Goal: Task Accomplishment & Management: Manage account settings

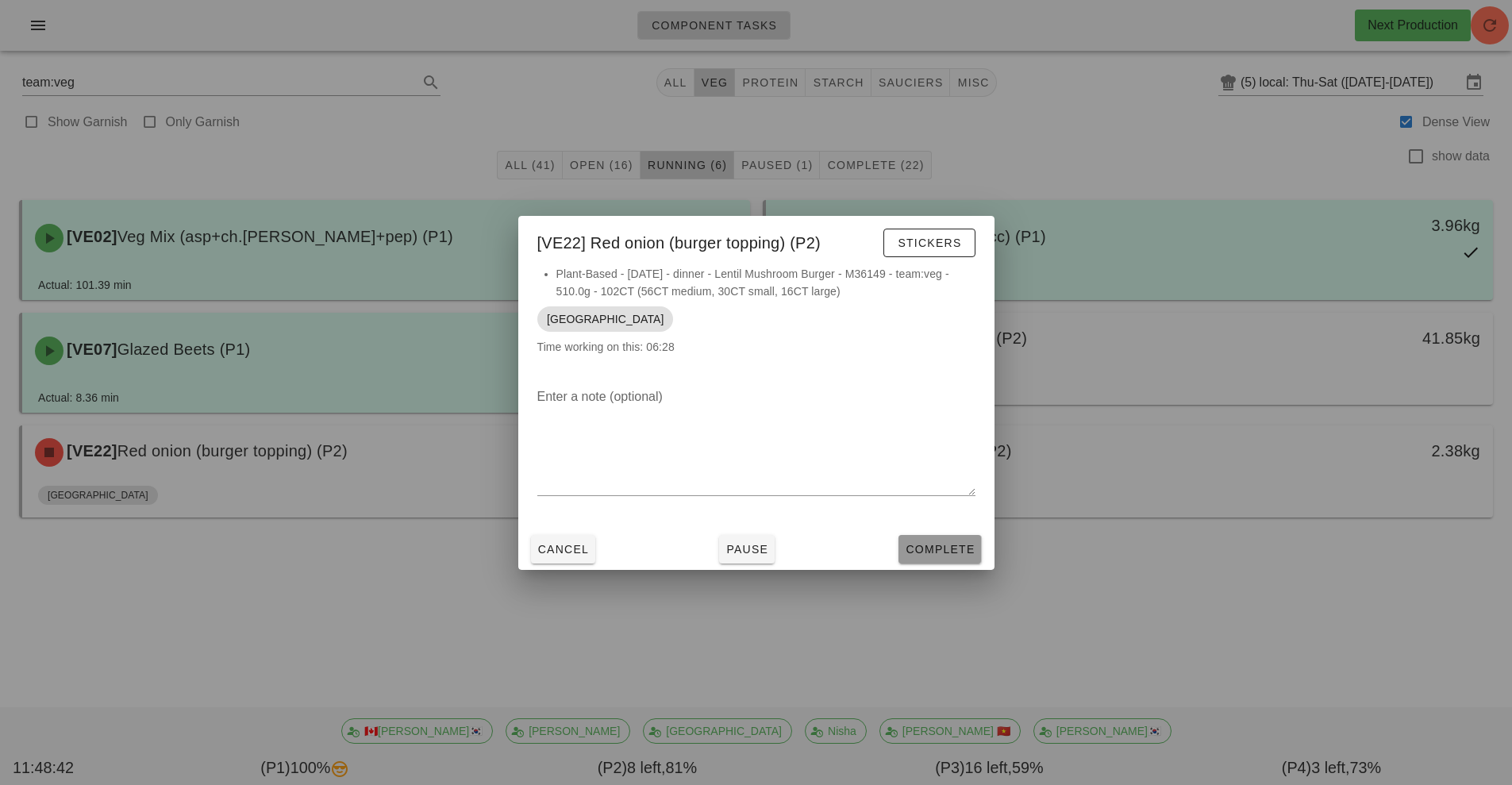
click at [945, 549] on span "Complete" at bounding box center [939, 548] width 70 height 13
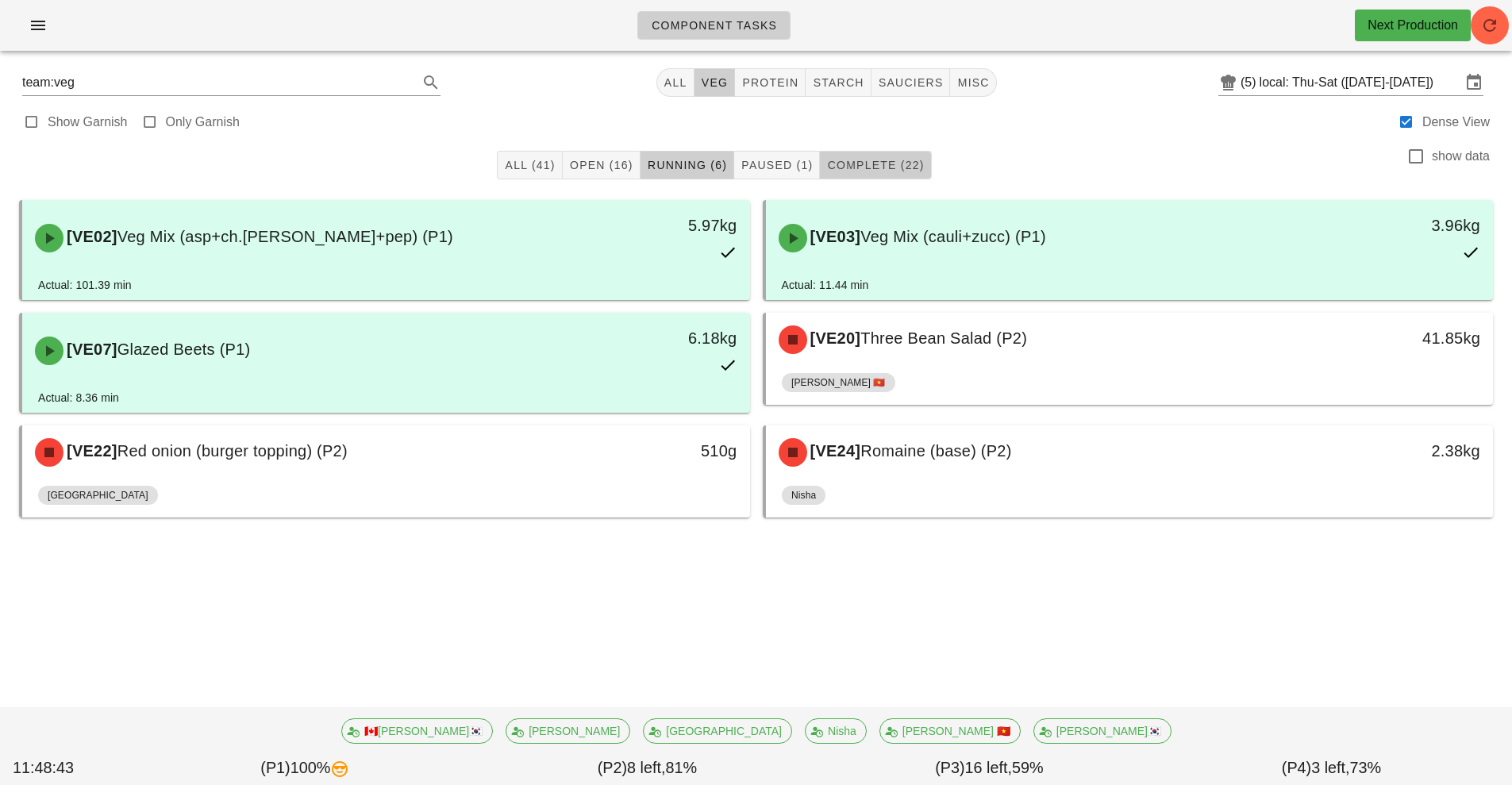
click at [884, 170] on span "Complete (22)" at bounding box center [875, 164] width 97 height 13
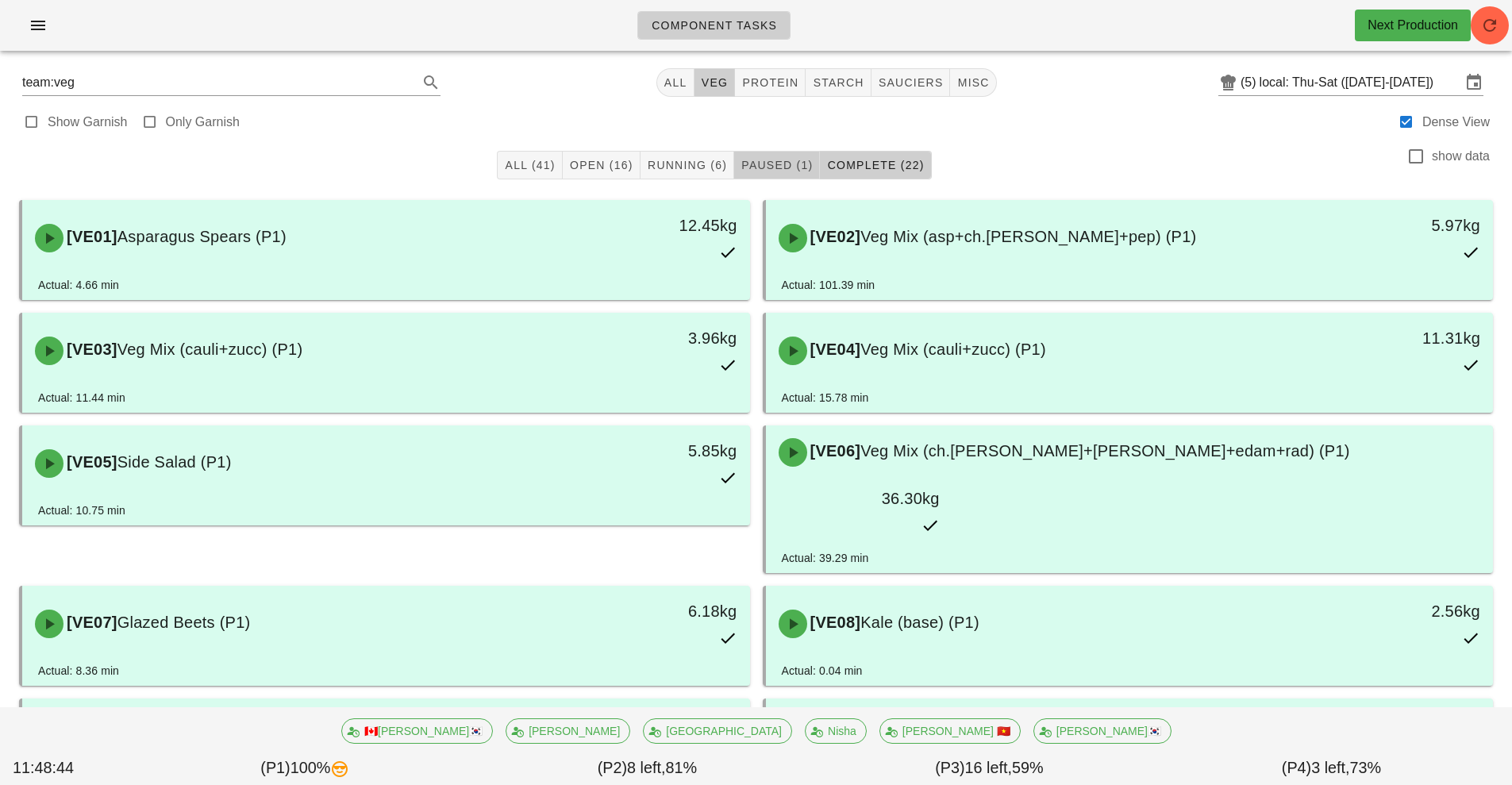
click at [790, 168] on span "Paused (1)" at bounding box center [777, 164] width 72 height 13
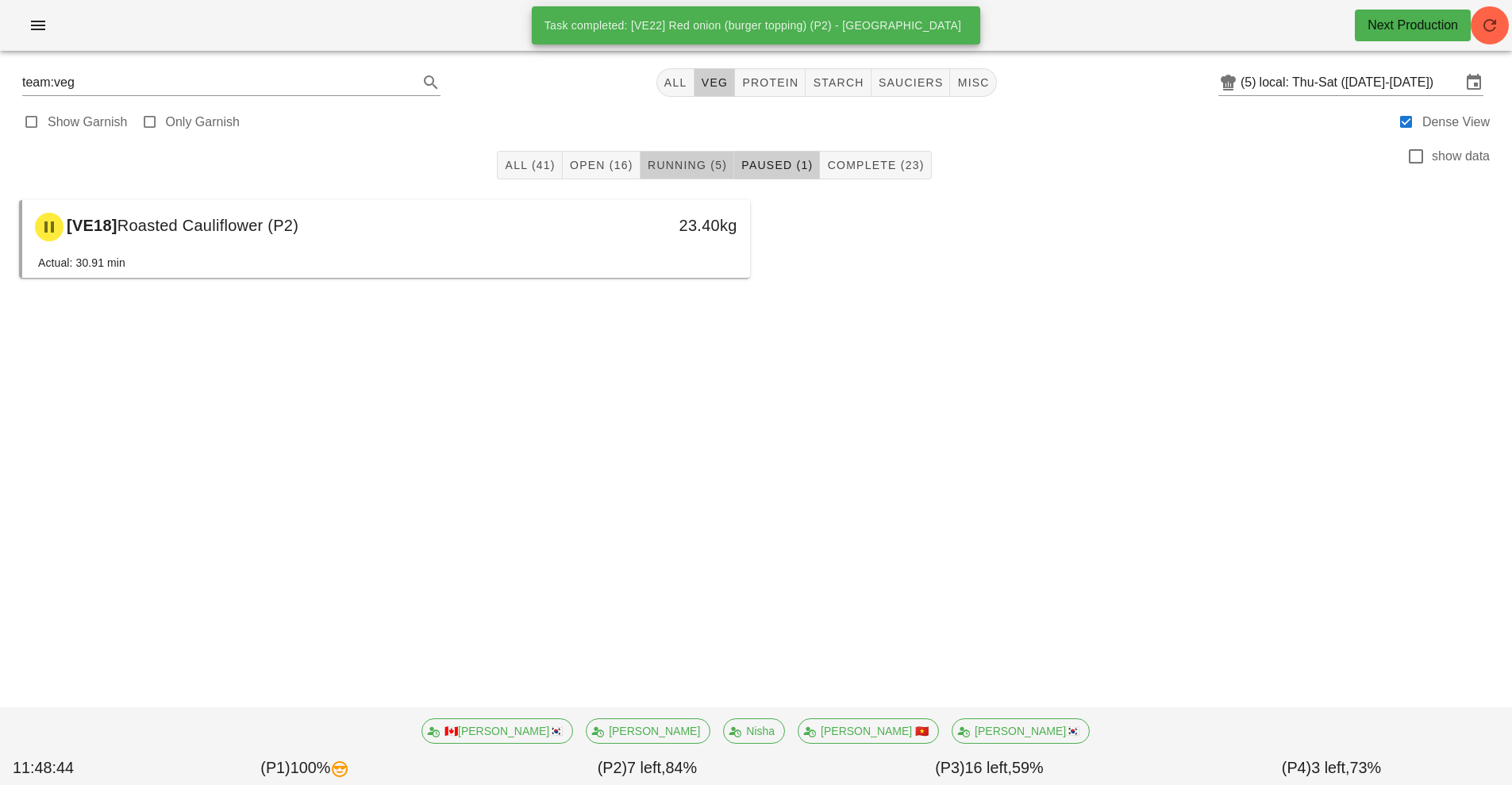
click at [720, 173] on button "Running (5)" at bounding box center [688, 165] width 94 height 29
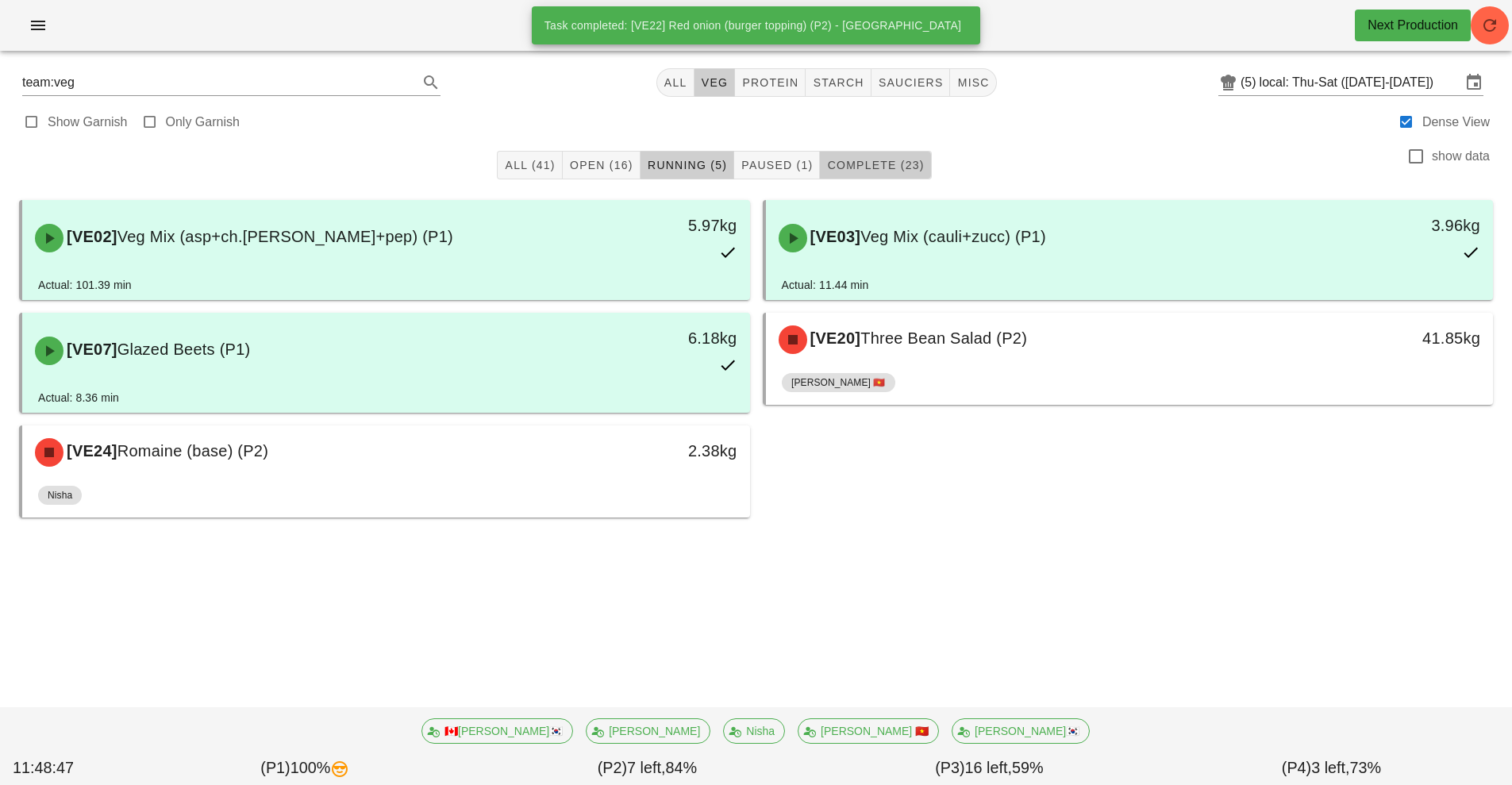
click at [907, 165] on span "Complete (23)" at bounding box center [875, 164] width 97 height 13
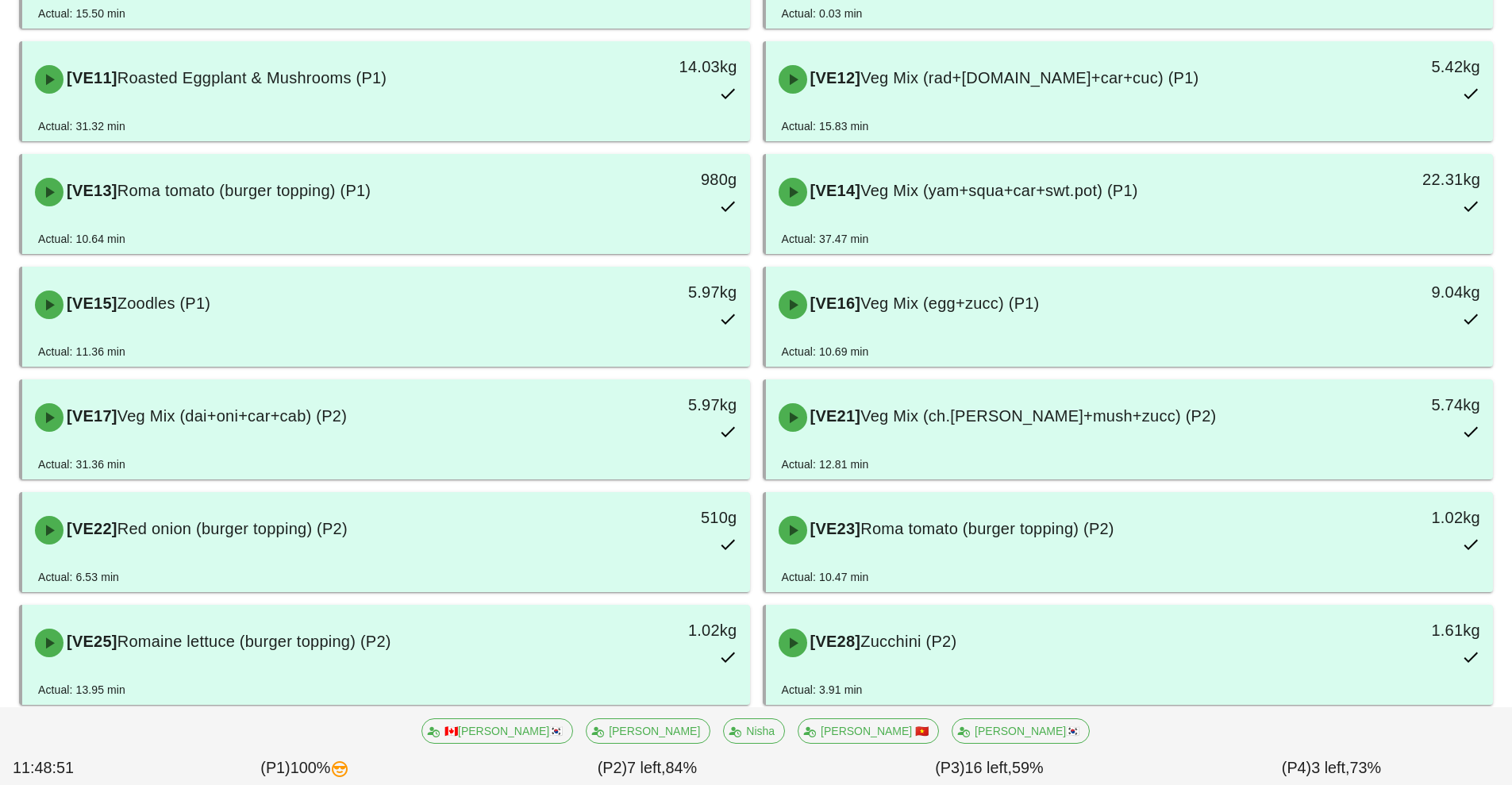
scroll to position [772, 0]
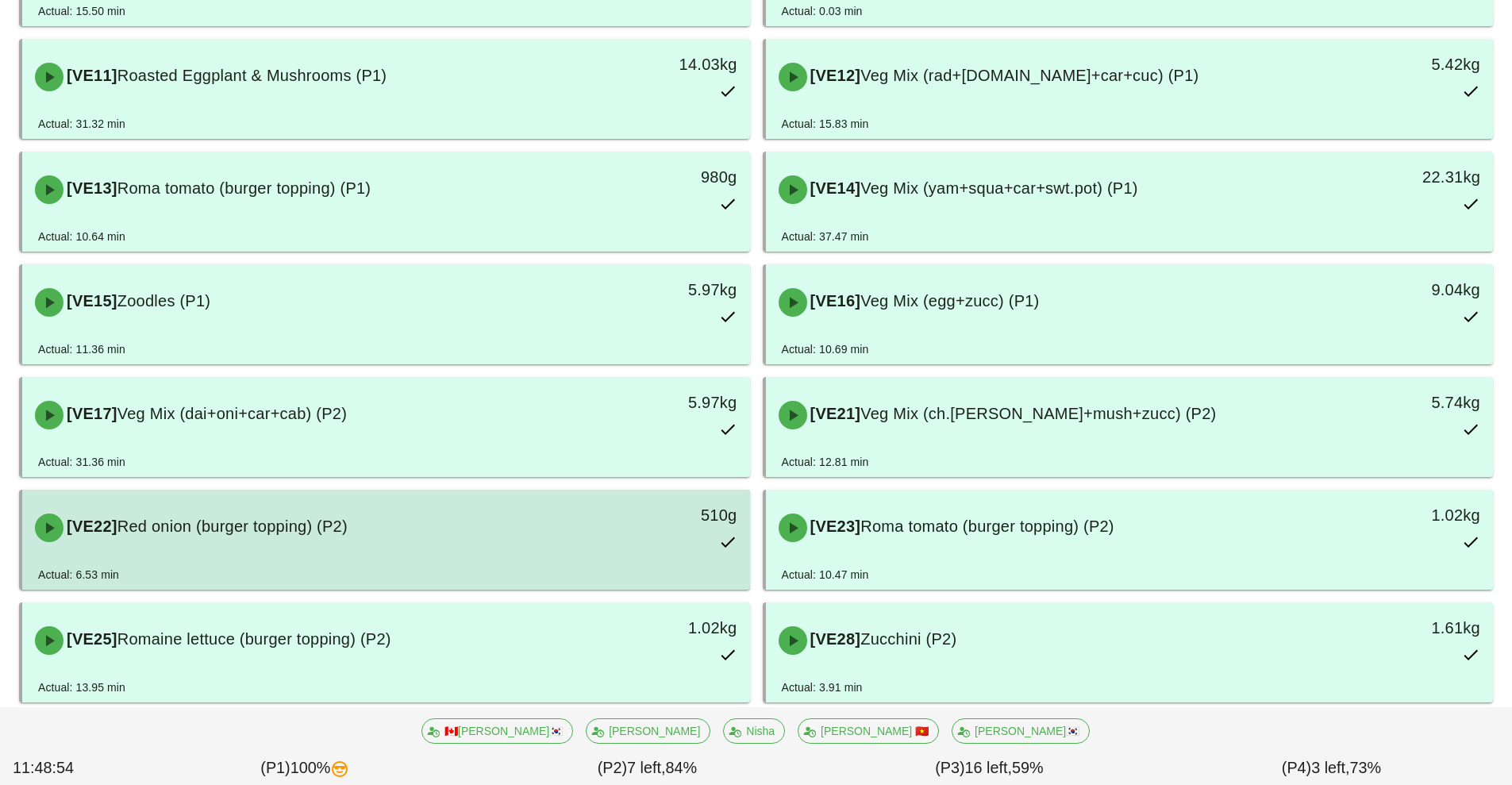
click at [571, 497] on div "510g" at bounding box center [656, 528] width 180 height 70
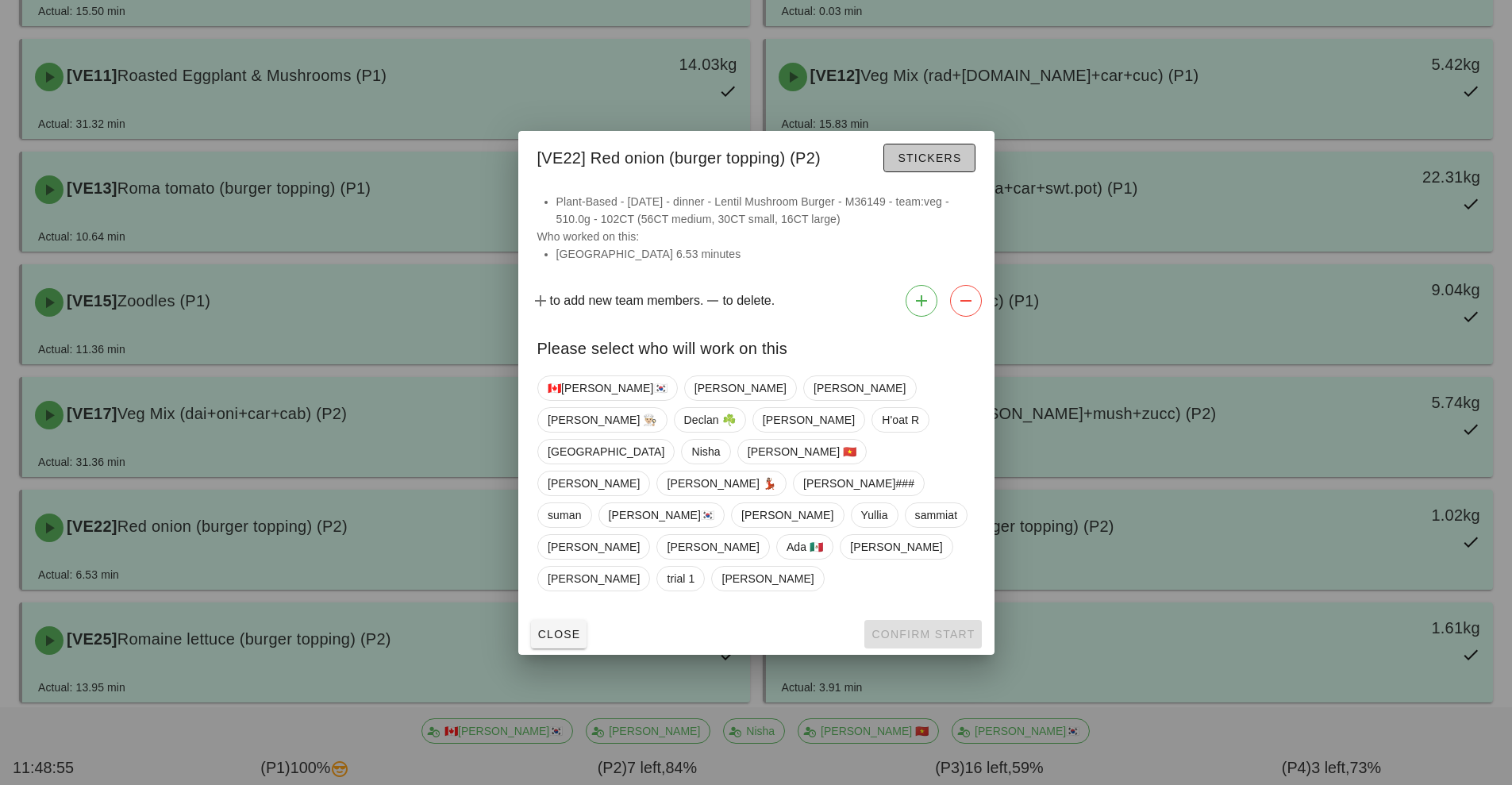
click at [942, 172] on button "Stickers" at bounding box center [928, 158] width 91 height 29
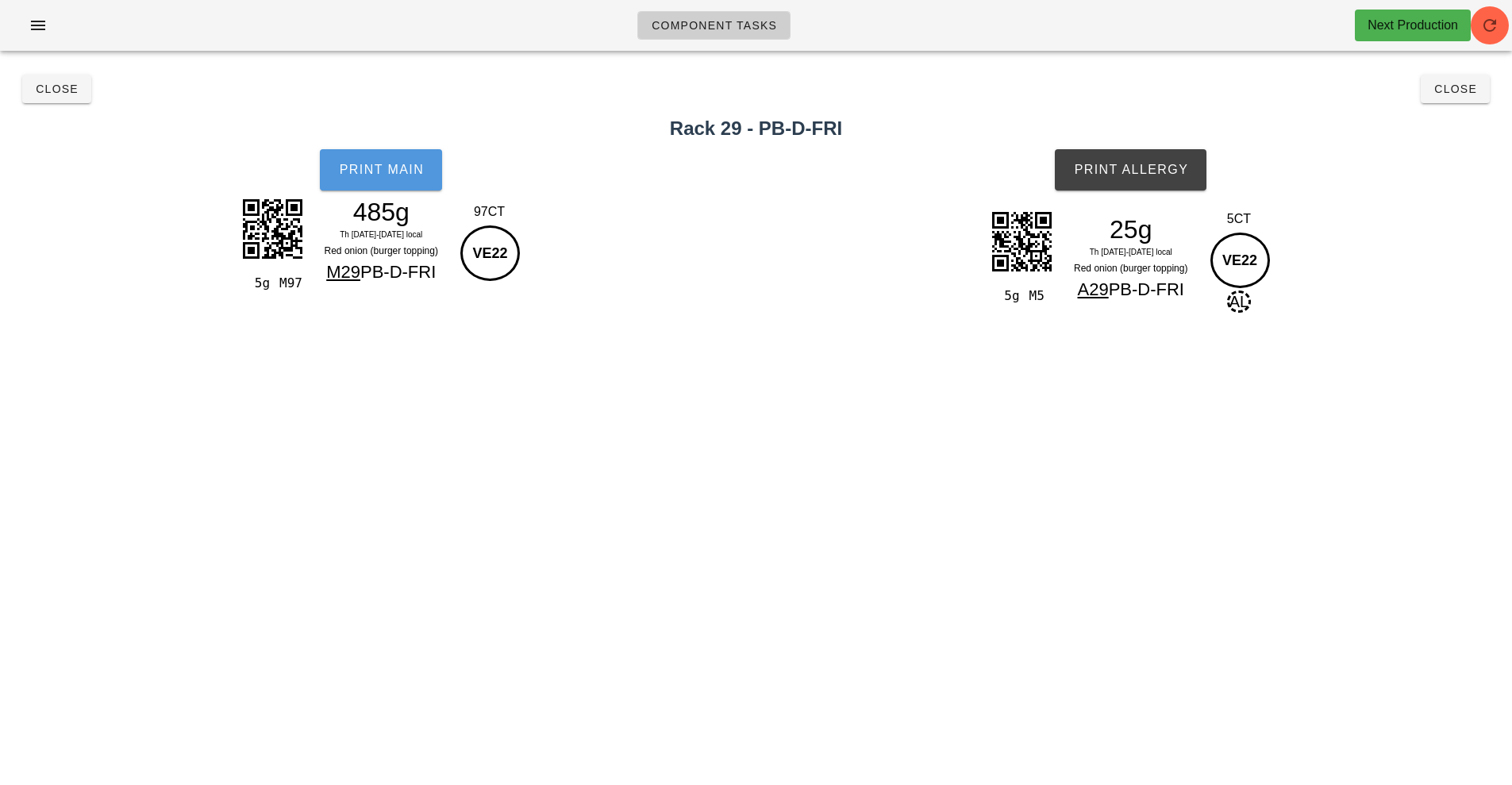
click at [410, 165] on span "Print Main" at bounding box center [381, 169] width 86 height 14
click at [1156, 156] on button "Print Allergy" at bounding box center [1130, 169] width 152 height 41
click at [1480, 97] on button "Close" at bounding box center [1455, 89] width 69 height 29
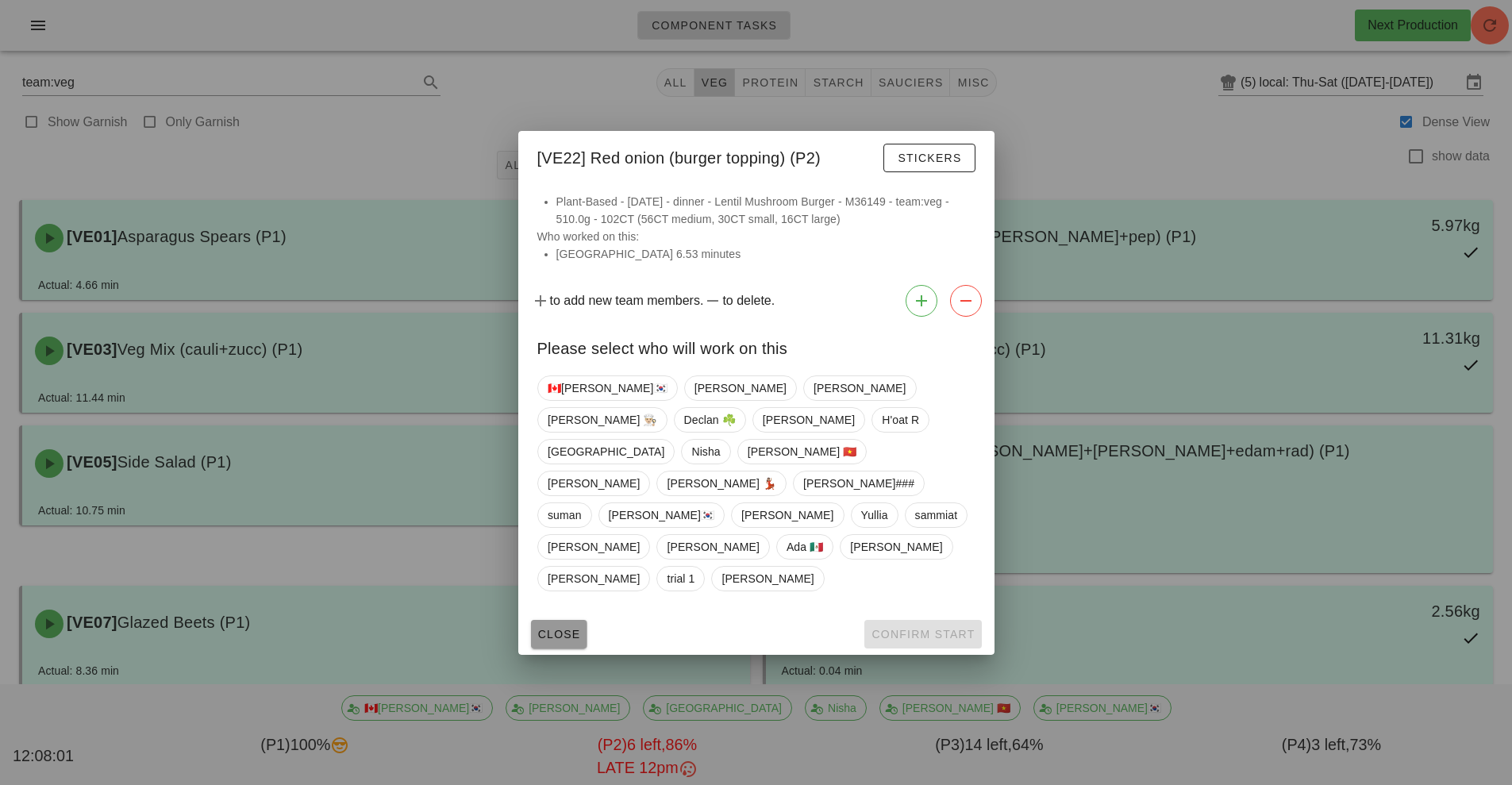
click at [559, 620] on button "Close" at bounding box center [559, 634] width 56 height 29
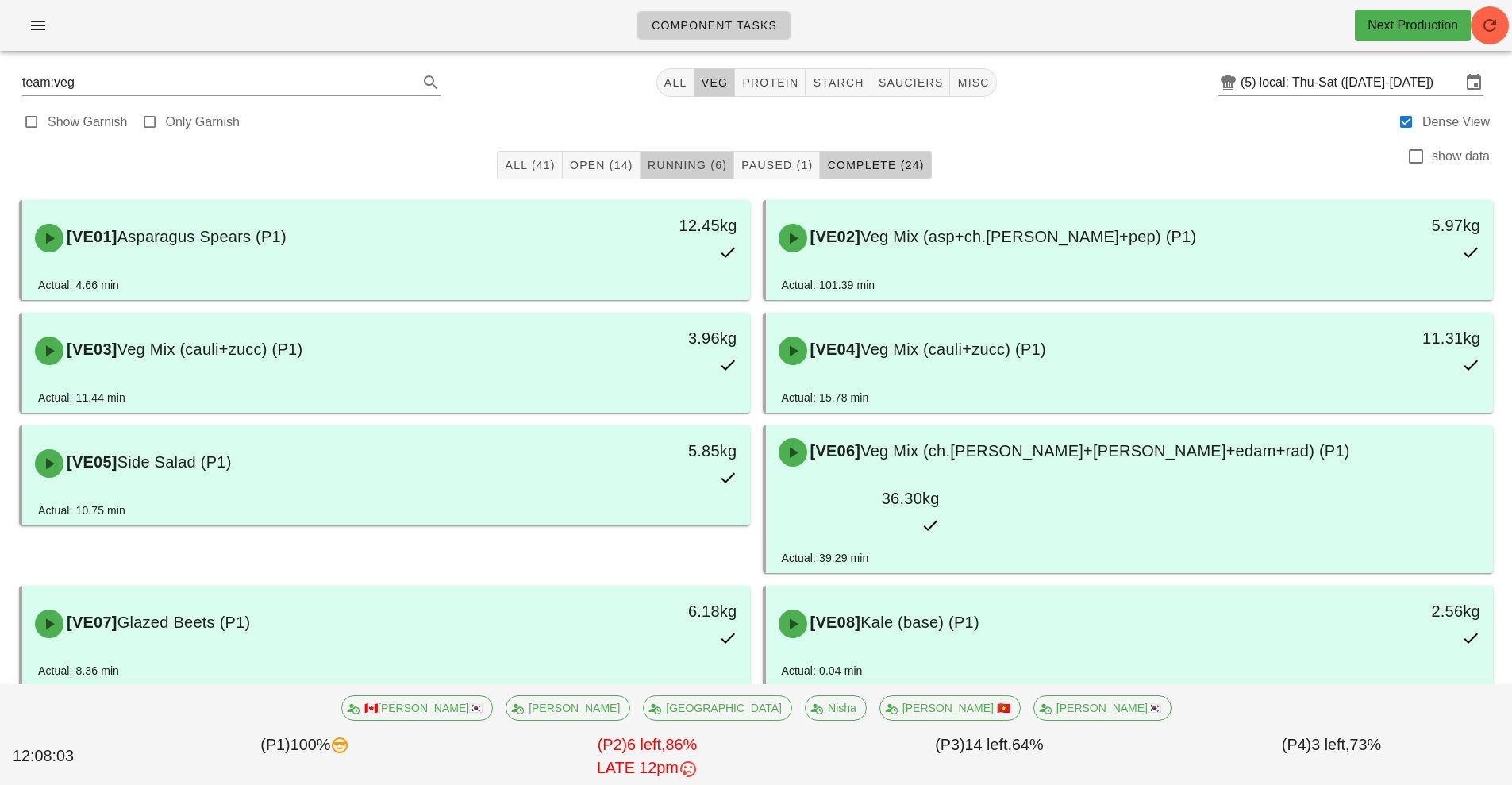
click at [686, 179] on button "Running (6)" at bounding box center [688, 165] width 94 height 29
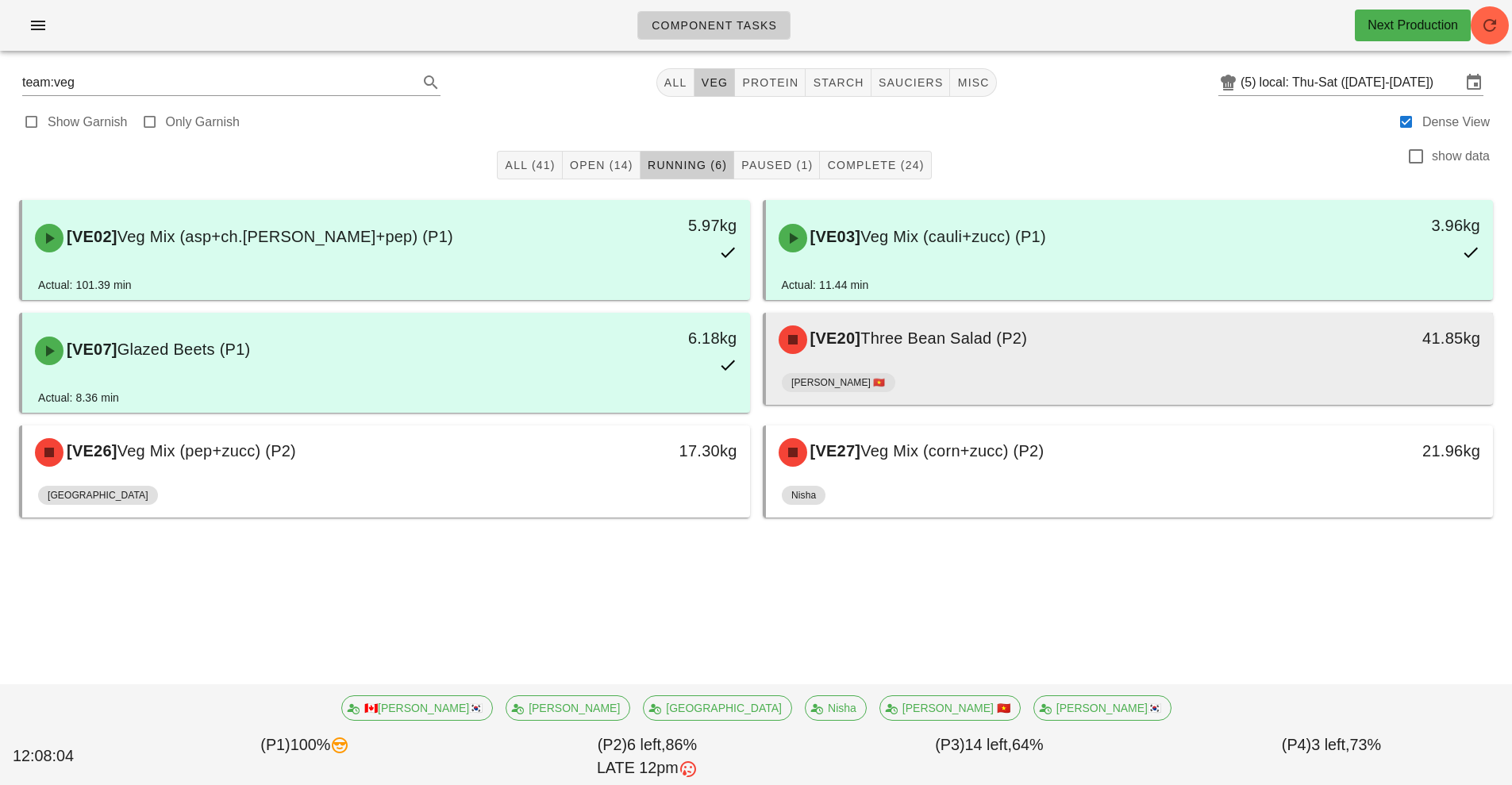
click at [955, 378] on div "[PERSON_NAME] 🇻🇳" at bounding box center [1130, 385] width 696 height 38
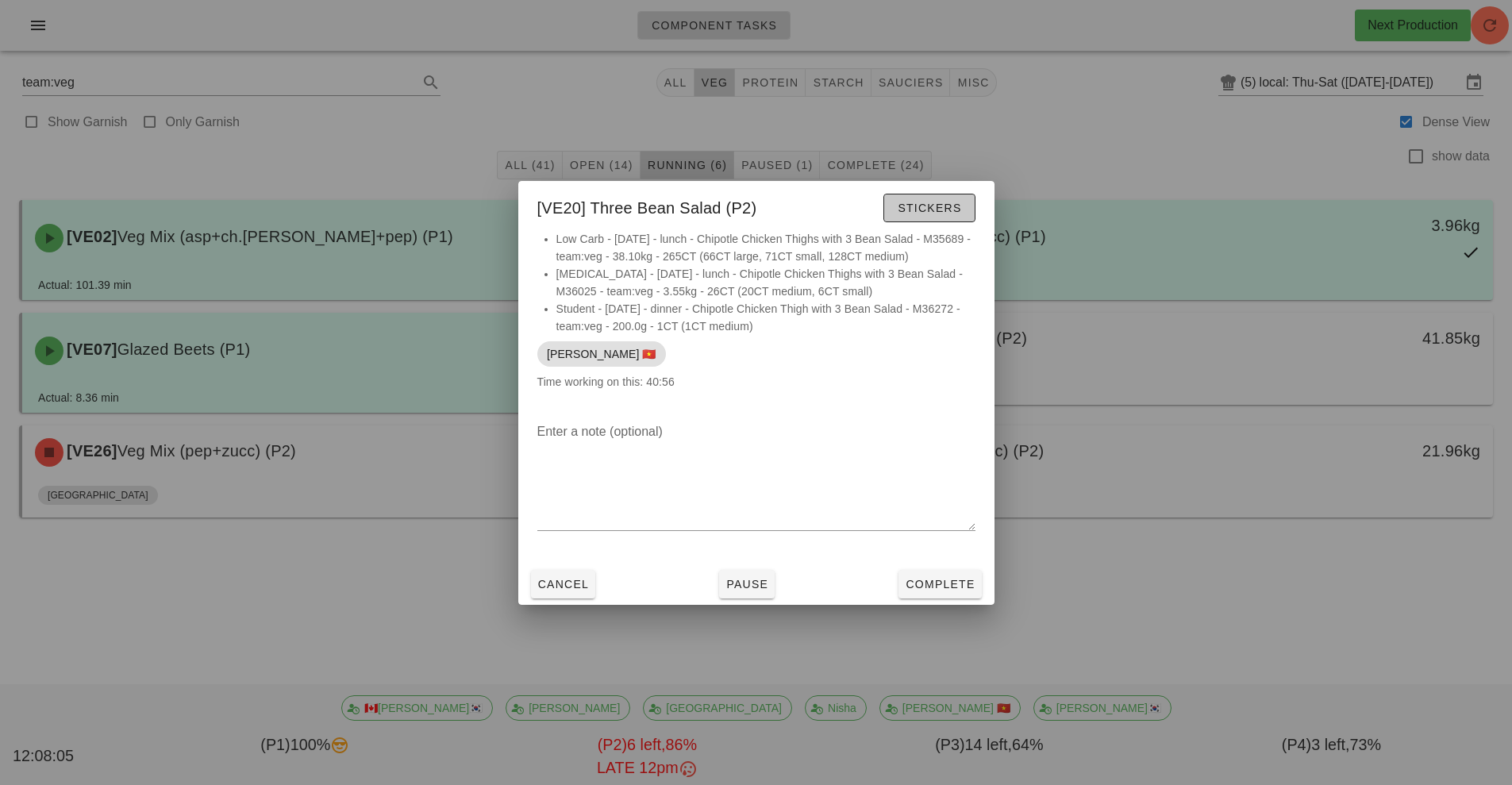
click at [943, 205] on span "Stickers" at bounding box center [929, 207] width 65 height 13
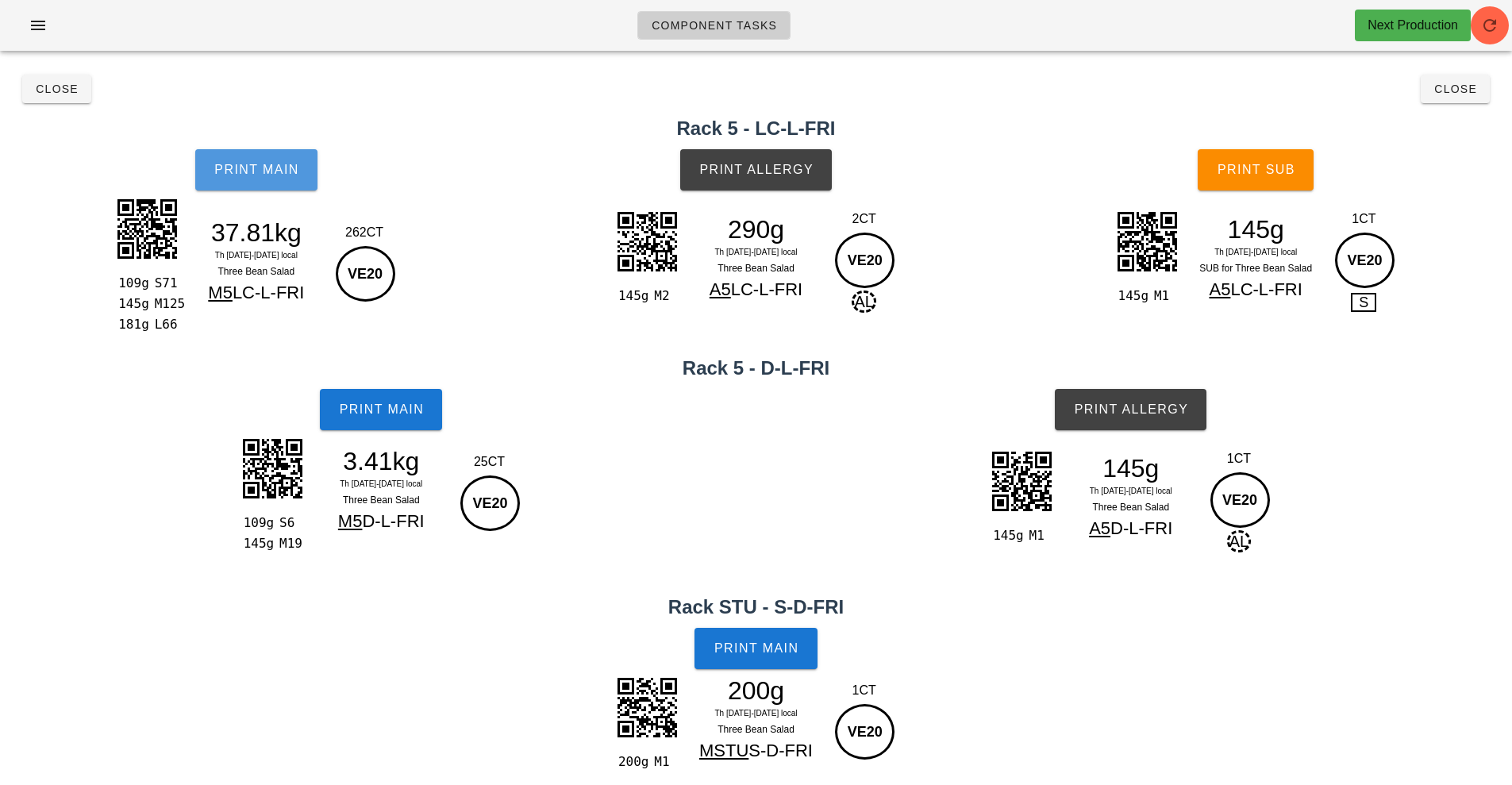
click at [236, 172] on span "Print Main" at bounding box center [257, 169] width 86 height 14
click at [260, 188] on button "Print Main" at bounding box center [257, 169] width 122 height 41
click at [271, 173] on span "Print Main" at bounding box center [257, 169] width 86 height 14
click at [746, 170] on span "Print Allergy" at bounding box center [756, 169] width 115 height 14
click at [1267, 161] on button "Print Sub" at bounding box center [1255, 169] width 116 height 41
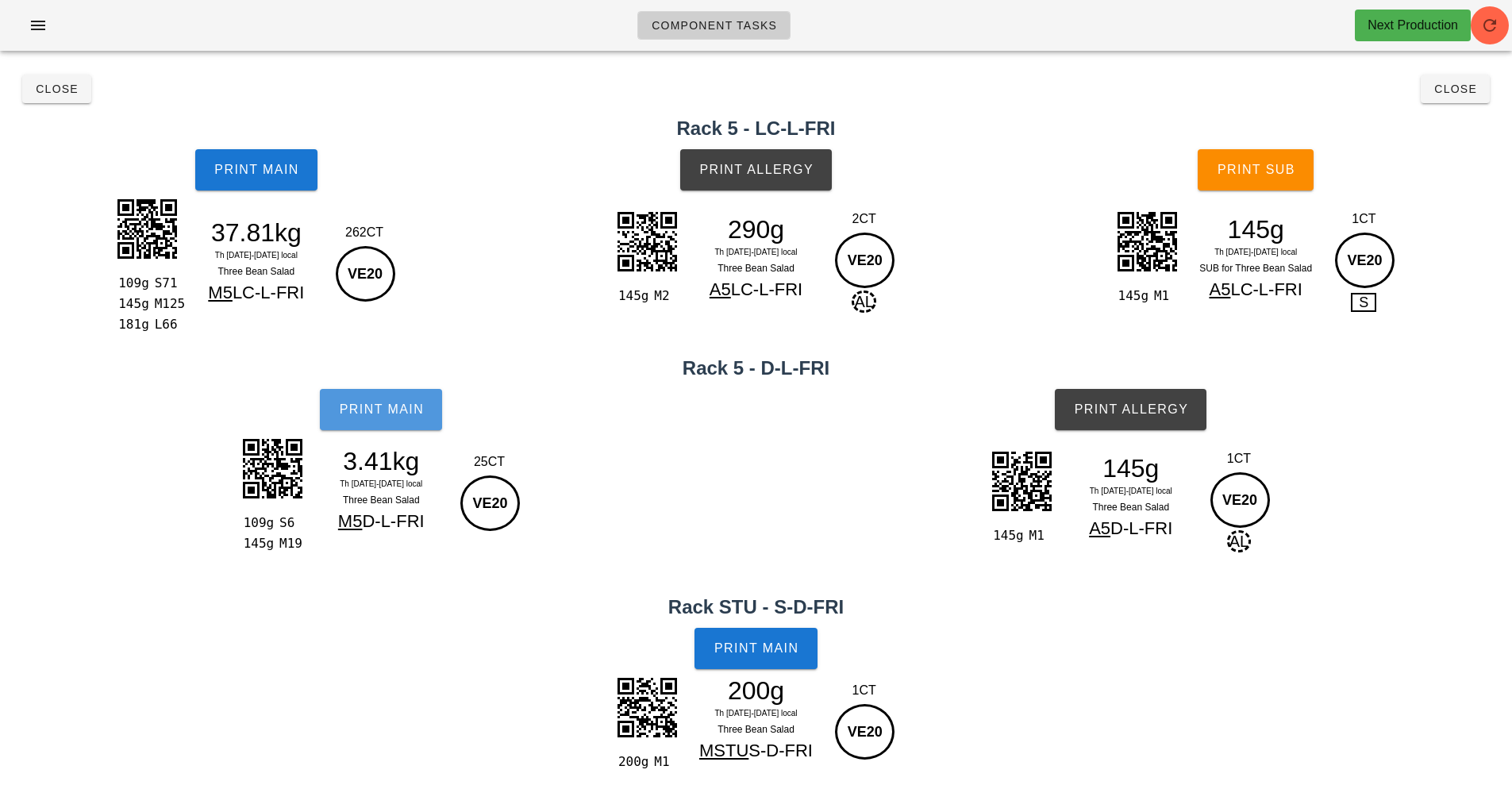
click at [394, 414] on span "Print Main" at bounding box center [381, 409] width 86 height 14
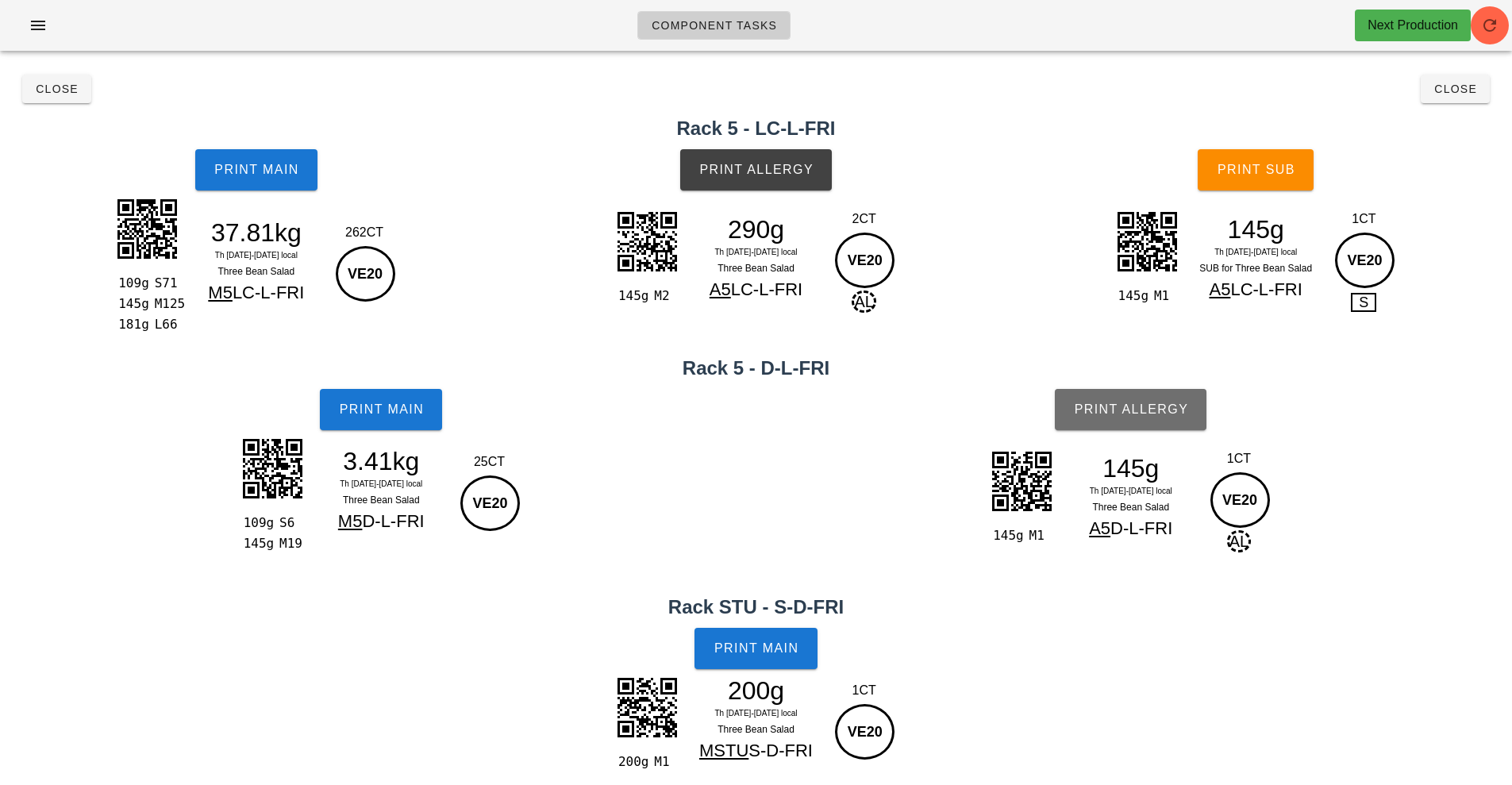
click at [1110, 411] on span "Print Allergy" at bounding box center [1130, 409] width 115 height 14
click at [767, 646] on span "Print Main" at bounding box center [756, 648] width 86 height 14
click at [1471, 82] on span "Close" at bounding box center [1455, 88] width 44 height 13
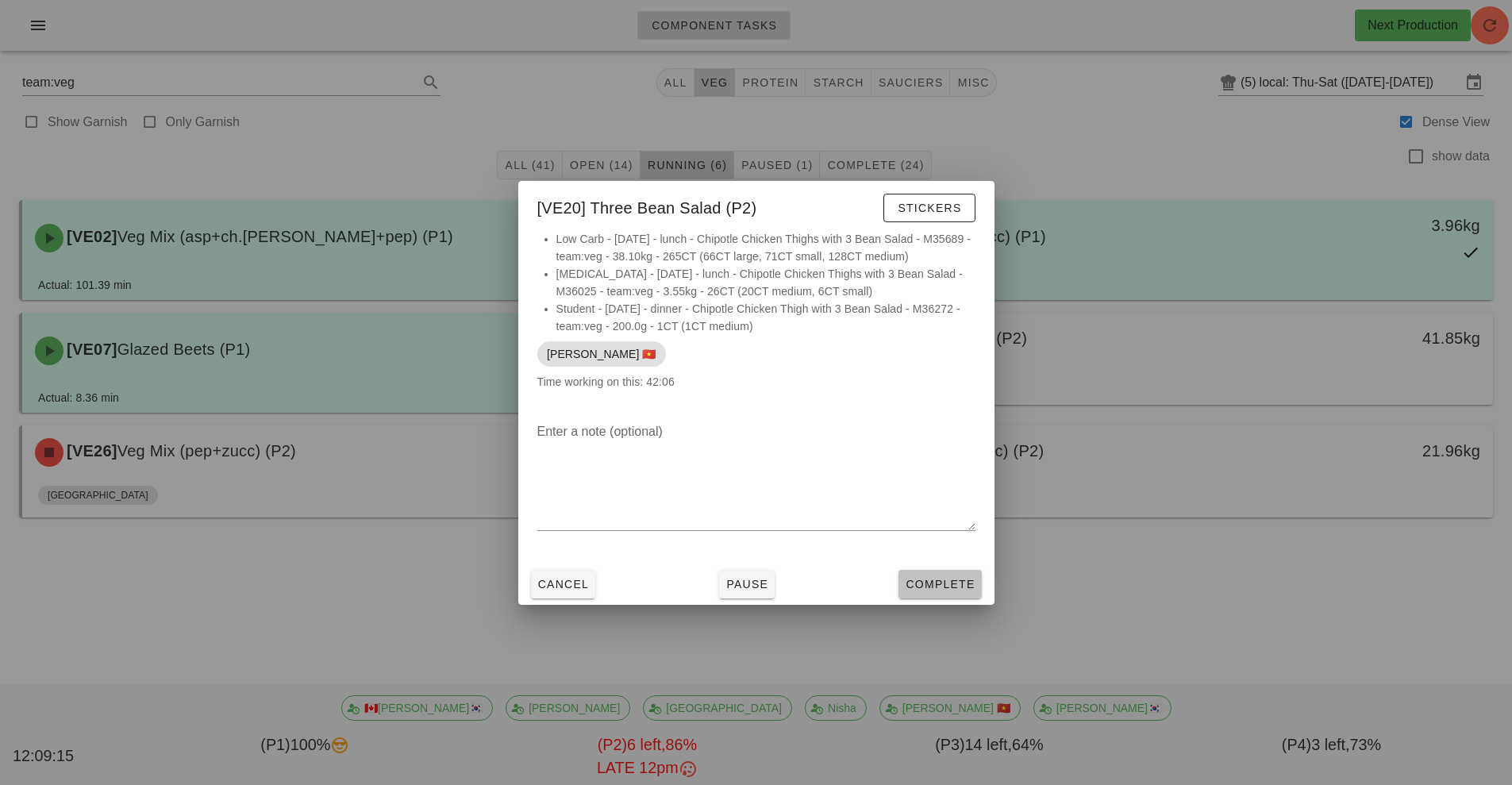
click at [940, 594] on button "Complete" at bounding box center [939, 585] width 82 height 29
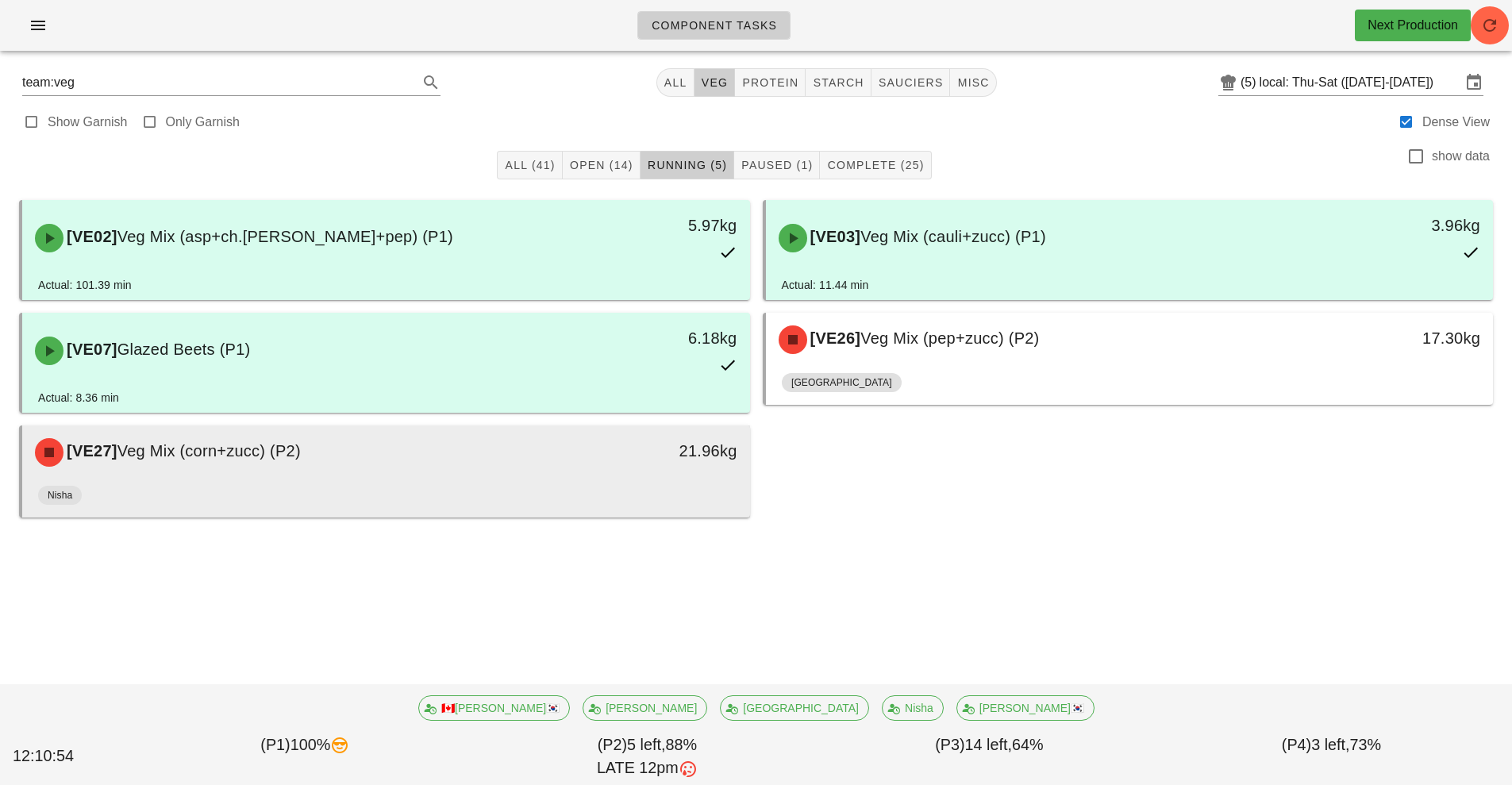
click at [696, 474] on div "21.96kg" at bounding box center [656, 452] width 180 height 48
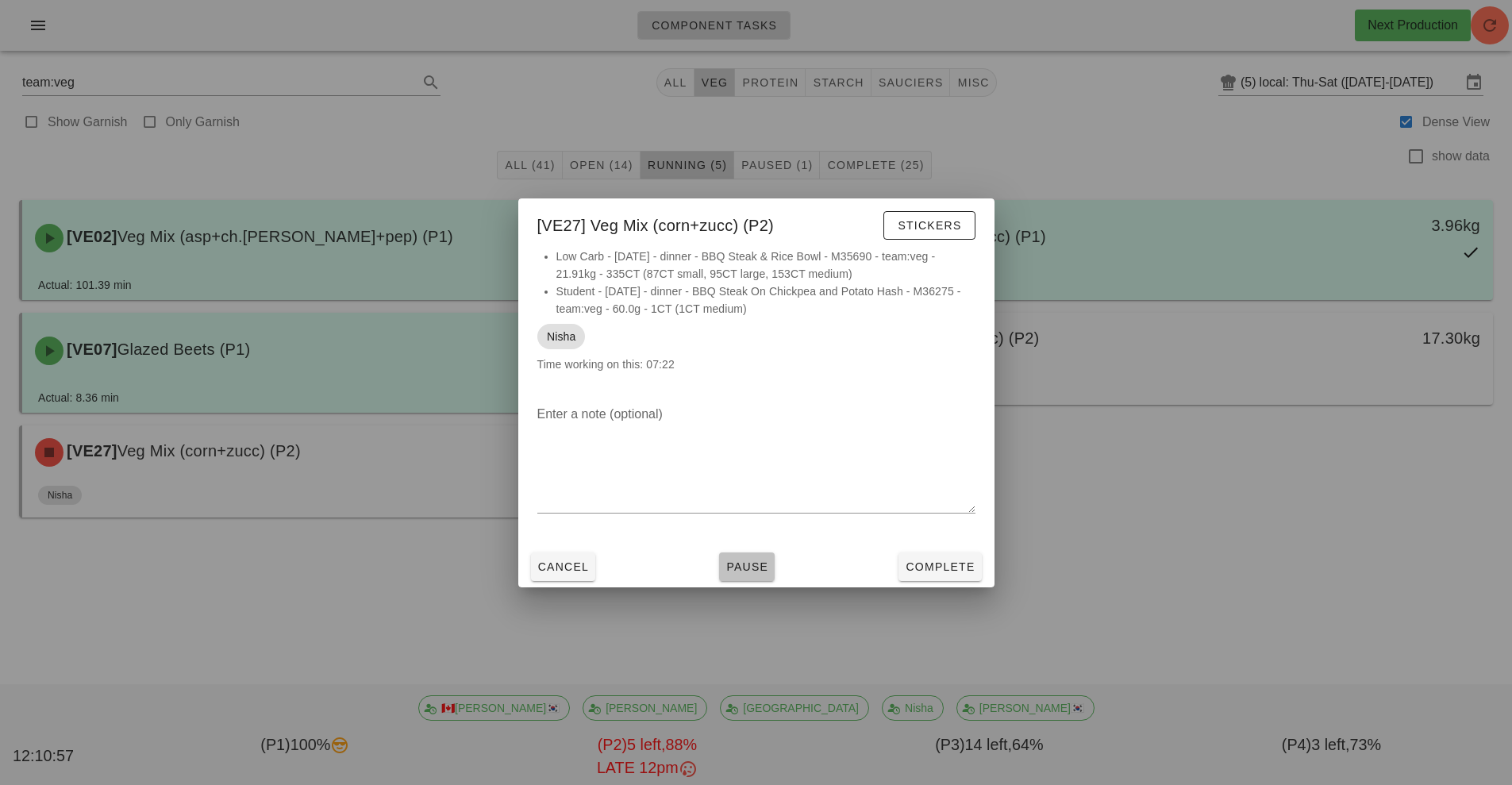
click at [745, 571] on span "Pause" at bounding box center [746, 566] width 43 height 13
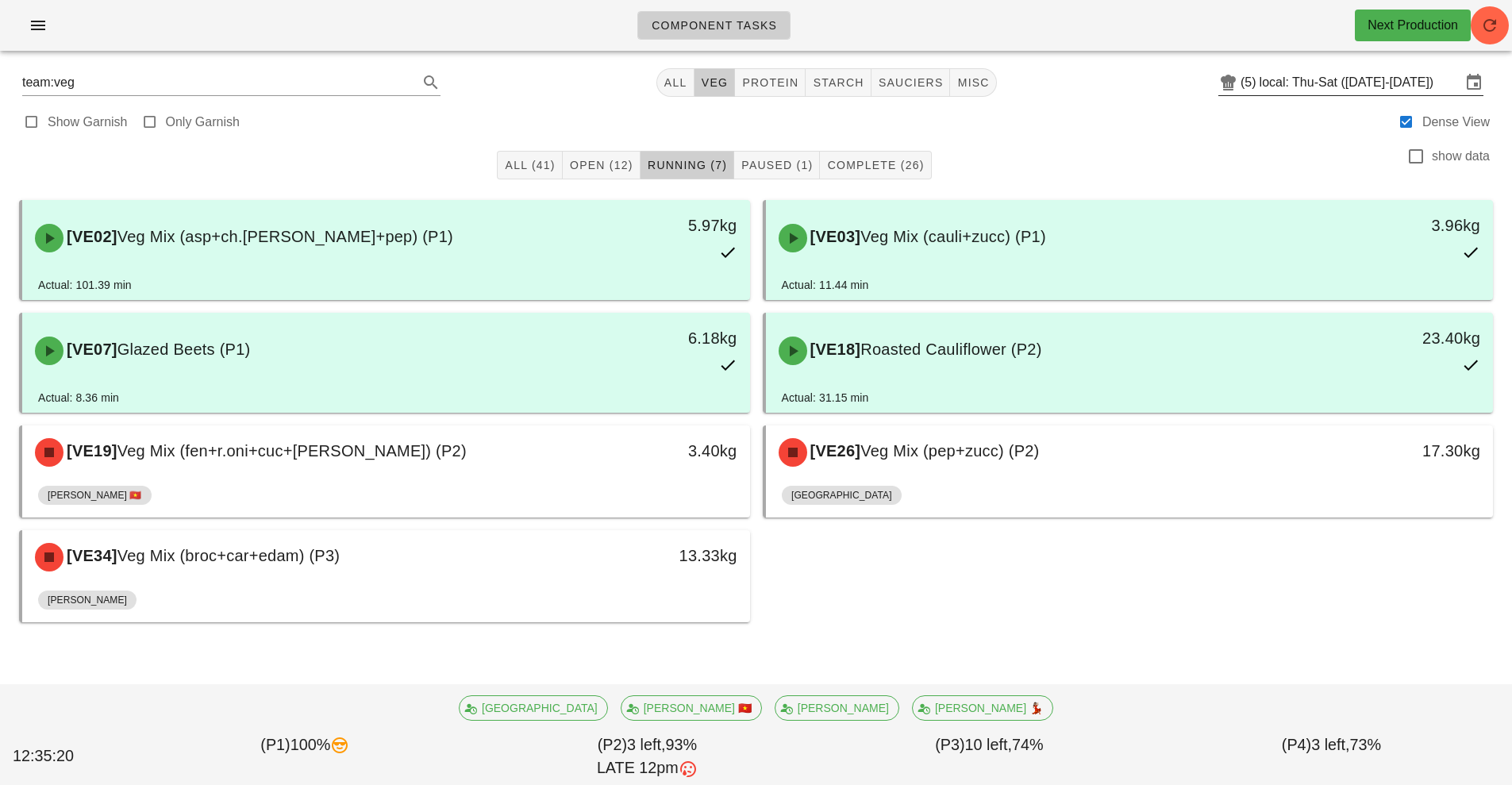
click at [1351, 85] on input "local: Thu-Sat ([DATE]-[DATE])" at bounding box center [1360, 82] width 201 height 25
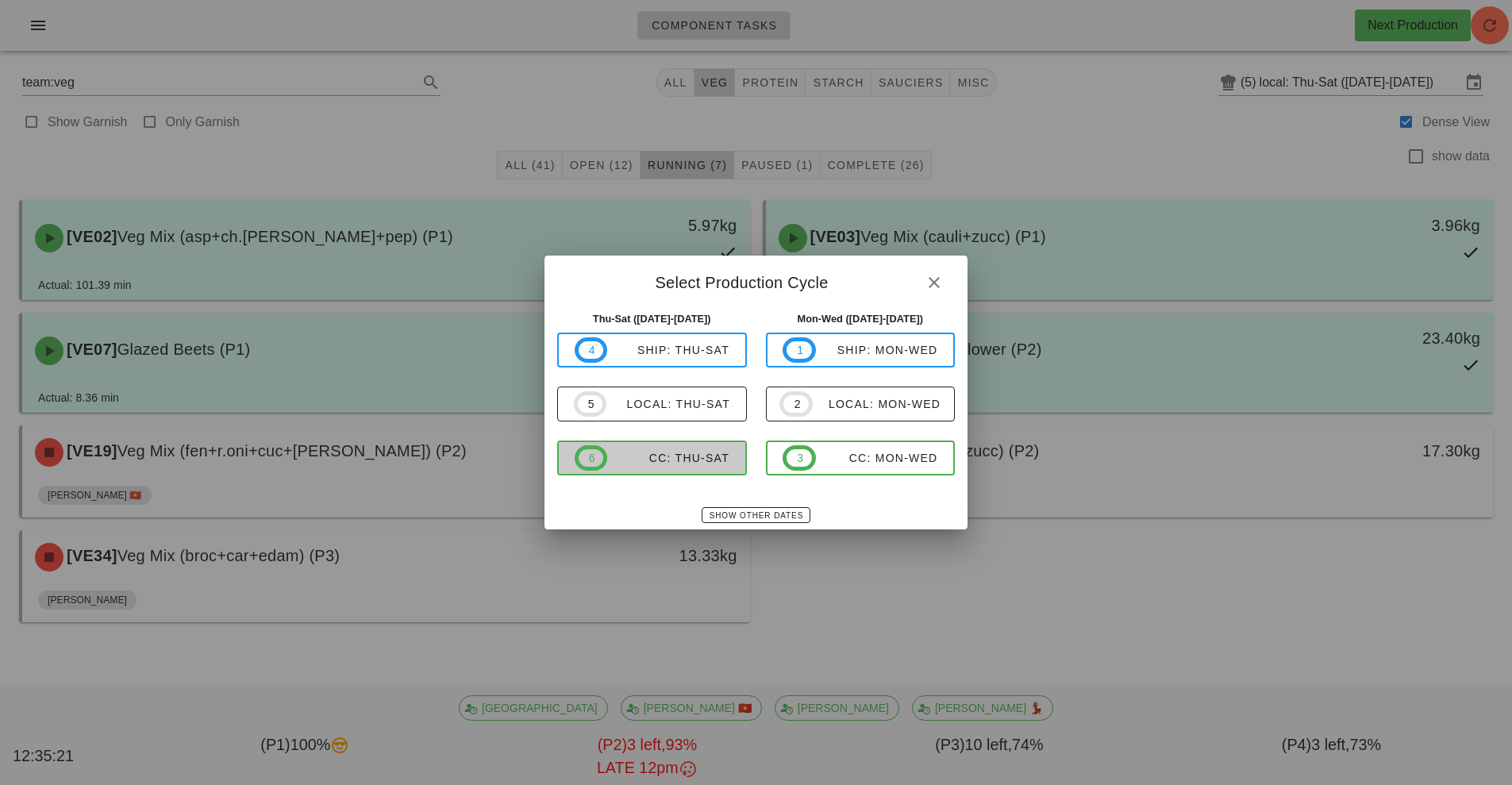
click at [674, 467] on span "6 CC: Thu-Sat" at bounding box center [652, 458] width 155 height 25
type input "CC: Thu-Sat ([DATE]-[DATE])"
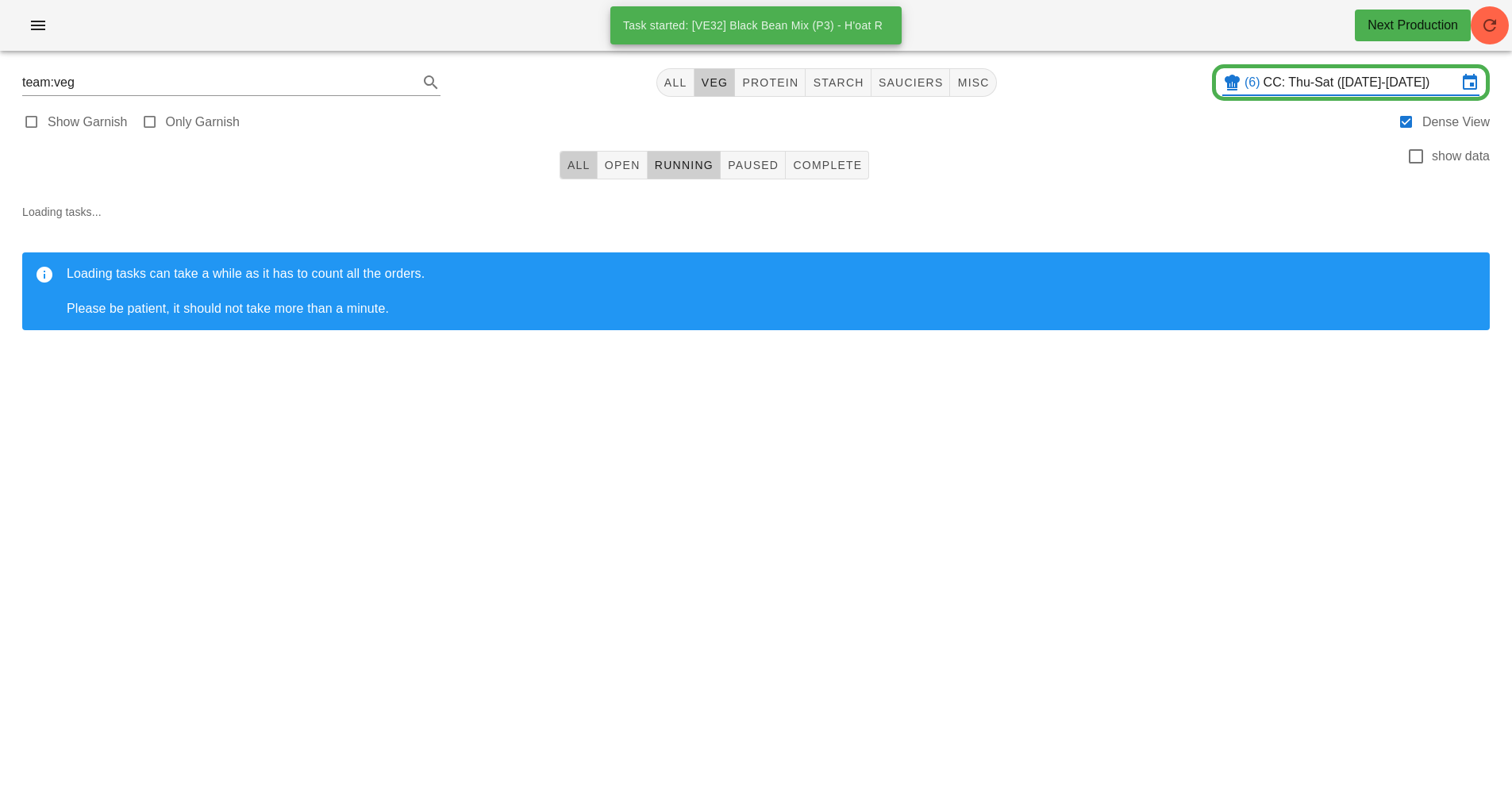
click at [596, 177] on button "All" at bounding box center [578, 165] width 38 height 29
click at [636, 173] on button "Open" at bounding box center [623, 165] width 50 height 29
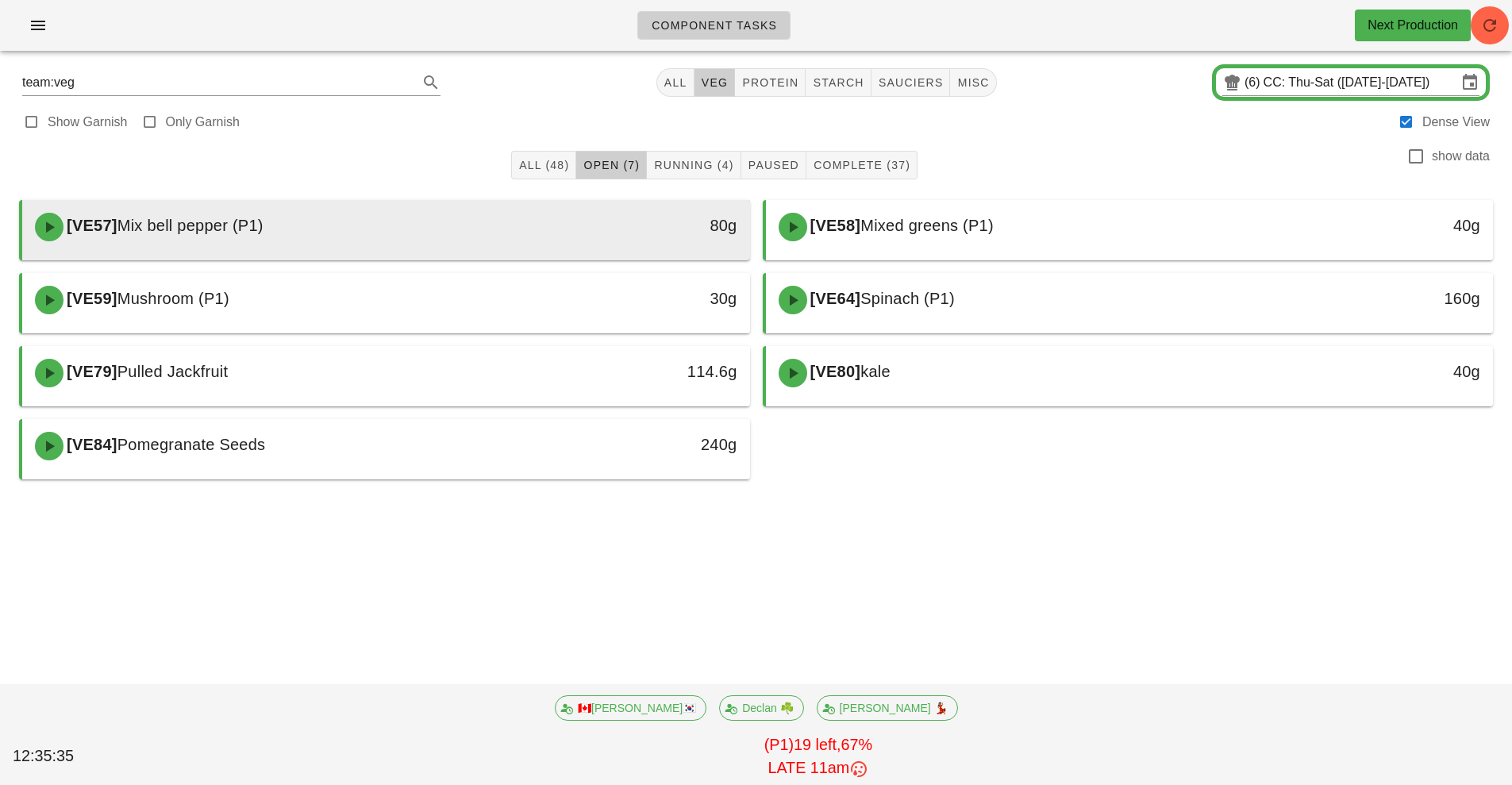
click at [631, 245] on div "80g" at bounding box center [656, 226] width 180 height 48
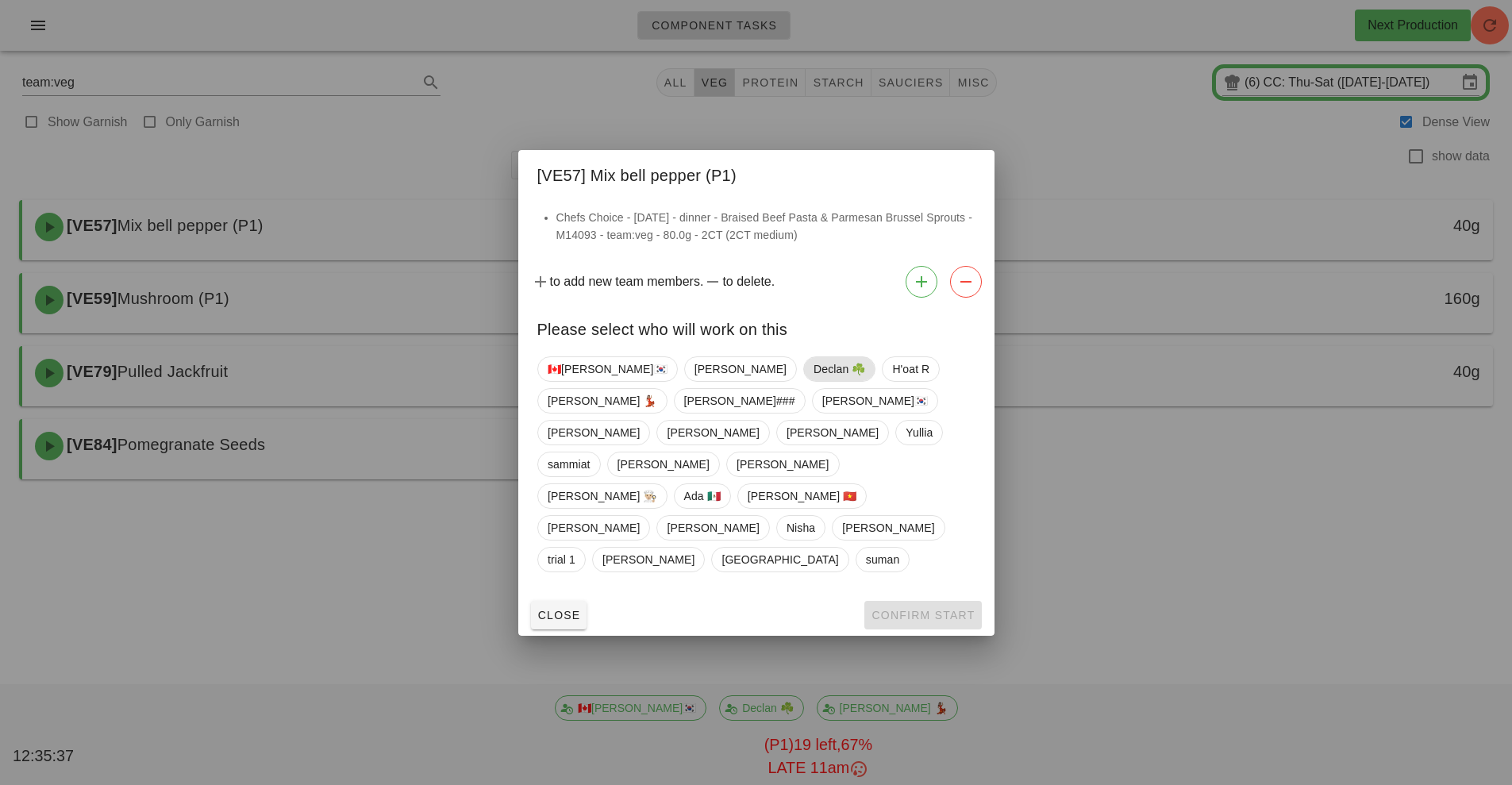
click at [813, 381] on span "Declan ☘️" at bounding box center [839, 369] width 52 height 23
click at [939, 600] on button "Confirm Start" at bounding box center [922, 615] width 117 height 29
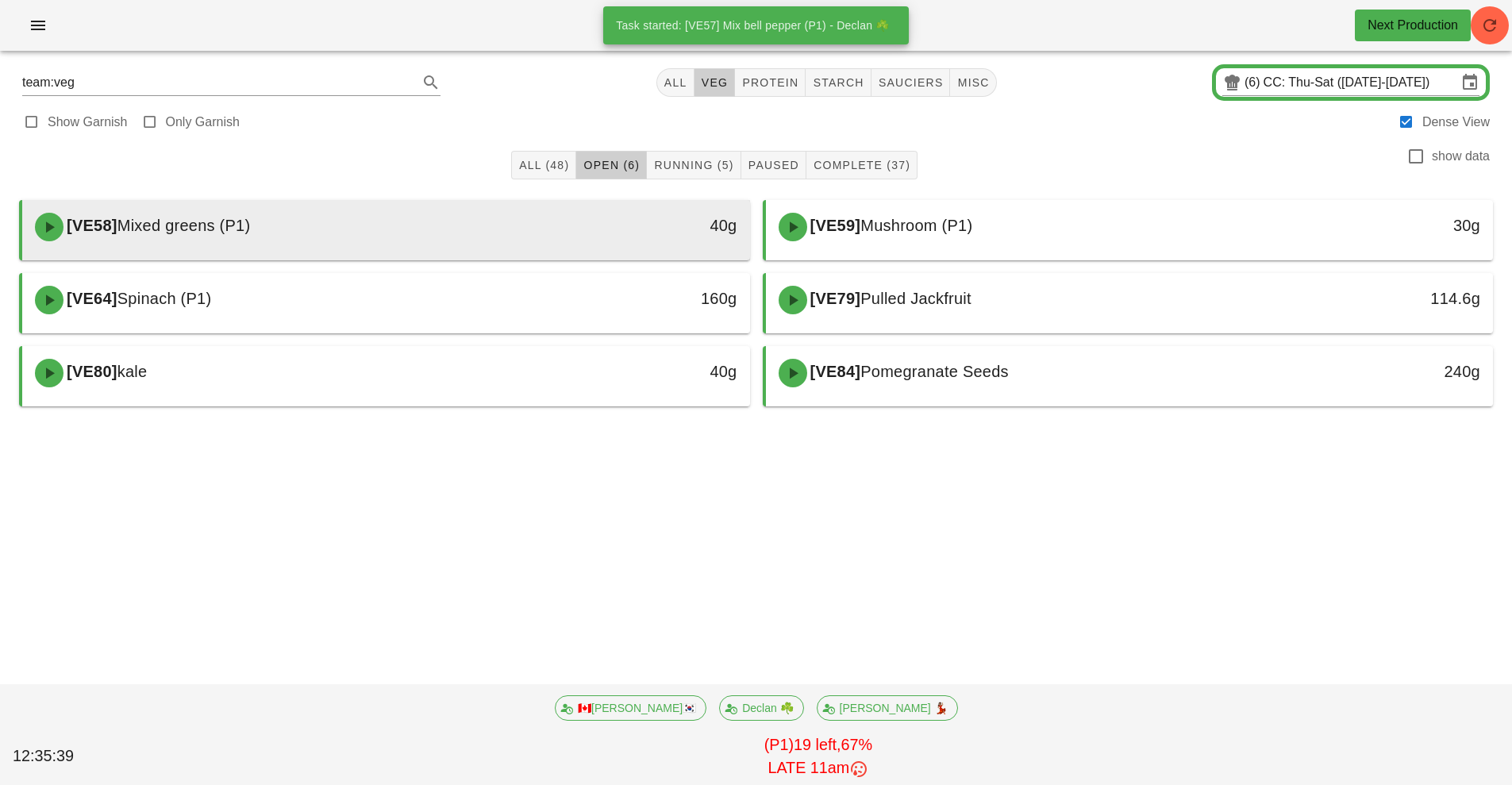
click at [562, 241] on div "[VE58] Mixed greens (P1)" at bounding box center [295, 226] width 541 height 48
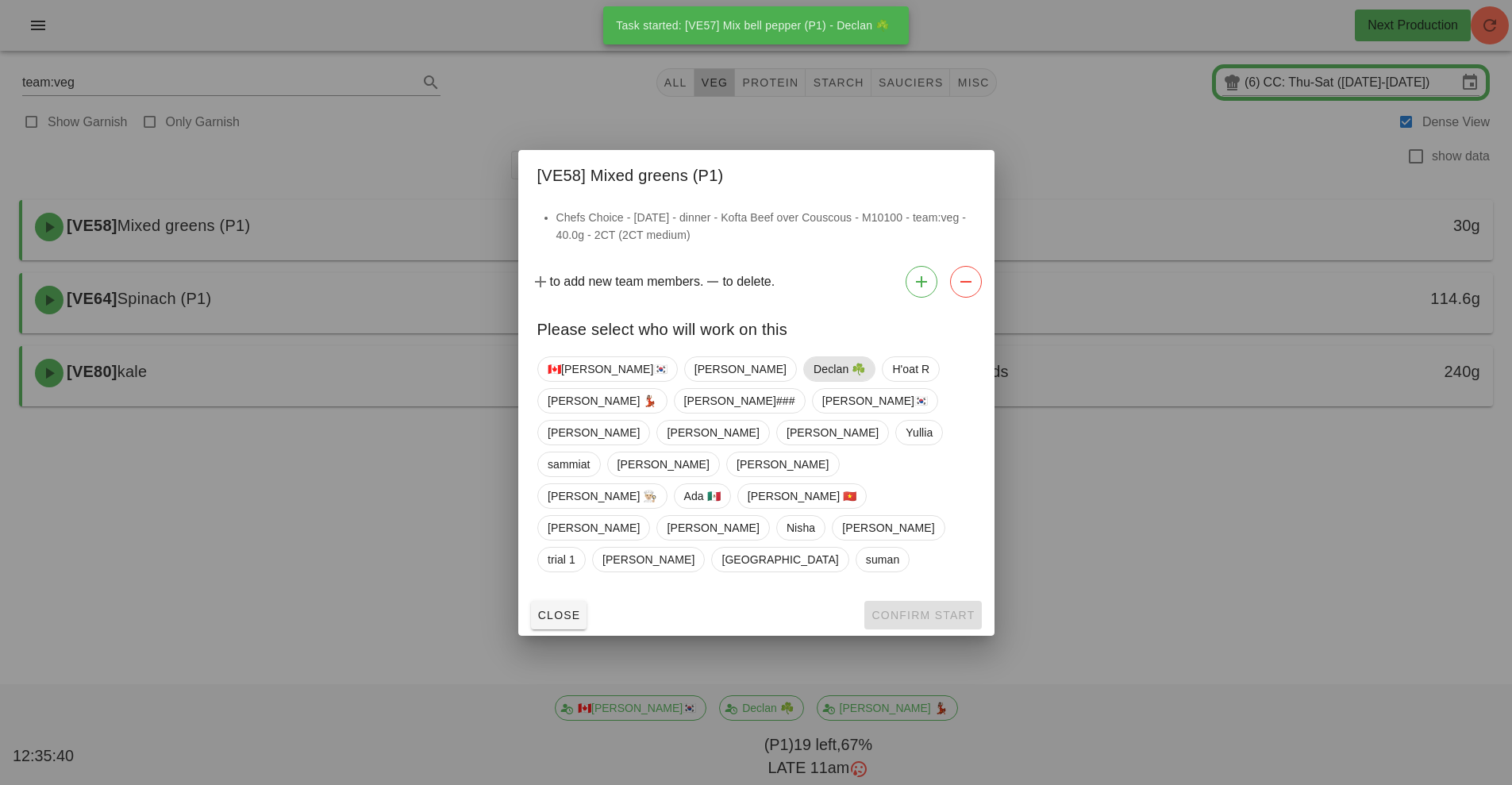
click at [813, 381] on span "Declan ☘️" at bounding box center [839, 369] width 52 height 23
click at [937, 609] on span "Confirm Start" at bounding box center [922, 615] width 104 height 13
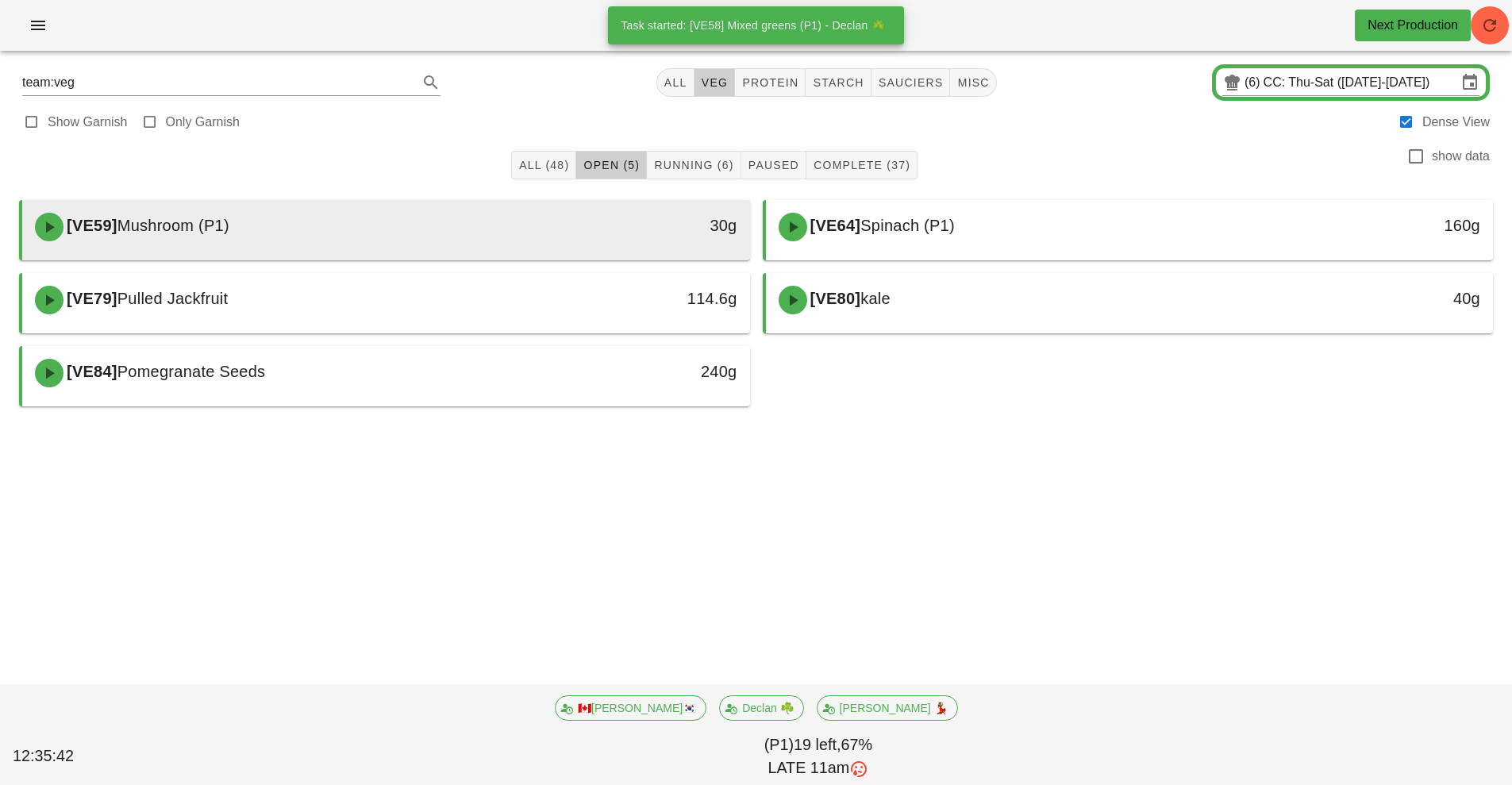
click at [458, 233] on div "[VE59] Mushroom (P1)" at bounding box center [295, 226] width 541 height 48
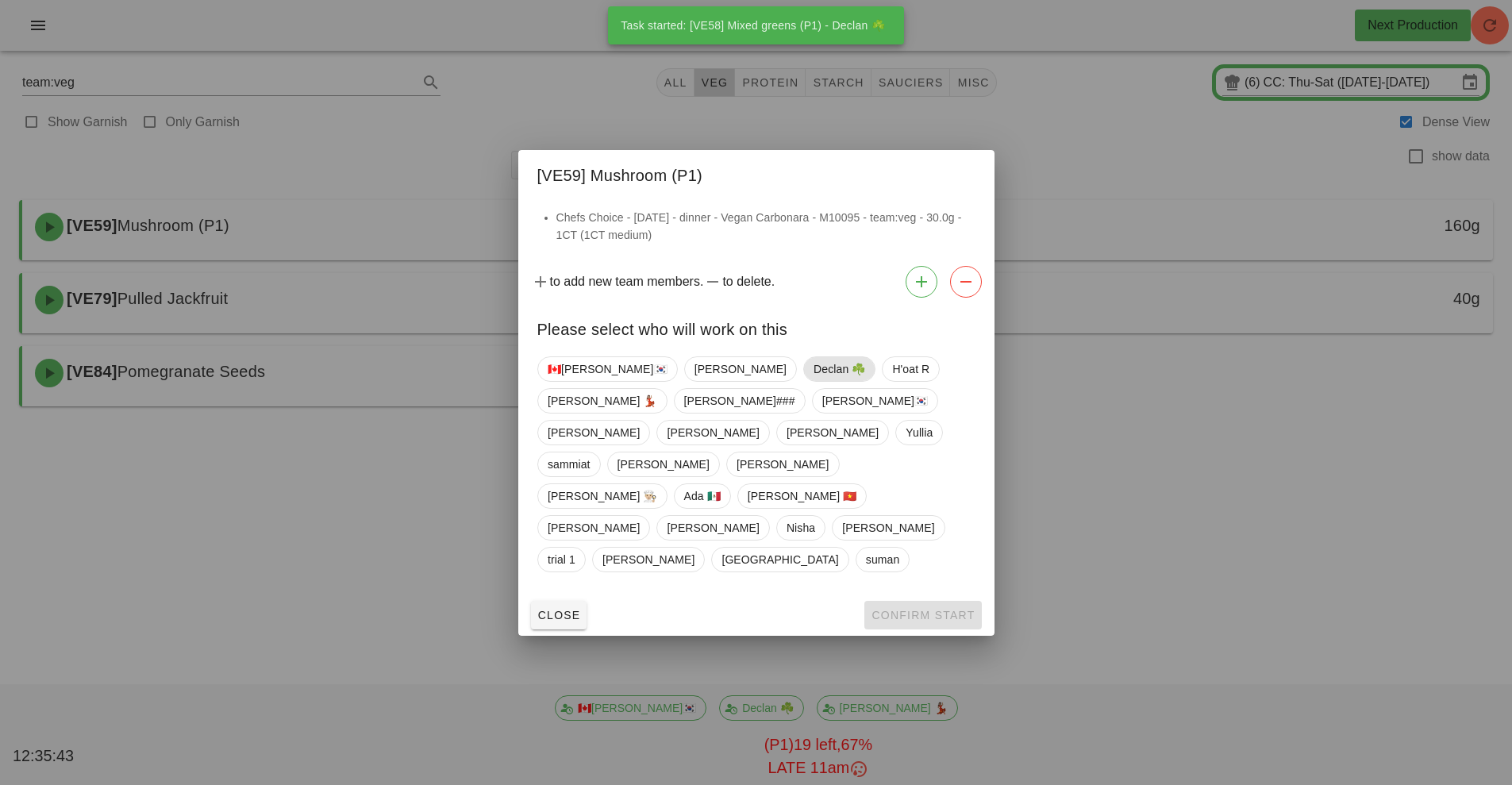
click at [813, 381] on span "Declan ☘️" at bounding box center [839, 369] width 52 height 23
click at [961, 609] on span "Confirm Start" at bounding box center [922, 615] width 104 height 13
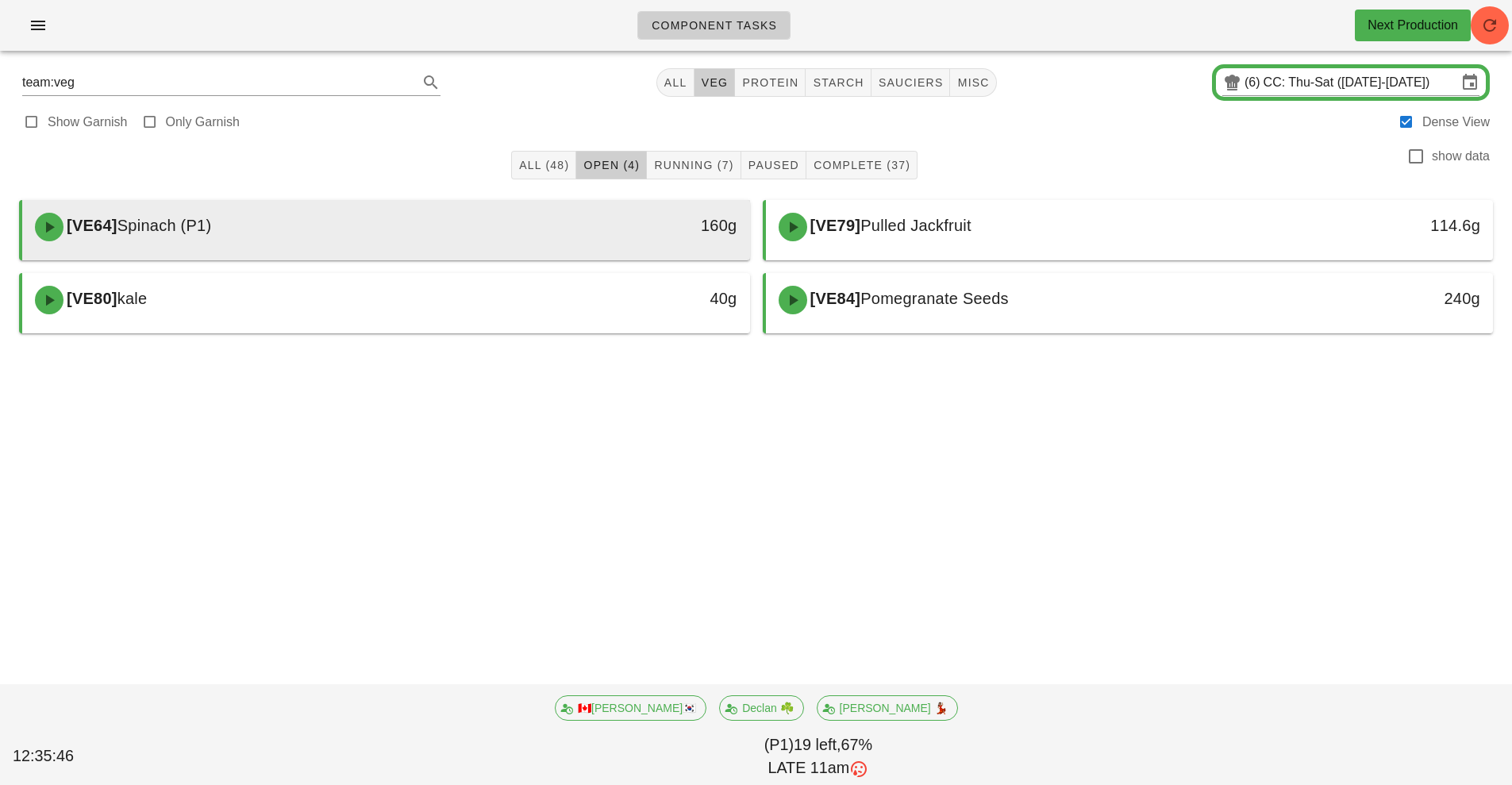
click at [579, 228] on div "160g" at bounding box center [656, 226] width 161 height 25
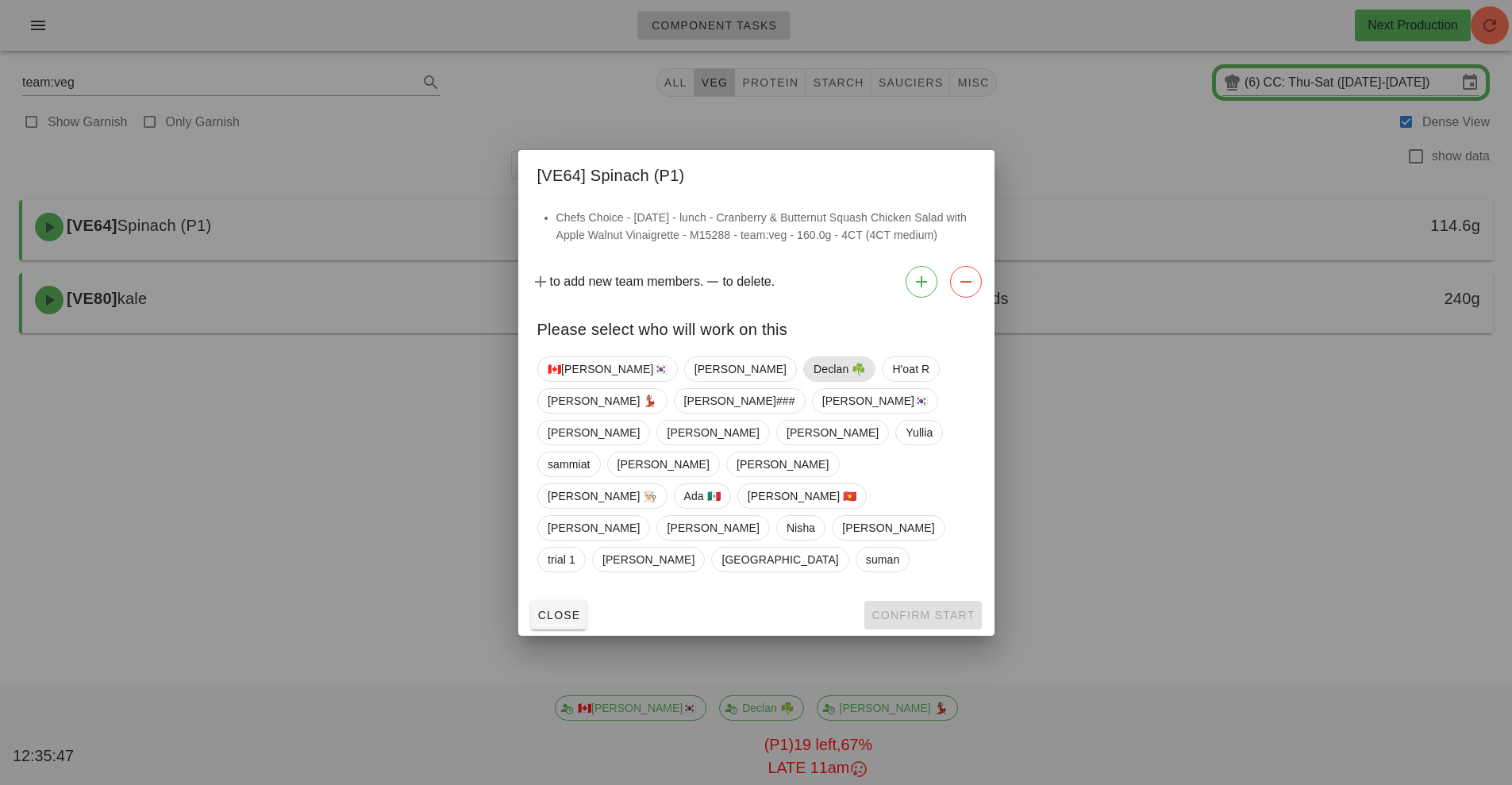
click at [813, 381] on span "Declan ☘️" at bounding box center [839, 369] width 52 height 23
click at [940, 609] on span "Confirm Start" at bounding box center [922, 615] width 104 height 13
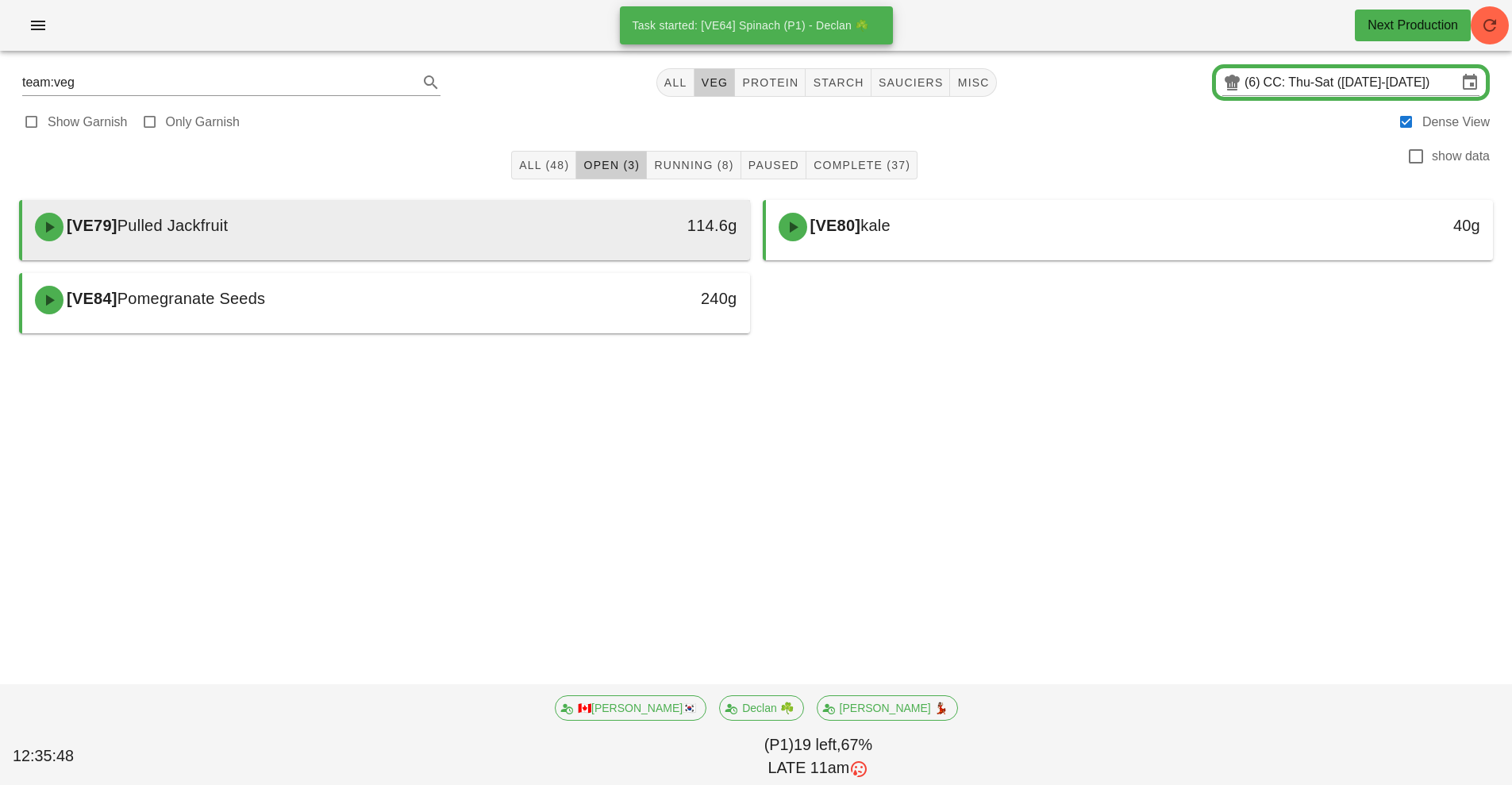
click at [575, 225] on div "114.6g" at bounding box center [656, 226] width 161 height 25
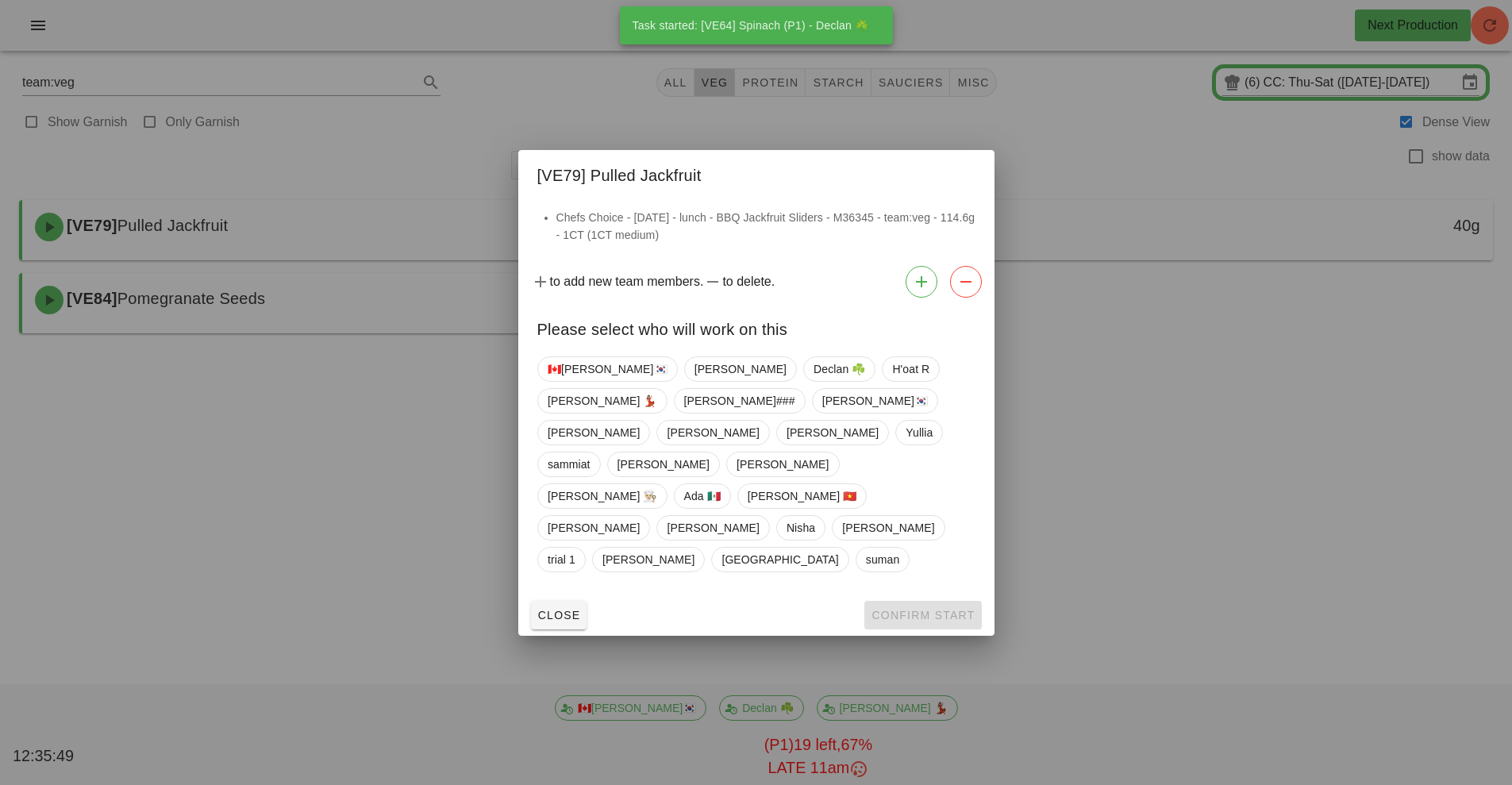
click at [673, 410] on div "🇨🇦[PERSON_NAME]🇰🇷 [PERSON_NAME] ☘️ H'oat R [PERSON_NAME] 💃🏽 [PERSON_NAME]### [P…" at bounding box center [756, 464] width 438 height 229
click at [813, 381] on span "Declan ☘️" at bounding box center [839, 369] width 52 height 23
click at [961, 609] on span "Confirm Start" at bounding box center [922, 615] width 104 height 13
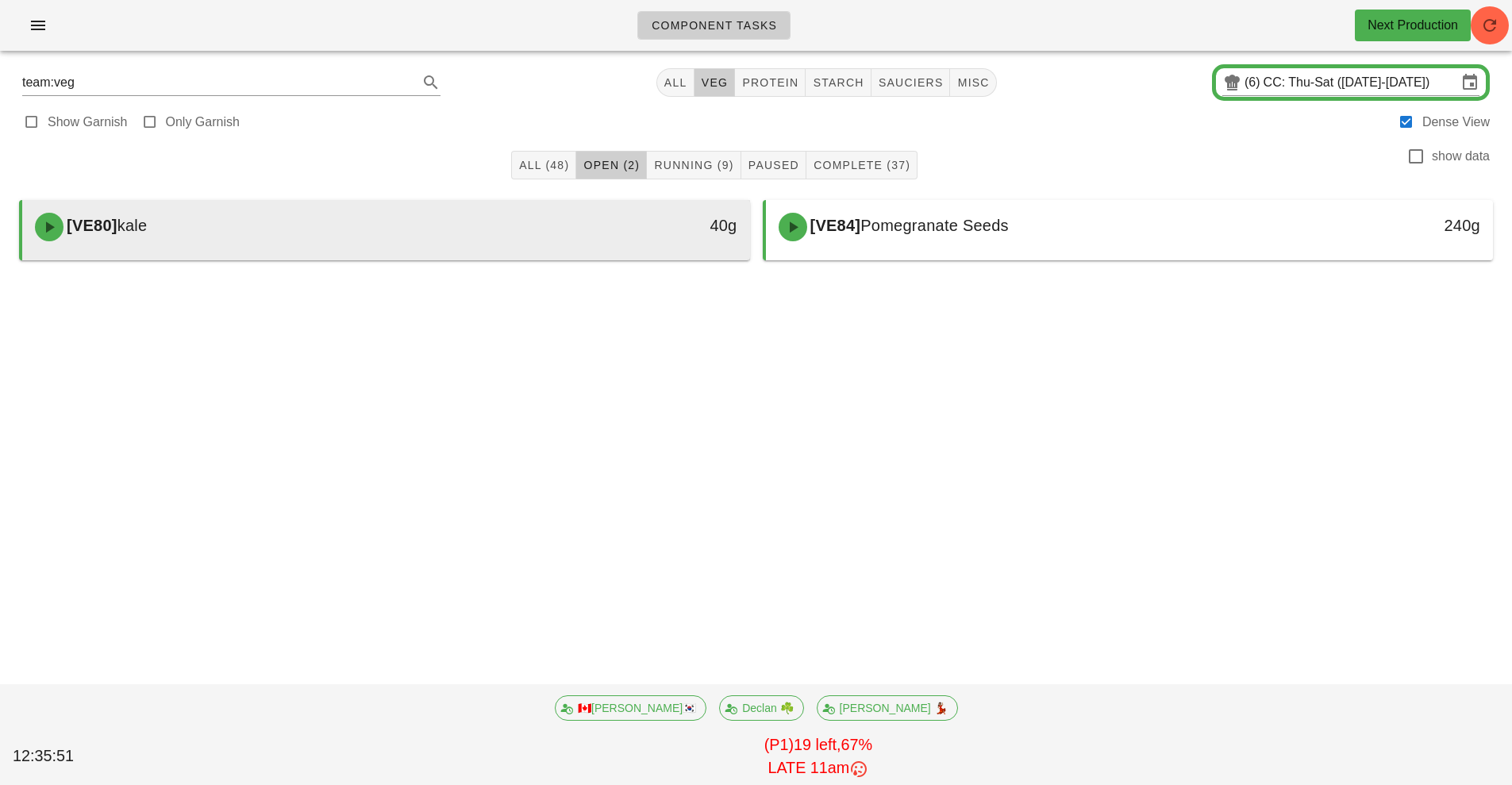
click at [508, 215] on div "[VE80] [PERSON_NAME]" at bounding box center [295, 226] width 541 height 48
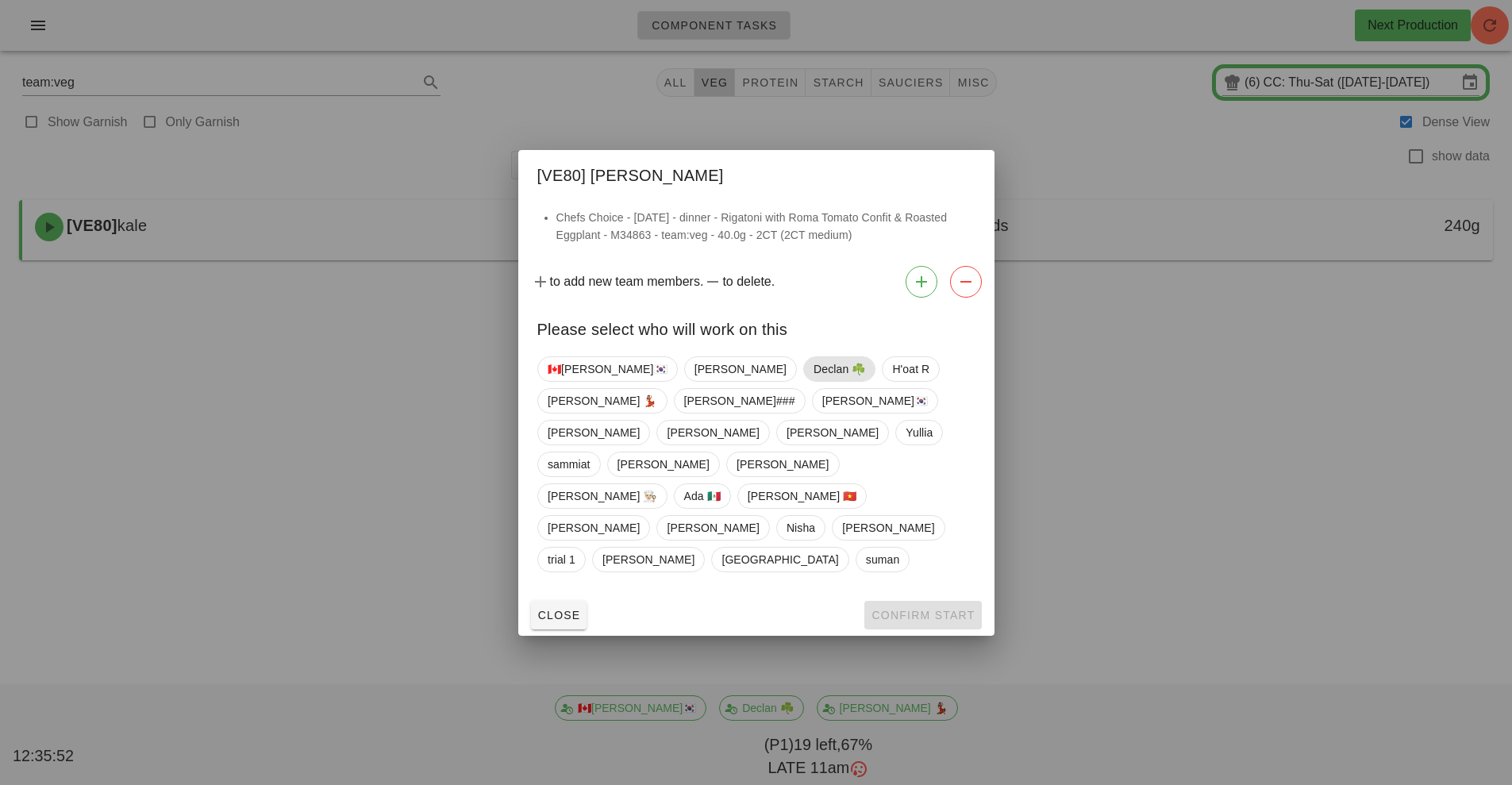
click at [813, 381] on span "Declan ☘️" at bounding box center [839, 369] width 52 height 23
click at [901, 609] on span "Confirm Start" at bounding box center [922, 615] width 104 height 13
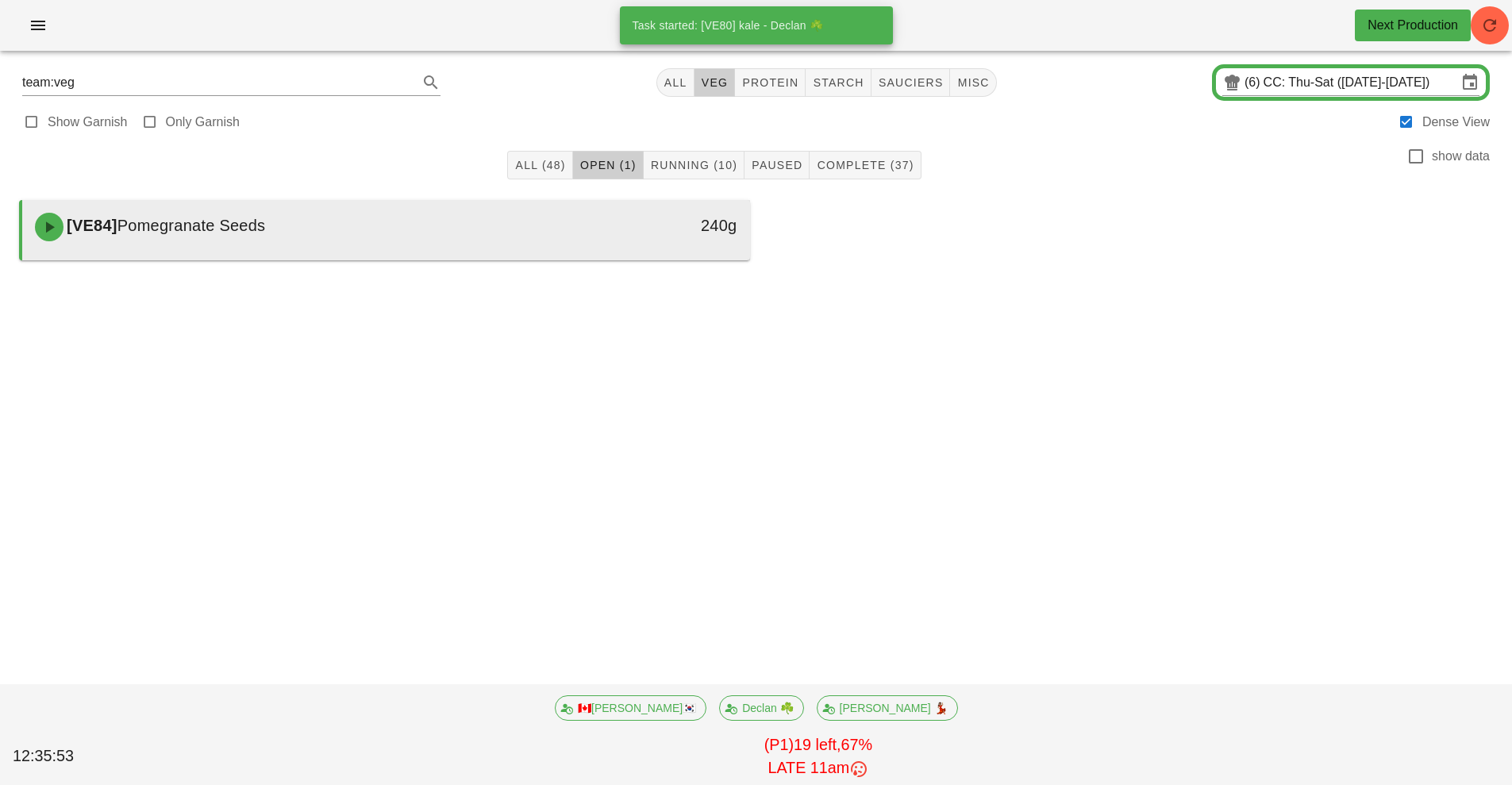
click at [523, 249] on div "[VE84] Pomegranate Seeds" at bounding box center [295, 226] width 541 height 48
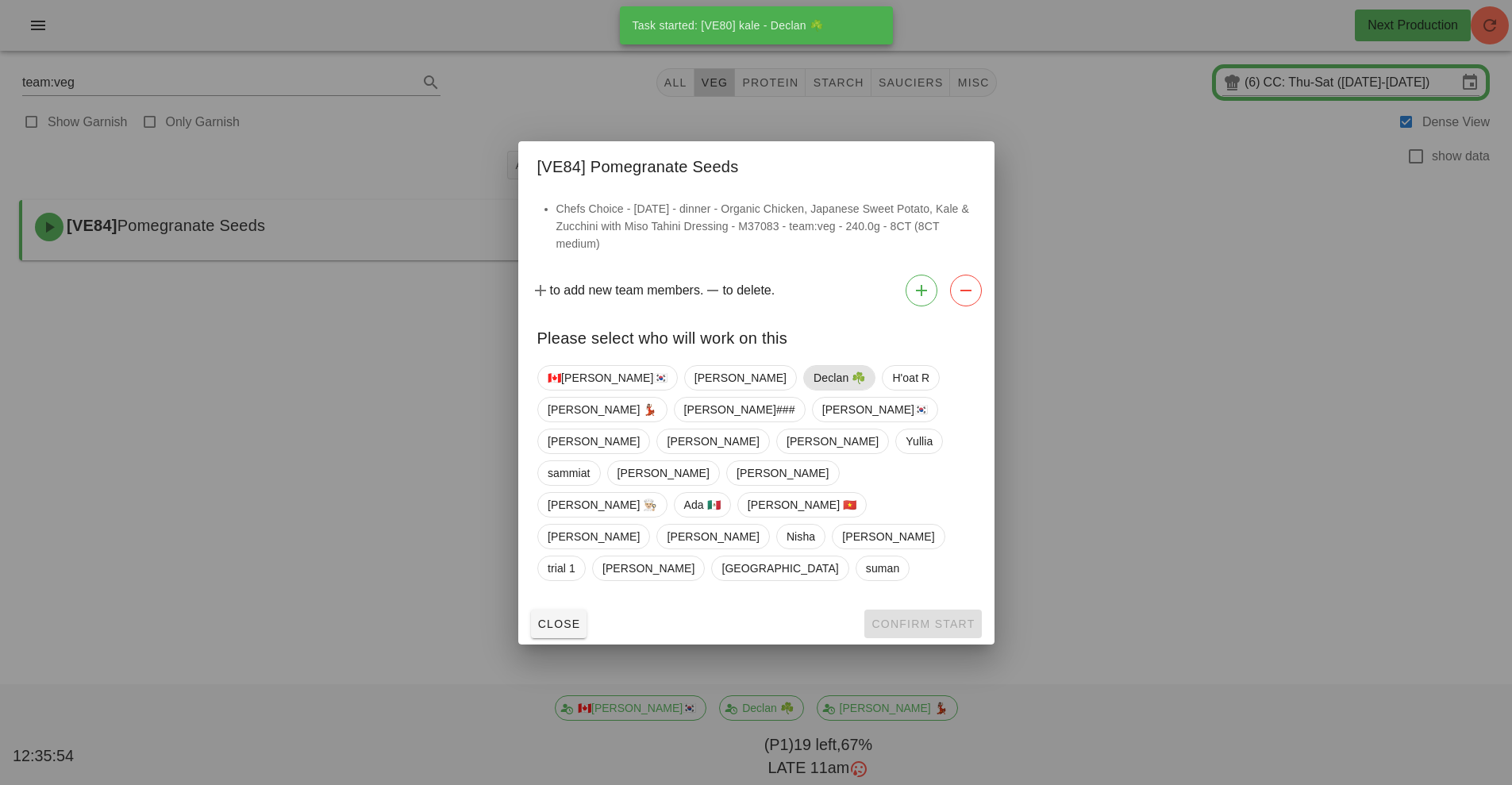
click at [813, 390] on span "Declan ☘️" at bounding box center [839, 377] width 52 height 23
click at [940, 617] on span "Confirm Start" at bounding box center [922, 623] width 104 height 13
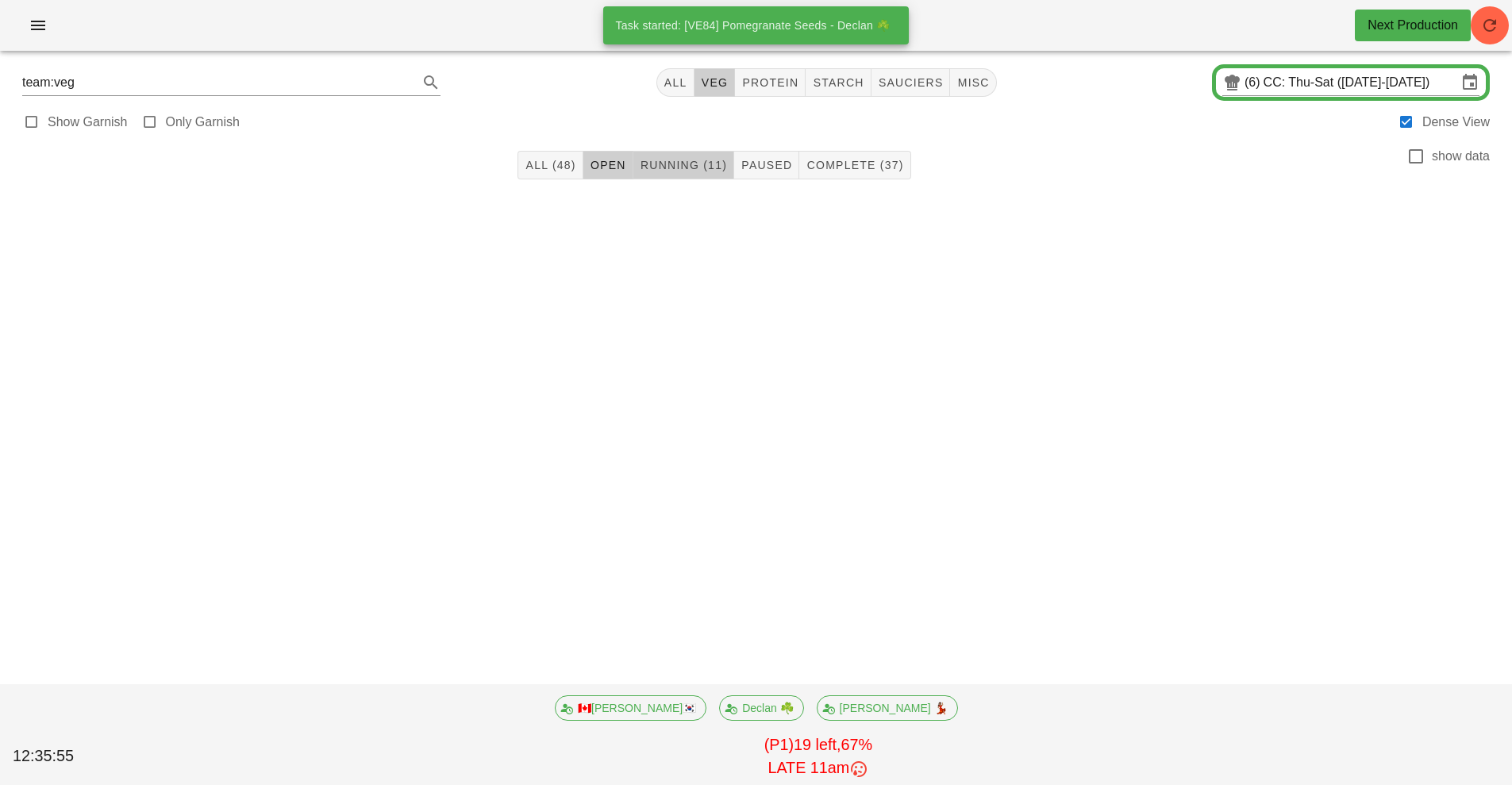
click at [724, 157] on button "Running (11)" at bounding box center [683, 165] width 101 height 29
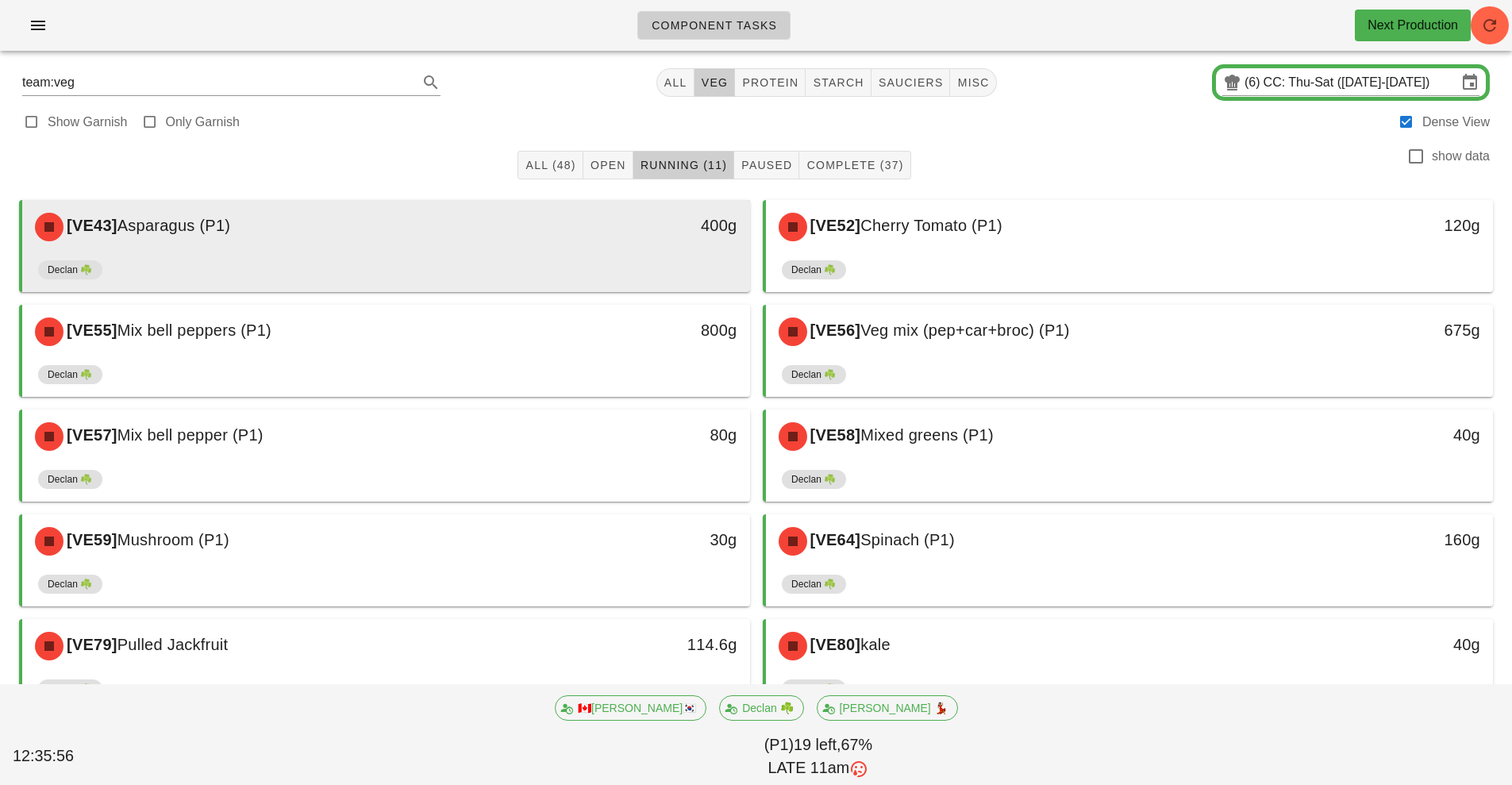
click at [482, 242] on div "[VE43] Asparagus (P1)" at bounding box center [295, 226] width 541 height 48
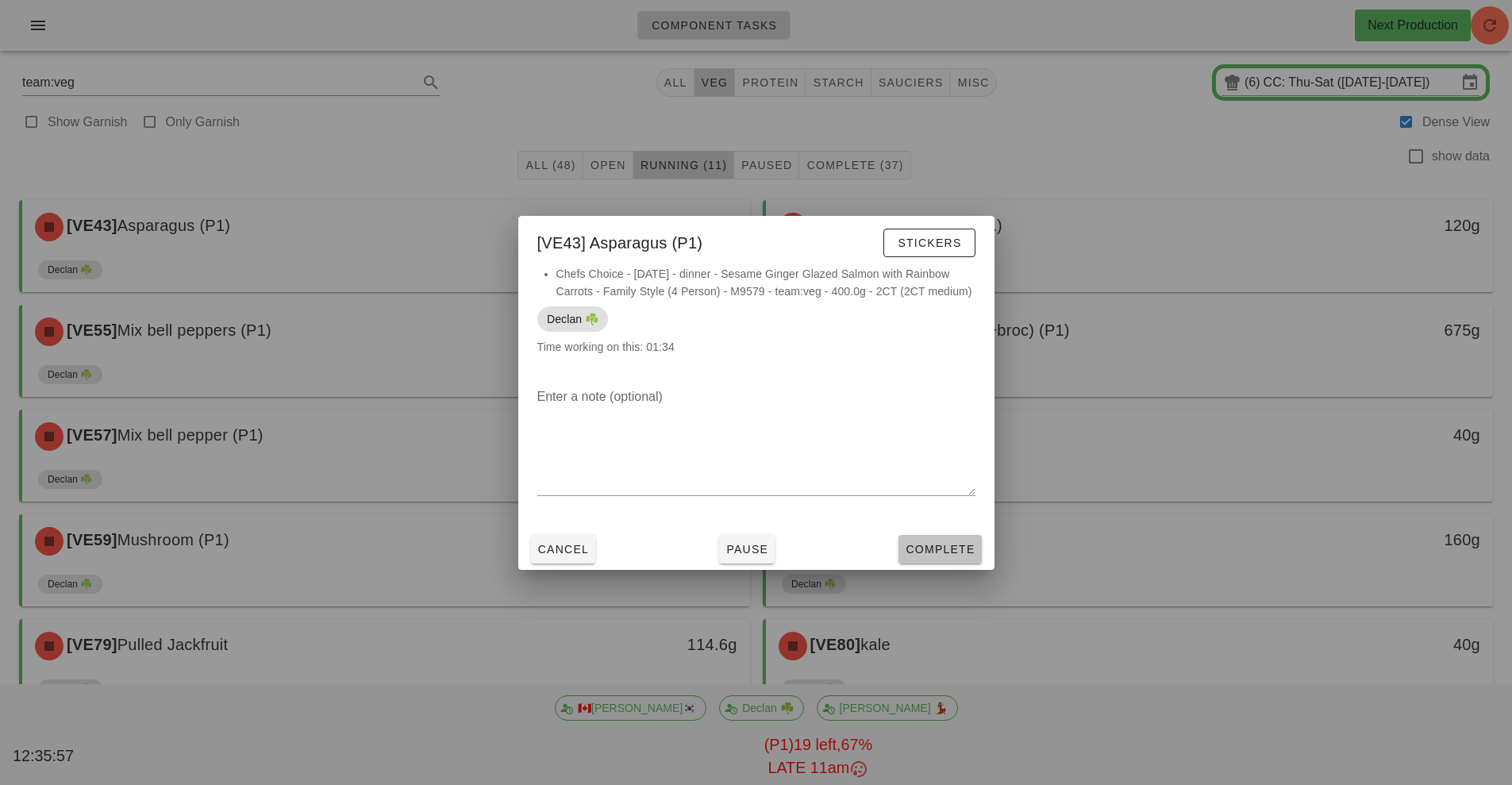
click at [943, 557] on button "Complete" at bounding box center [939, 549] width 82 height 29
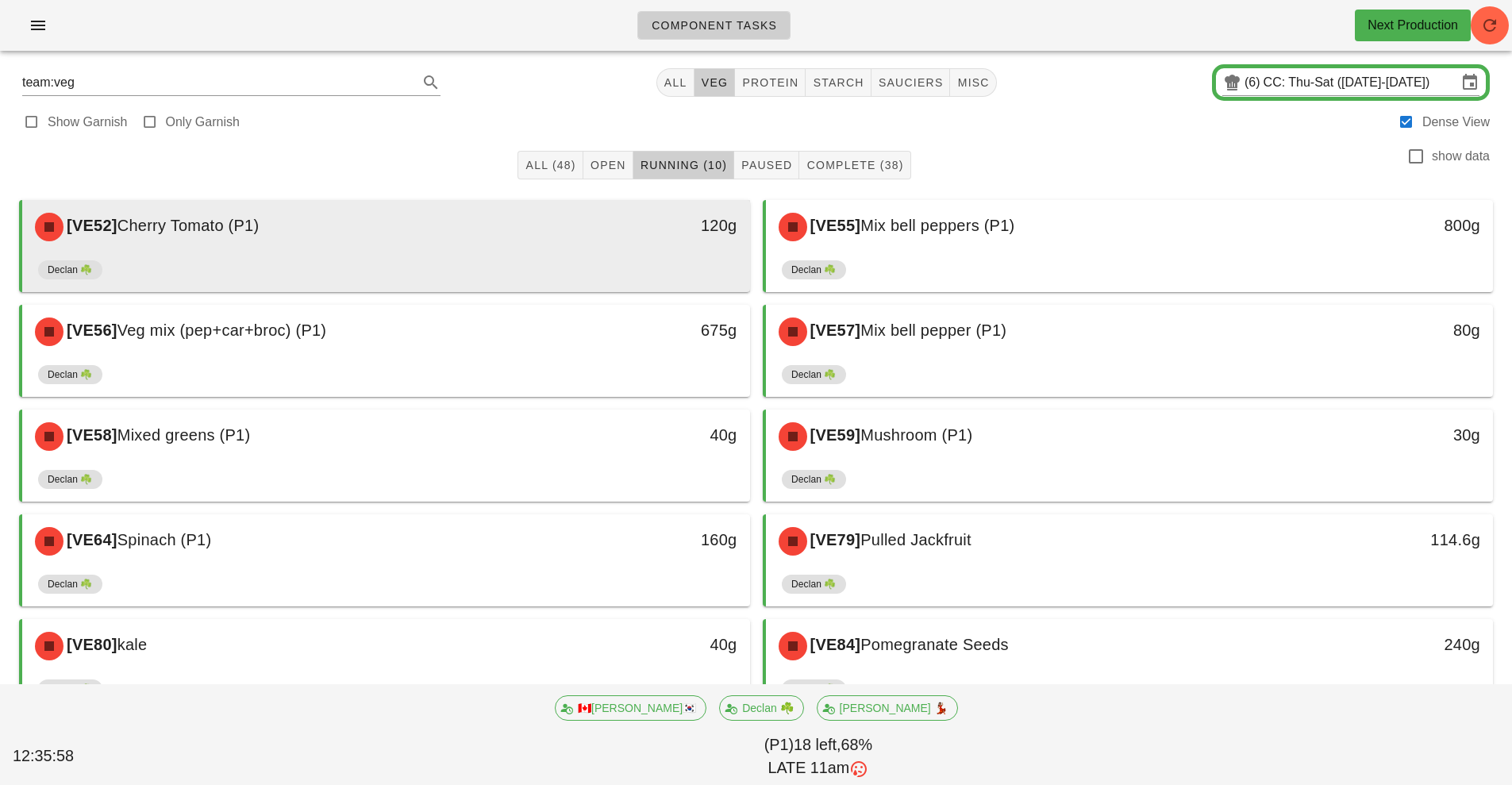
click at [498, 253] on div "[VE52] Cherry Tomato (P1) 120g" at bounding box center [387, 227] width 728 height 54
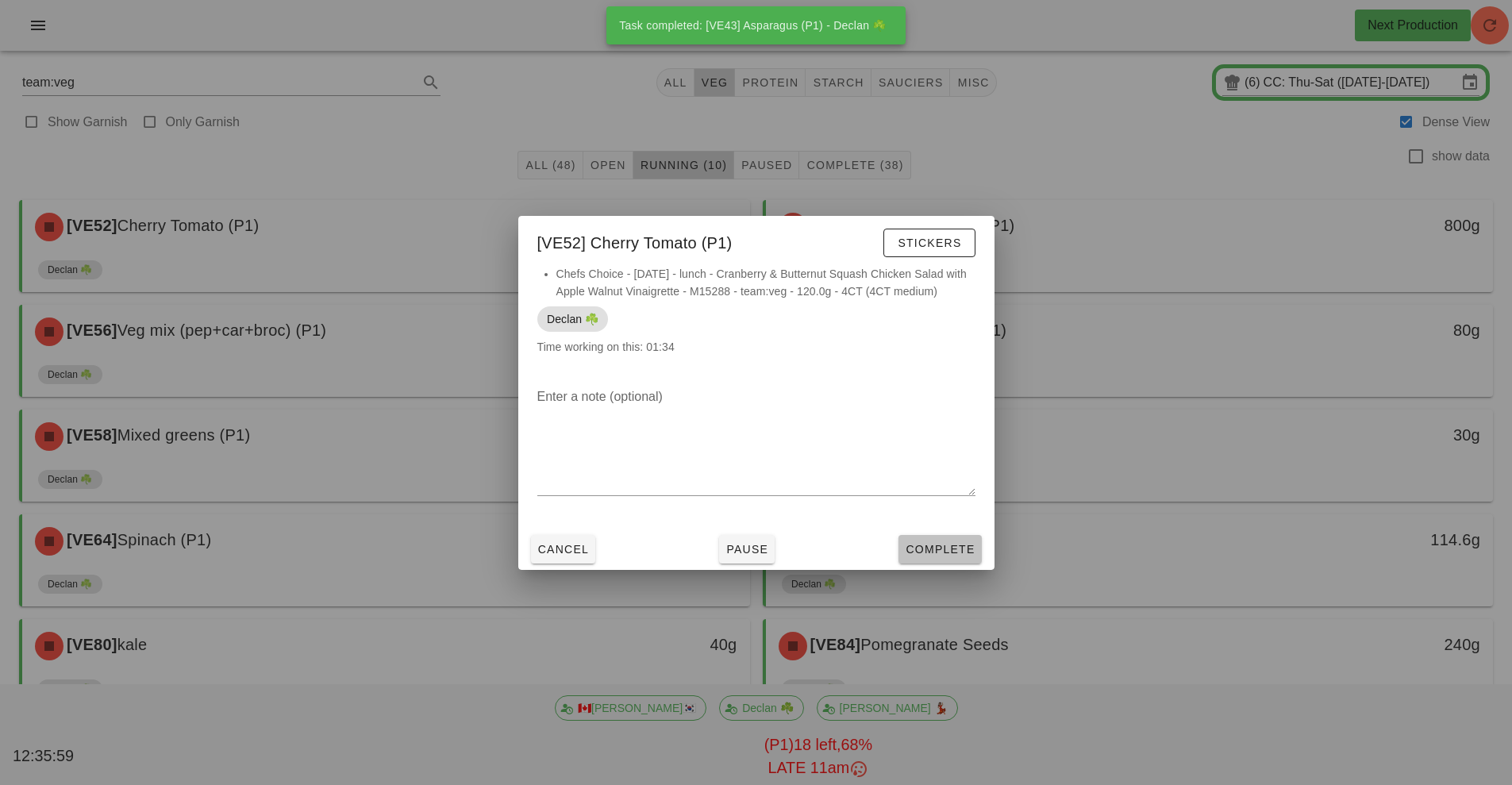
click at [934, 543] on span "Complete" at bounding box center [939, 548] width 70 height 13
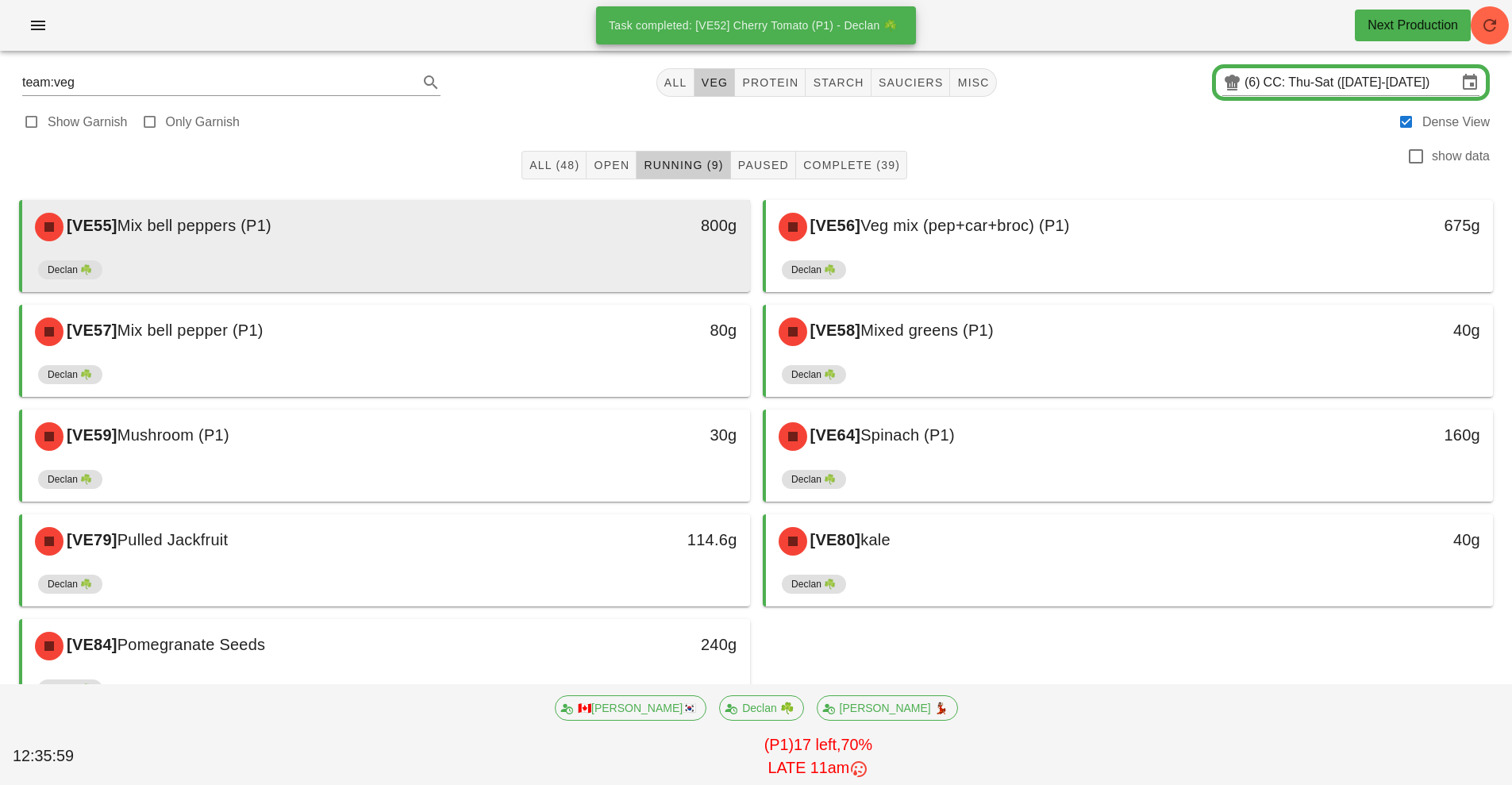
click at [462, 235] on div "[VE55] Mix bell peppers (P1)" at bounding box center [295, 226] width 541 height 48
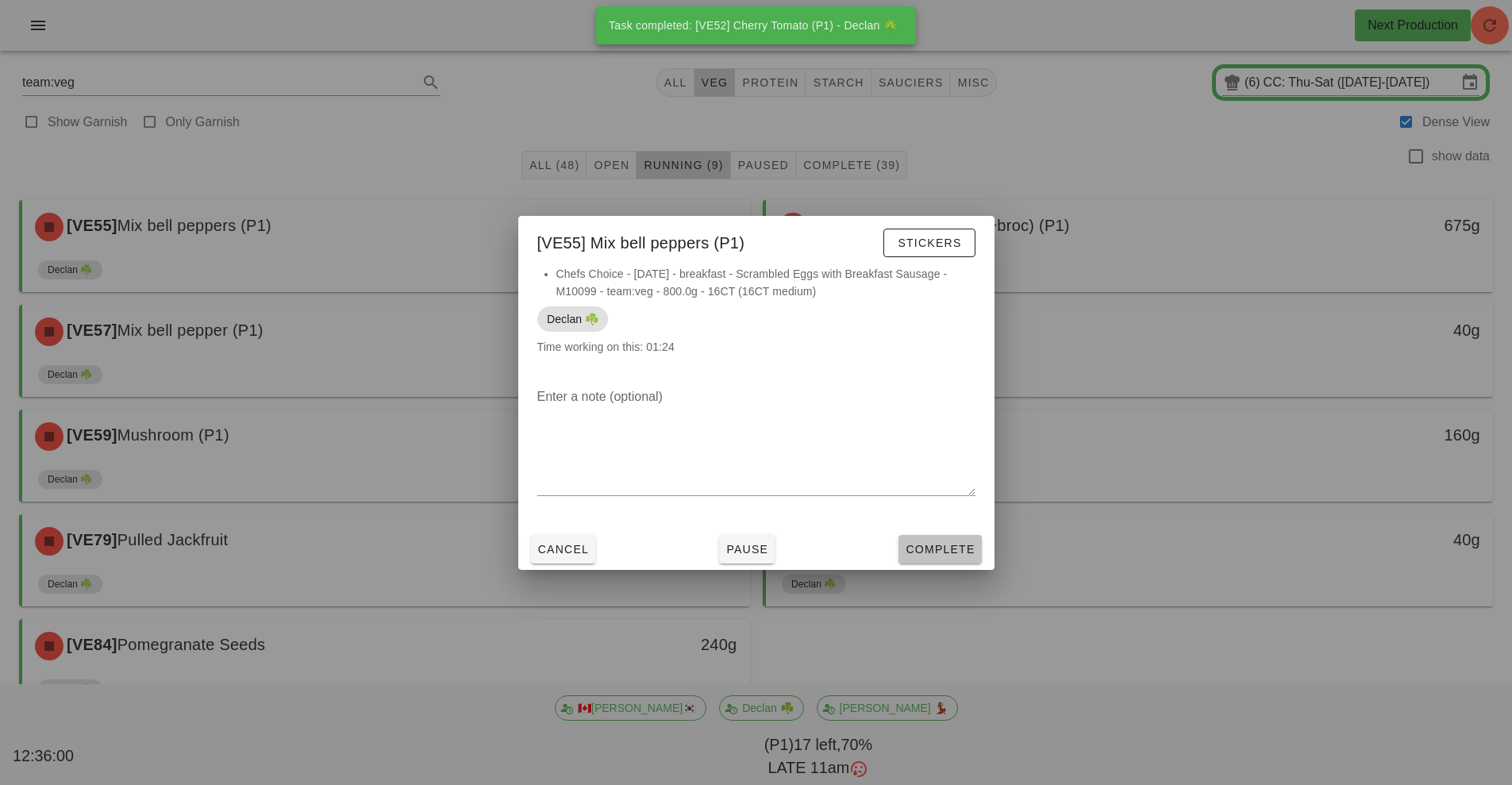
click at [947, 552] on span "Complete" at bounding box center [939, 548] width 70 height 13
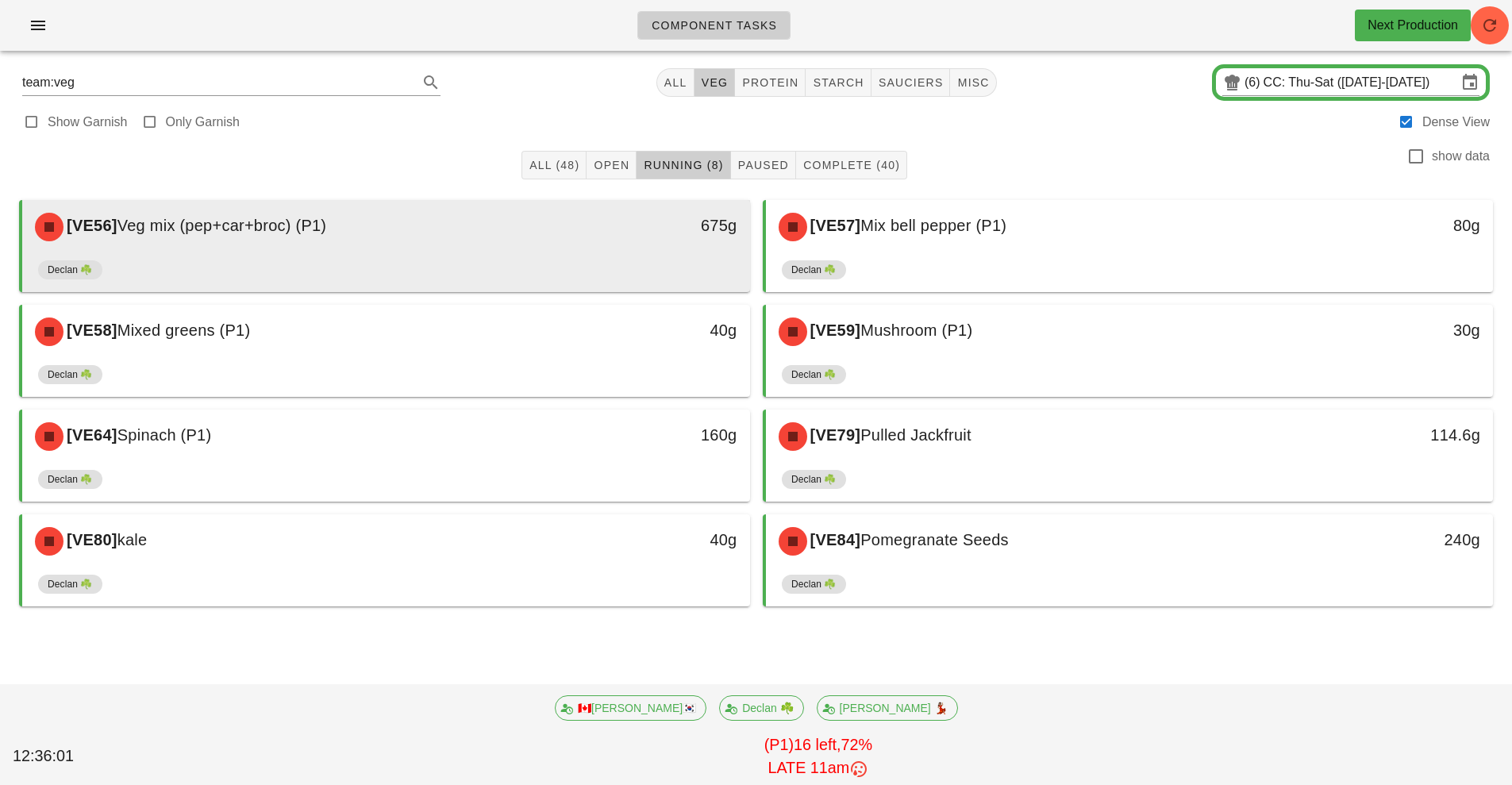
click at [496, 248] on div "[VE56] Veg mix (pep+car+broc) (P1)" at bounding box center [295, 226] width 541 height 48
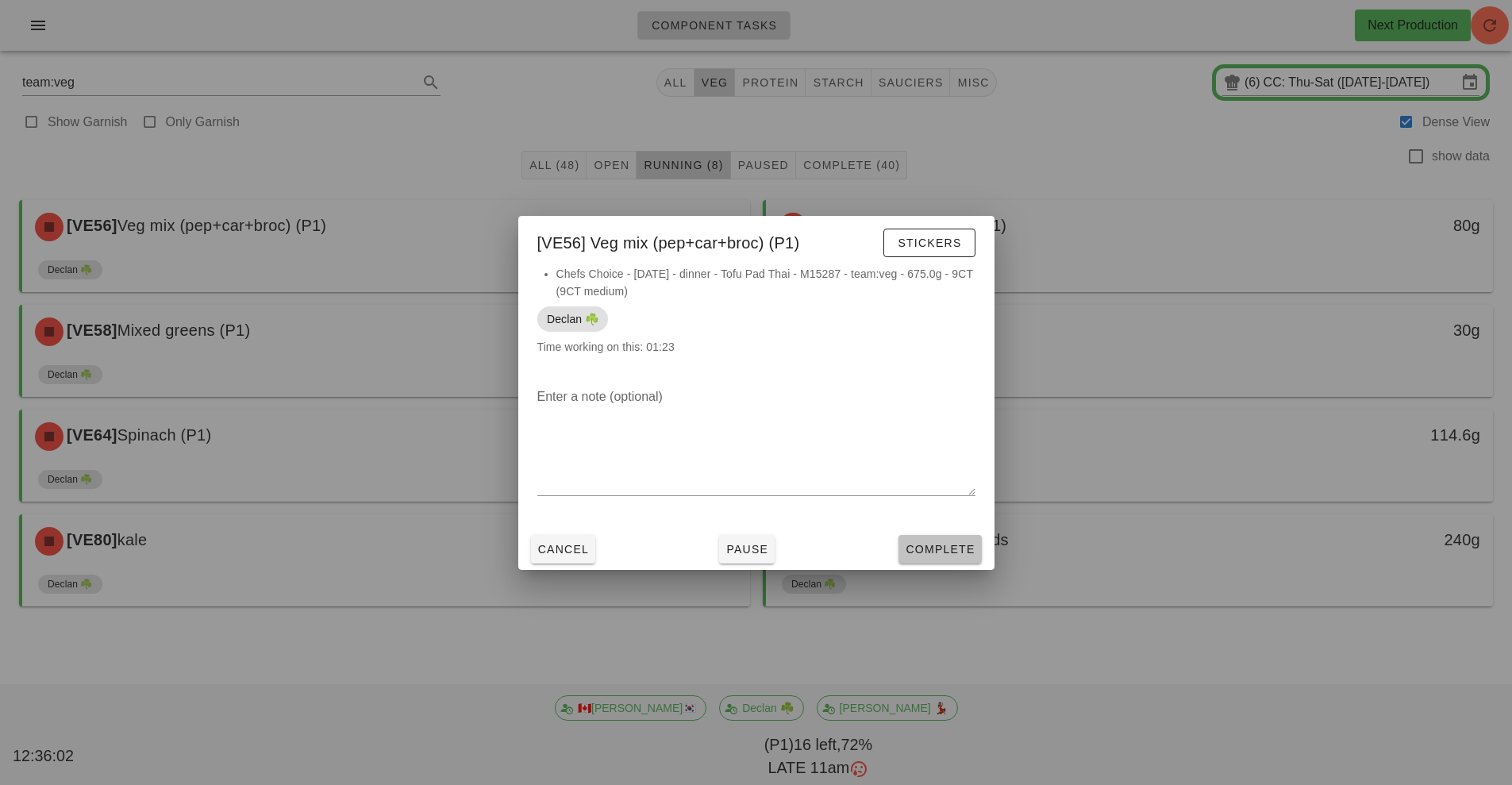
click at [943, 559] on button "Complete" at bounding box center [939, 549] width 82 height 29
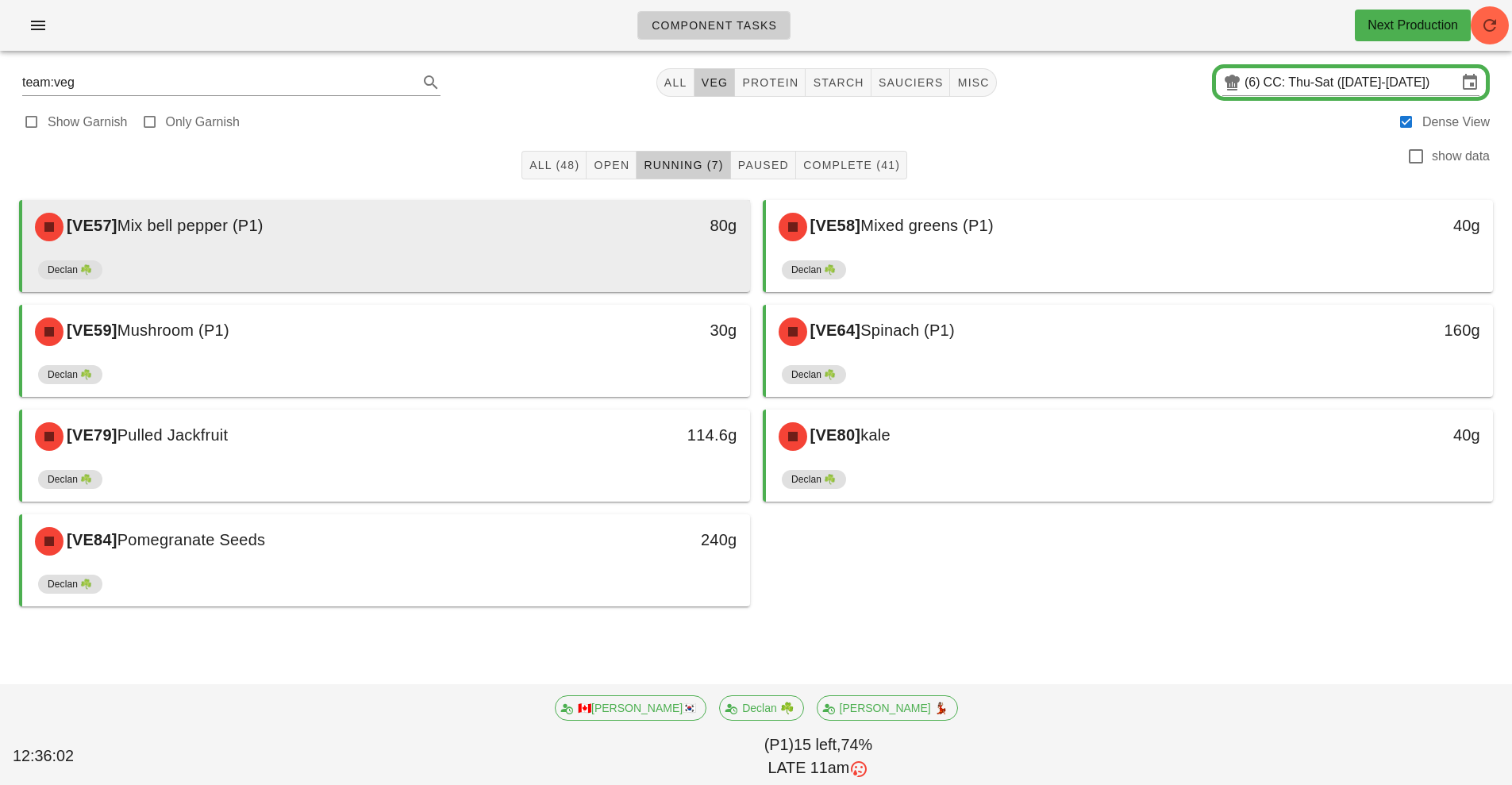
click at [561, 204] on div "[VE57] Mix bell pepper (P1)" at bounding box center [295, 226] width 541 height 48
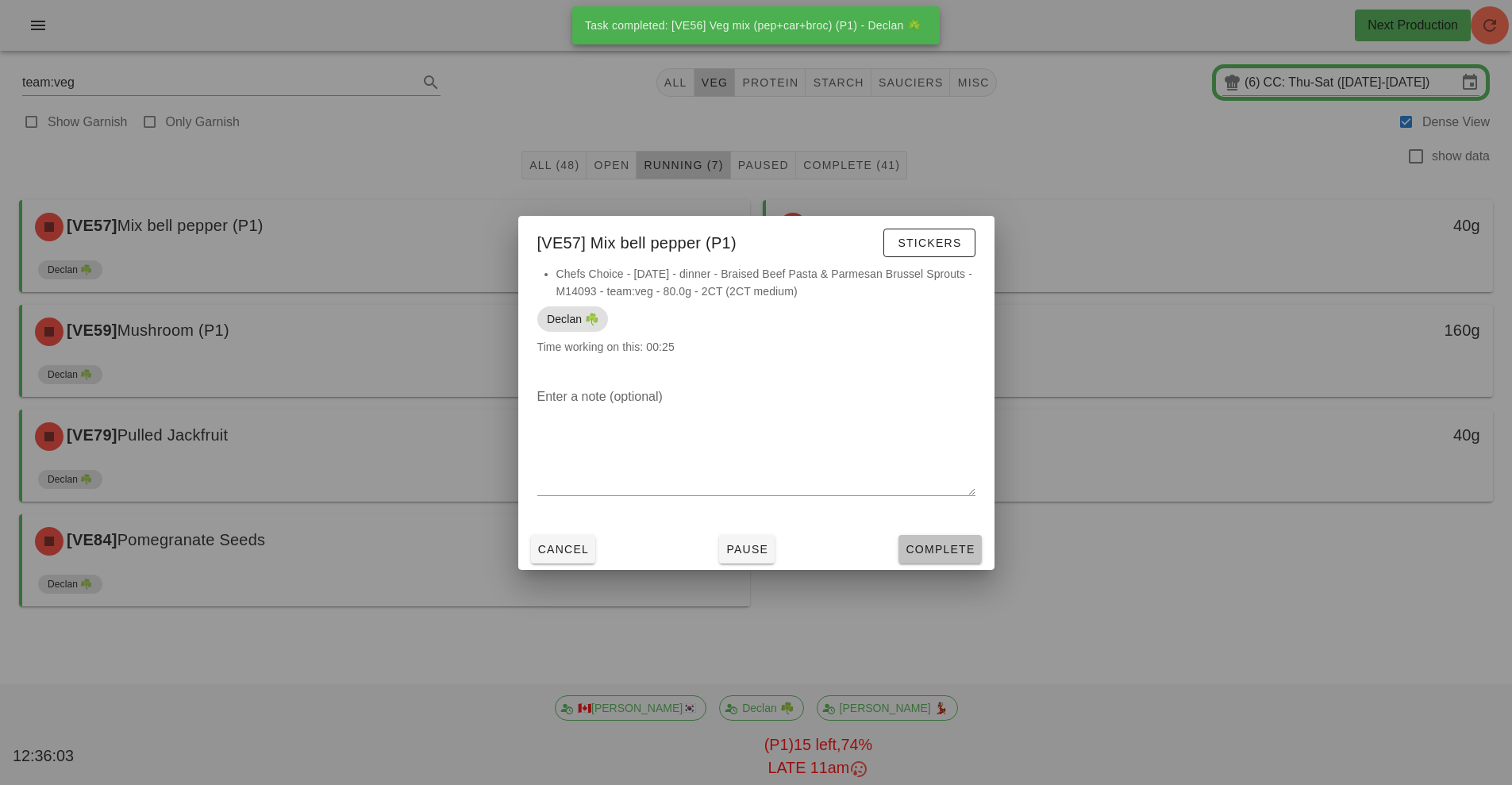
click at [941, 561] on button "Complete" at bounding box center [939, 549] width 82 height 29
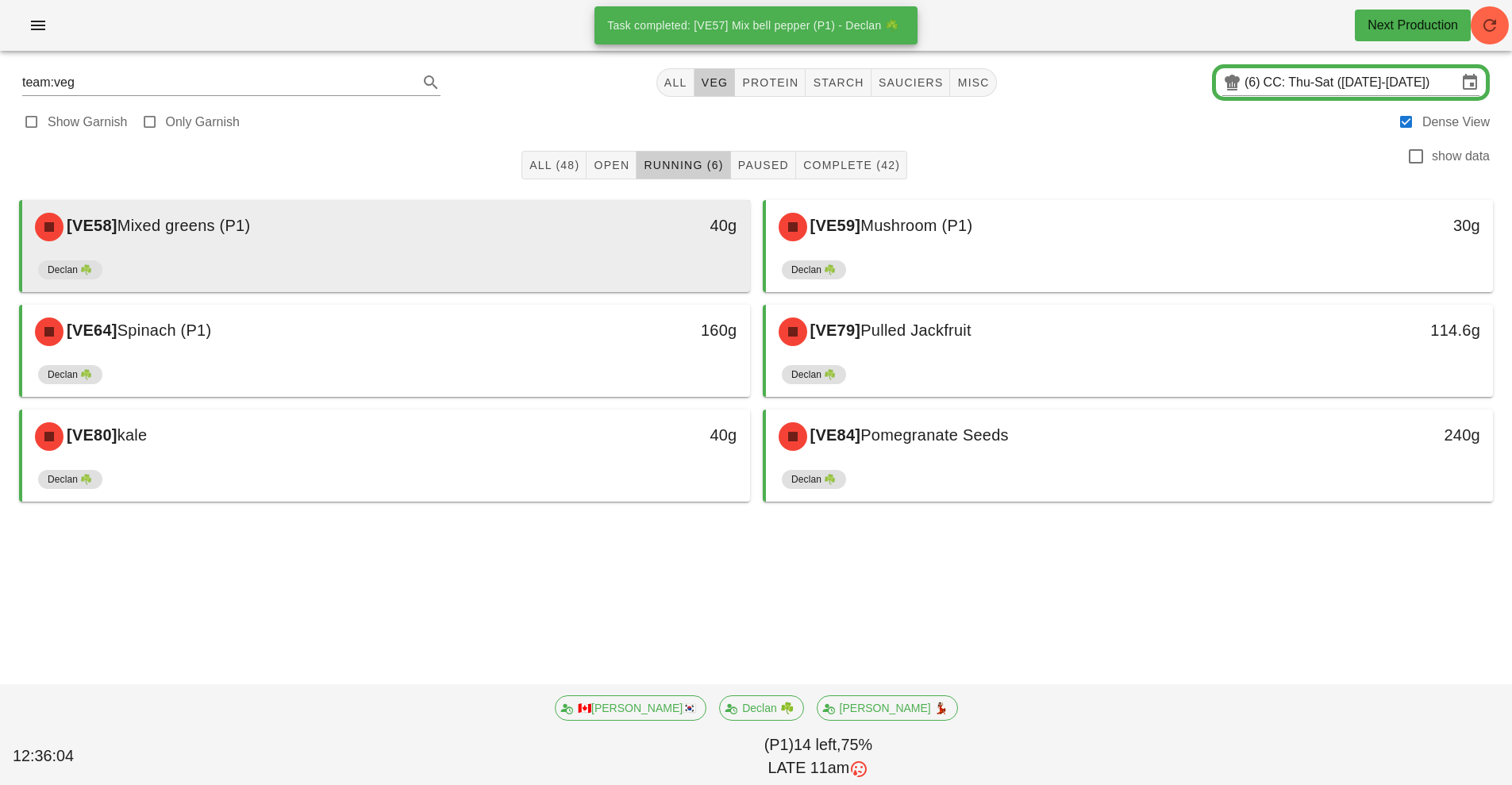
click at [478, 263] on div "Declan ☘️" at bounding box center [386, 273] width 696 height 38
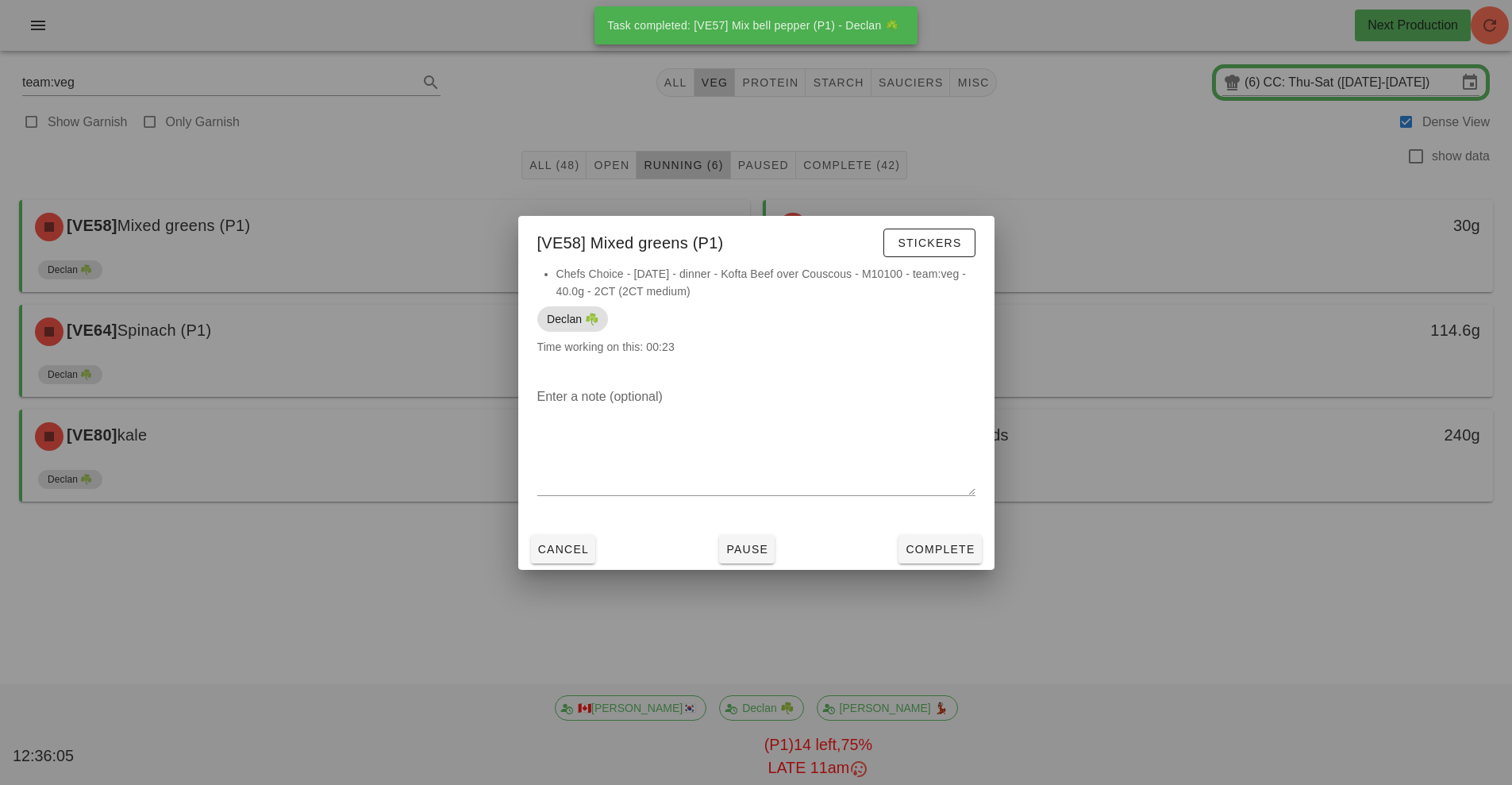
click at [976, 587] on div at bounding box center [756, 392] width 1512 height 785
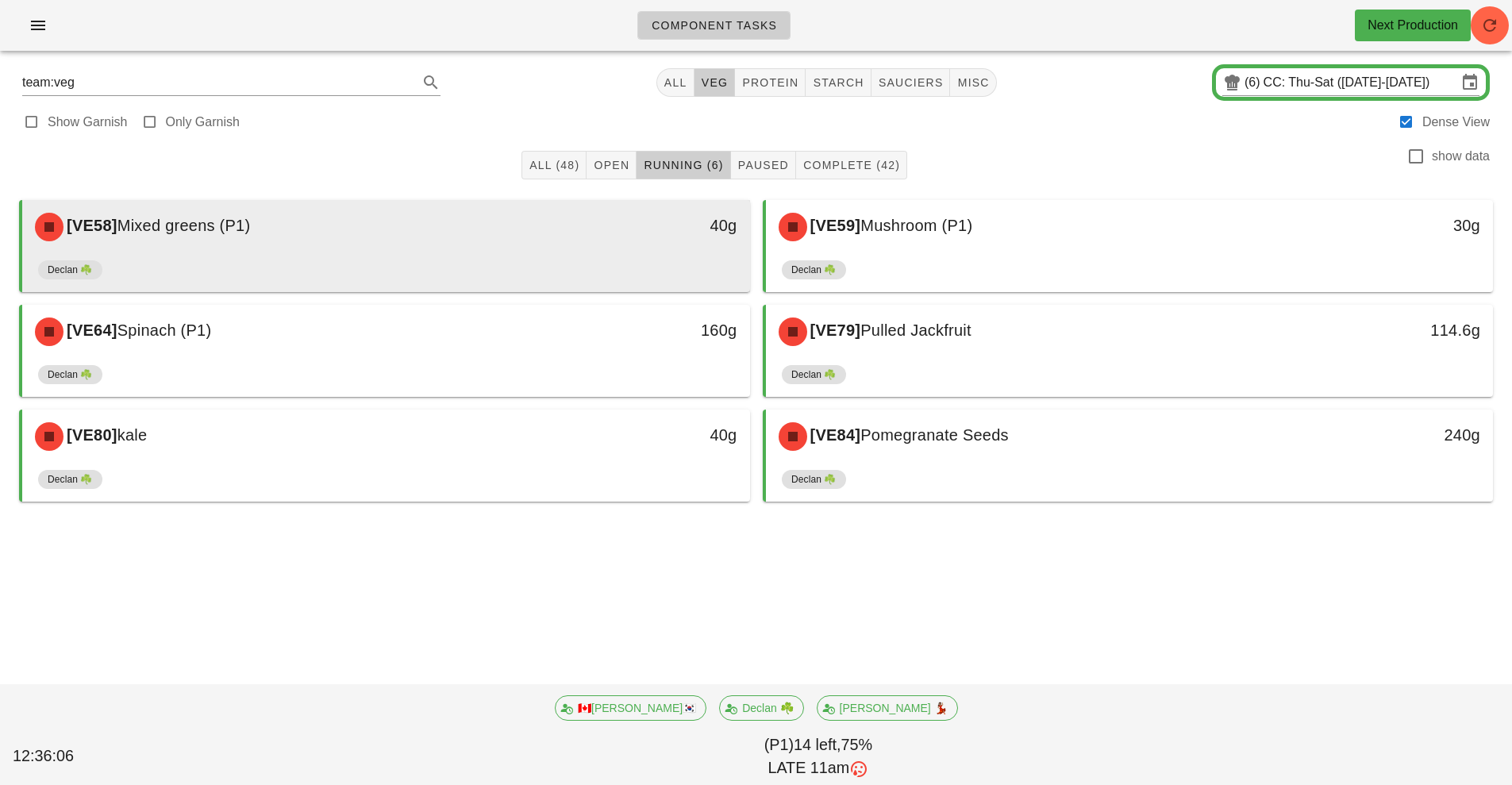
click at [576, 257] on div "Declan ☘️" at bounding box center [386, 273] width 696 height 38
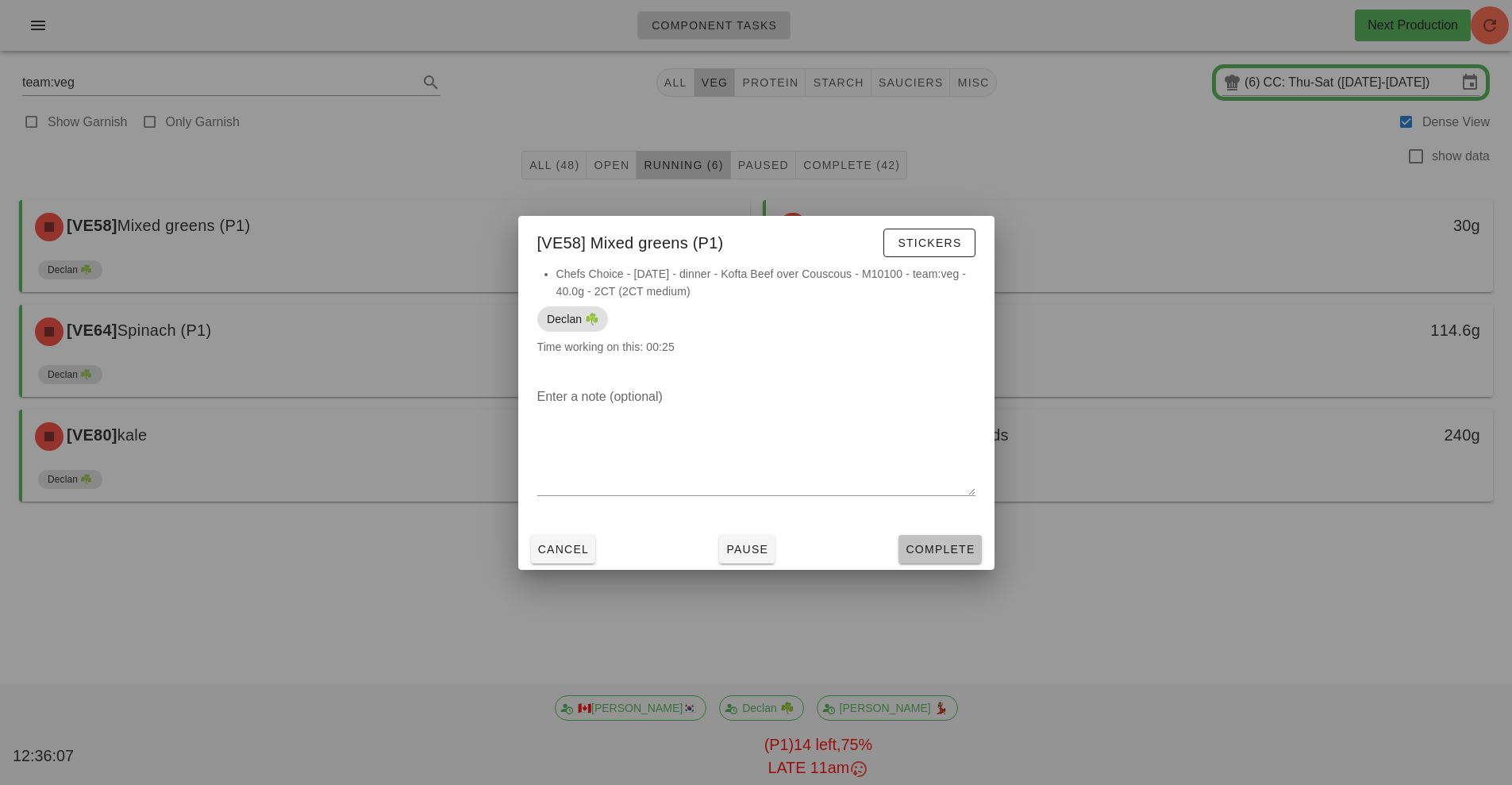
click at [943, 548] on span "Complete" at bounding box center [939, 548] width 70 height 13
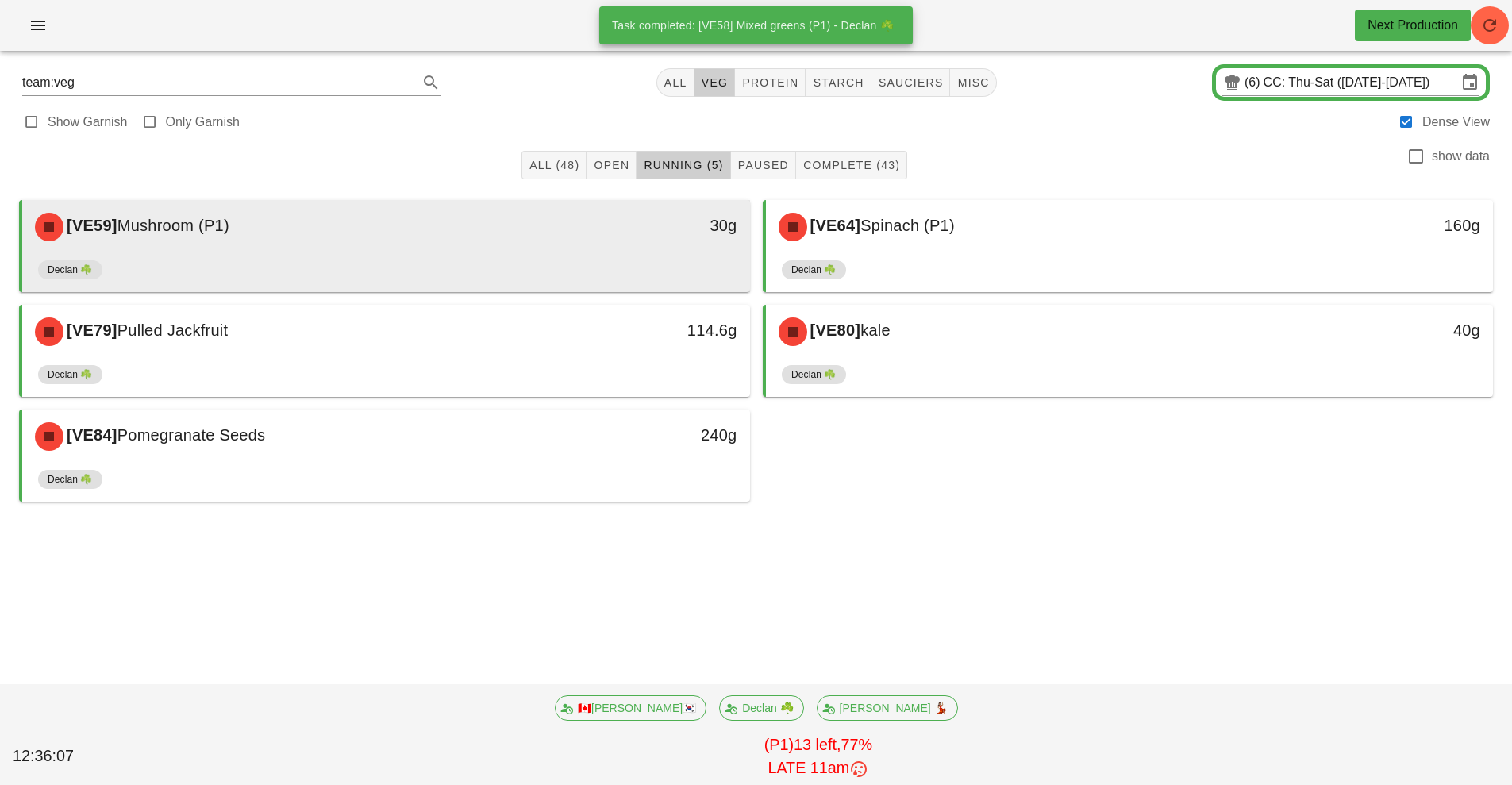
click at [569, 243] on div "30g" at bounding box center [656, 226] width 180 height 48
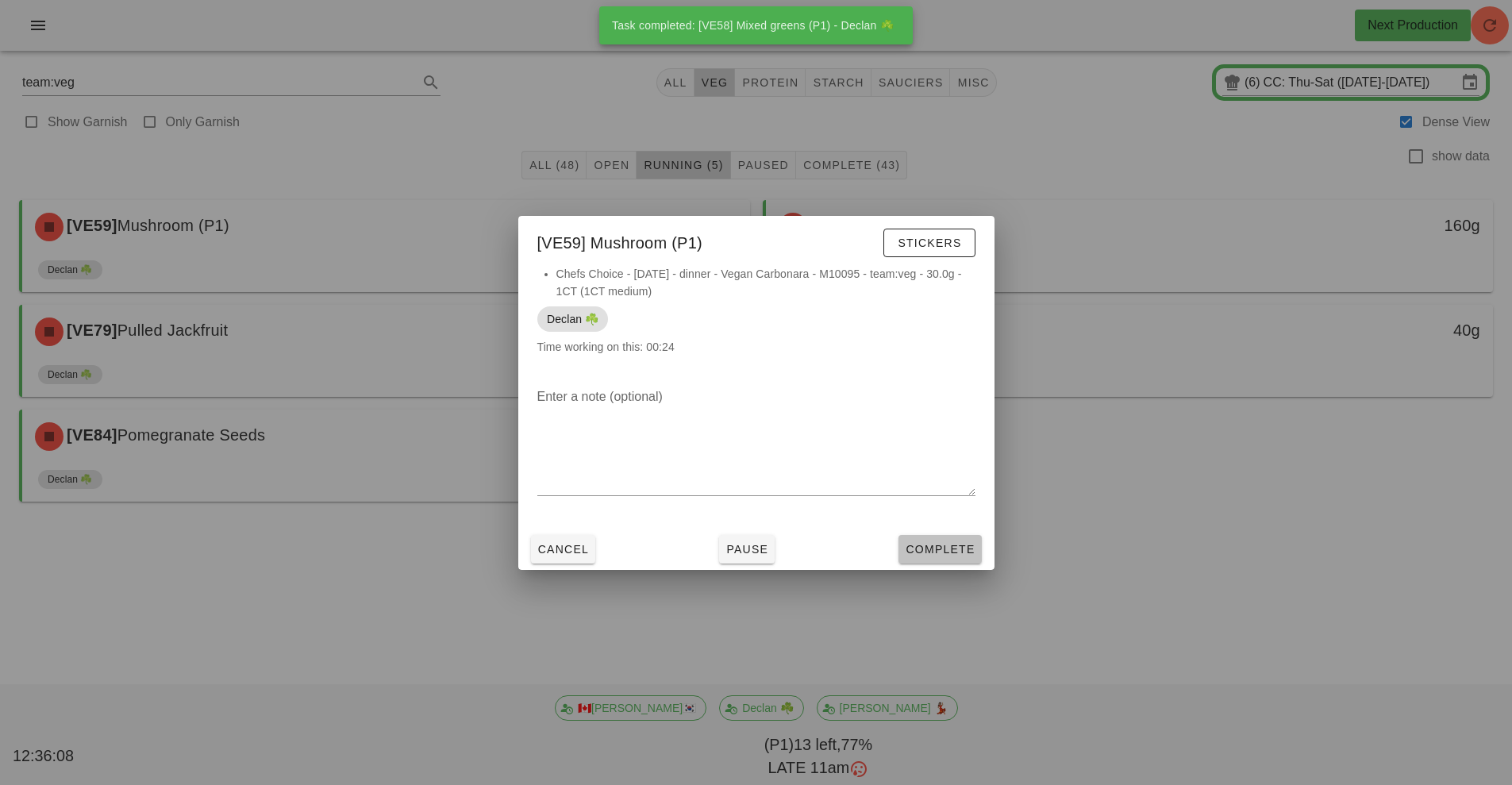
click at [939, 549] on span "Complete" at bounding box center [939, 548] width 70 height 13
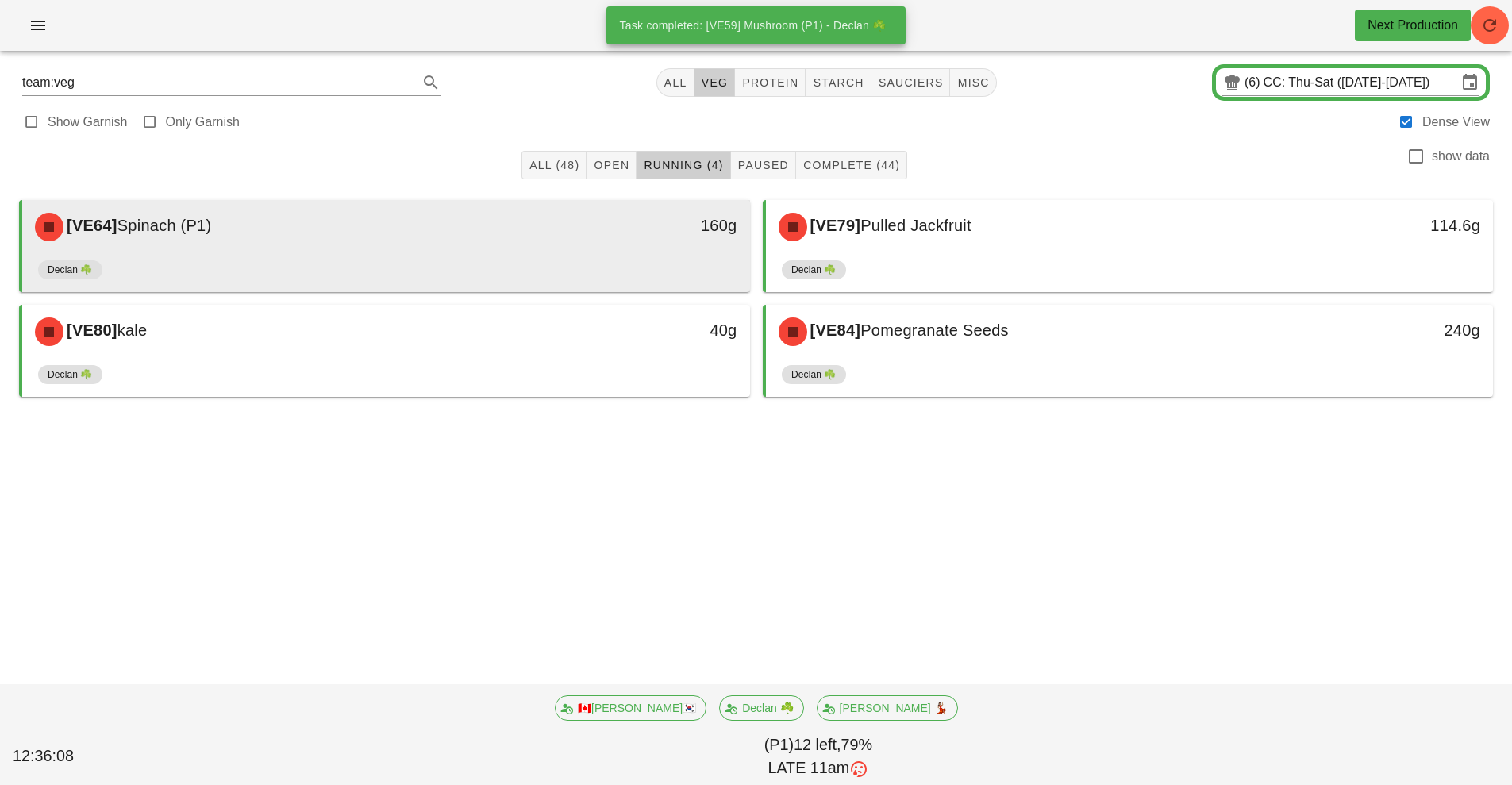
click at [398, 245] on div "[VE64] Spinach (P1)" at bounding box center [295, 226] width 541 height 48
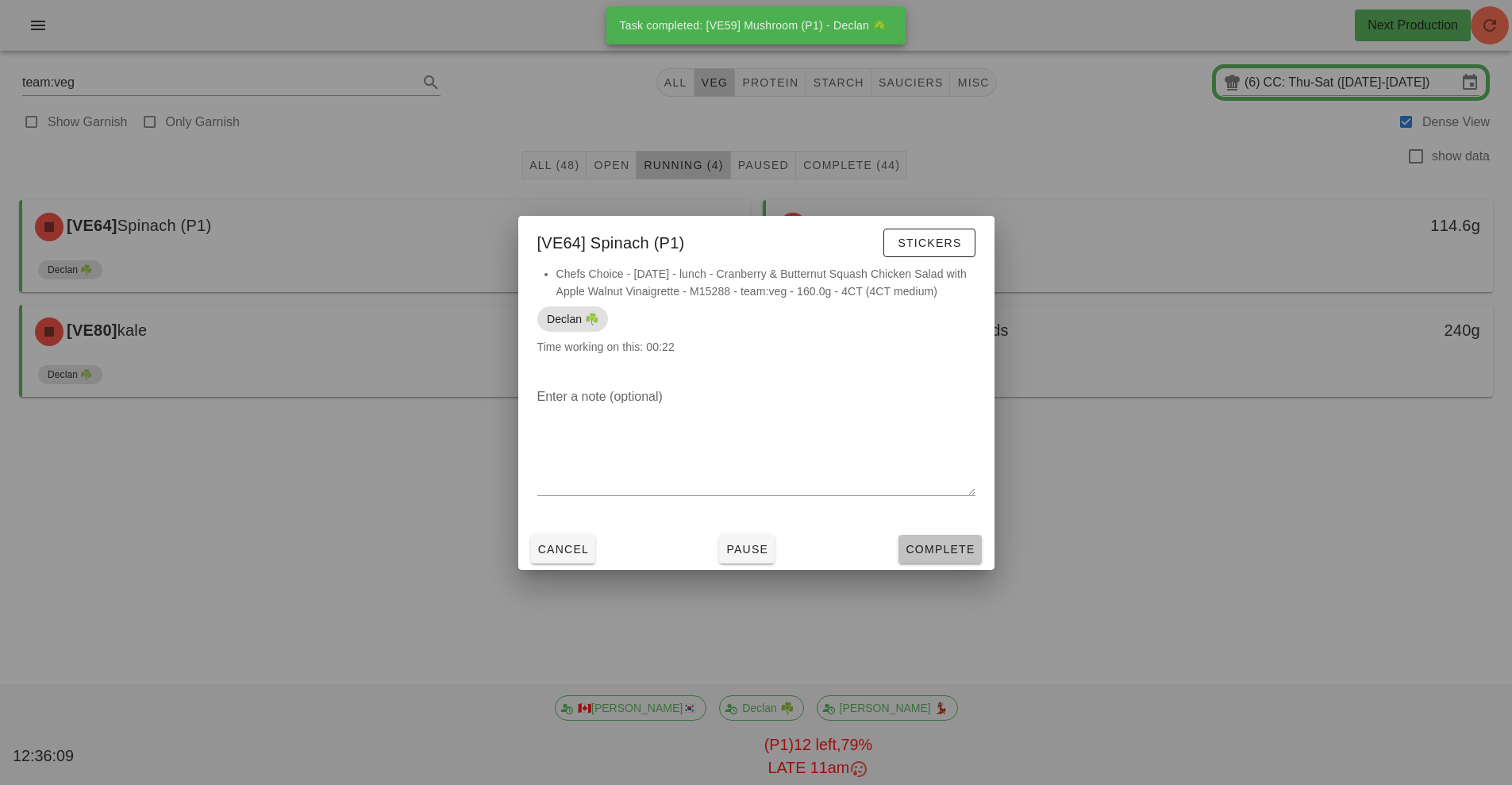
click at [927, 554] on span "Complete" at bounding box center [939, 548] width 70 height 13
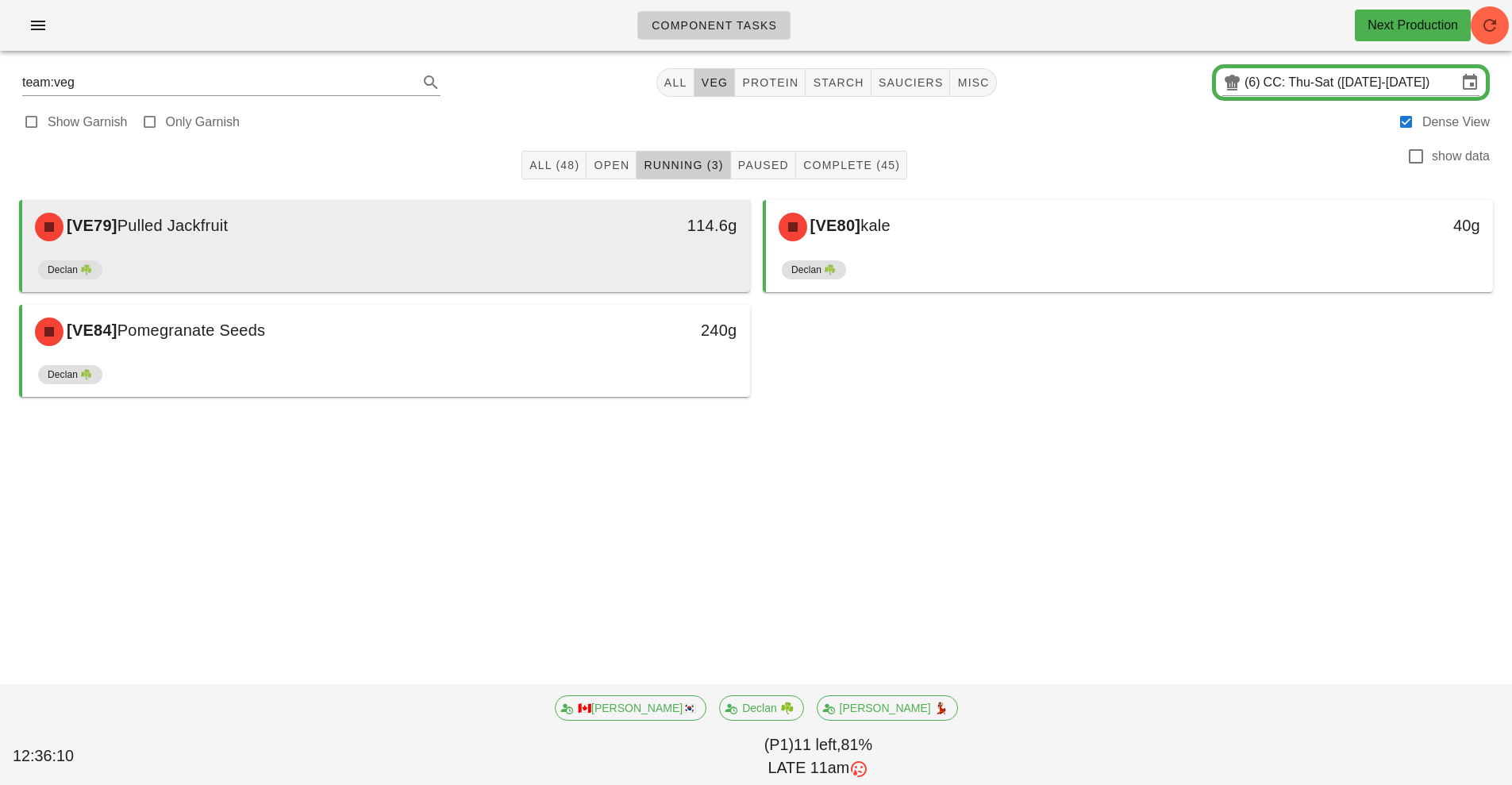
click at [485, 241] on div "[VE79] Pulled Jackfruit" at bounding box center [295, 226] width 541 height 48
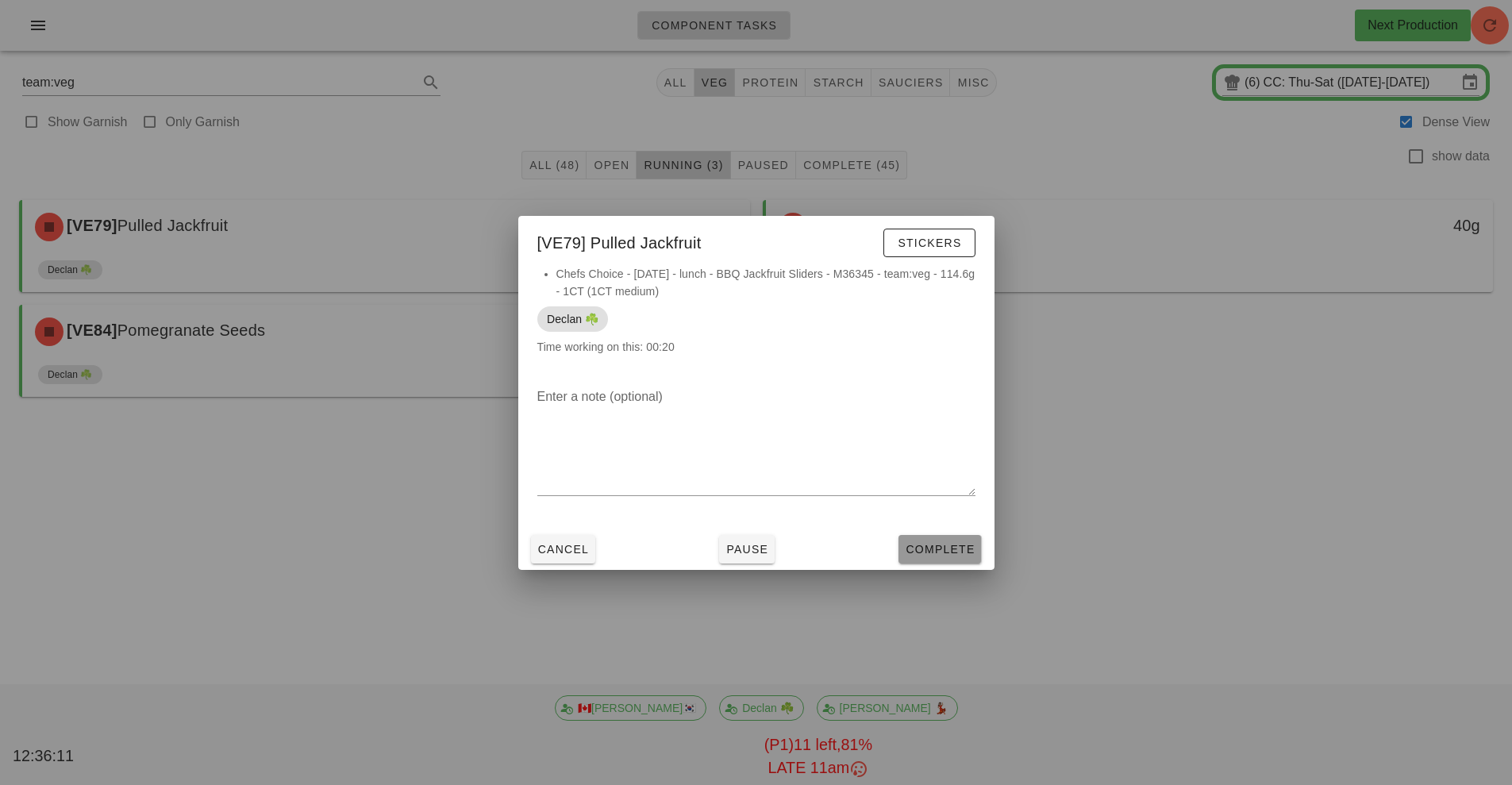
click at [933, 543] on span "Complete" at bounding box center [939, 548] width 70 height 13
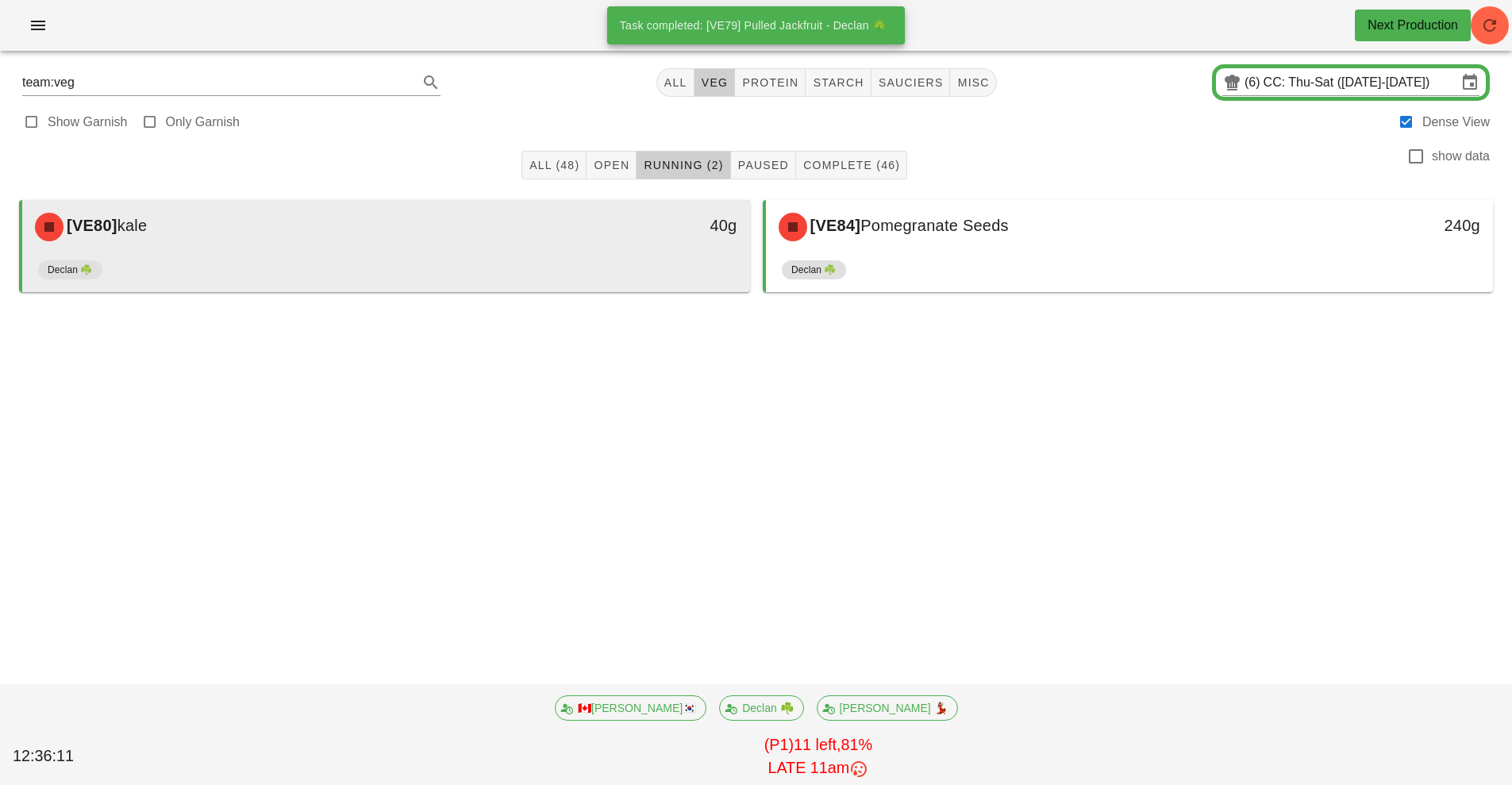
click at [561, 246] on div "[VE80] [PERSON_NAME]" at bounding box center [295, 226] width 541 height 48
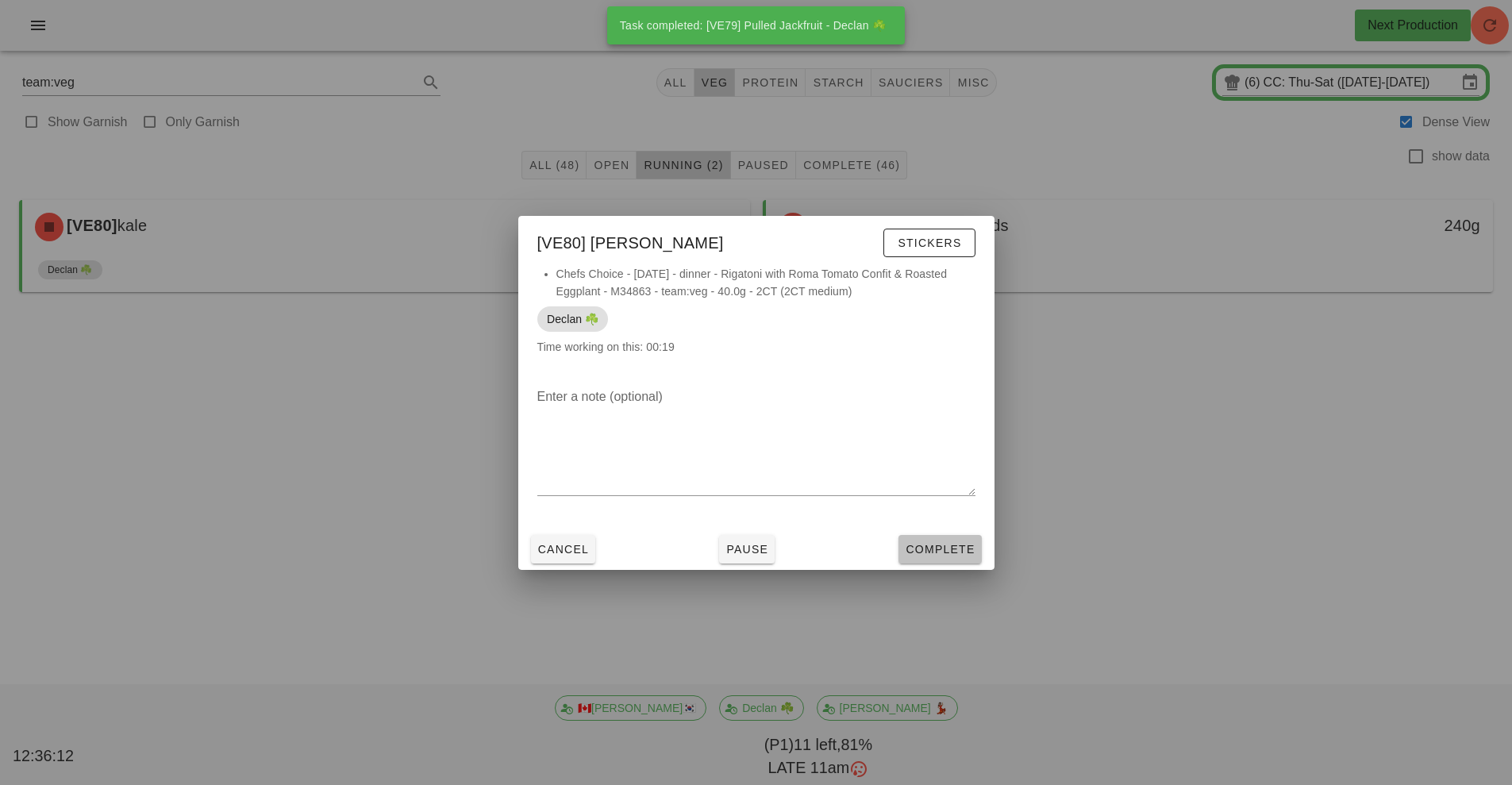
click at [928, 546] on span "Complete" at bounding box center [939, 548] width 70 height 13
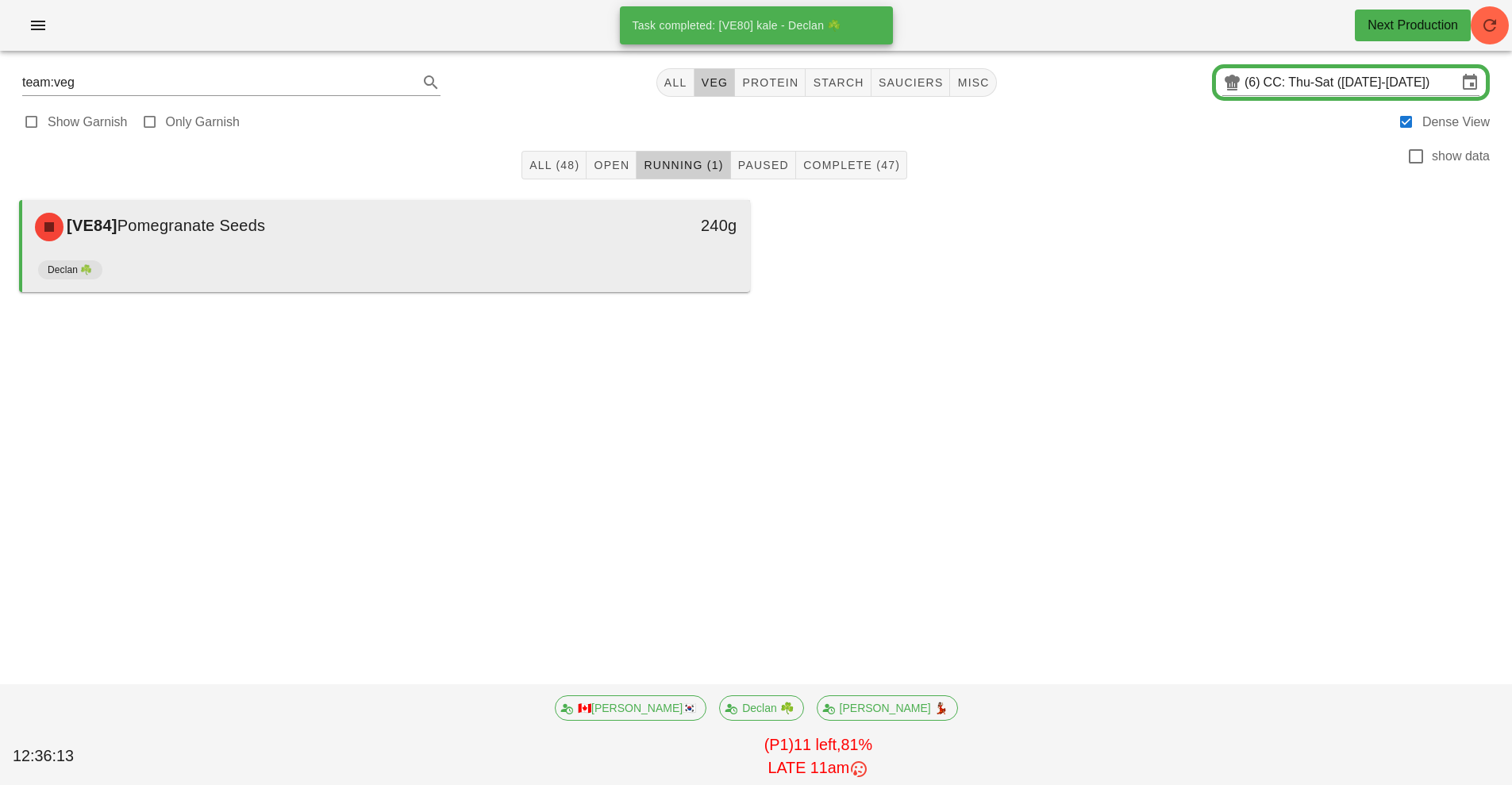
click at [533, 230] on div "[VE84] Pomegranate Seeds" at bounding box center [295, 226] width 541 height 48
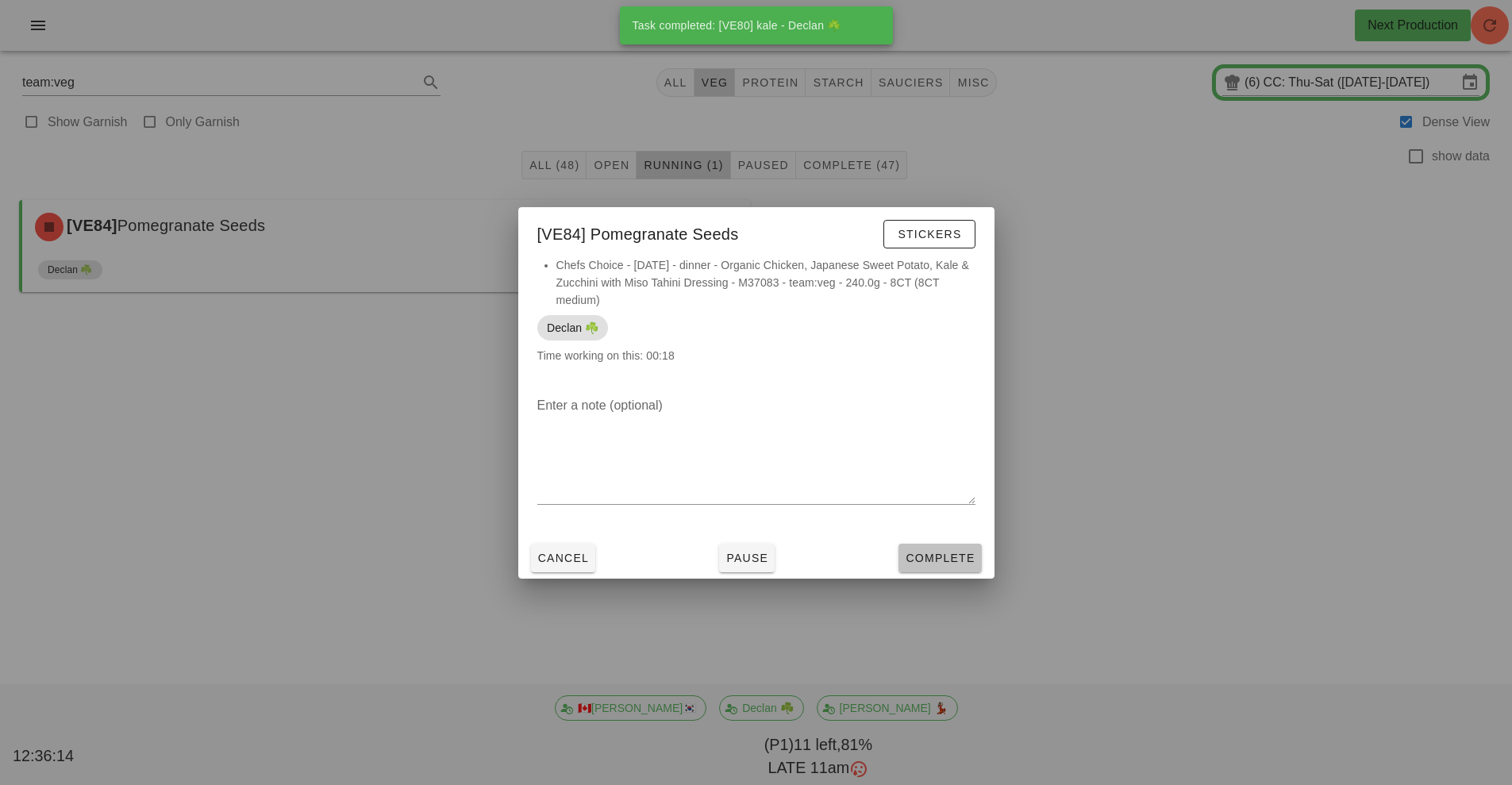
click at [967, 569] on button "Complete" at bounding box center [939, 558] width 82 height 29
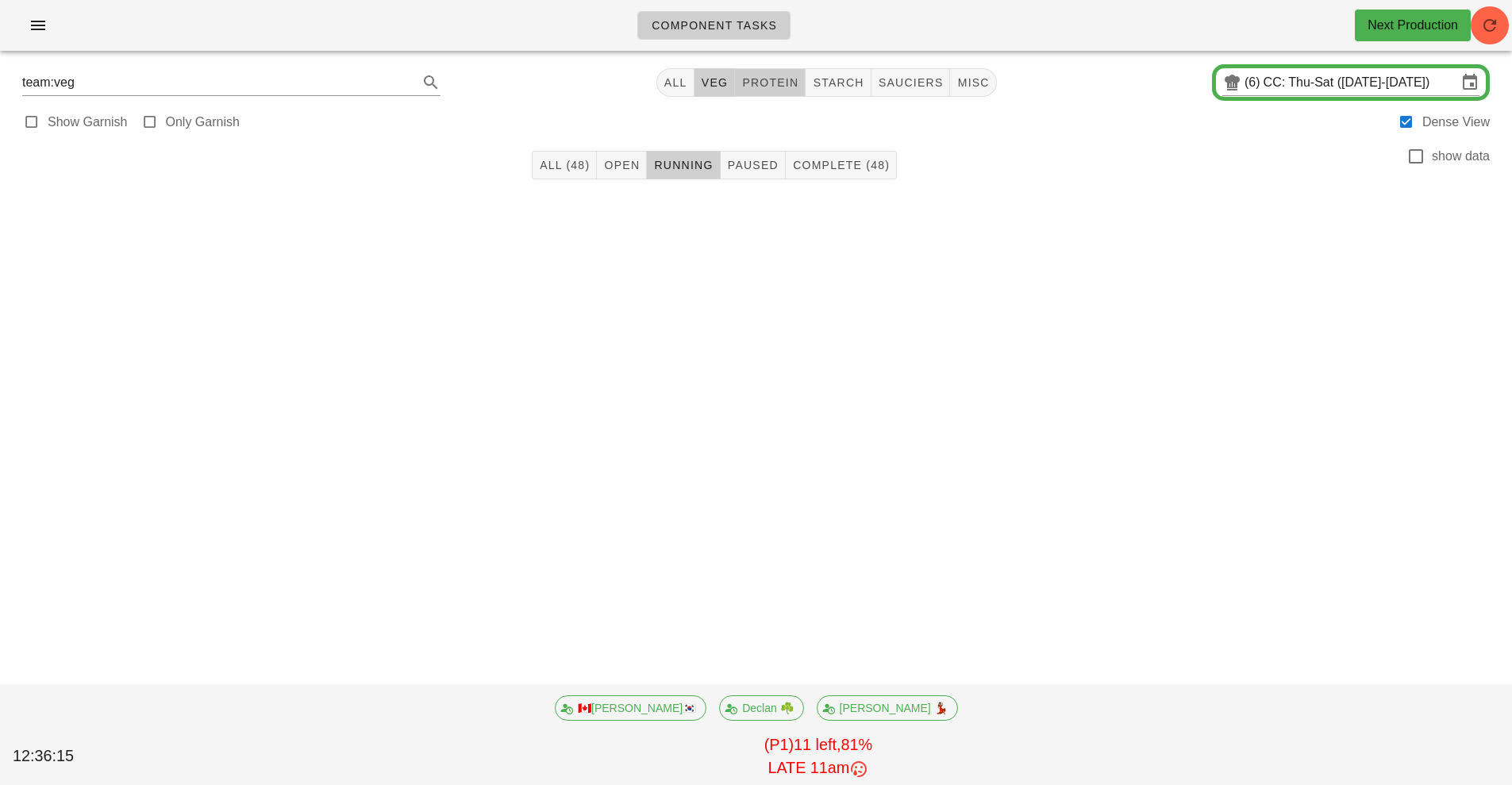
click at [787, 87] on span "protein" at bounding box center [770, 82] width 57 height 13
type input "team:protein"
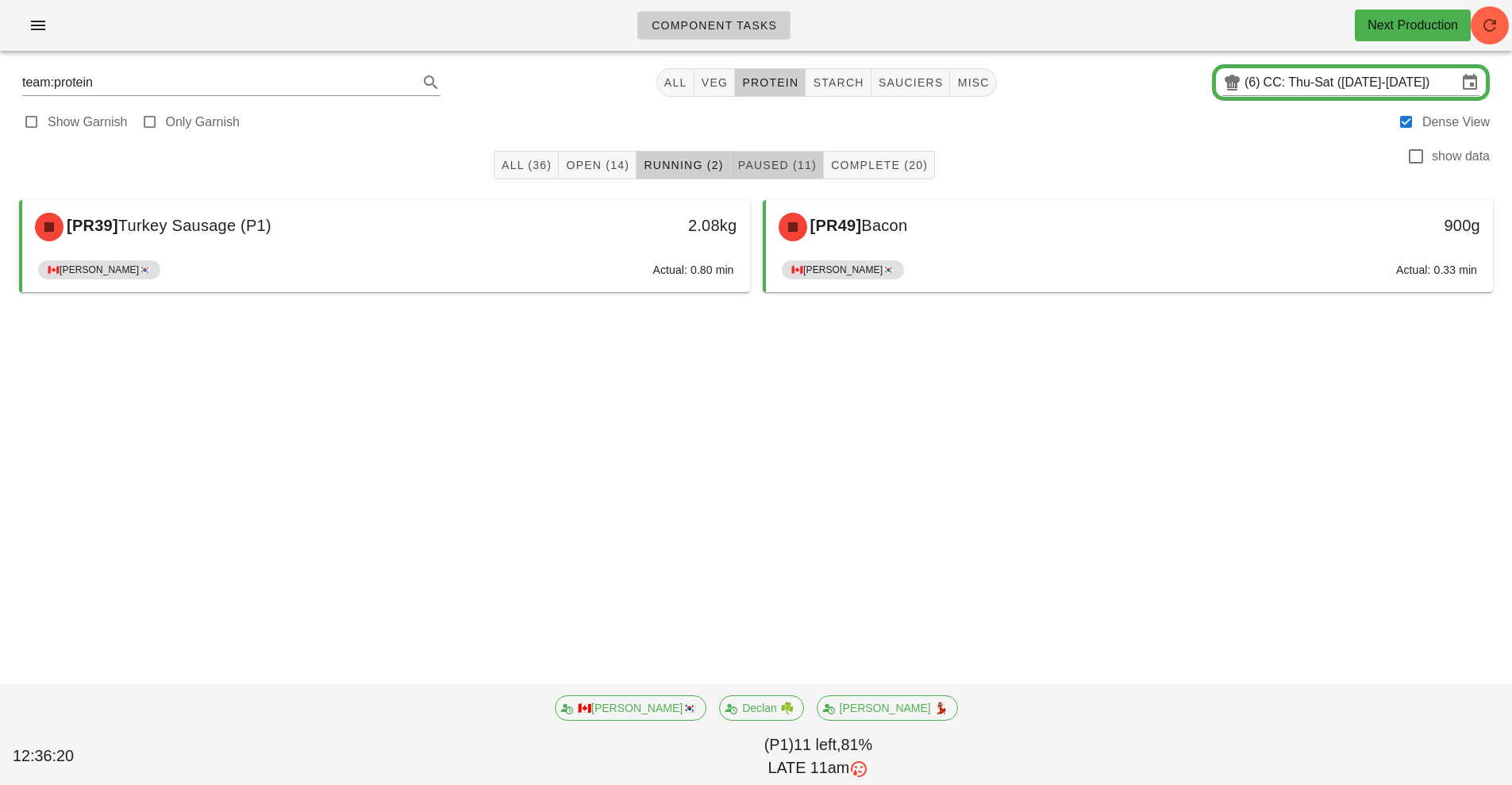
click at [791, 175] on button "Paused (11)" at bounding box center [777, 165] width 93 height 29
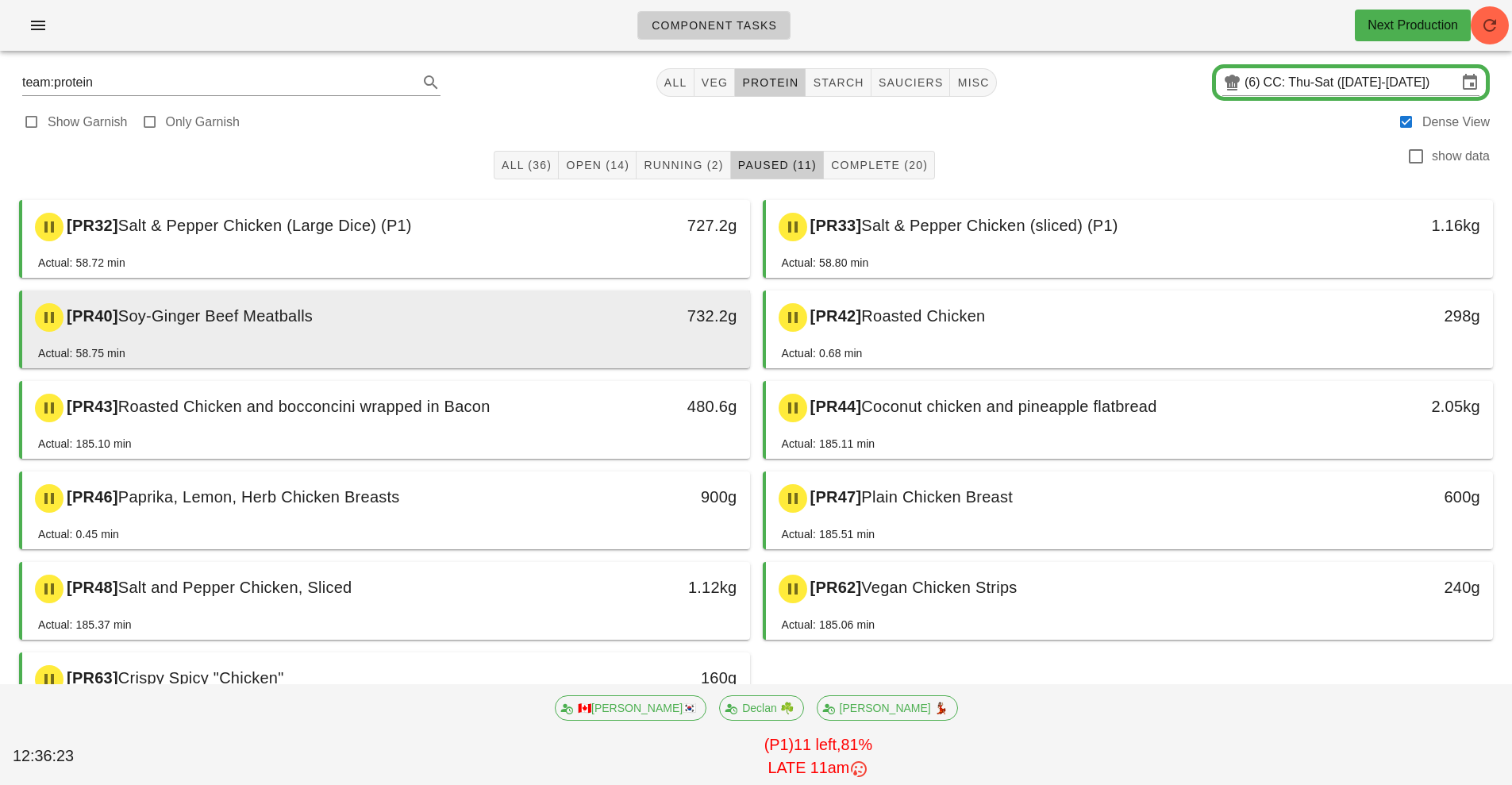
click at [630, 336] on div "732.2g" at bounding box center [656, 317] width 180 height 48
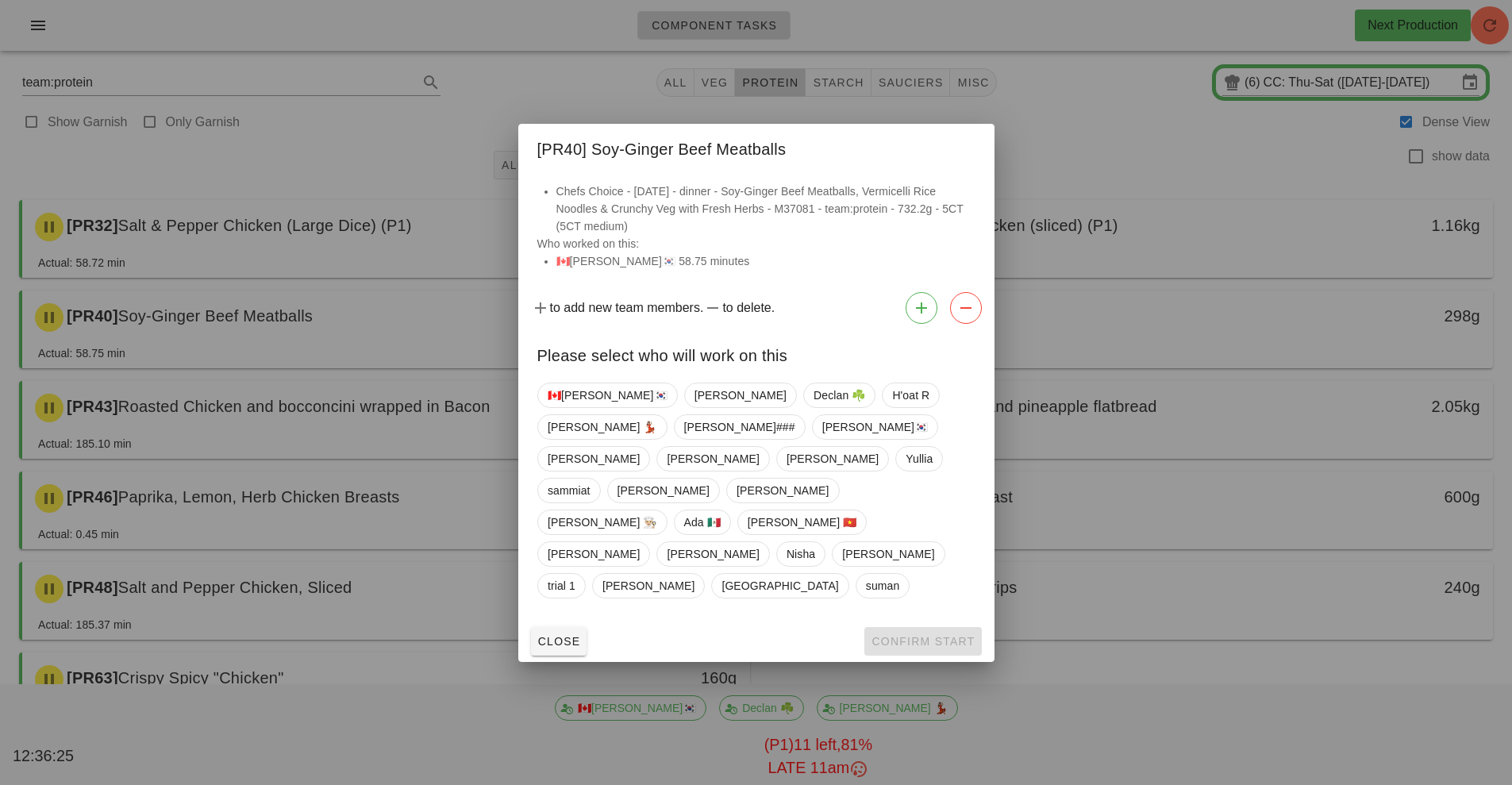
click at [1145, 483] on div at bounding box center [756, 392] width 1512 height 785
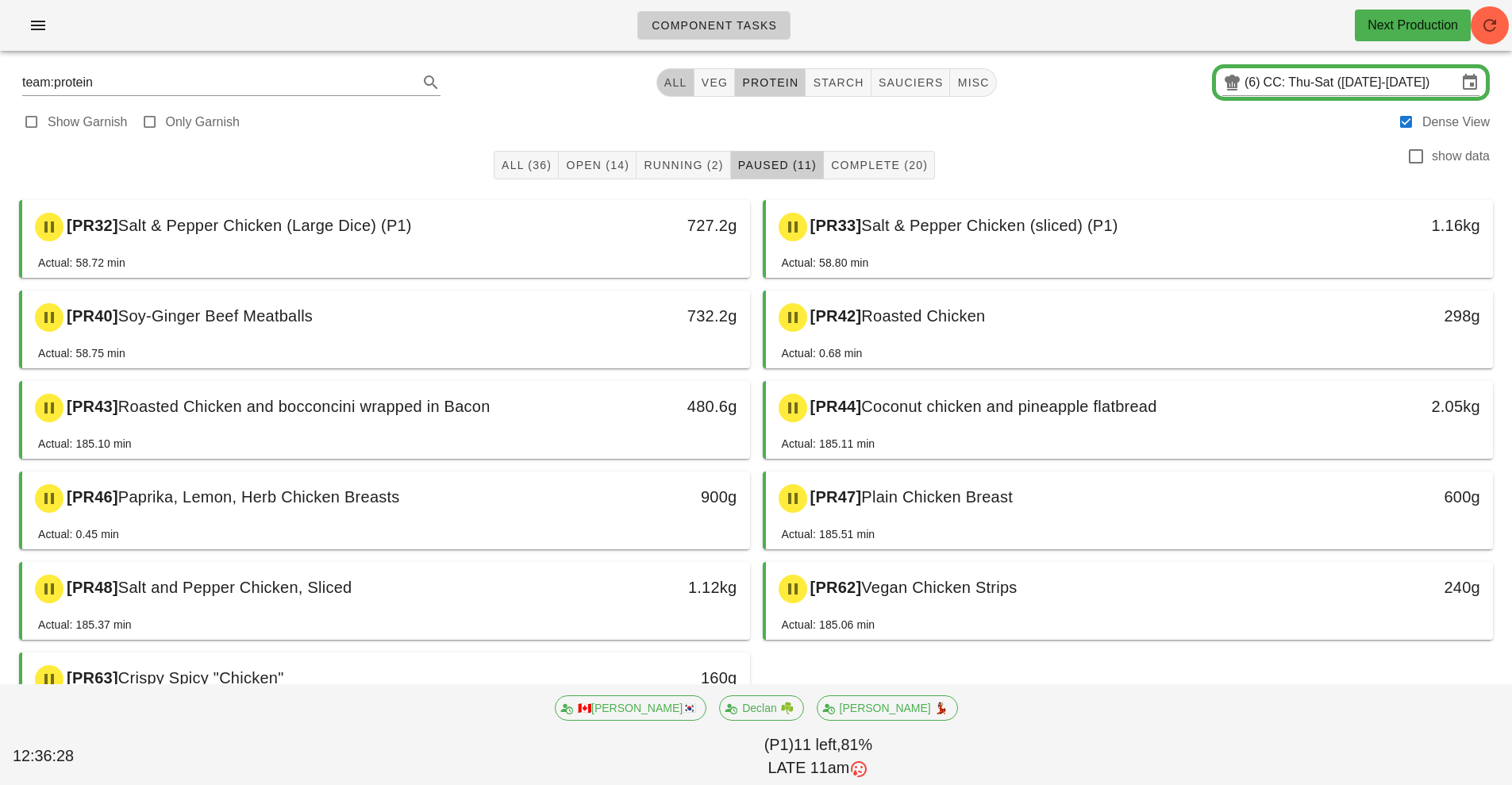
click at [683, 95] on button "All" at bounding box center [675, 82] width 38 height 29
click at [590, 169] on span "Open (48)" at bounding box center [594, 164] width 65 height 13
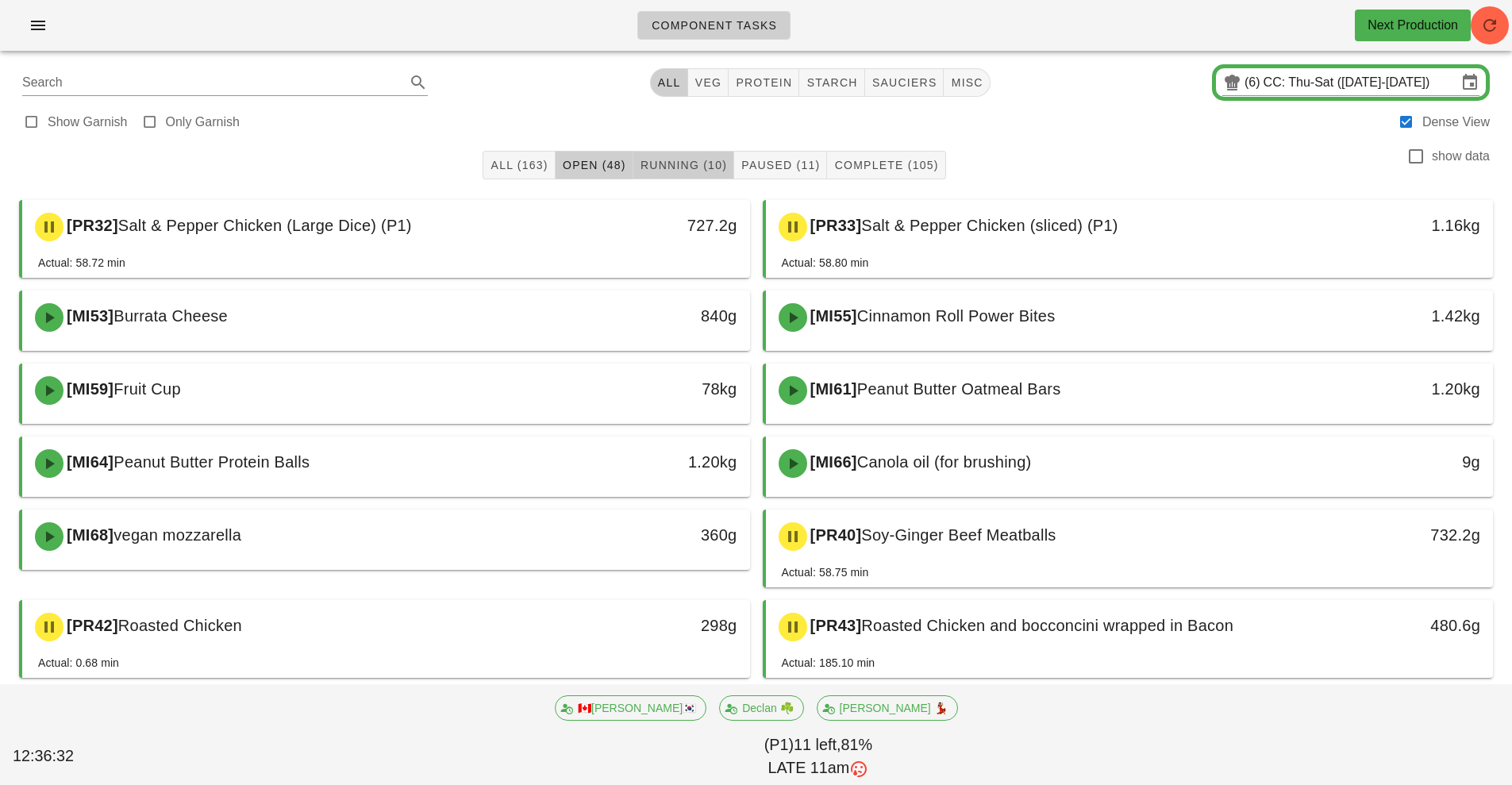
click at [727, 158] on button "Running (10)" at bounding box center [683, 165] width 101 height 29
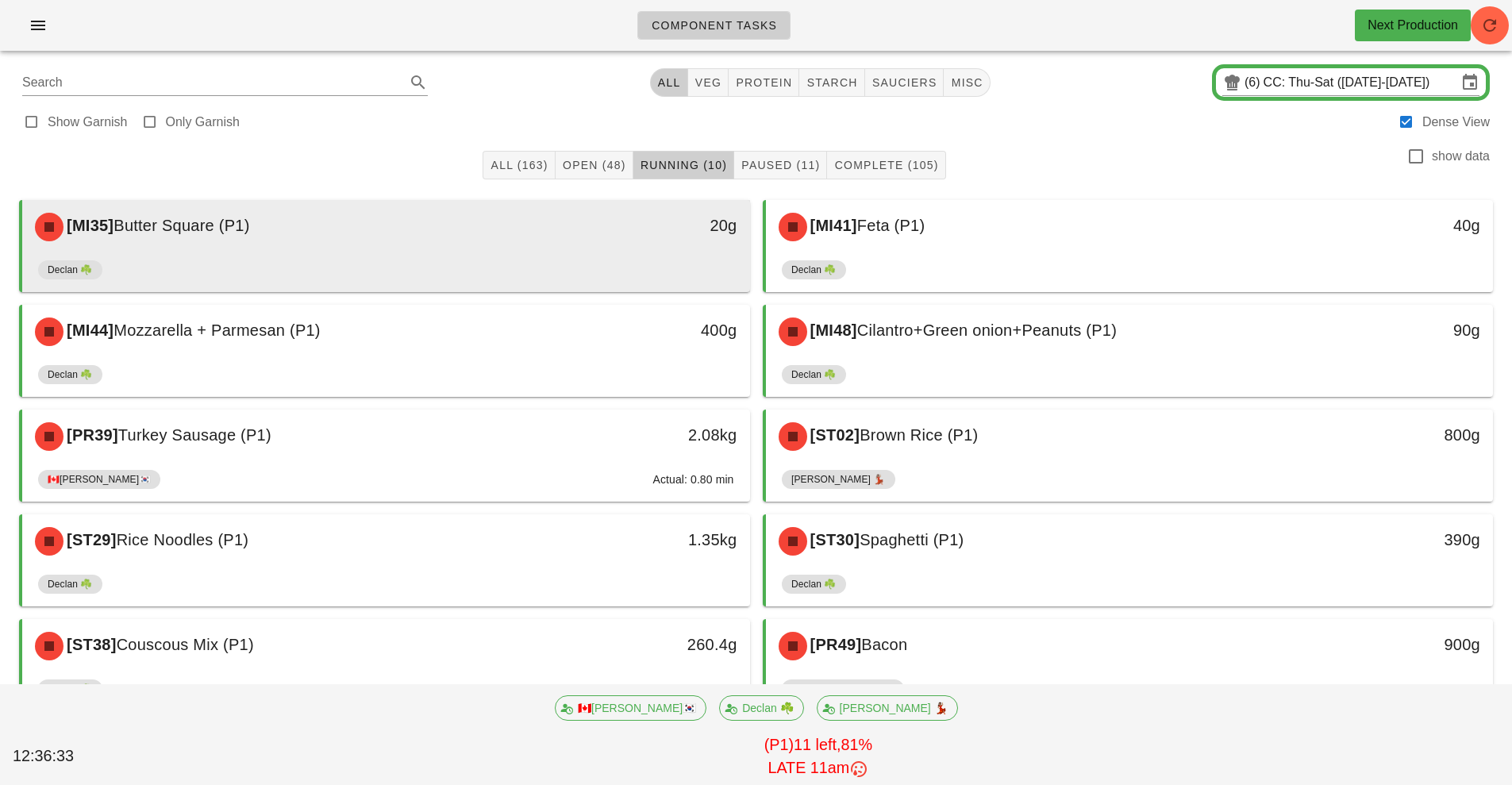
click at [537, 252] on div "[MI35] [GEOGRAPHIC_DATA] (P1) 20g" at bounding box center [387, 227] width 728 height 54
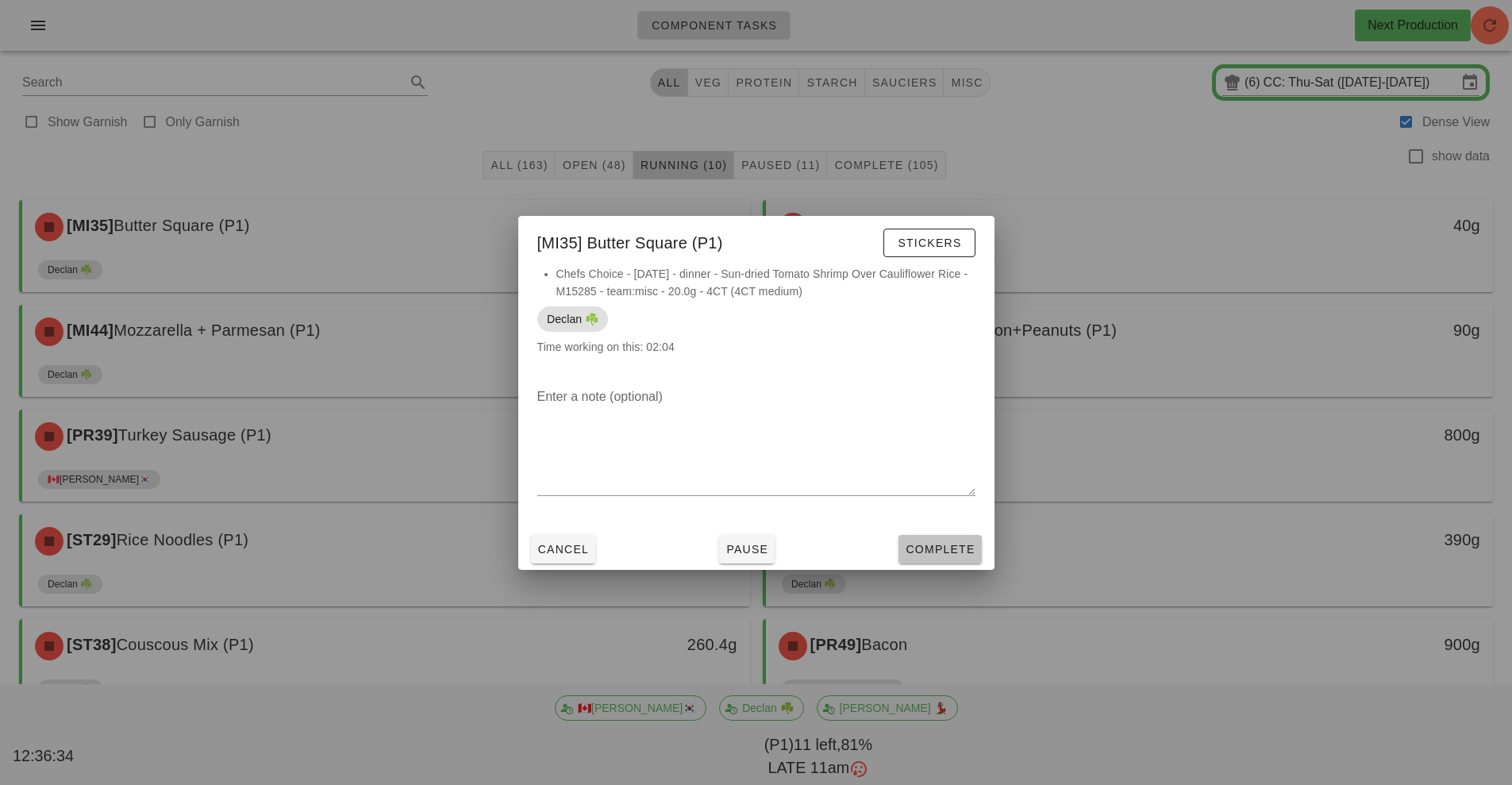
click at [956, 553] on span "Complete" at bounding box center [939, 548] width 70 height 13
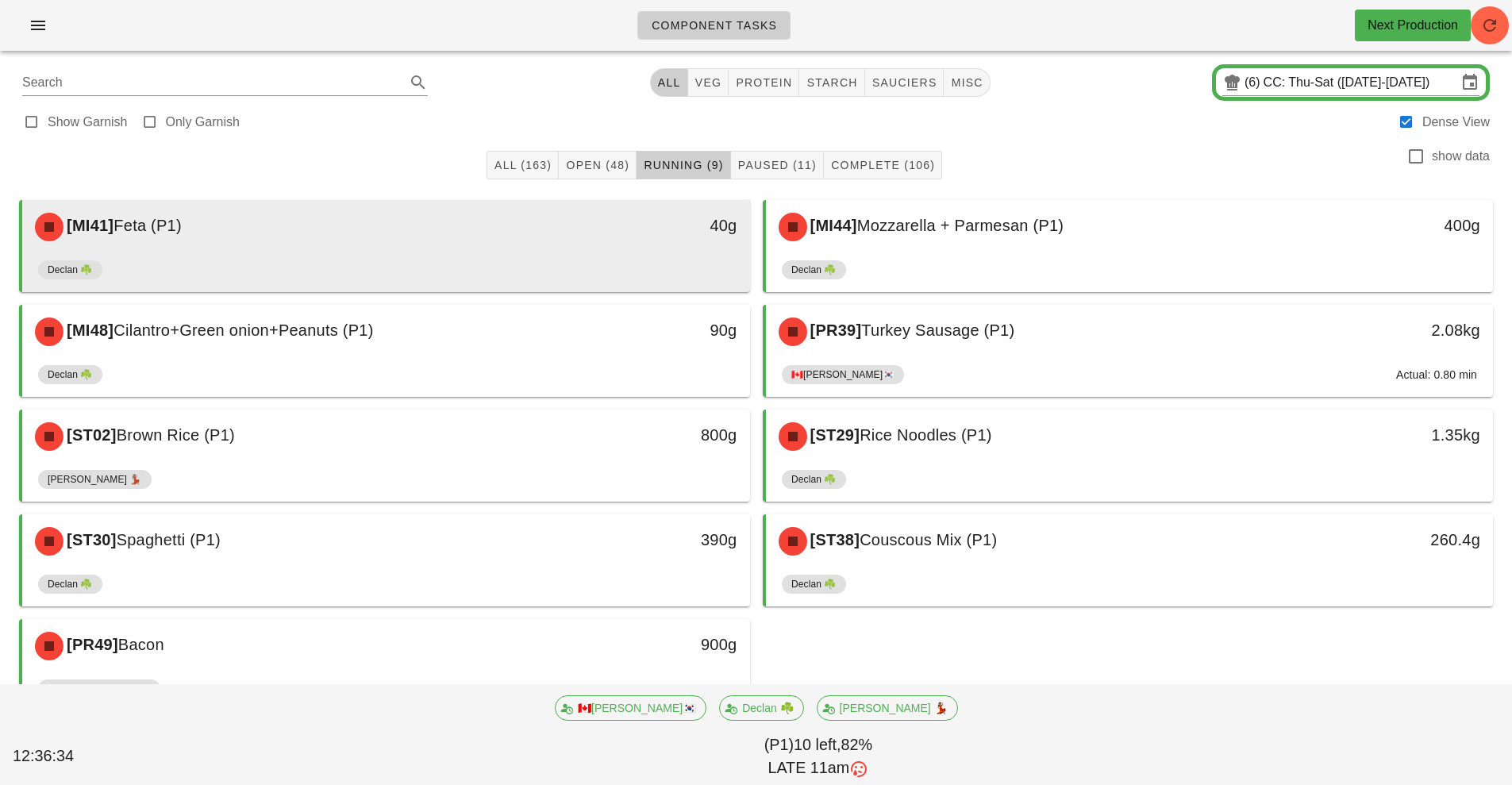
click at [465, 226] on div "[MI41] Feta (P1)" at bounding box center [295, 226] width 541 height 48
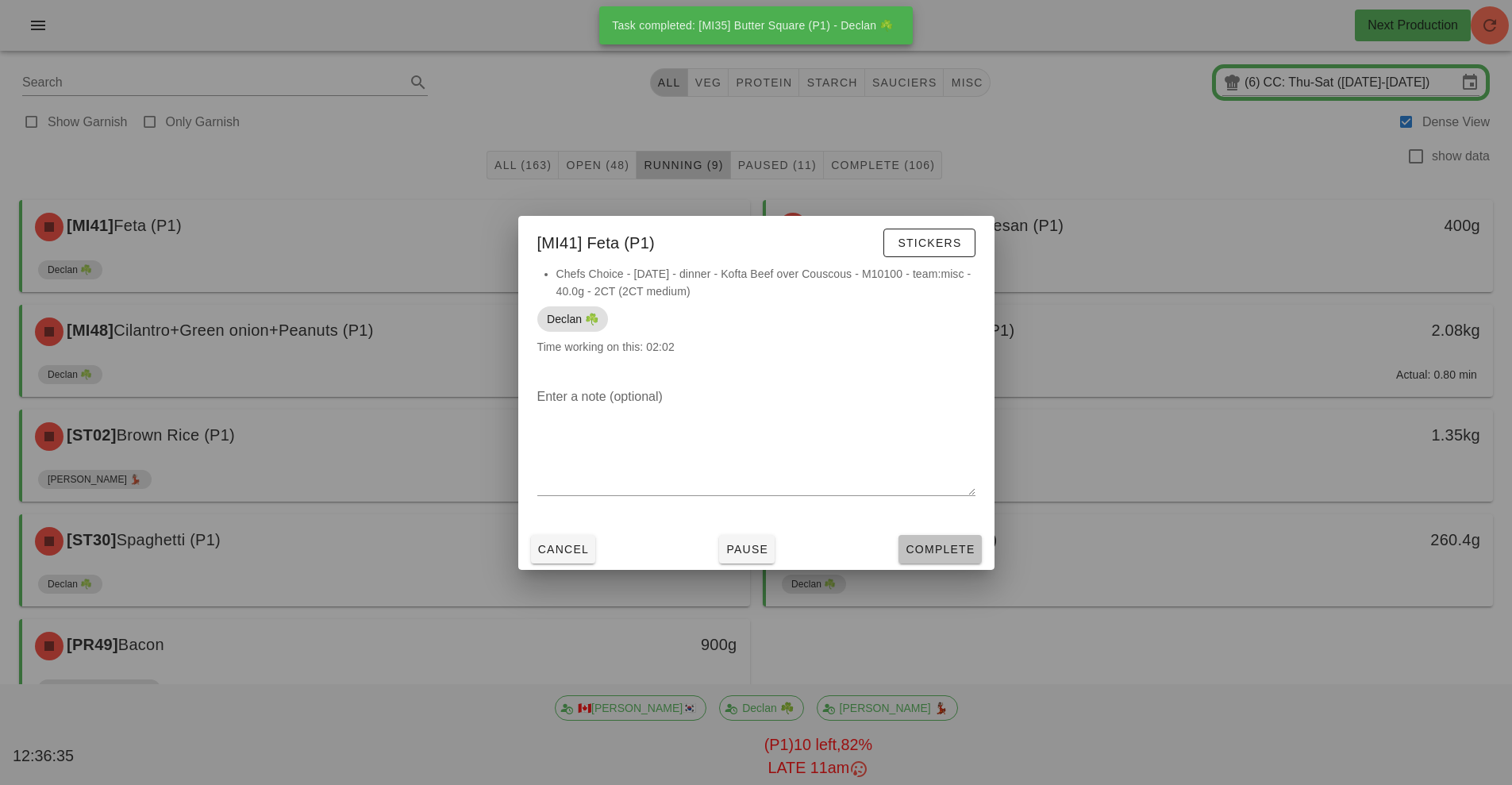
click at [955, 558] on button "Complete" at bounding box center [939, 549] width 82 height 29
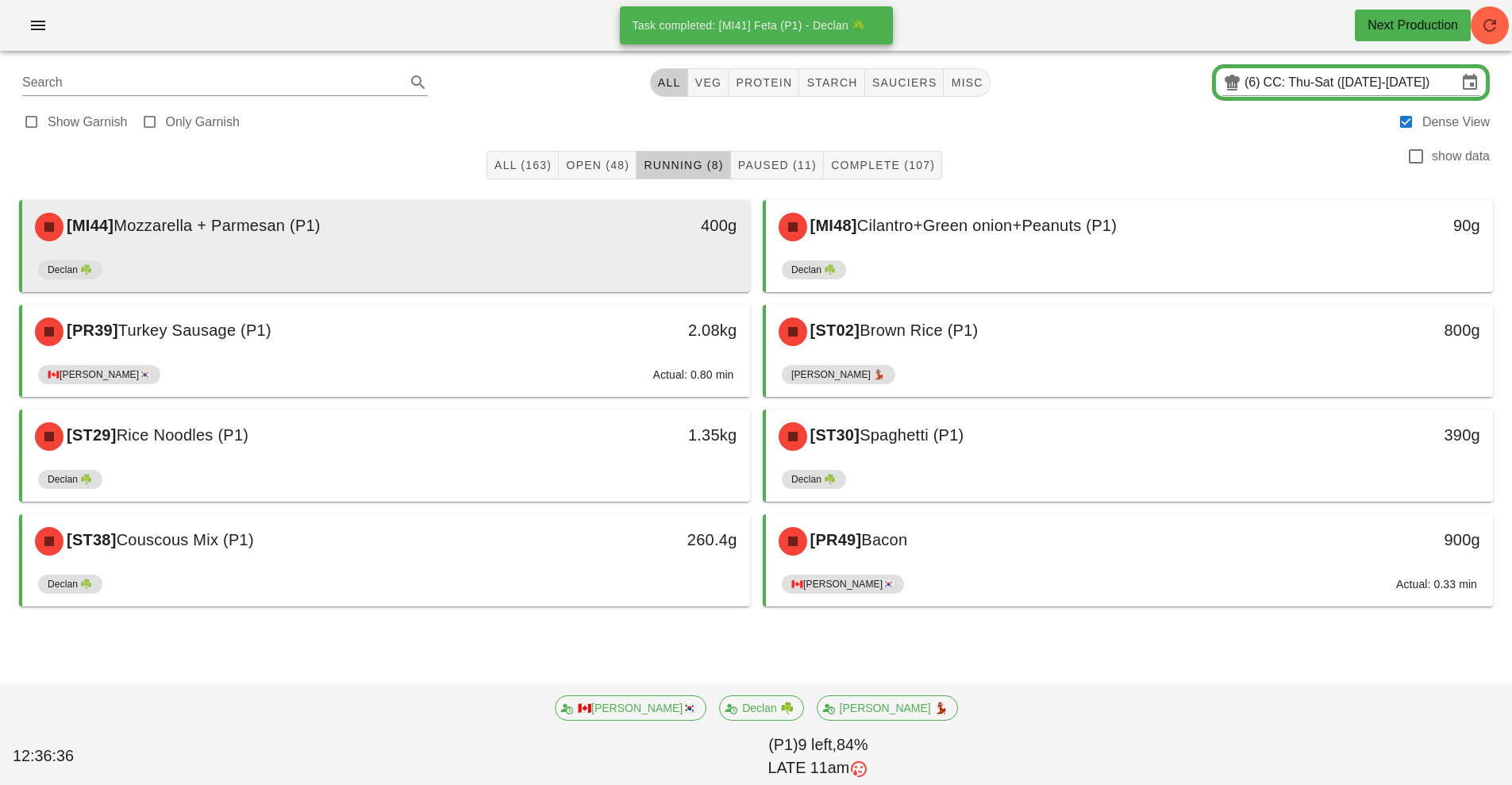
click at [507, 263] on div "Declan ☘️" at bounding box center [386, 273] width 696 height 38
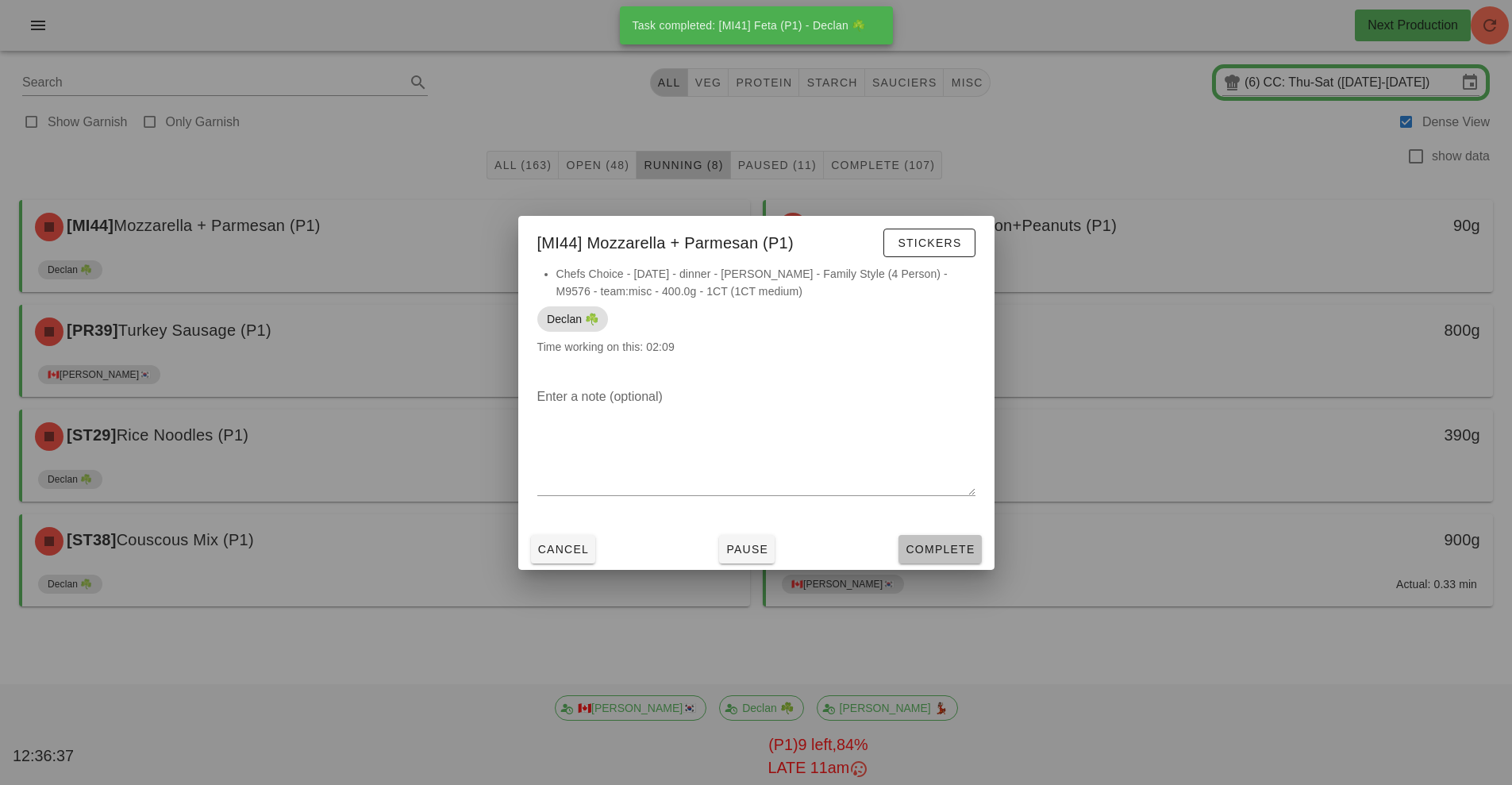
click at [938, 558] on button "Complete" at bounding box center [939, 549] width 82 height 29
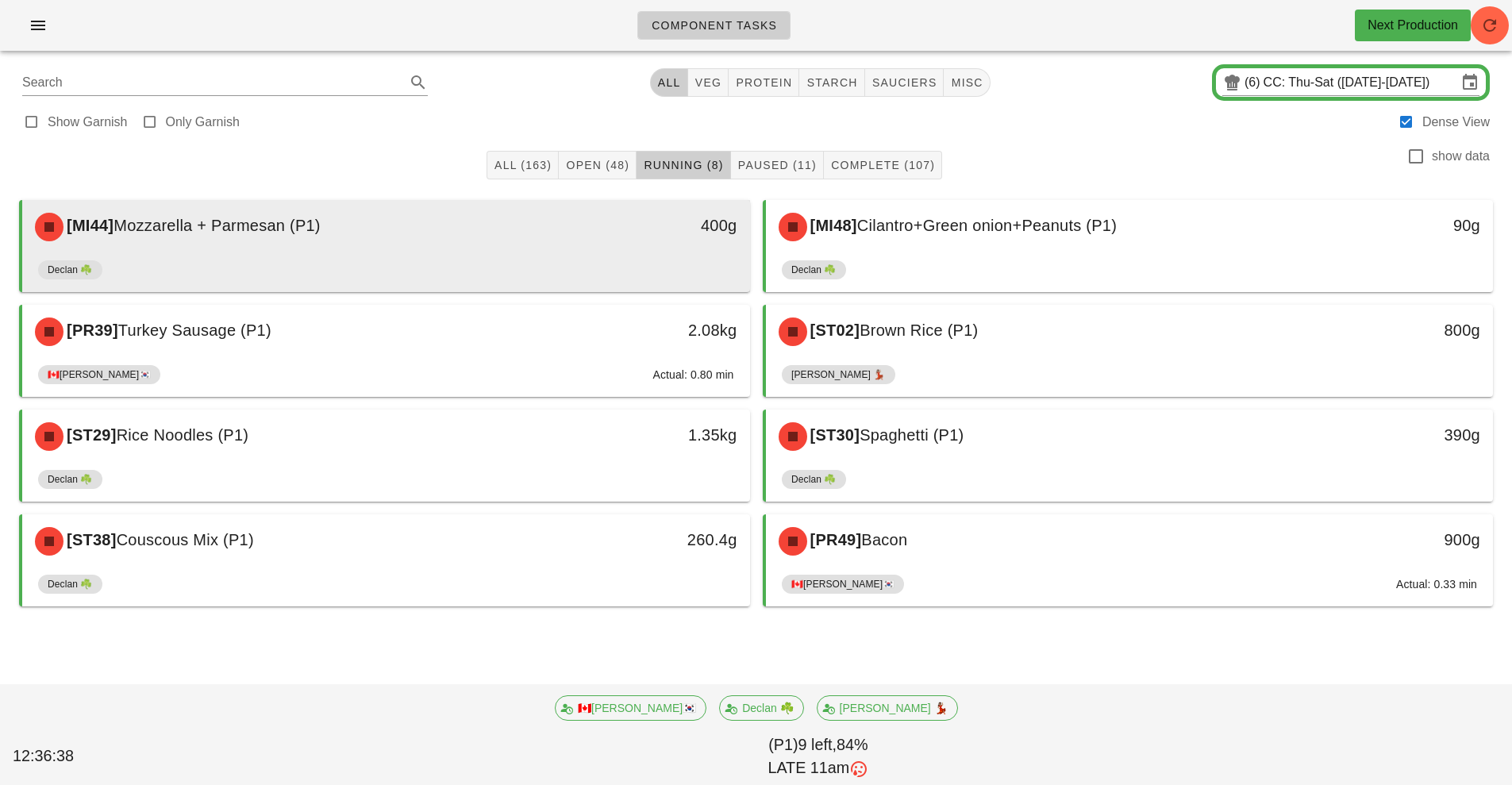
click at [497, 248] on div "[MI44] Mozzarella + Parmesan (P1)" at bounding box center [295, 226] width 541 height 48
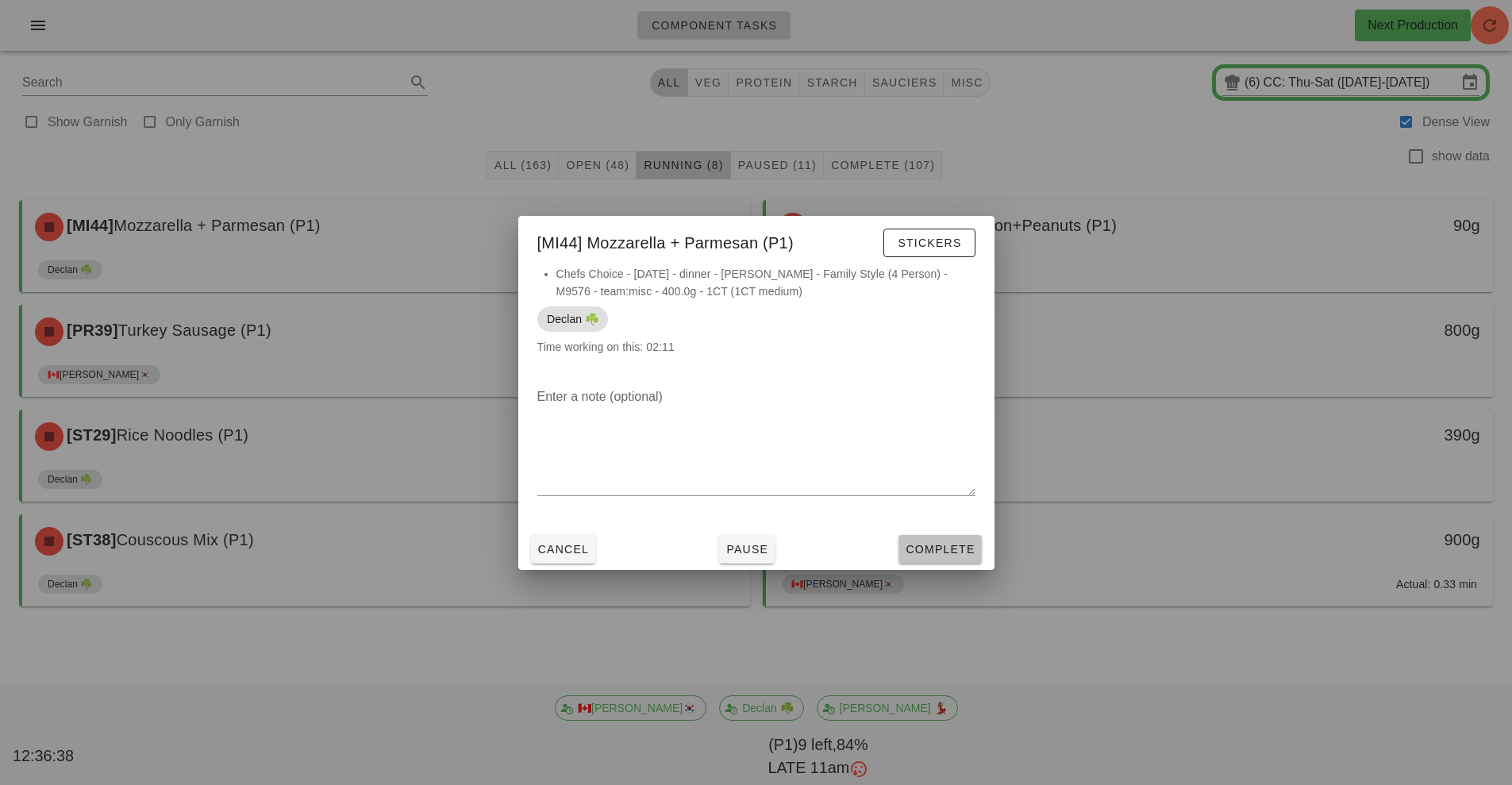
click at [952, 559] on button "Complete" at bounding box center [939, 549] width 82 height 29
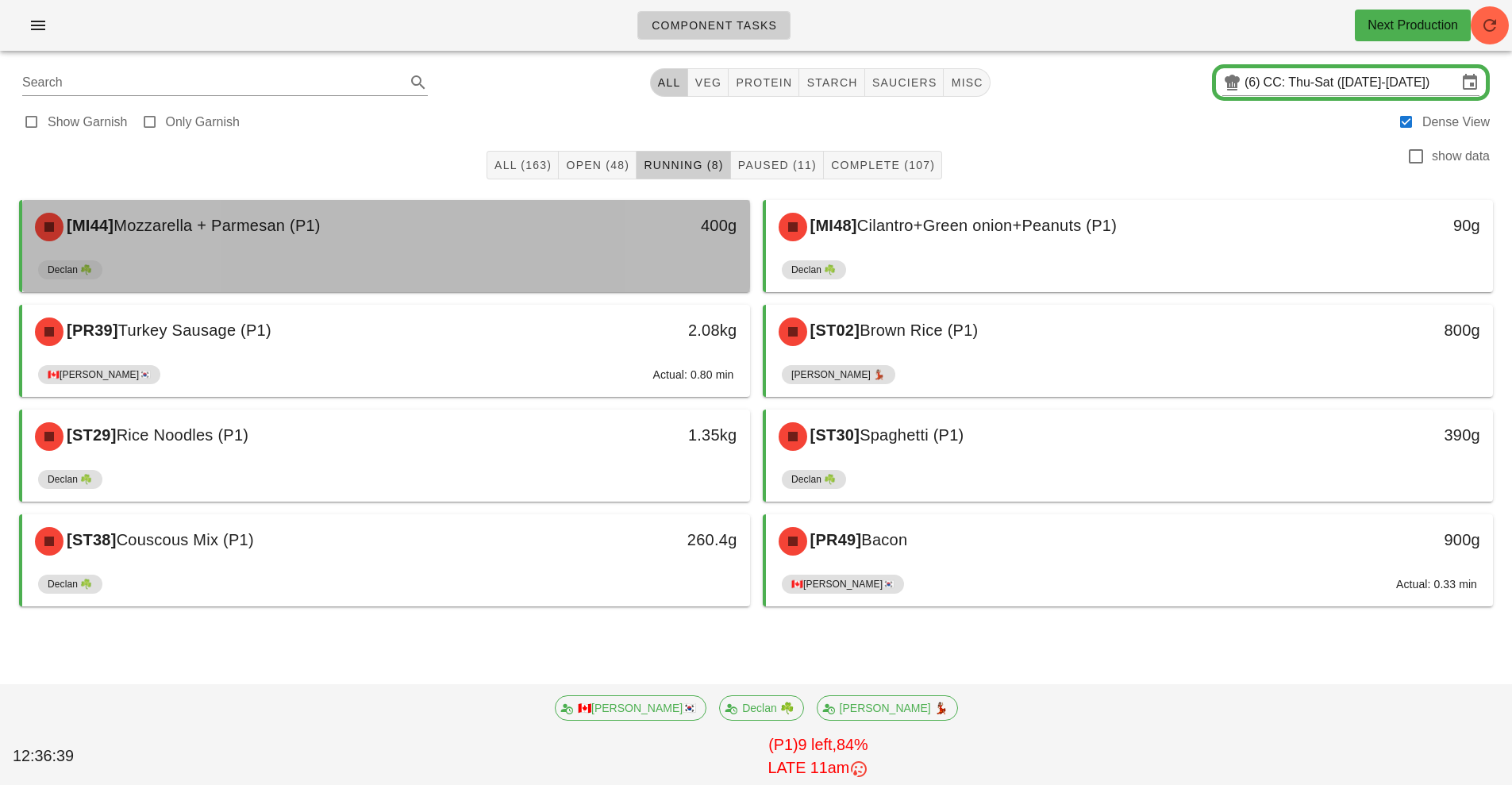
click at [556, 243] on div "[MI44] Mozzarella + Parmesan (P1)" at bounding box center [295, 226] width 541 height 48
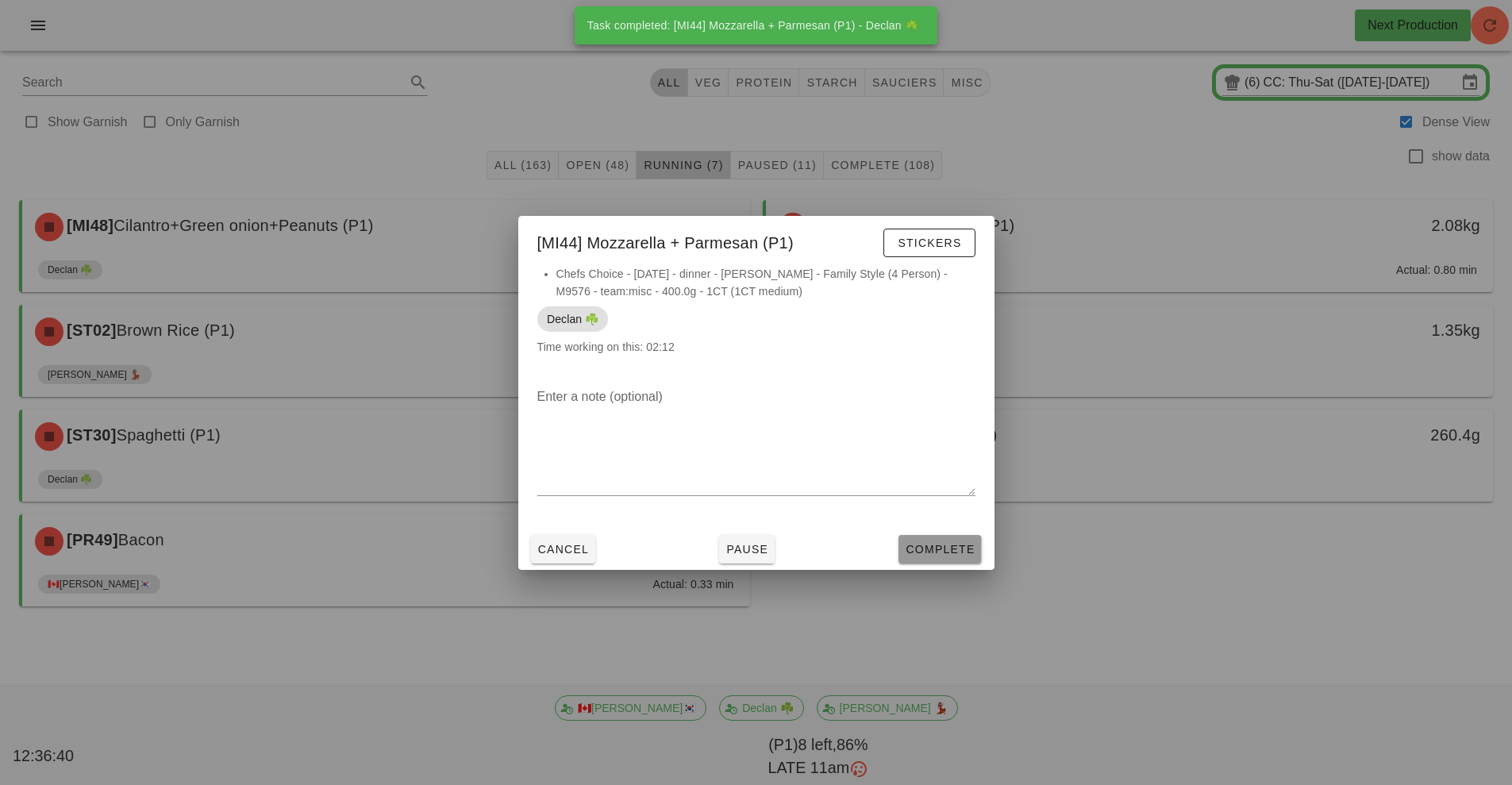
click at [944, 555] on span "Complete" at bounding box center [939, 548] width 70 height 13
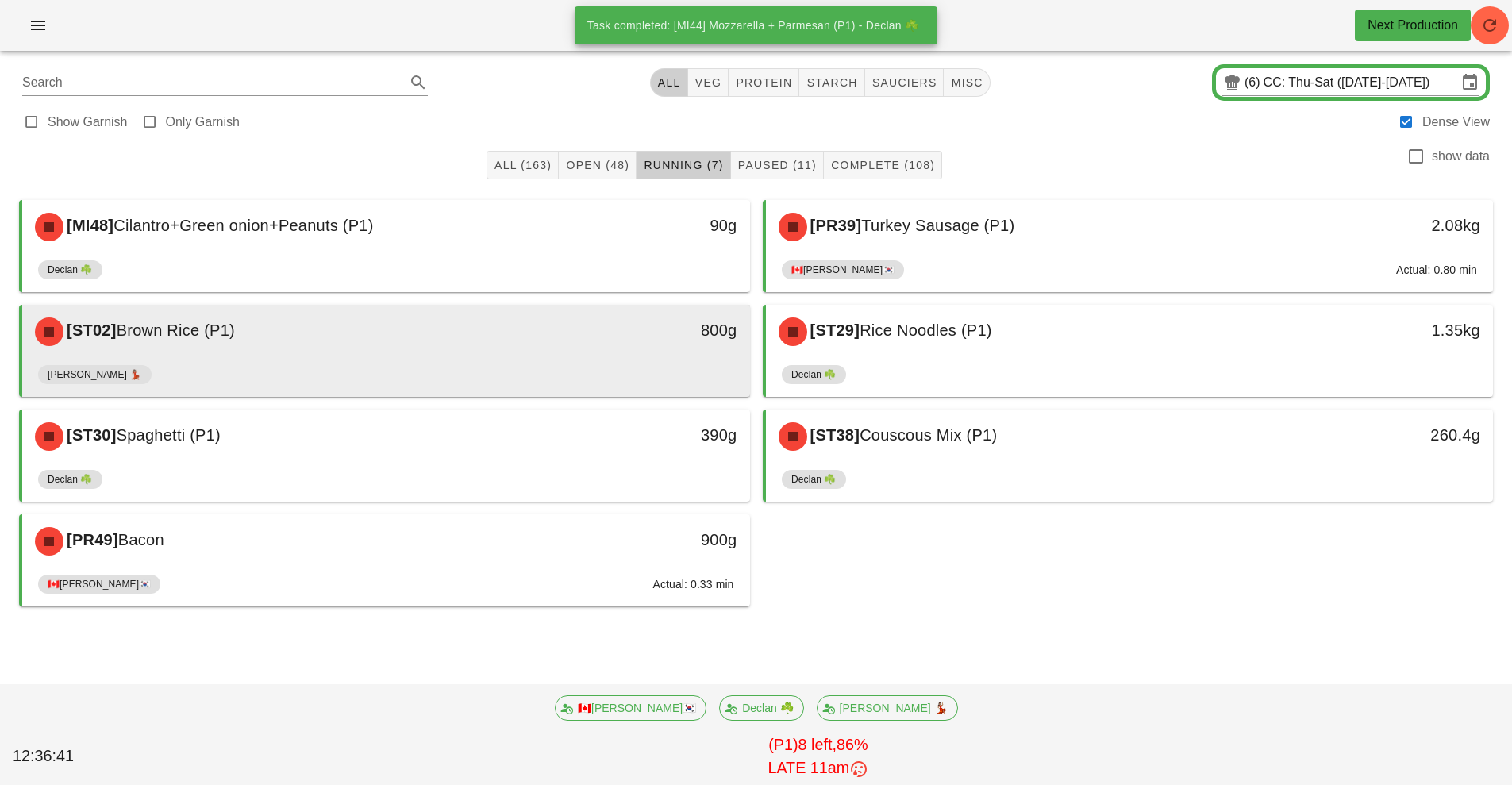
click at [529, 335] on div "[ST02] Brown Rice (P1)" at bounding box center [295, 331] width 541 height 48
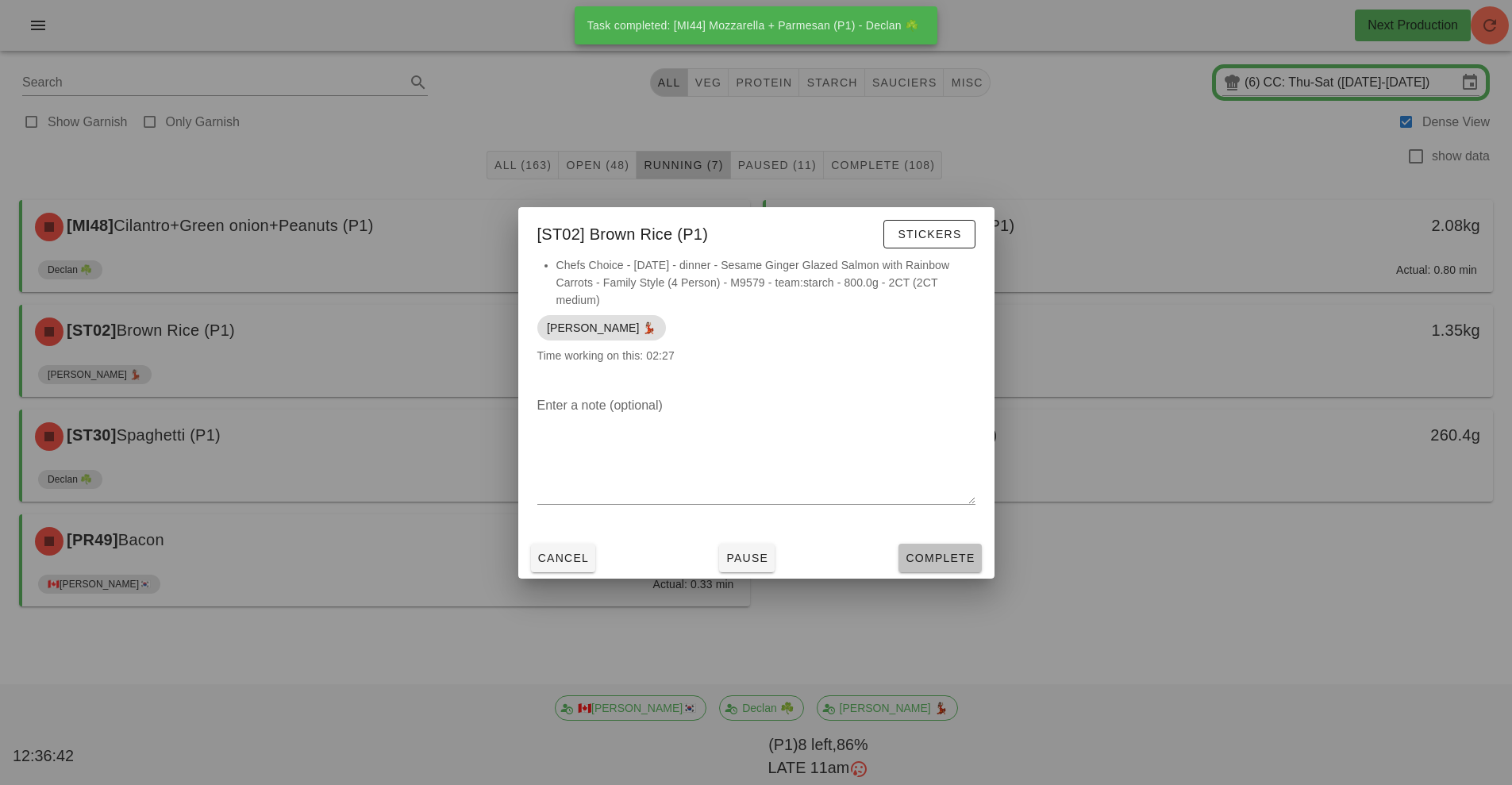
click at [954, 569] on button "Complete" at bounding box center [939, 558] width 82 height 29
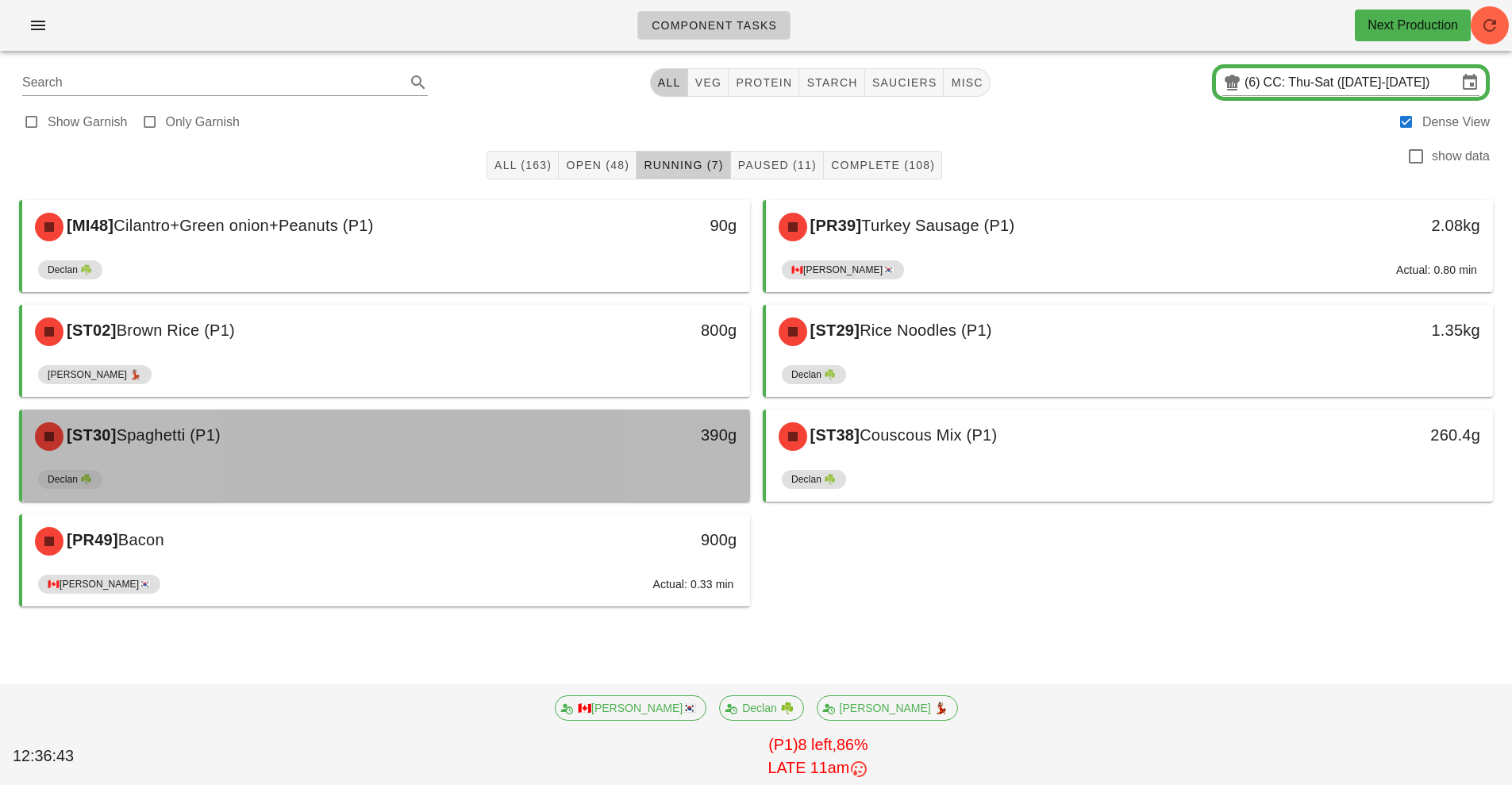
click at [360, 458] on div "[ST30] Spaghetti (P1)" at bounding box center [295, 436] width 541 height 48
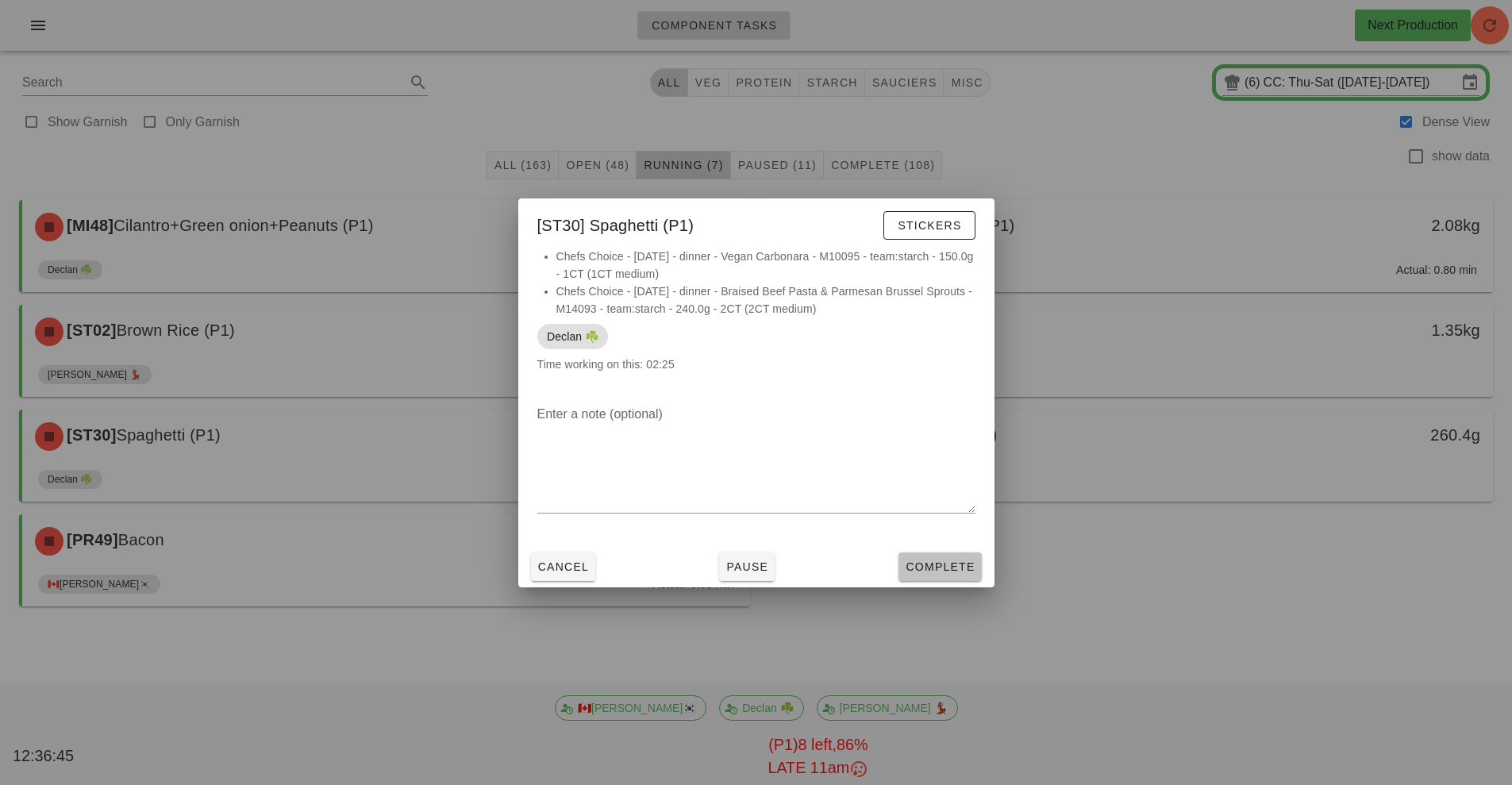
click at [971, 556] on button "Complete" at bounding box center [939, 567] width 82 height 29
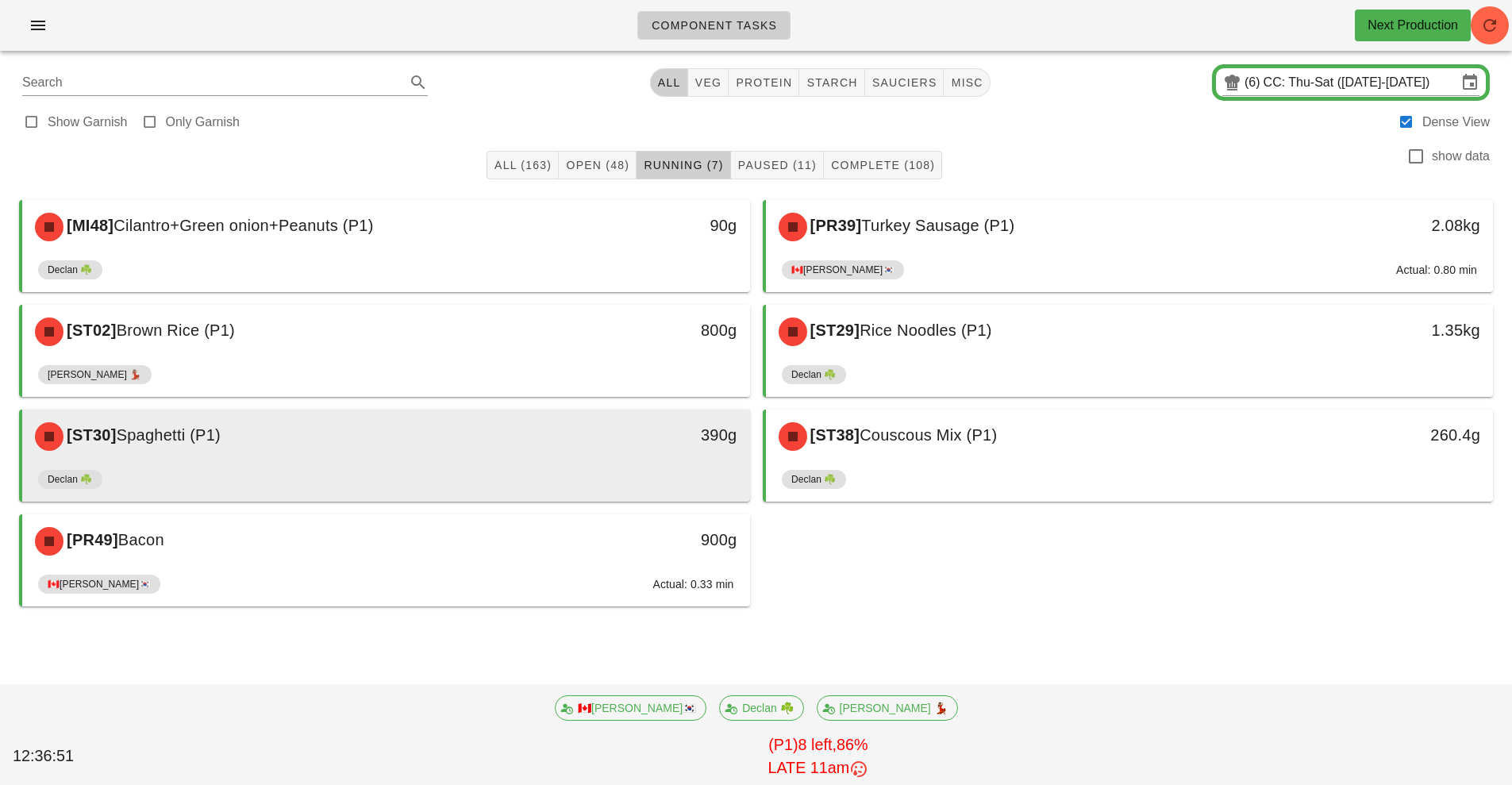
click at [528, 485] on div "Declan ☘️" at bounding box center [386, 482] width 696 height 38
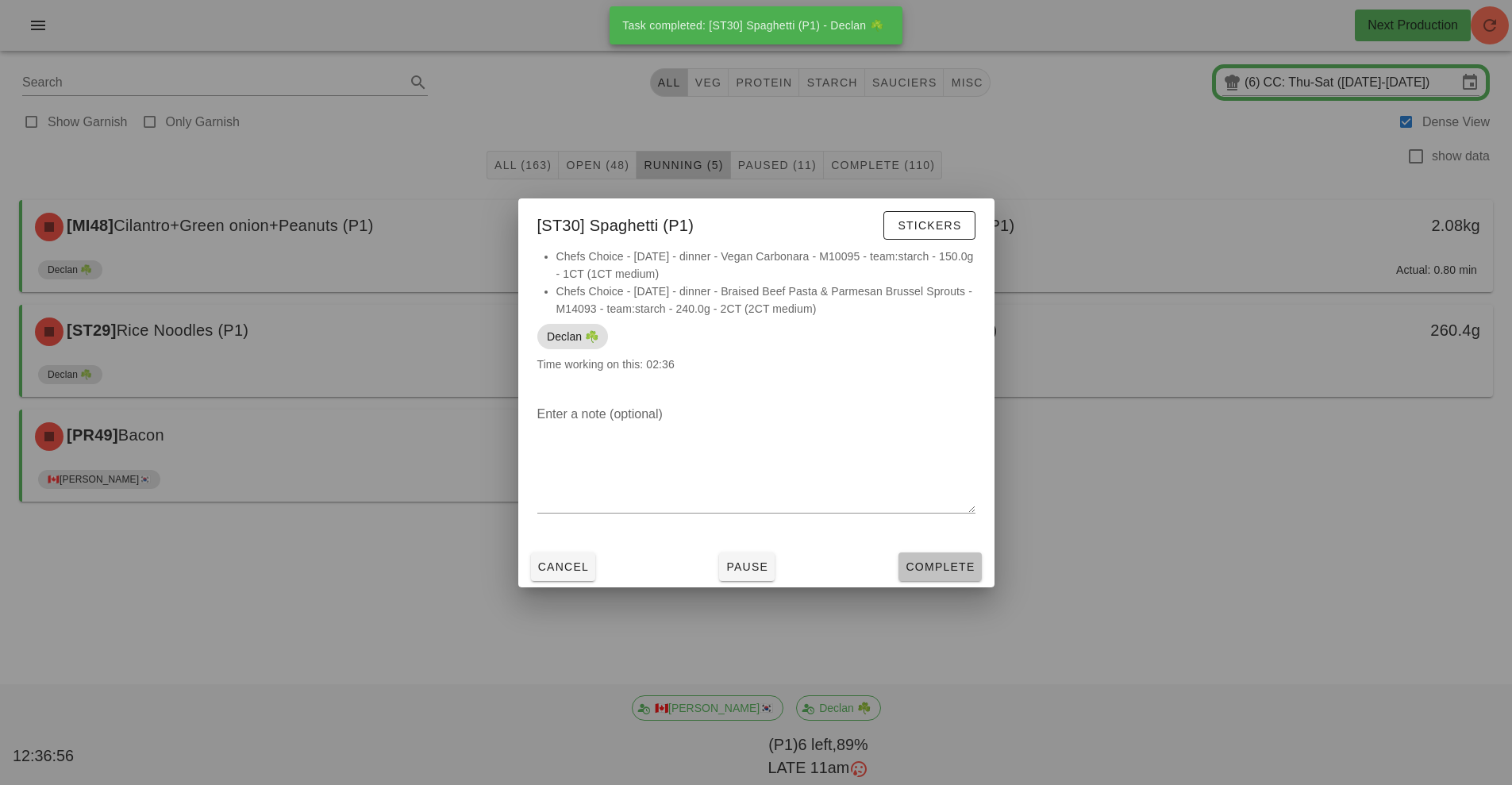
click at [943, 556] on button "Complete" at bounding box center [939, 567] width 82 height 29
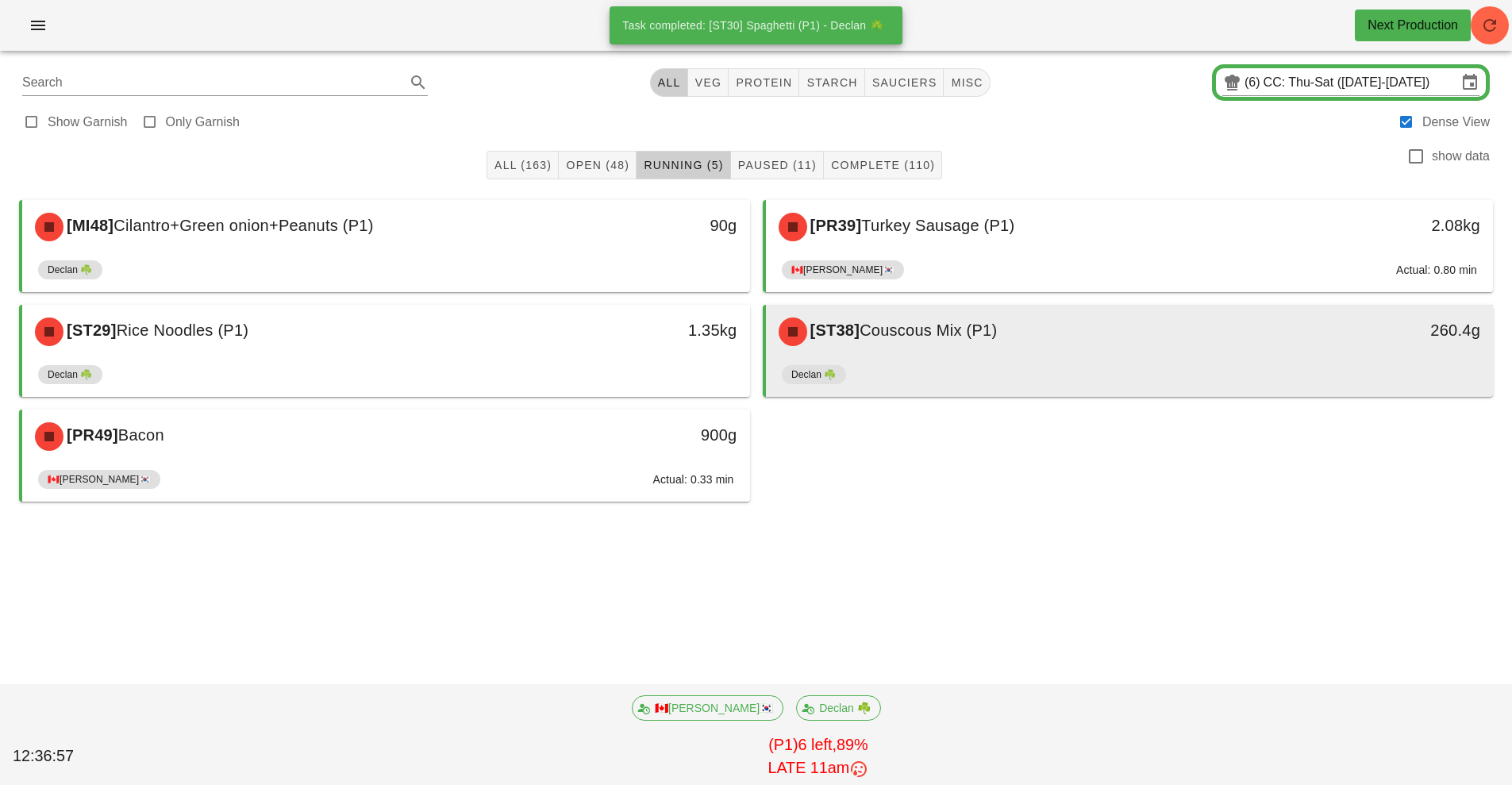
click at [958, 375] on div "Declan ☘️" at bounding box center [1130, 377] width 696 height 38
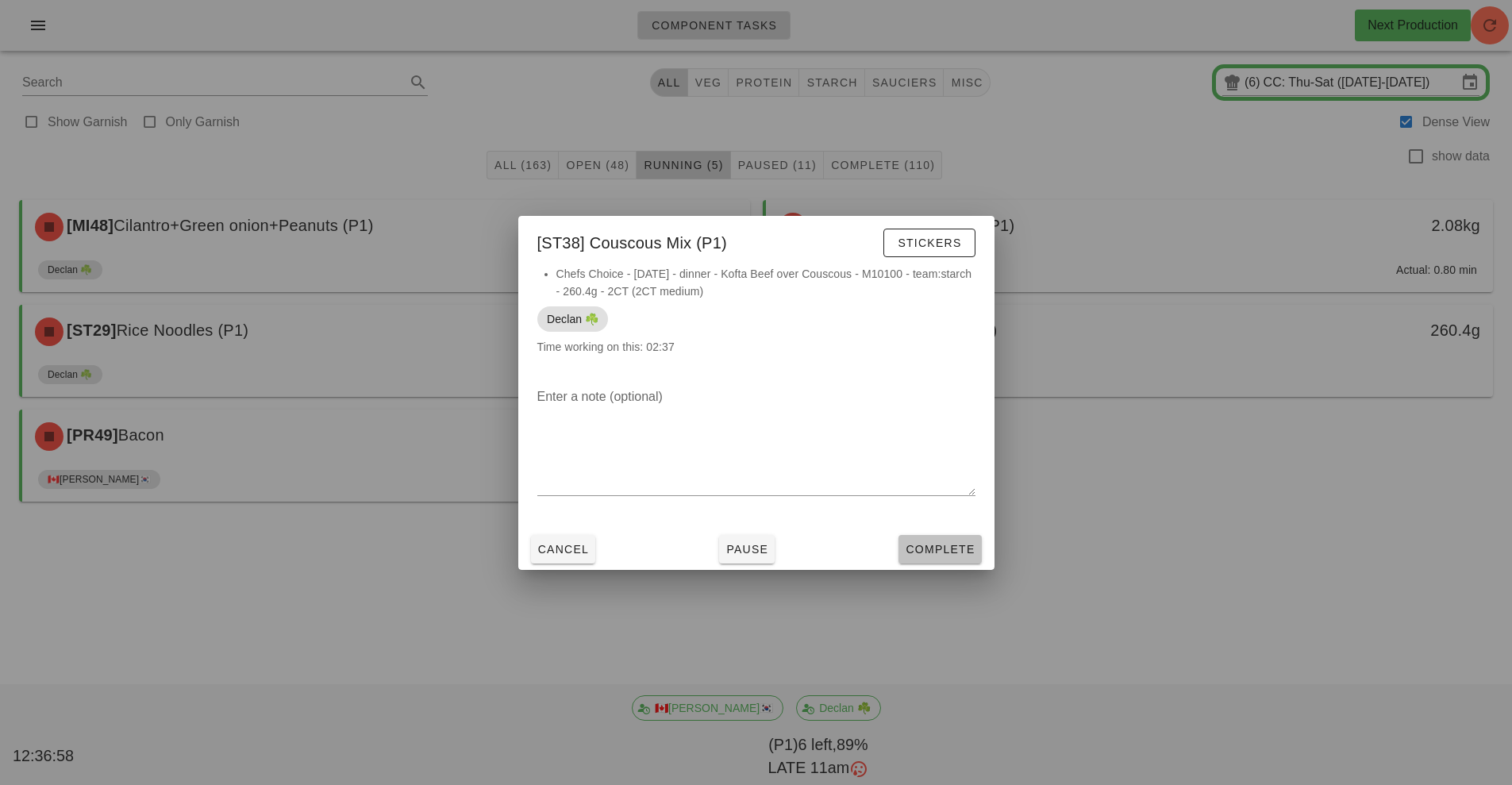
click at [953, 546] on span "Complete" at bounding box center [939, 548] width 70 height 13
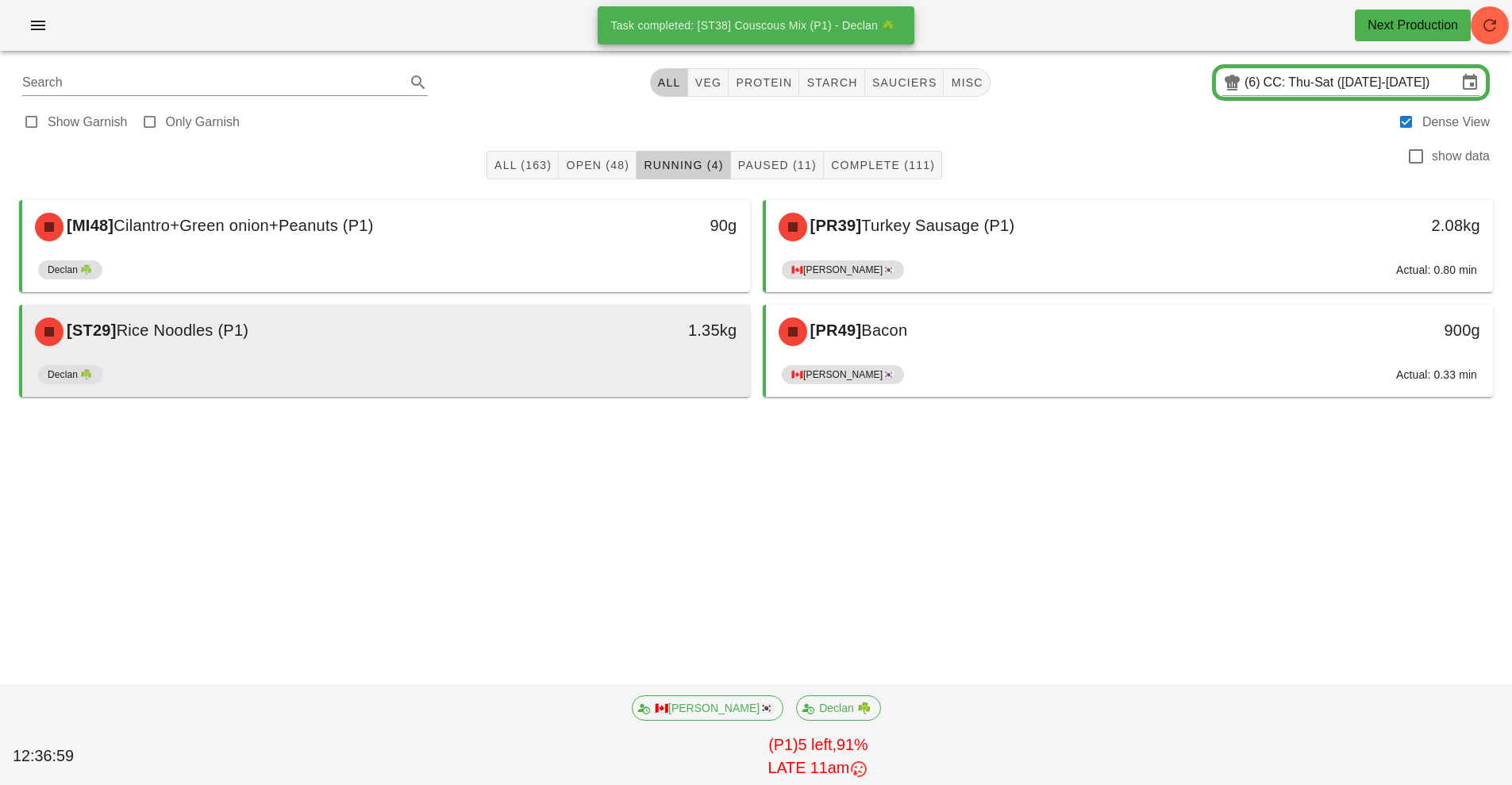
click at [546, 321] on div "[ST29] Rice Noodles (P1)" at bounding box center [295, 331] width 541 height 48
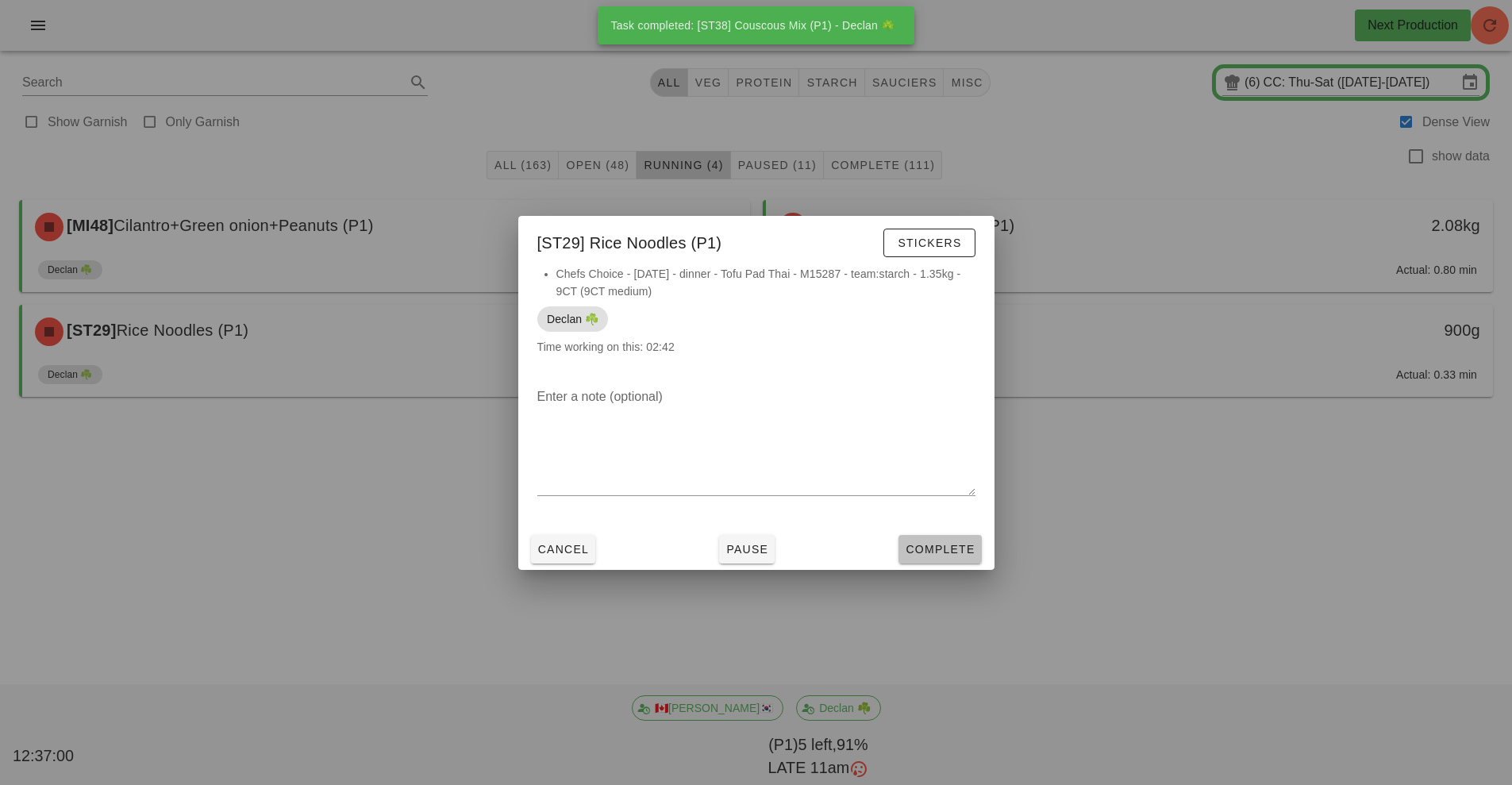
click at [943, 548] on span "Complete" at bounding box center [939, 548] width 70 height 13
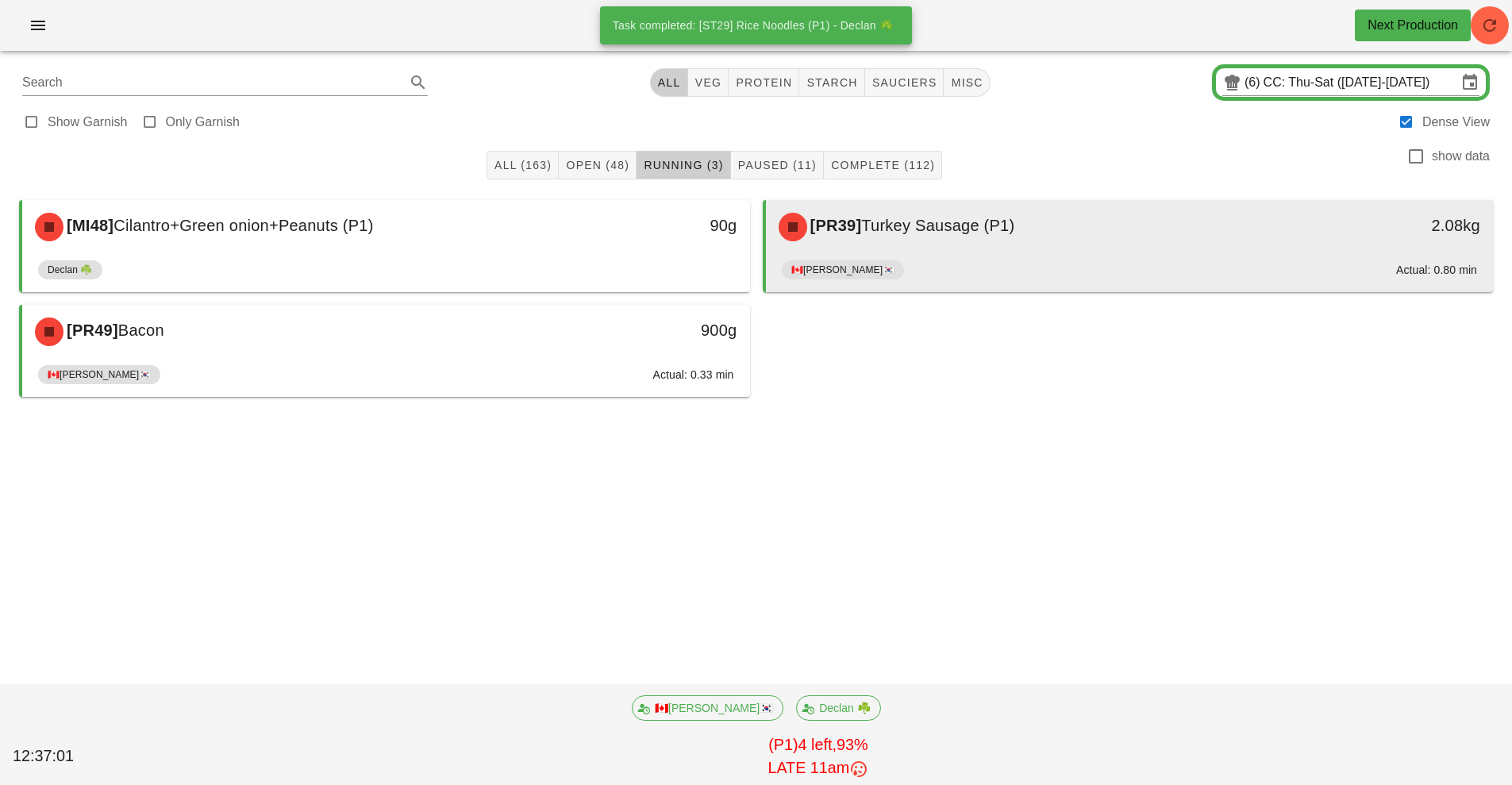
click at [980, 257] on div "🇨🇦[PERSON_NAME]🇰🇷 Actual: 0.80 min" at bounding box center [1130, 273] width 696 height 38
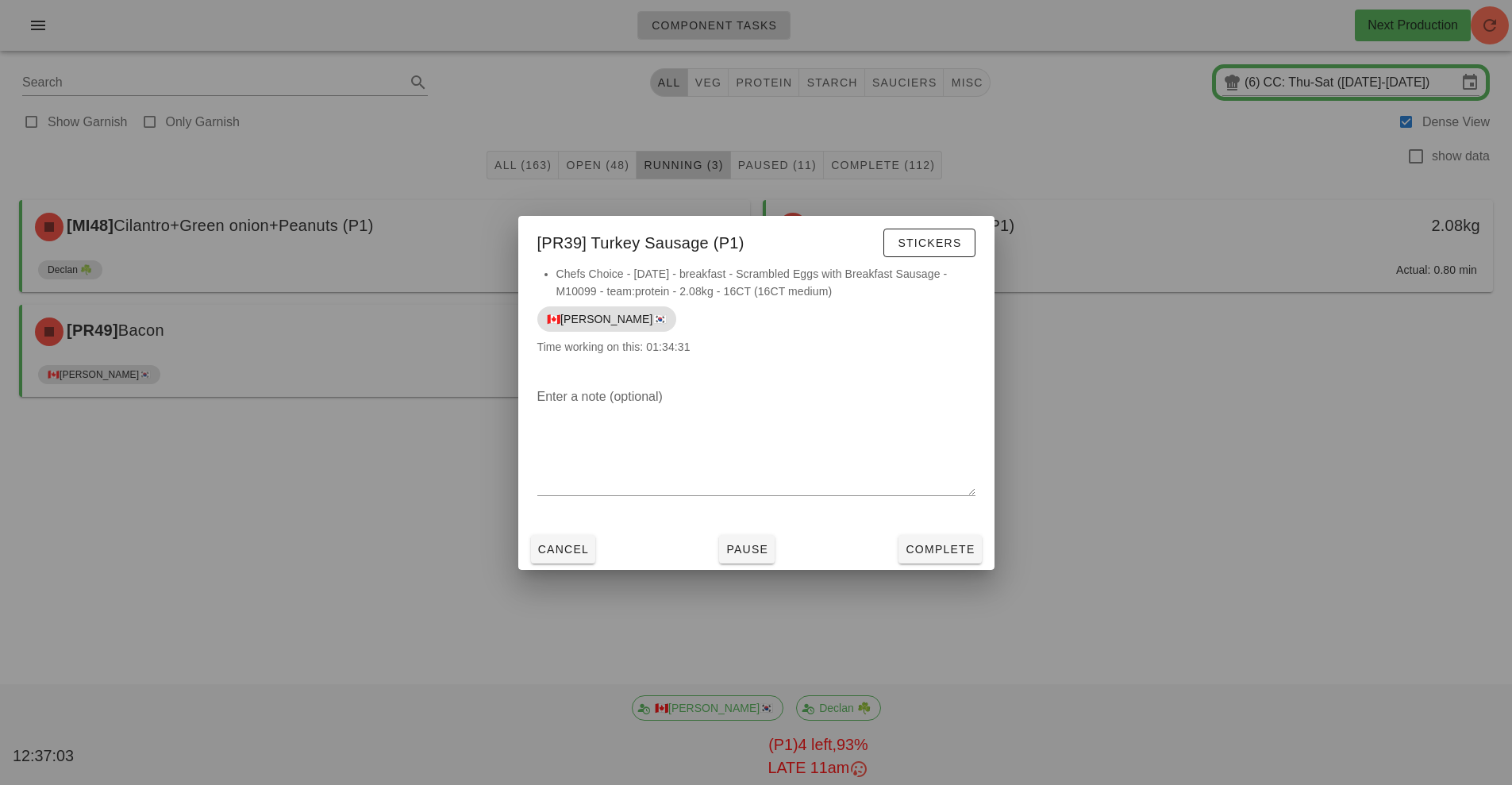
click at [1168, 451] on div at bounding box center [756, 392] width 1512 height 785
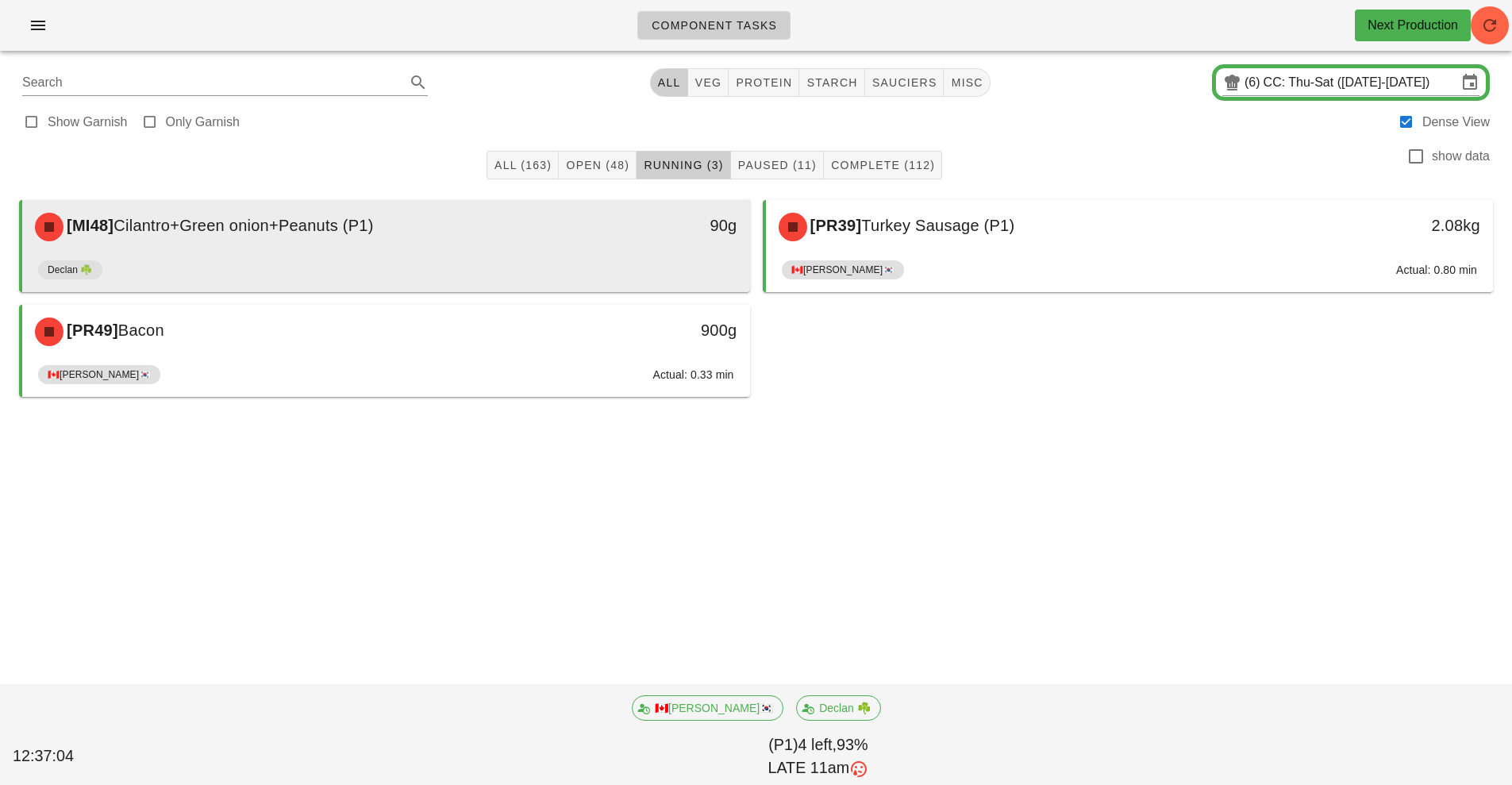
click at [562, 215] on div "[MI48] Cilantro+Green onion+Peanuts (P1)" at bounding box center [295, 226] width 541 height 48
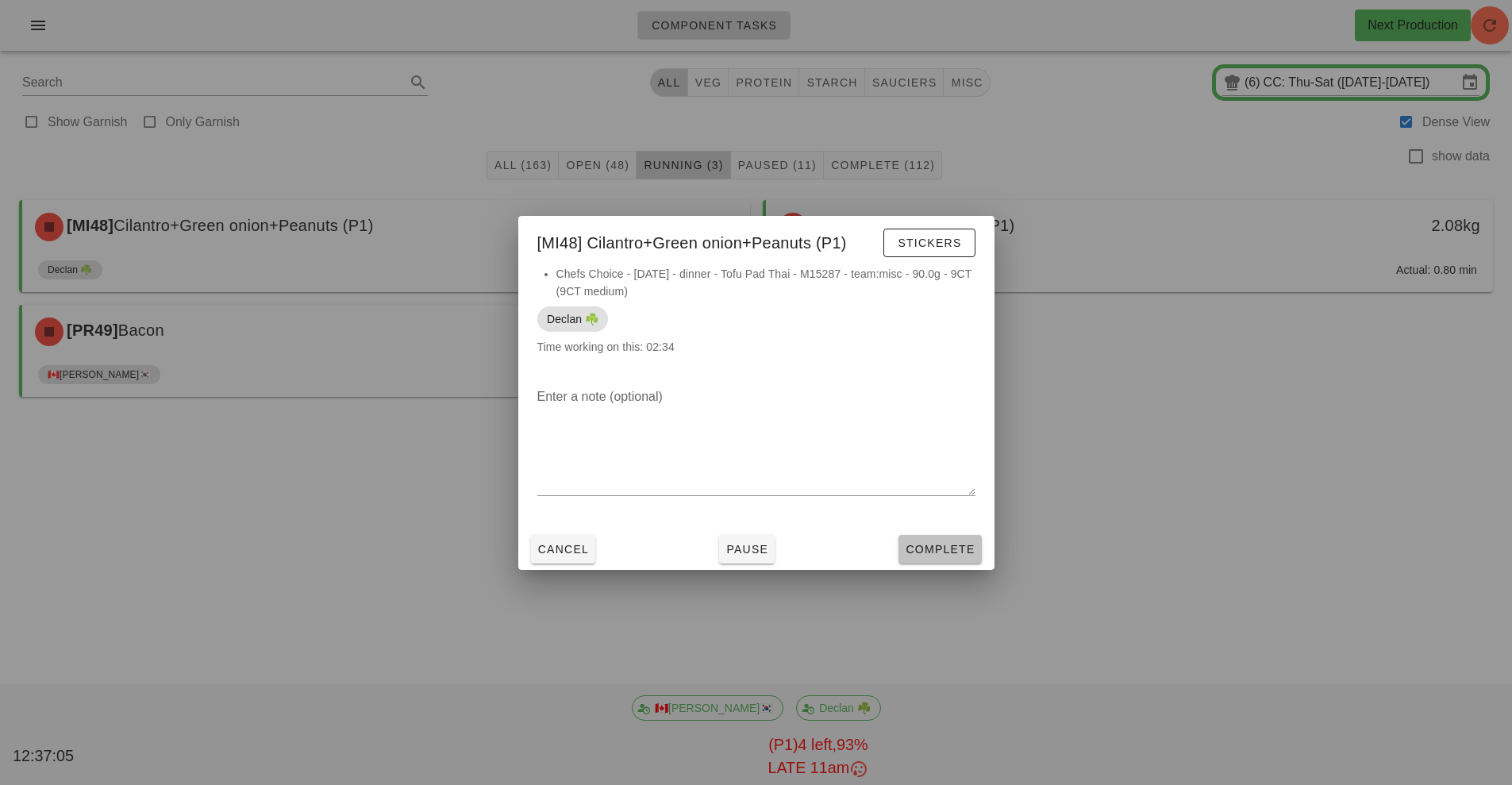
click at [929, 536] on button "Complete" at bounding box center [939, 549] width 82 height 29
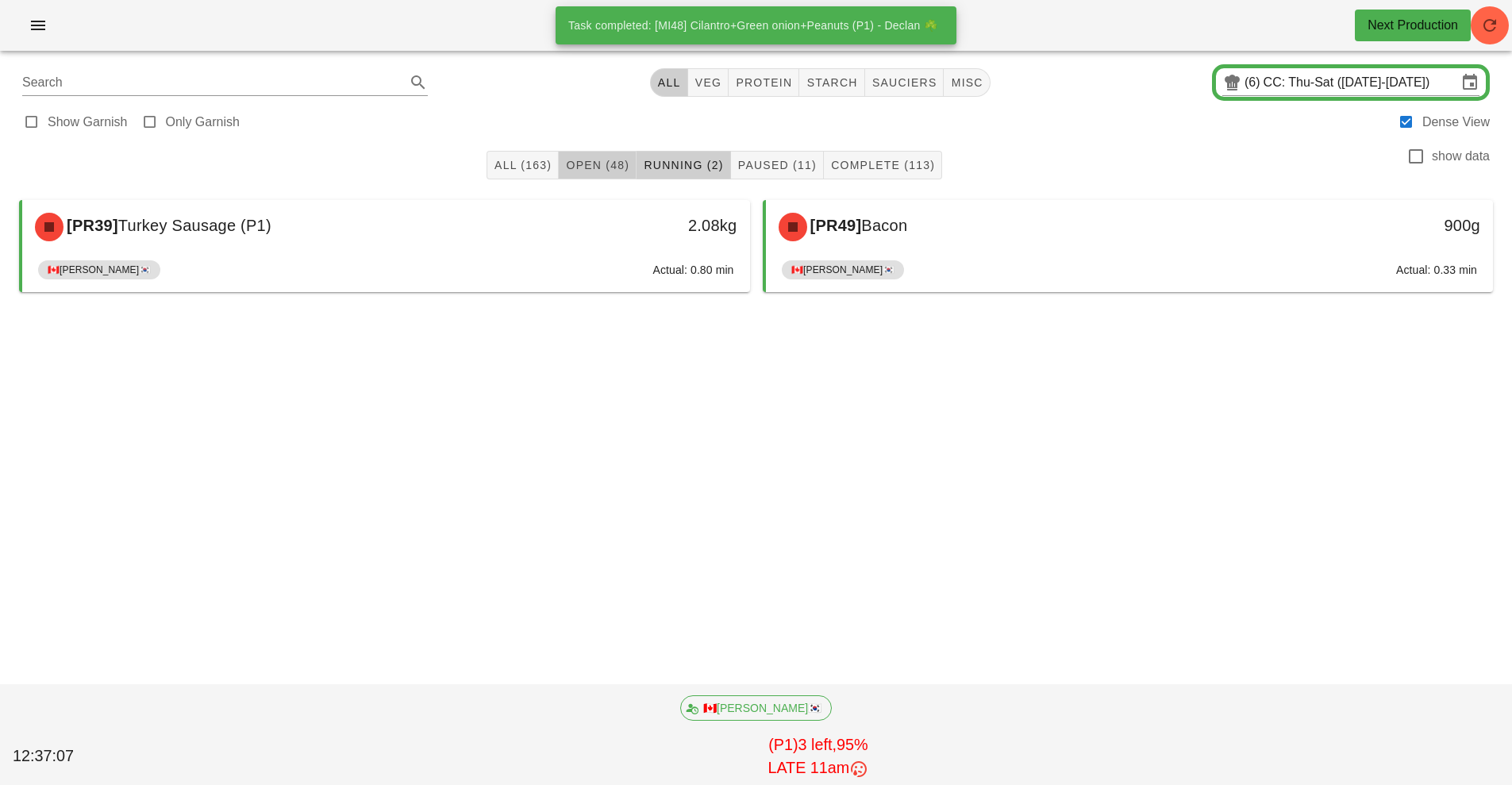
click at [577, 170] on span "Open (48)" at bounding box center [597, 164] width 65 height 13
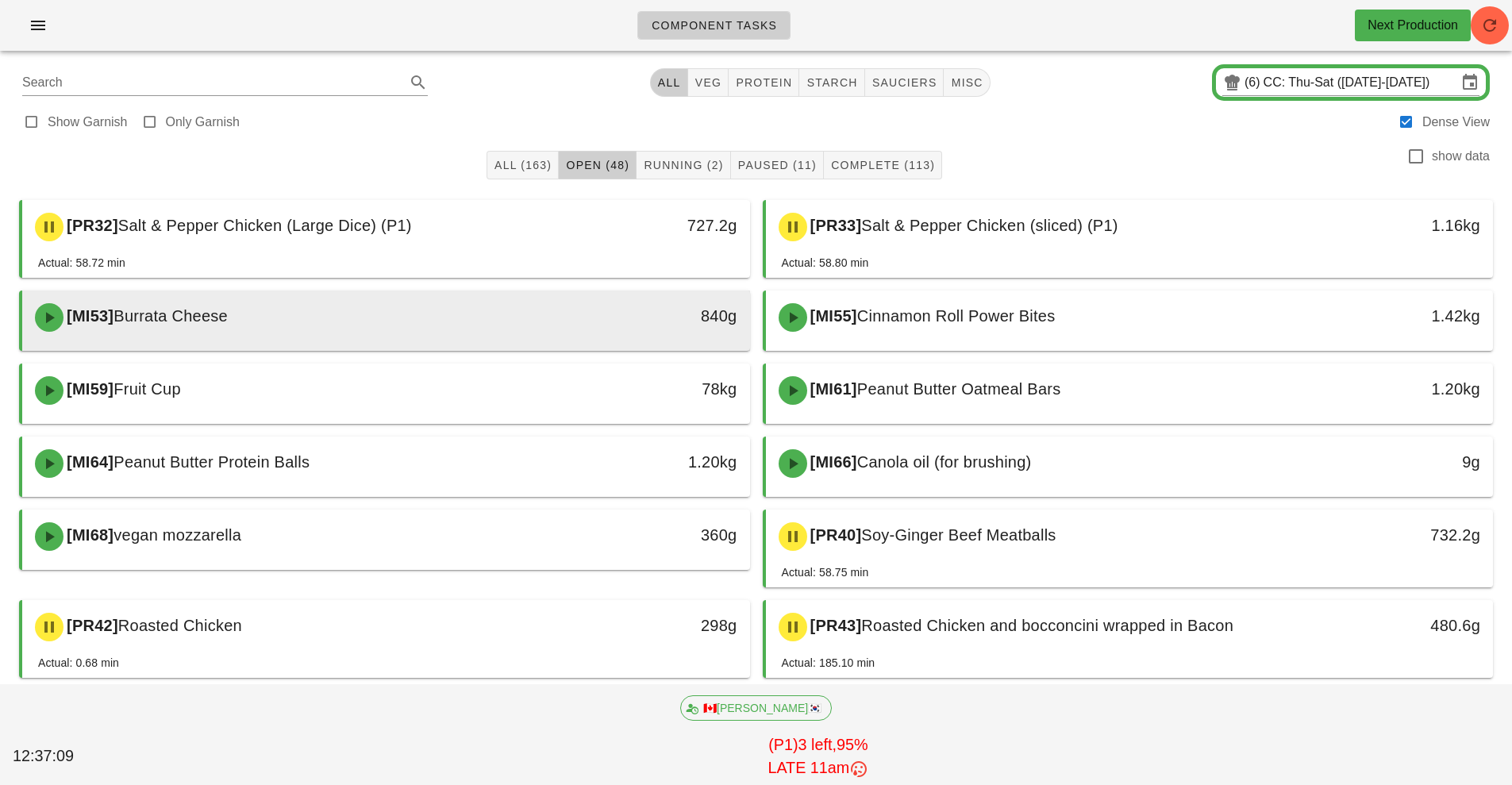
click at [363, 323] on div "[MI53] Burrata Cheese" at bounding box center [295, 317] width 541 height 48
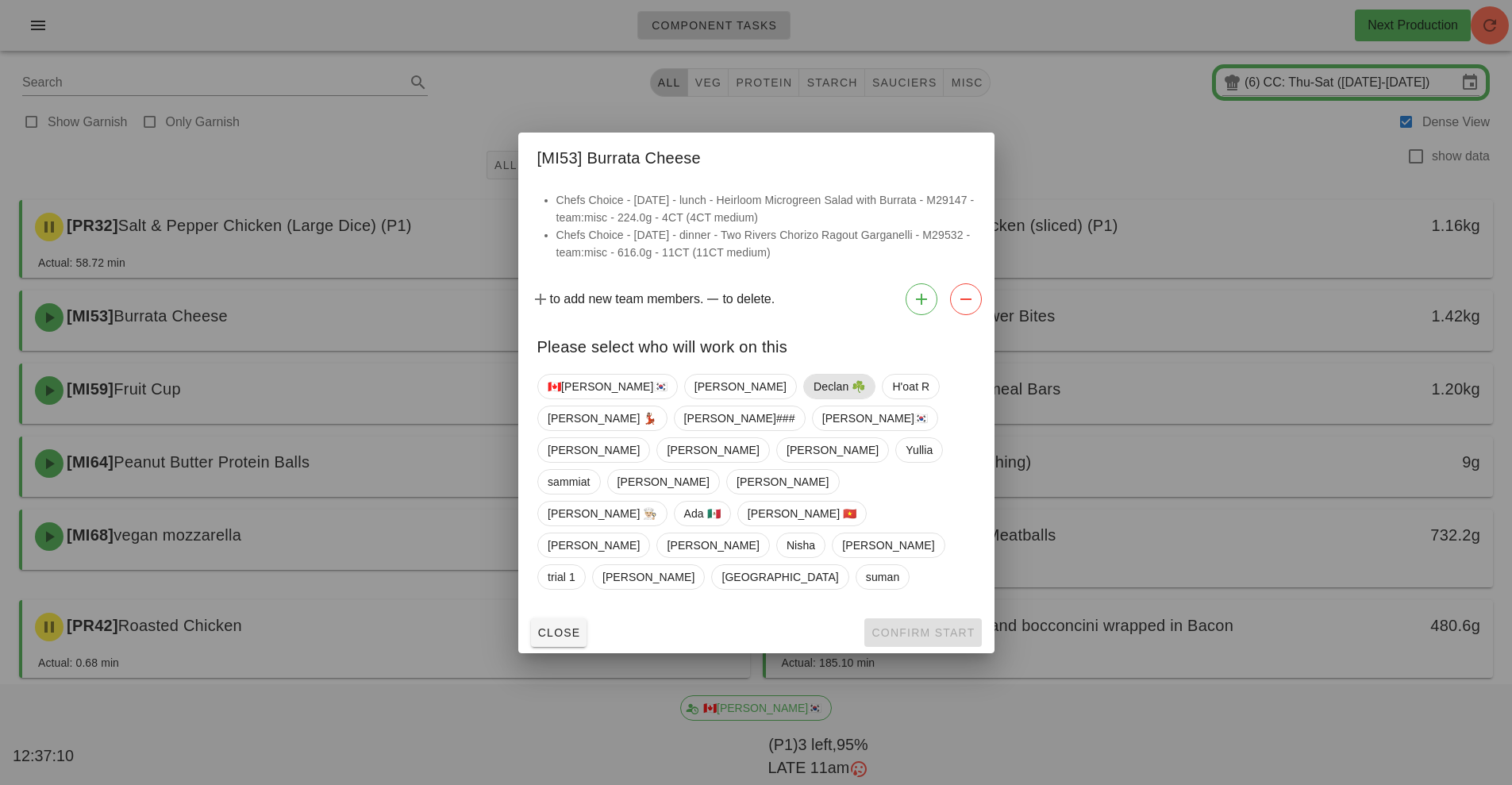
click at [813, 398] on span "Declan ☘️" at bounding box center [839, 387] width 52 height 23
click at [947, 618] on button "Confirm Start" at bounding box center [922, 632] width 117 height 29
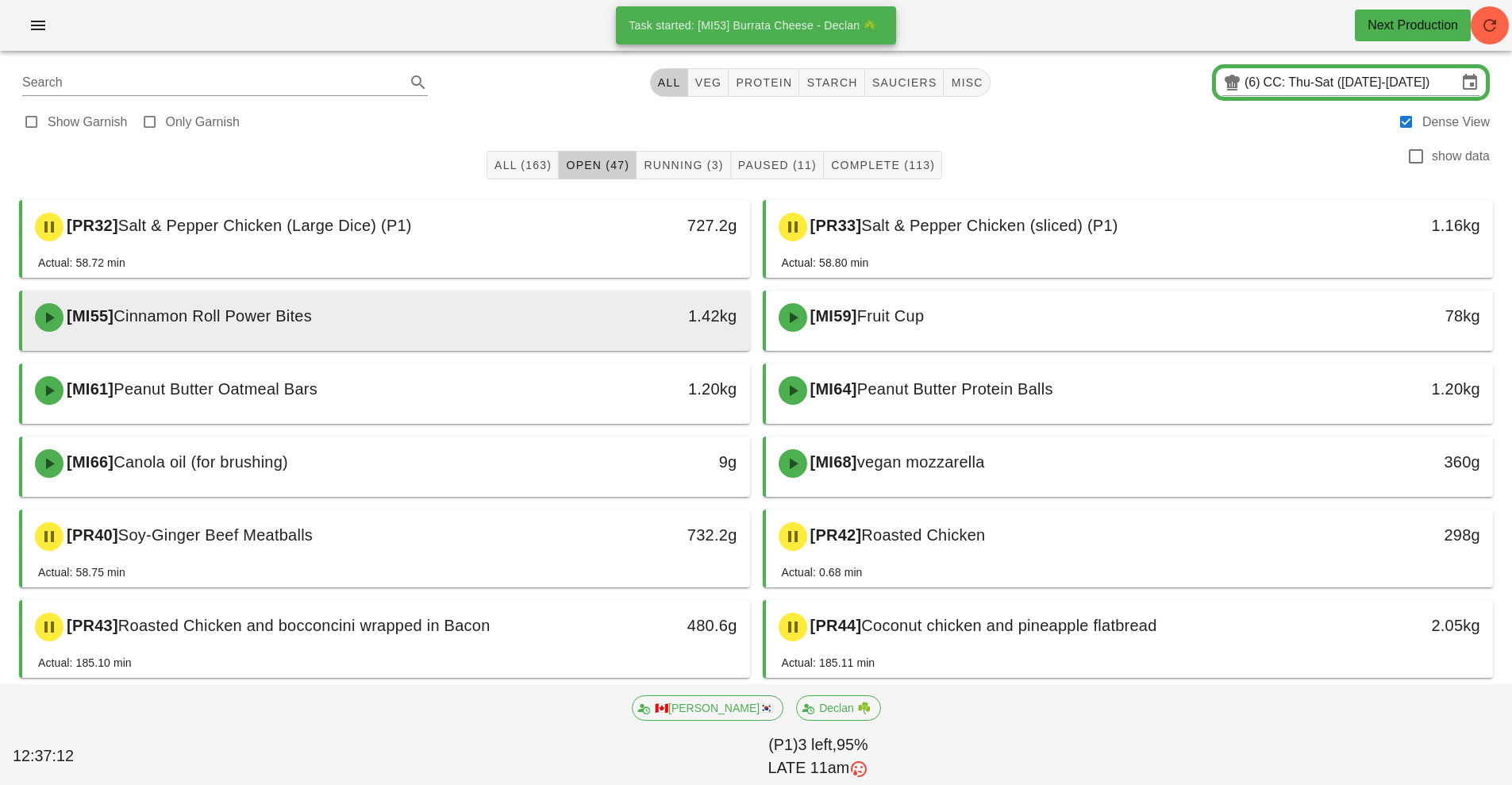
click at [621, 315] on div "1.42kg" at bounding box center [656, 316] width 161 height 25
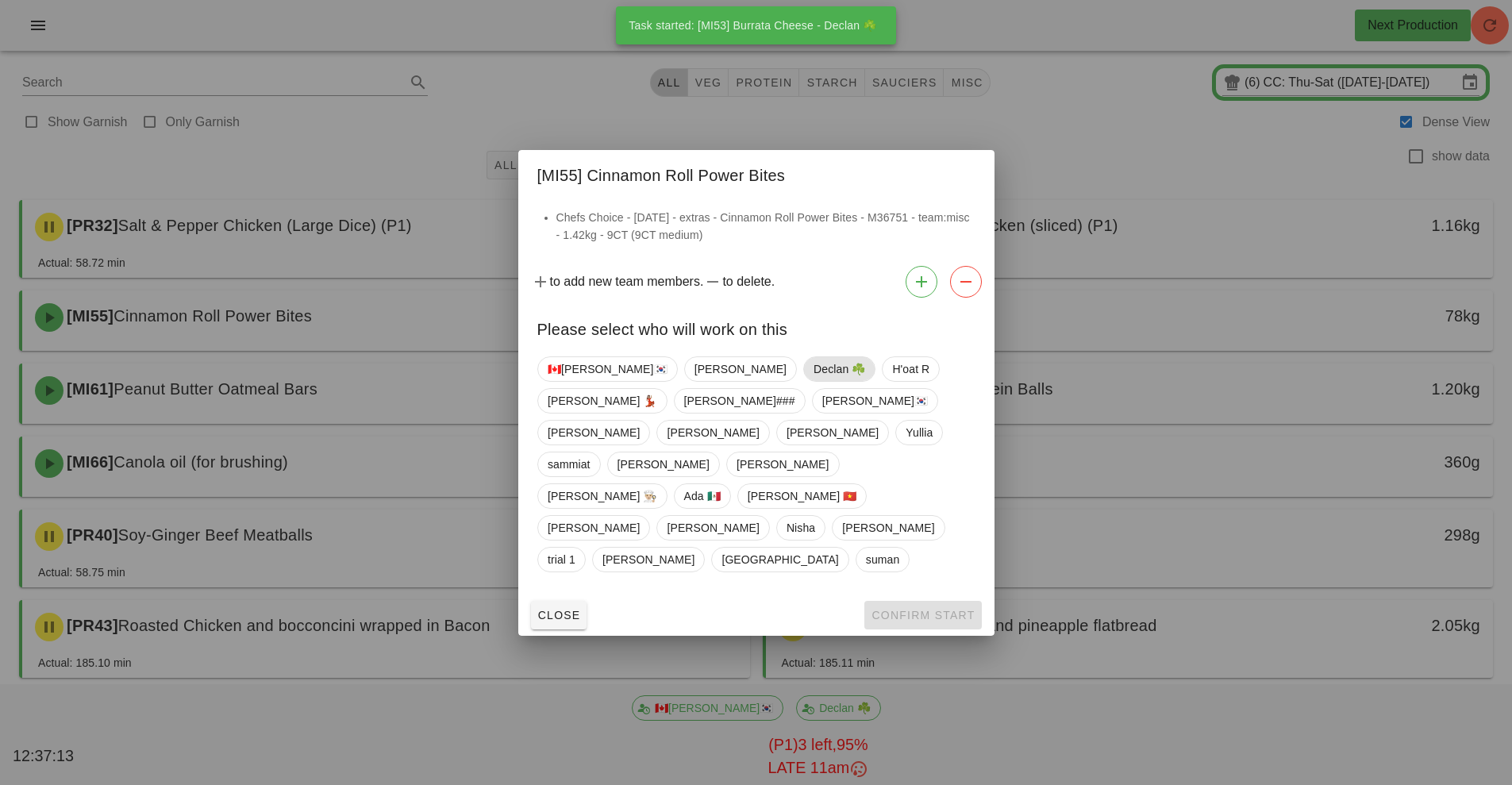
click at [813, 381] on span "Declan ☘️" at bounding box center [839, 369] width 52 height 23
click at [926, 609] on span "Confirm Start" at bounding box center [922, 615] width 104 height 13
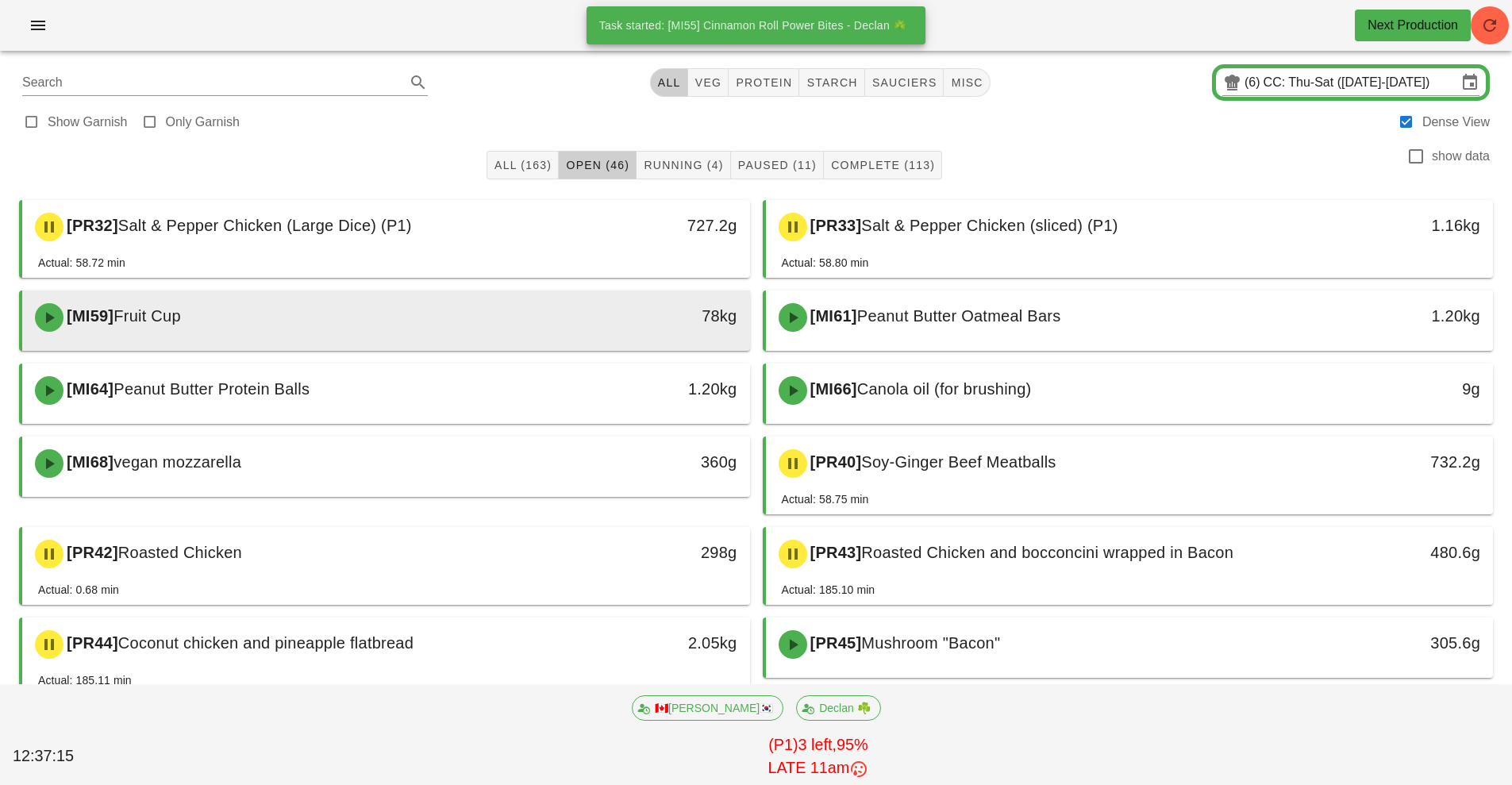
click at [488, 330] on div "[MI59] Fruit Cup" at bounding box center [295, 317] width 541 height 48
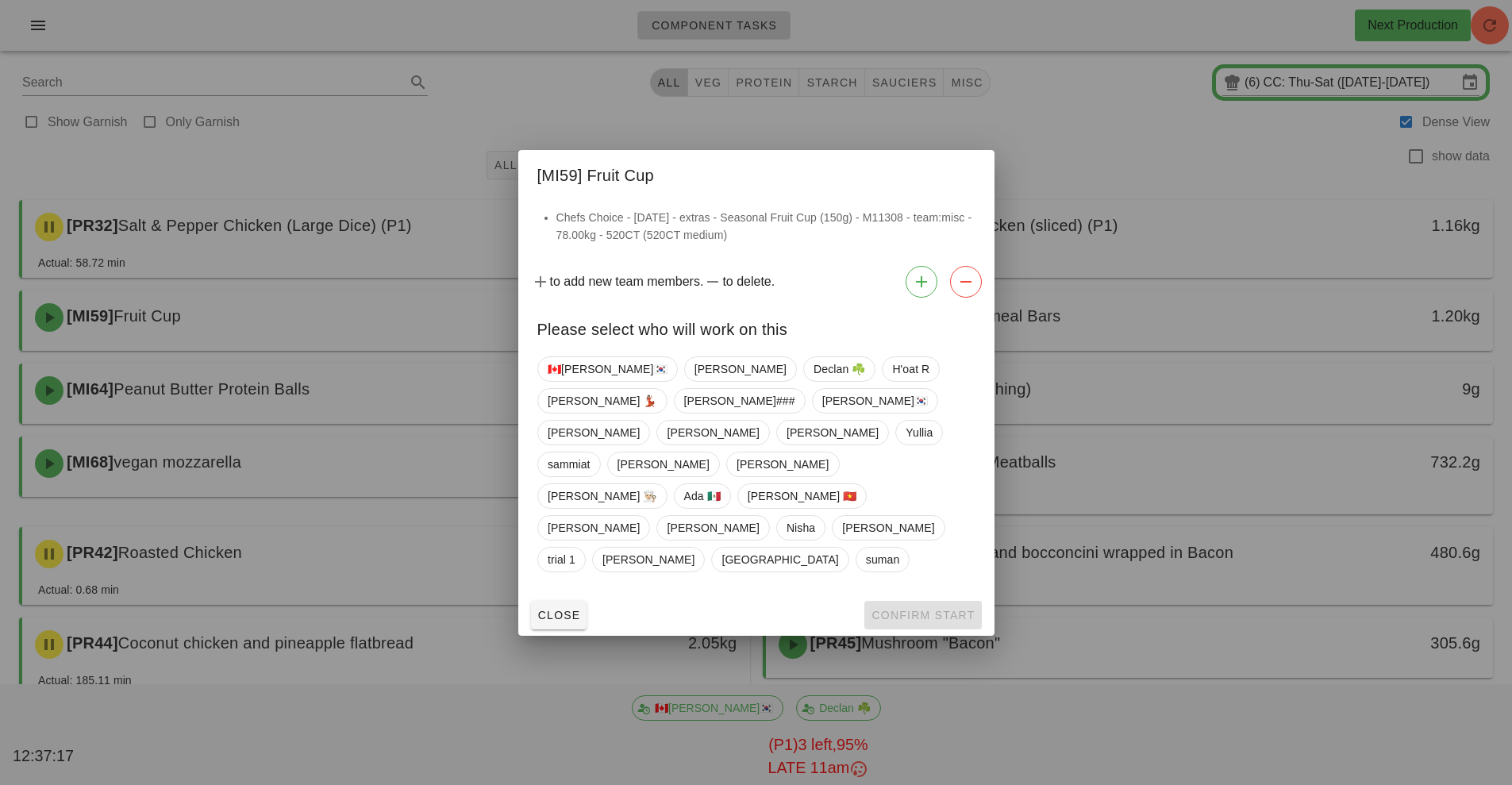
click at [619, 621] on div at bounding box center [756, 392] width 1512 height 785
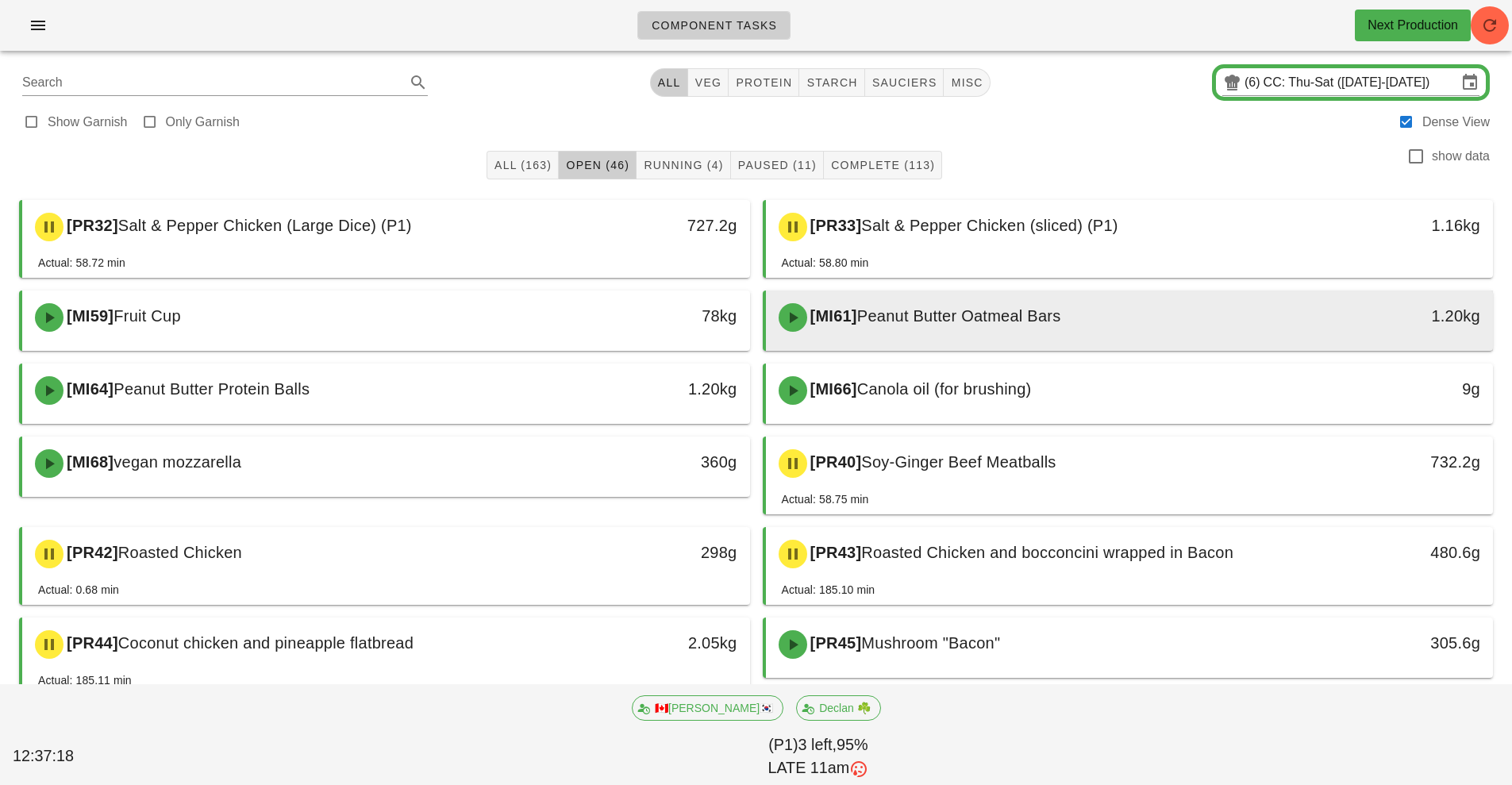
click at [938, 330] on div "[MI61] Peanut Butter Oatmeal Bars" at bounding box center [1039, 317] width 541 height 48
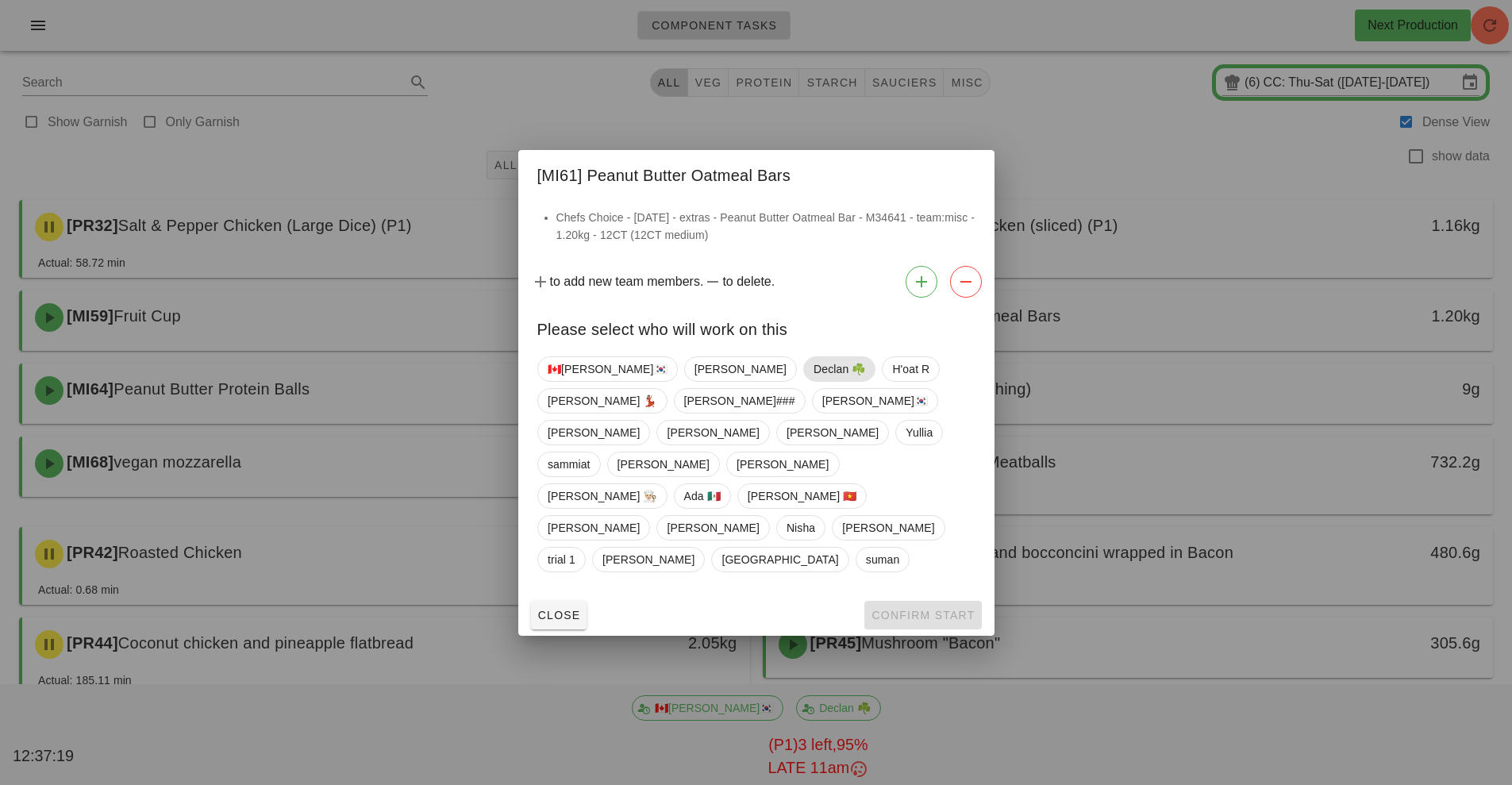
click at [813, 381] on span "Declan ☘️" at bounding box center [839, 369] width 52 height 23
click at [938, 609] on span "Confirm Start" at bounding box center [922, 615] width 104 height 13
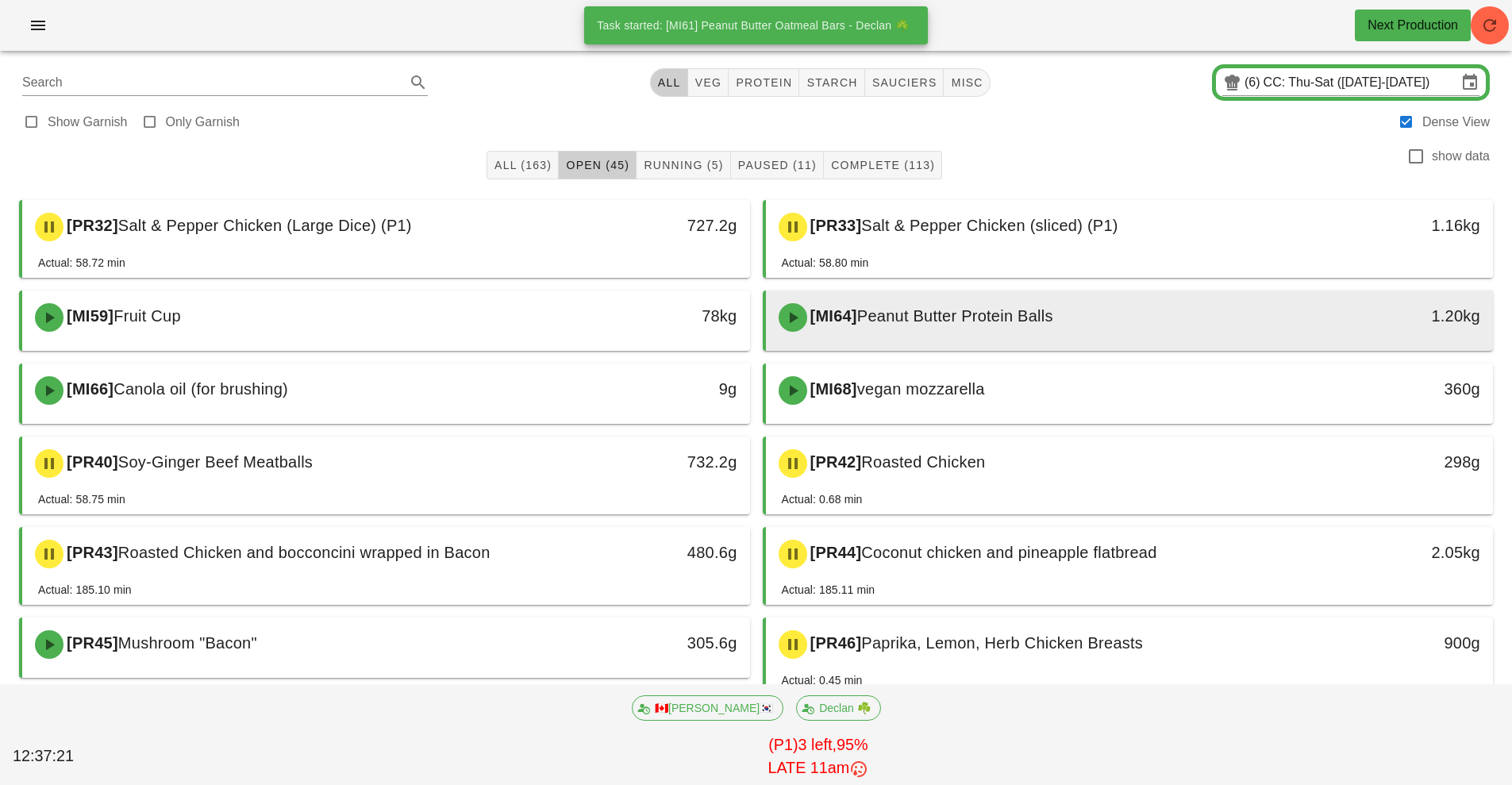
click at [972, 322] on span "Peanut Butter Protein Balls" at bounding box center [955, 315] width 196 height 18
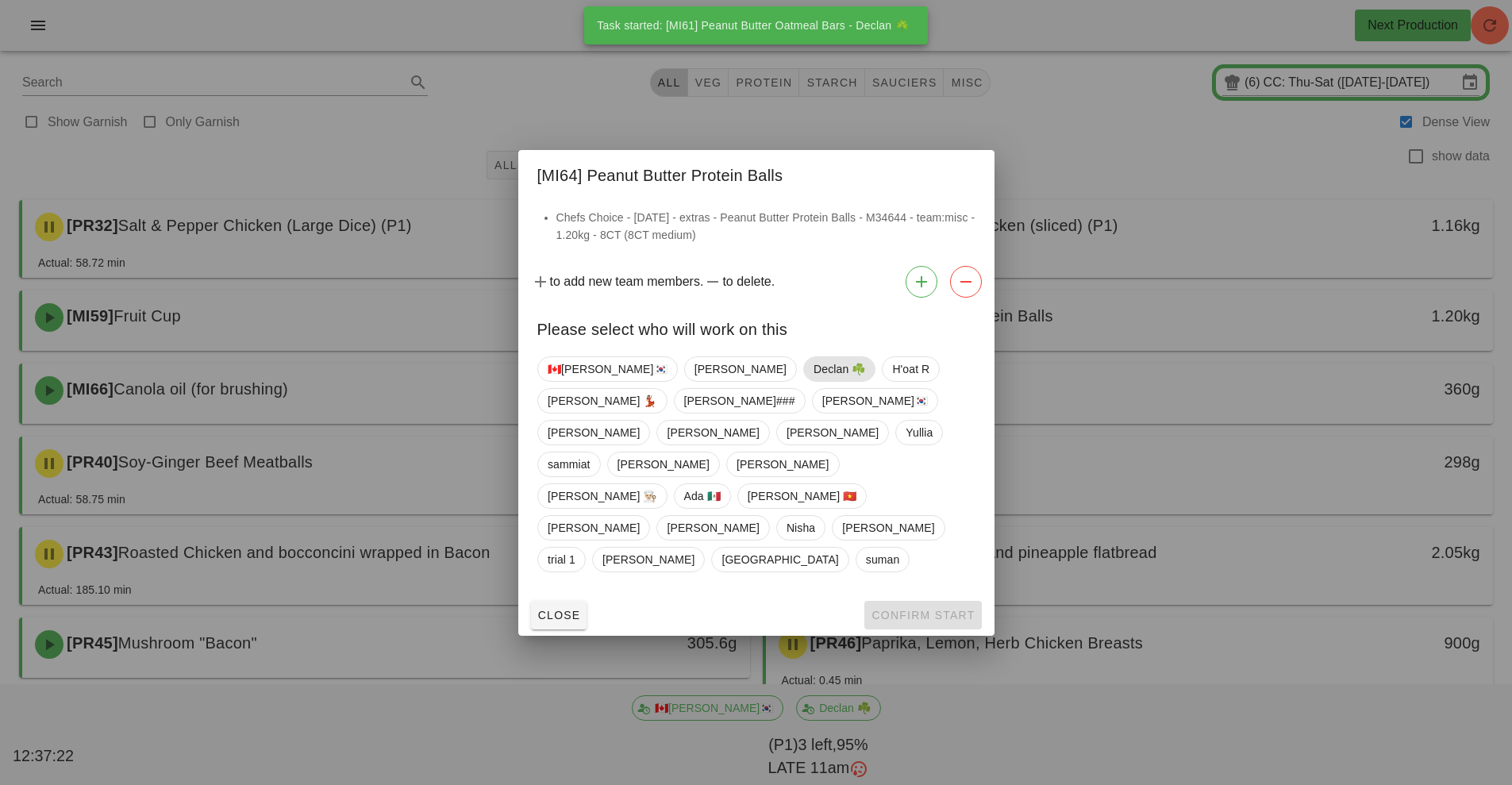
click at [813, 381] on span "Declan ☘️" at bounding box center [839, 369] width 52 height 23
click at [934, 609] on span "Confirm Start" at bounding box center [922, 615] width 104 height 13
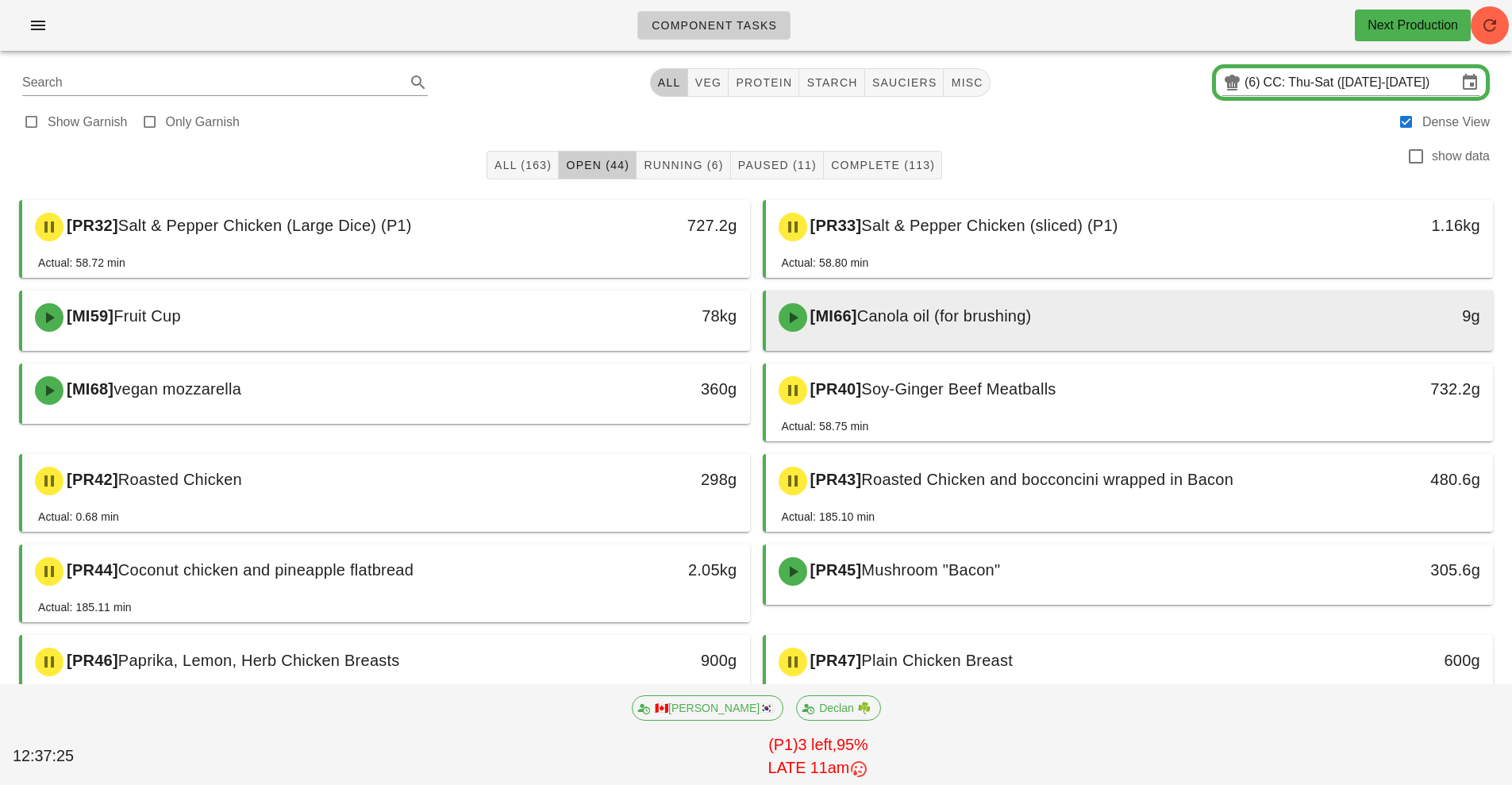
click at [977, 328] on div "[MI66] Canola oil (for brushing)" at bounding box center [1039, 317] width 541 height 48
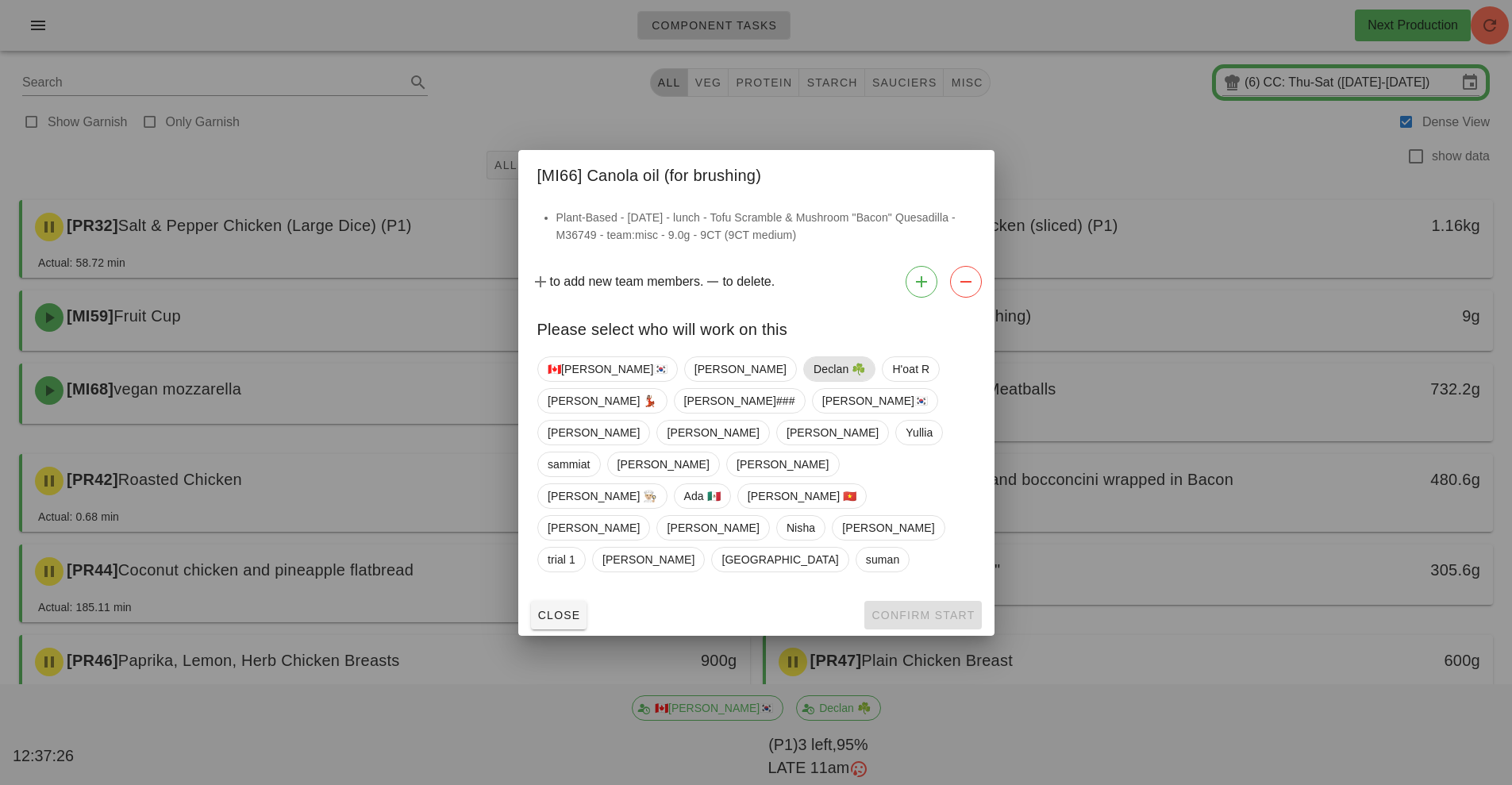
click at [813, 381] on span "Declan ☘️" at bounding box center [839, 369] width 52 height 23
click at [946, 600] on button "Confirm Start" at bounding box center [922, 615] width 117 height 29
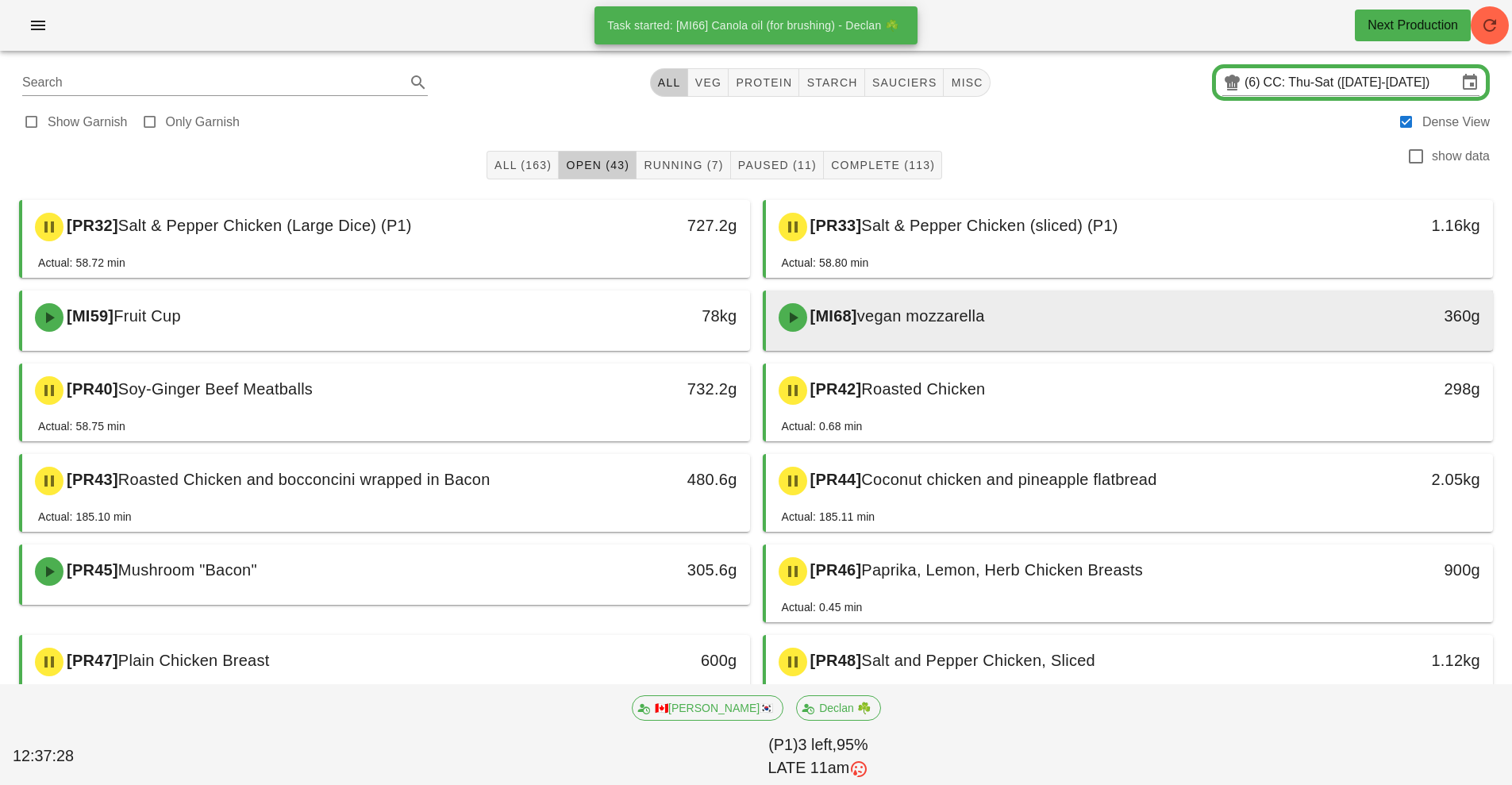
click at [1011, 310] on div "[MI68] vegan mozzarella" at bounding box center [1039, 317] width 541 height 48
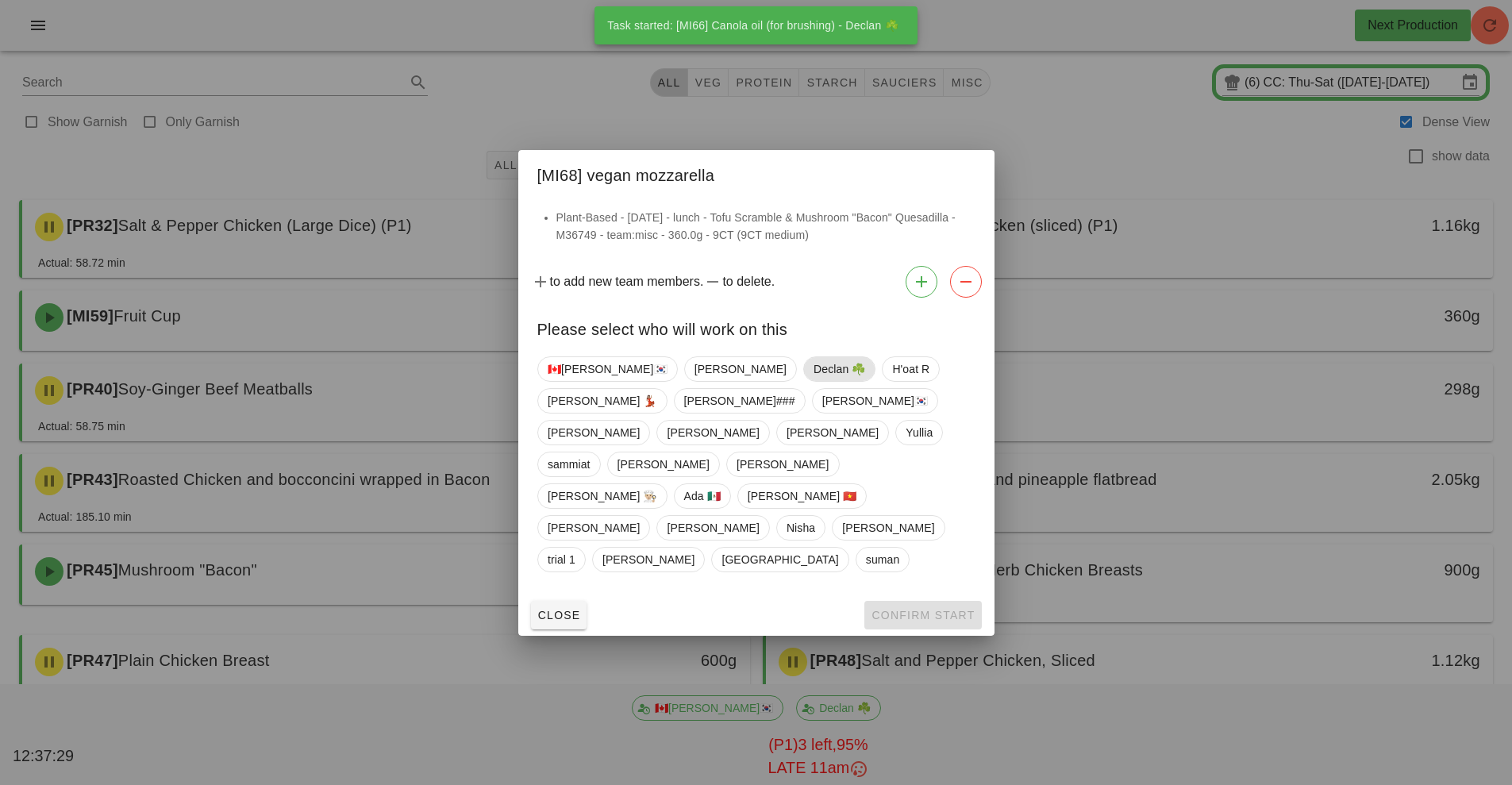
click at [813, 381] on span "Declan ☘️" at bounding box center [839, 369] width 52 height 23
click at [927, 609] on span "Confirm Start" at bounding box center [922, 615] width 104 height 13
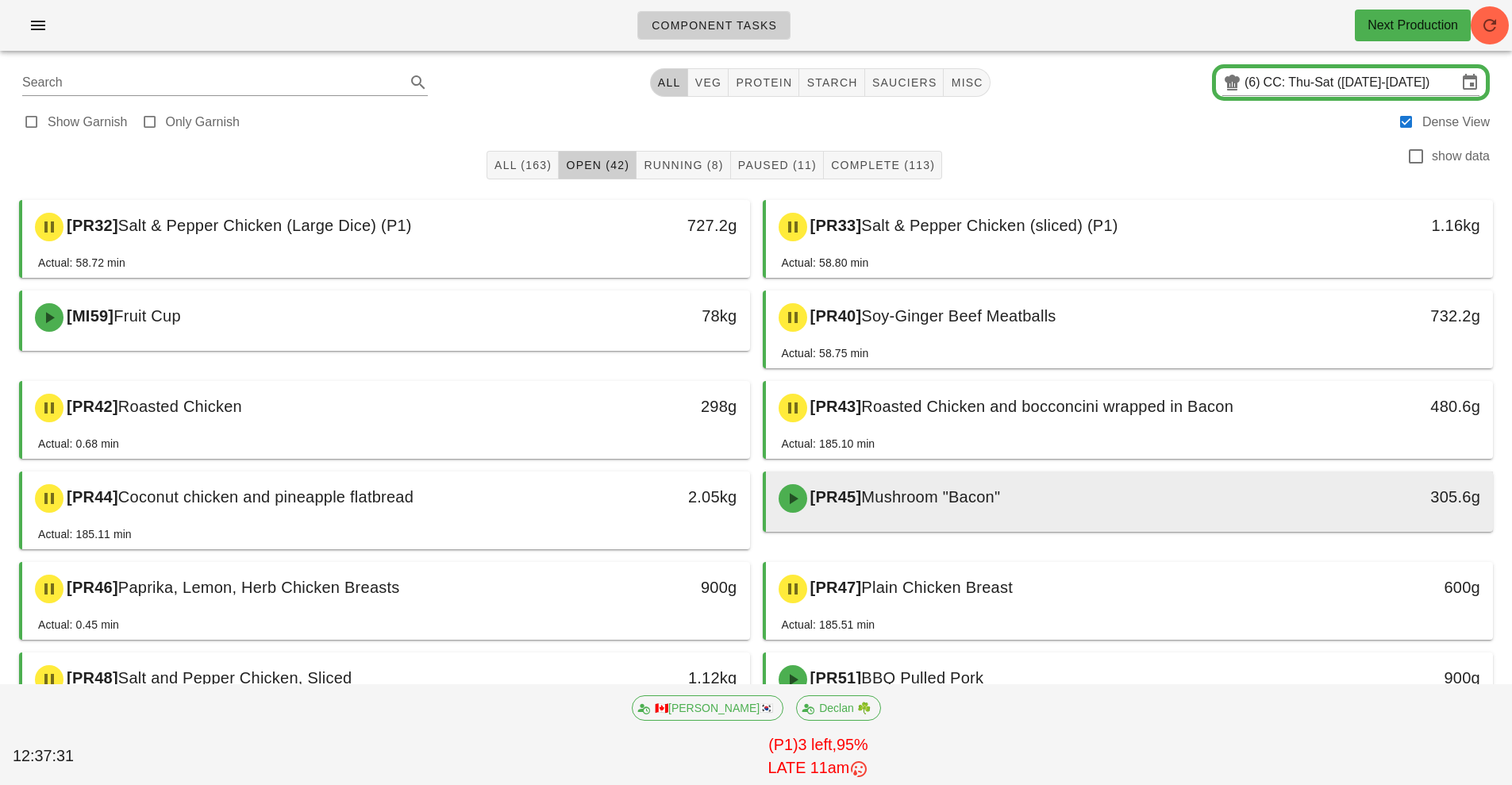
click at [1000, 513] on div "[PR45] Mushroom "Bacon"" at bounding box center [1039, 498] width 541 height 48
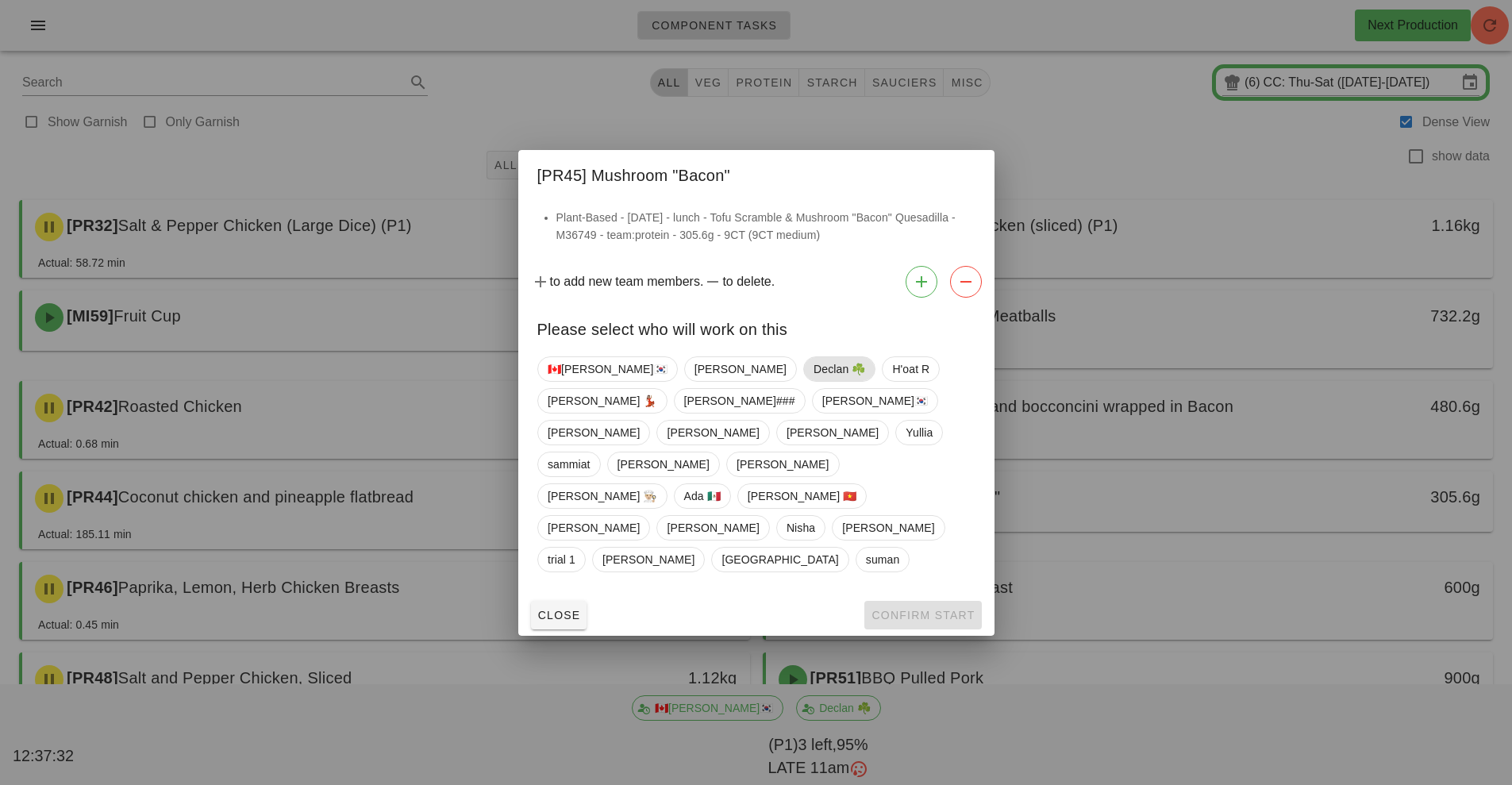
click at [813, 381] on span "Declan ☘️" at bounding box center [839, 369] width 52 height 23
click at [914, 609] on span "Confirm Start" at bounding box center [922, 615] width 104 height 13
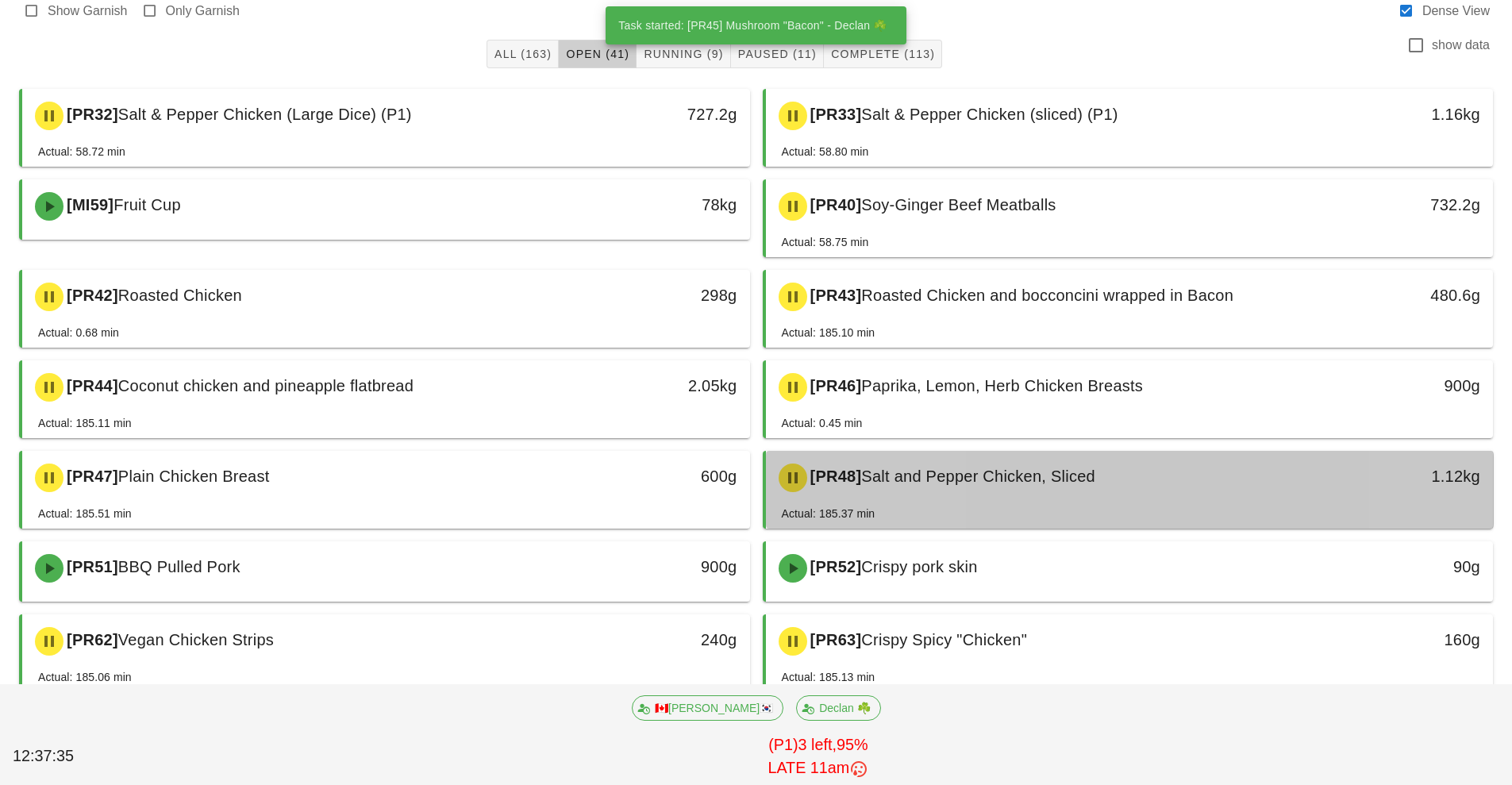
scroll to position [165, 0]
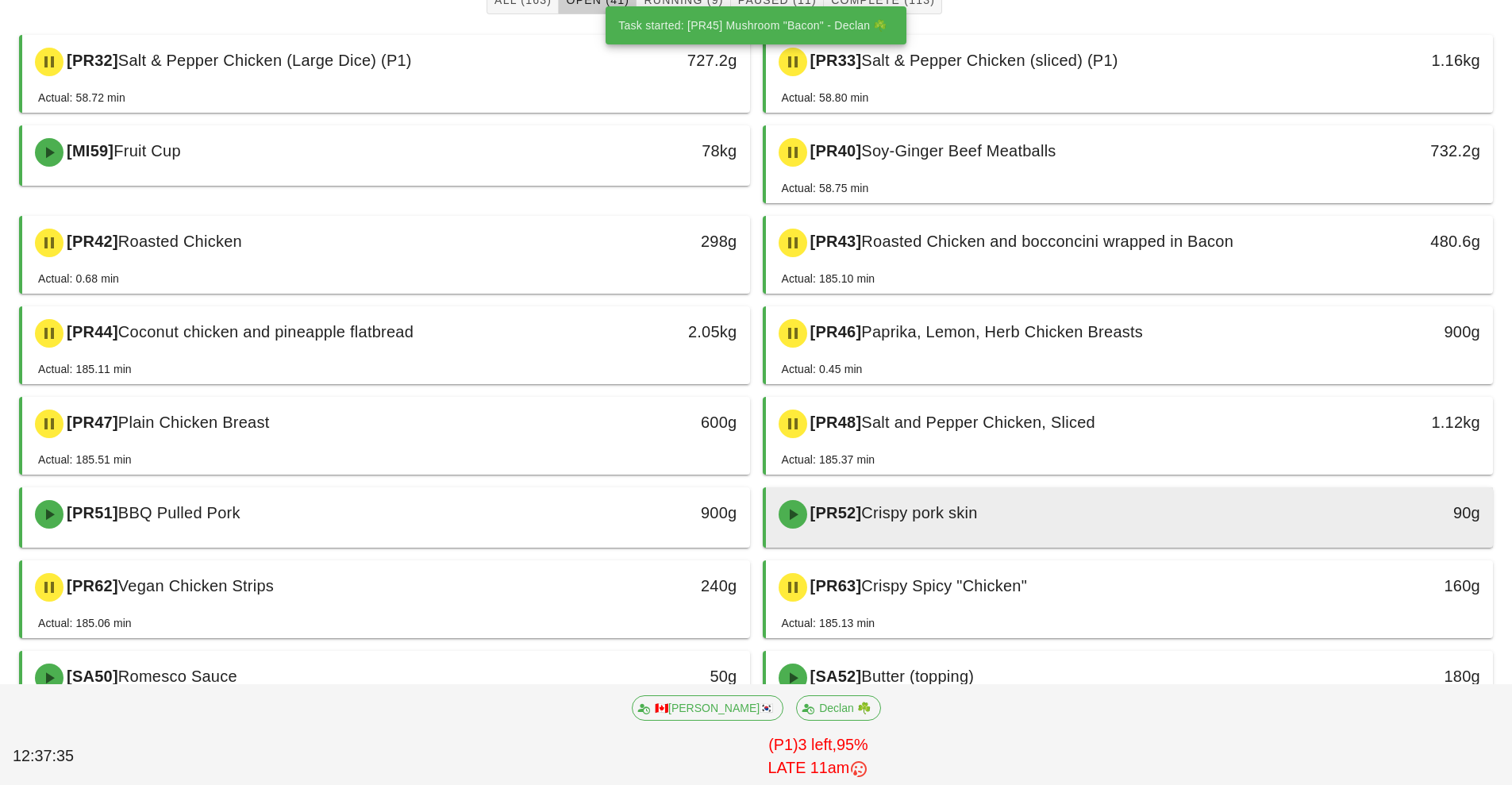
click at [1073, 517] on div "[PR52] Crispy pork skin" at bounding box center [1039, 514] width 541 height 48
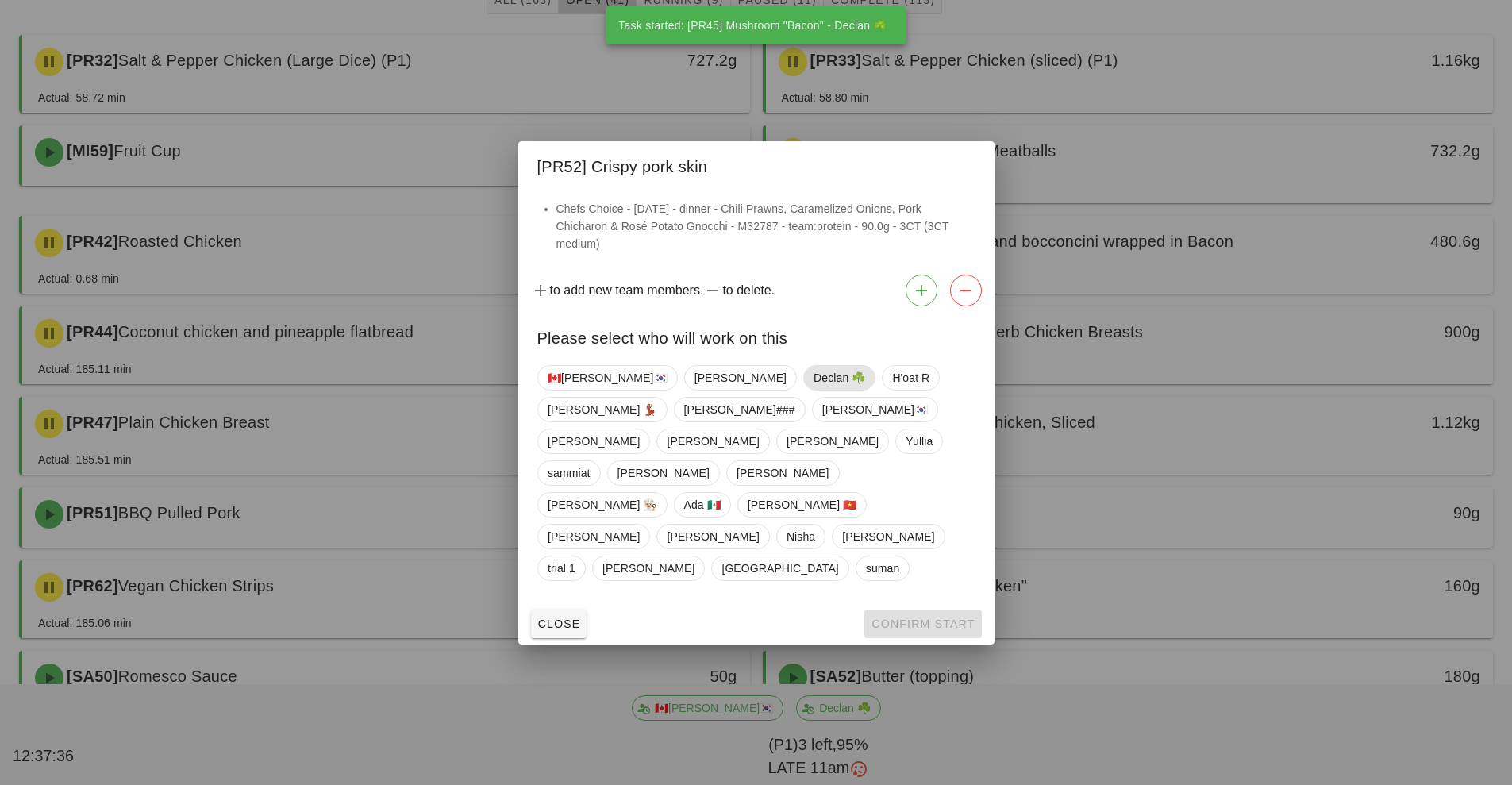
click at [813, 390] on span "Declan ☘️" at bounding box center [839, 377] width 52 height 23
click at [940, 610] on button "Confirm Start" at bounding box center [922, 624] width 117 height 29
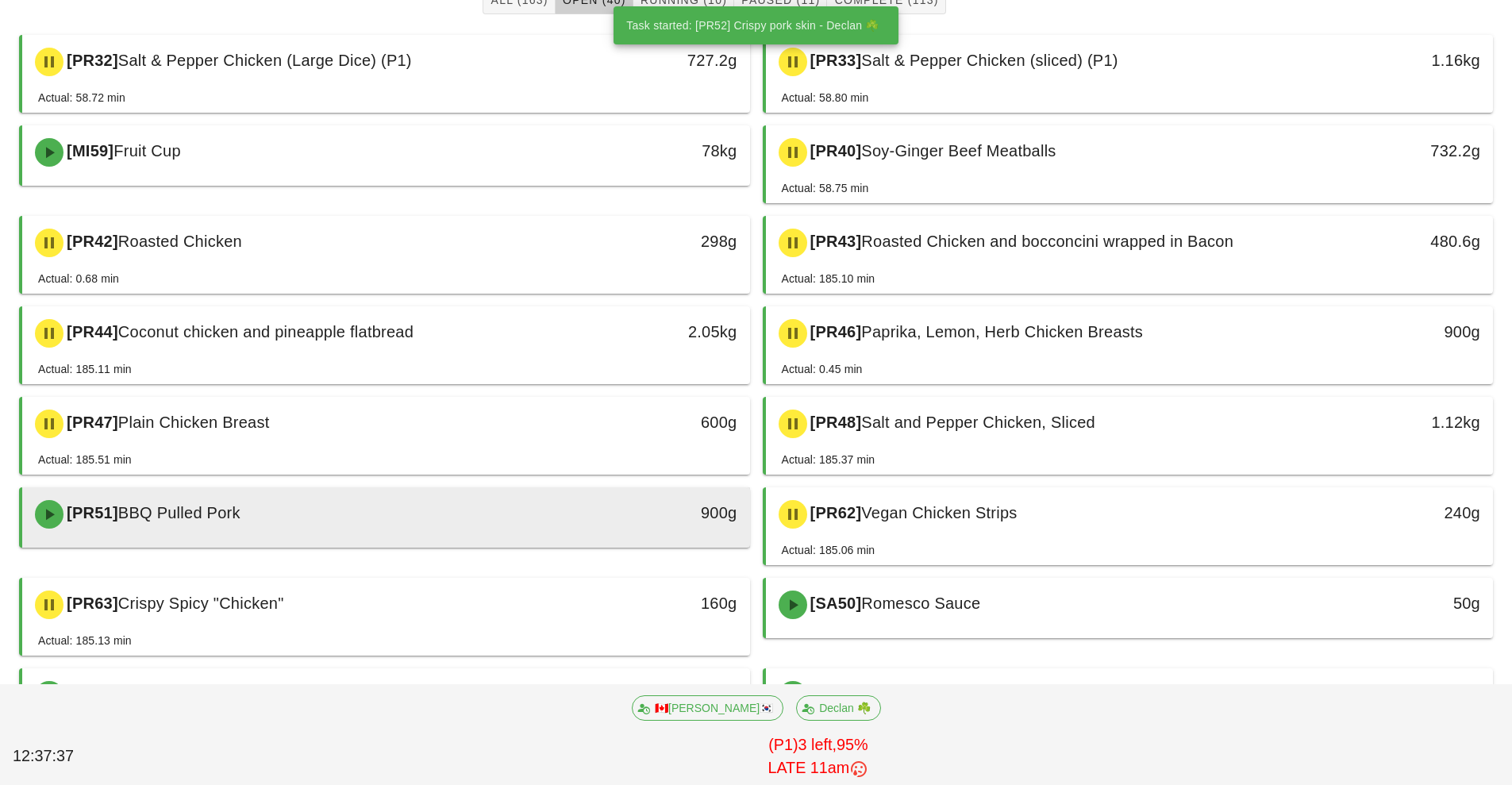
click at [597, 531] on div "900g" at bounding box center [656, 514] width 180 height 48
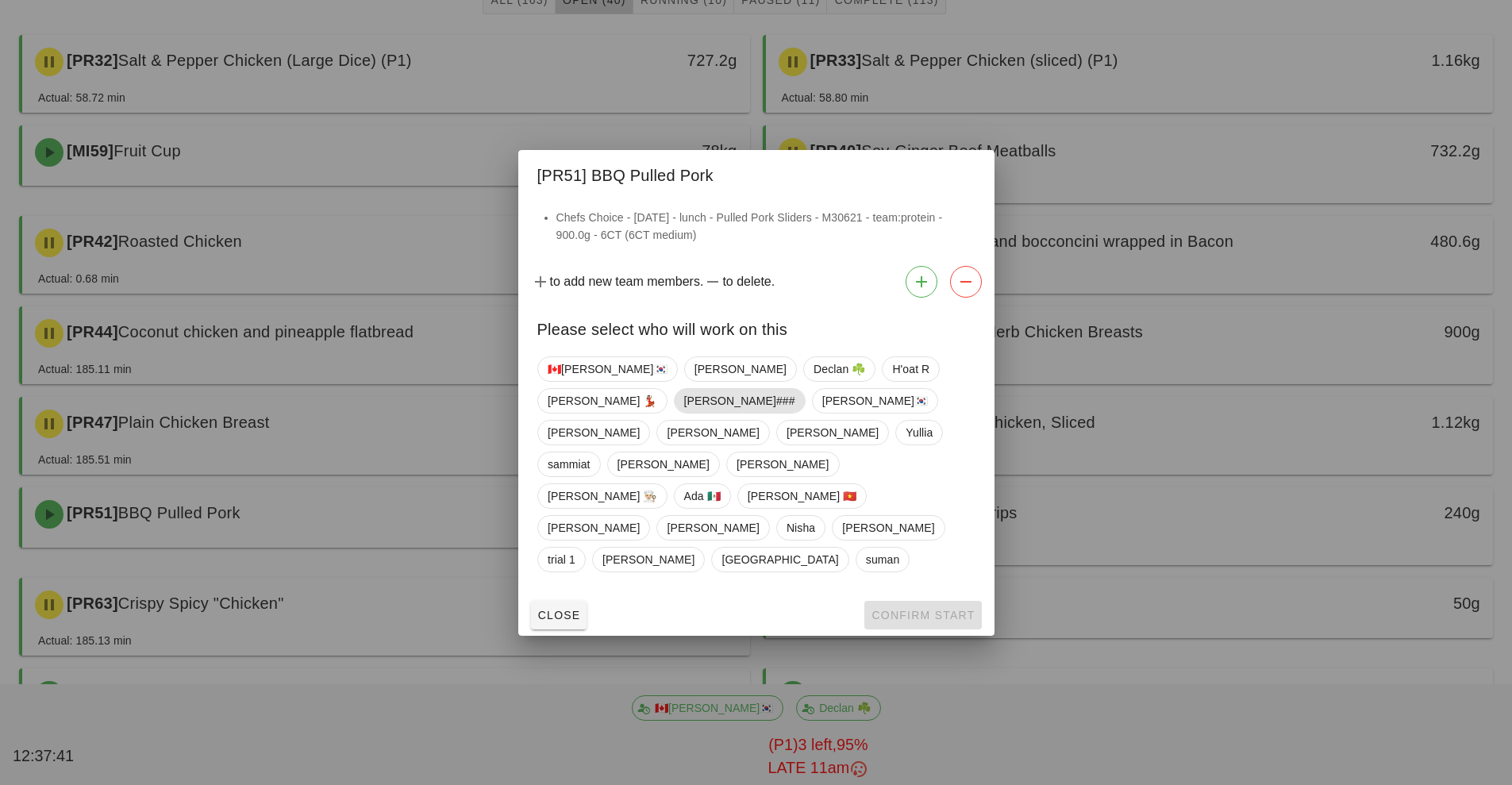
click at [794, 413] on span "[PERSON_NAME]###" at bounding box center [739, 401] width 112 height 23
click at [951, 609] on span "Confirm Start" at bounding box center [922, 615] width 104 height 13
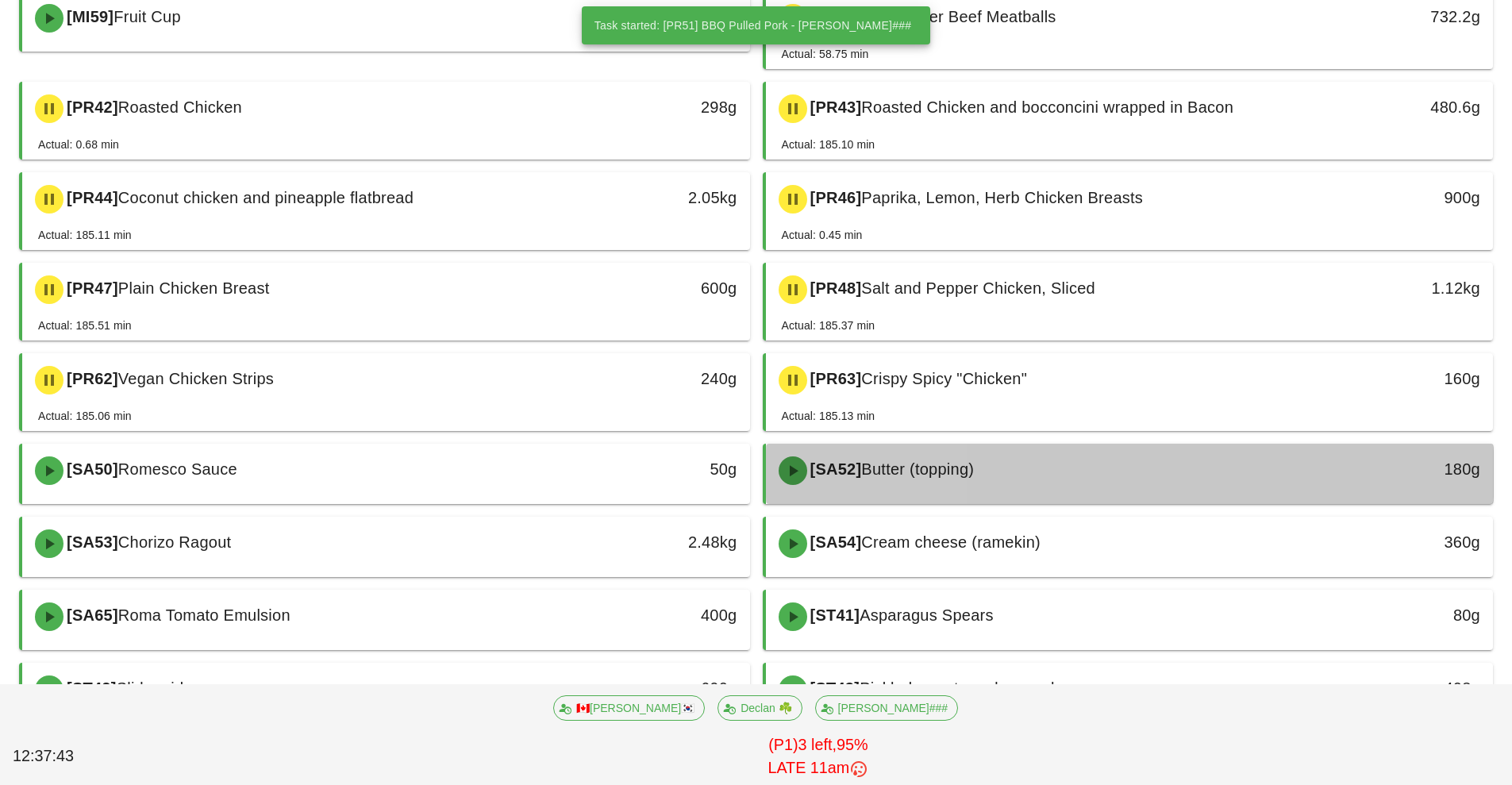
scroll to position [304, 0]
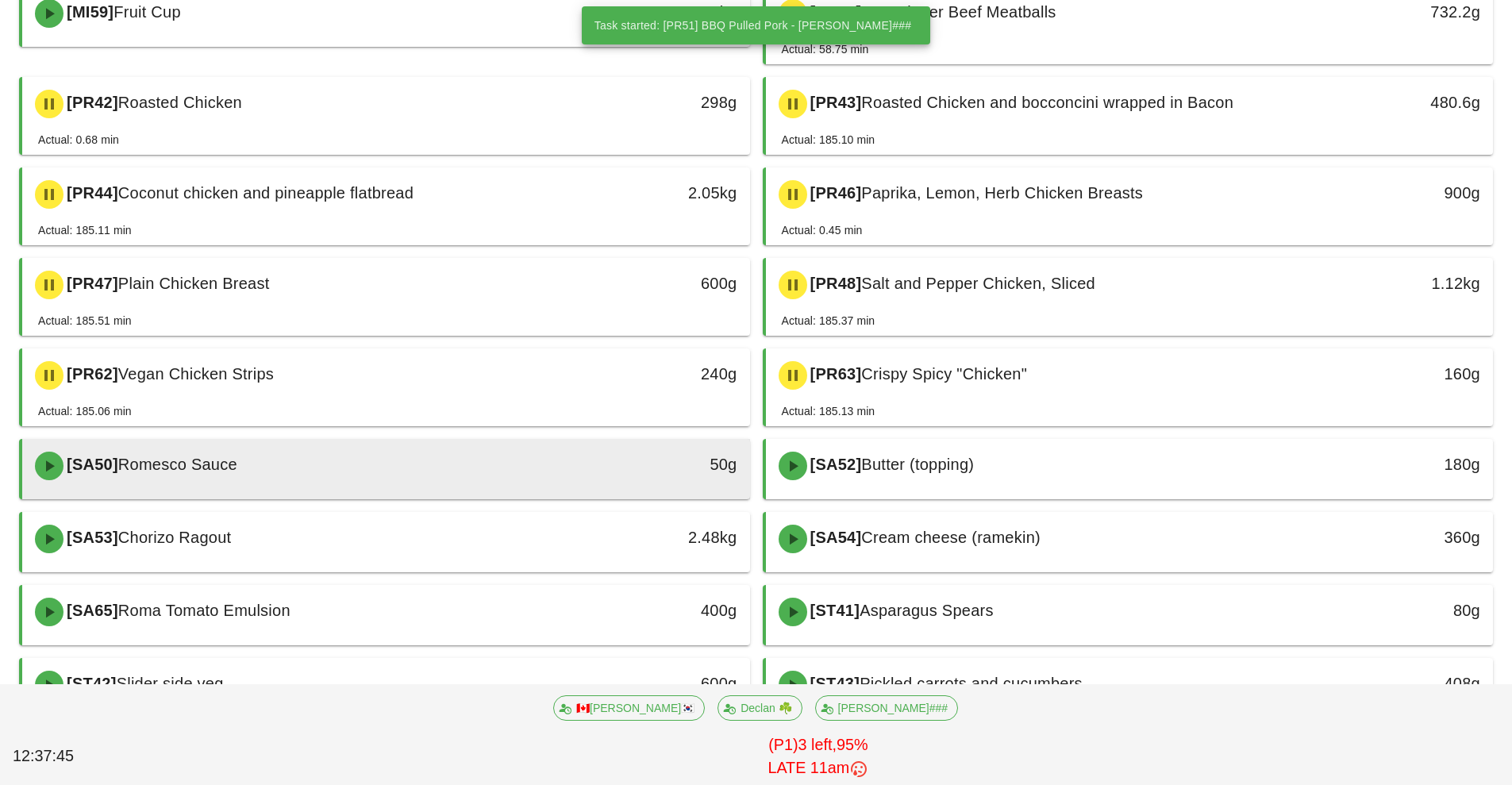
click at [545, 483] on div "[SA50] Romesco Sauce" at bounding box center [295, 465] width 541 height 48
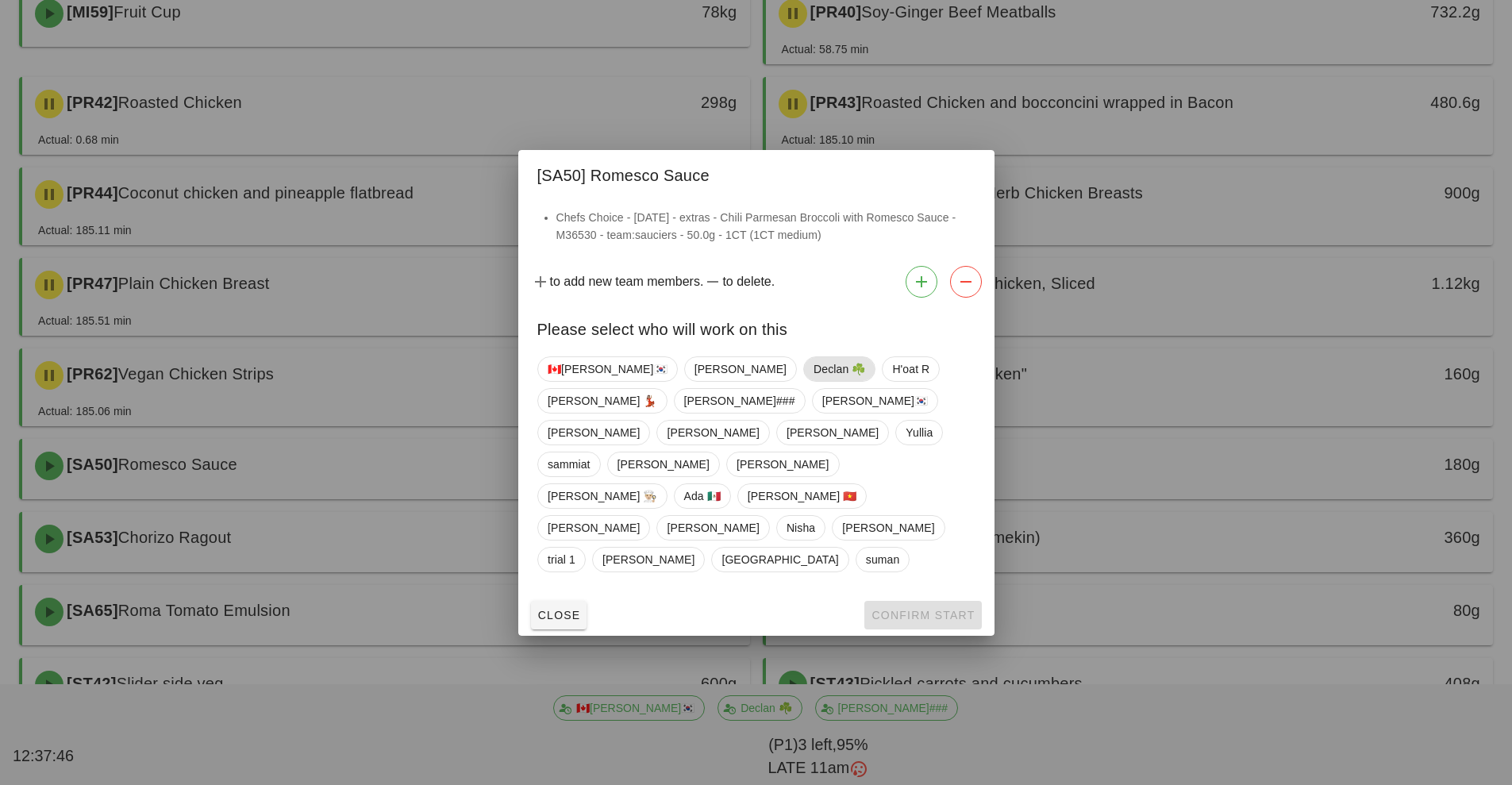
click at [813, 381] on span "Declan ☘️" at bounding box center [839, 369] width 52 height 23
click at [917, 609] on span "Confirm Start" at bounding box center [922, 615] width 104 height 13
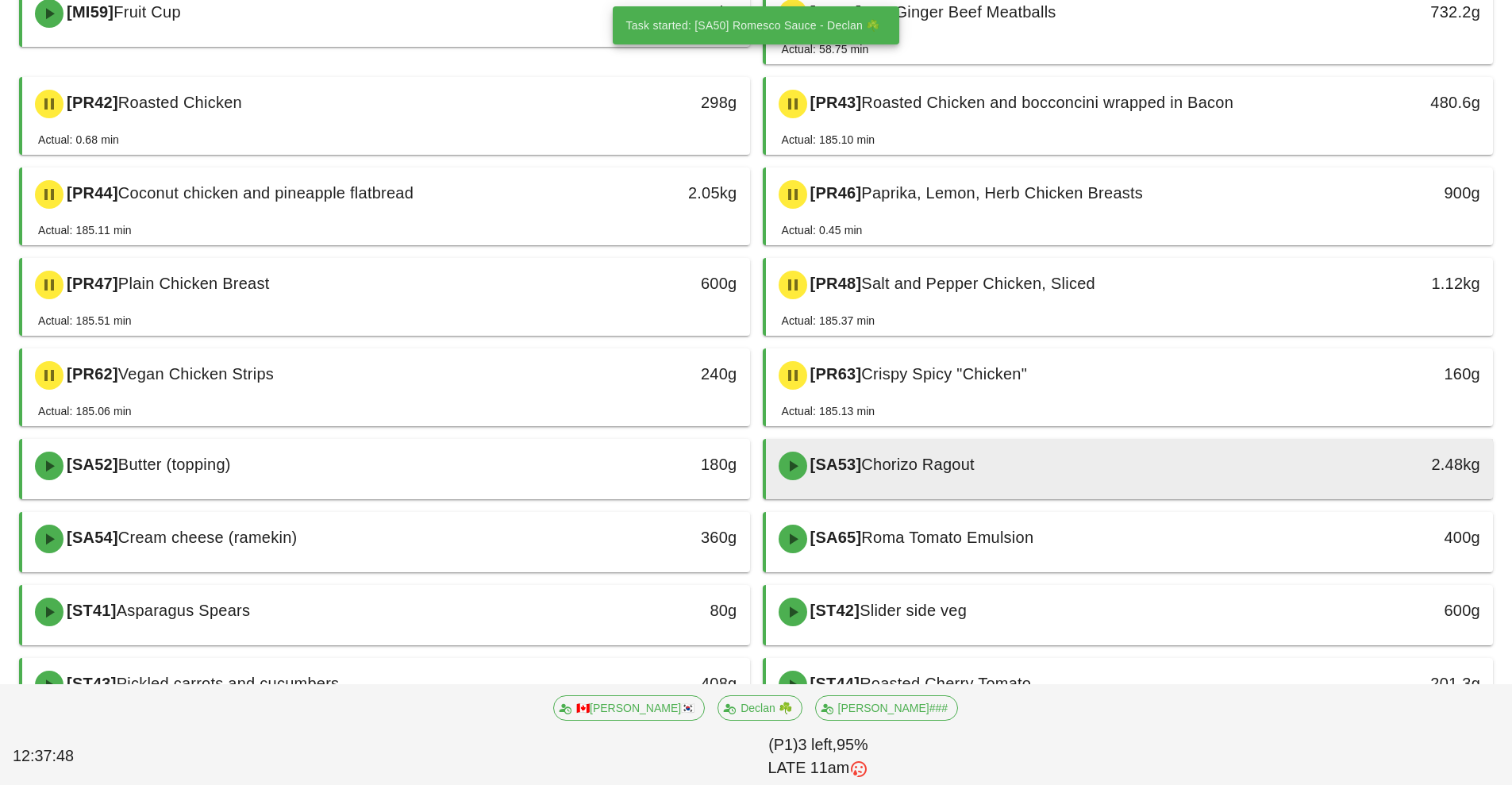
click at [1011, 474] on div "[SA53] Chorizo Ragout" at bounding box center [1039, 465] width 541 height 48
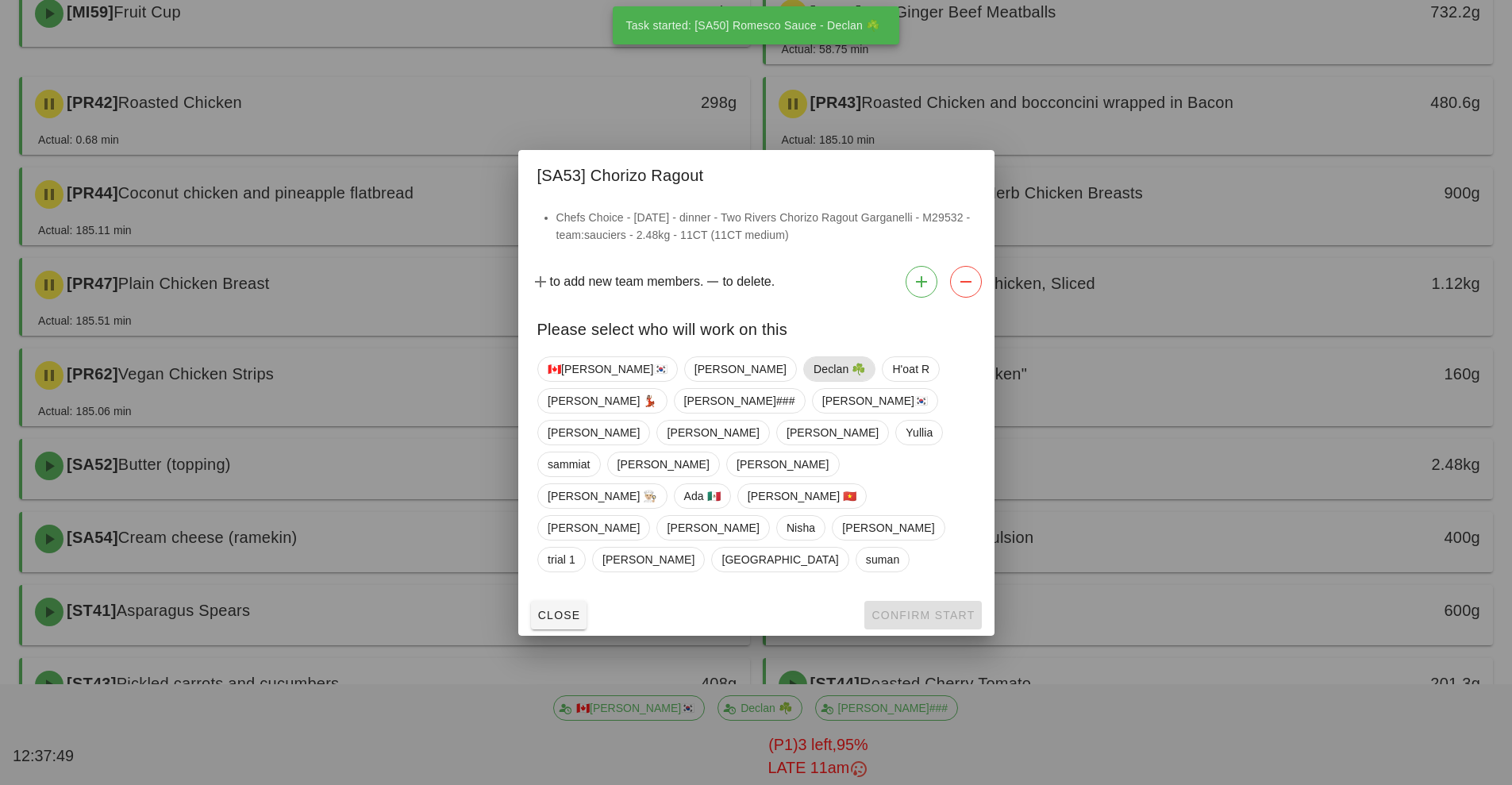
click at [813, 381] on span "Declan ☘️" at bounding box center [839, 369] width 52 height 23
click at [922, 609] on span "Confirm Start" at bounding box center [922, 615] width 104 height 13
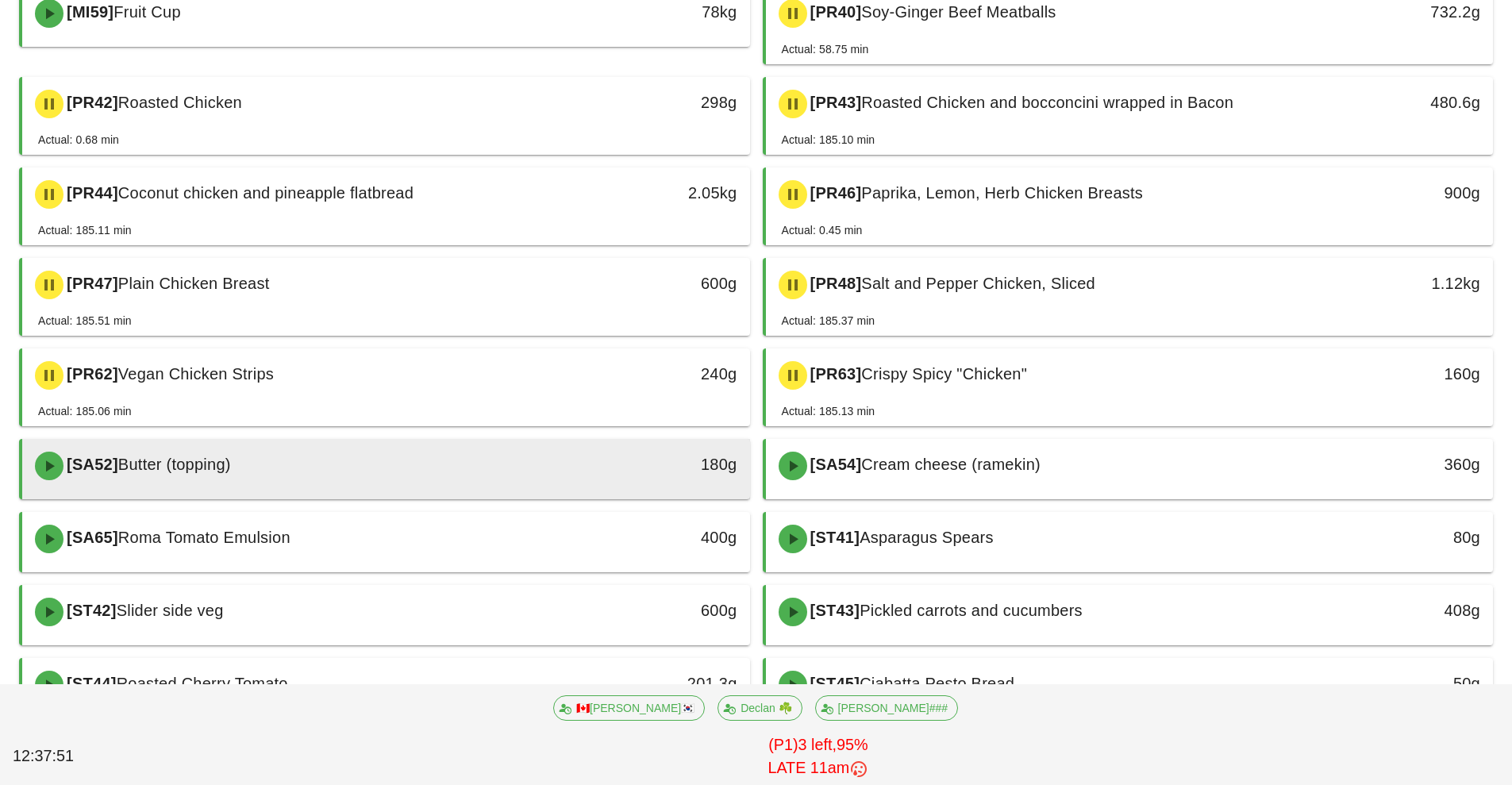
click at [569, 466] on div "180g" at bounding box center [656, 465] width 180 height 48
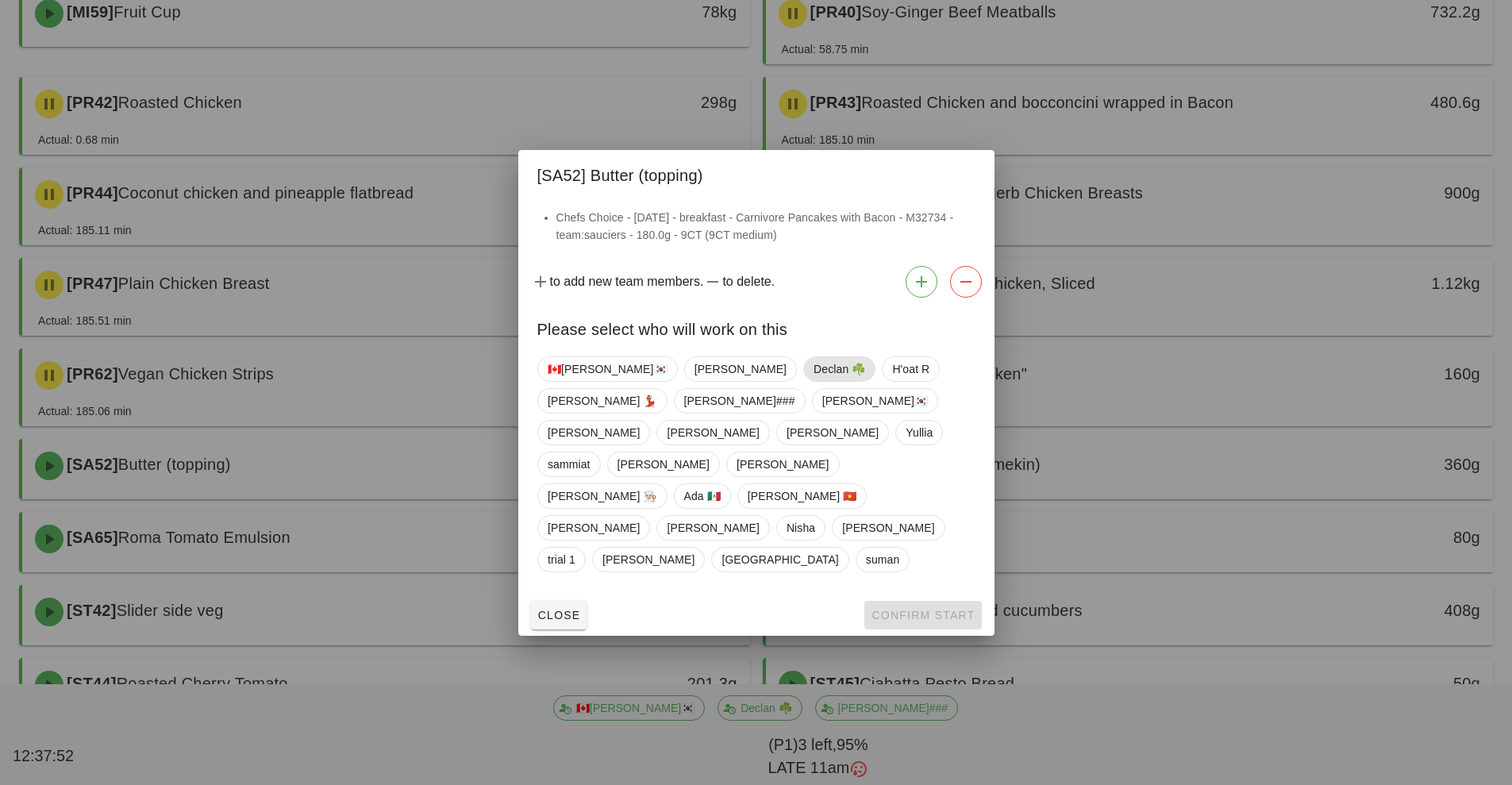
click at [813, 381] on span "Declan ☘️" at bounding box center [839, 369] width 52 height 23
click at [920, 600] on button "Confirm Start" at bounding box center [922, 615] width 117 height 29
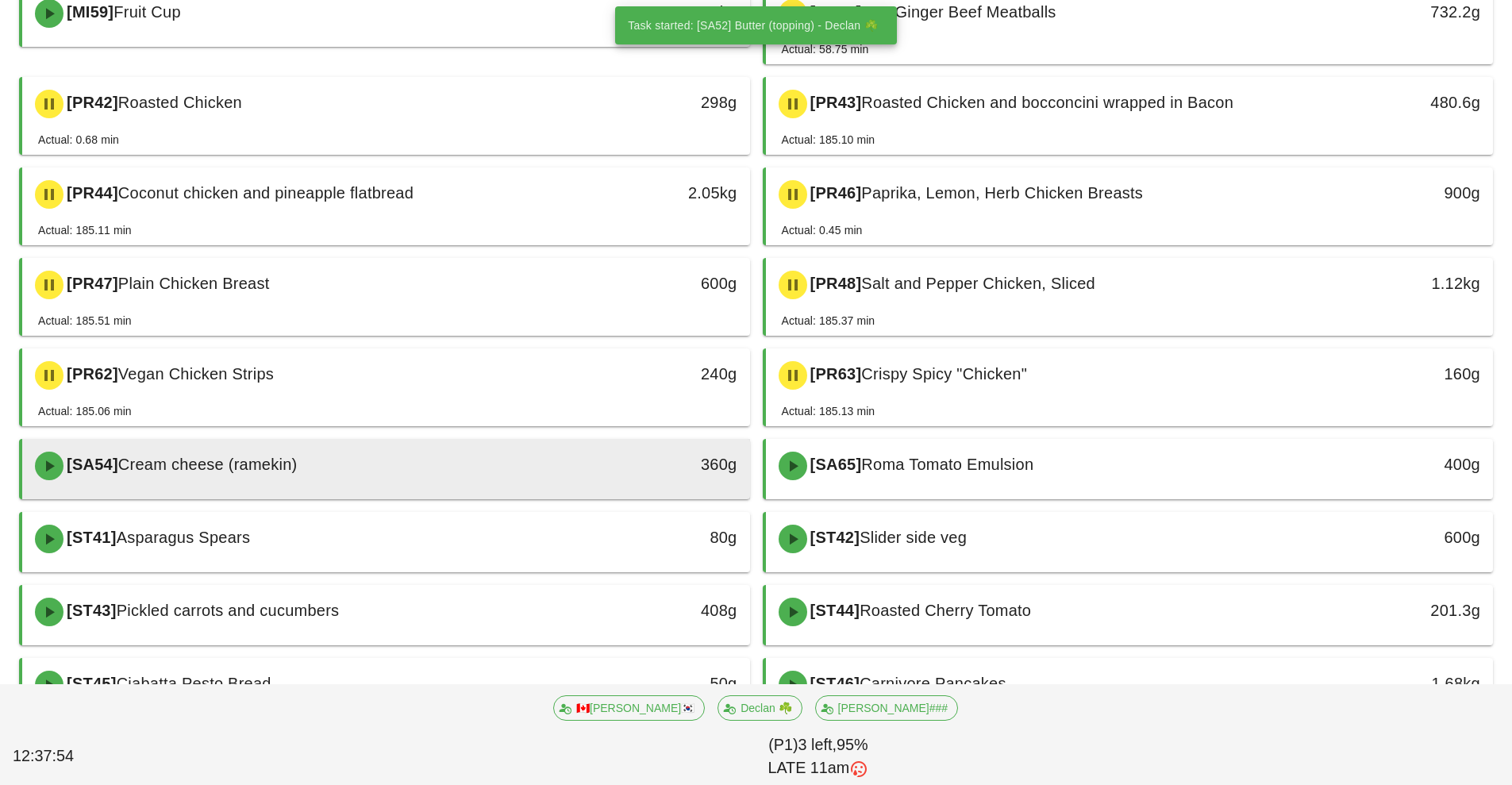
click at [597, 465] on div "360g" at bounding box center [656, 465] width 161 height 25
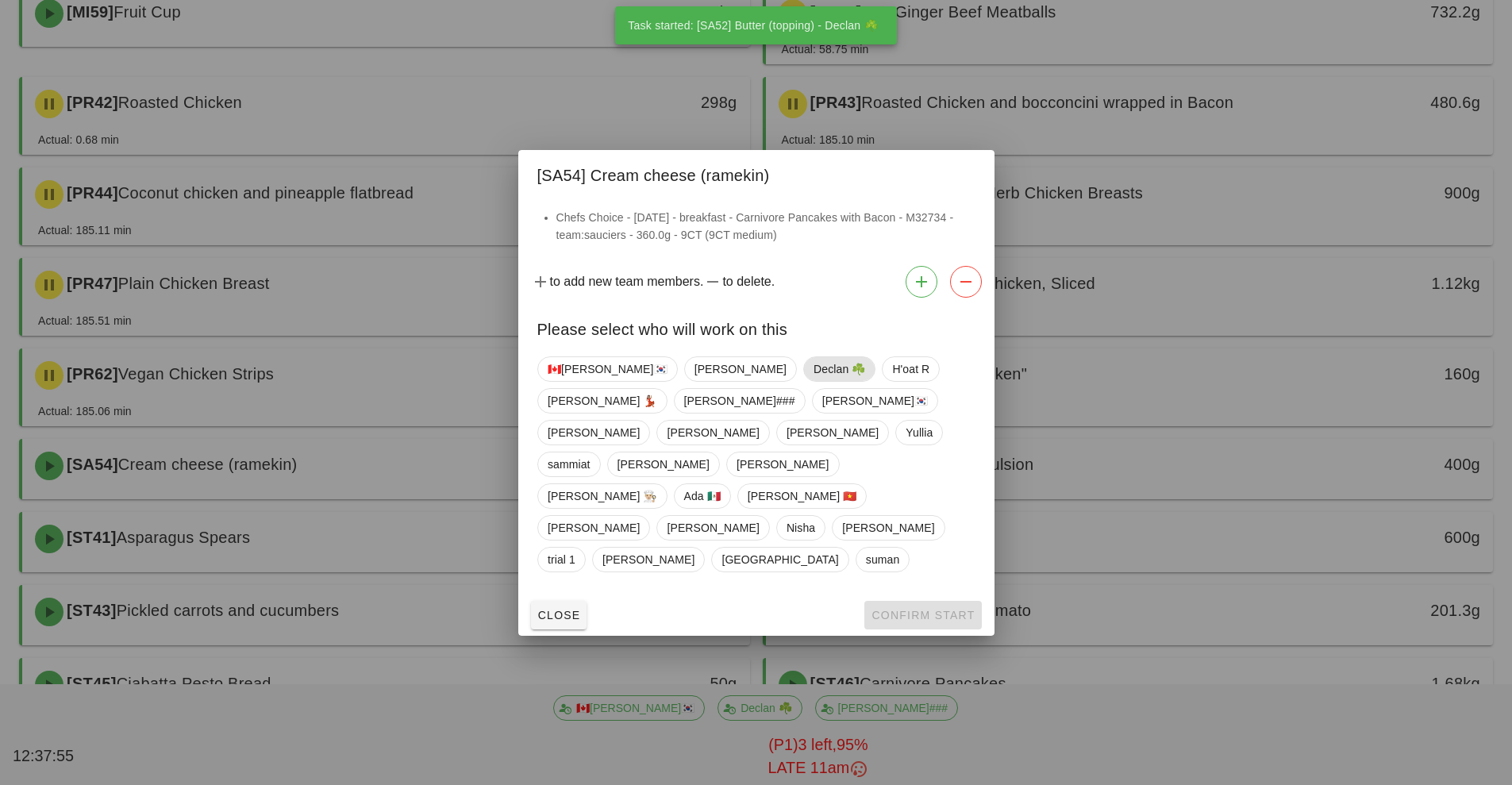
click at [813, 381] on span "Declan ☘️" at bounding box center [839, 369] width 52 height 23
click at [886, 609] on span "Confirm Start" at bounding box center [922, 615] width 104 height 13
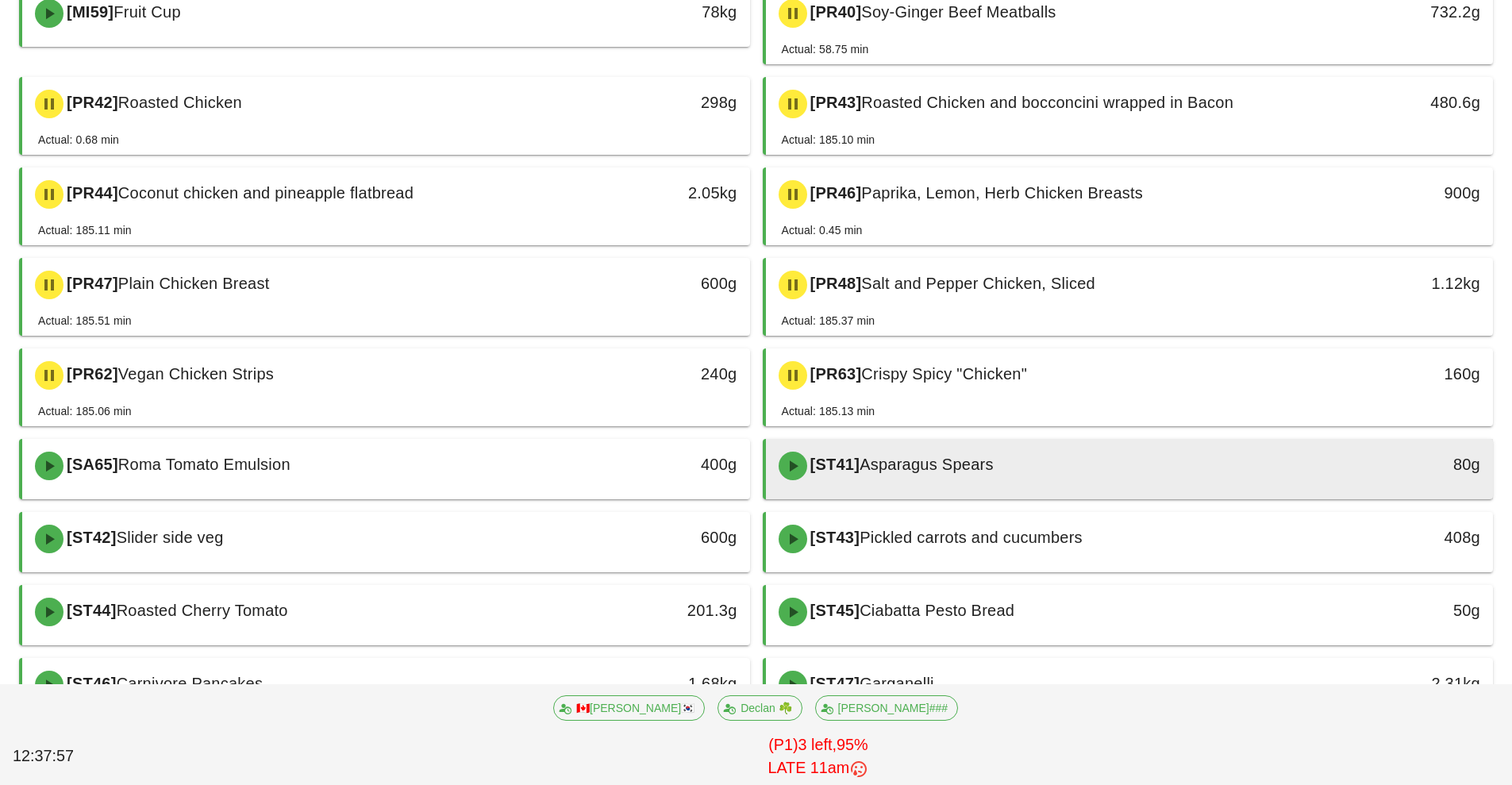
click at [978, 476] on div "[ST41] Asparagus Spears" at bounding box center [1039, 465] width 541 height 48
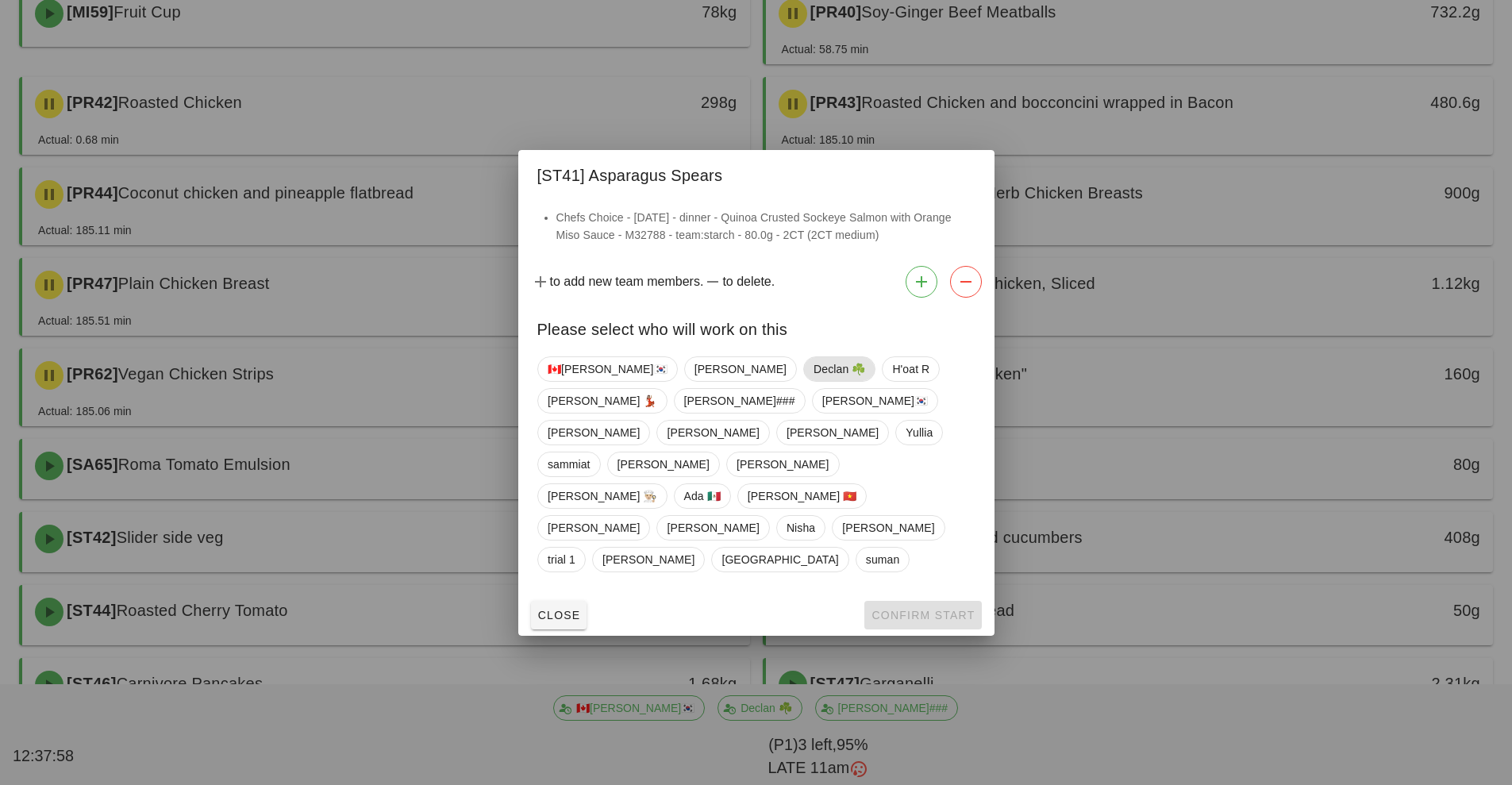
click at [813, 381] on span "Declan ☘️" at bounding box center [839, 369] width 52 height 23
click at [931, 600] on button "Confirm Start" at bounding box center [922, 615] width 117 height 29
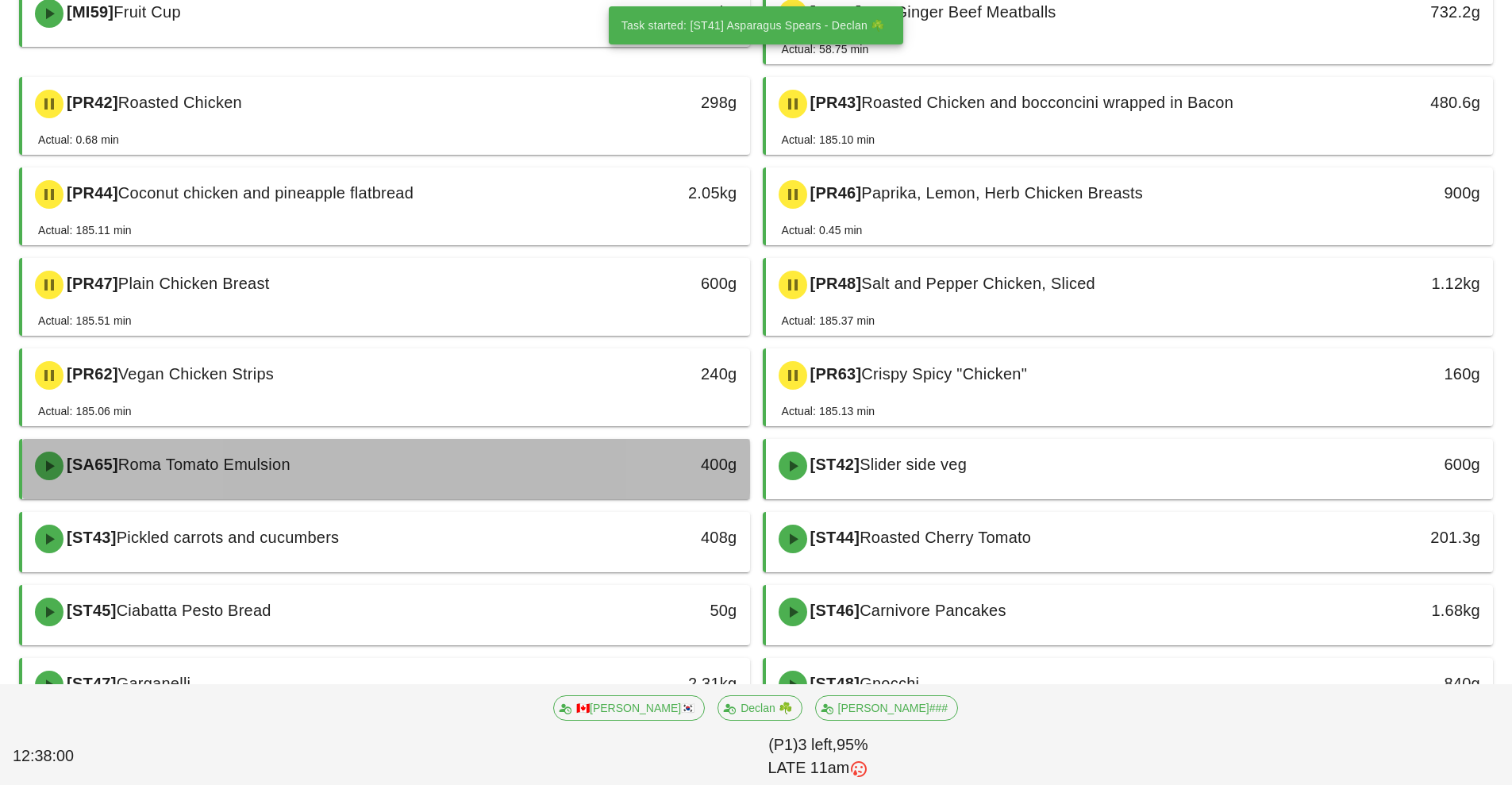
click at [650, 454] on div "400g" at bounding box center [656, 465] width 161 height 25
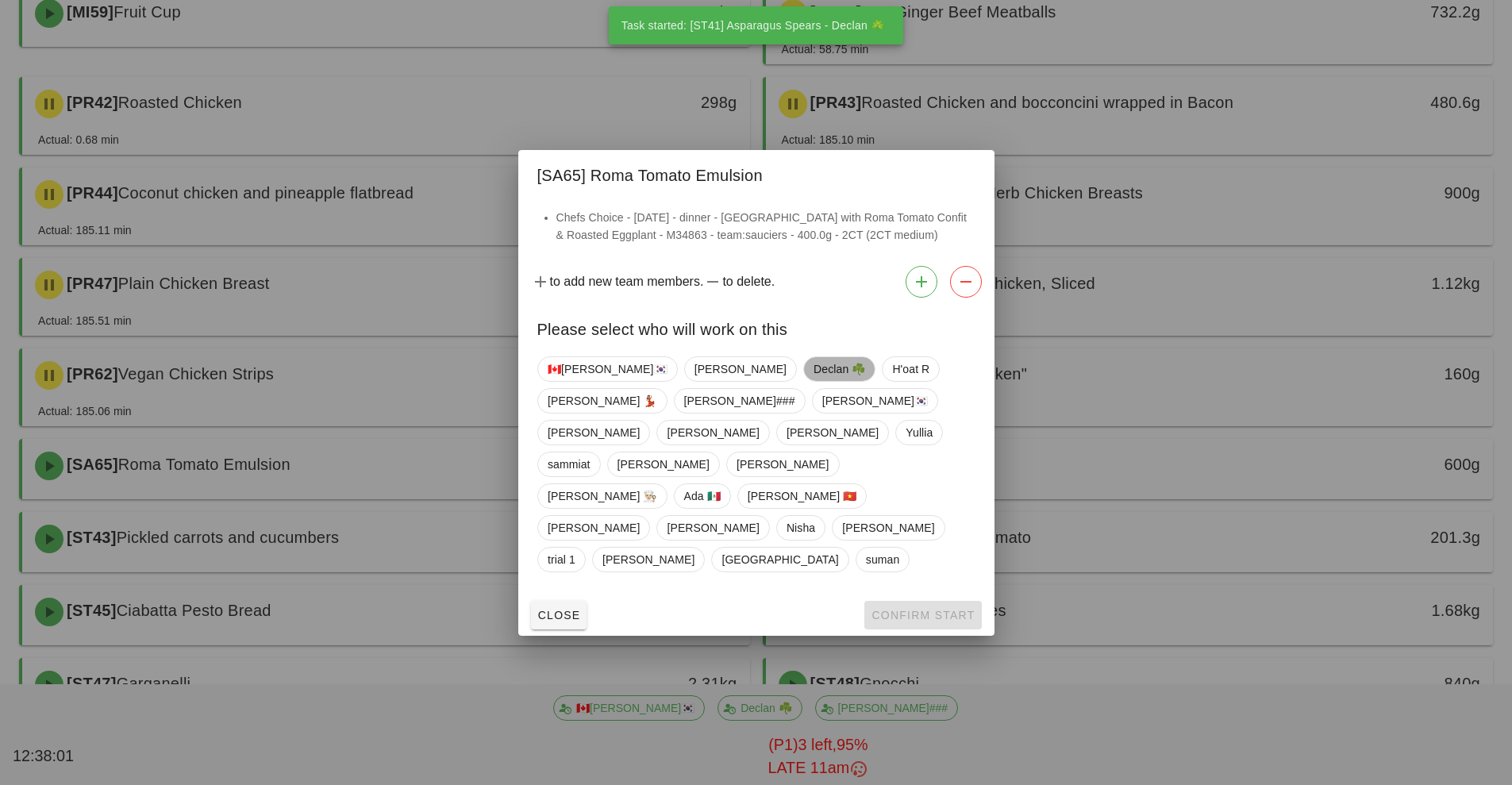
click at [813, 381] on span "Declan ☘️" at bounding box center [839, 369] width 52 height 23
click at [948, 609] on span "Confirm Start" at bounding box center [922, 615] width 104 height 13
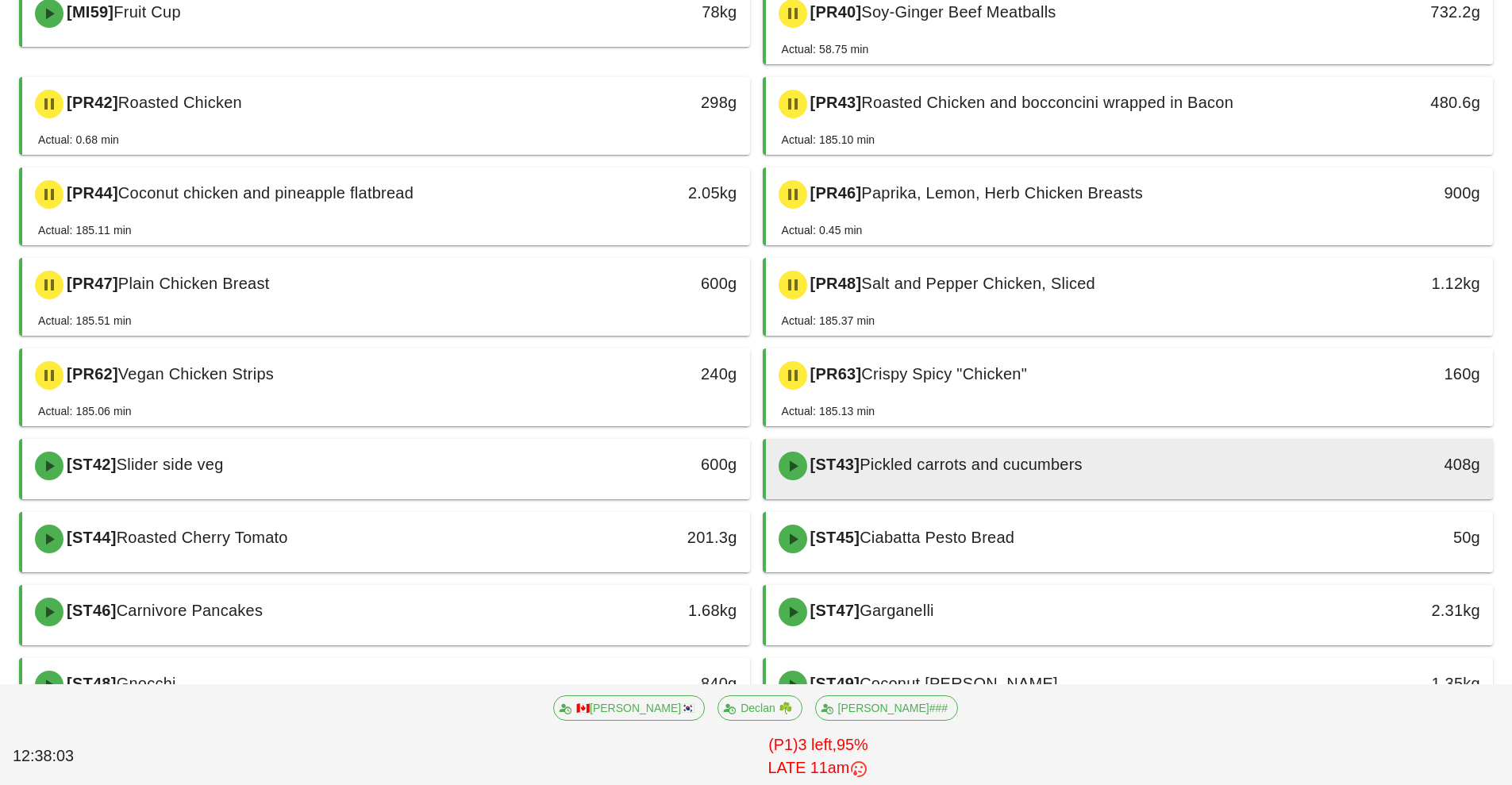
click at [991, 466] on span "Pickled carrots and cucumbers" at bounding box center [971, 464] width 223 height 18
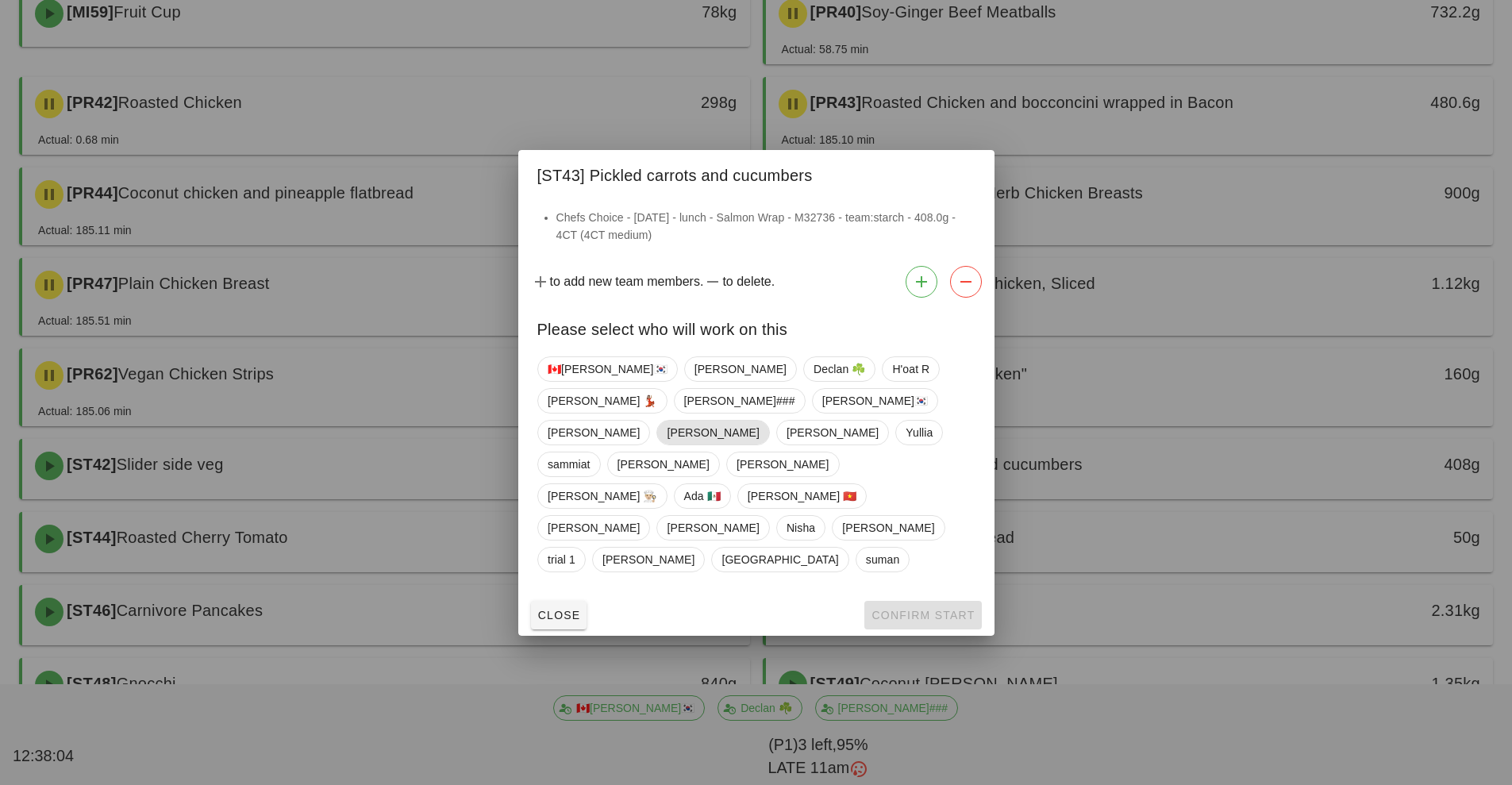
click at [704, 444] on span "[PERSON_NAME]" at bounding box center [713, 433] width 92 height 23
click at [706, 445] on span "[PERSON_NAME]" at bounding box center [712, 433] width 92 height 25
click at [813, 381] on span "Declan ☘️" at bounding box center [839, 369] width 52 height 23
click at [940, 609] on span "Confirm Start" at bounding box center [922, 615] width 104 height 13
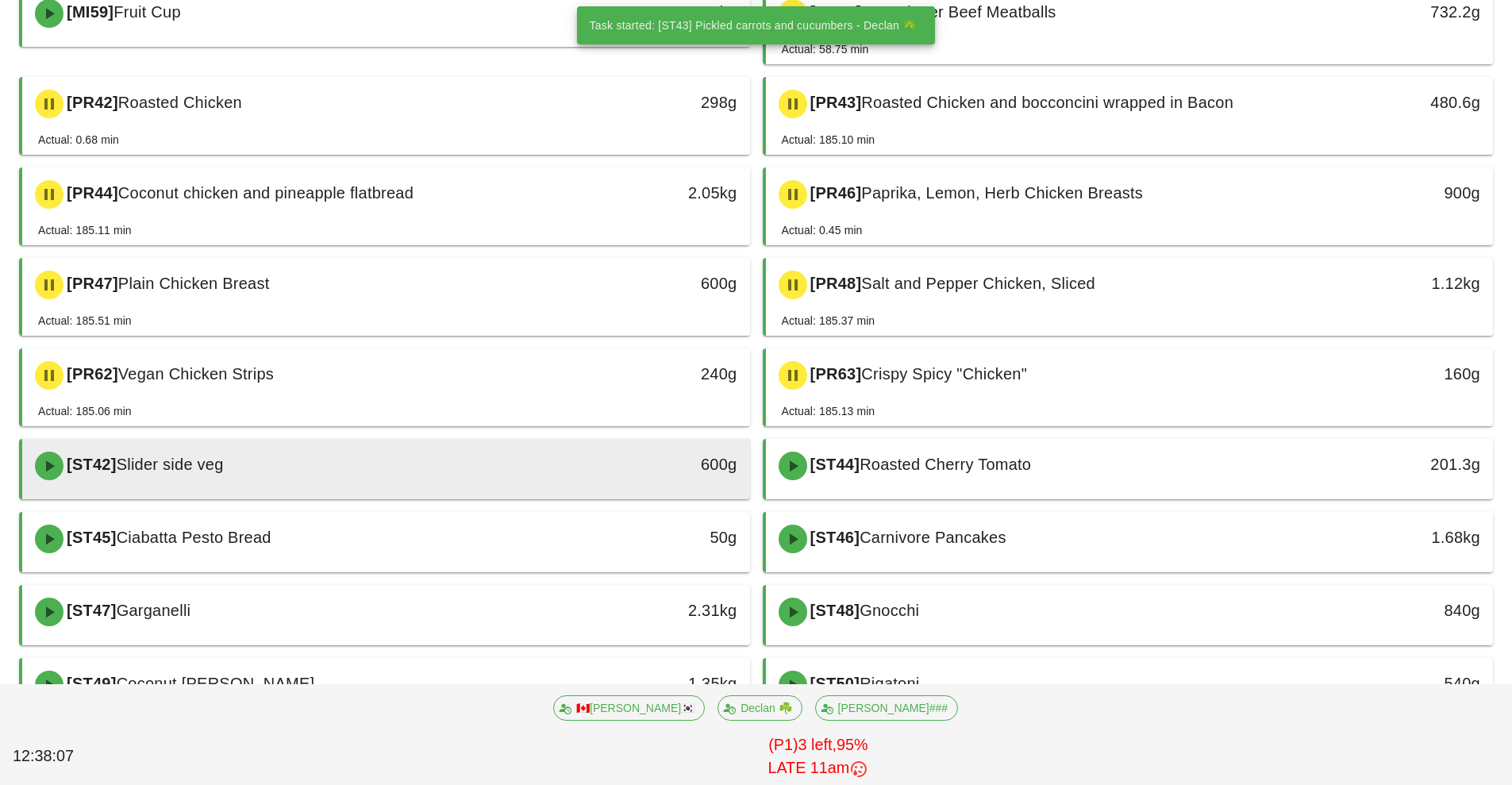
click at [556, 475] on div "[ST42] Slider side veg" at bounding box center [295, 465] width 541 height 48
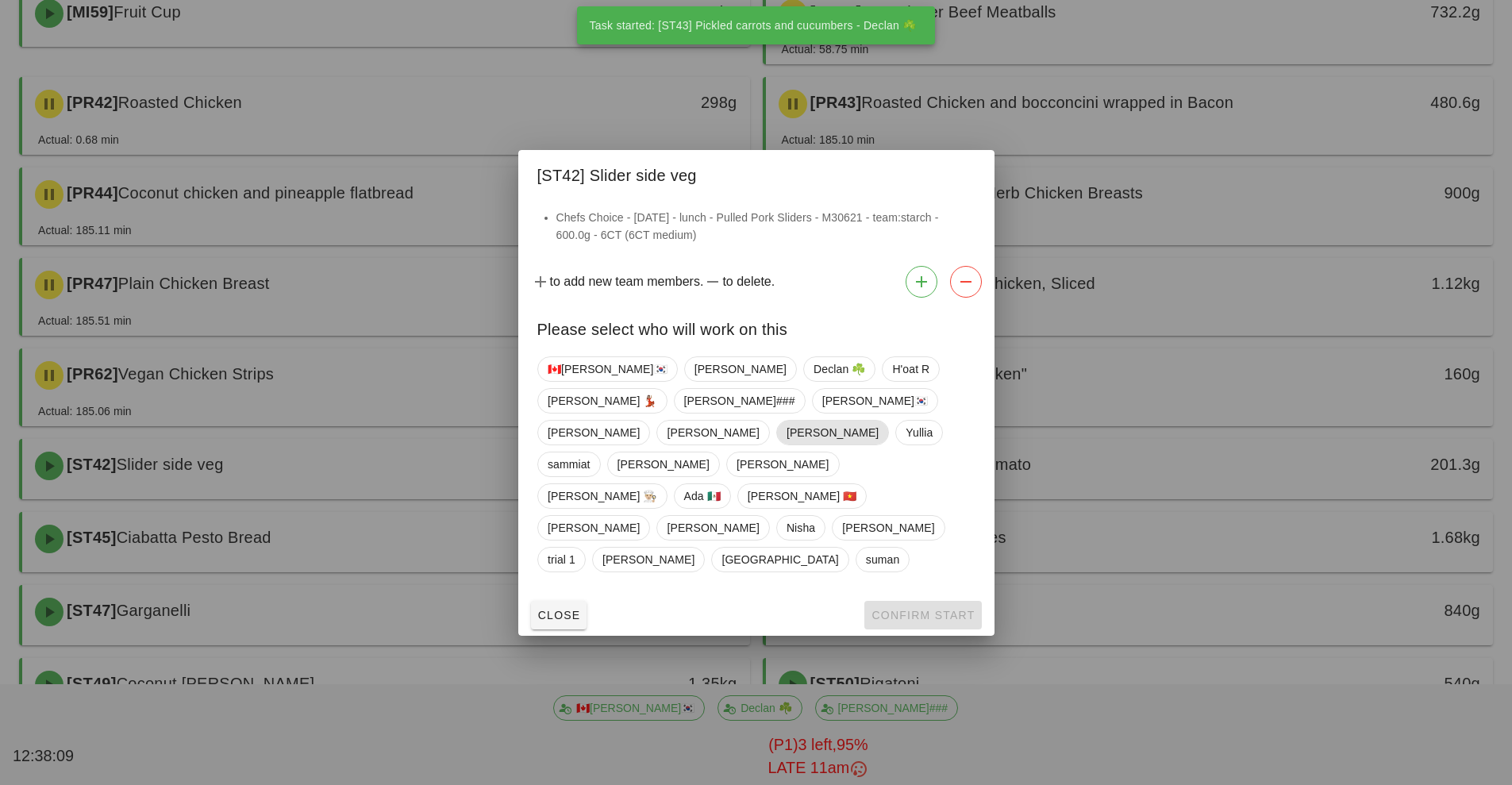
click at [786, 438] on span "[PERSON_NAME]" at bounding box center [832, 433] width 92 height 23
click at [785, 445] on span "[PERSON_NAME]" at bounding box center [831, 433] width 92 height 25
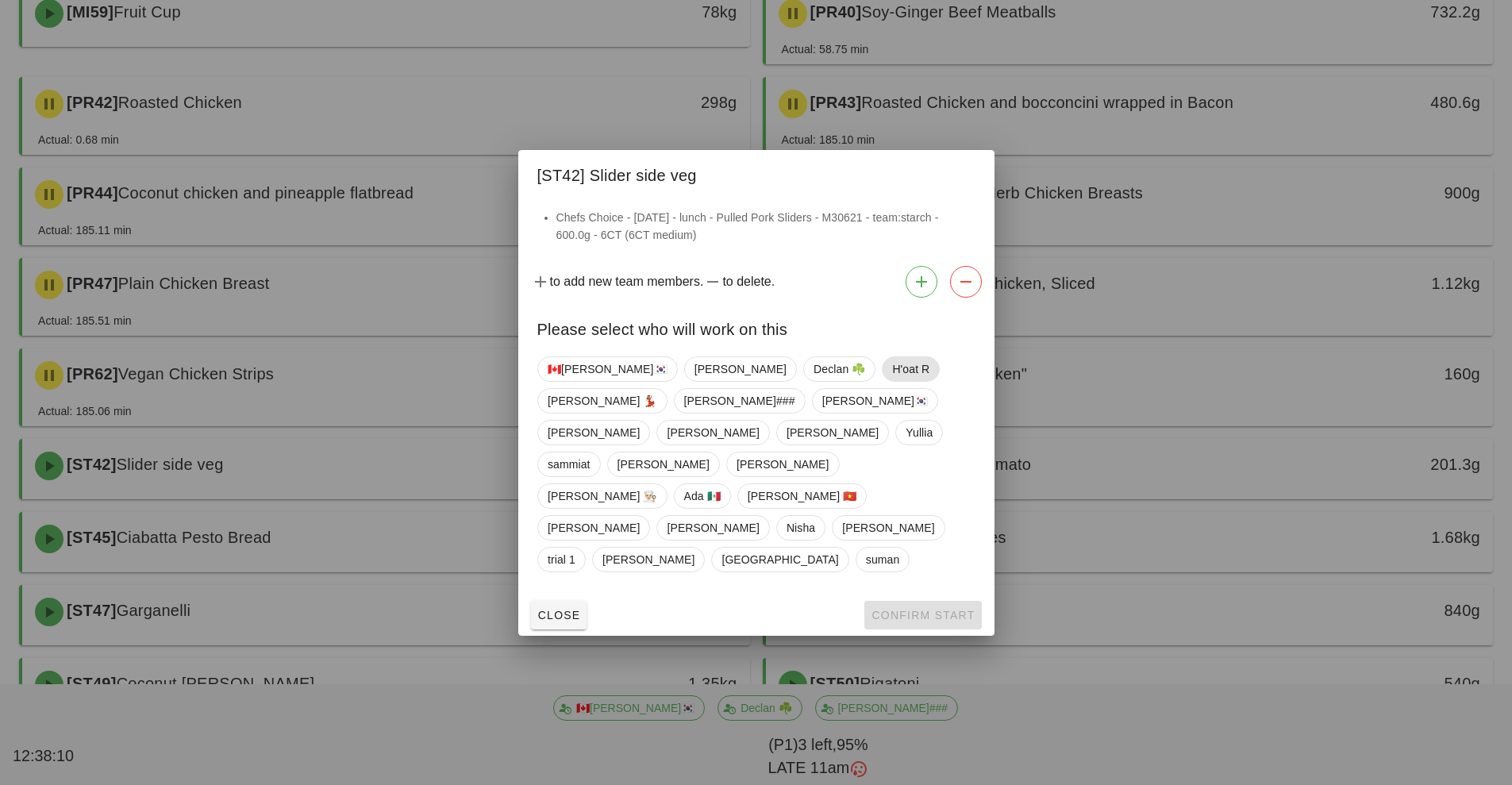
click at [892, 381] on span "H'oat R" at bounding box center [911, 369] width 37 height 23
click at [922, 600] on button "Confirm Start" at bounding box center [922, 615] width 117 height 29
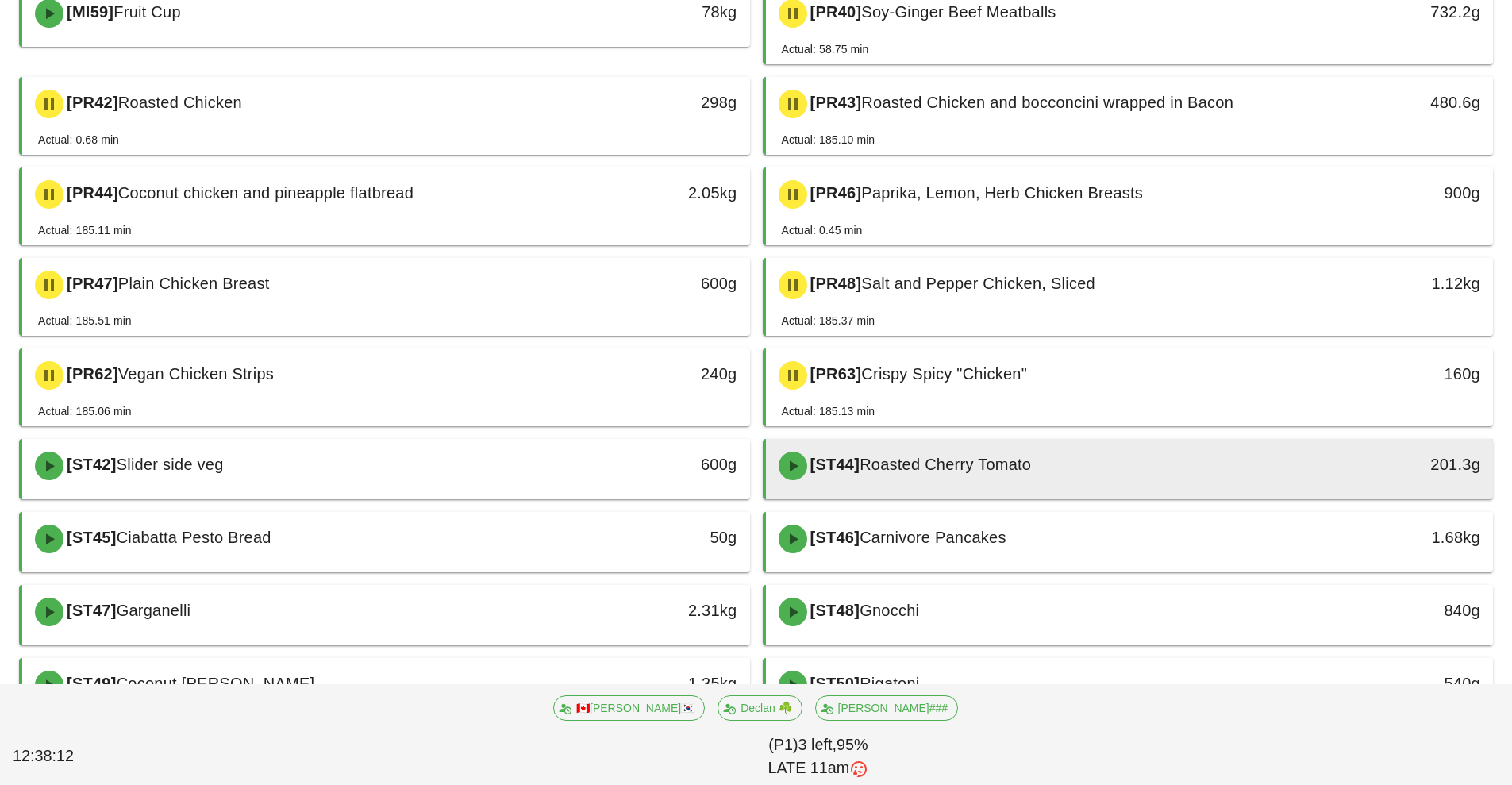
click at [982, 450] on div "[ST44] Roasted Cherry Tomato" at bounding box center [1039, 465] width 541 height 48
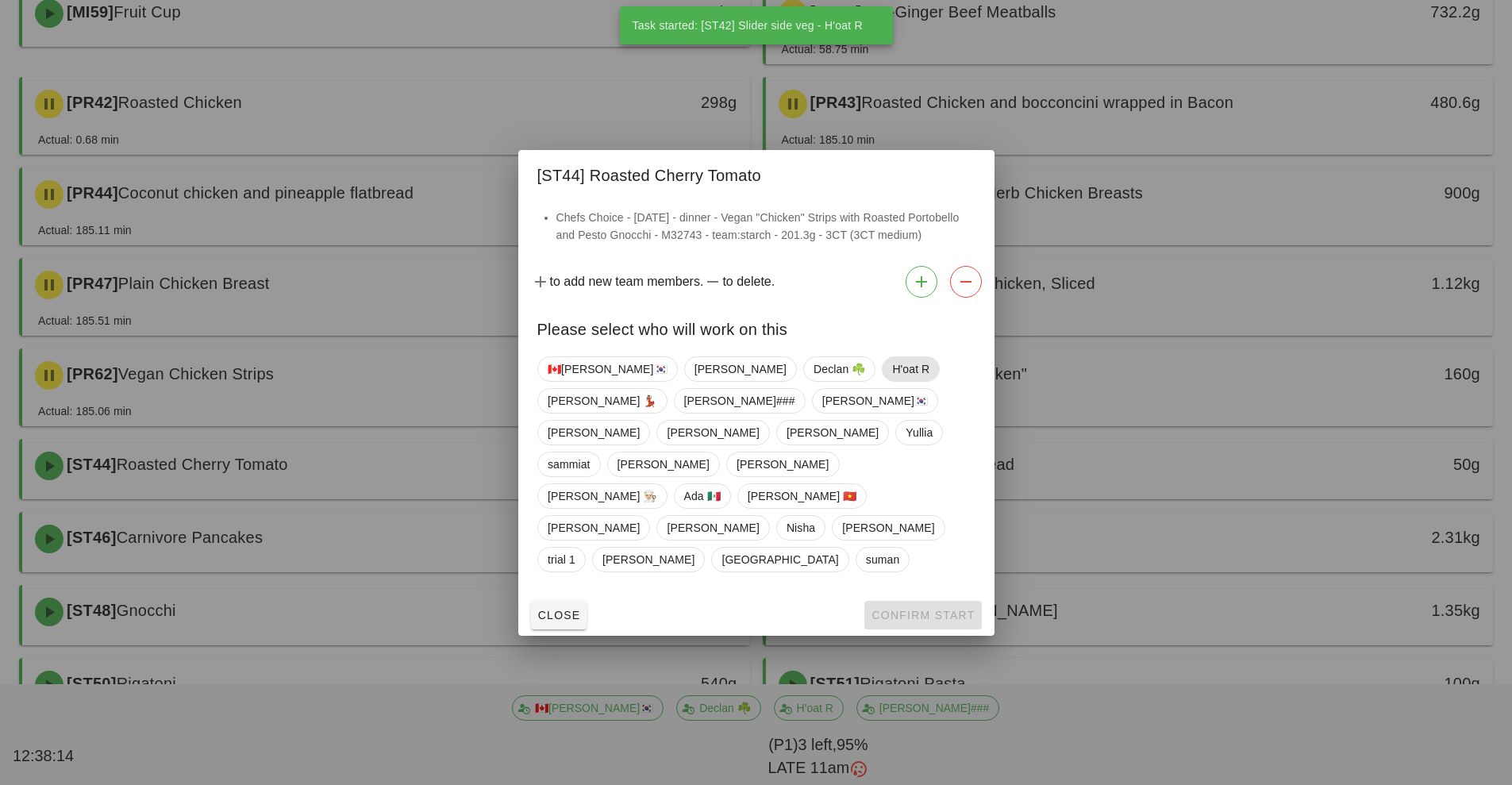
click at [892, 381] on span "H'oat R" at bounding box center [911, 369] width 37 height 23
click at [938, 600] on button "Confirm Start" at bounding box center [922, 615] width 117 height 29
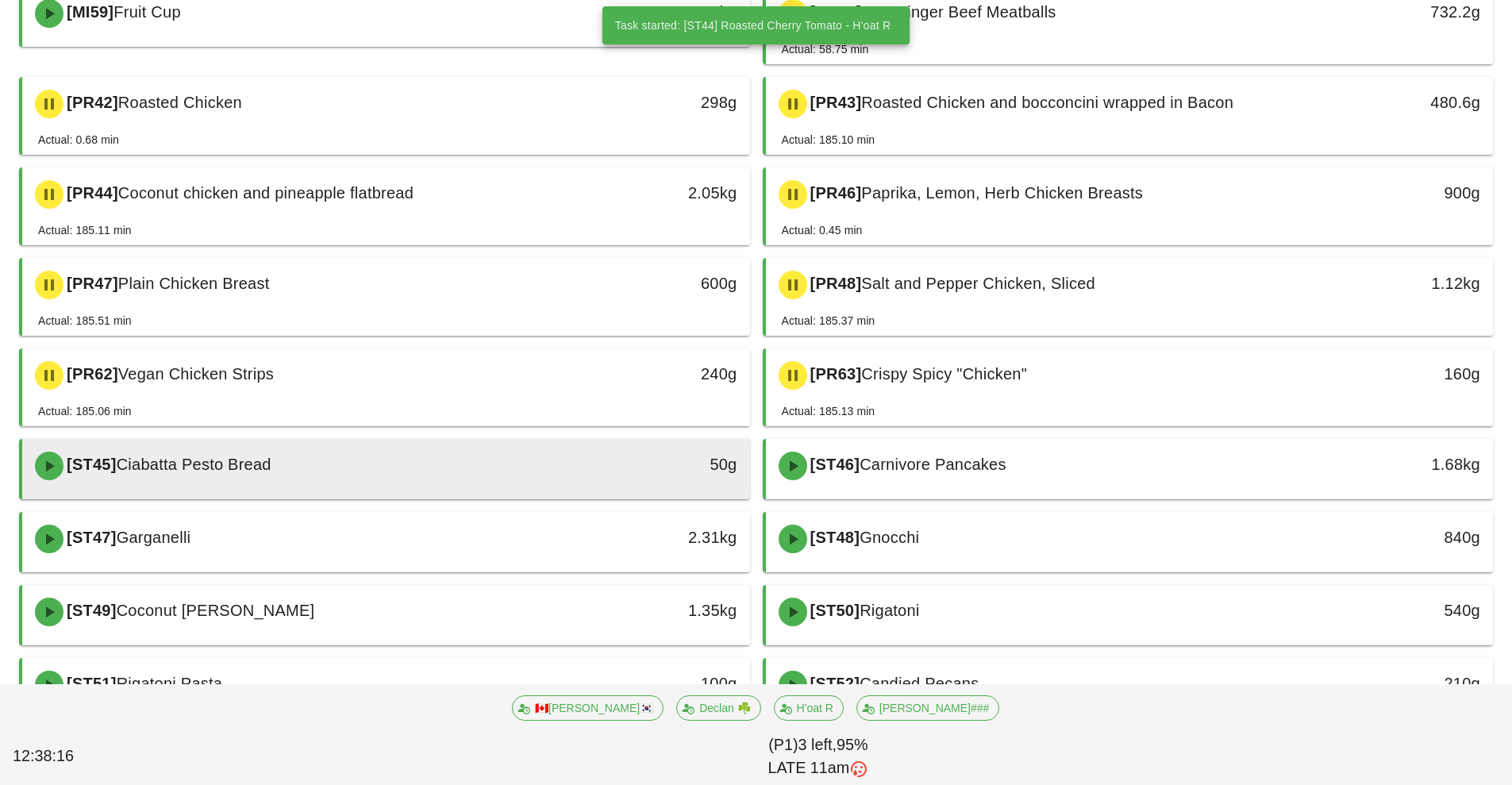
click at [586, 453] on div "50g" at bounding box center [656, 465] width 161 height 25
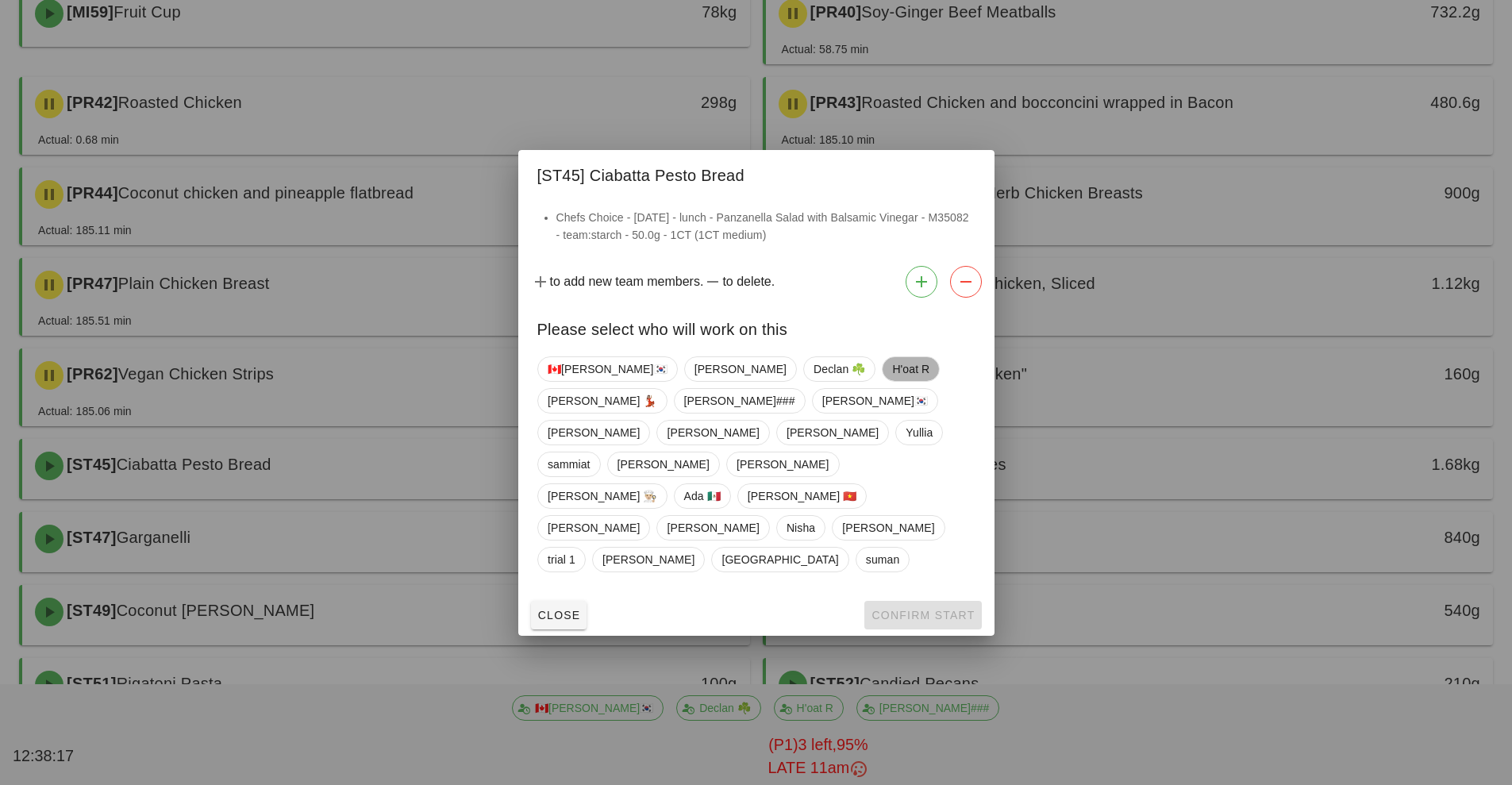
click at [892, 381] on span "H'oat R" at bounding box center [911, 369] width 37 height 23
click at [927, 600] on button "Confirm Start" at bounding box center [922, 615] width 117 height 29
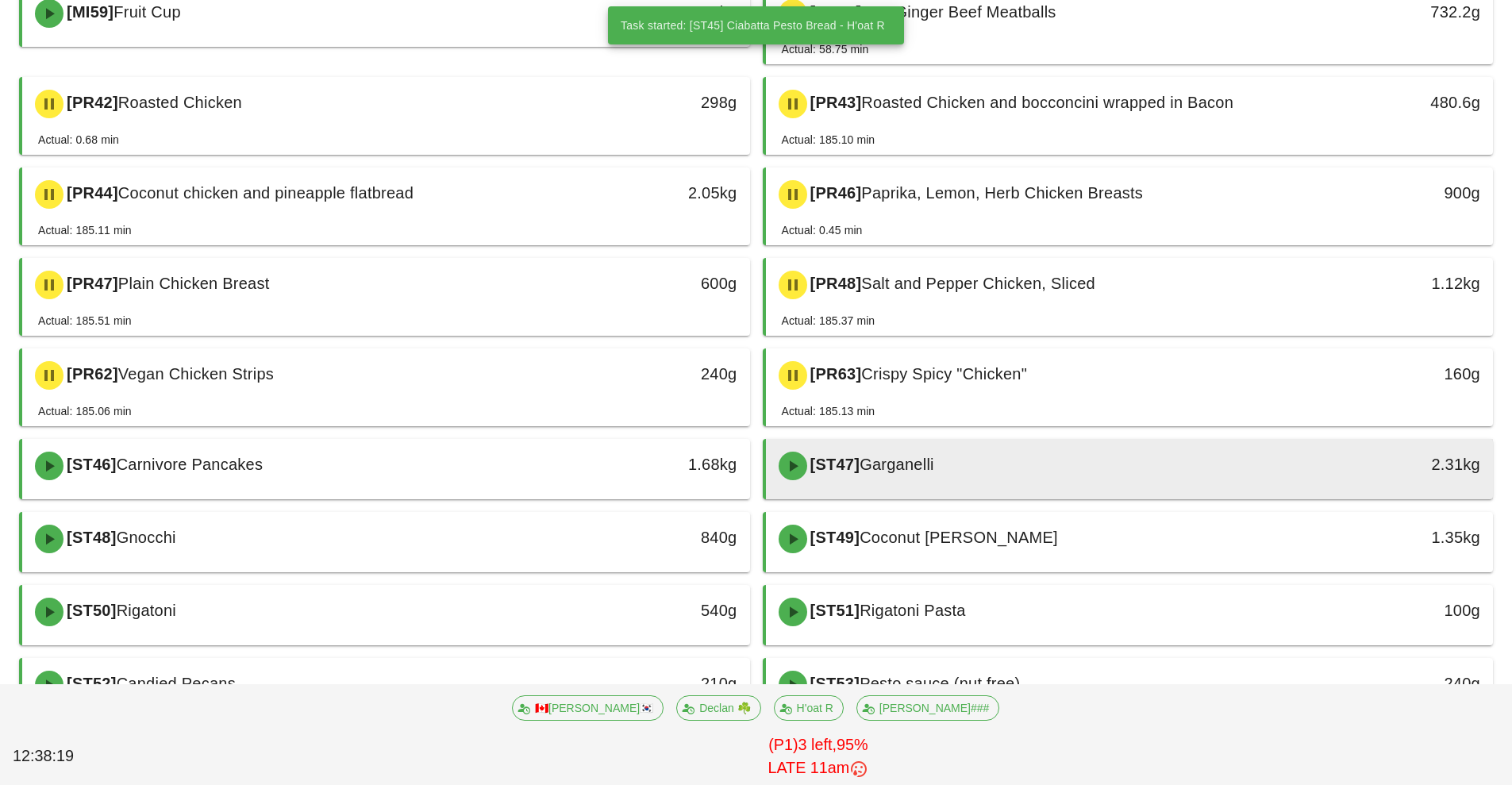
click at [1000, 460] on div "[ST47] Garganelli" at bounding box center [1039, 465] width 541 height 48
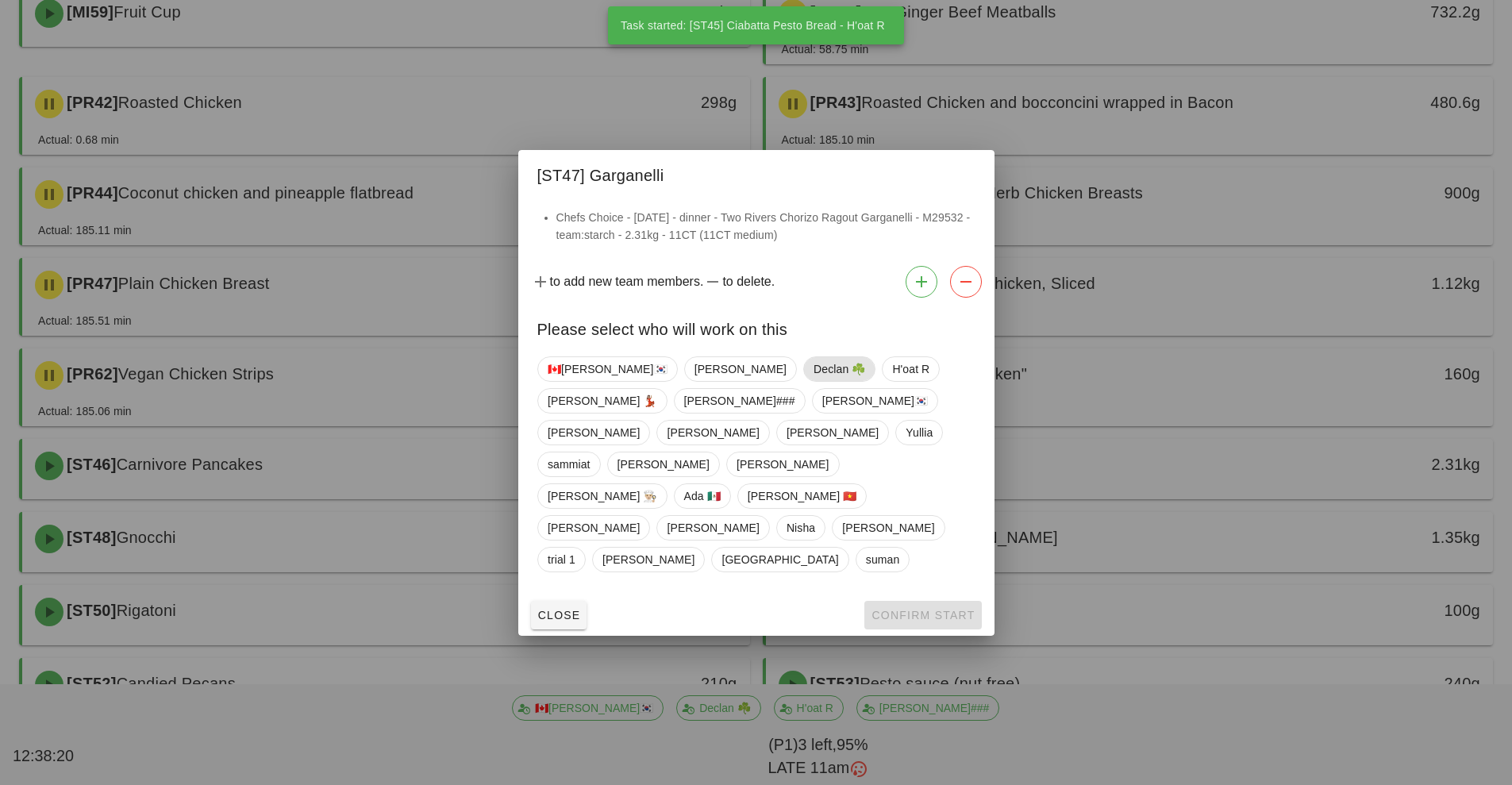
click at [813, 381] on span "Declan ☘️" at bounding box center [839, 369] width 52 height 23
click at [939, 600] on button "Confirm Start" at bounding box center [922, 615] width 117 height 29
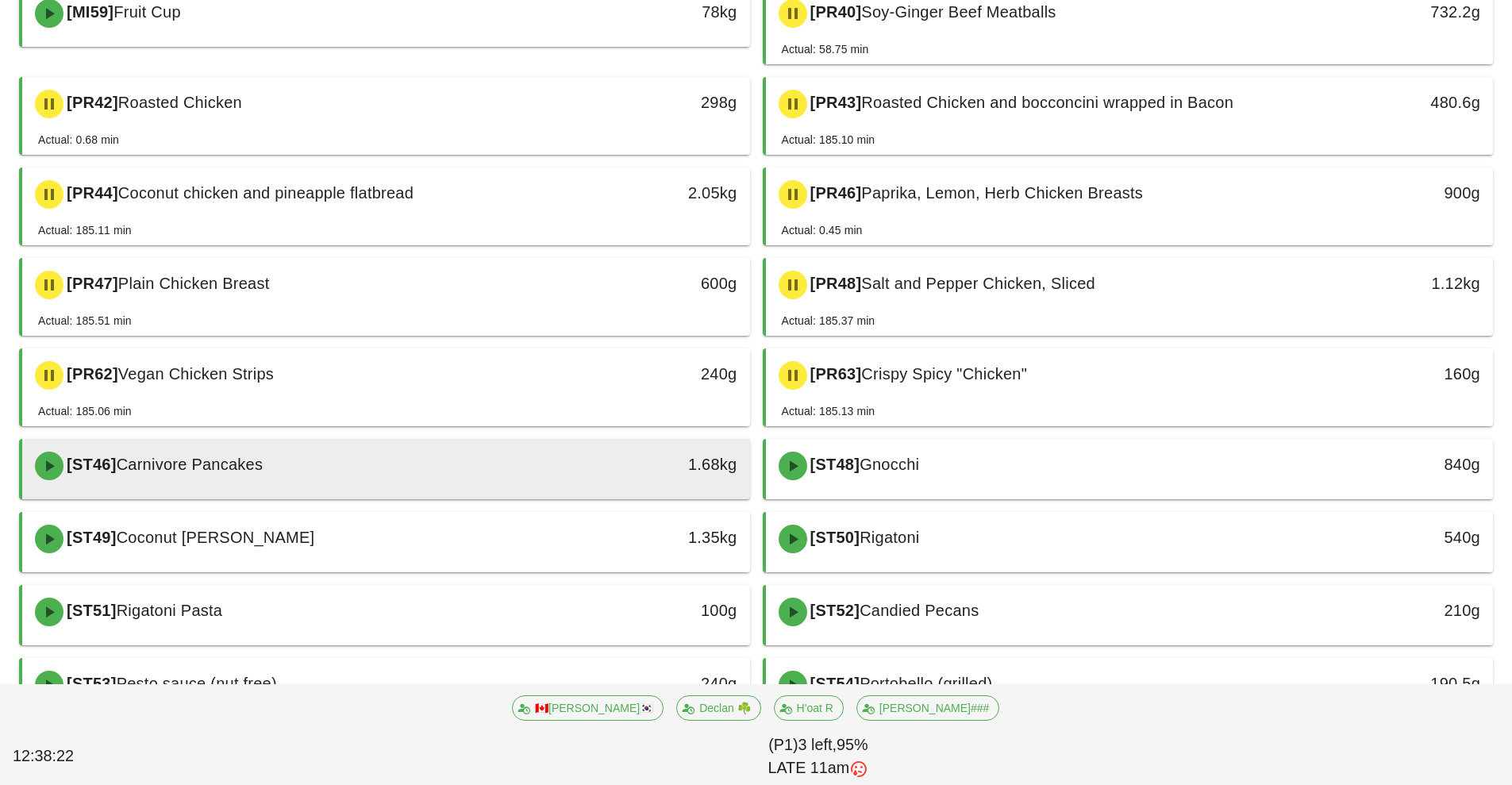
click at [668, 465] on div "1.68kg" at bounding box center [656, 465] width 161 height 25
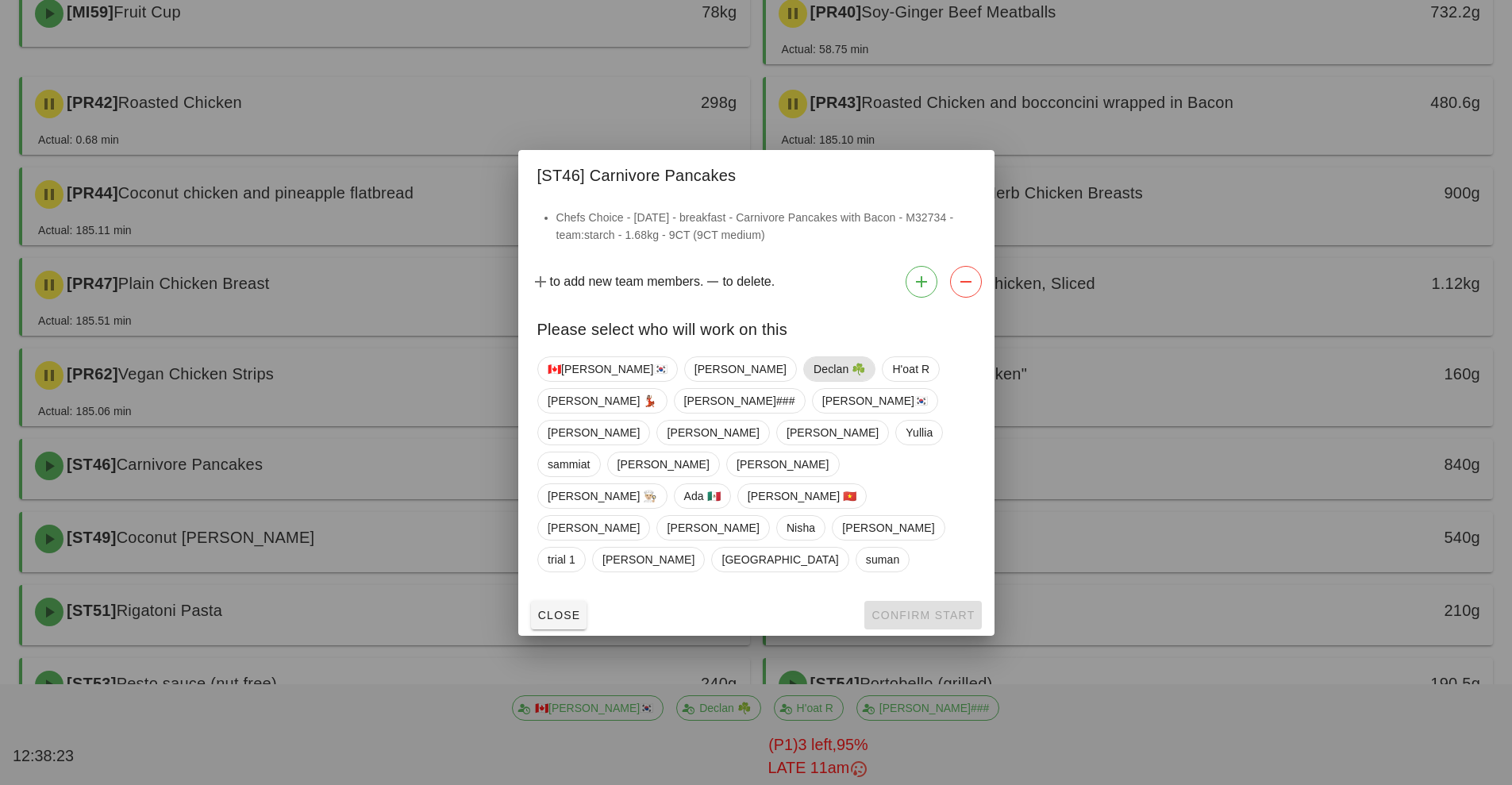
click at [813, 381] on span "Declan ☘️" at bounding box center [839, 369] width 52 height 23
click at [943, 609] on span "Confirm Start" at bounding box center [922, 615] width 104 height 13
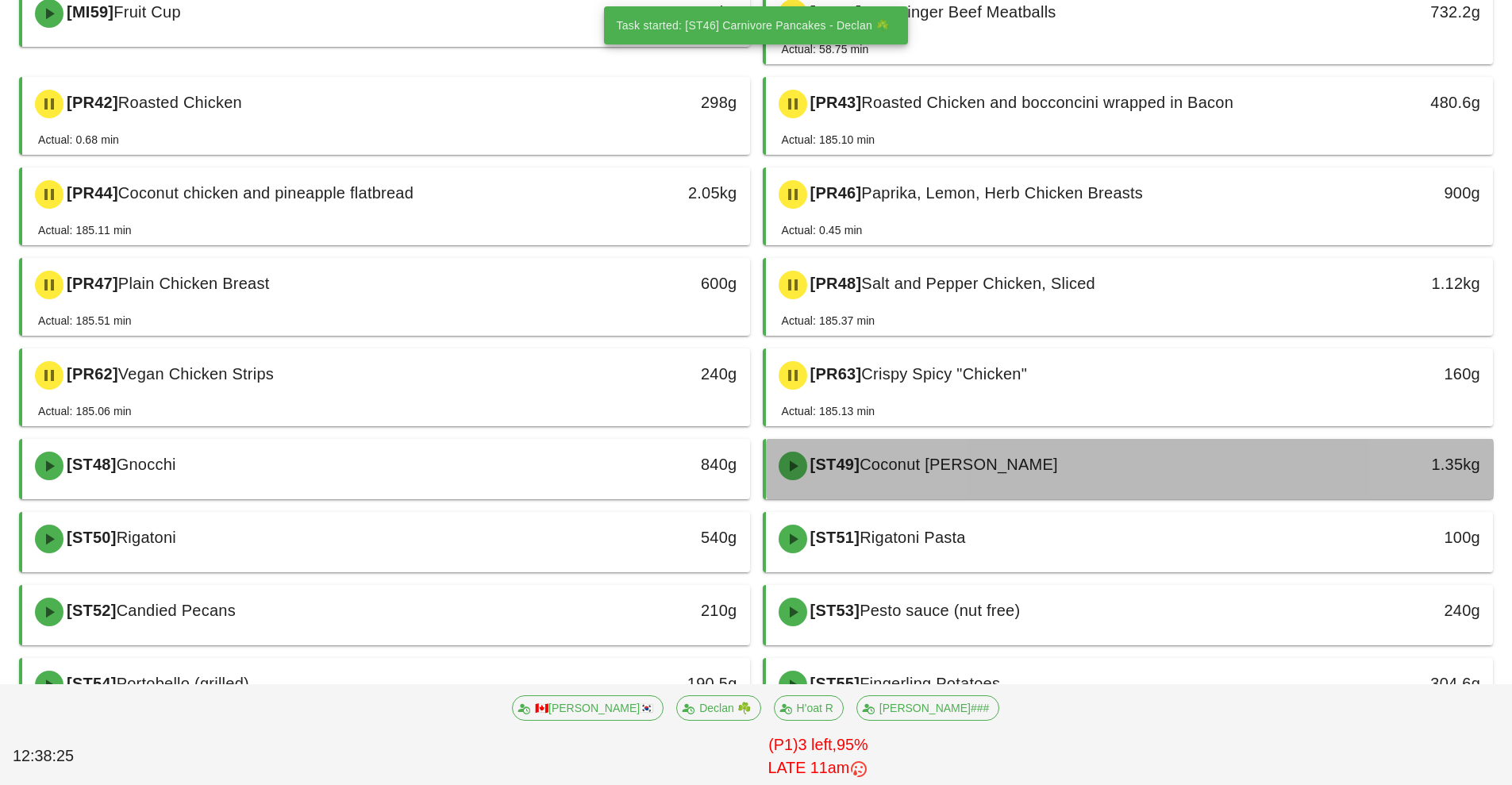
click at [948, 474] on div "[ST49] Coconut Jasmine Rice" at bounding box center [1039, 465] width 541 height 48
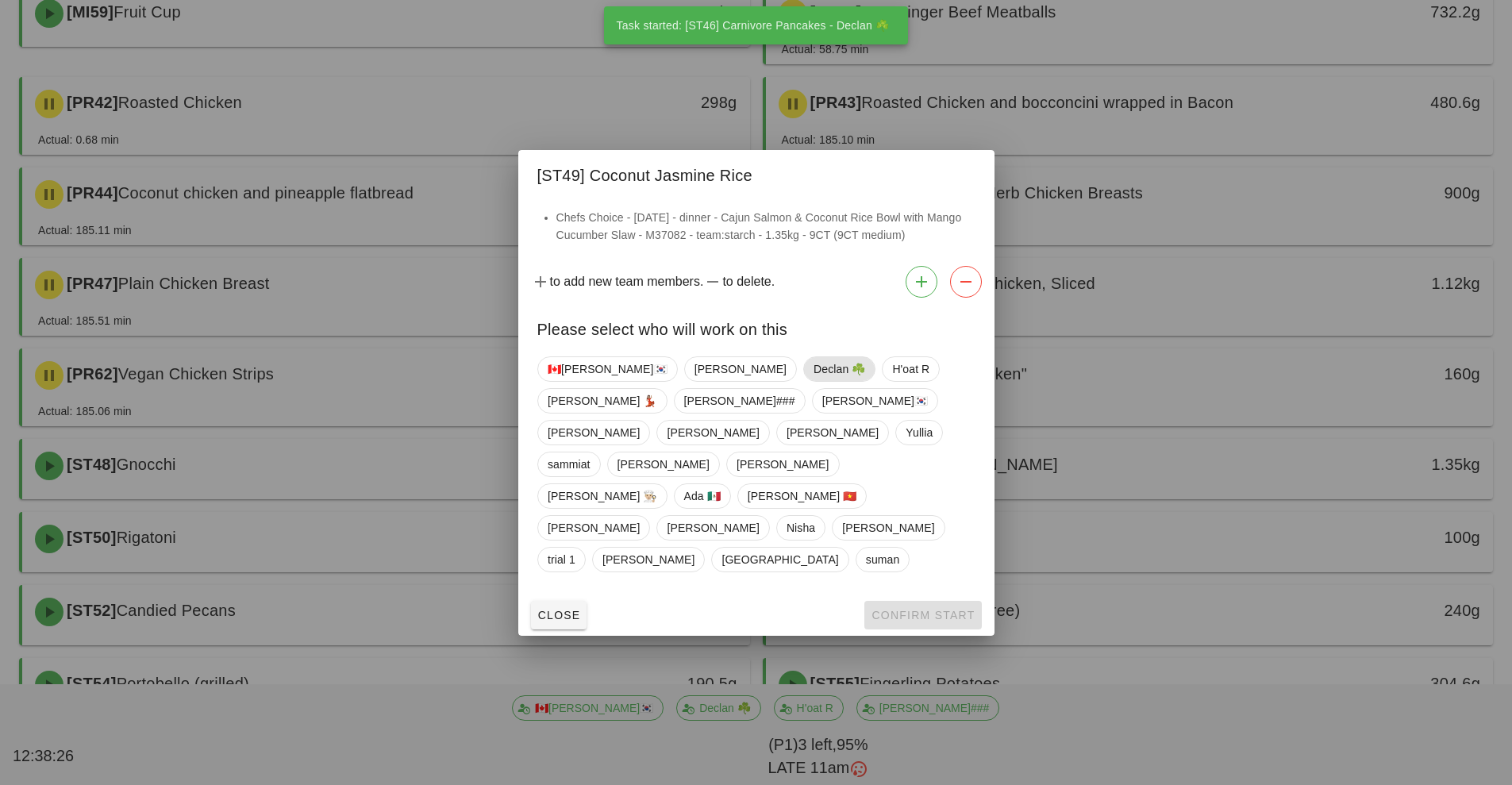
click at [813, 381] on span "Declan ☘️" at bounding box center [839, 369] width 52 height 23
click at [903, 600] on button "Confirm Start" at bounding box center [922, 615] width 117 height 29
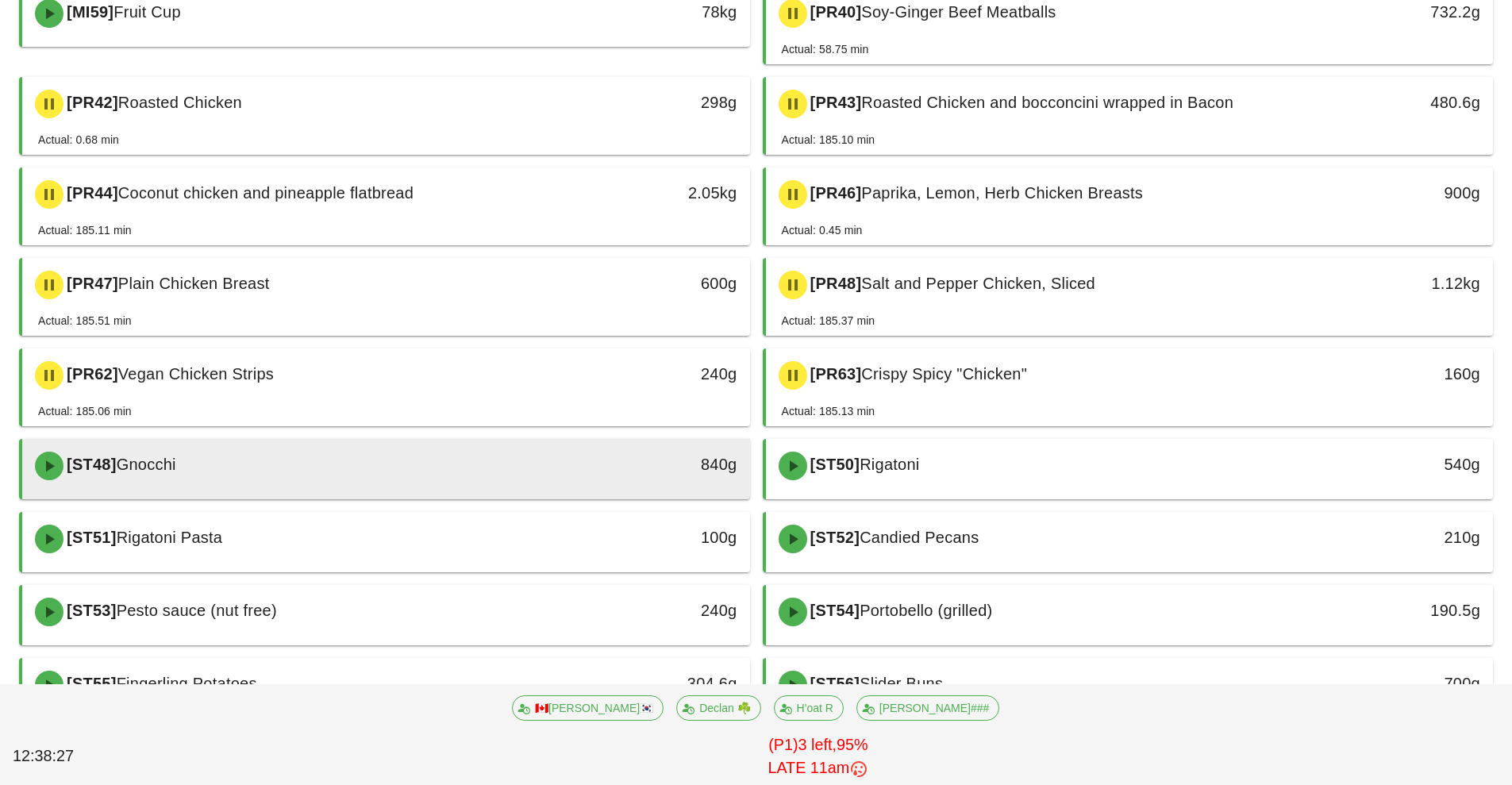
click at [593, 472] on div "840g" at bounding box center [656, 465] width 161 height 25
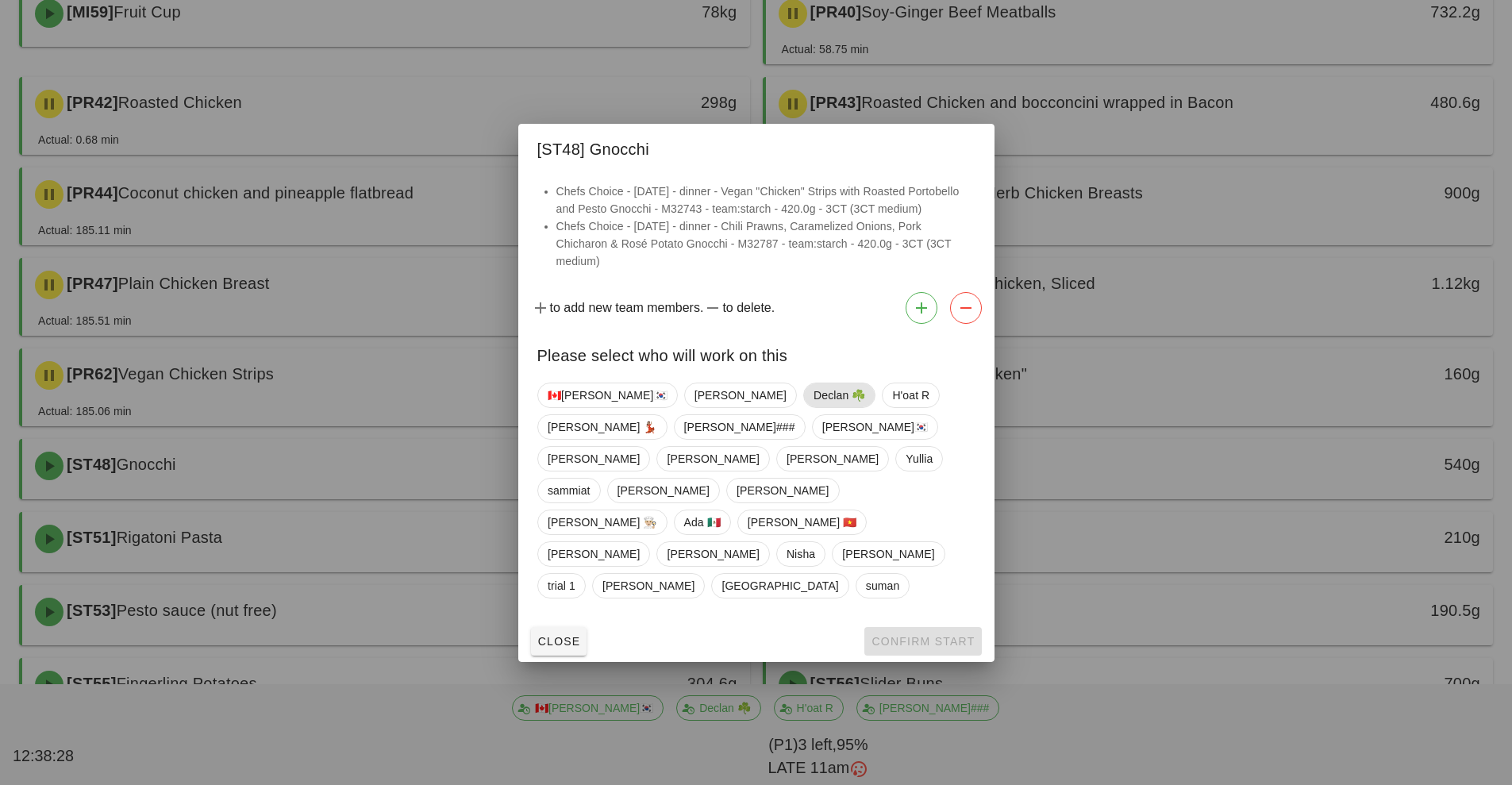
click at [813, 408] on span "Declan ☘️" at bounding box center [839, 395] width 52 height 23
click at [927, 635] on span "Confirm Start" at bounding box center [922, 641] width 104 height 13
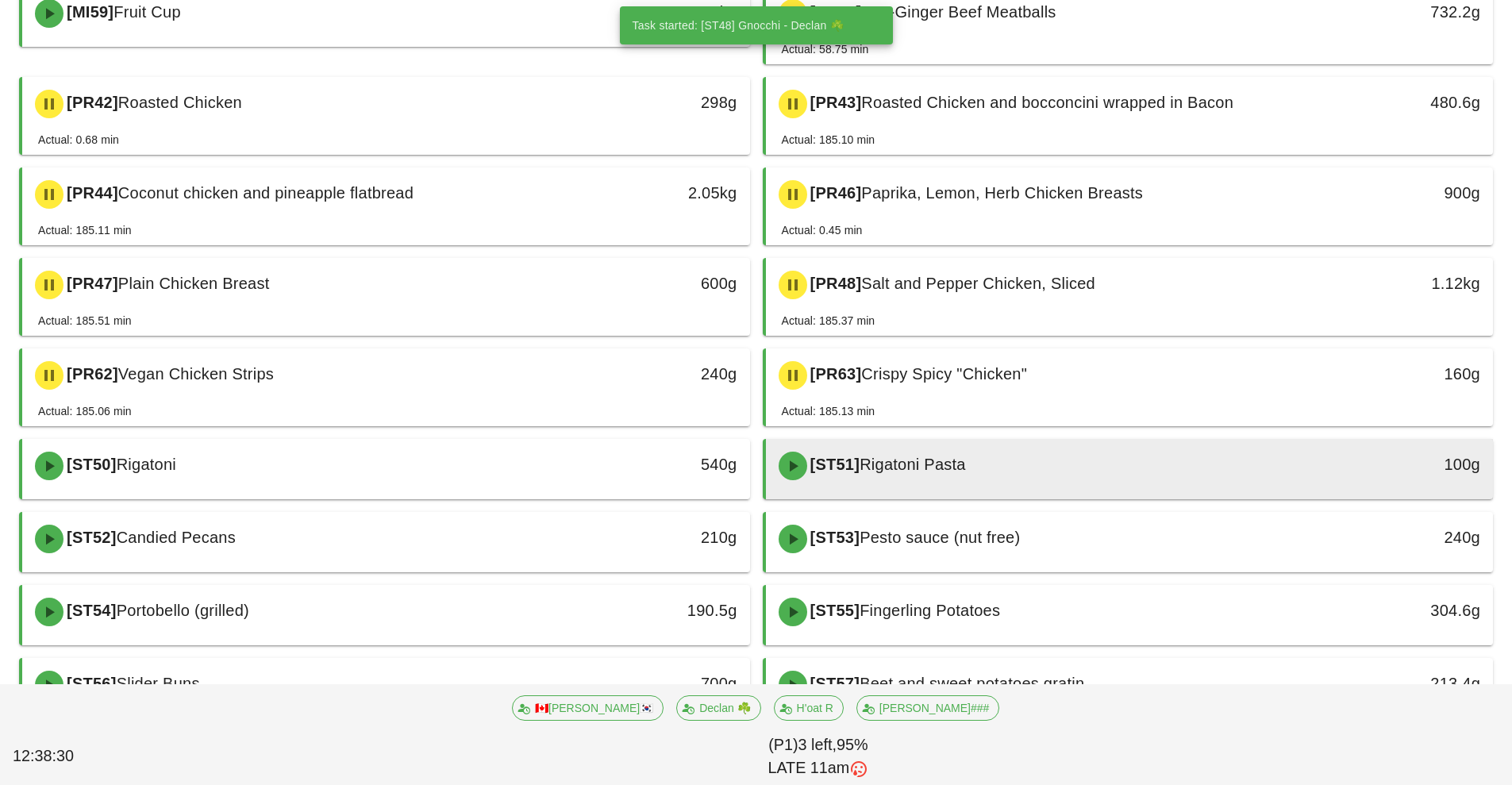
click at [915, 480] on div "[ST51] Rigatoni Pasta" at bounding box center [1039, 465] width 541 height 48
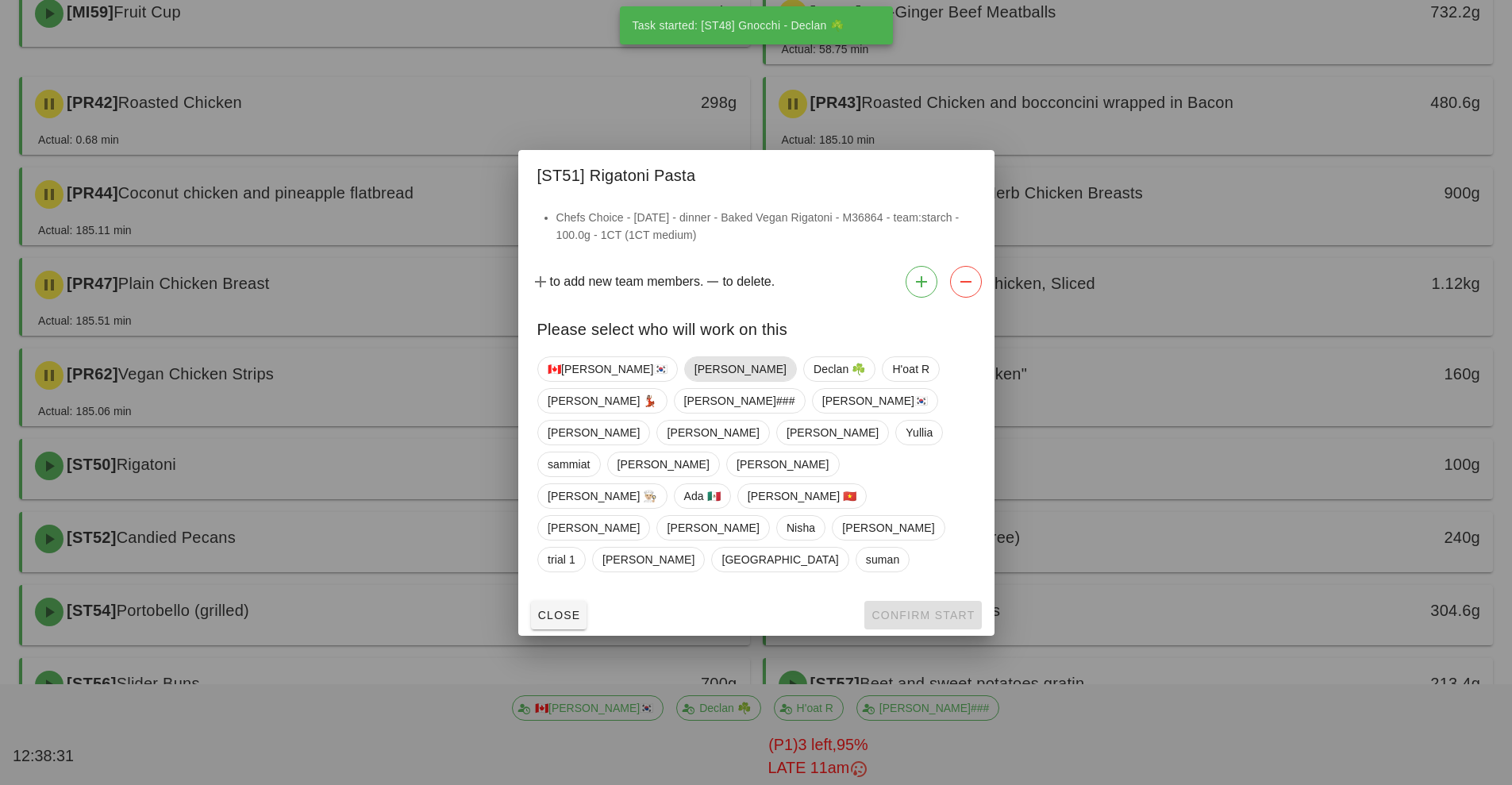
click at [683, 382] on span "[PERSON_NAME]" at bounding box center [740, 369] width 112 height 25
click at [693, 382] on span "[PERSON_NAME]" at bounding box center [739, 369] width 92 height 25
click at [813, 381] on span "Declan ☘️" at bounding box center [839, 369] width 52 height 23
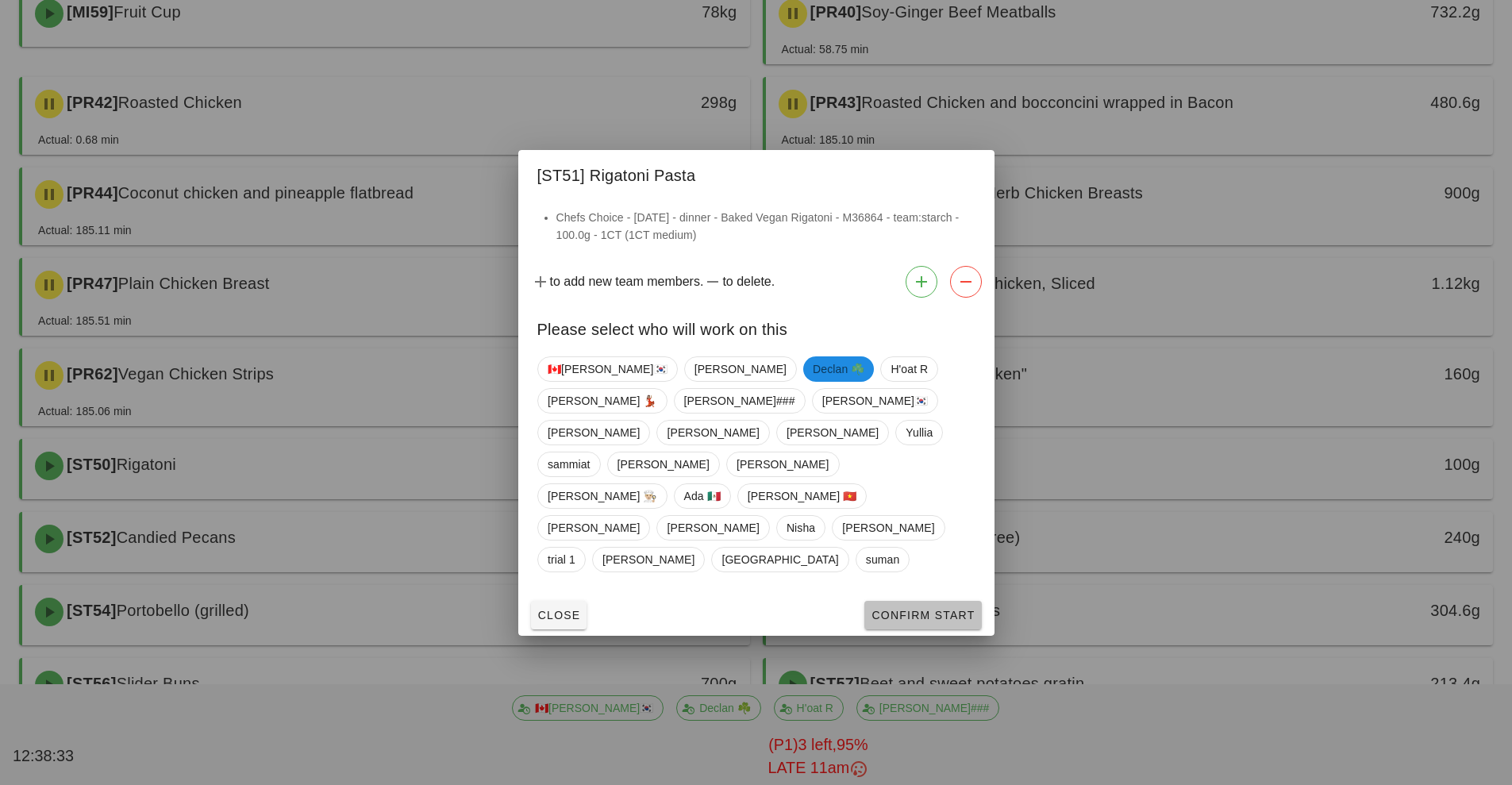
click at [944, 609] on span "Confirm Start" at bounding box center [922, 615] width 104 height 13
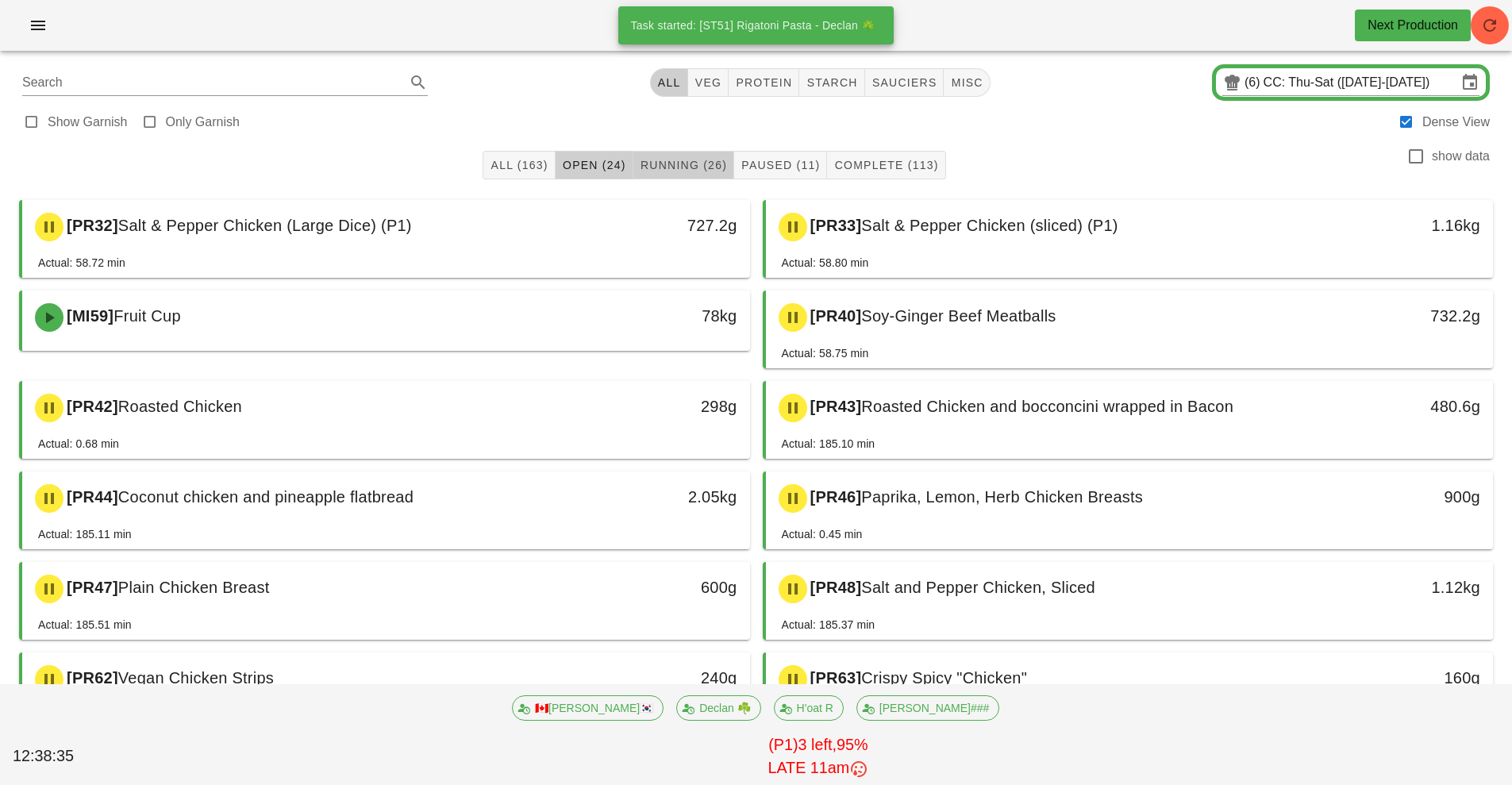
click at [723, 174] on button "Running (26)" at bounding box center [683, 165] width 101 height 29
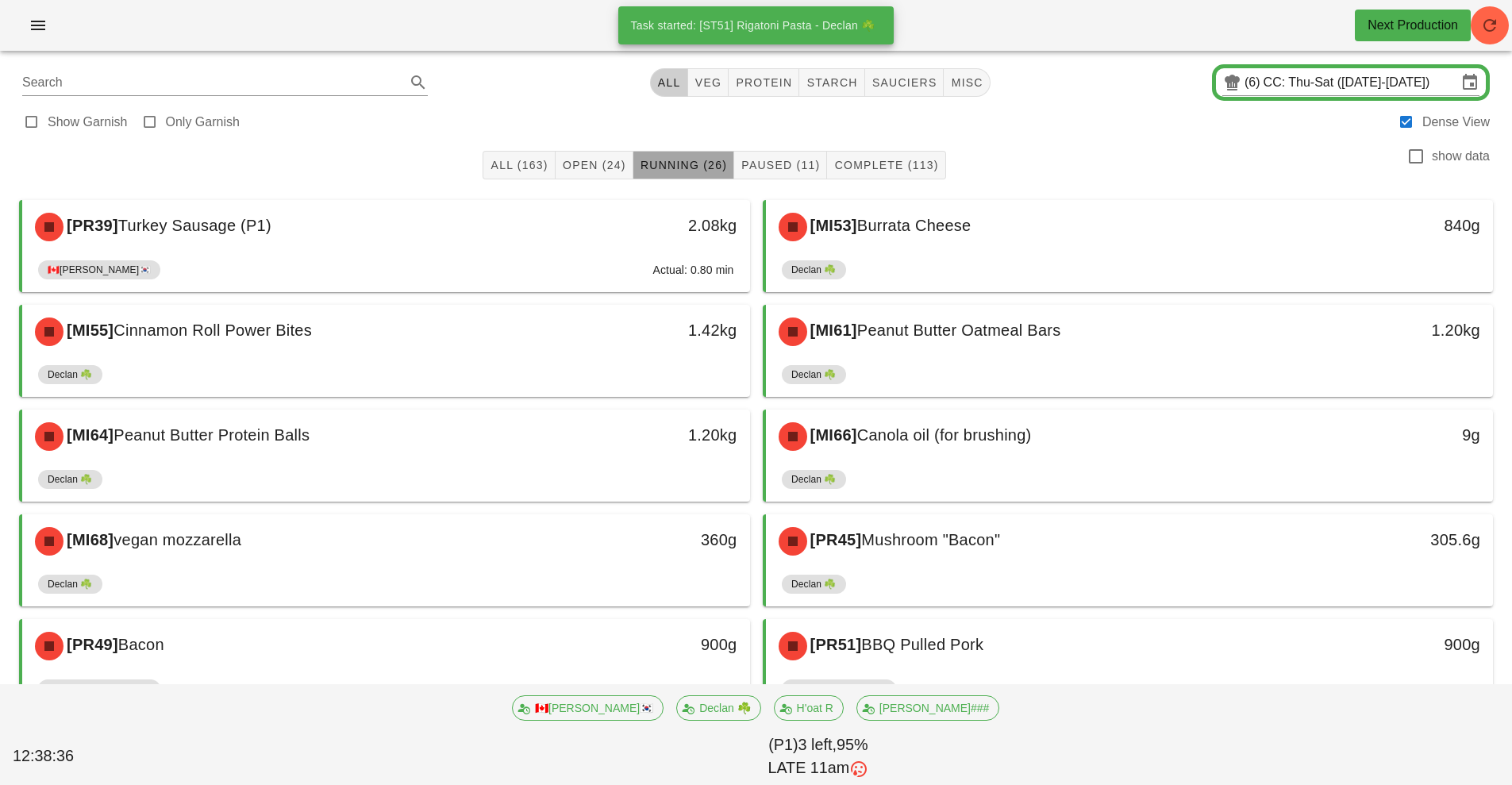
click at [673, 159] on span "Running (26)" at bounding box center [683, 164] width 87 height 13
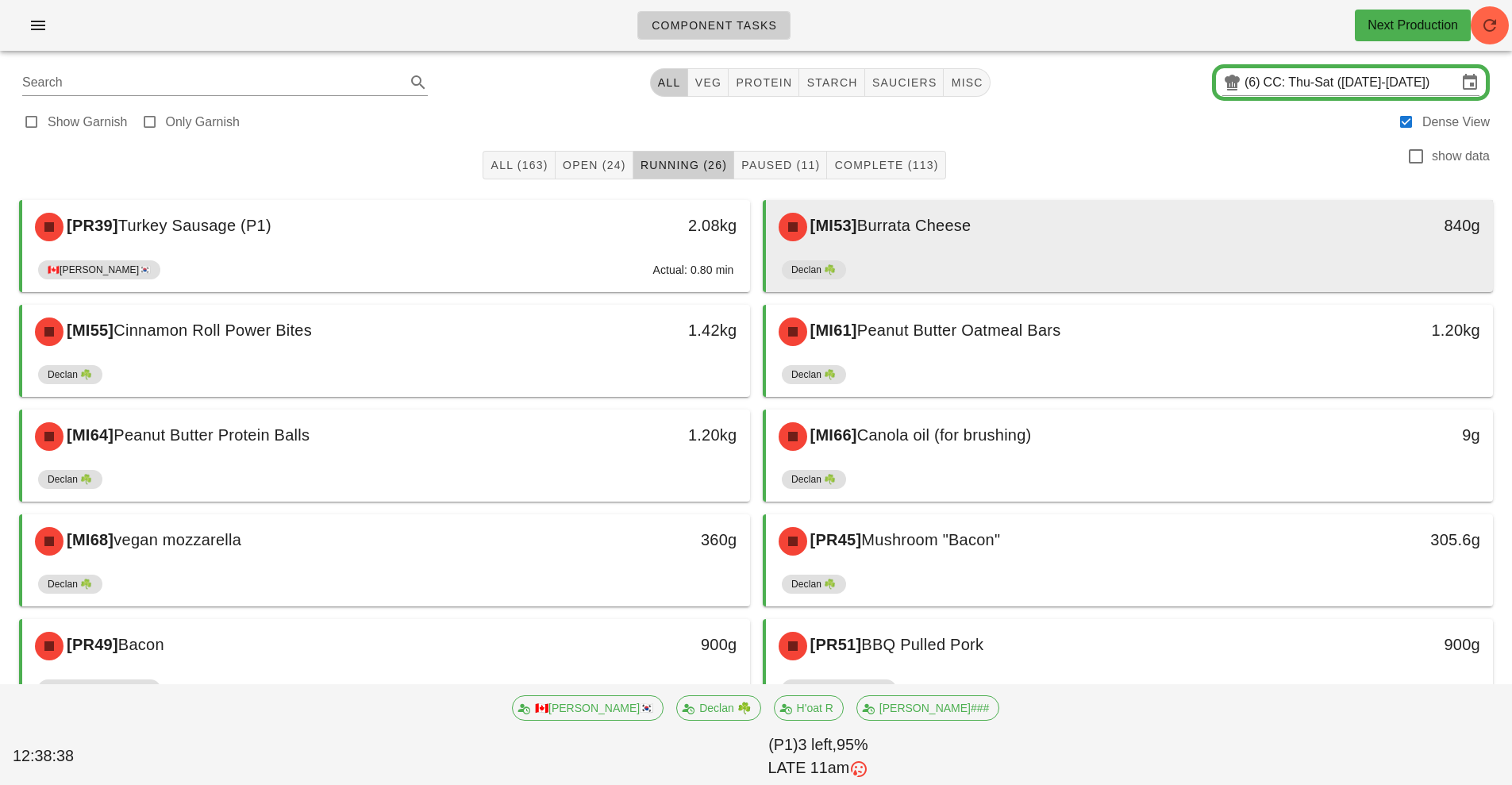
click at [891, 238] on div "[MI53] Burrata Cheese" at bounding box center [1039, 226] width 541 height 48
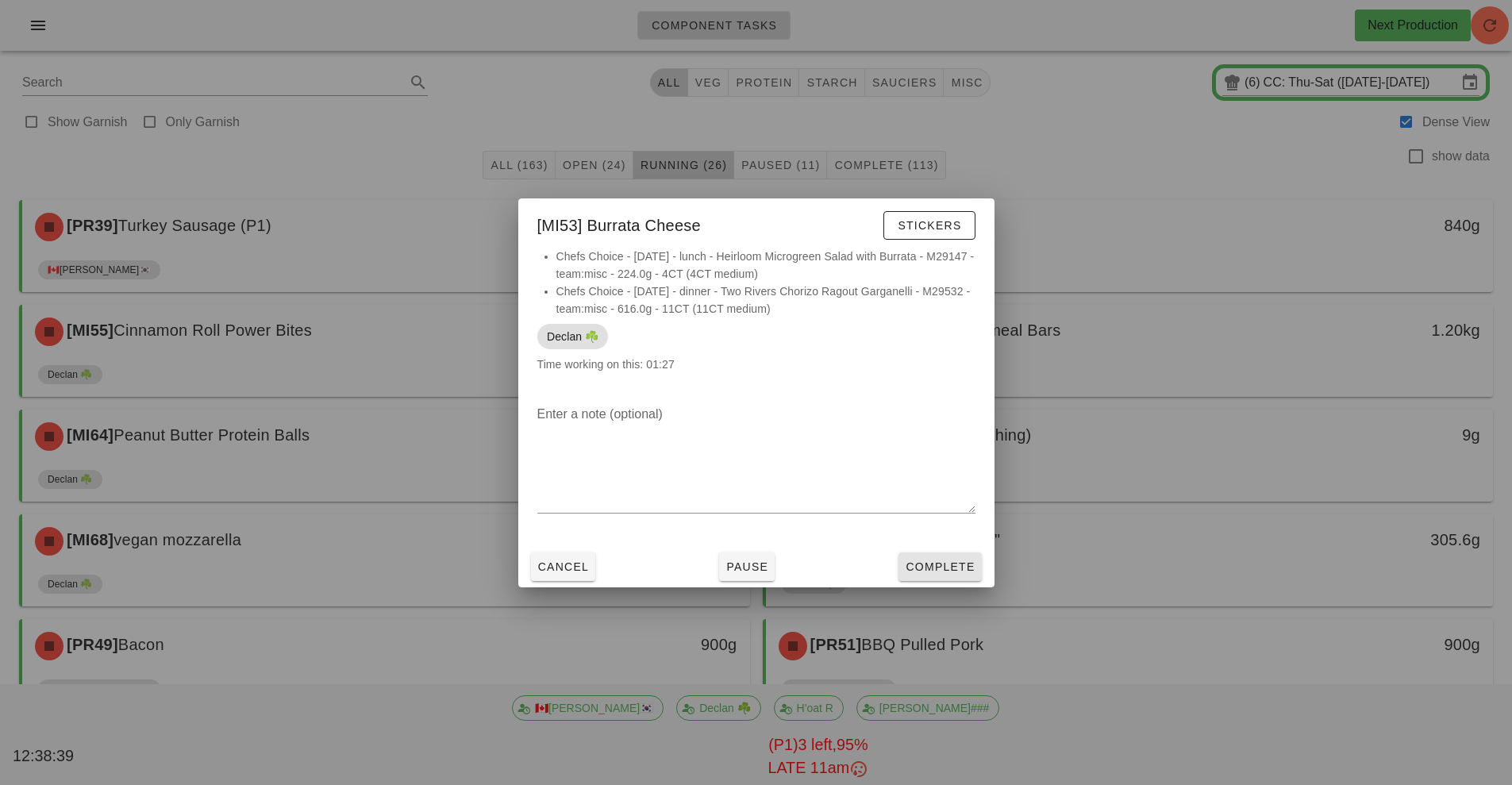
click at [963, 568] on span "Complete" at bounding box center [939, 566] width 70 height 13
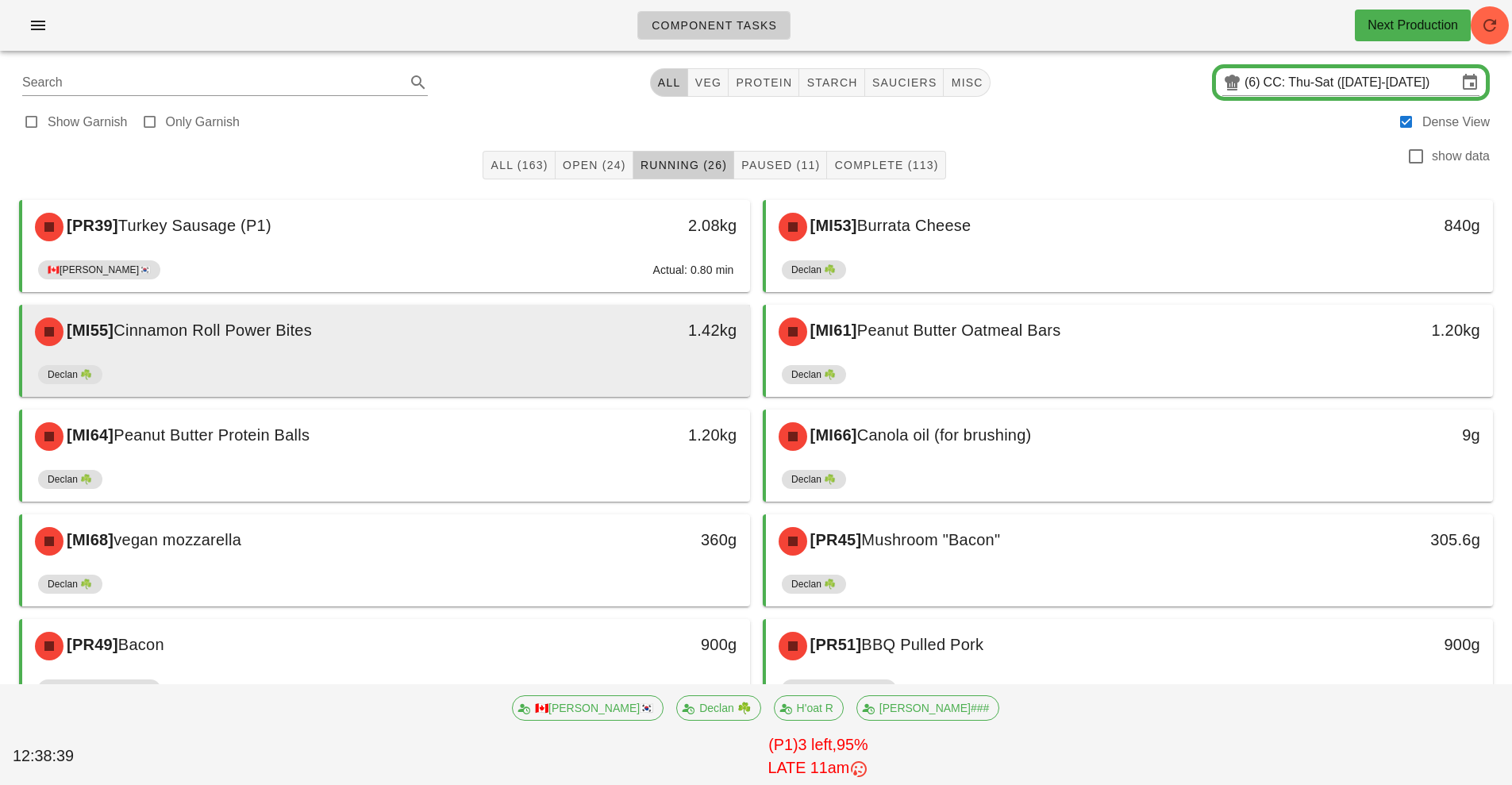
click at [734, 359] on div "Declan ☘️" at bounding box center [386, 377] width 696 height 38
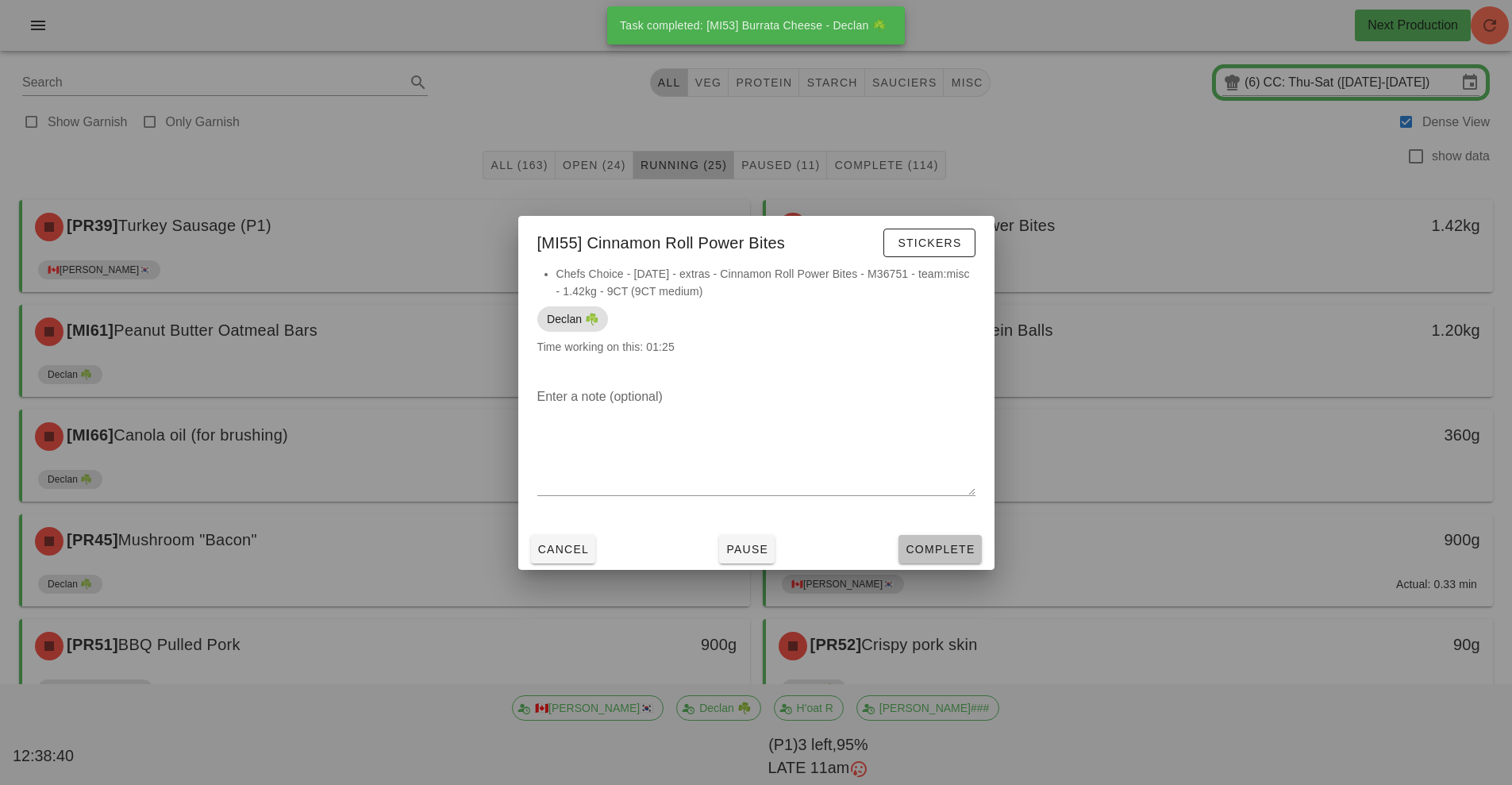
click at [971, 559] on button "Complete" at bounding box center [939, 549] width 82 height 29
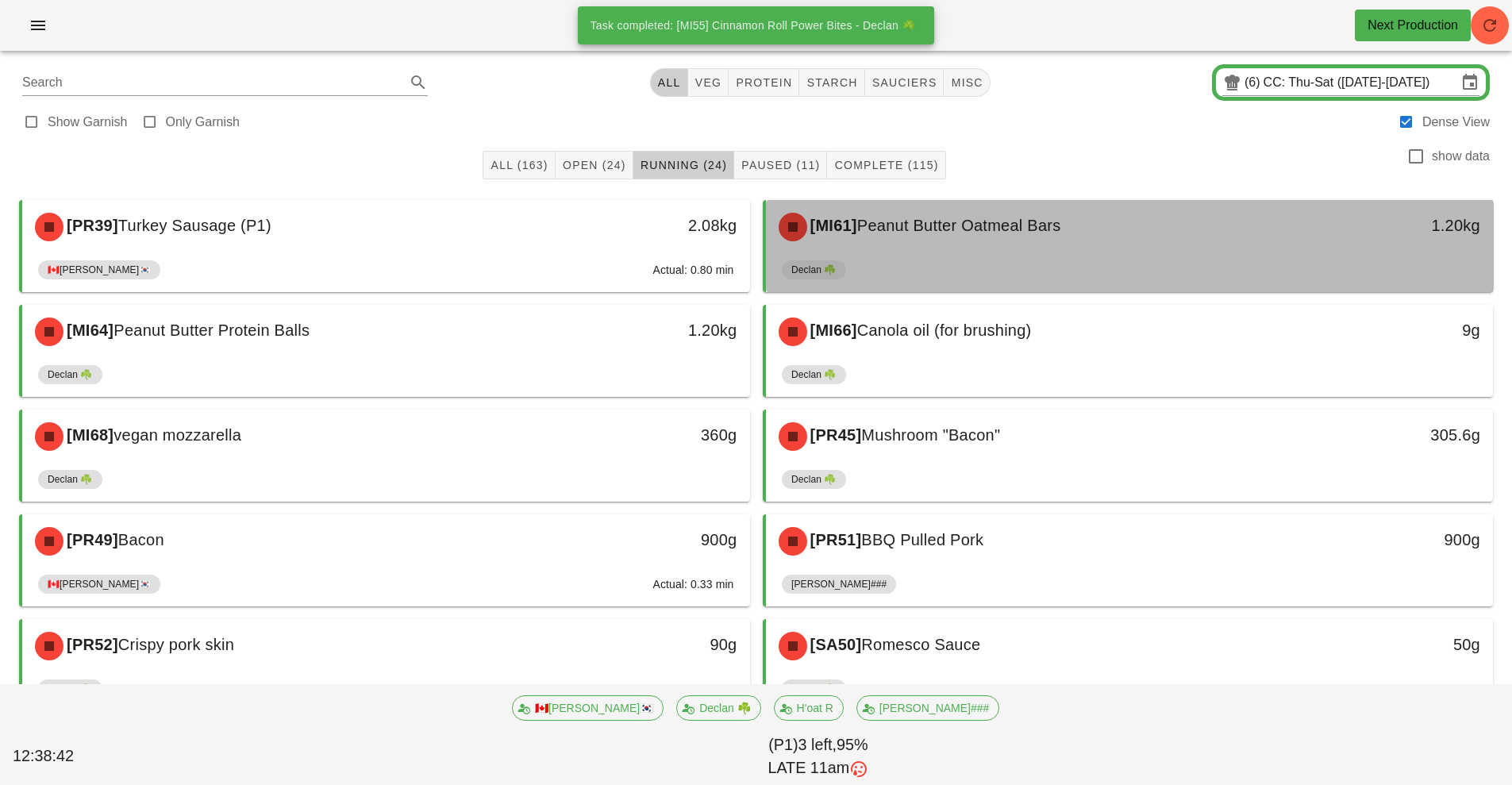
click at [1035, 227] on span "Peanut Butter Oatmeal Bars" at bounding box center [959, 225] width 204 height 18
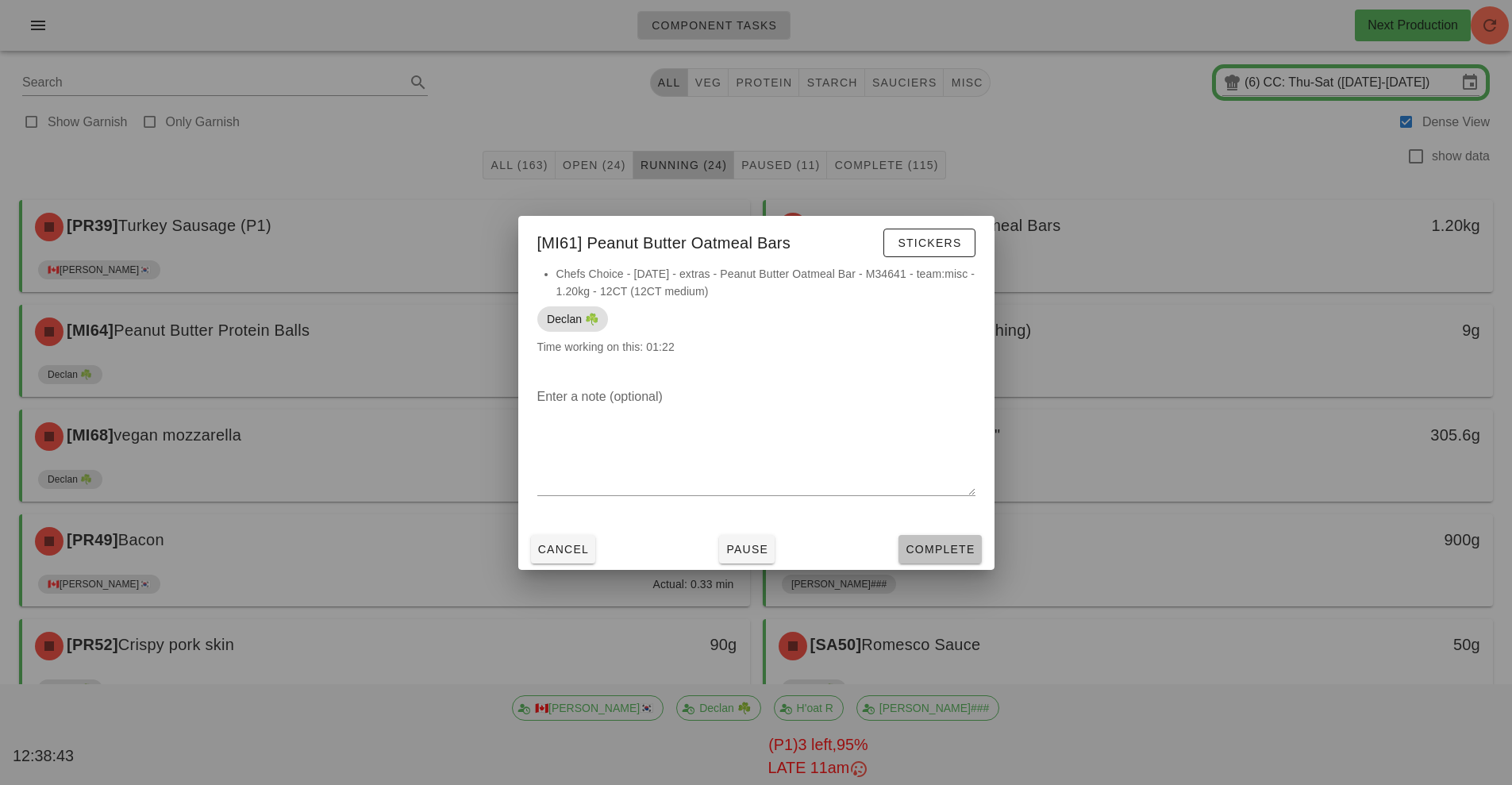
click at [975, 552] on button "Complete" at bounding box center [939, 549] width 82 height 29
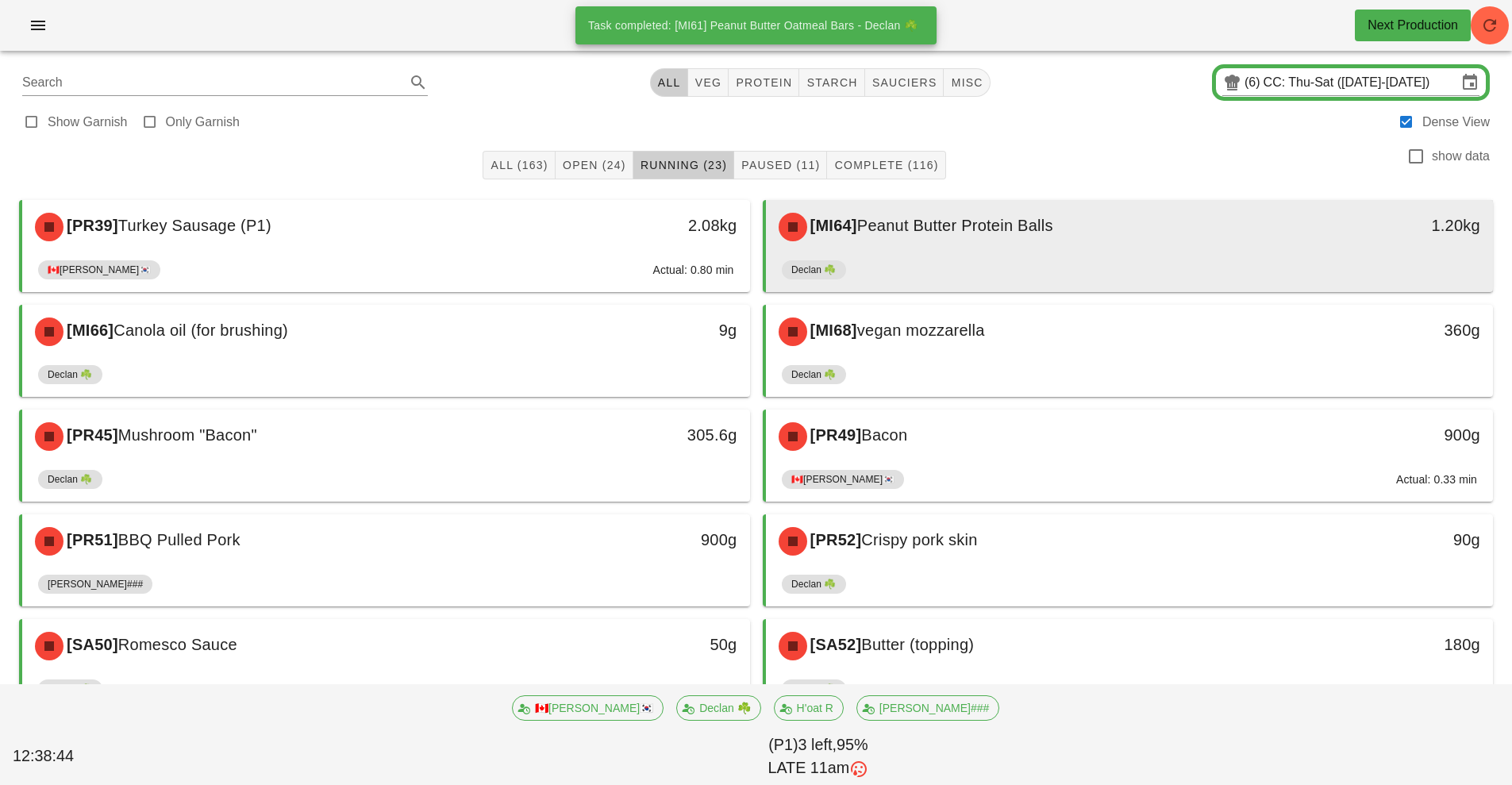
click at [1024, 231] on span "Peanut Butter Protein Balls" at bounding box center [955, 225] width 196 height 18
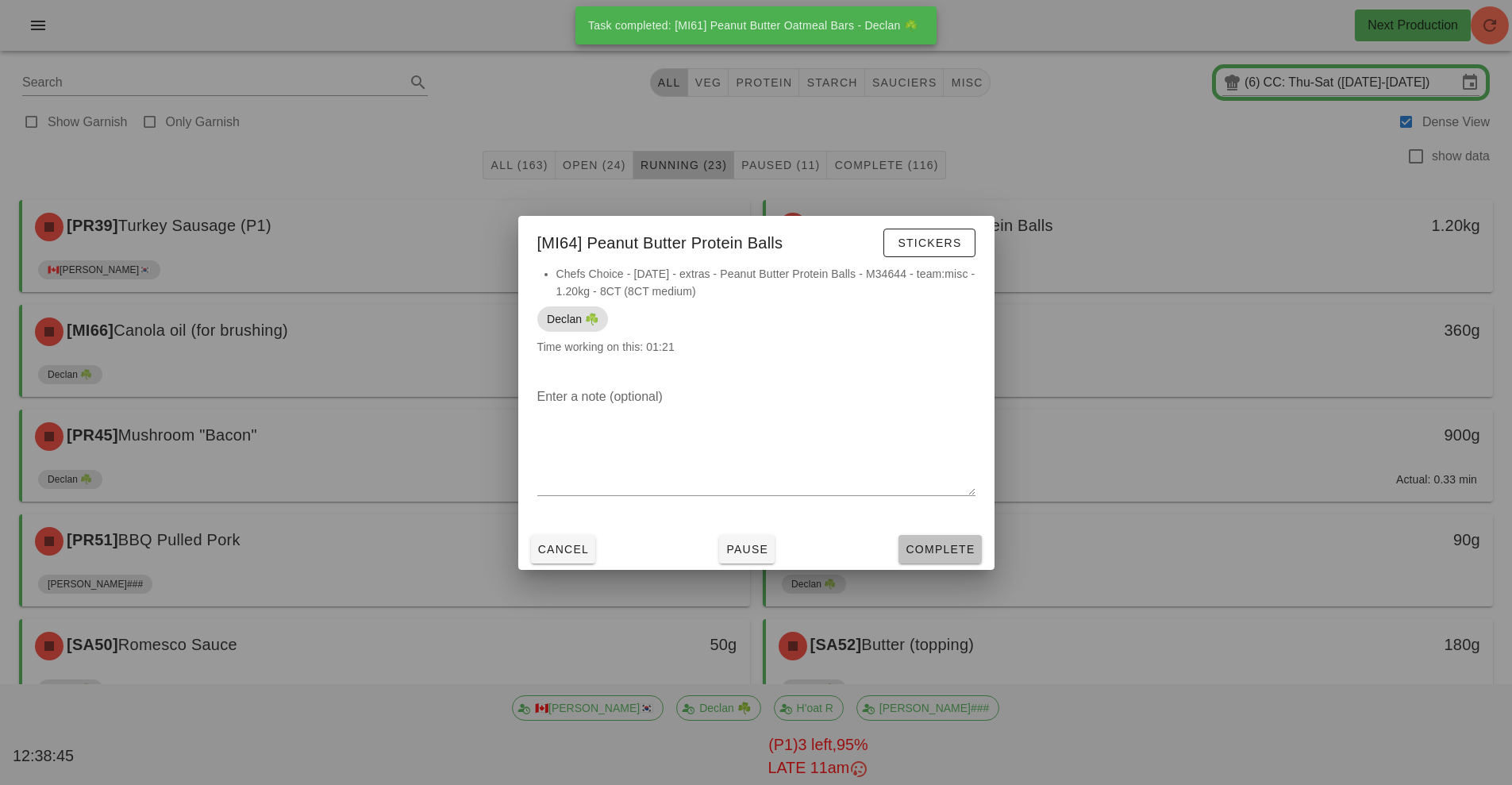
click at [975, 554] on button "Complete" at bounding box center [939, 549] width 82 height 29
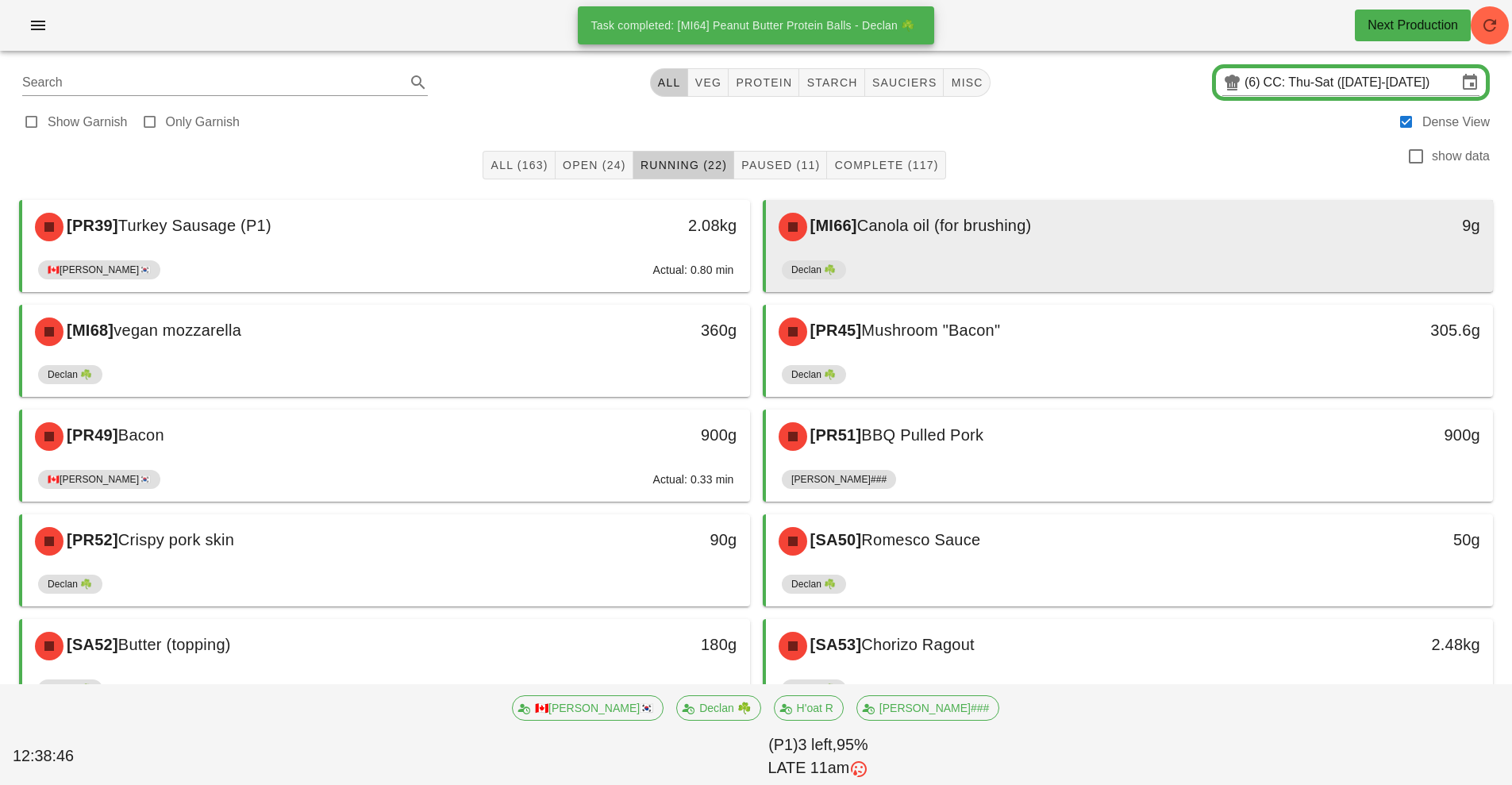
click at [956, 242] on div "[MI66] Canola oil (for brushing)" at bounding box center [1039, 226] width 541 height 48
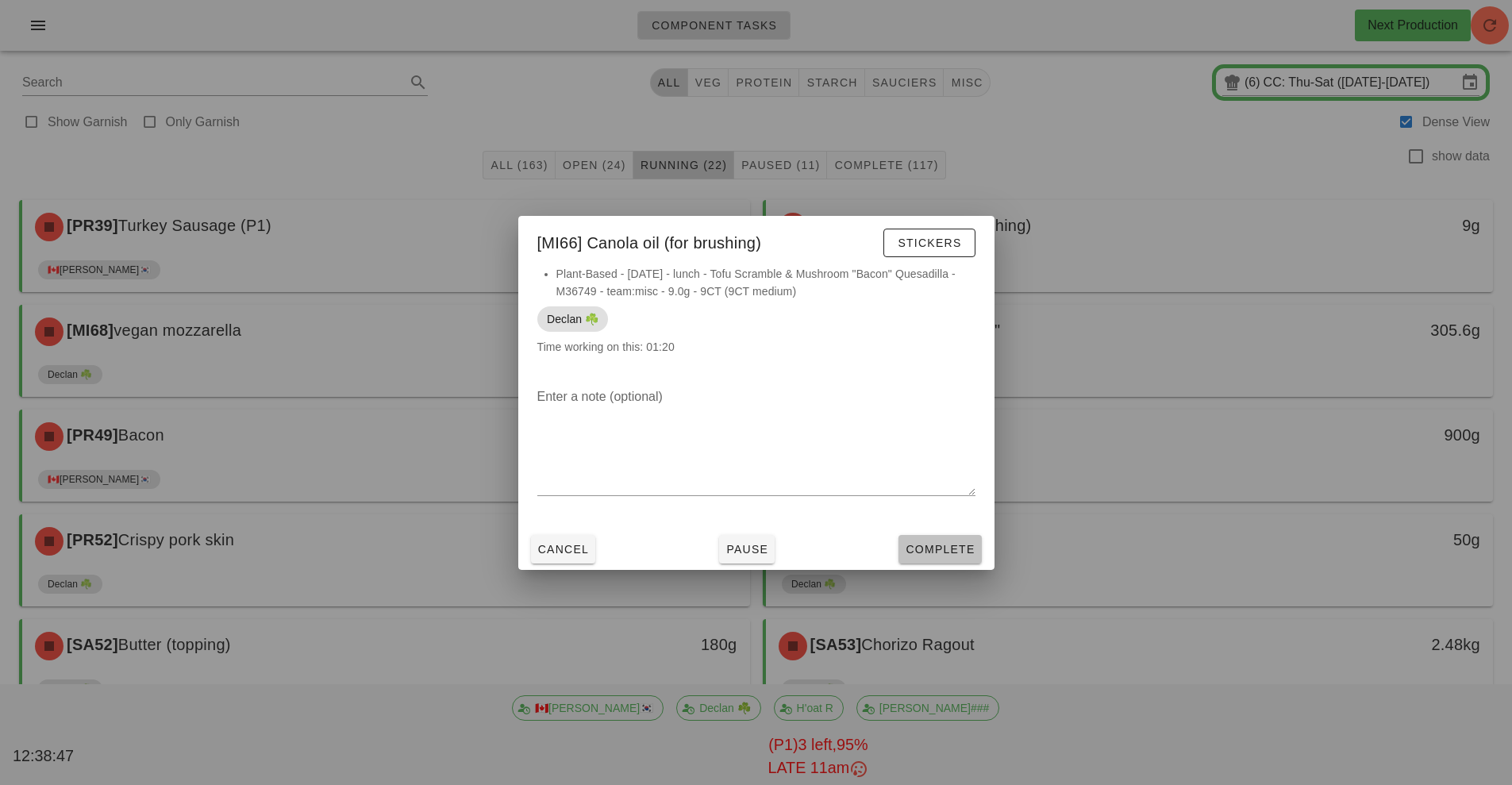
click at [948, 559] on button "Complete" at bounding box center [939, 549] width 82 height 29
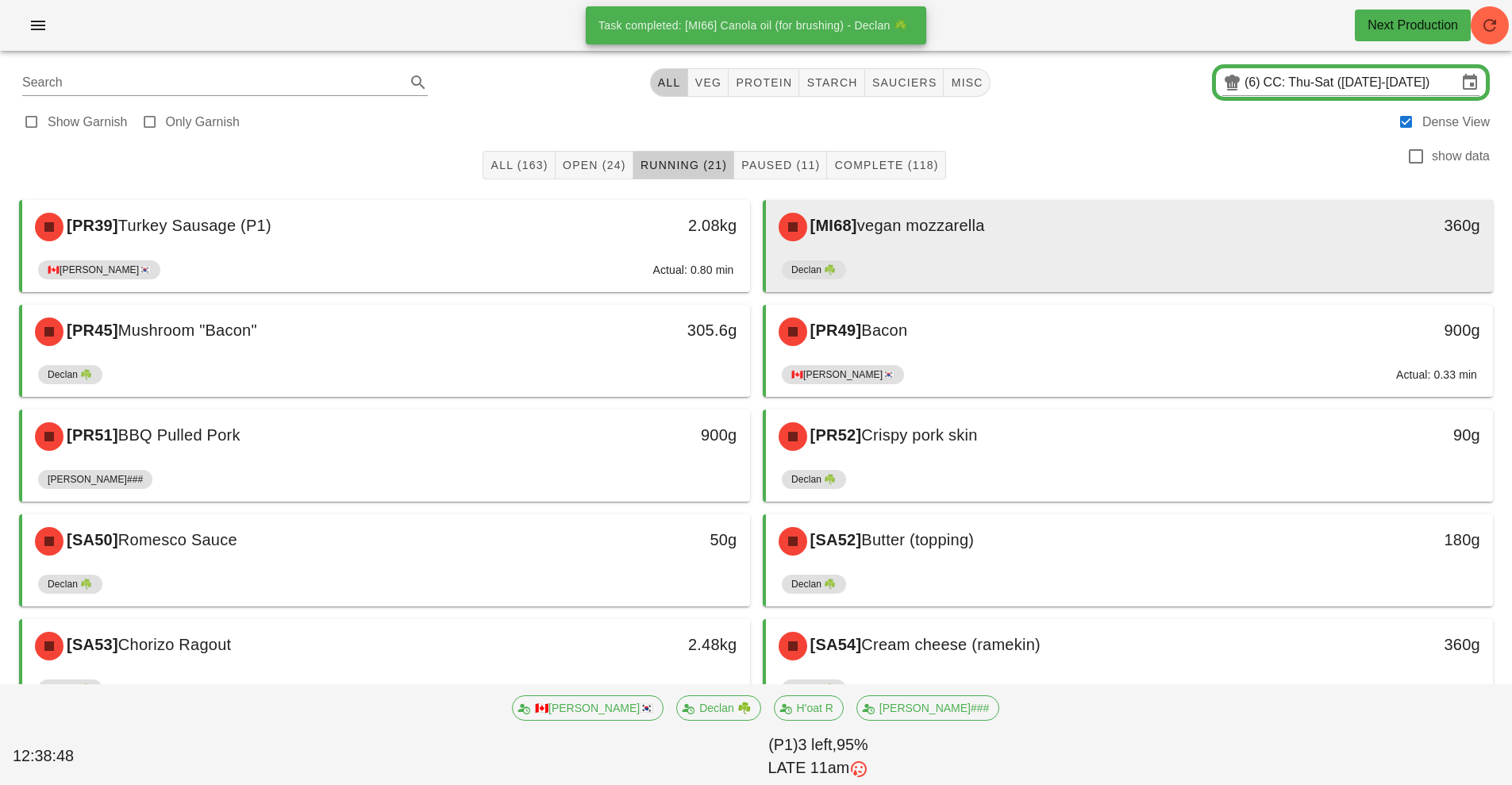
click at [969, 245] on div "[MI68] vegan mozzarella" at bounding box center [1039, 226] width 541 height 48
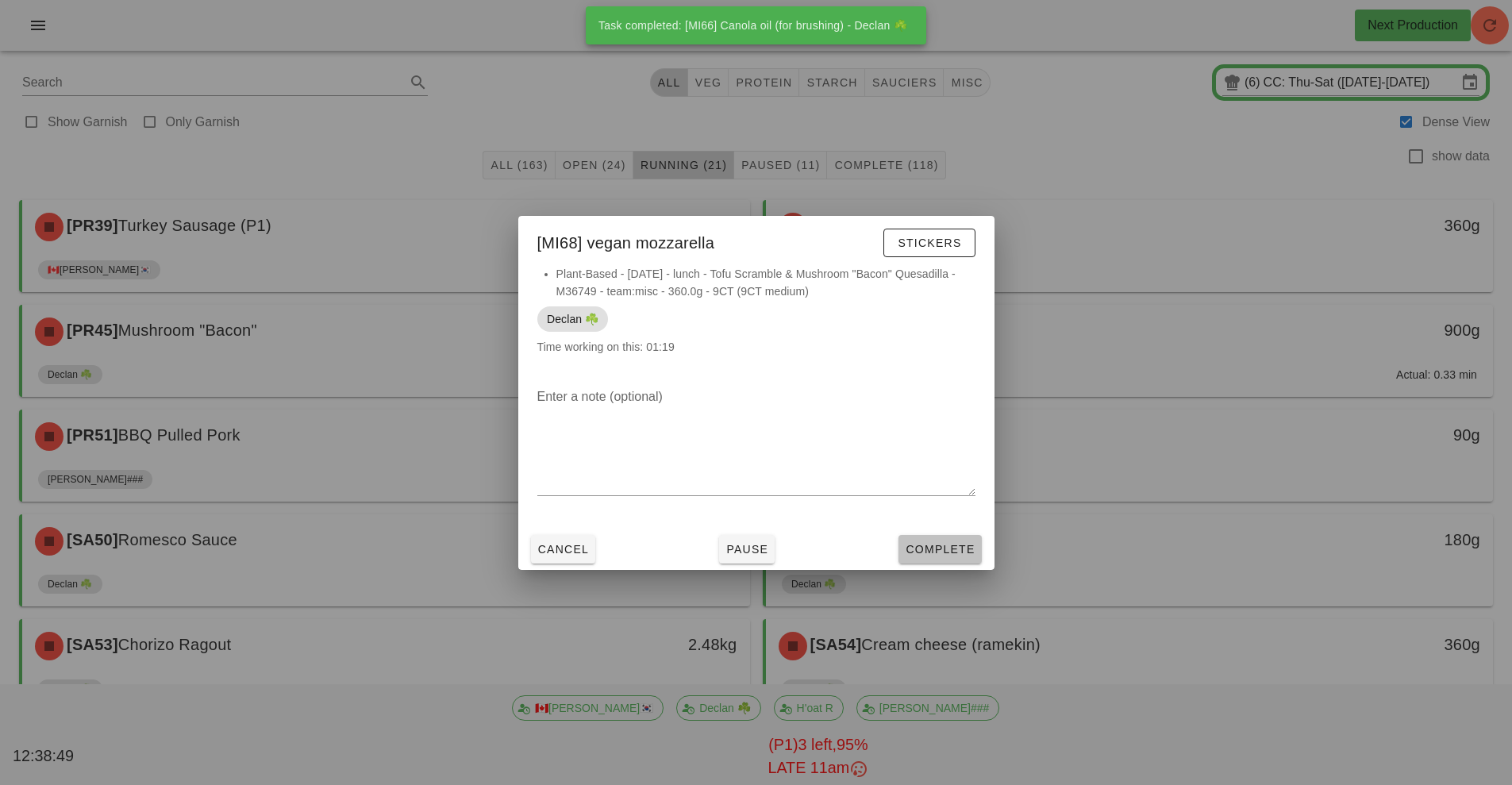
click at [939, 550] on span "Complete" at bounding box center [939, 548] width 70 height 13
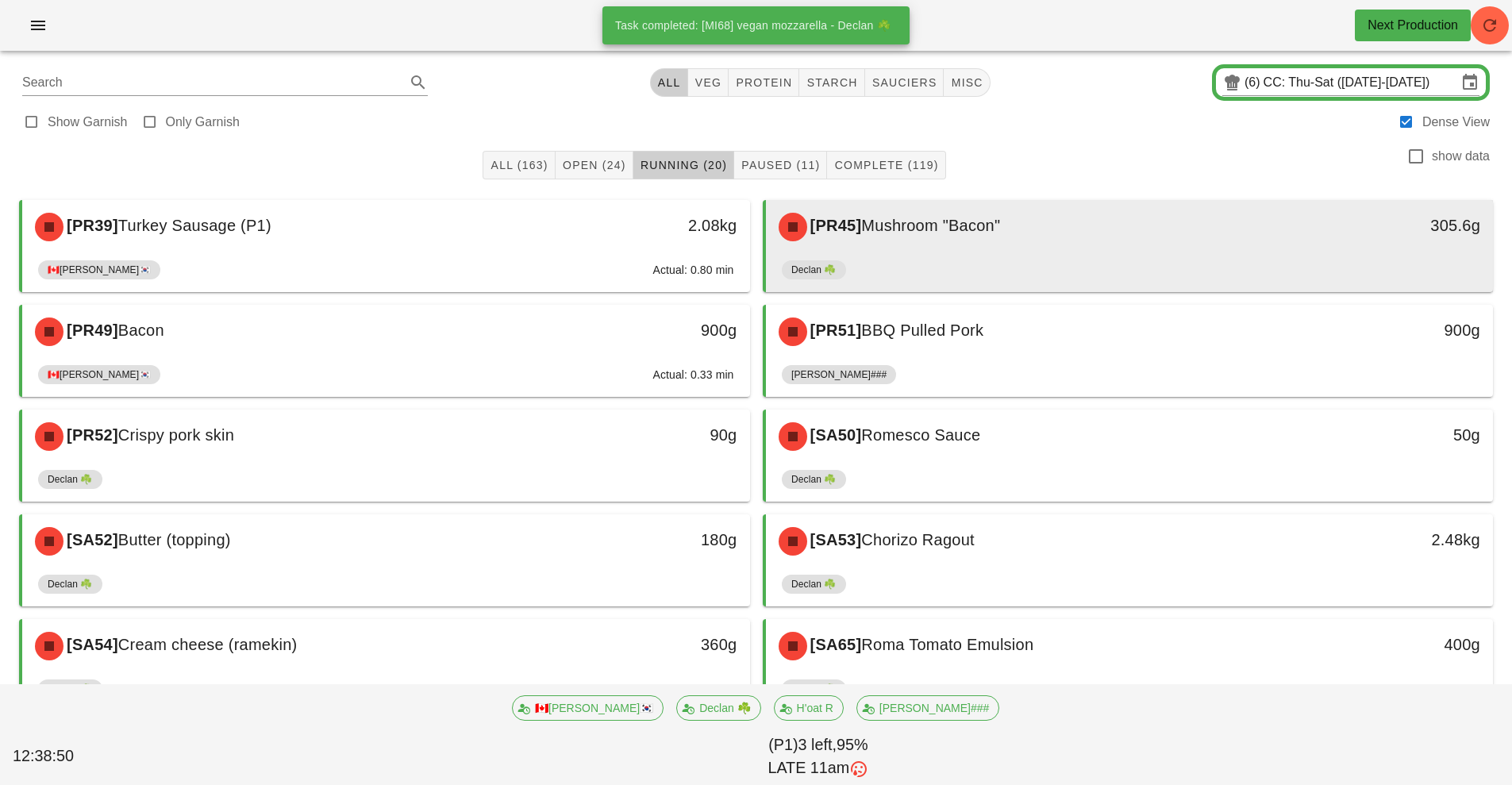
click at [979, 240] on div "[PR45] Mushroom "Bacon"" at bounding box center [1039, 226] width 541 height 48
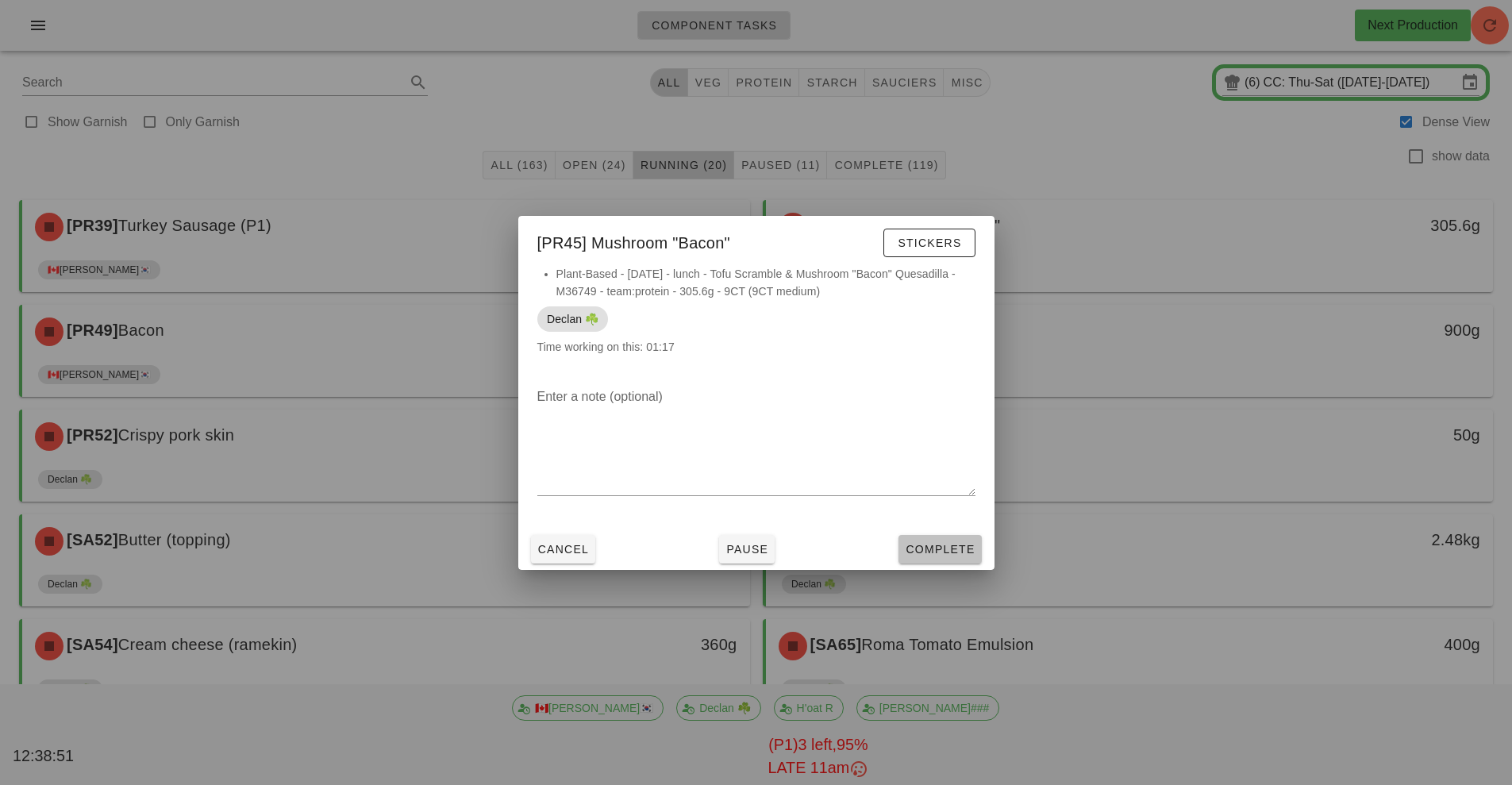
click at [952, 555] on span "Complete" at bounding box center [939, 548] width 70 height 13
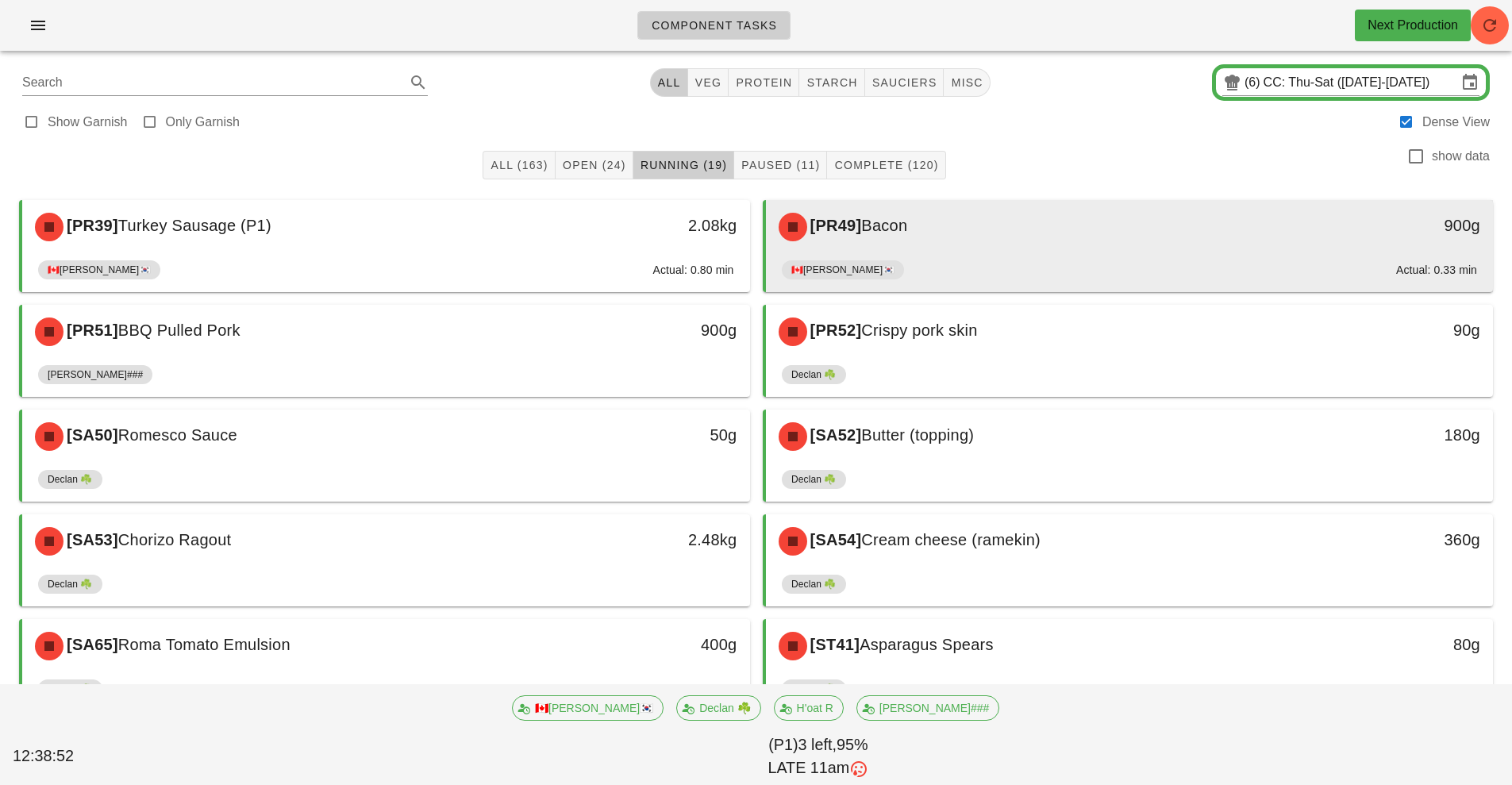
click at [959, 246] on div "[PR49] Bacon" at bounding box center [1039, 226] width 541 height 48
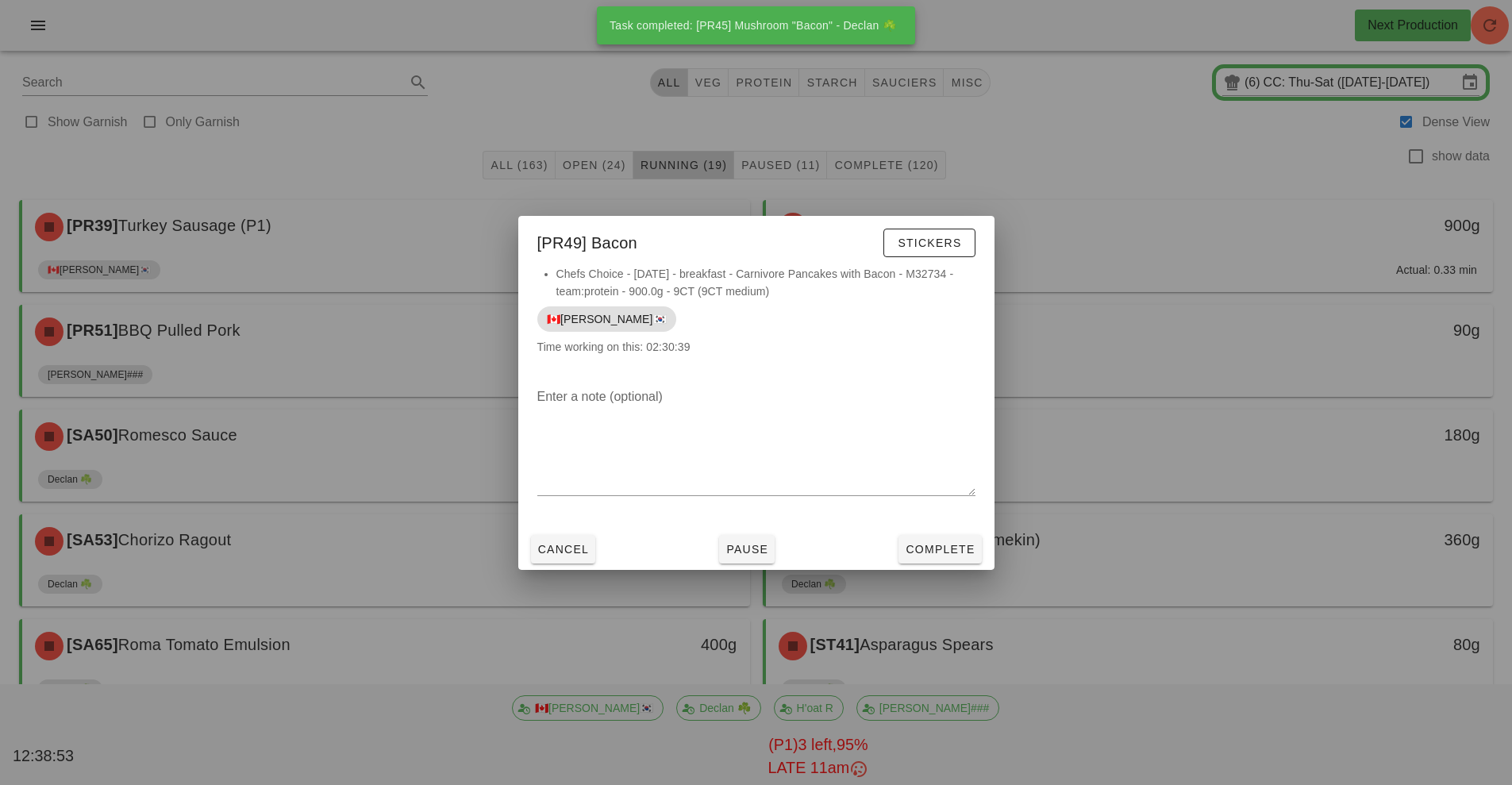
click at [1140, 423] on div at bounding box center [756, 392] width 1512 height 785
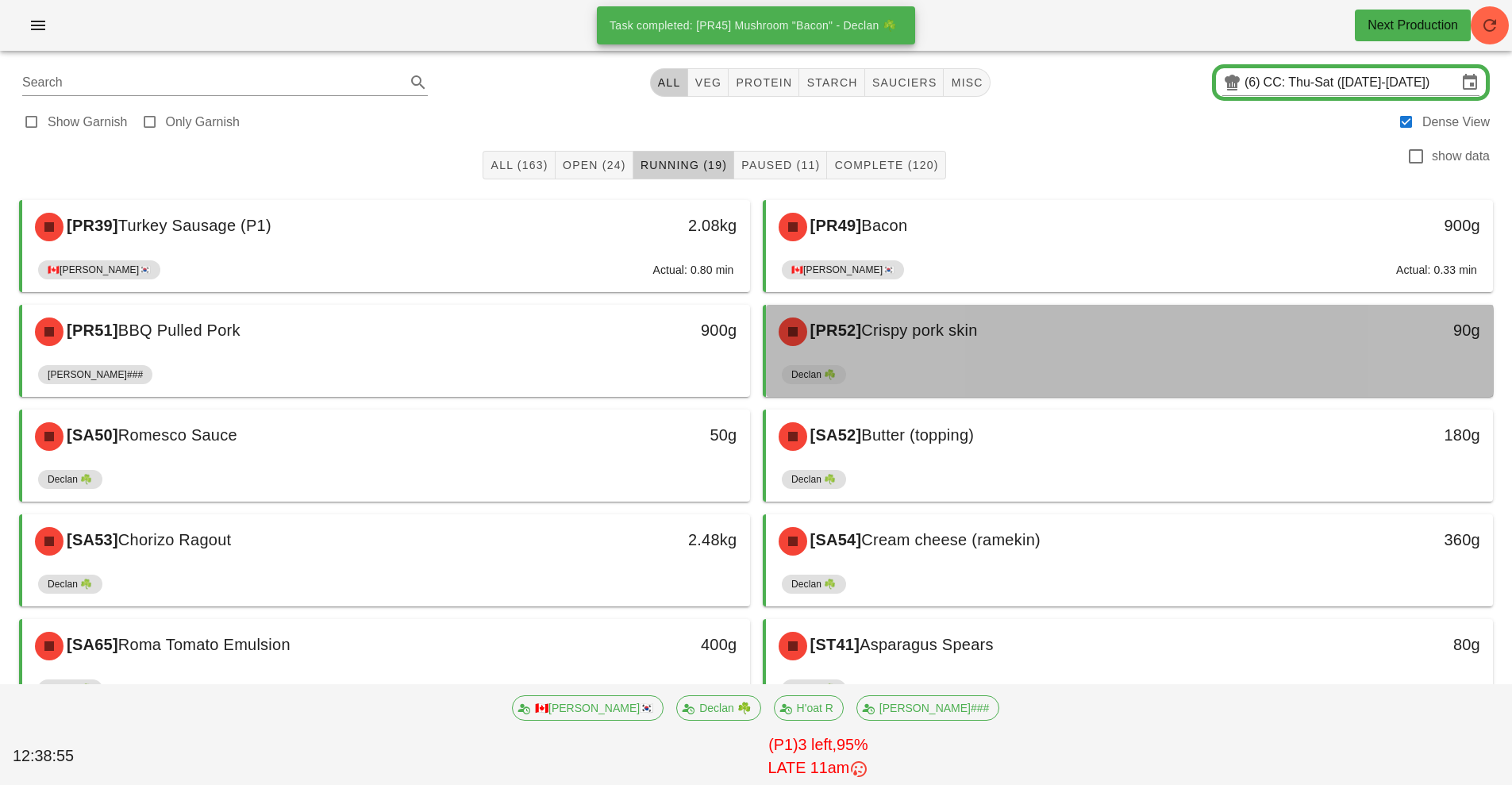
click at [917, 356] on div "[PR52] Crispy pork skin 90g" at bounding box center [1130, 331] width 728 height 54
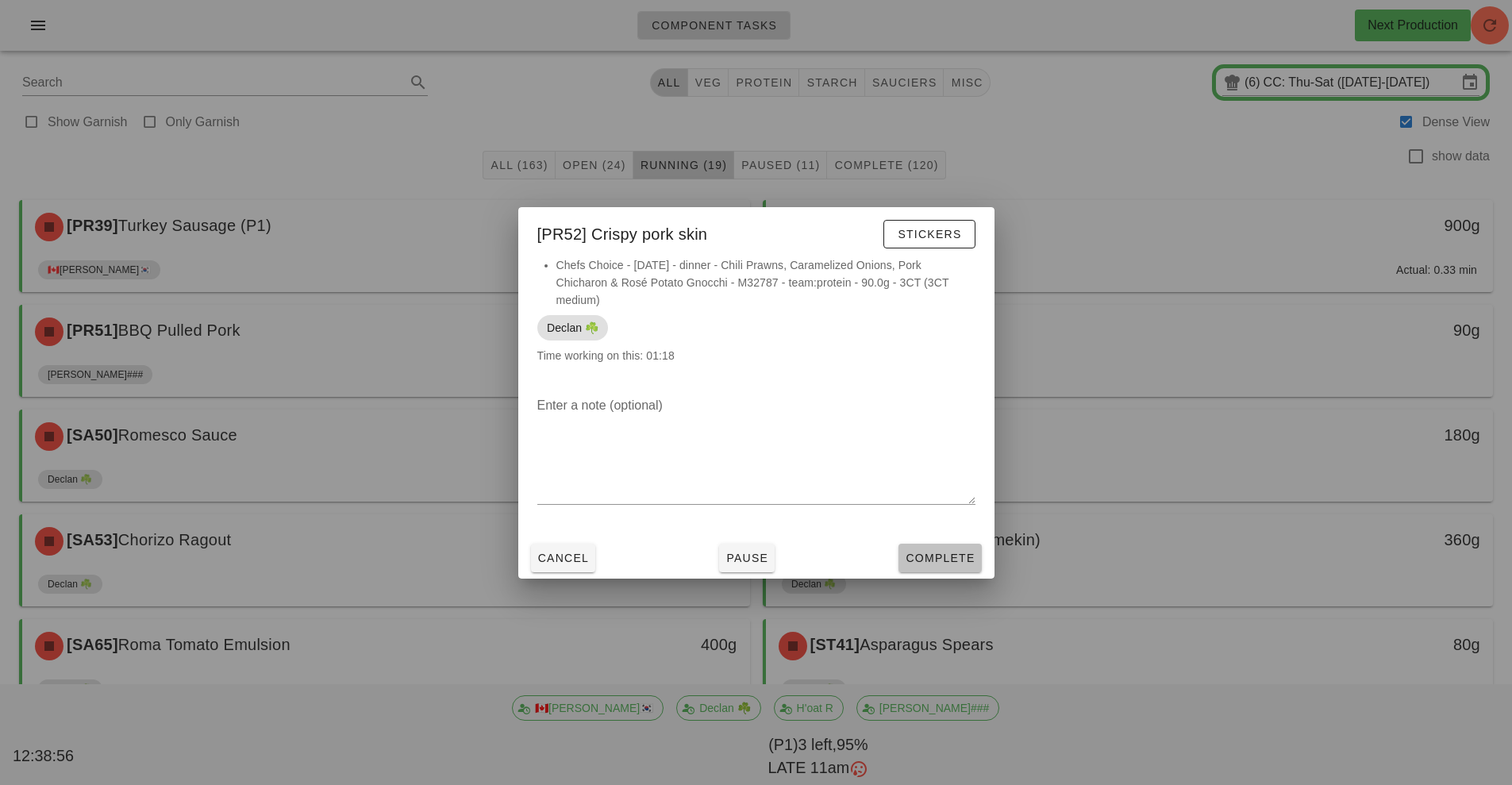
click at [956, 559] on span "Complete" at bounding box center [939, 558] width 70 height 13
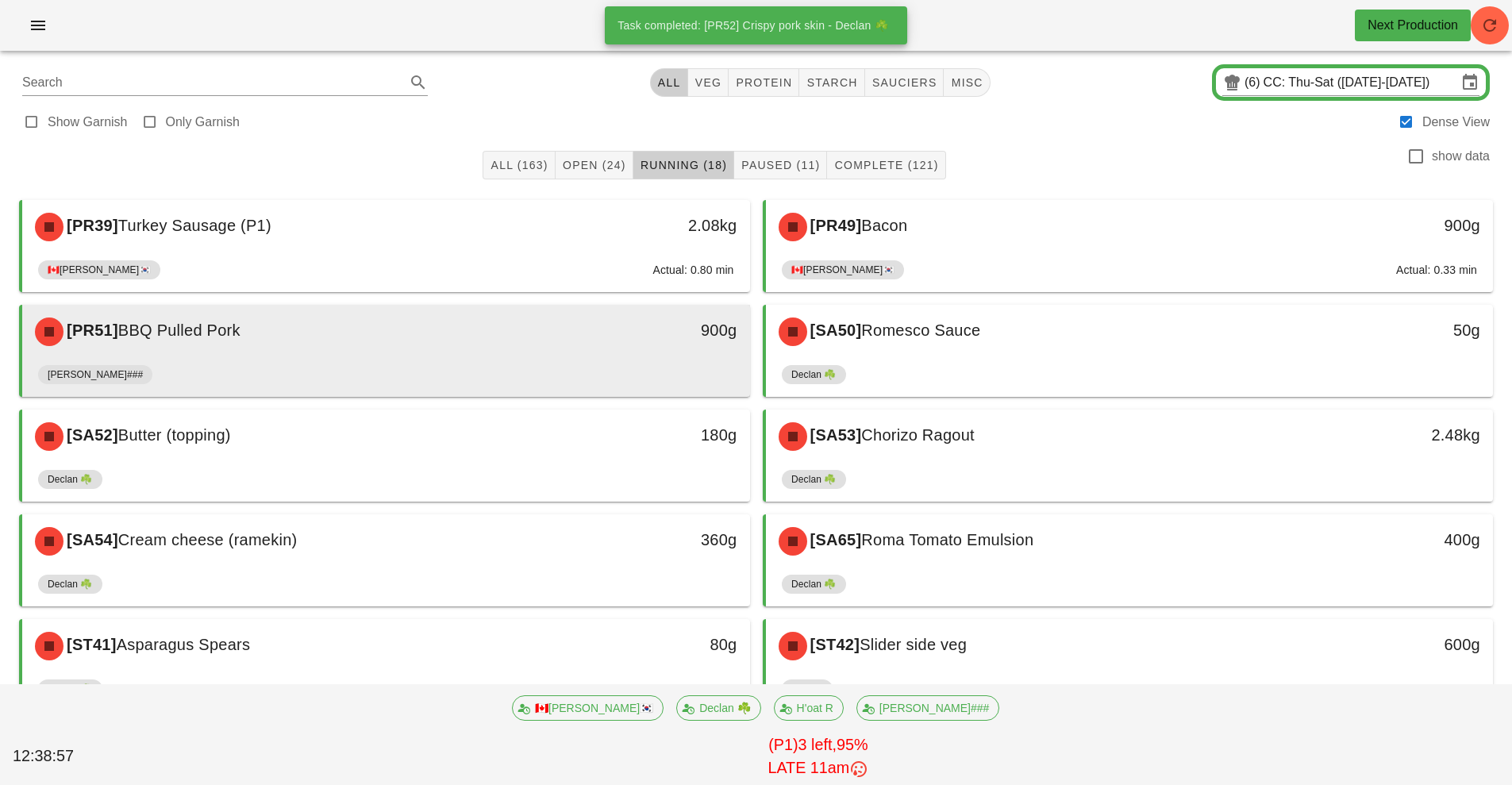
click at [643, 349] on div "900g" at bounding box center [656, 331] width 180 height 48
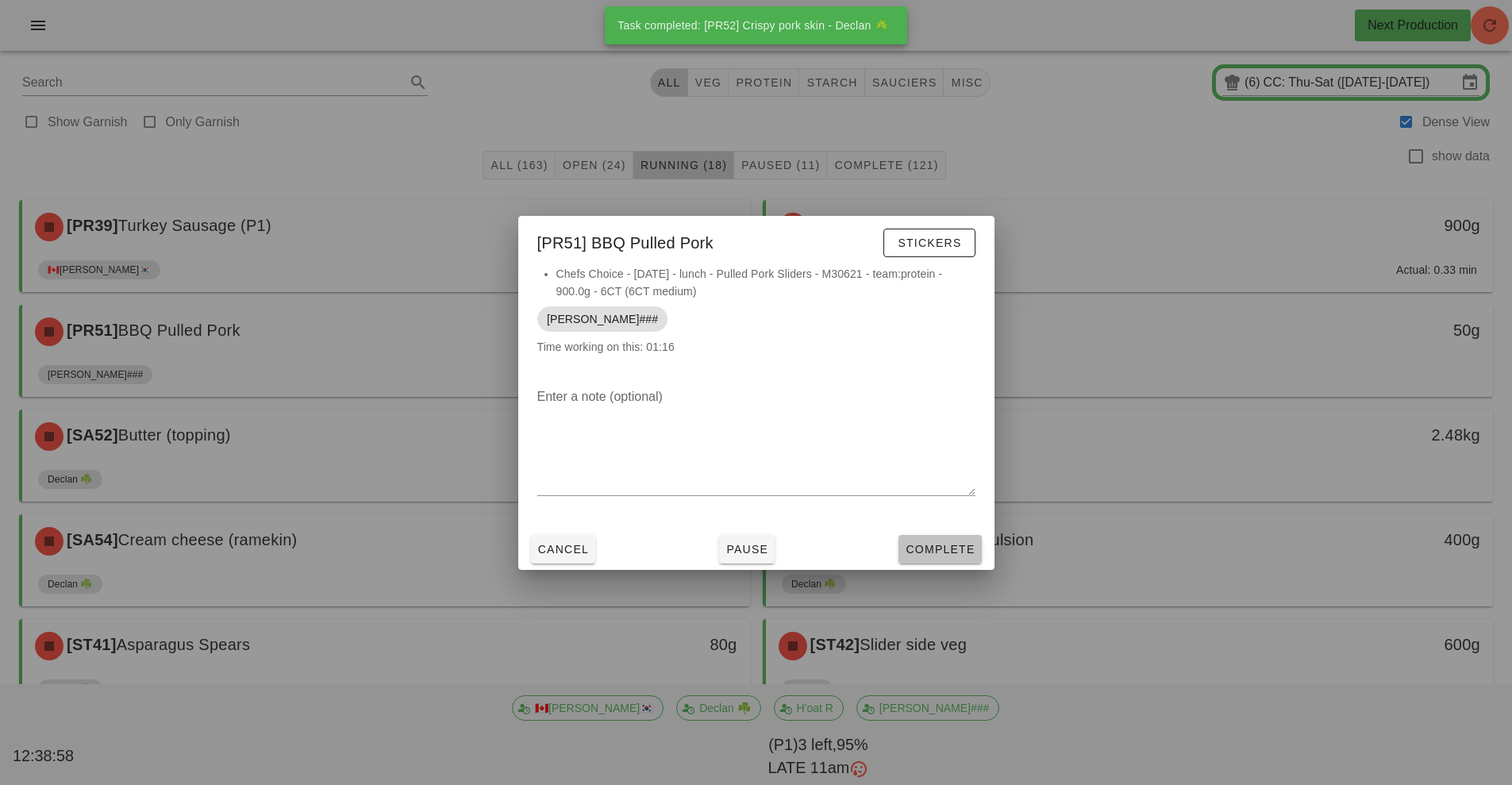
click at [952, 558] on button "Complete" at bounding box center [939, 549] width 82 height 29
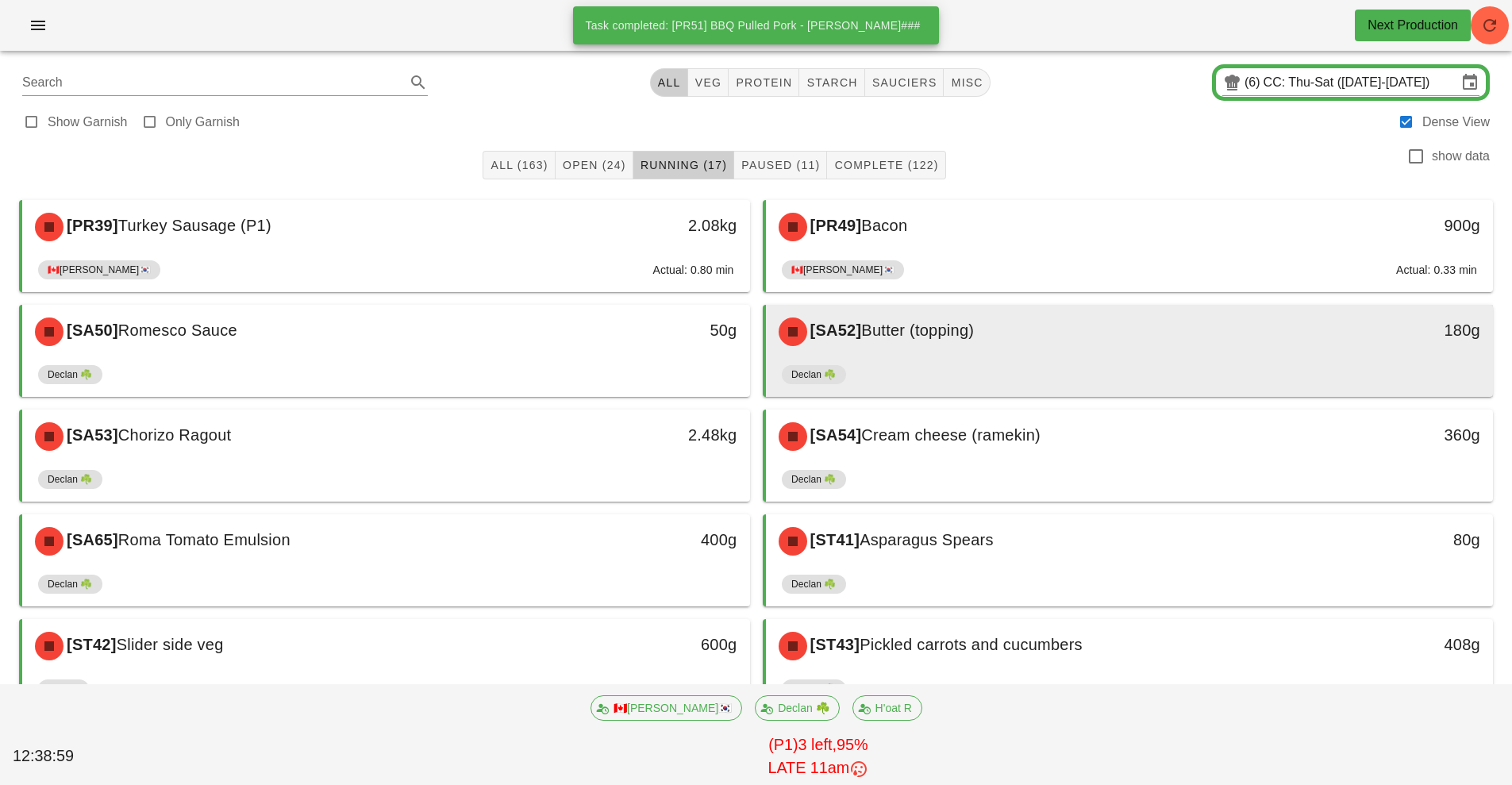
click at [959, 343] on div "[SA52] Butter (topping)" at bounding box center [1039, 331] width 541 height 48
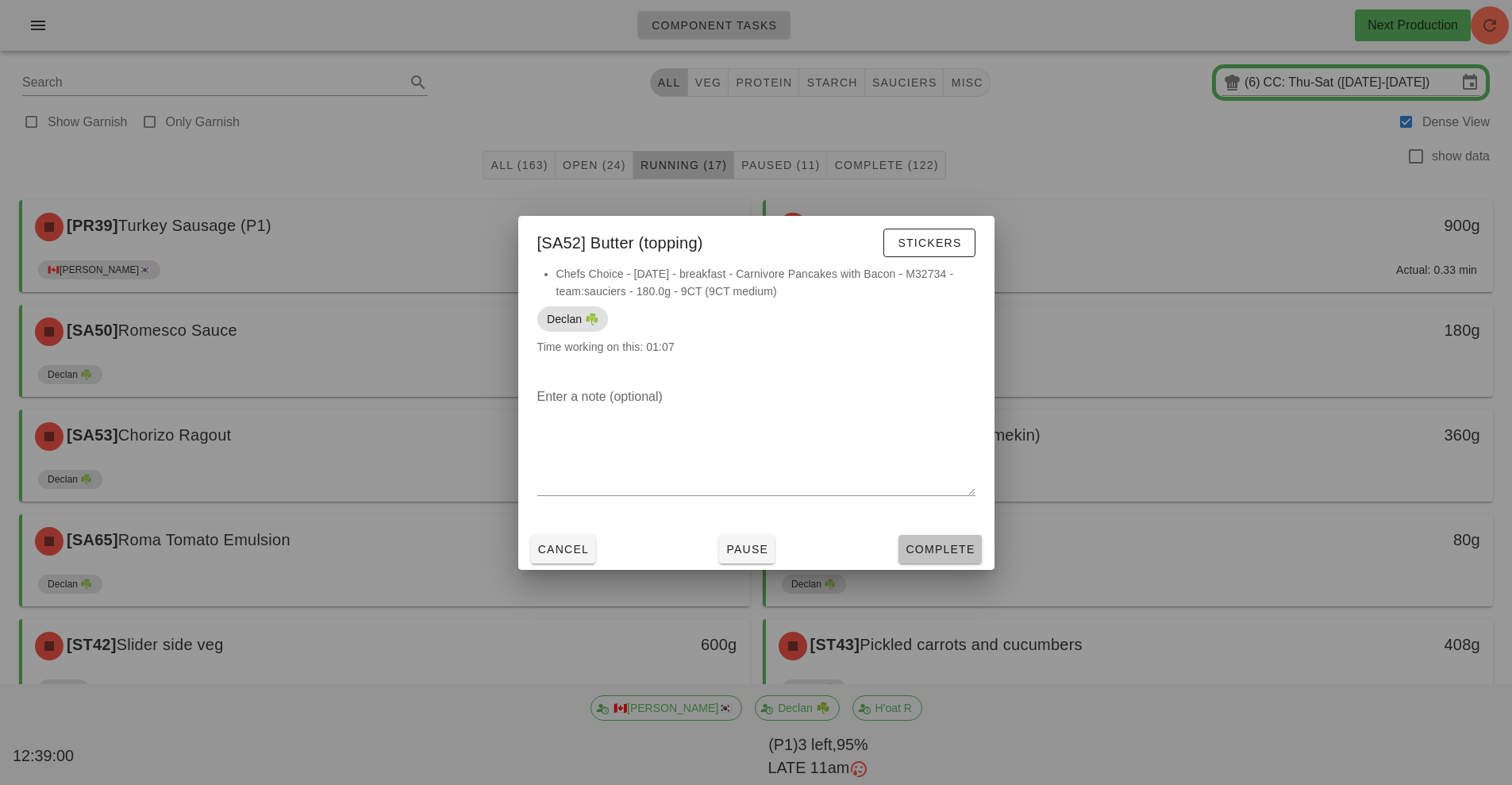
click at [938, 553] on span "Complete" at bounding box center [939, 548] width 70 height 13
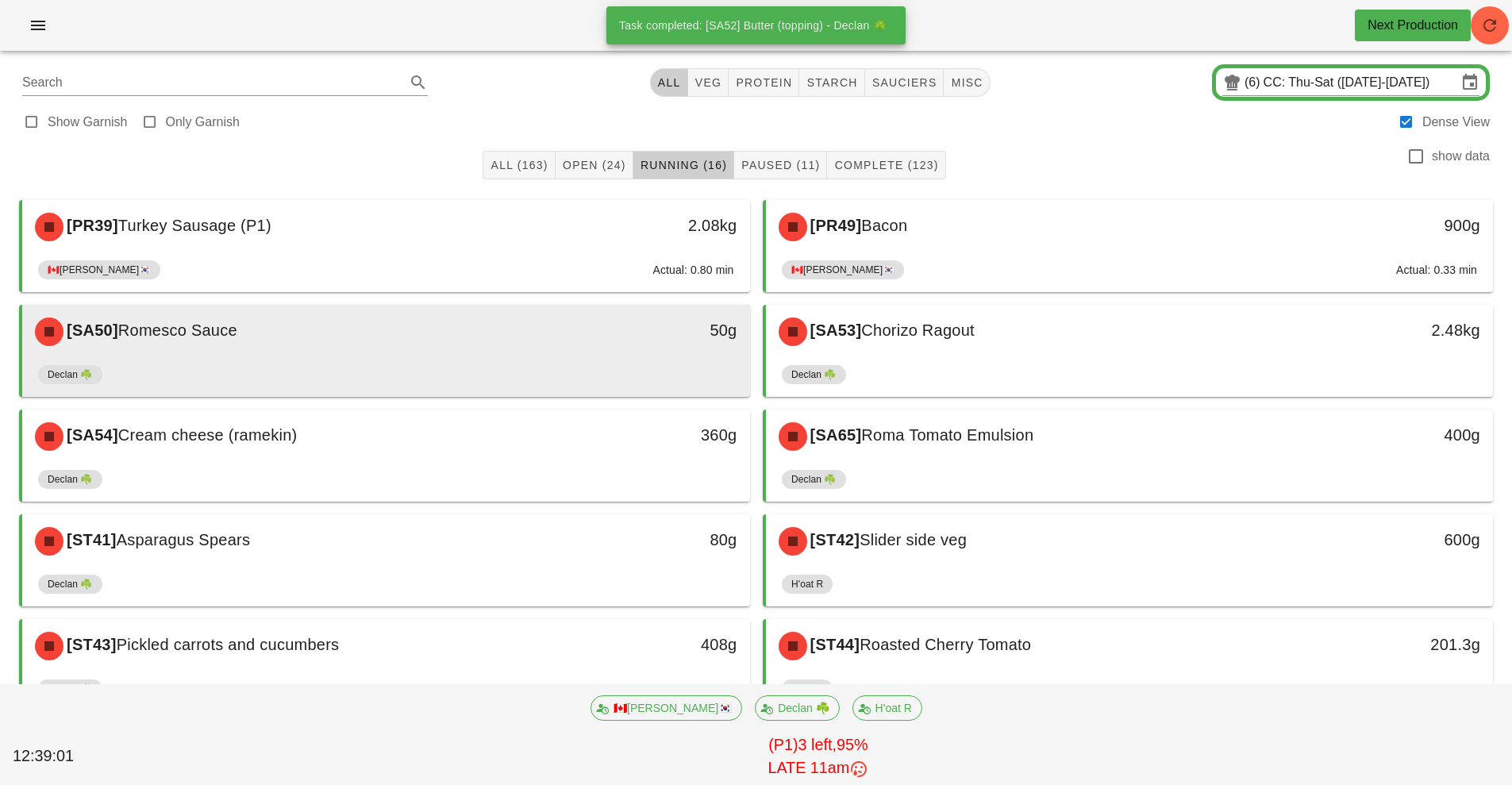
click at [502, 351] on div "[SA50] Romesco Sauce" at bounding box center [295, 331] width 541 height 48
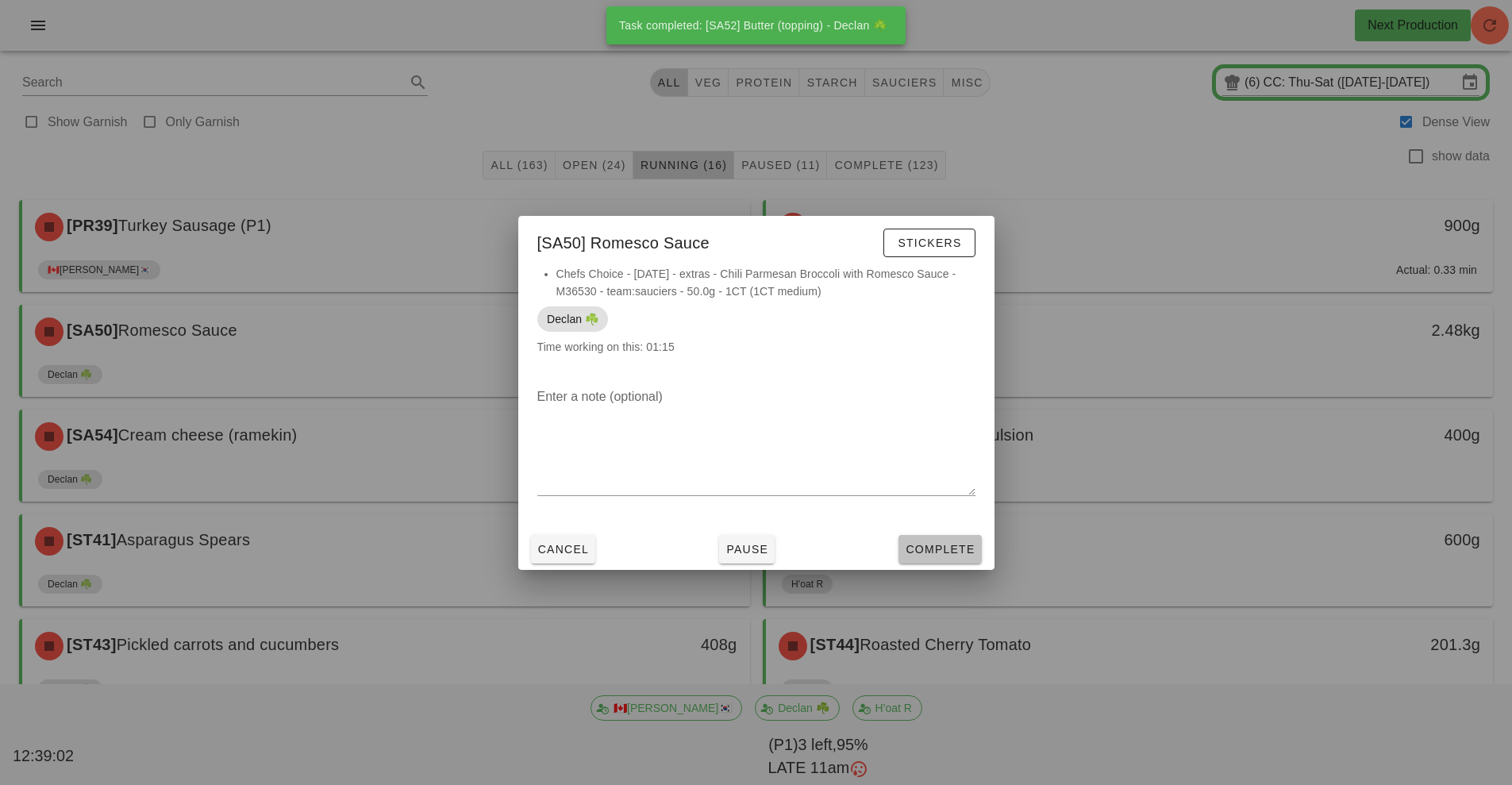
click at [949, 559] on button "Complete" at bounding box center [939, 549] width 82 height 29
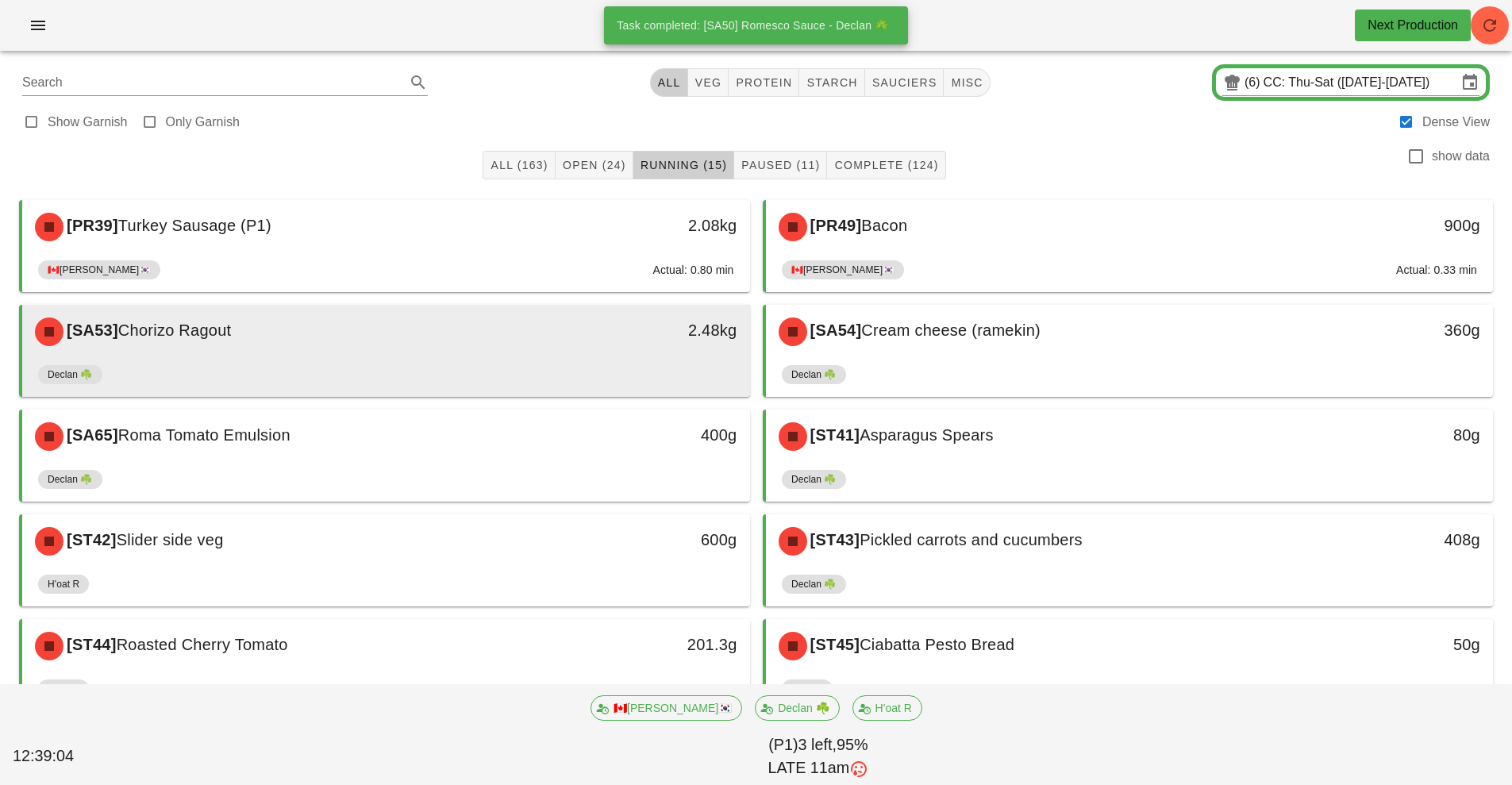
click at [454, 386] on div "Declan ☘️" at bounding box center [386, 377] width 696 height 38
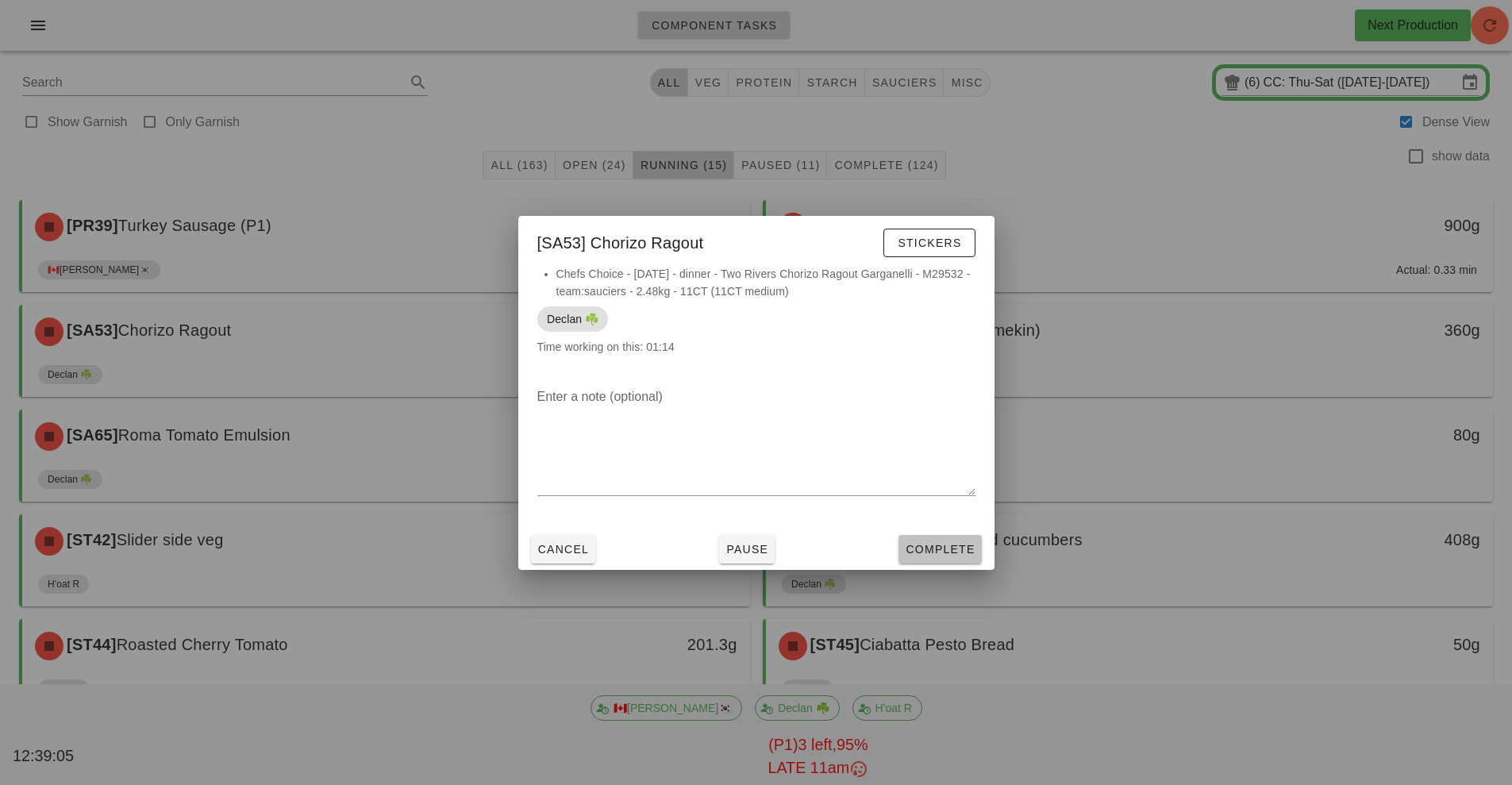
click at [905, 563] on button "Complete" at bounding box center [939, 549] width 82 height 29
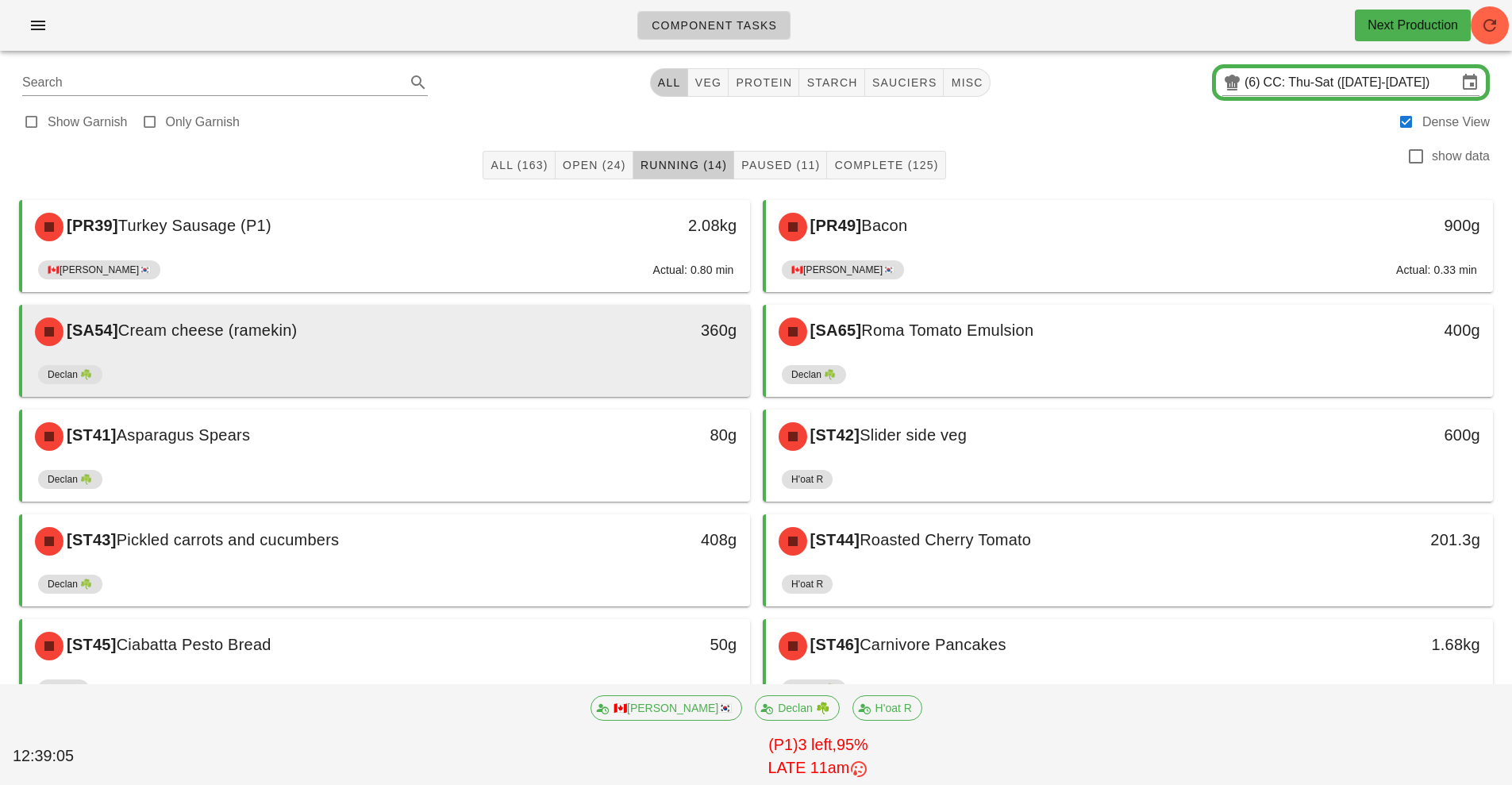
click at [456, 351] on div "[SA54] Cream cheese (ramekin)" at bounding box center [295, 331] width 541 height 48
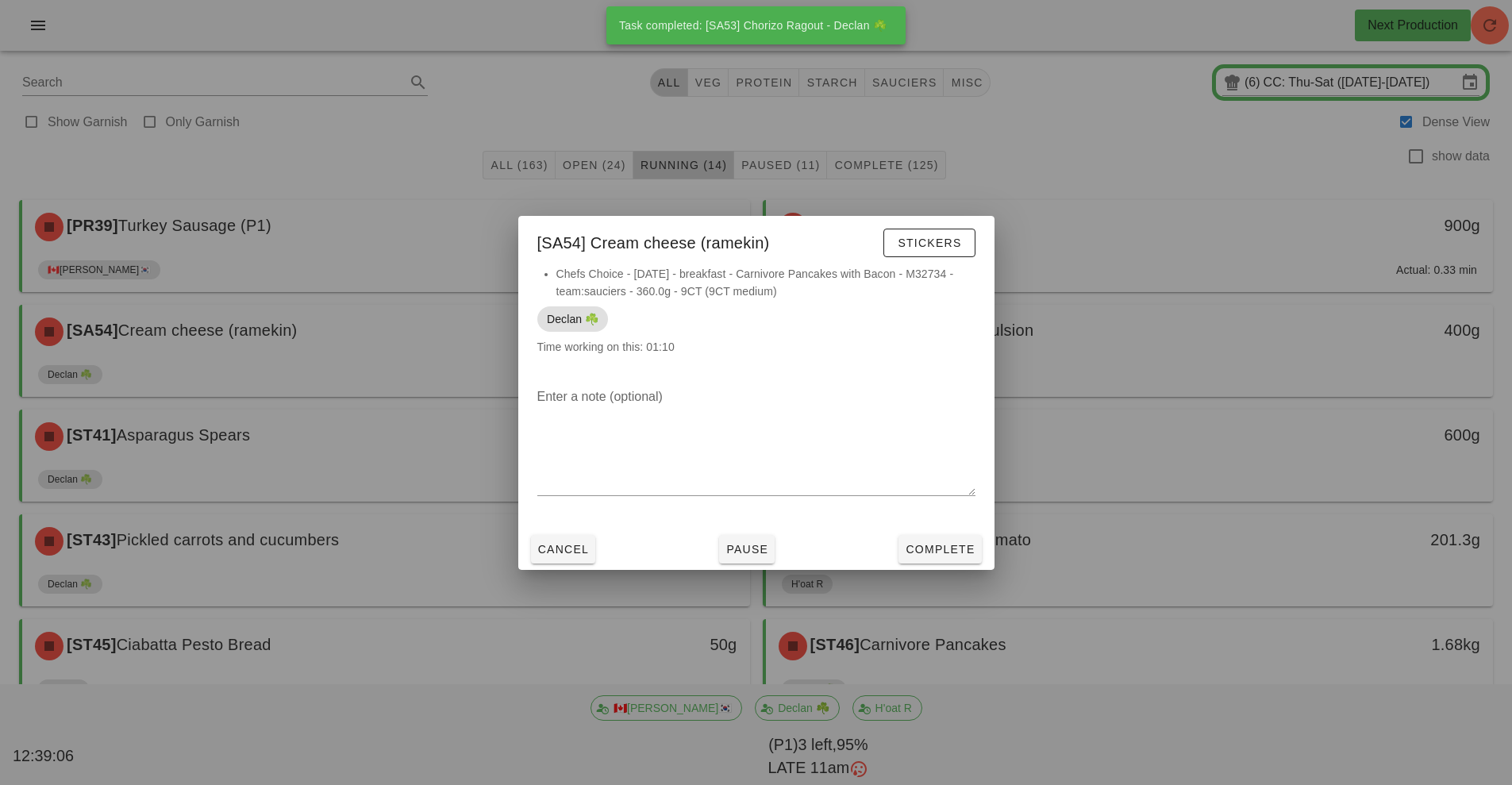
click at [928, 567] on div "Cancel Pause Complete" at bounding box center [756, 548] width 476 height 41
click at [963, 535] on button "Complete" at bounding box center [939, 549] width 82 height 29
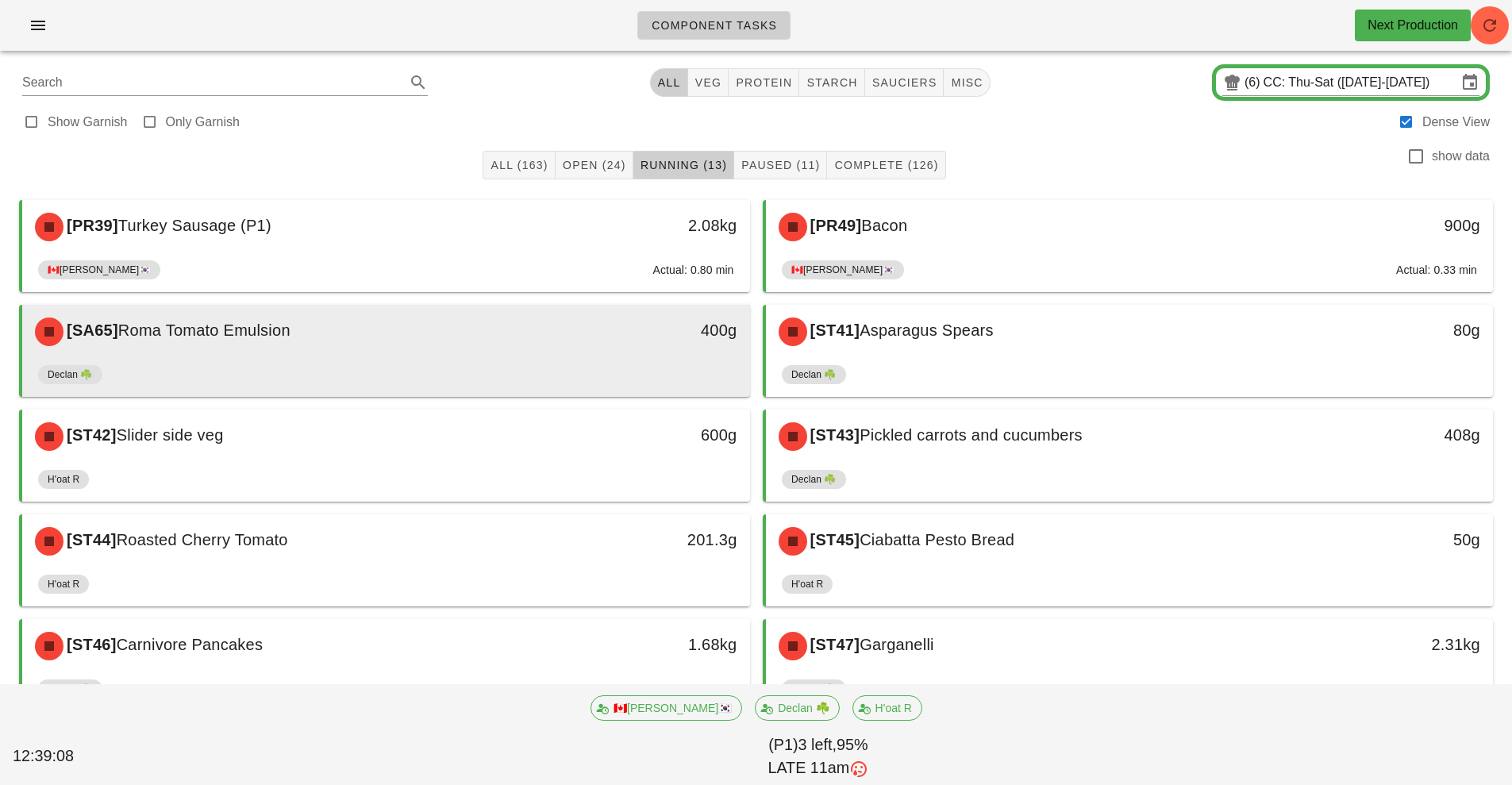
click at [439, 346] on div "[SA65] Roma Tomato Emulsion" at bounding box center [295, 331] width 541 height 48
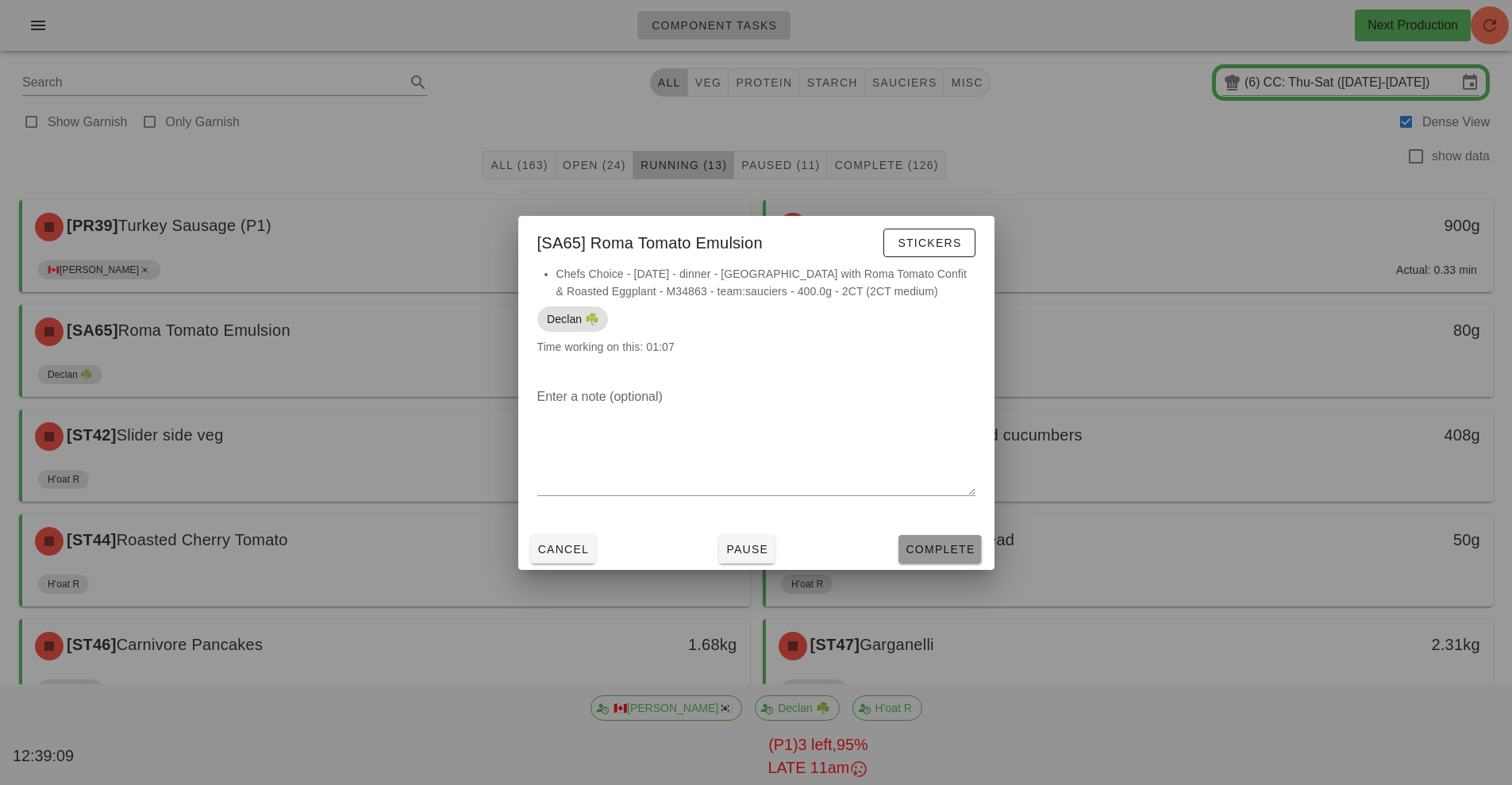
click at [942, 551] on span "Complete" at bounding box center [939, 548] width 70 height 13
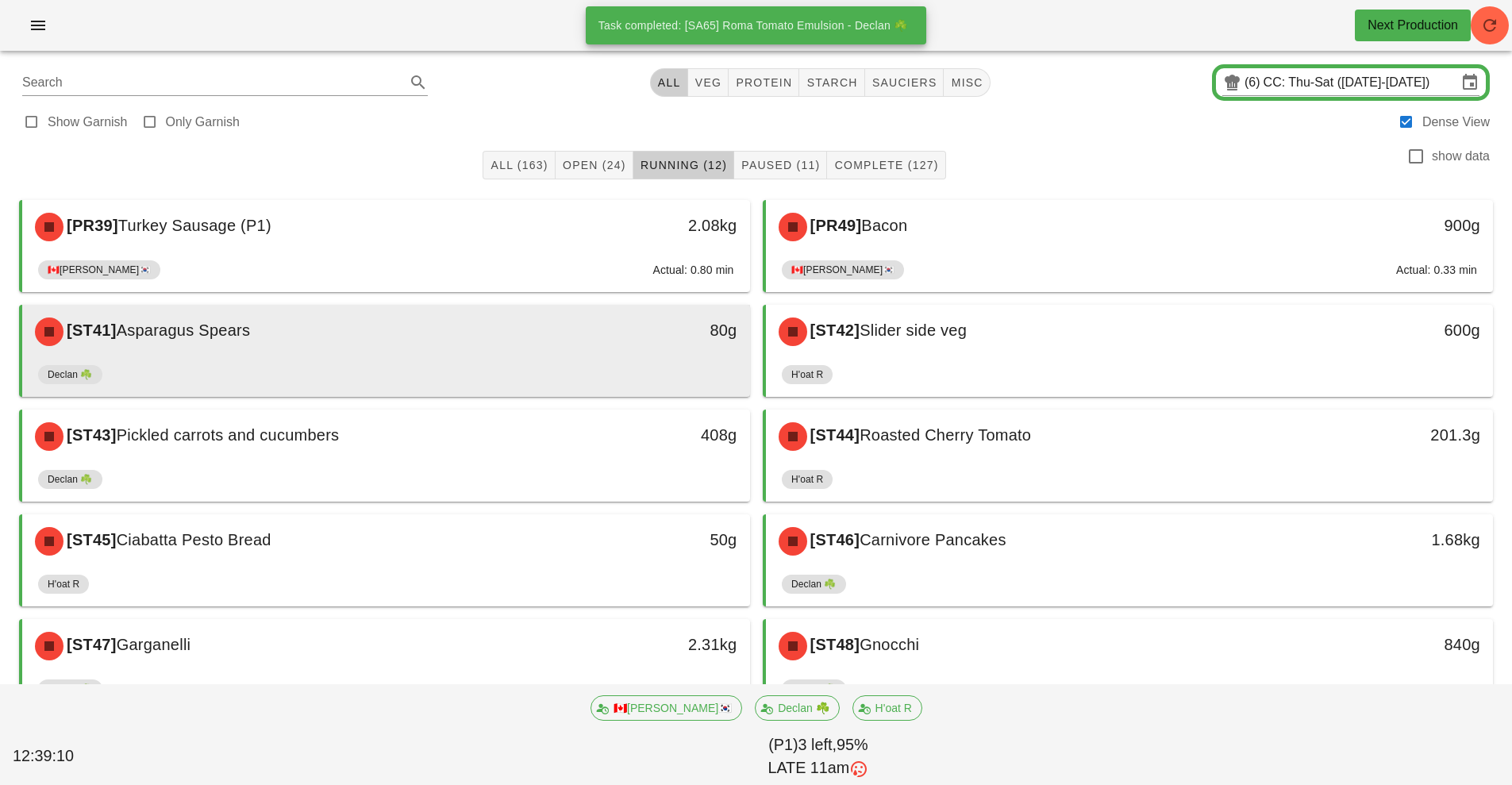
click at [462, 339] on div "[ST41] Asparagus Spears" at bounding box center [295, 331] width 541 height 48
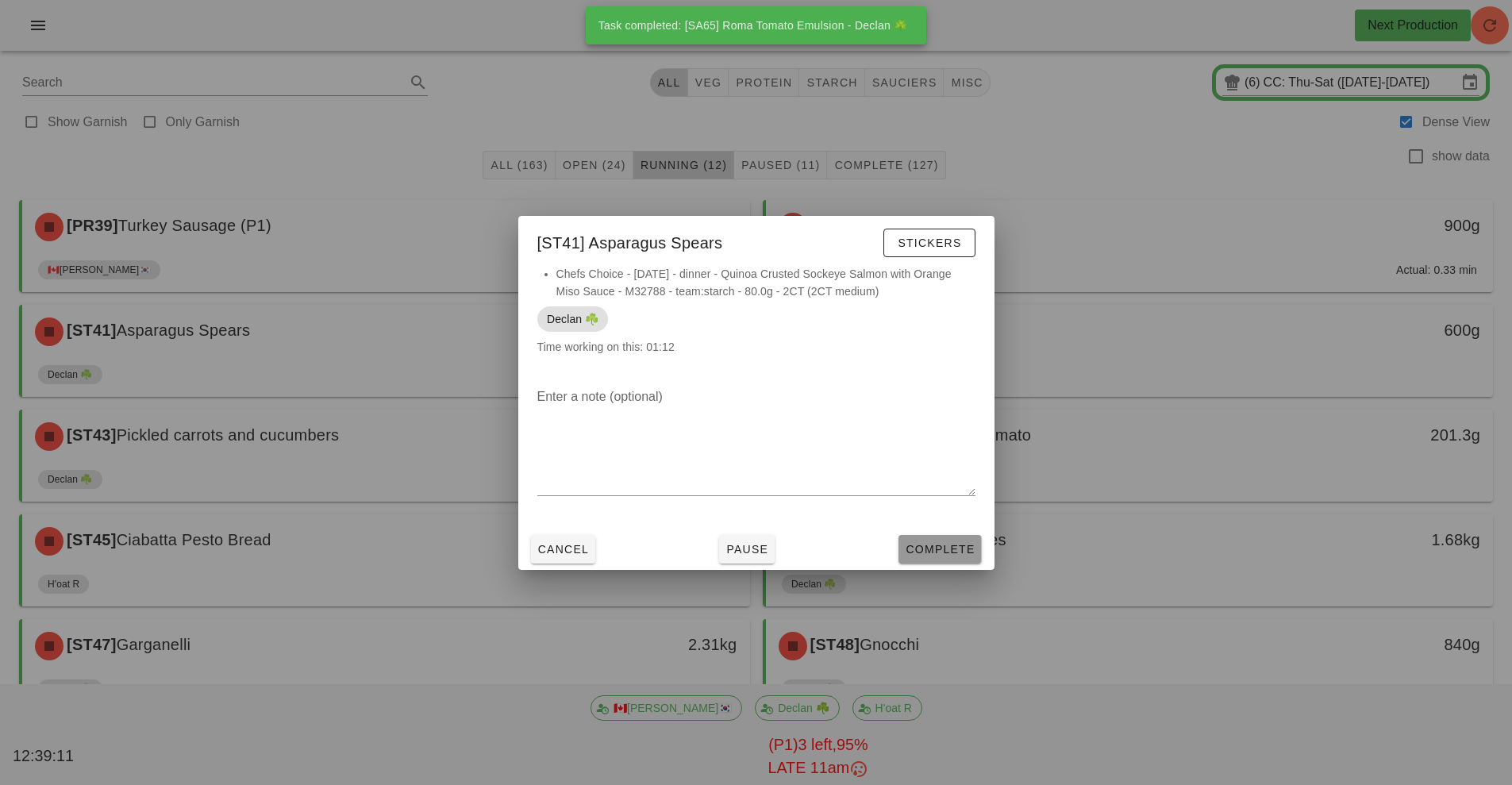
click at [941, 560] on button "Complete" at bounding box center [939, 549] width 82 height 29
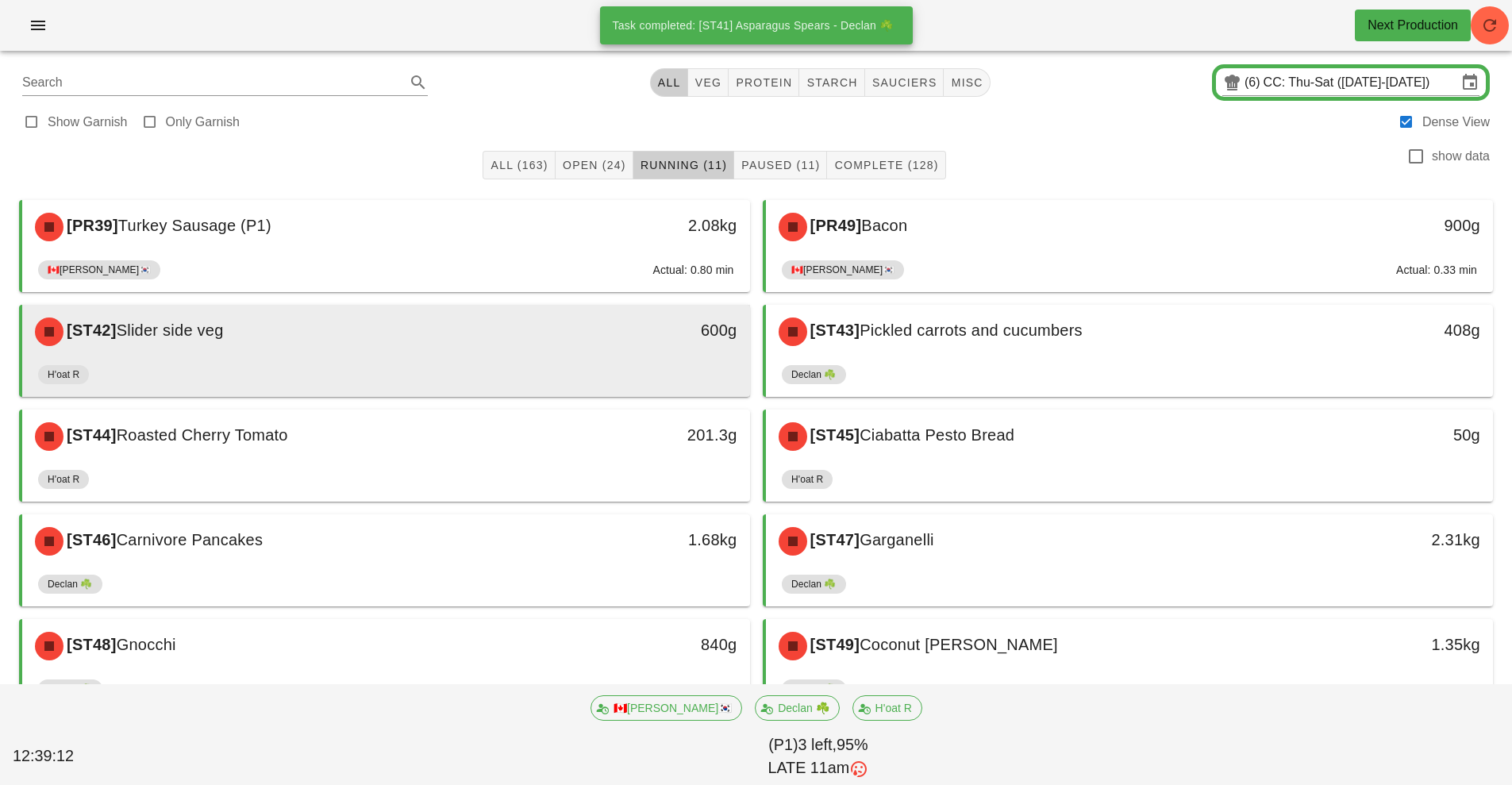
click at [569, 341] on div "600g" at bounding box center [656, 331] width 180 height 48
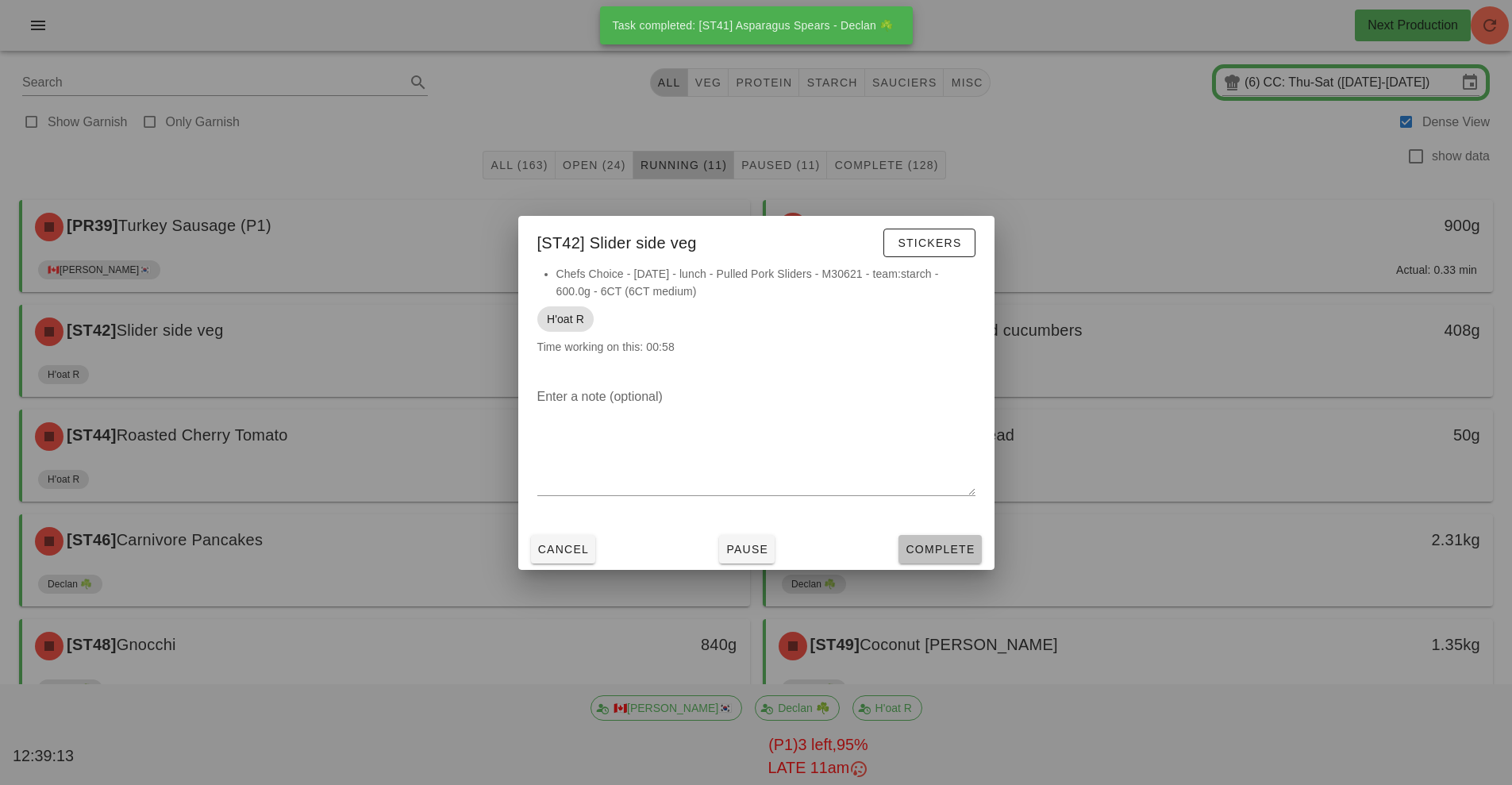
click at [949, 560] on button "Complete" at bounding box center [939, 549] width 82 height 29
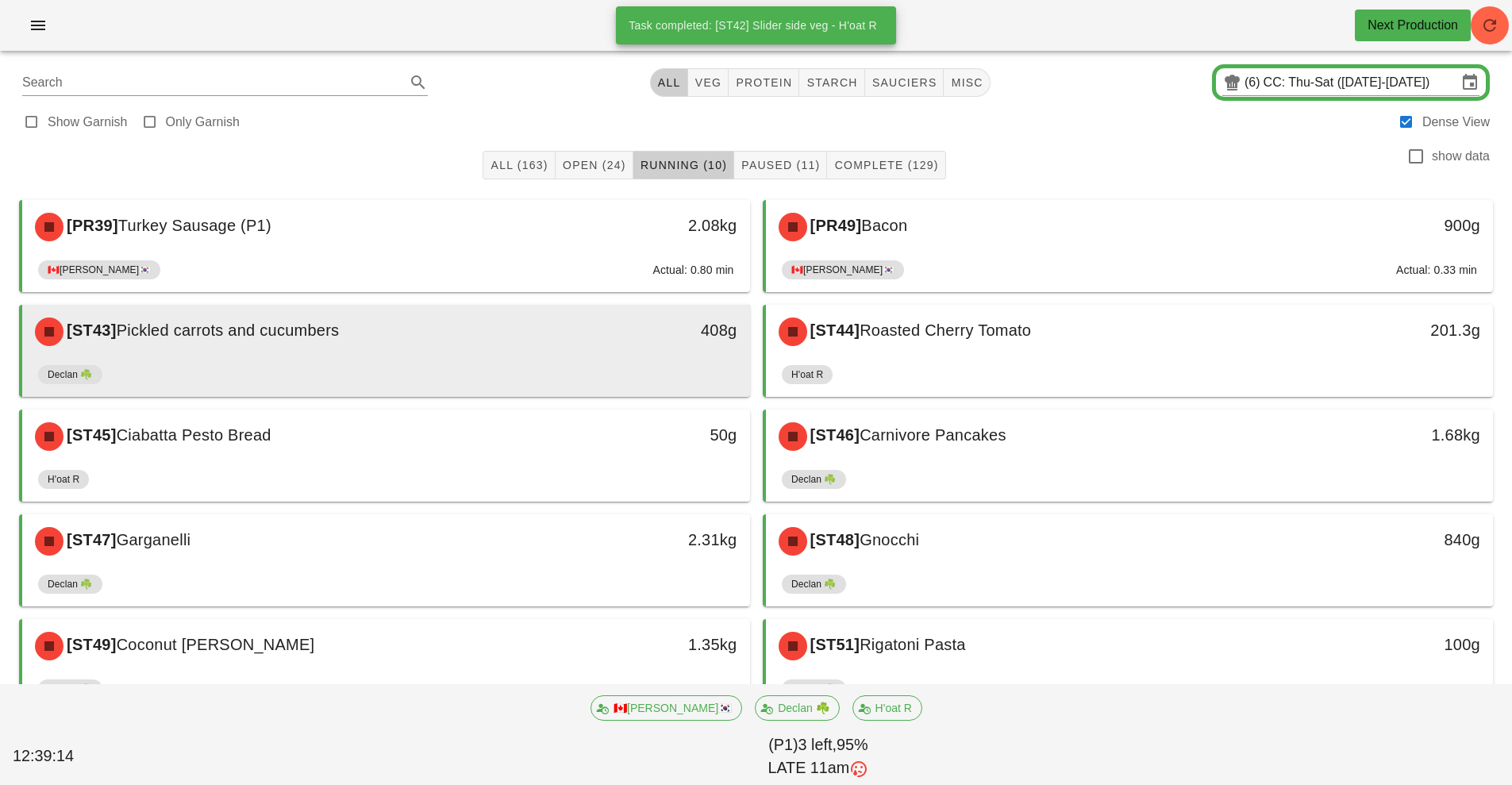
click at [407, 351] on div "[ST43] Pickled carrots and cucumbers" at bounding box center [295, 331] width 541 height 48
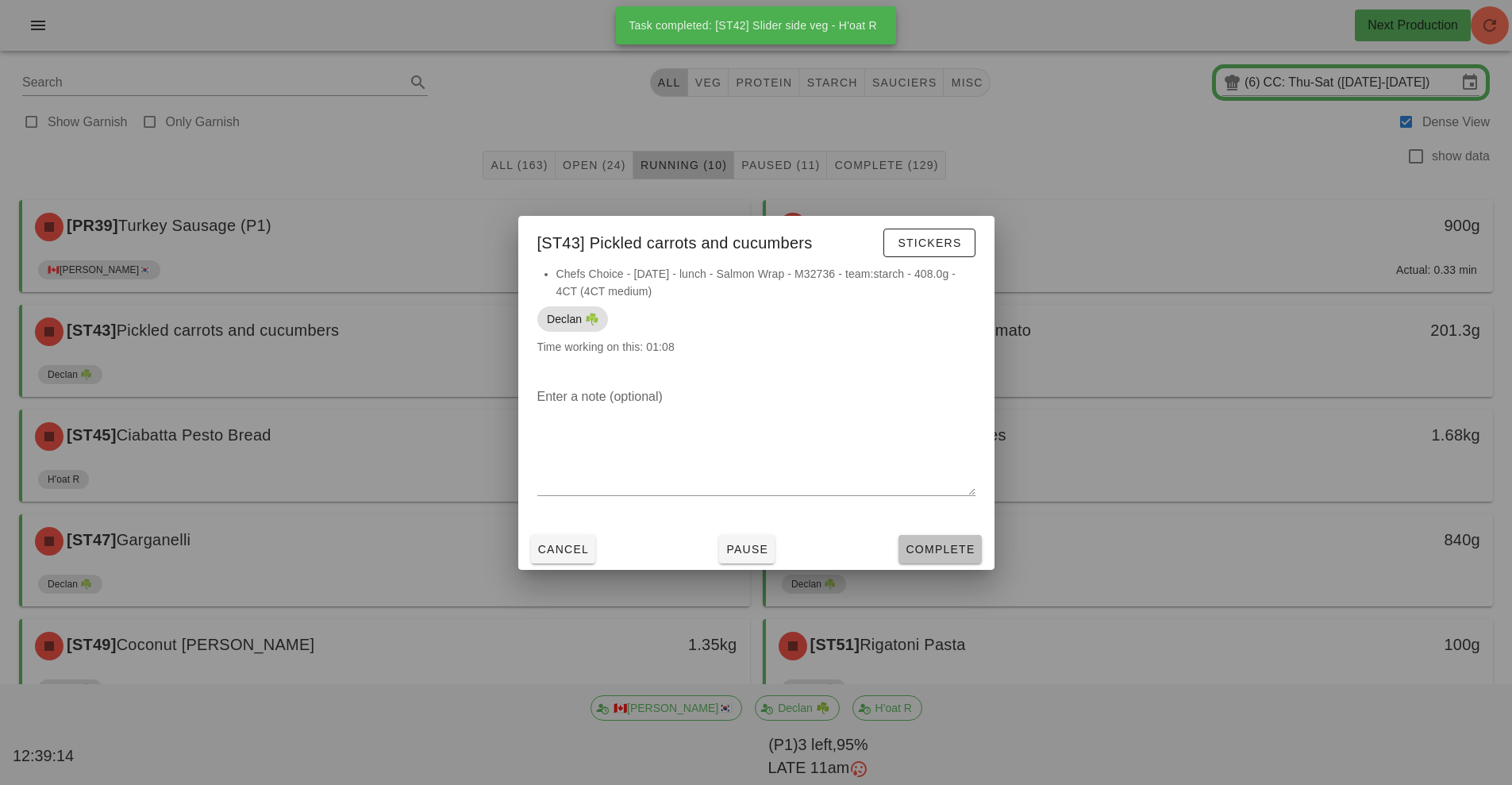
click at [927, 535] on button "Complete" at bounding box center [939, 549] width 82 height 29
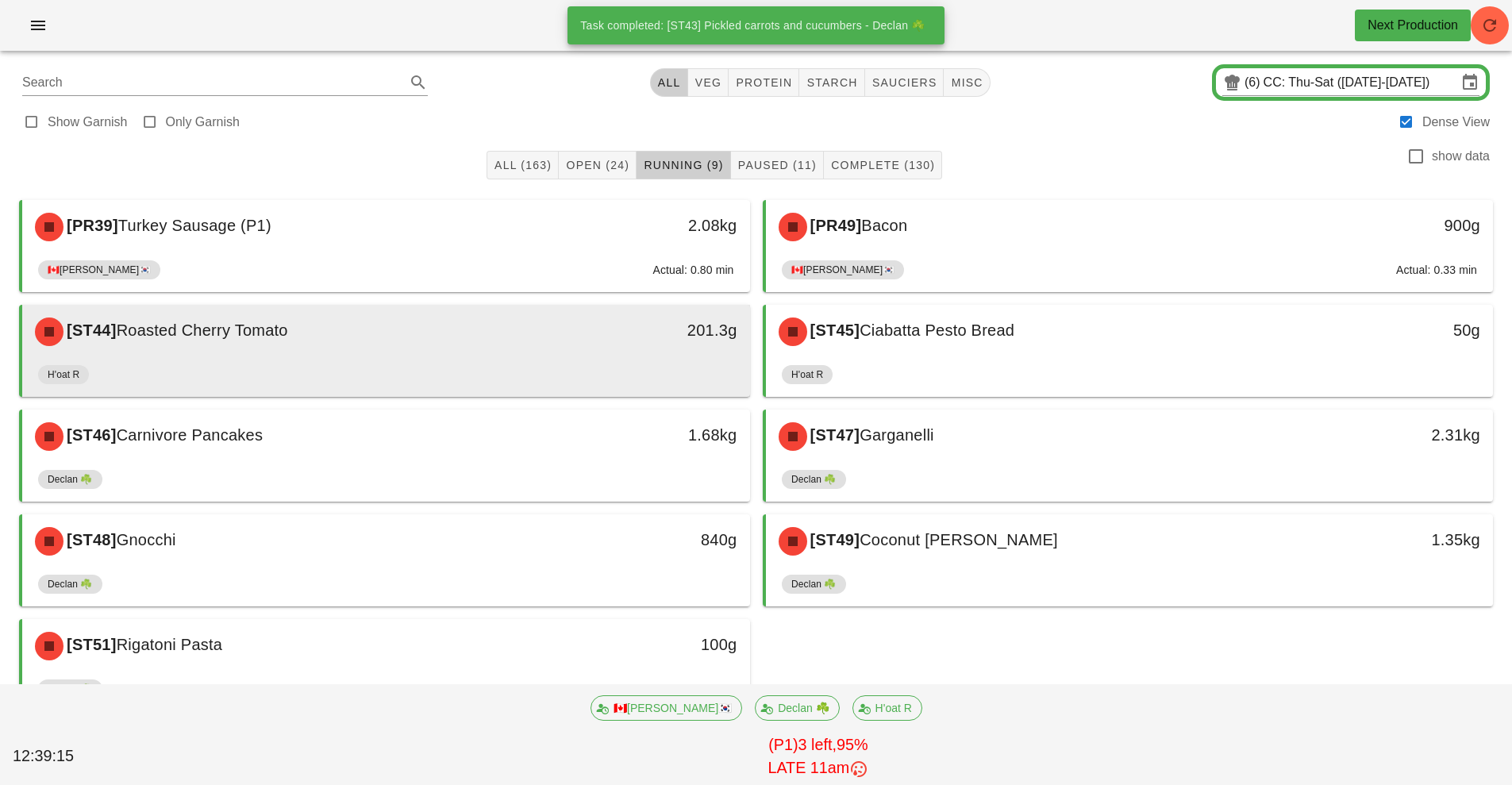
click at [527, 341] on div "[ST44] Roasted Cherry Tomato" at bounding box center [295, 331] width 541 height 48
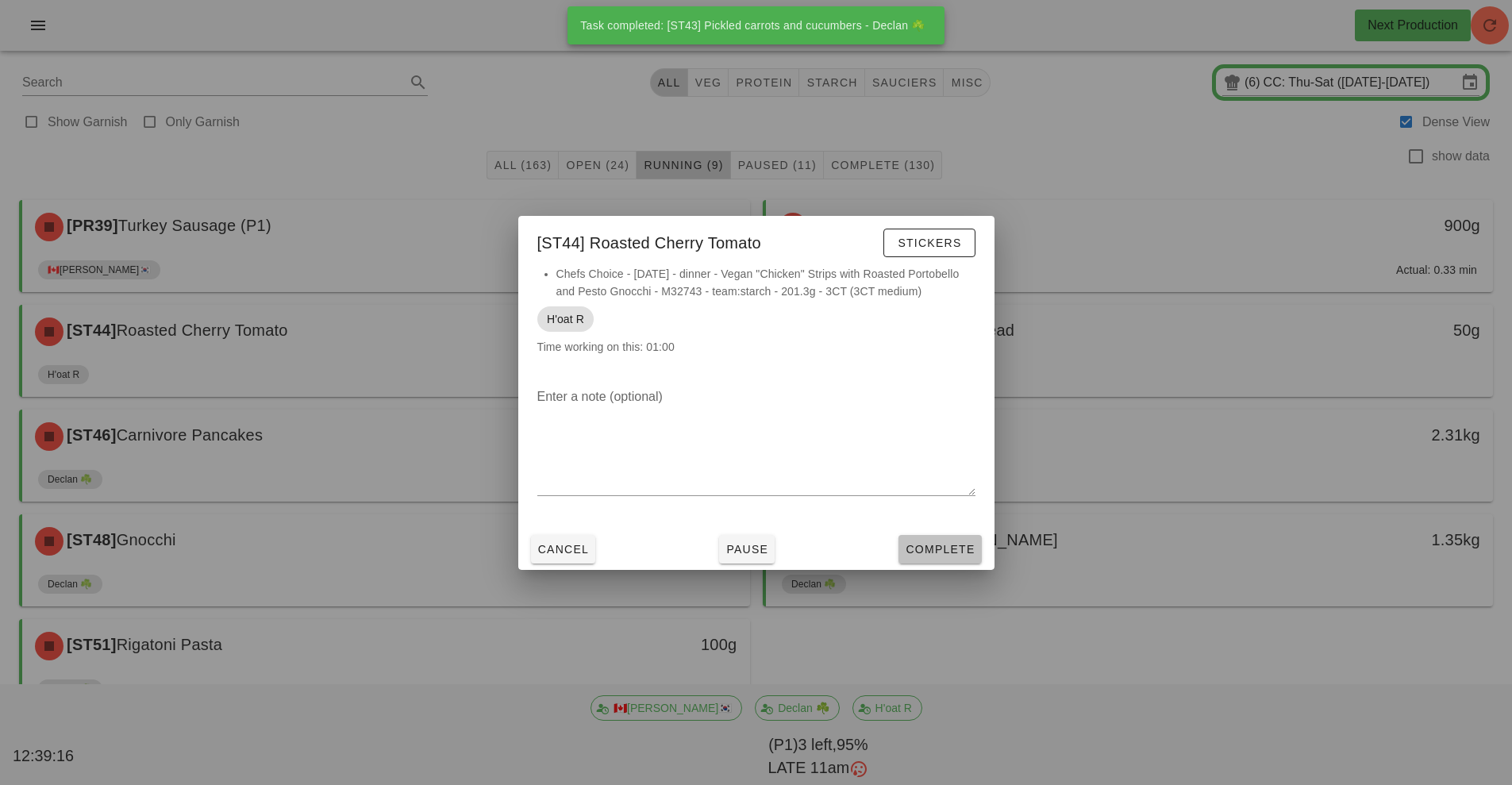
click at [963, 552] on span "Complete" at bounding box center [939, 548] width 70 height 13
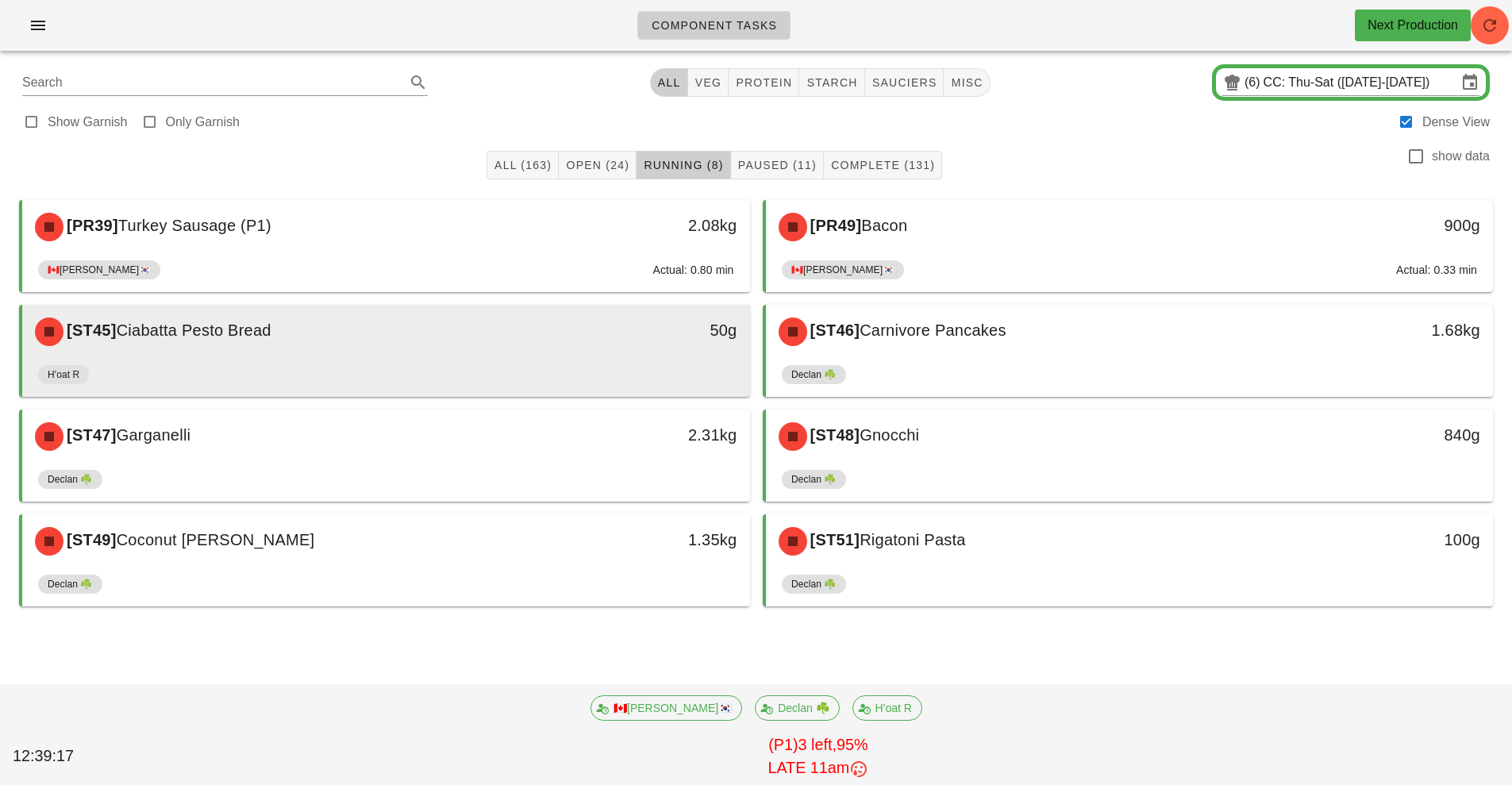
click at [408, 341] on div "[ST45] Ciabatta Pesto Bread" at bounding box center [295, 331] width 541 height 48
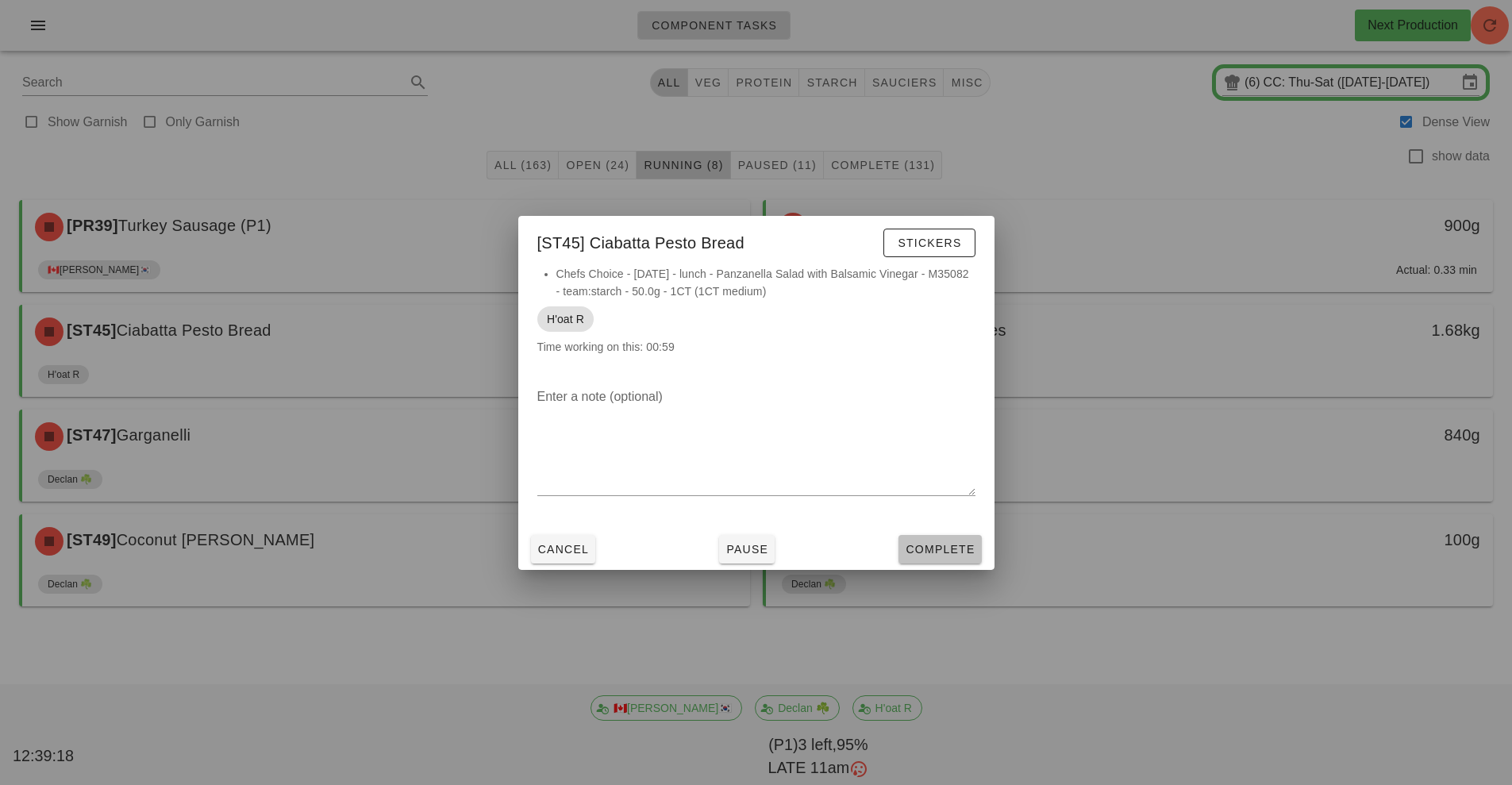
click at [918, 547] on span "Complete" at bounding box center [939, 548] width 70 height 13
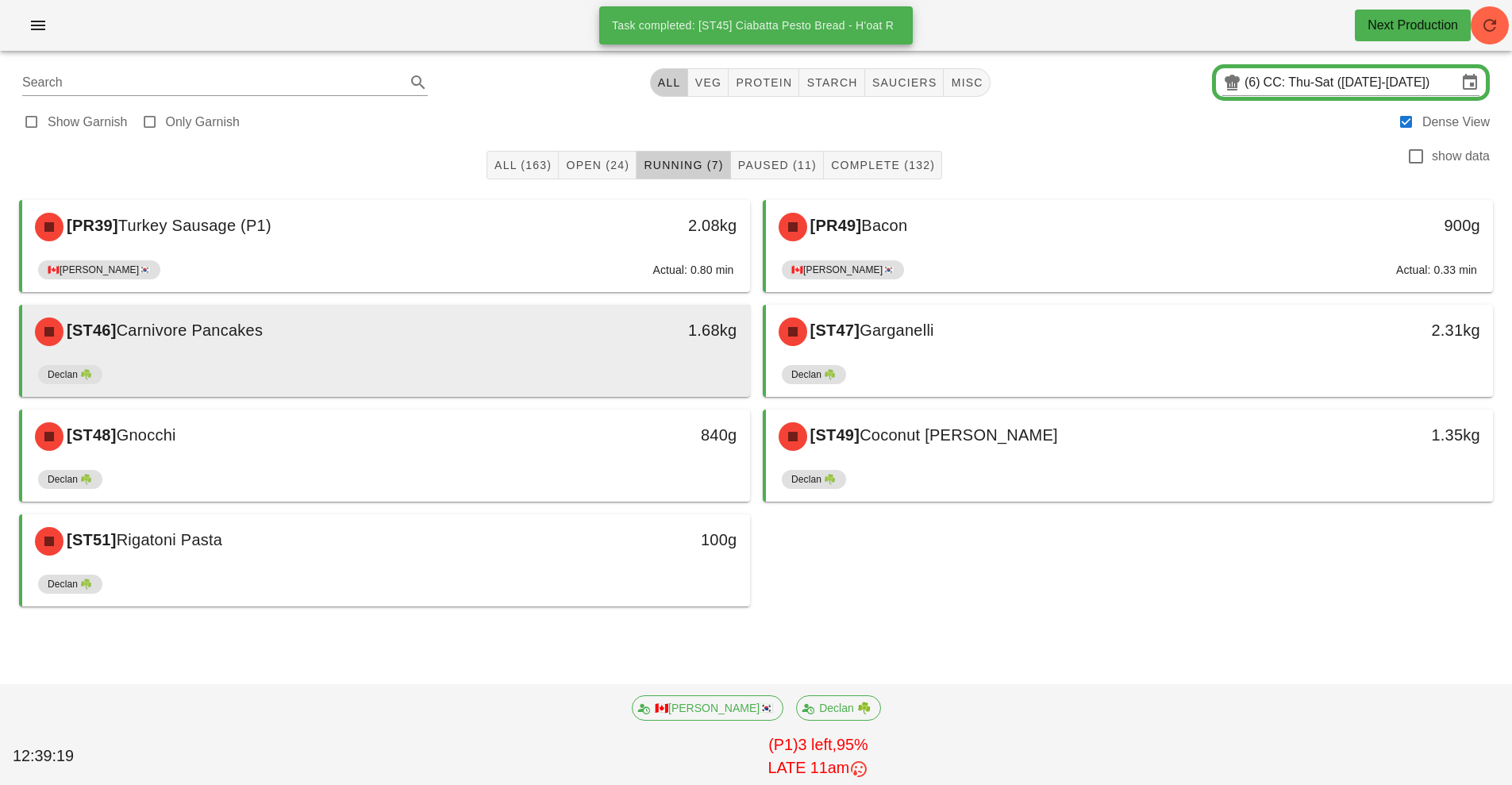
click at [273, 319] on div "[ST46] Carnivore Pancakes" at bounding box center [295, 331] width 541 height 48
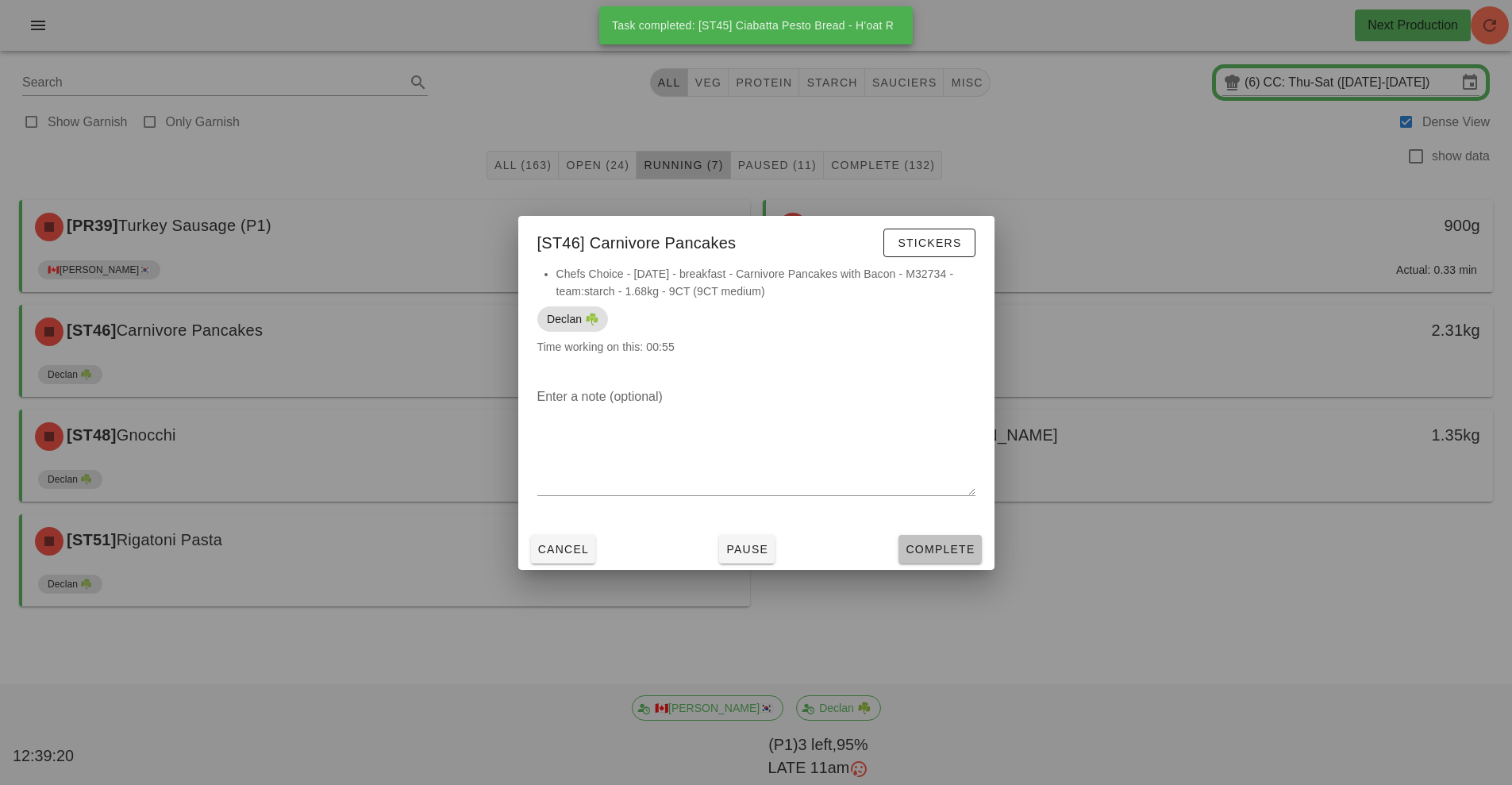
click at [918, 552] on span "Complete" at bounding box center [939, 548] width 70 height 13
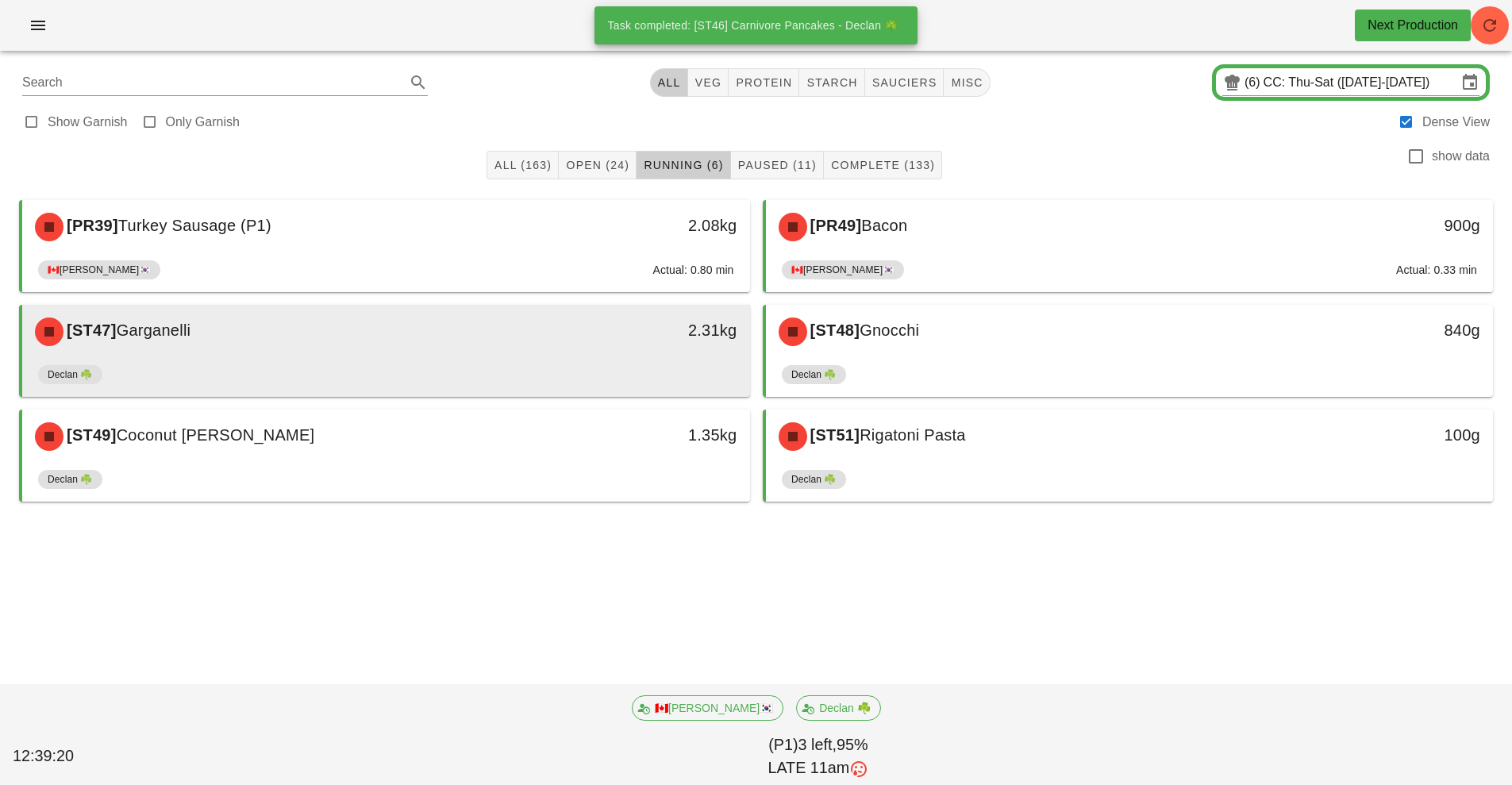
click at [304, 365] on div "Declan ☘️" at bounding box center [386, 377] width 696 height 38
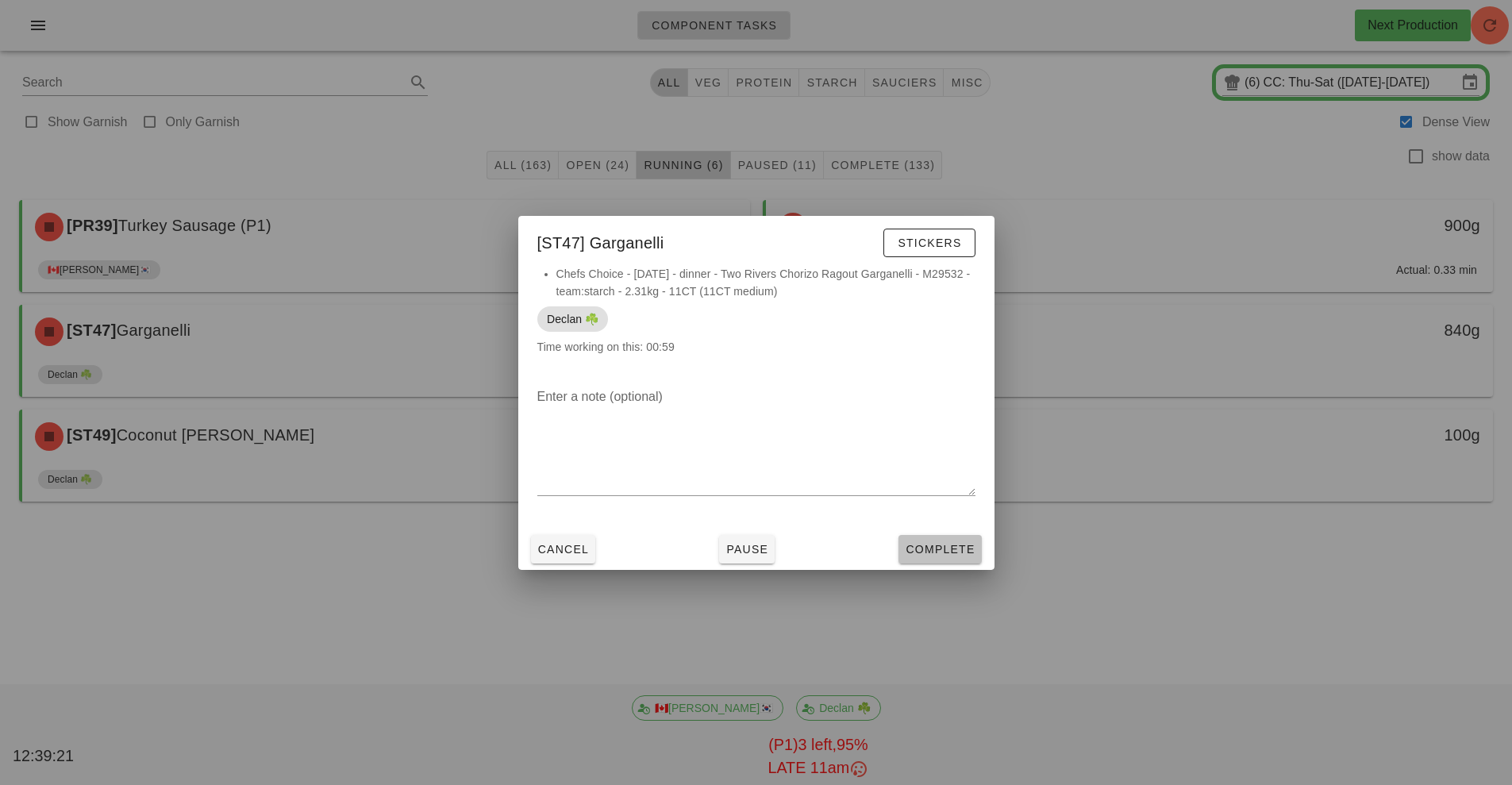
click at [929, 550] on span "Complete" at bounding box center [939, 548] width 70 height 13
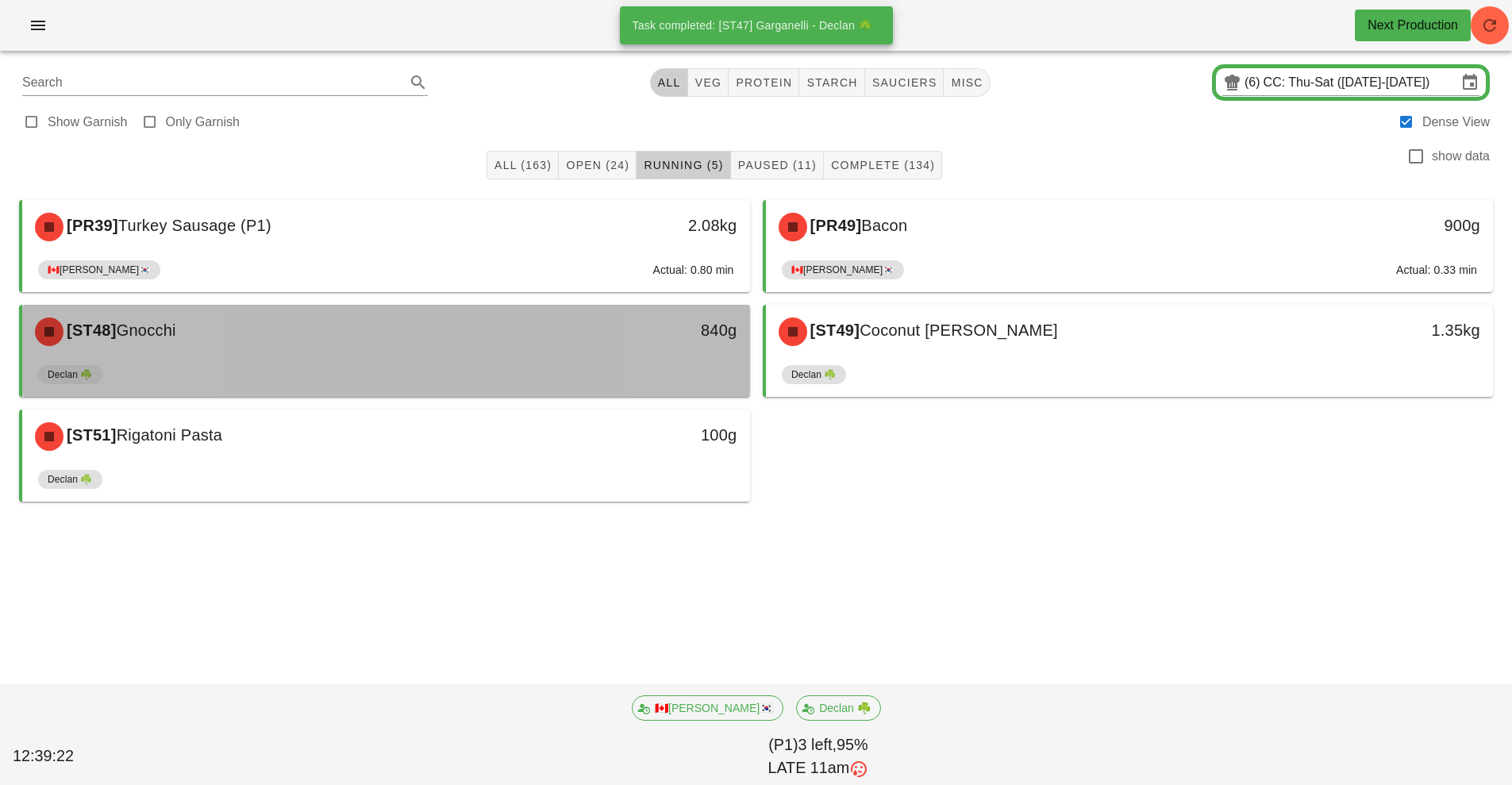
click at [305, 367] on div "Declan ☘️" at bounding box center [386, 377] width 696 height 38
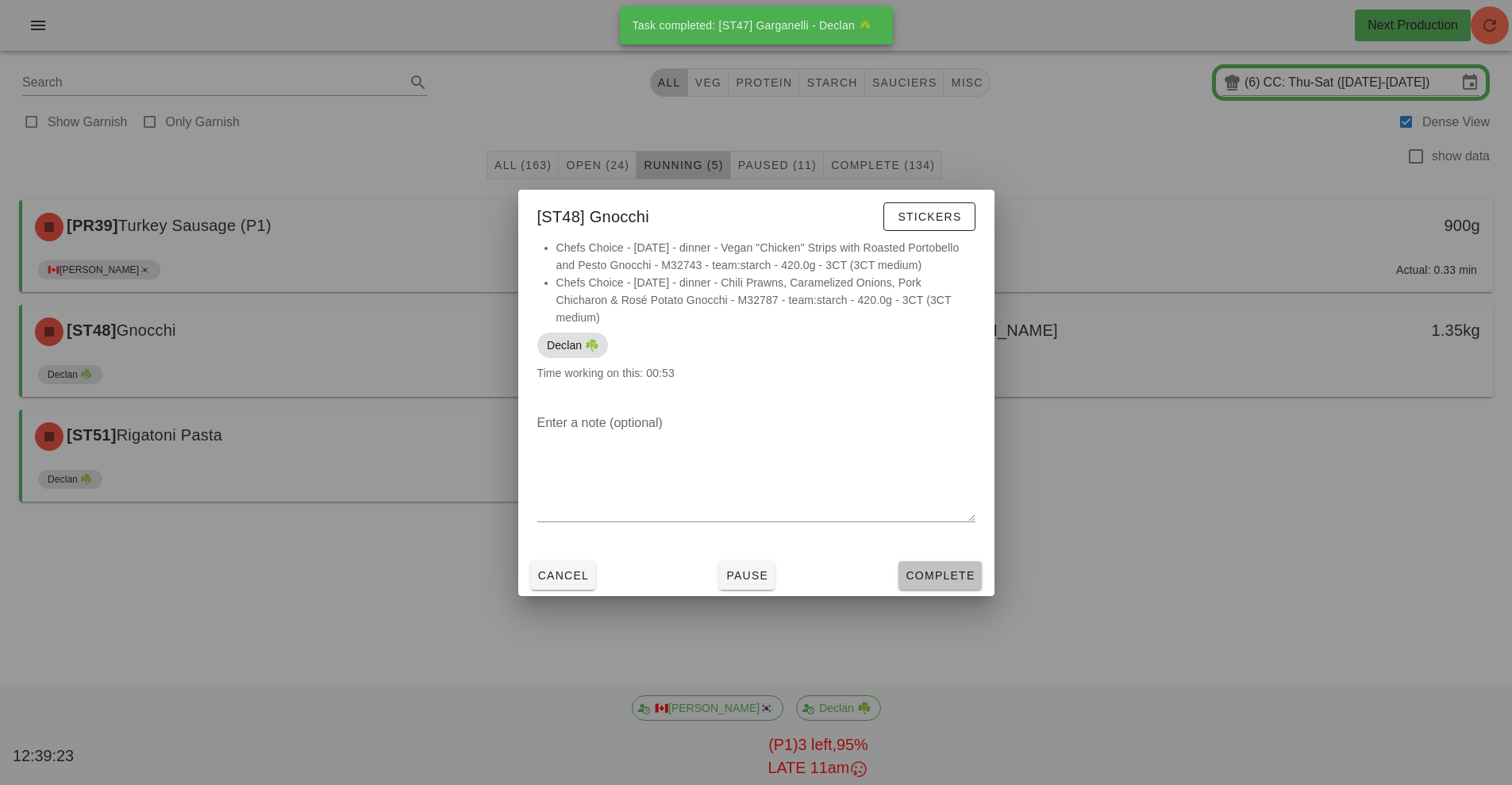
click at [916, 584] on button "Complete" at bounding box center [939, 575] width 82 height 29
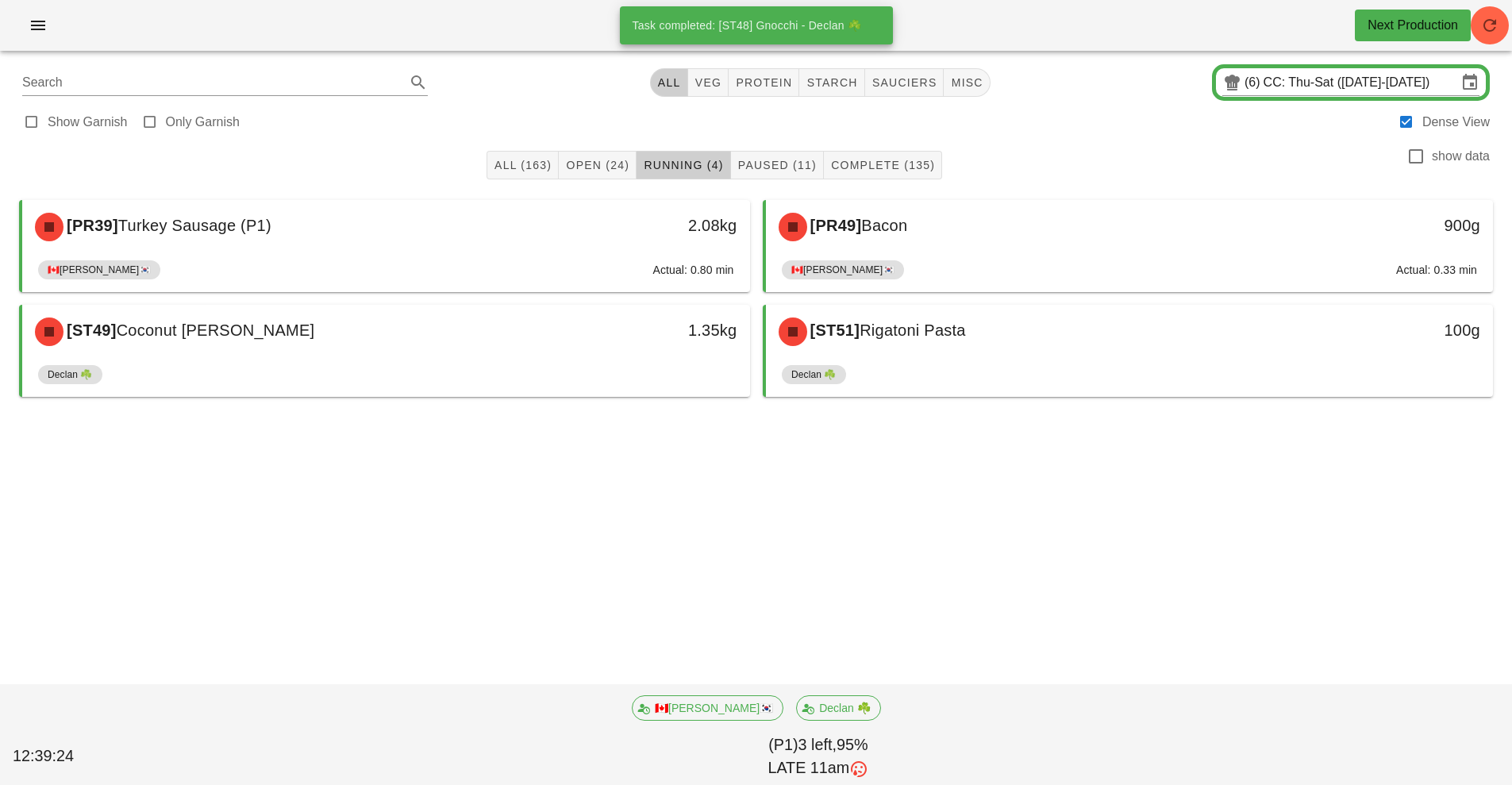
click at [392, 452] on div "[PR39] Turkey Sausage (P1) 2.08kg 🇨🇦[PERSON_NAME]🇰🇷 Actual: 0.80 min [PR49] Bac…" at bounding box center [756, 322] width 1493 height 263
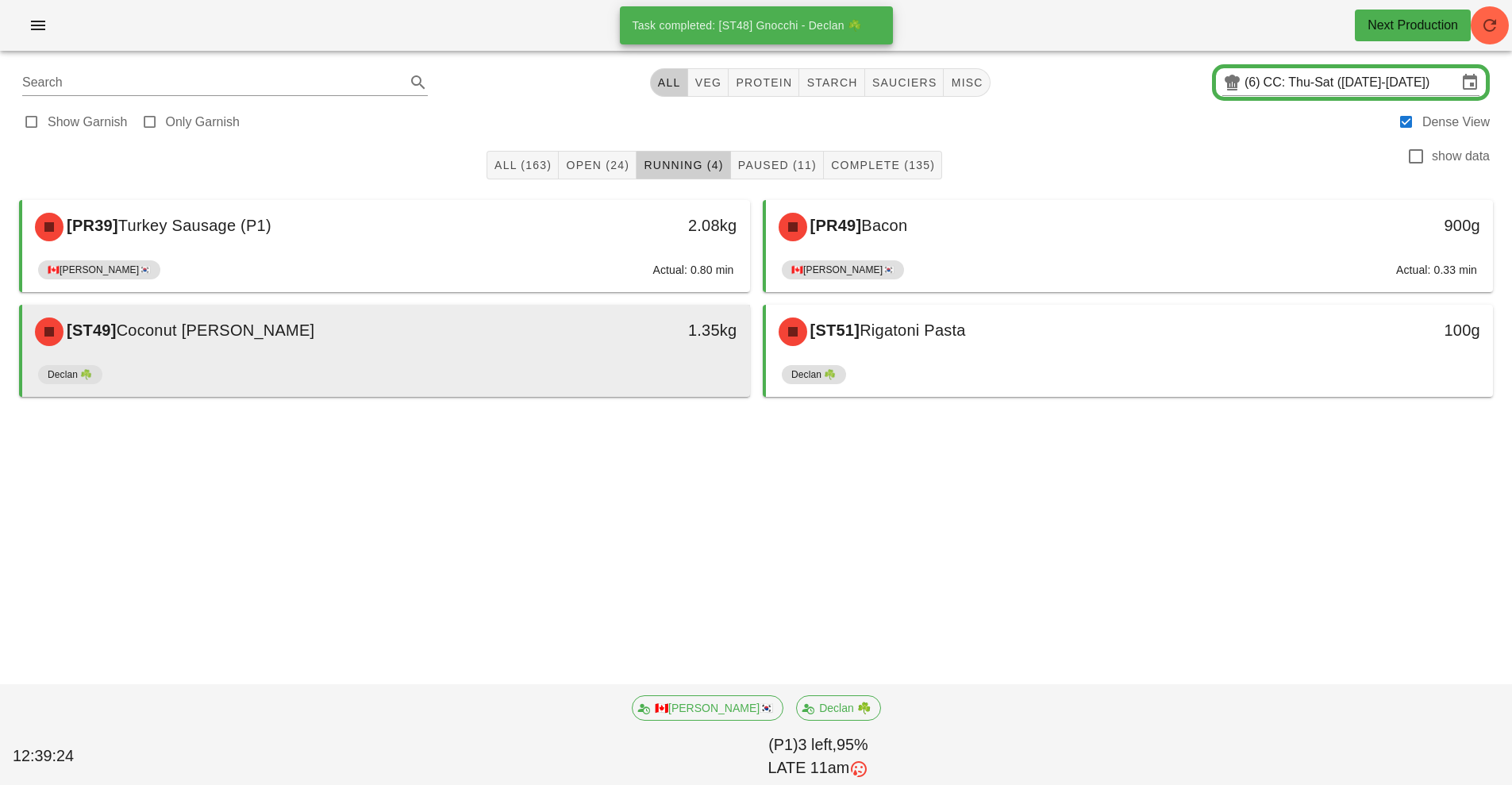
click at [554, 372] on div "Declan ☘️" at bounding box center [386, 377] width 696 height 38
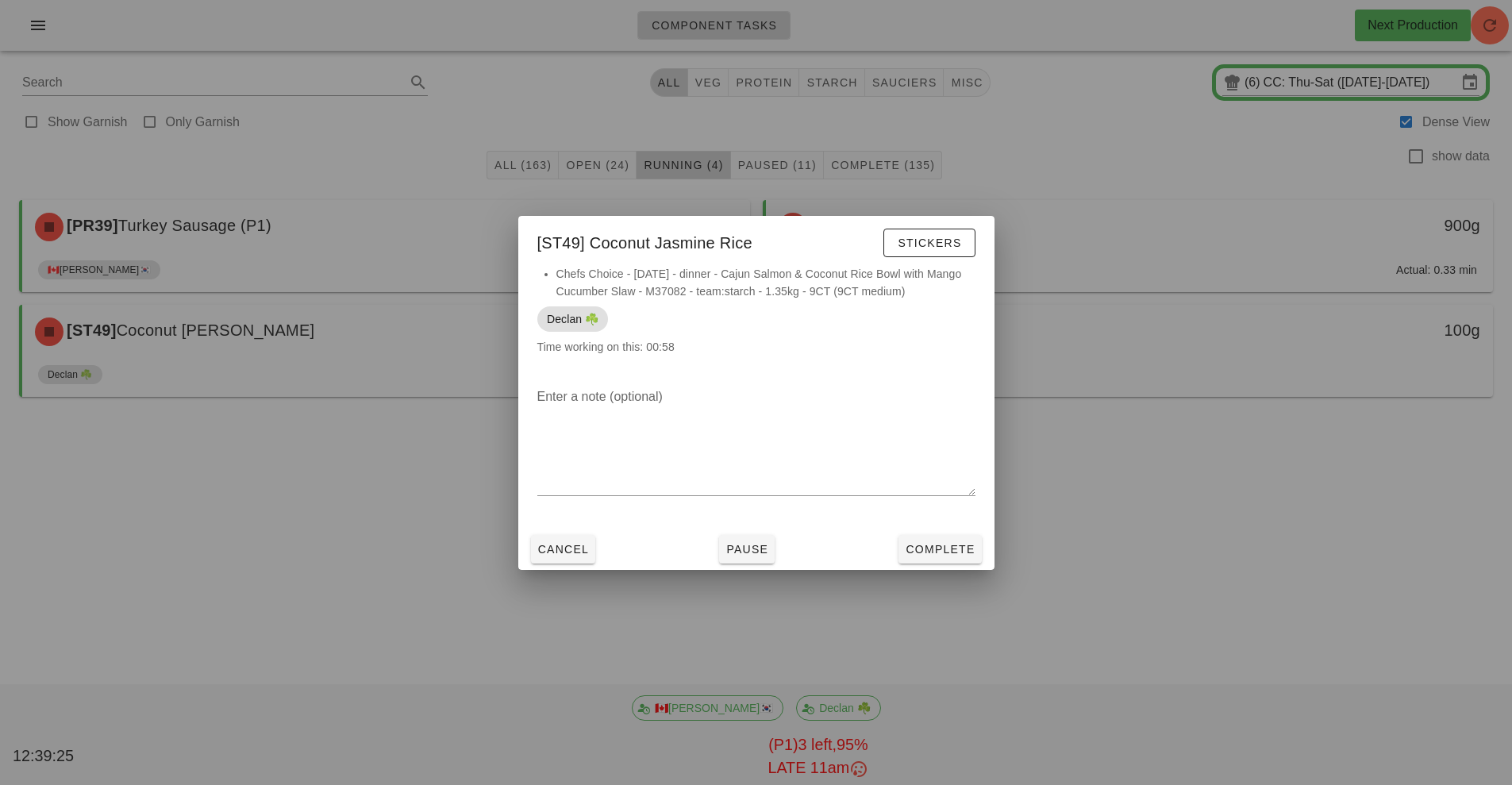
click at [953, 584] on div at bounding box center [756, 392] width 1512 height 785
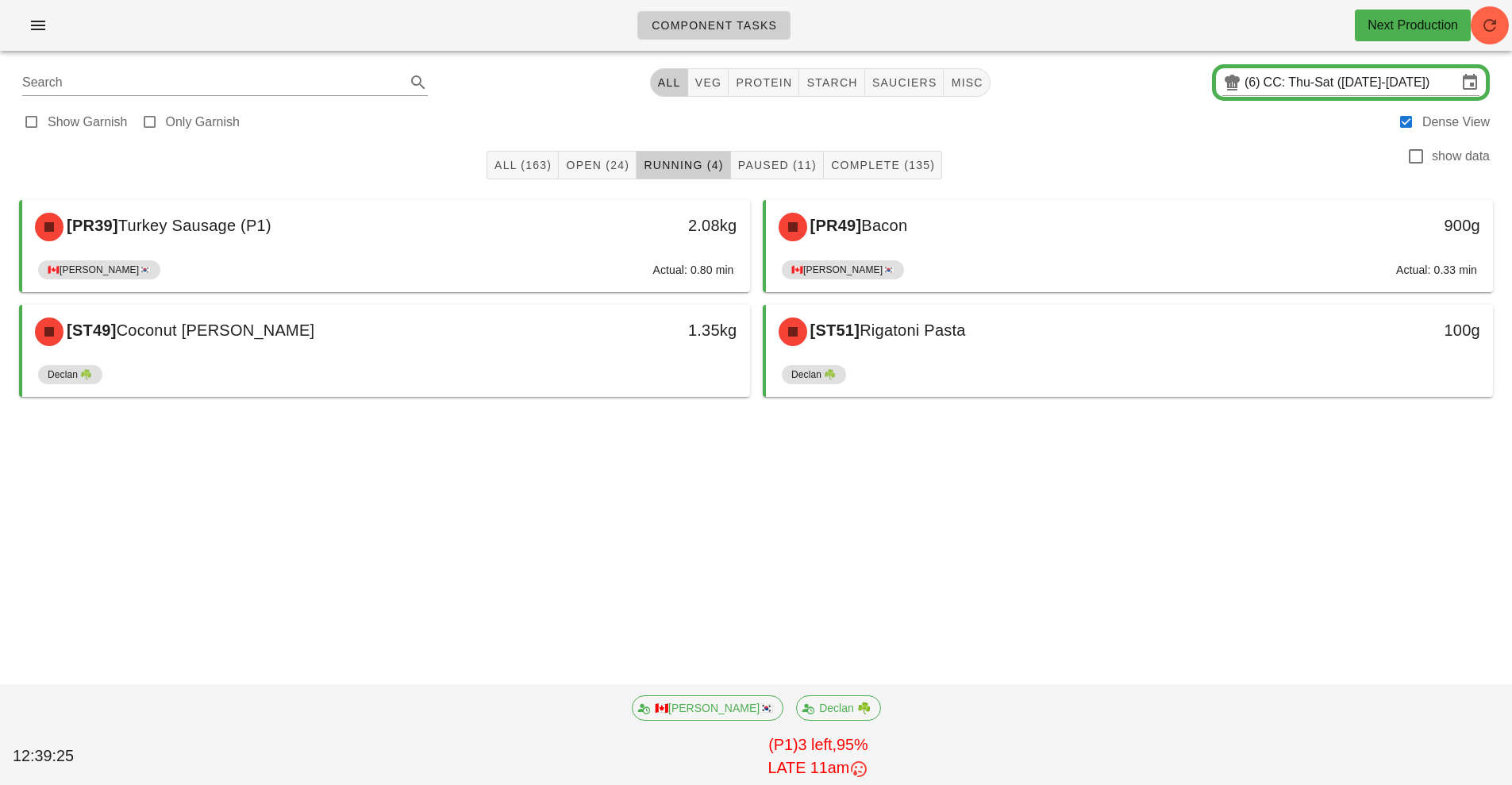
click at [930, 556] on div "Component Tasks Next Production Search All veg protein starch sauciers misc (6)…" at bounding box center [756, 392] width 1512 height 785
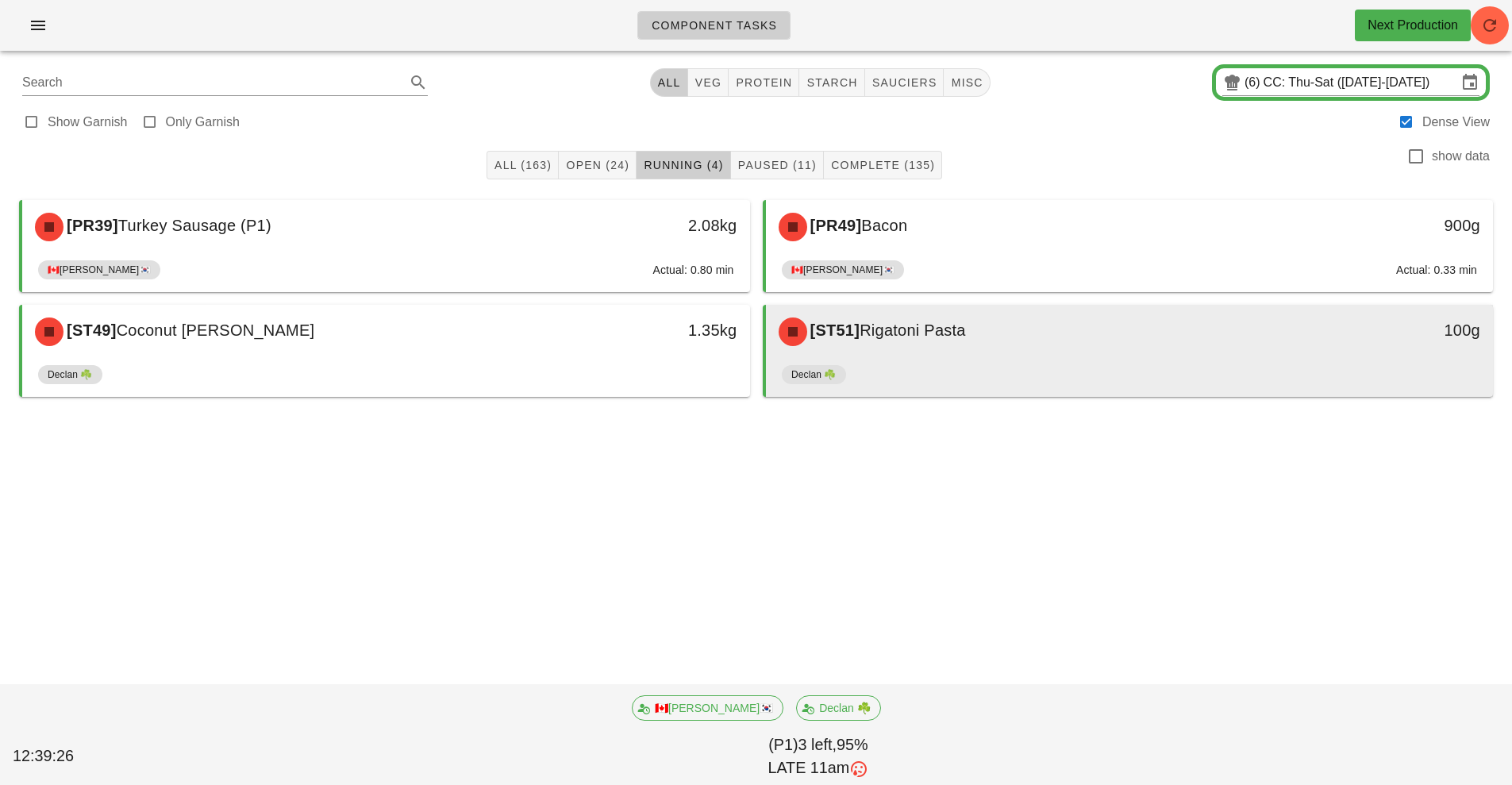
click at [900, 358] on div "[ST51] Rigatoni Pasta 100g" at bounding box center [1130, 331] width 728 height 54
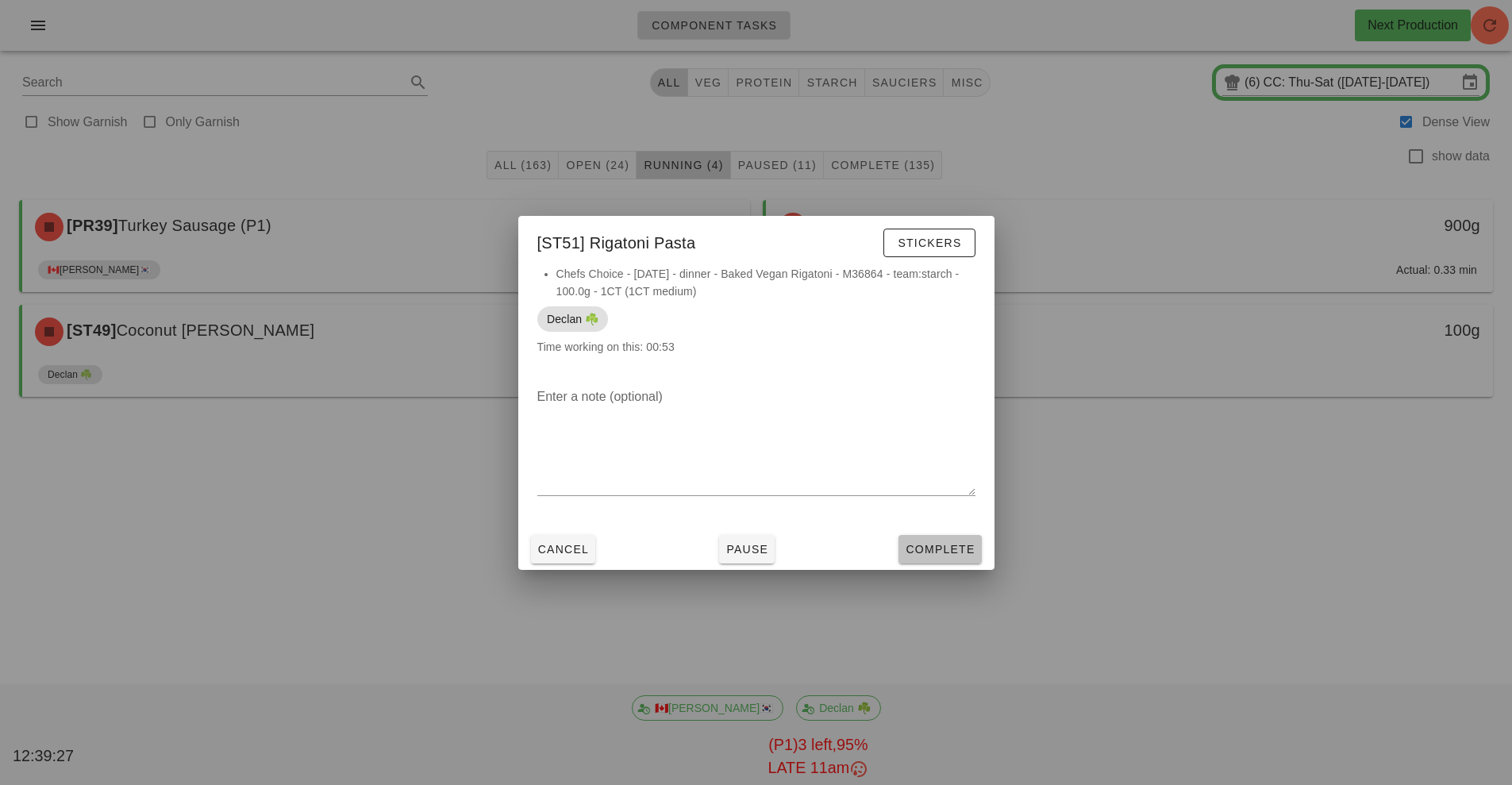
click at [933, 547] on span "Complete" at bounding box center [939, 548] width 70 height 13
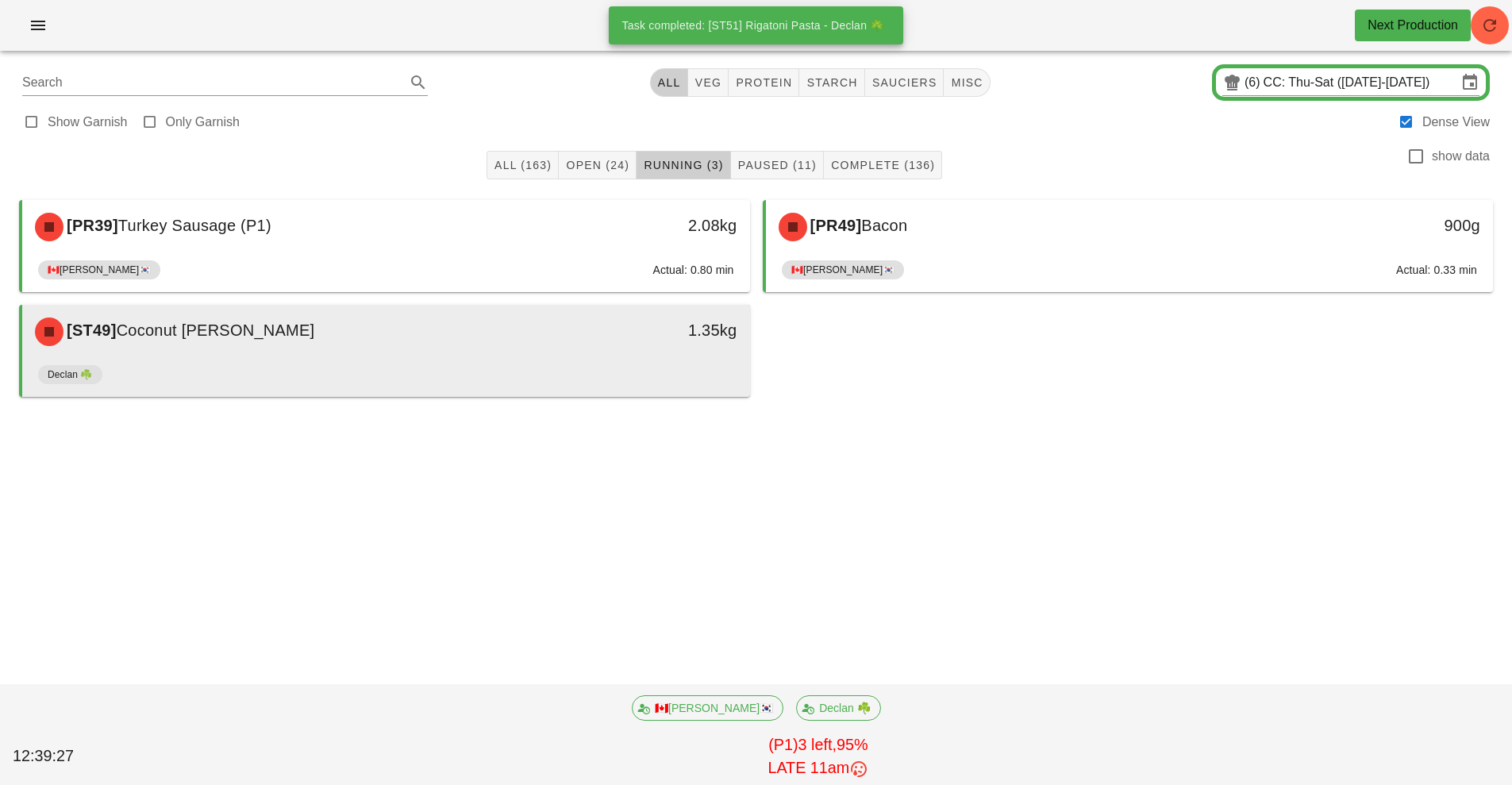
click at [483, 348] on div "[ST49] Coconut Jasmine Rice" at bounding box center [295, 331] width 541 height 48
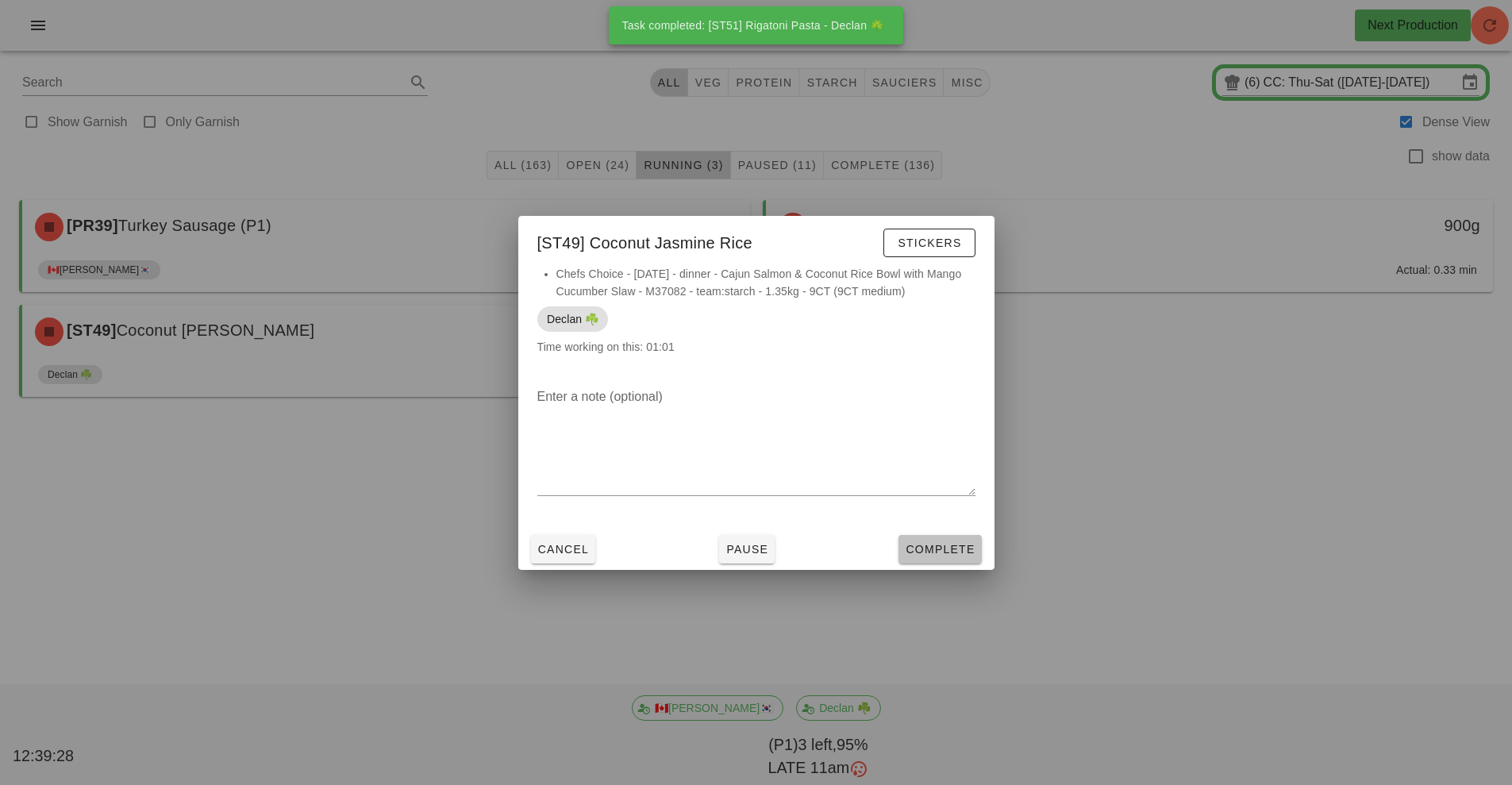
click at [939, 553] on span "Complete" at bounding box center [939, 548] width 70 height 13
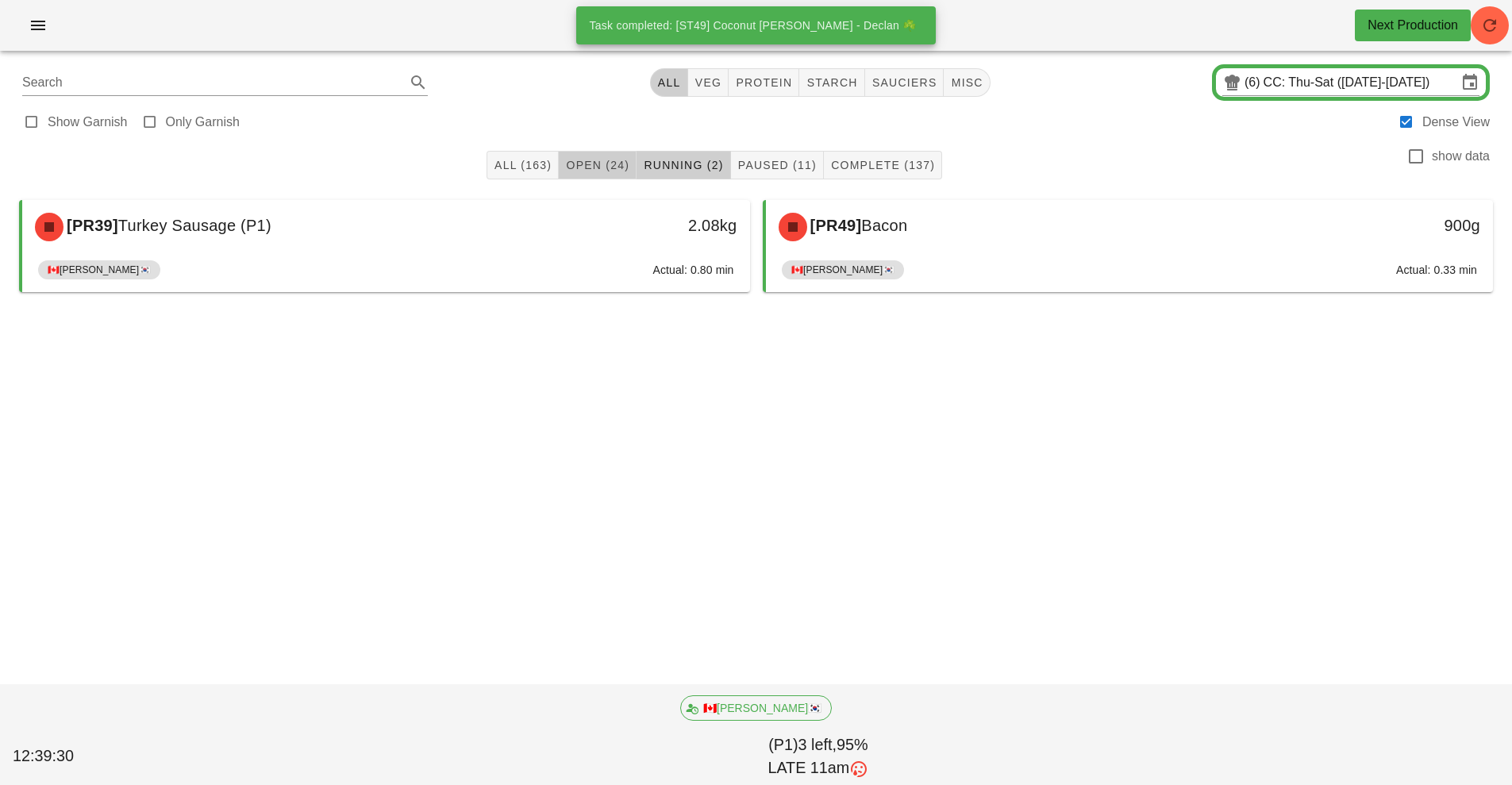
click at [569, 172] on button "Open (24)" at bounding box center [597, 165] width 78 height 29
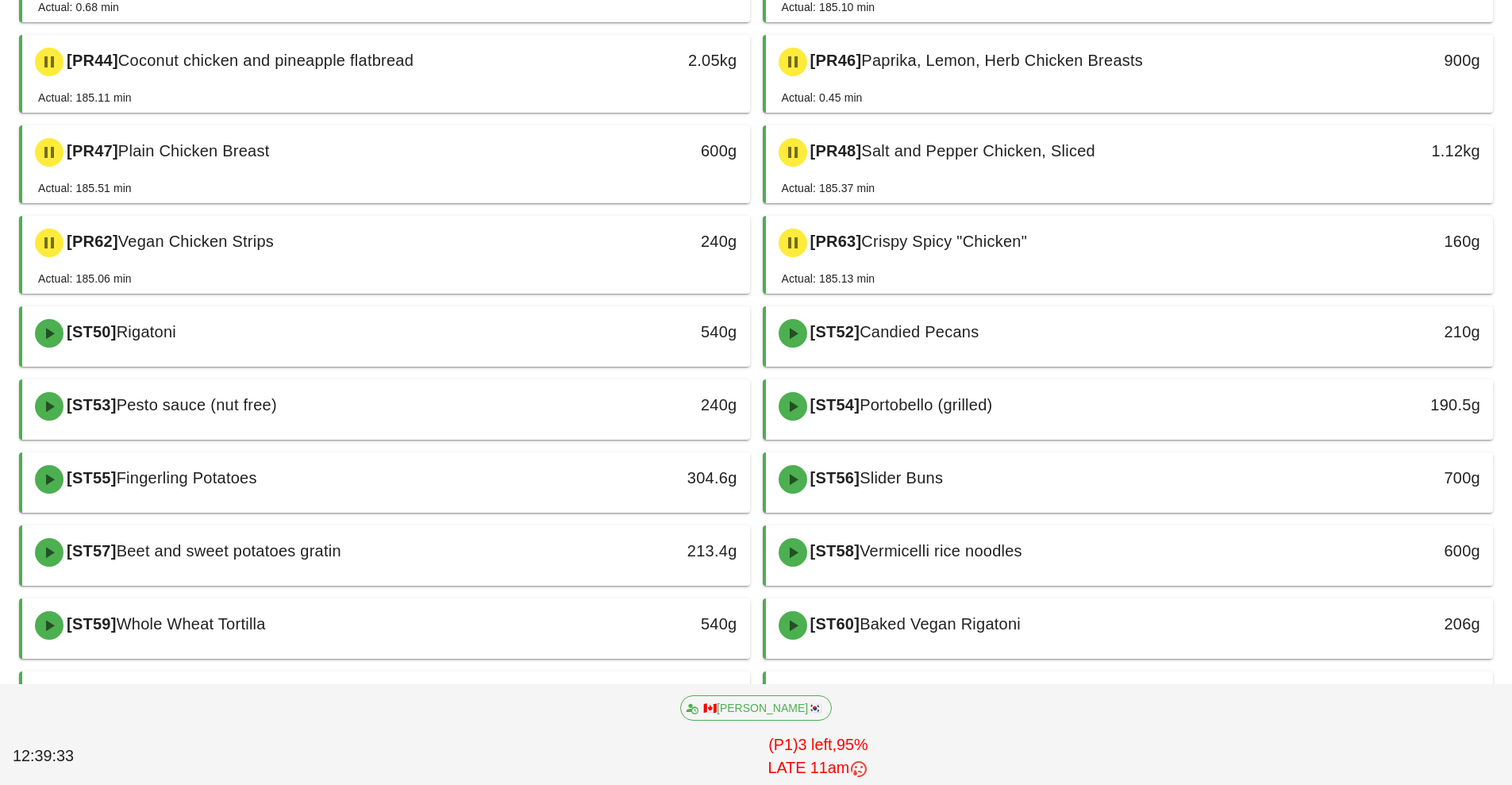
scroll to position [497, 0]
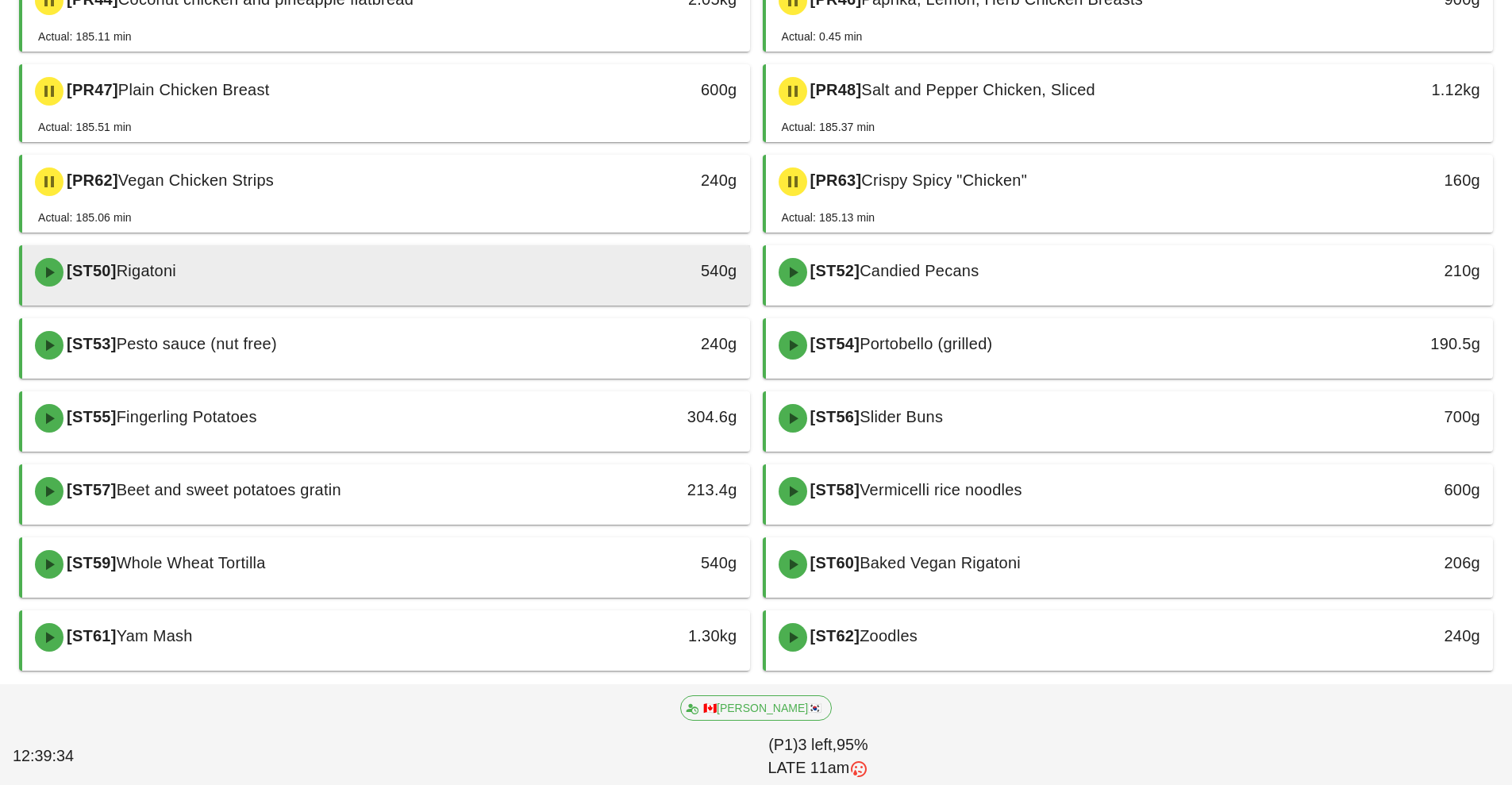
click at [563, 263] on div "[ST50] Rigatoni" at bounding box center [295, 272] width 541 height 48
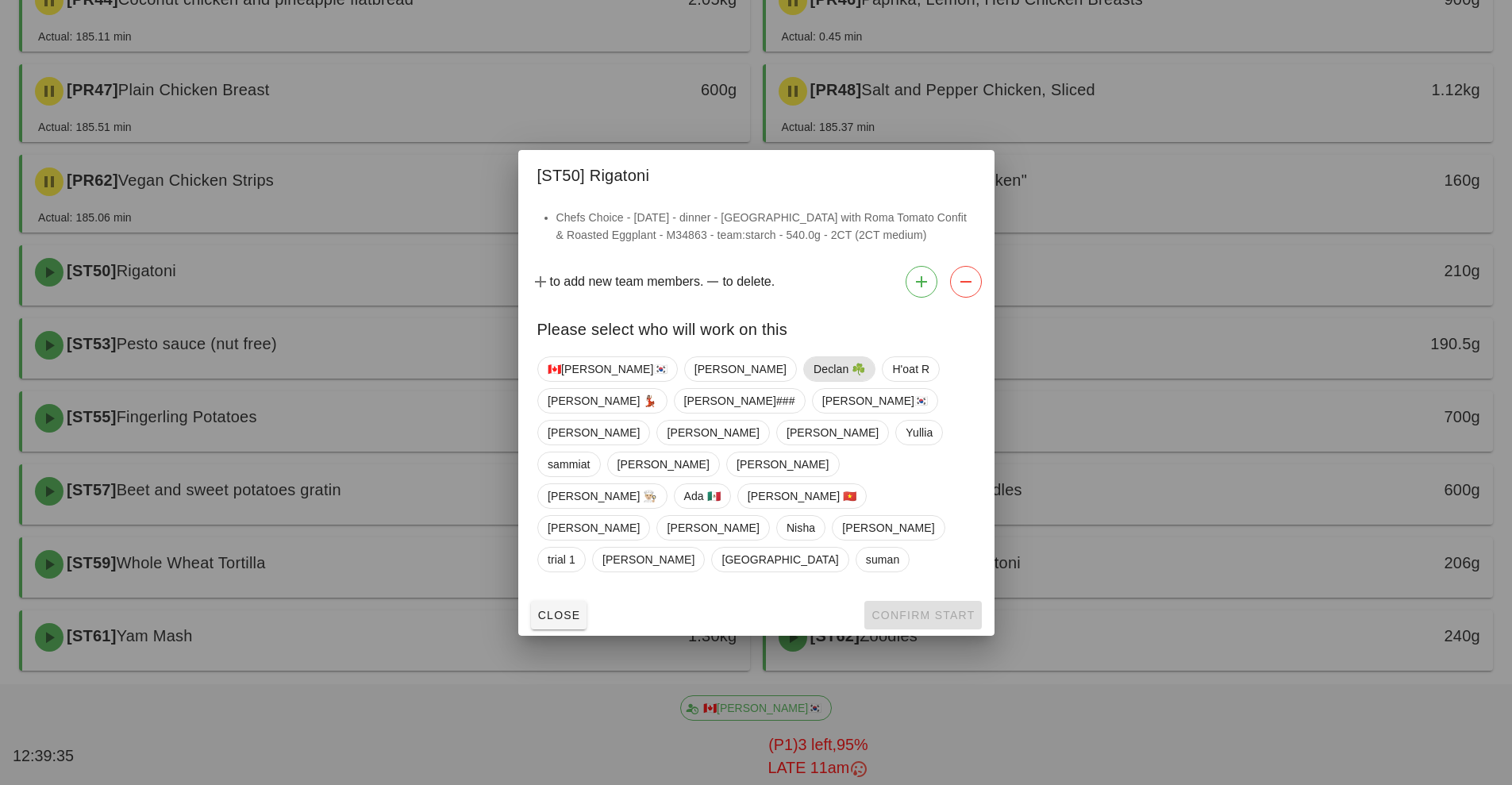
click at [813, 381] on span "Declan ☘️" at bounding box center [839, 369] width 52 height 23
click at [936, 609] on span "Confirm Start" at bounding box center [922, 615] width 104 height 13
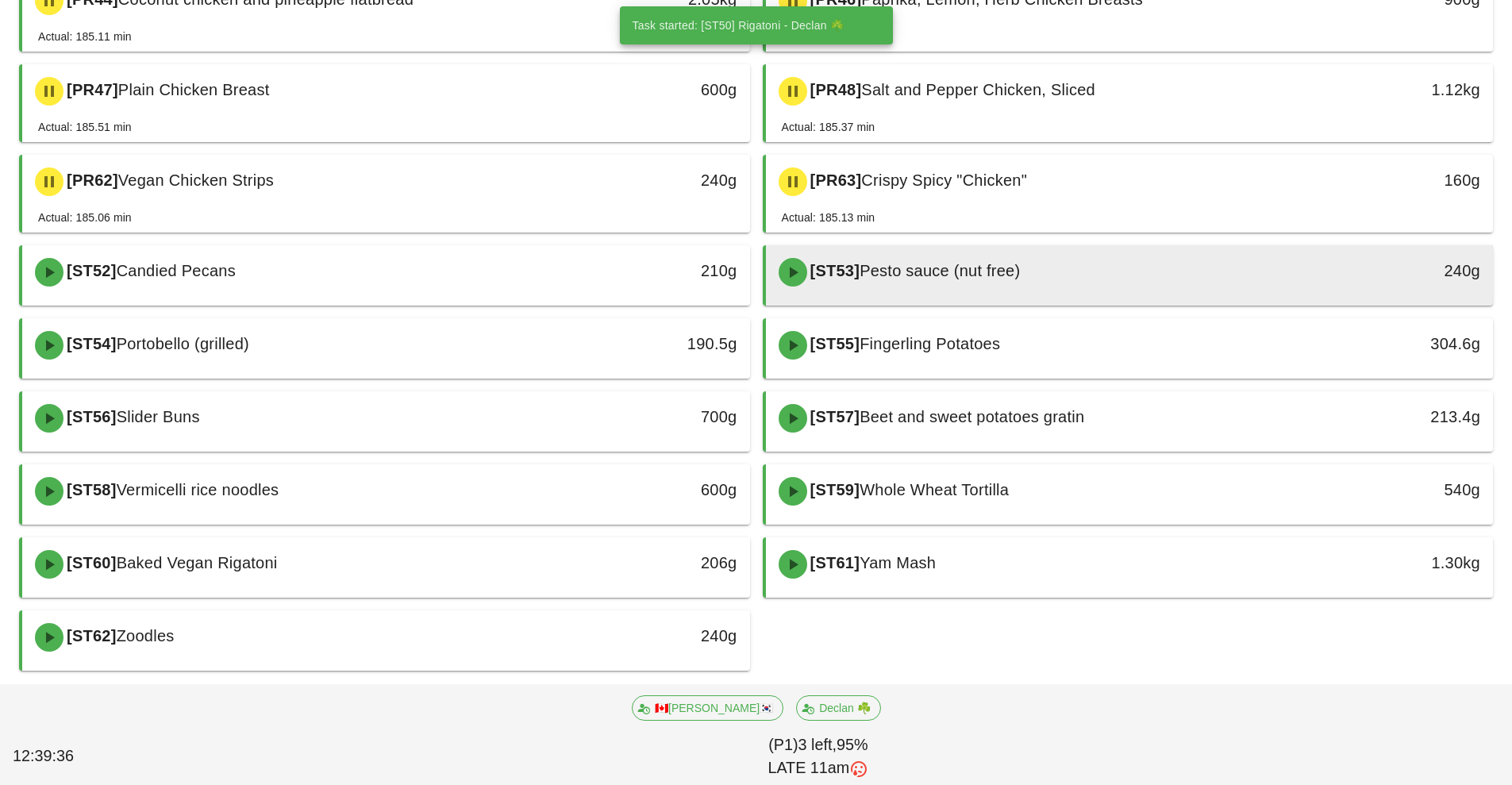
click at [942, 268] on span "Pesto sauce (nut free)" at bounding box center [939, 270] width 160 height 18
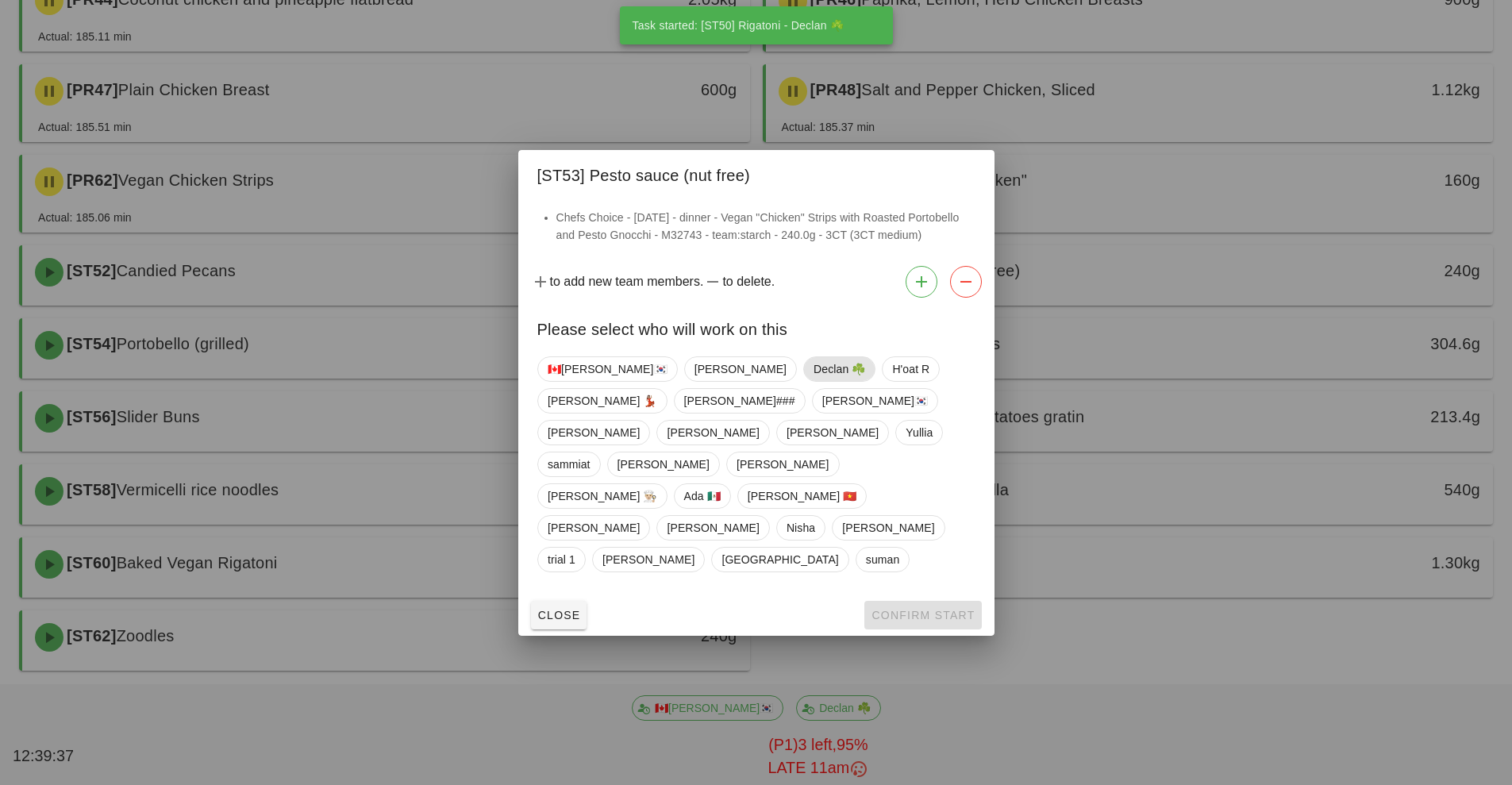
click at [813, 381] on span "Declan ☘️" at bounding box center [839, 369] width 52 height 23
click at [942, 609] on span "Confirm Start" at bounding box center [922, 615] width 104 height 13
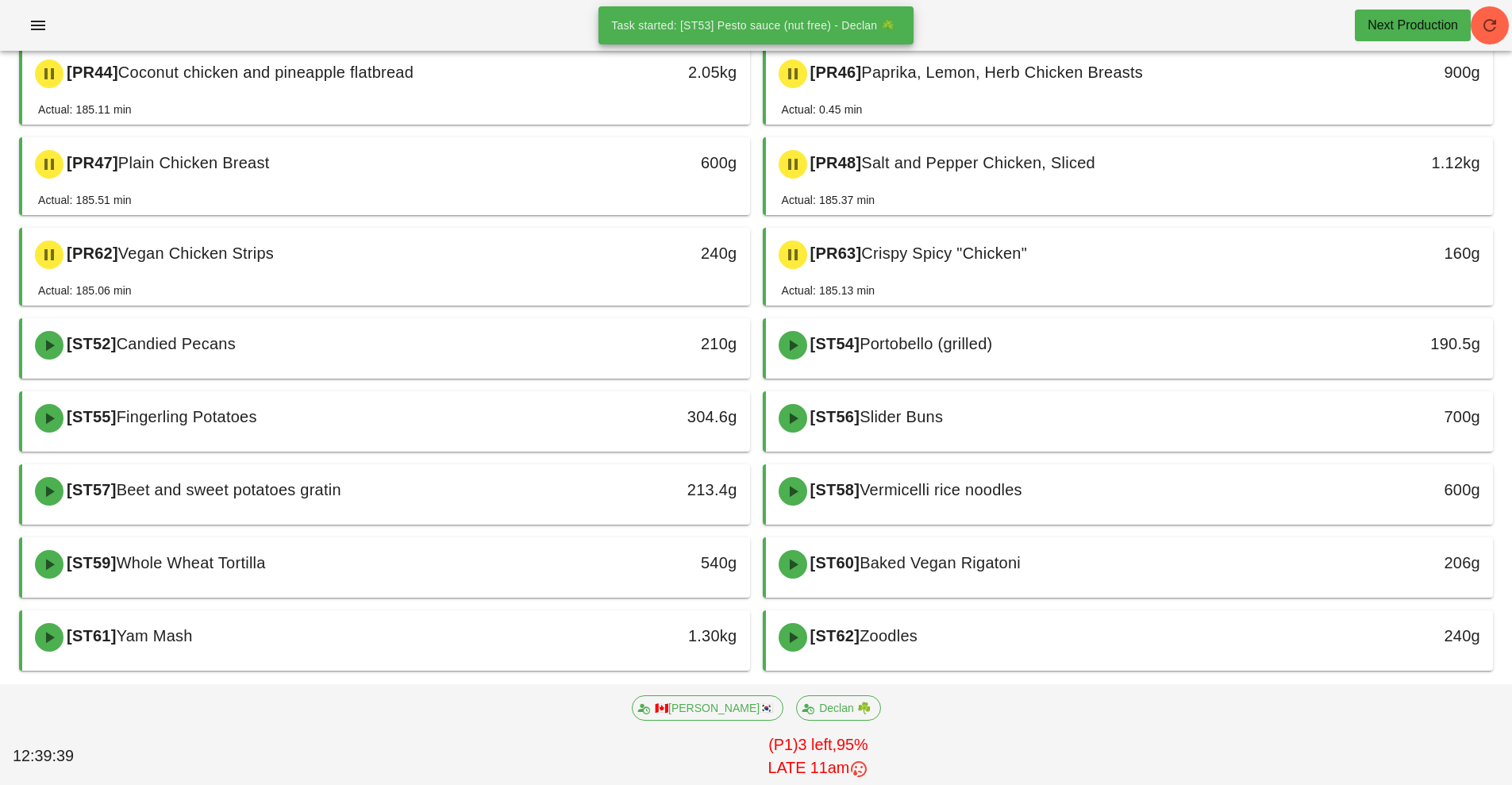
scroll to position [424, 0]
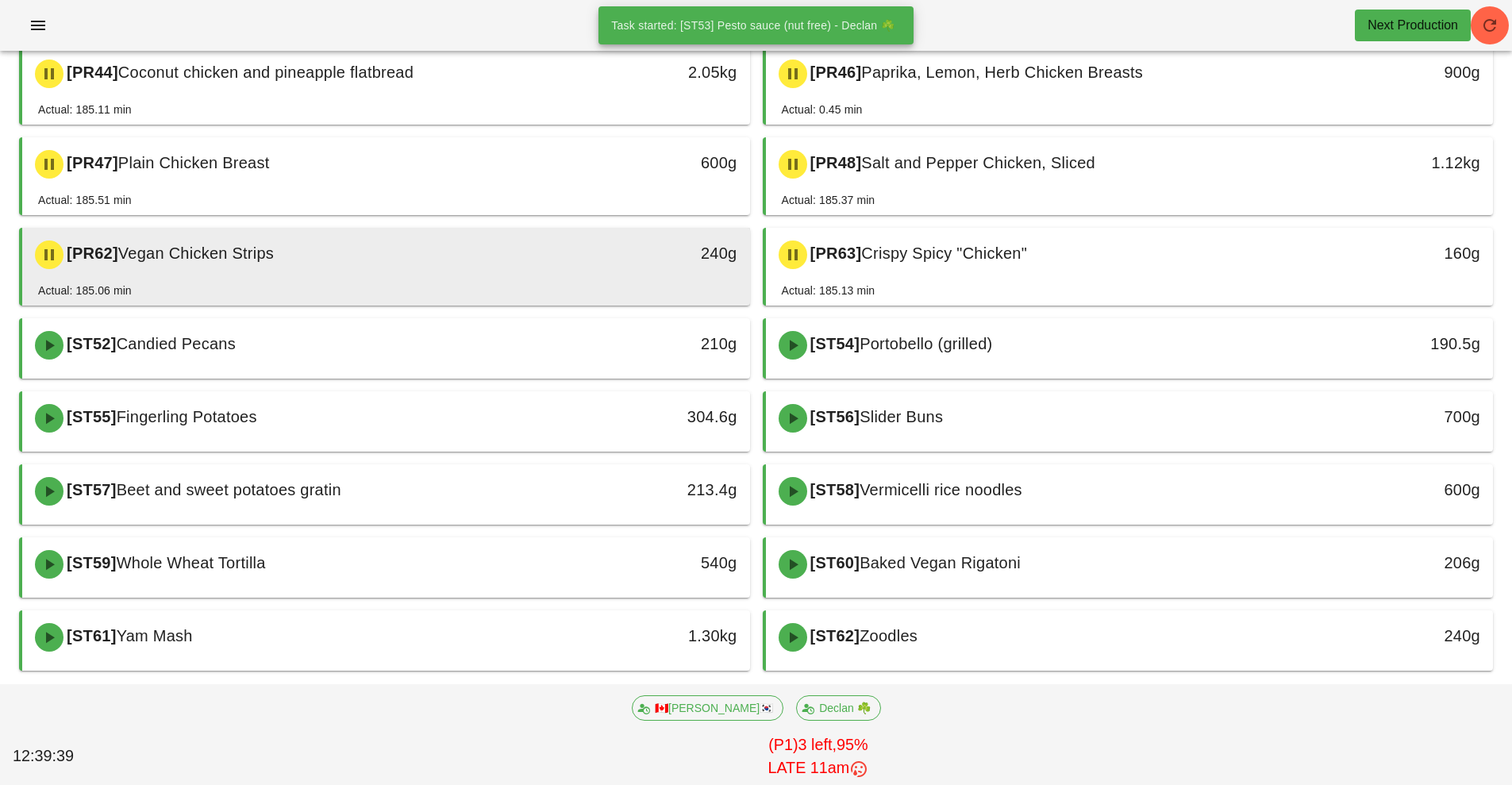
click at [403, 272] on div "[PR62] Vegan Chicken Strips" at bounding box center [295, 254] width 541 height 48
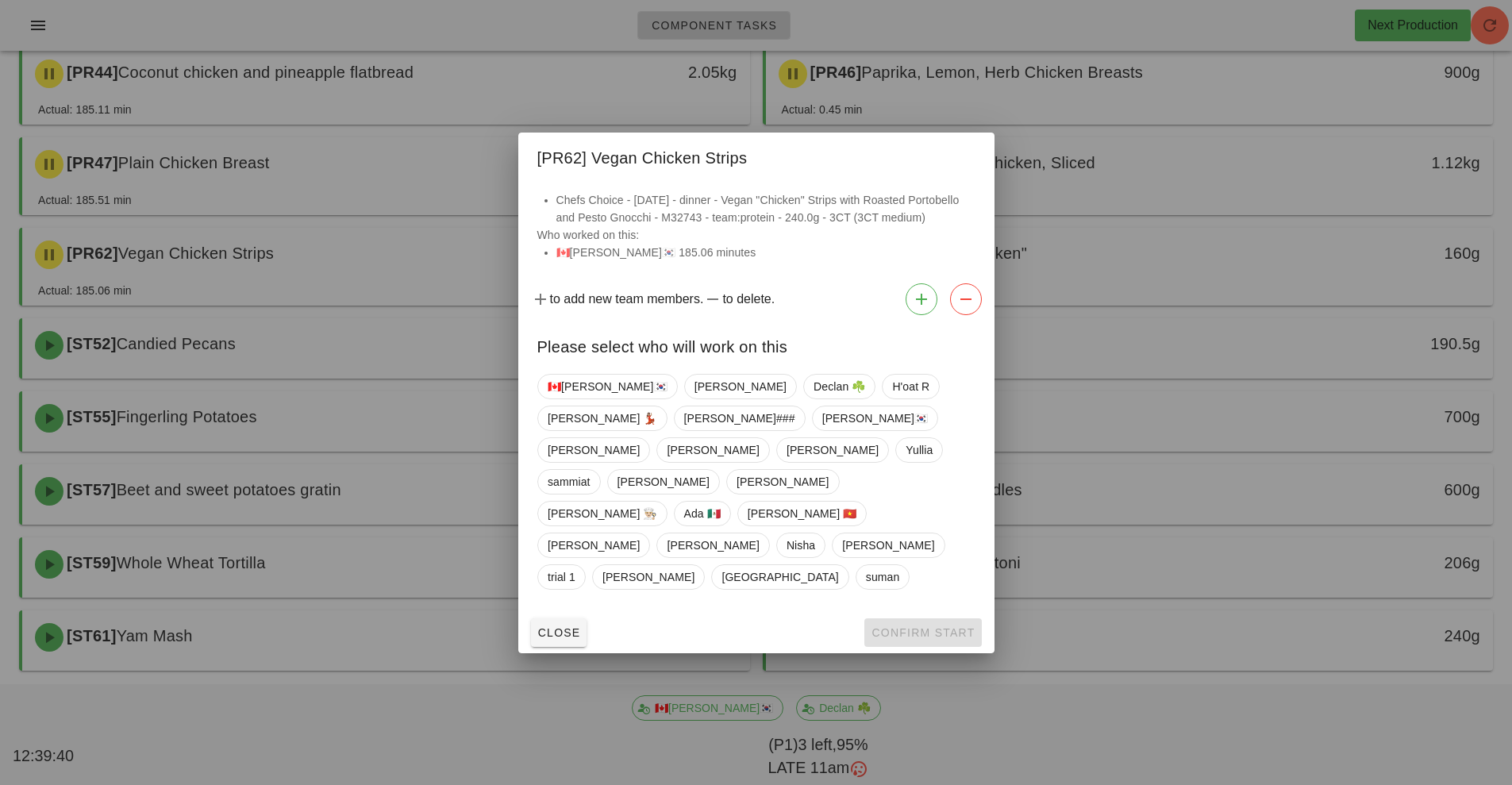
click at [1109, 262] on div at bounding box center [756, 392] width 1512 height 785
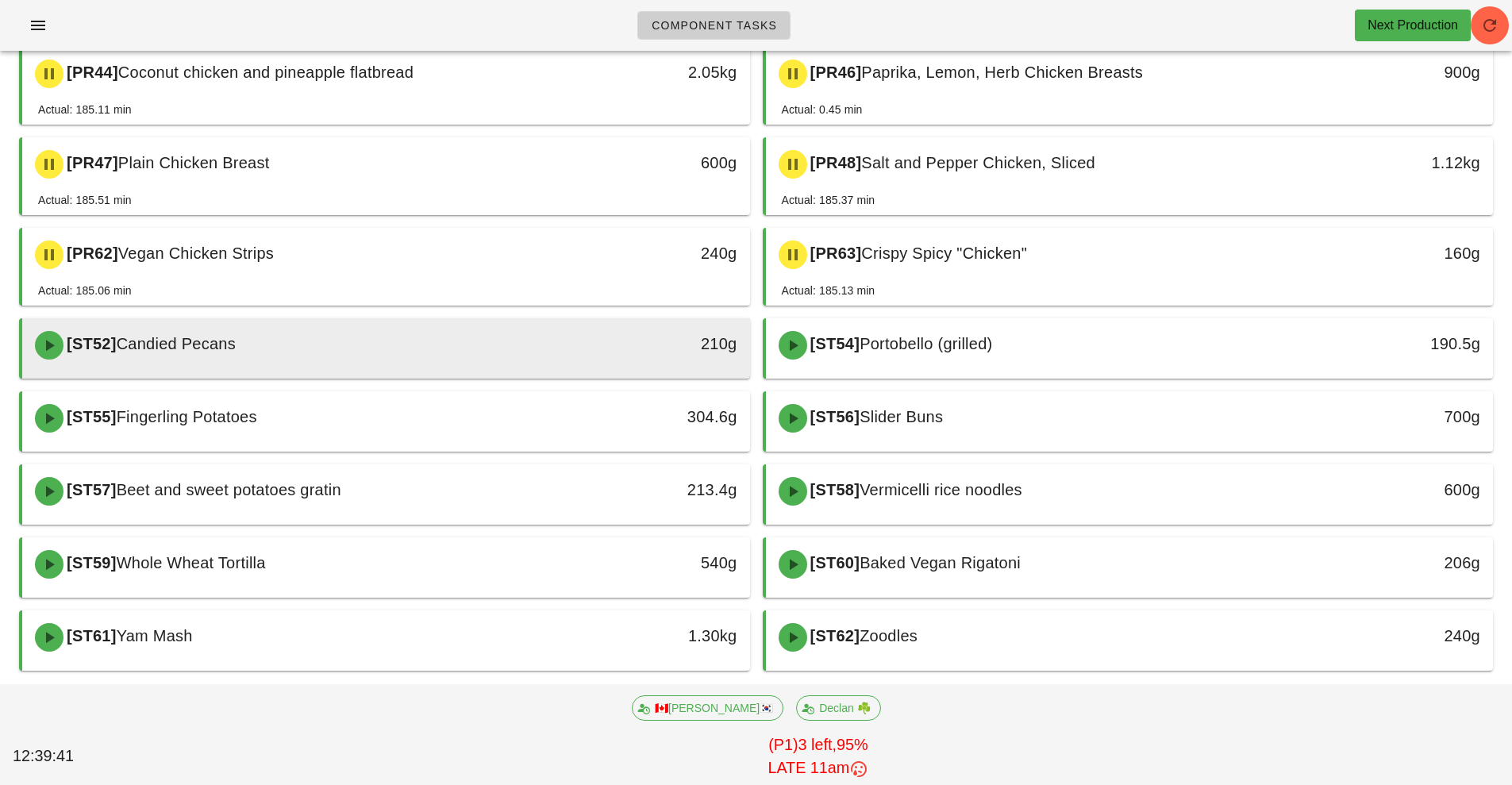
click at [388, 364] on div "[ST52] Candied Pecans" at bounding box center [295, 345] width 541 height 48
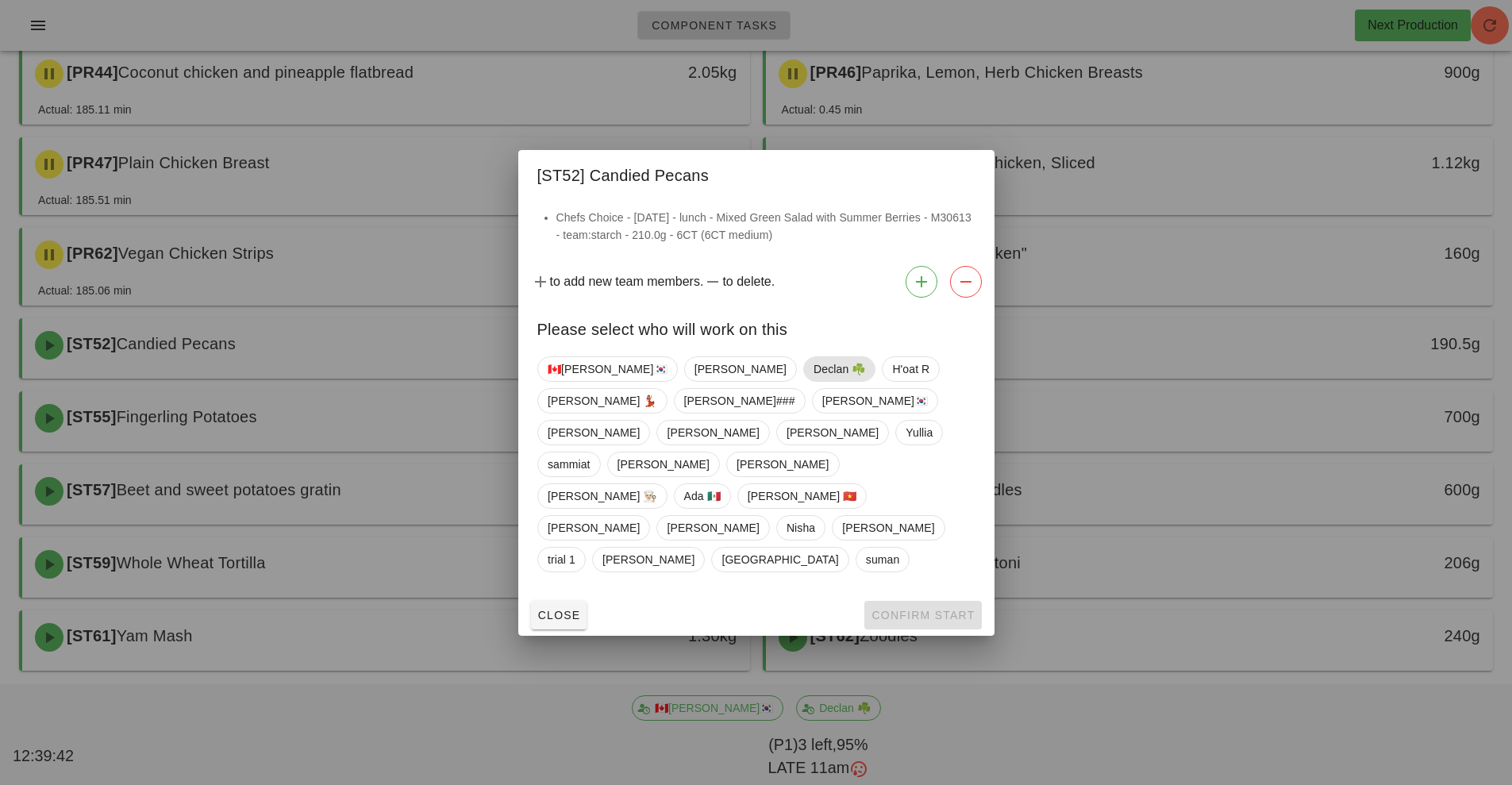
click at [813, 381] on span "Declan ☘️" at bounding box center [839, 369] width 52 height 23
click at [922, 609] on span "Confirm Start" at bounding box center [922, 615] width 104 height 13
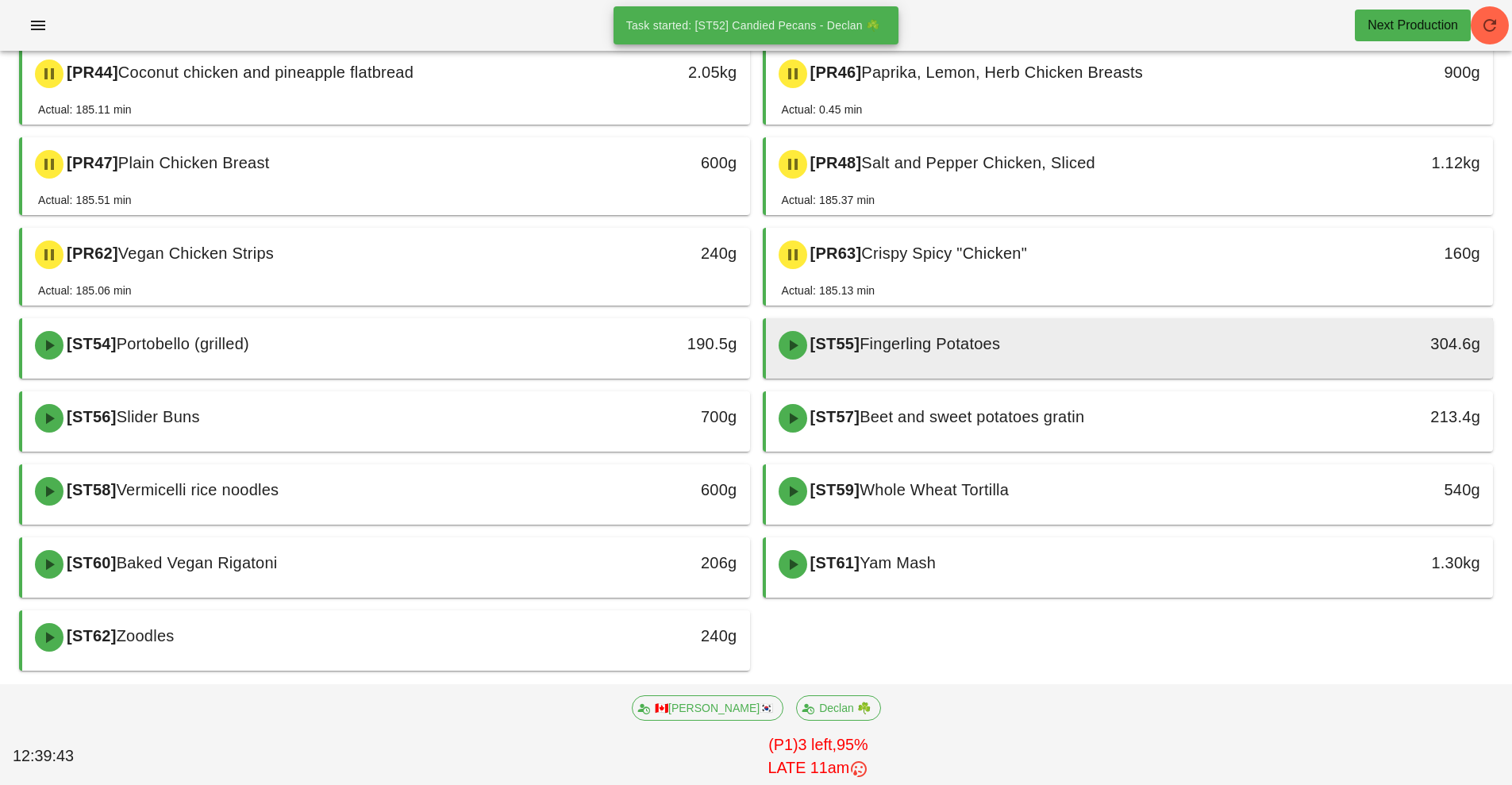
click at [961, 360] on div "[ST55] Fingerling Potatoes" at bounding box center [1039, 345] width 541 height 48
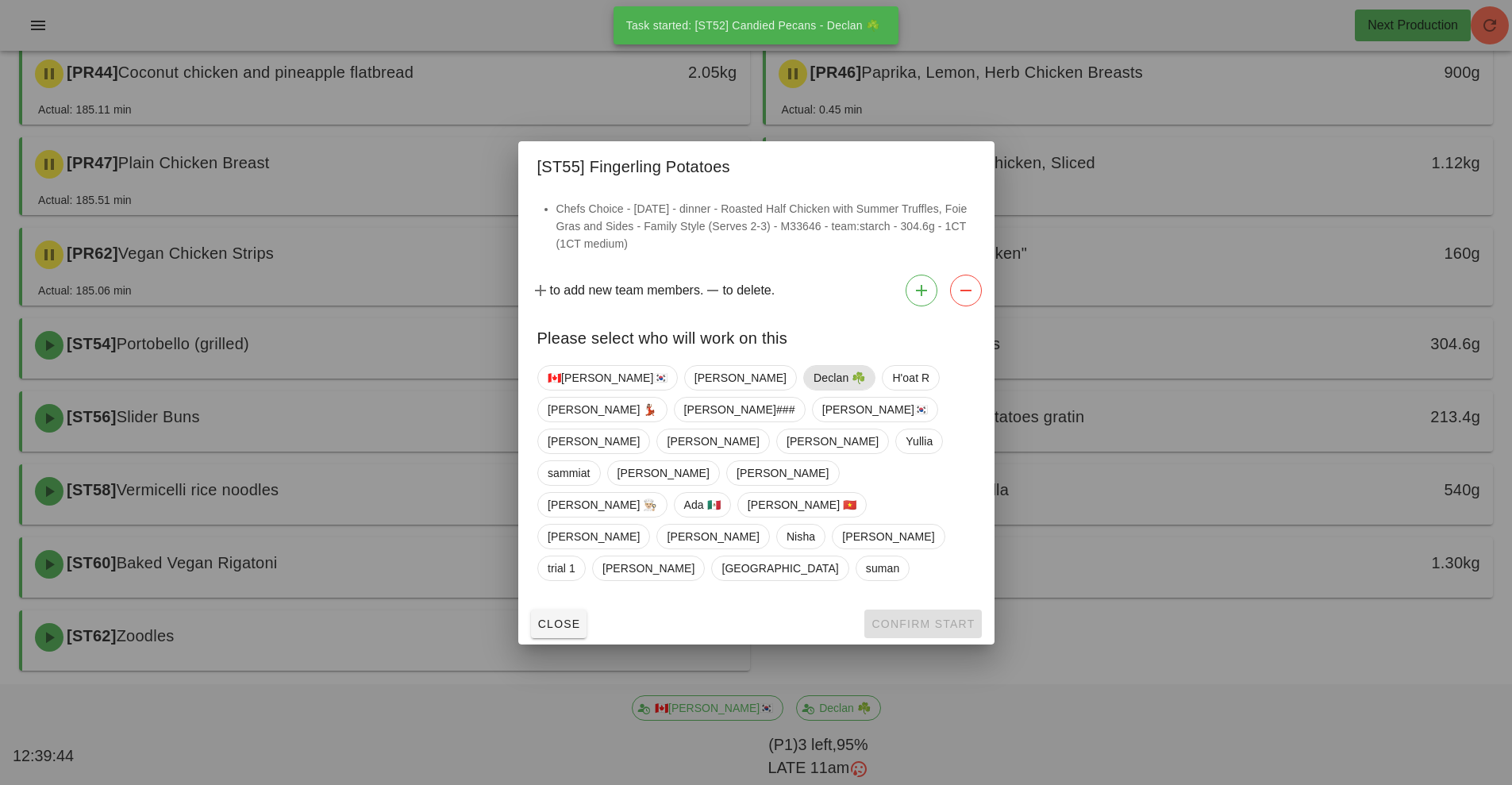
click at [813, 390] on span "Declan ☘️" at bounding box center [839, 377] width 52 height 23
click at [944, 610] on button "Confirm Start" at bounding box center [922, 624] width 117 height 29
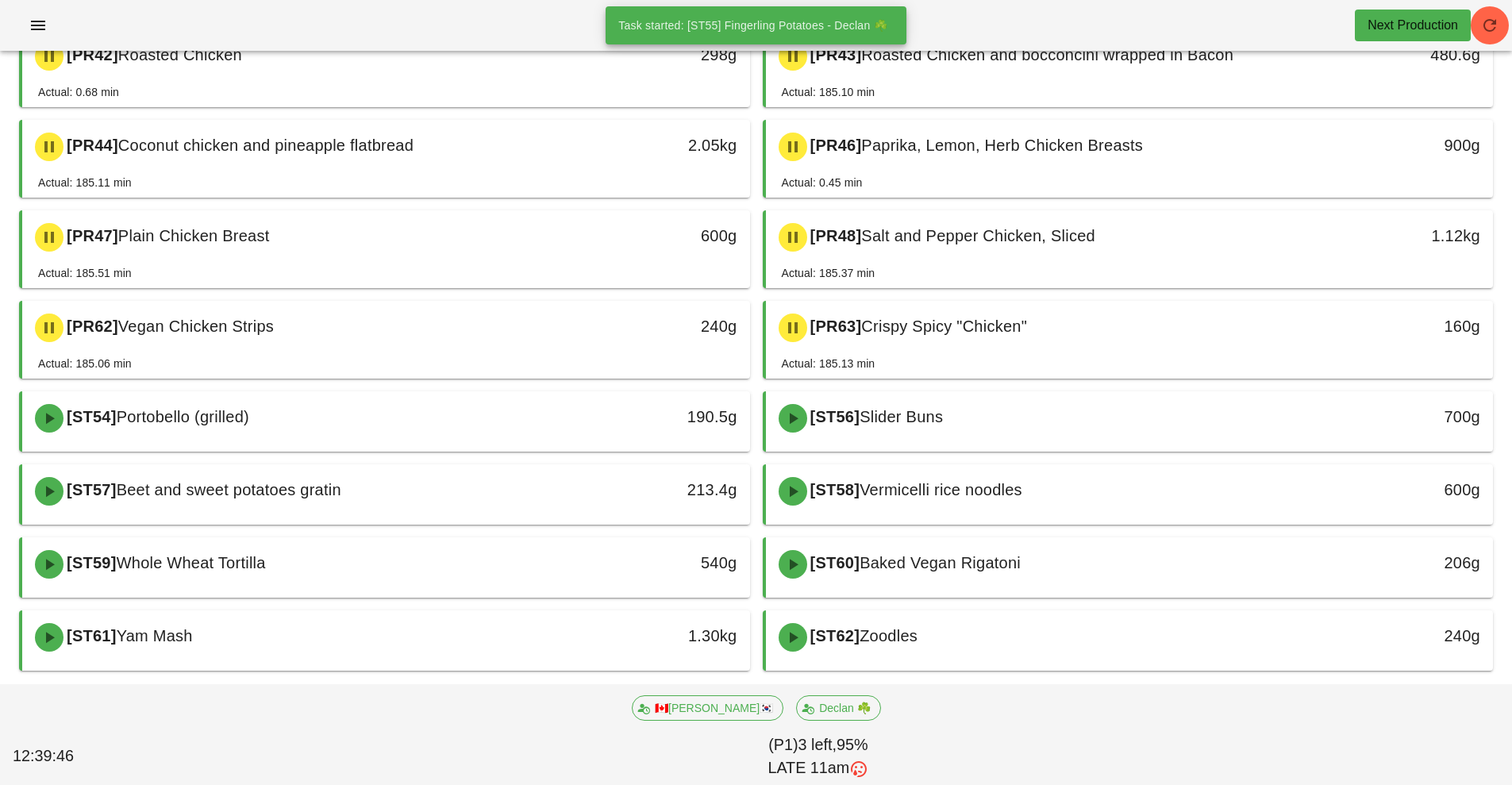
scroll to position [351, 0]
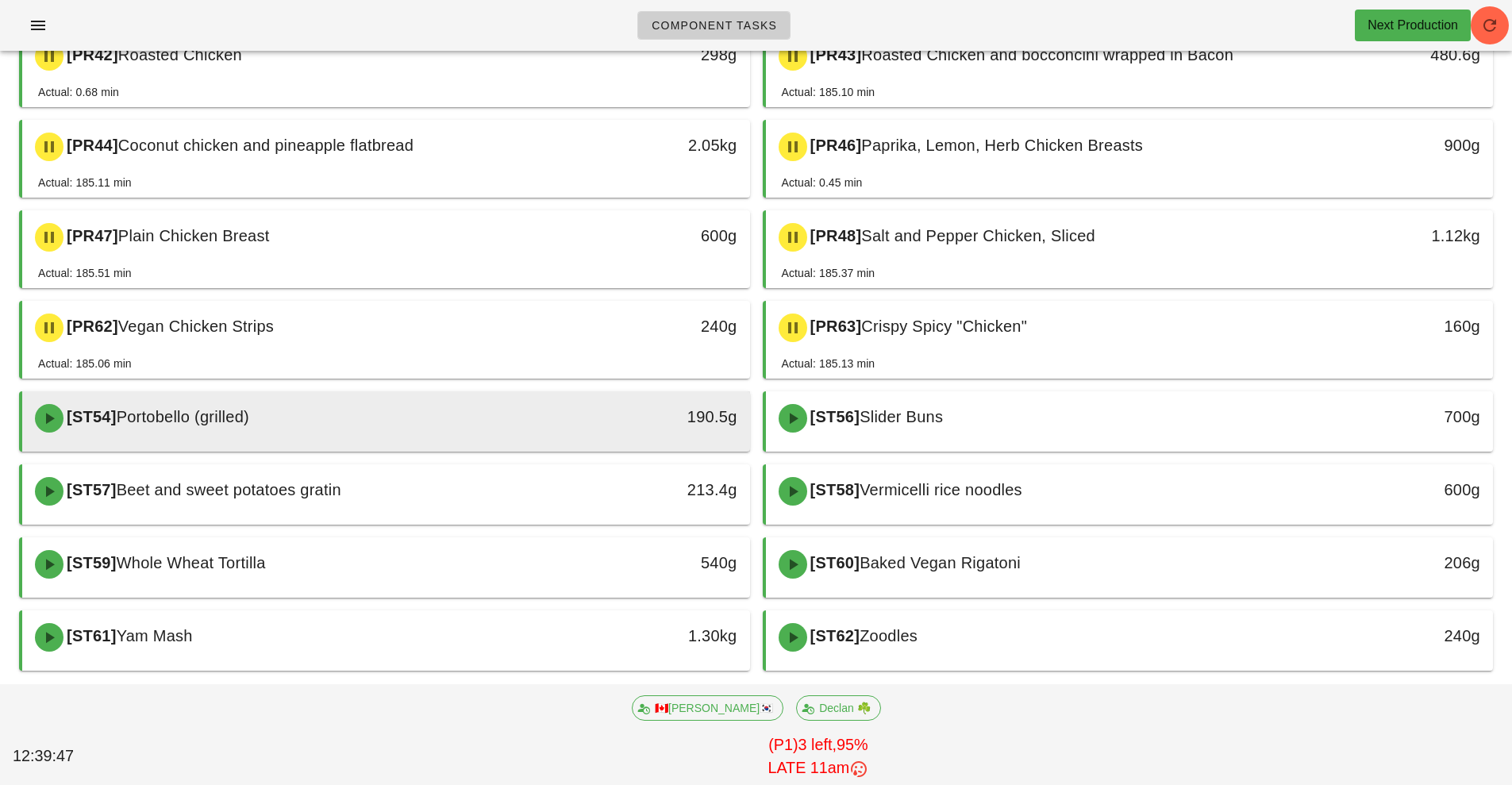
click at [558, 437] on div "[ST54] Portobello (grilled)" at bounding box center [295, 418] width 541 height 48
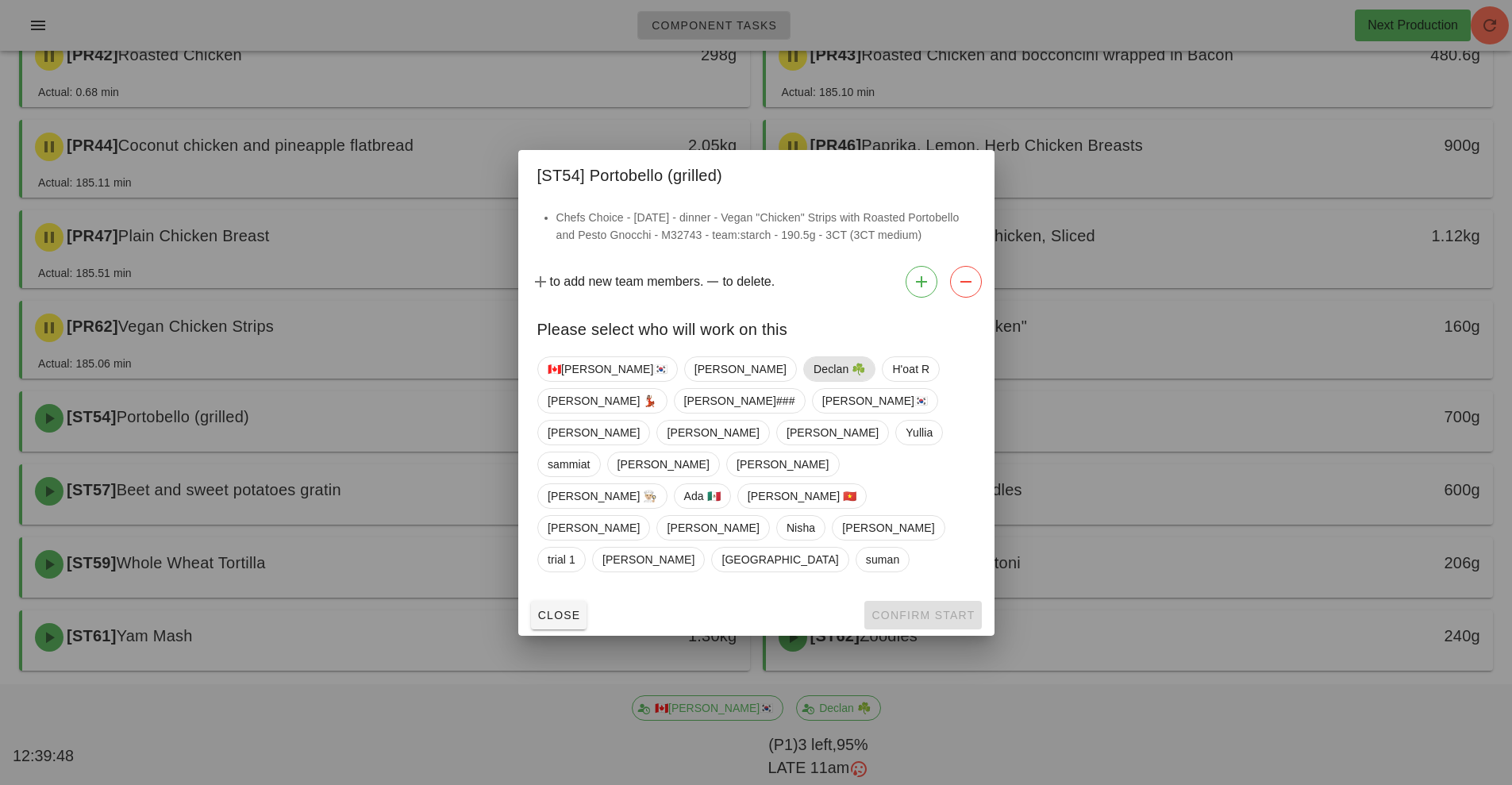
click at [813, 381] on span "Declan ☘️" at bounding box center [839, 369] width 52 height 23
click at [936, 600] on button "Confirm Start" at bounding box center [922, 615] width 117 height 29
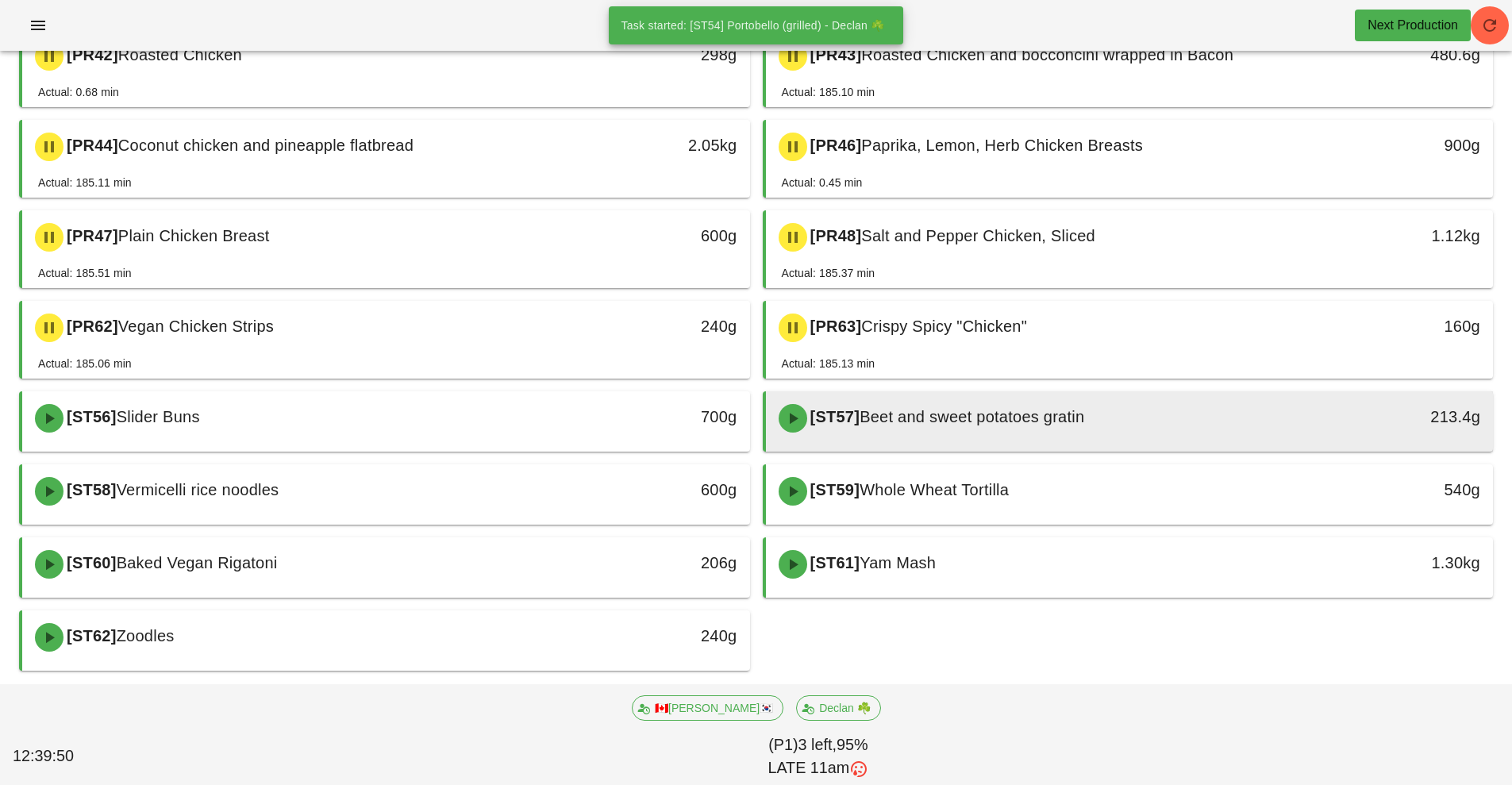
click at [989, 434] on div "[ST57] Beet and sweet potatoes gratin" at bounding box center [1039, 418] width 541 height 48
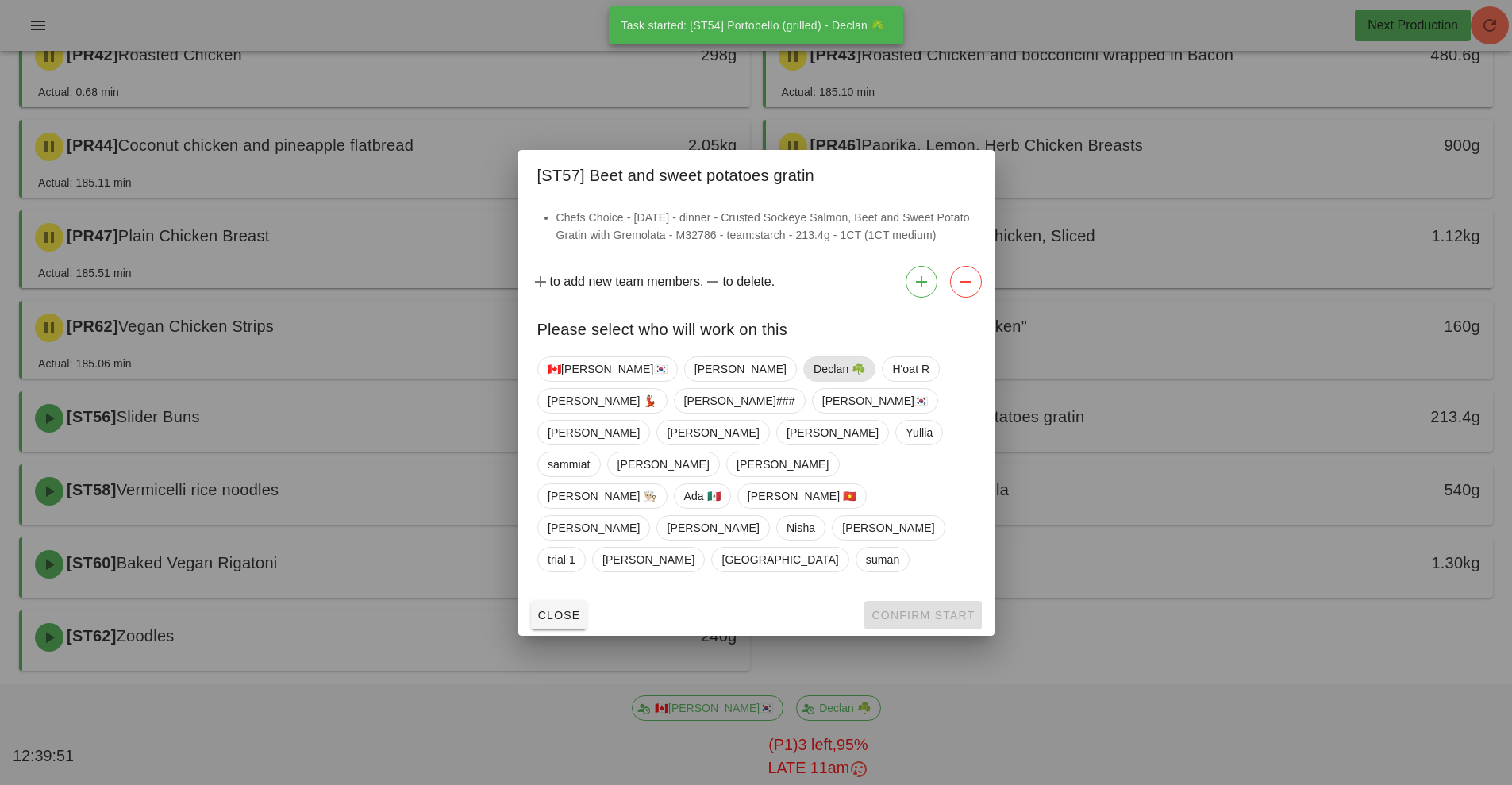
click at [813, 381] on span "Declan ☘️" at bounding box center [839, 369] width 52 height 23
click at [930, 609] on span "Confirm Start" at bounding box center [922, 615] width 104 height 13
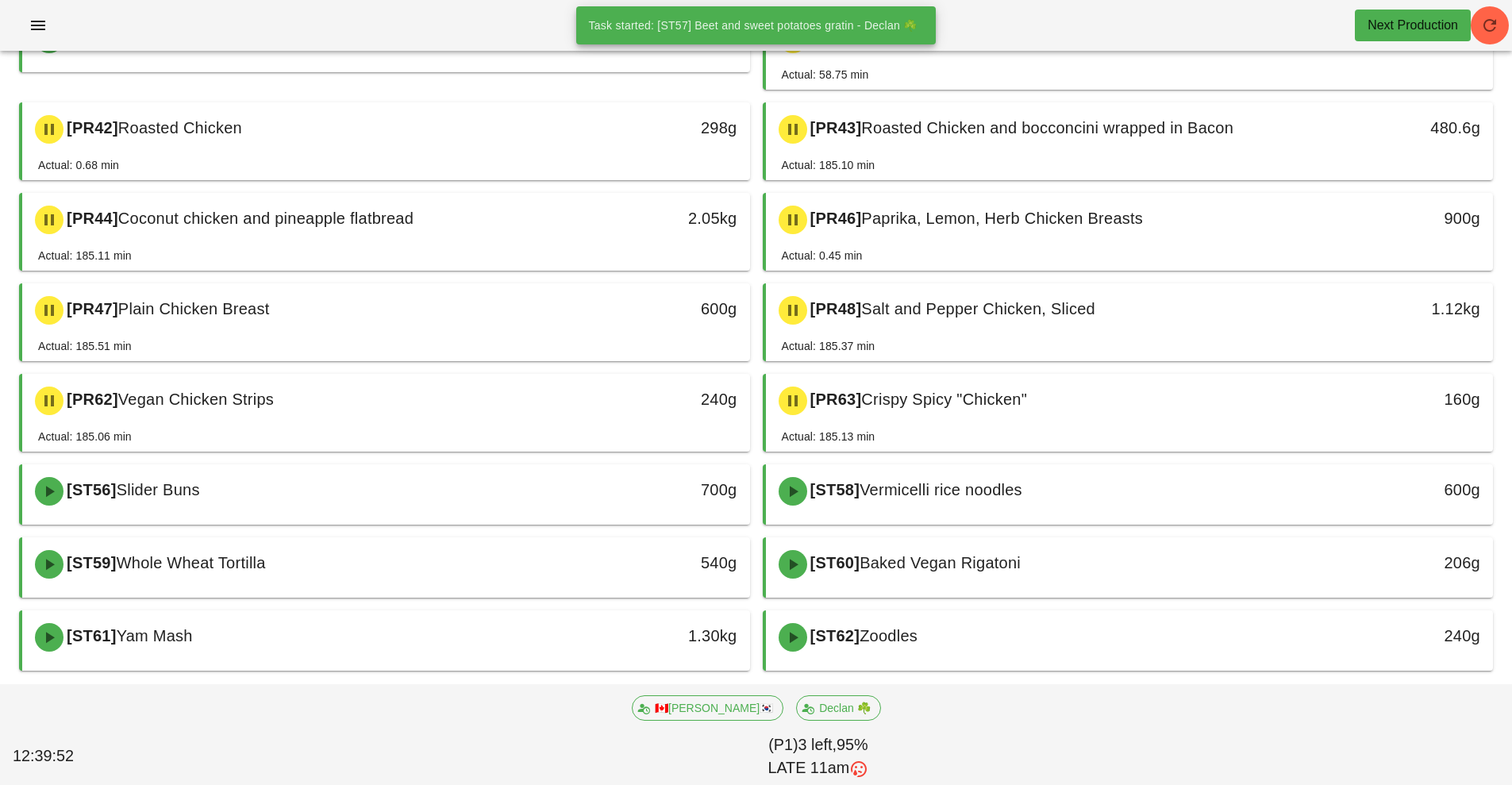
scroll to position [278, 0]
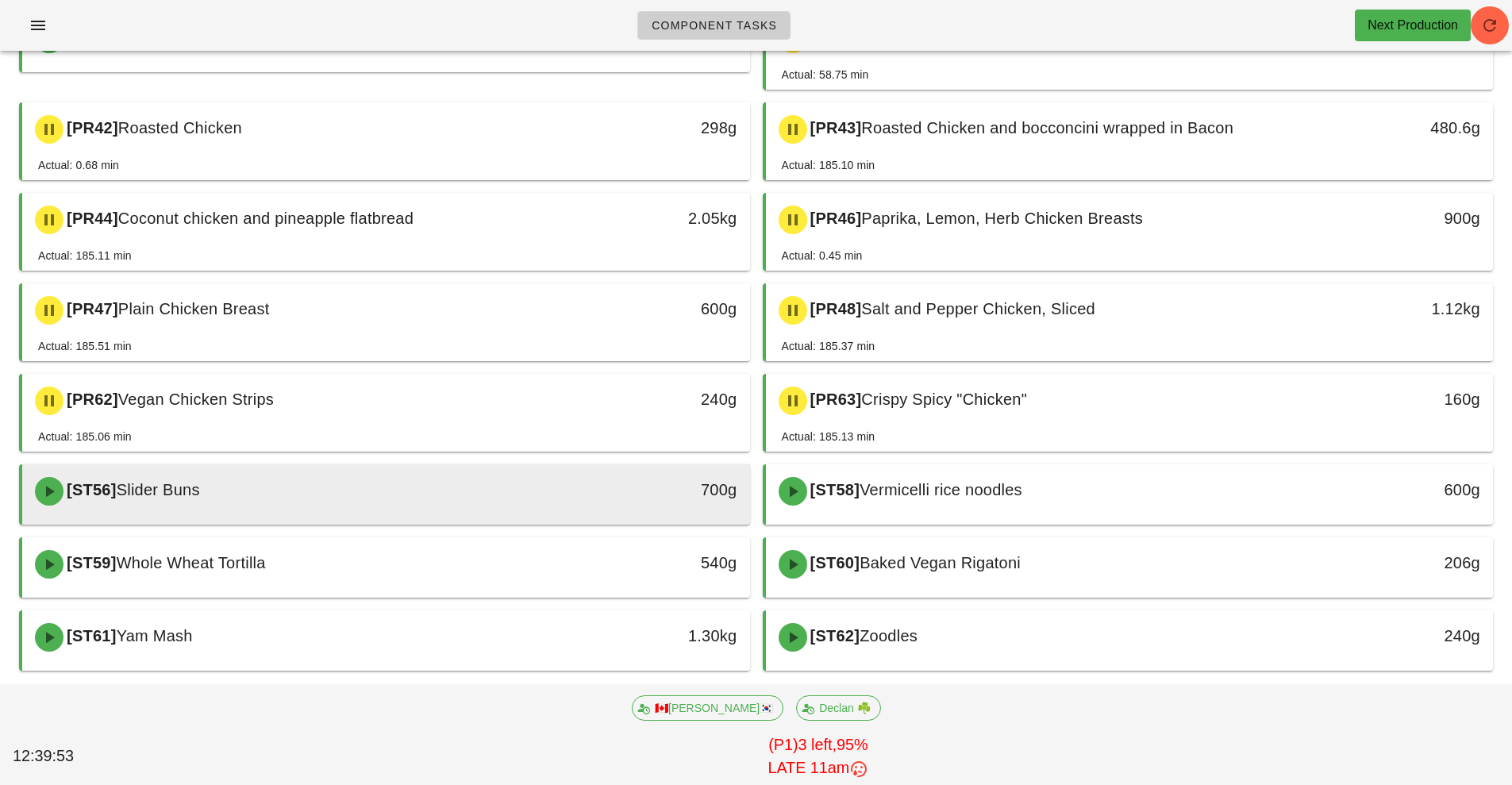
click at [440, 504] on div "[ST56] Slider Buns" at bounding box center [295, 491] width 541 height 48
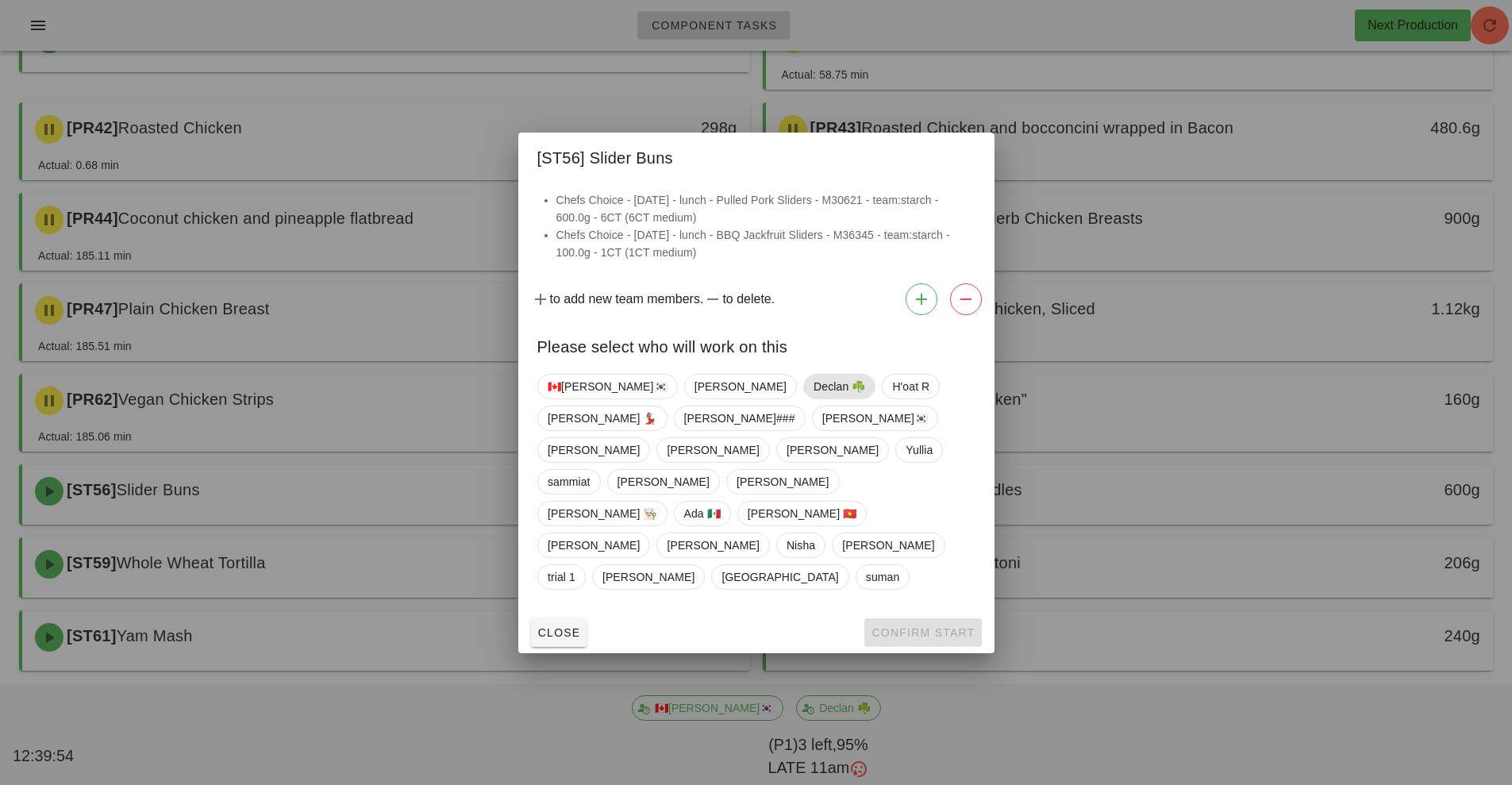
click at [813, 398] on span "Declan ☘️" at bounding box center [839, 387] width 52 height 23
click at [933, 626] on span "Confirm Start" at bounding box center [922, 632] width 104 height 13
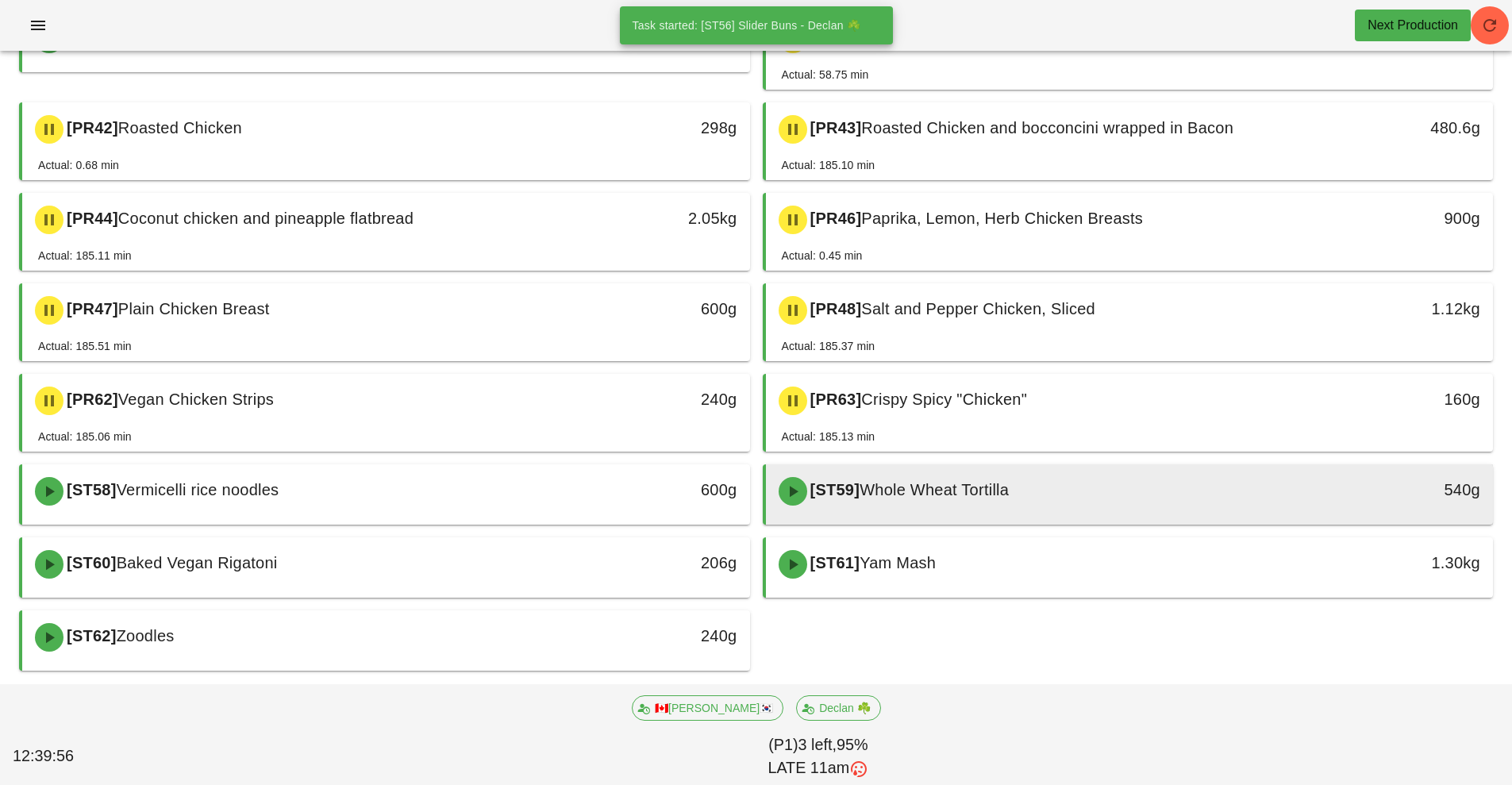
click at [974, 504] on div "[ST59] Whole Wheat Tortilla" at bounding box center [1039, 491] width 541 height 48
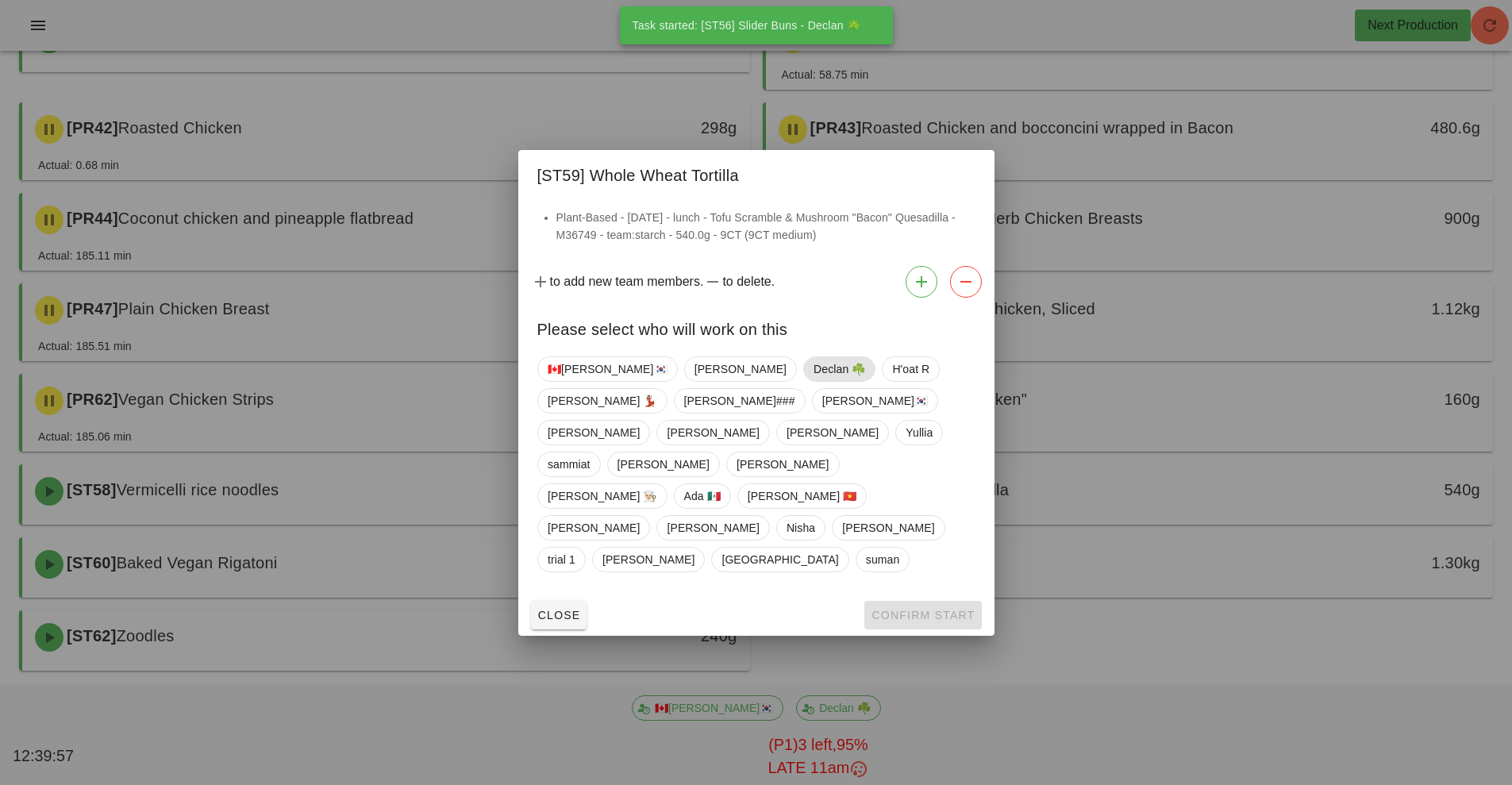
click at [813, 381] on span "Declan ☘️" at bounding box center [839, 369] width 52 height 23
click at [926, 600] on button "Confirm Start" at bounding box center [922, 615] width 117 height 29
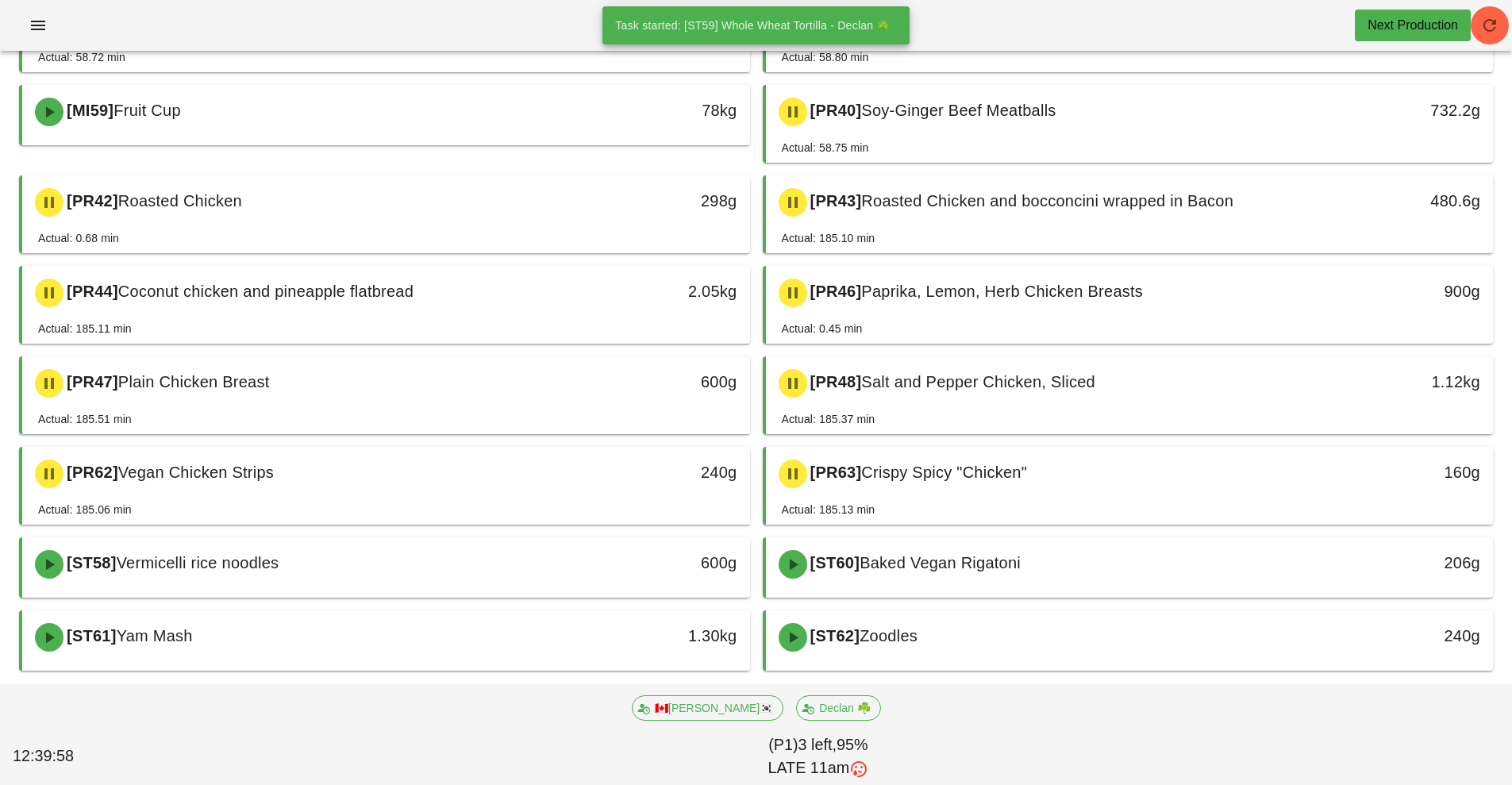
scroll to position [205, 0]
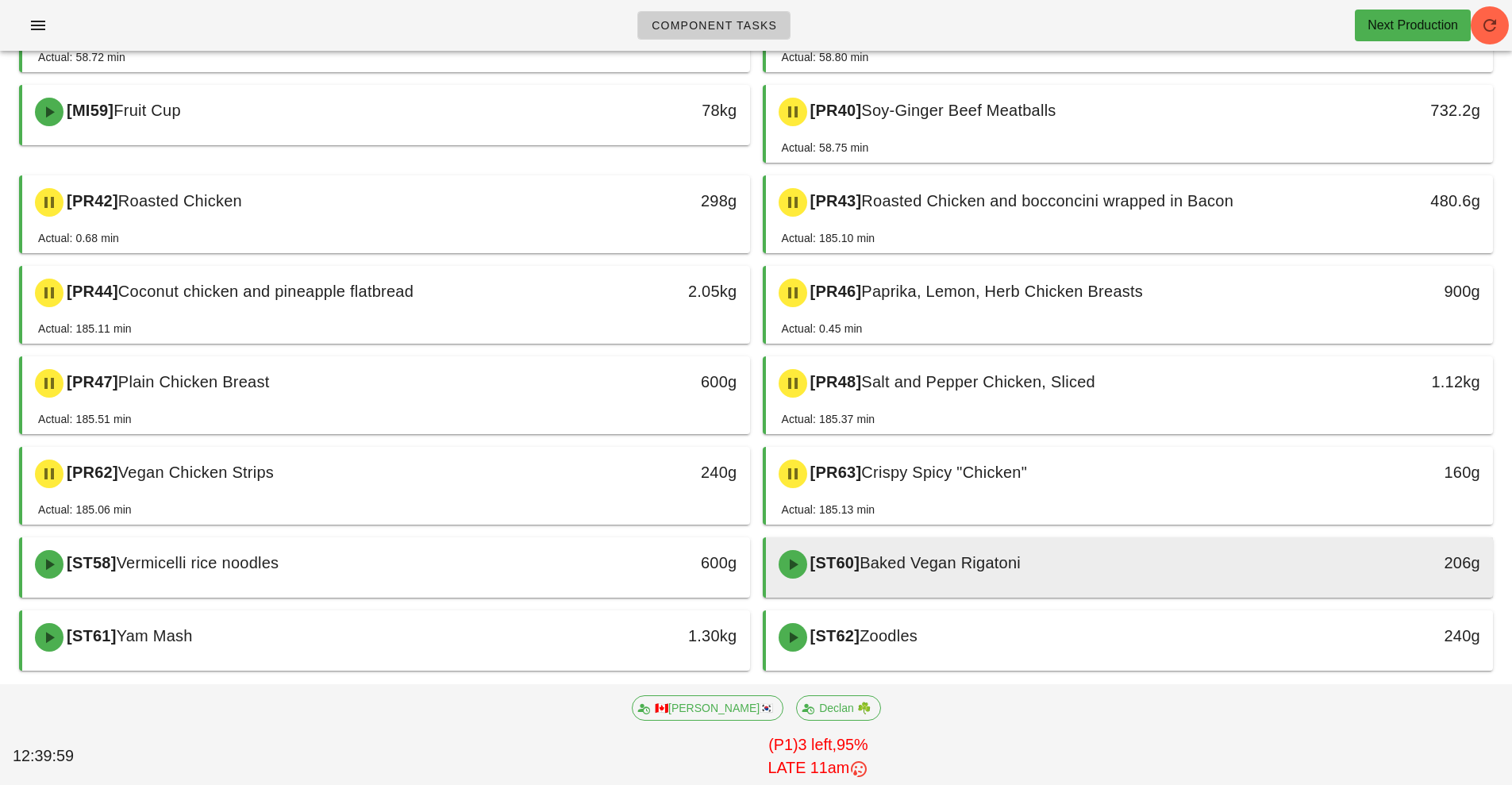
click at [964, 574] on div "[ST60] Baked Vegan Rigatoni" at bounding box center [1039, 564] width 541 height 48
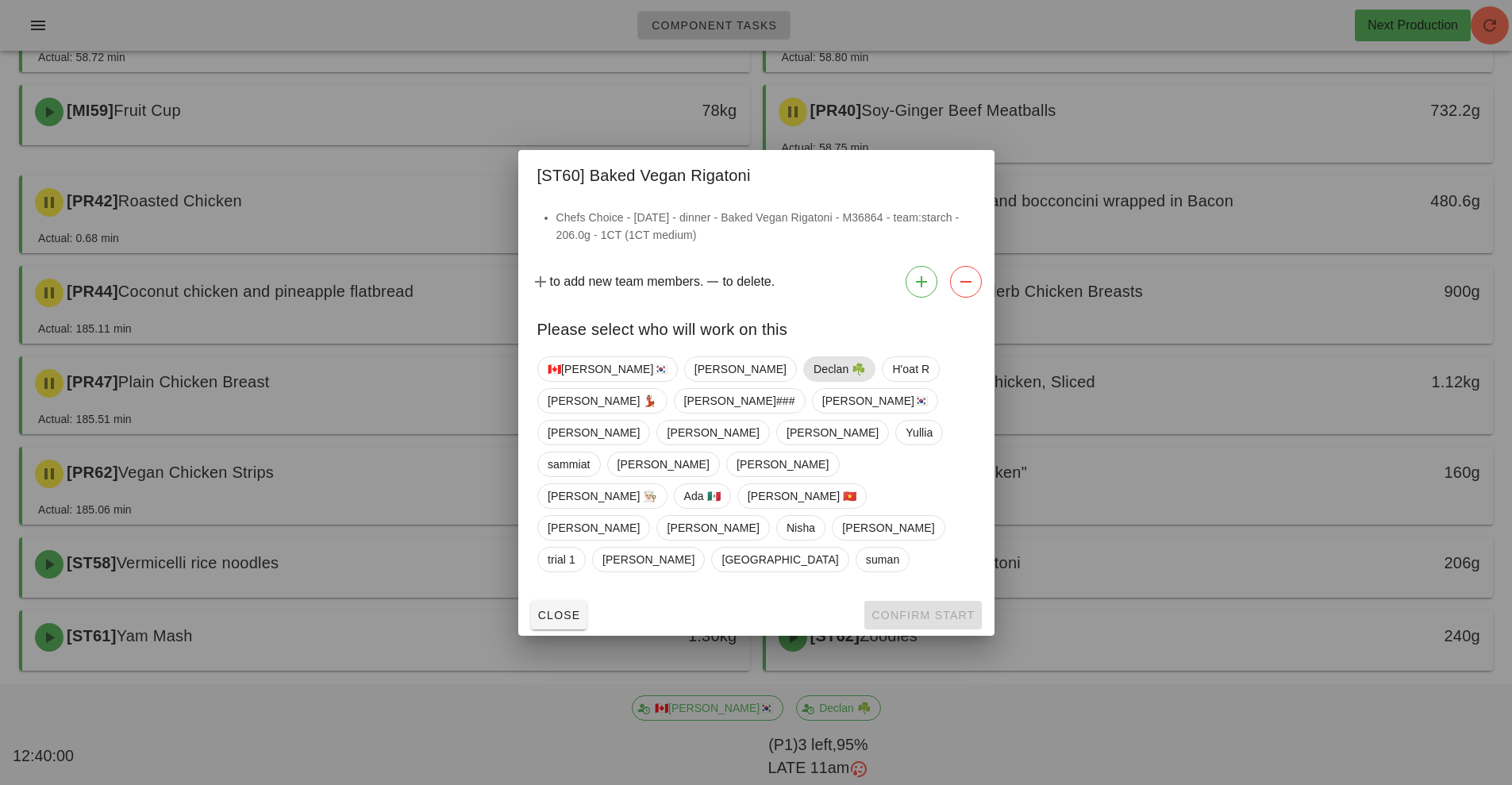
click at [813, 381] on span "Declan ☘️" at bounding box center [839, 369] width 52 height 23
click at [949, 600] on button "Confirm Start" at bounding box center [922, 615] width 117 height 29
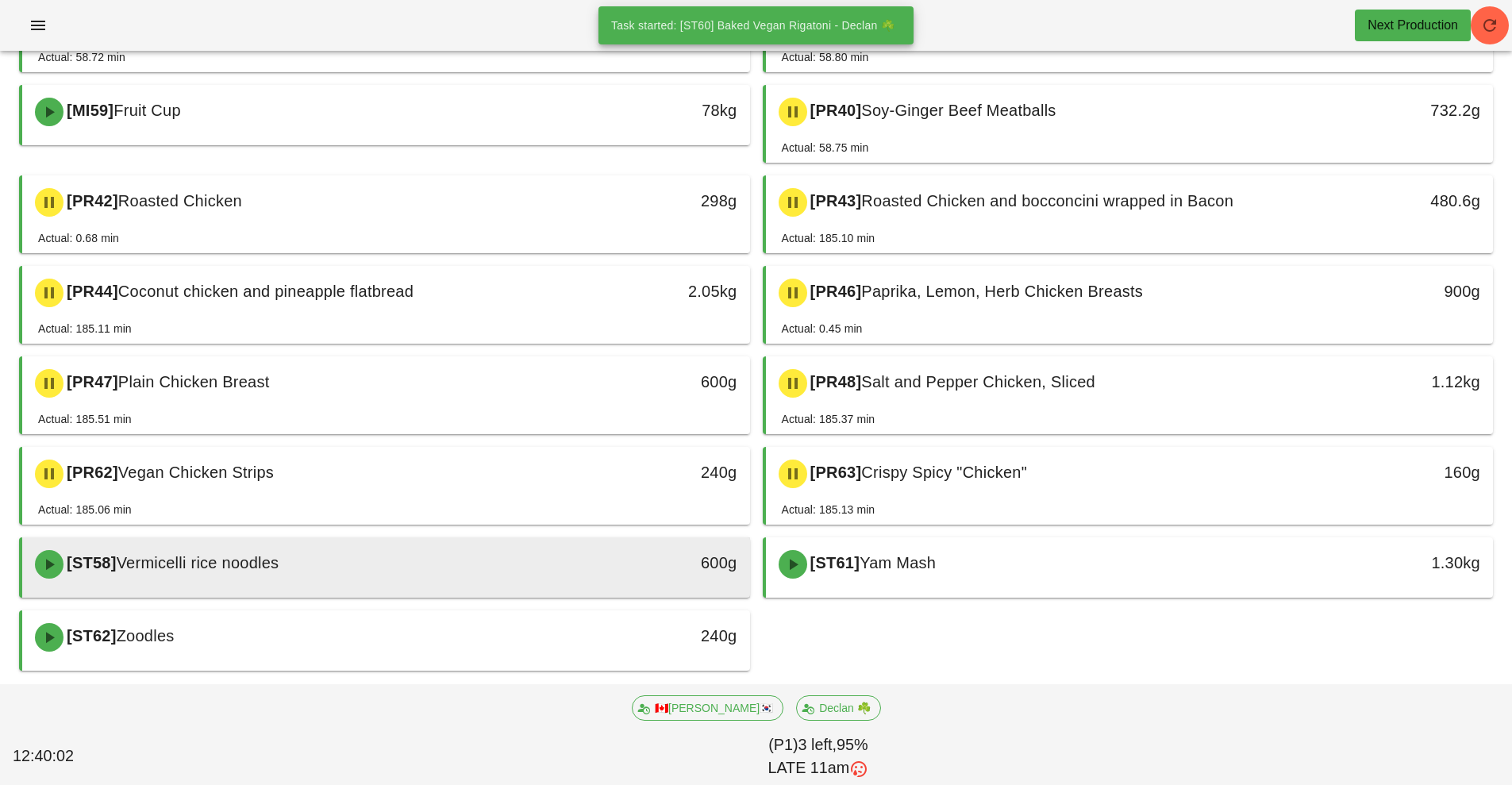
click at [607, 554] on div "600g" at bounding box center [656, 563] width 161 height 25
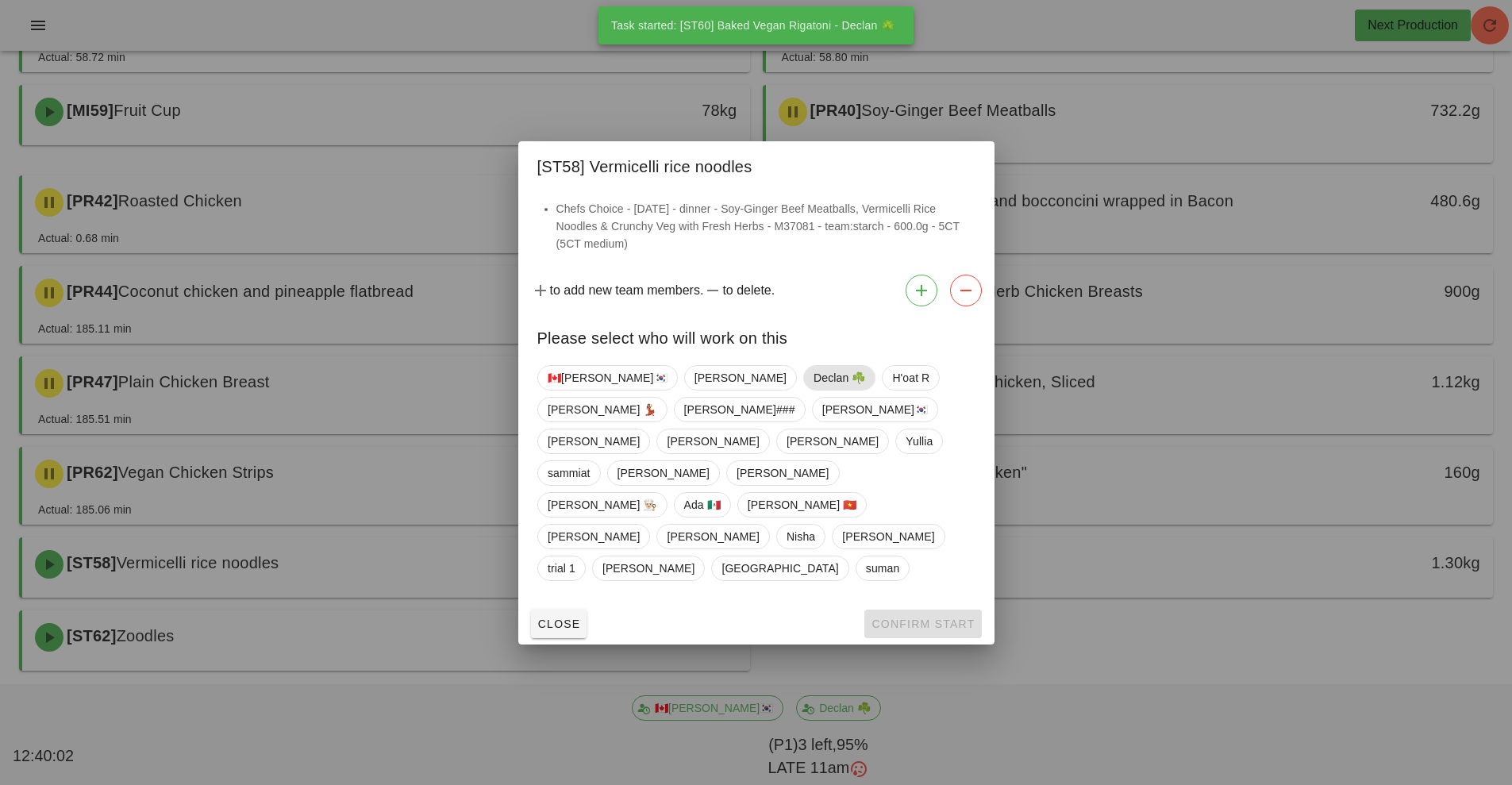
click at [813, 390] on span "Declan ☘️" at bounding box center [839, 377] width 52 height 23
click at [966, 617] on span "Confirm Start" at bounding box center [922, 623] width 104 height 13
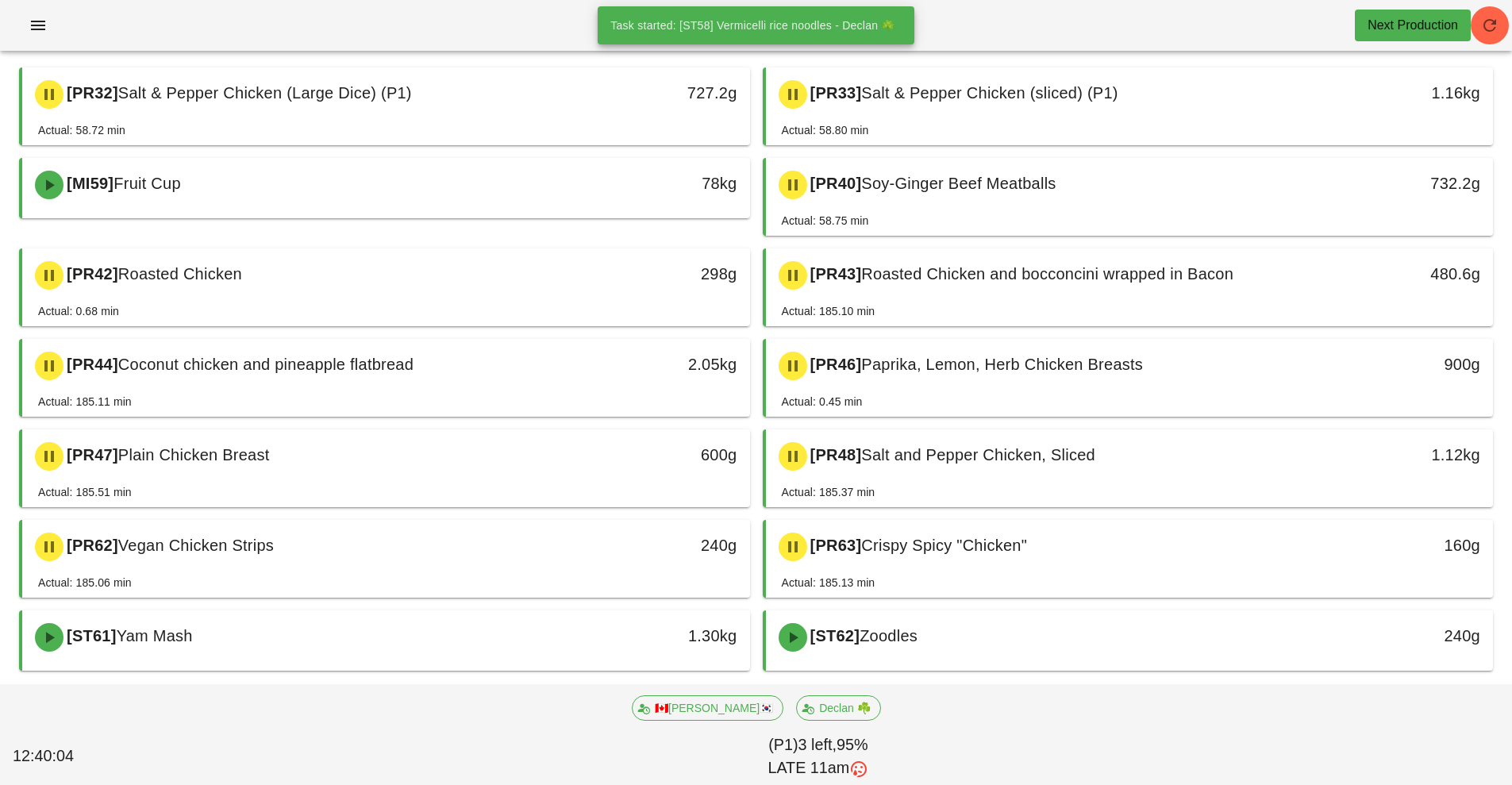
scroll to position [133, 0]
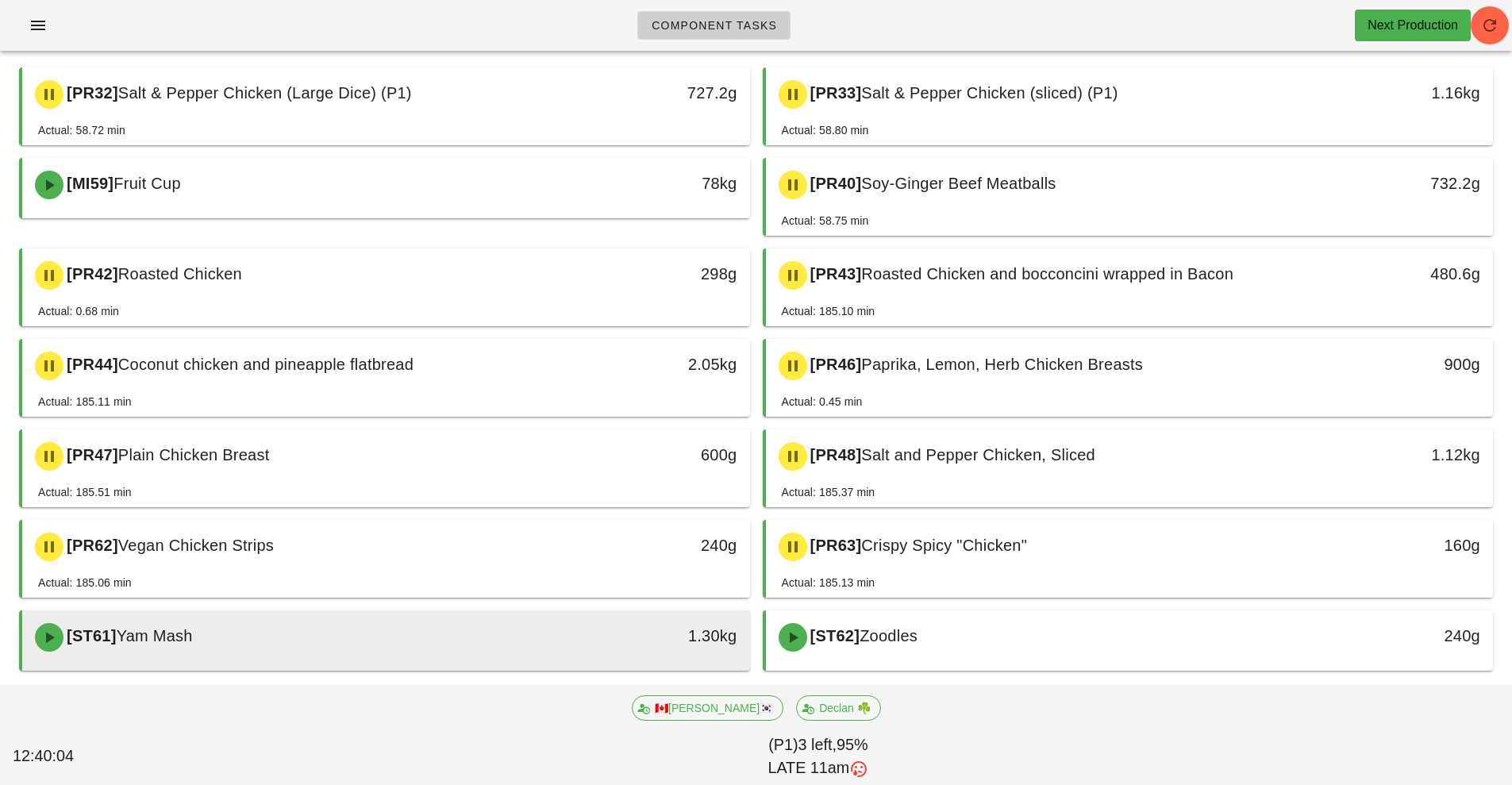
click at [676, 636] on div "1.30kg" at bounding box center [656, 636] width 161 height 25
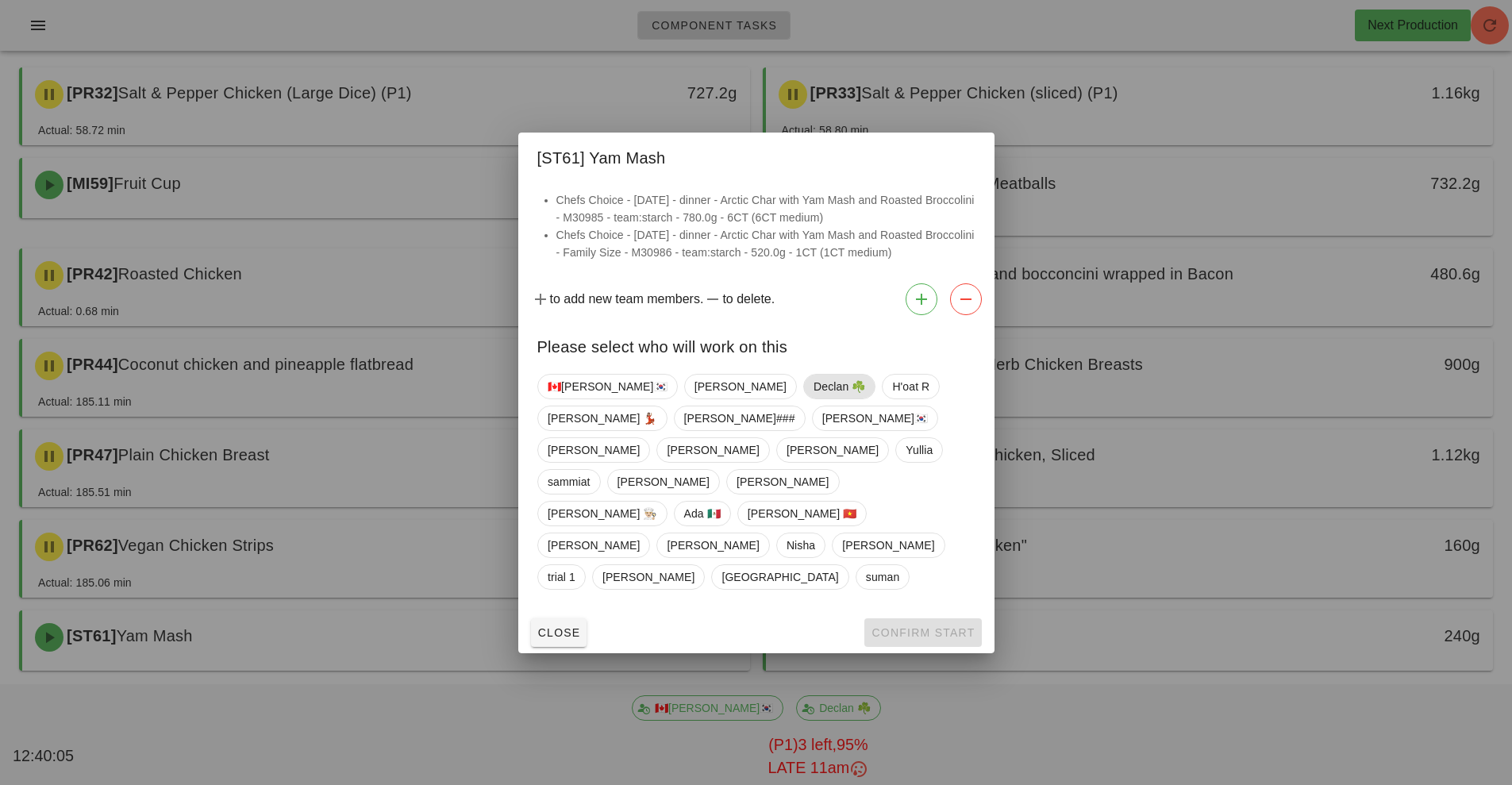
click at [813, 398] on span "Declan ☘️" at bounding box center [839, 387] width 52 height 23
click at [942, 626] on span "Confirm Start" at bounding box center [922, 632] width 104 height 13
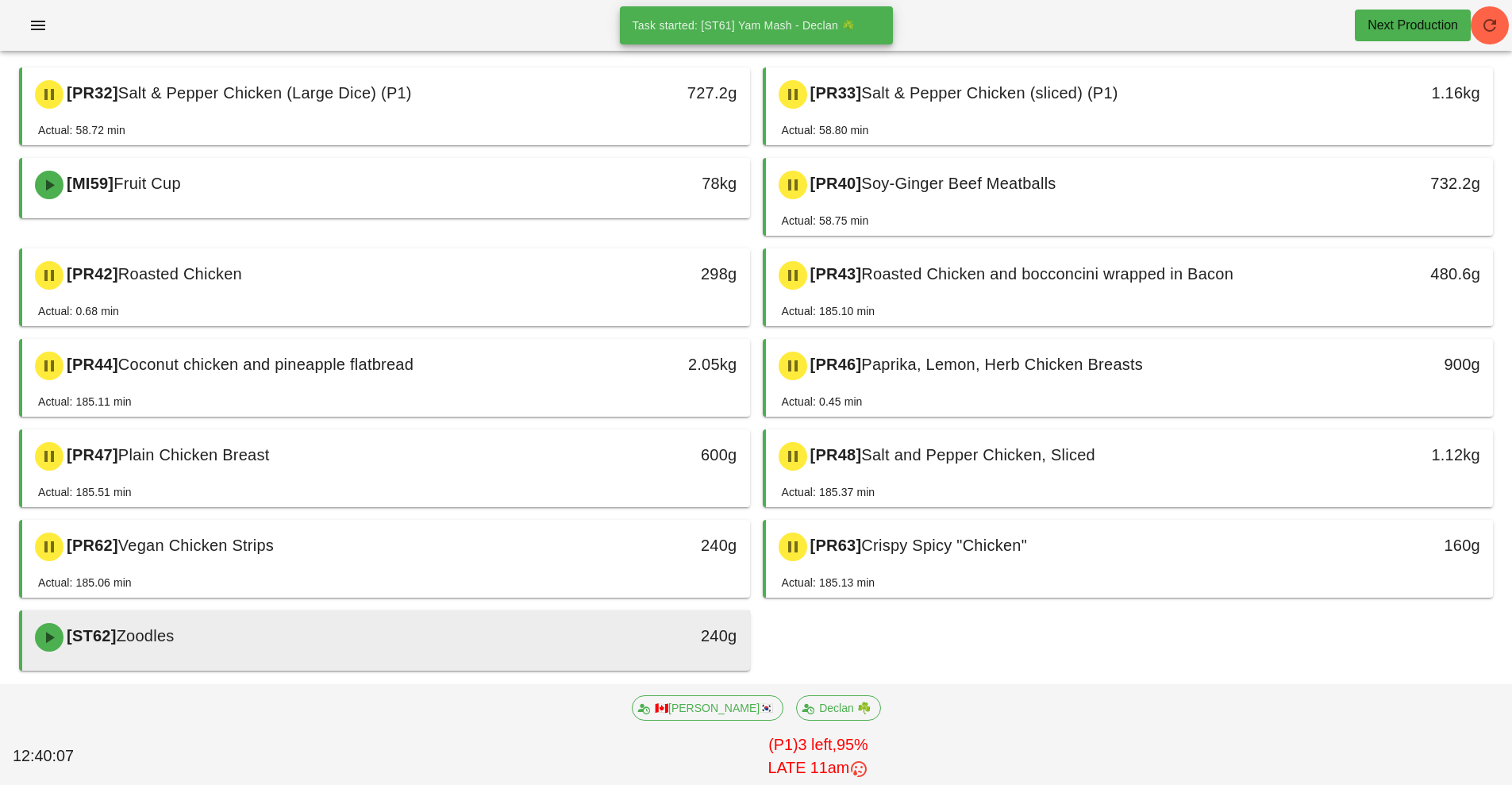
click at [642, 647] on div "240g" at bounding box center [656, 636] width 161 height 25
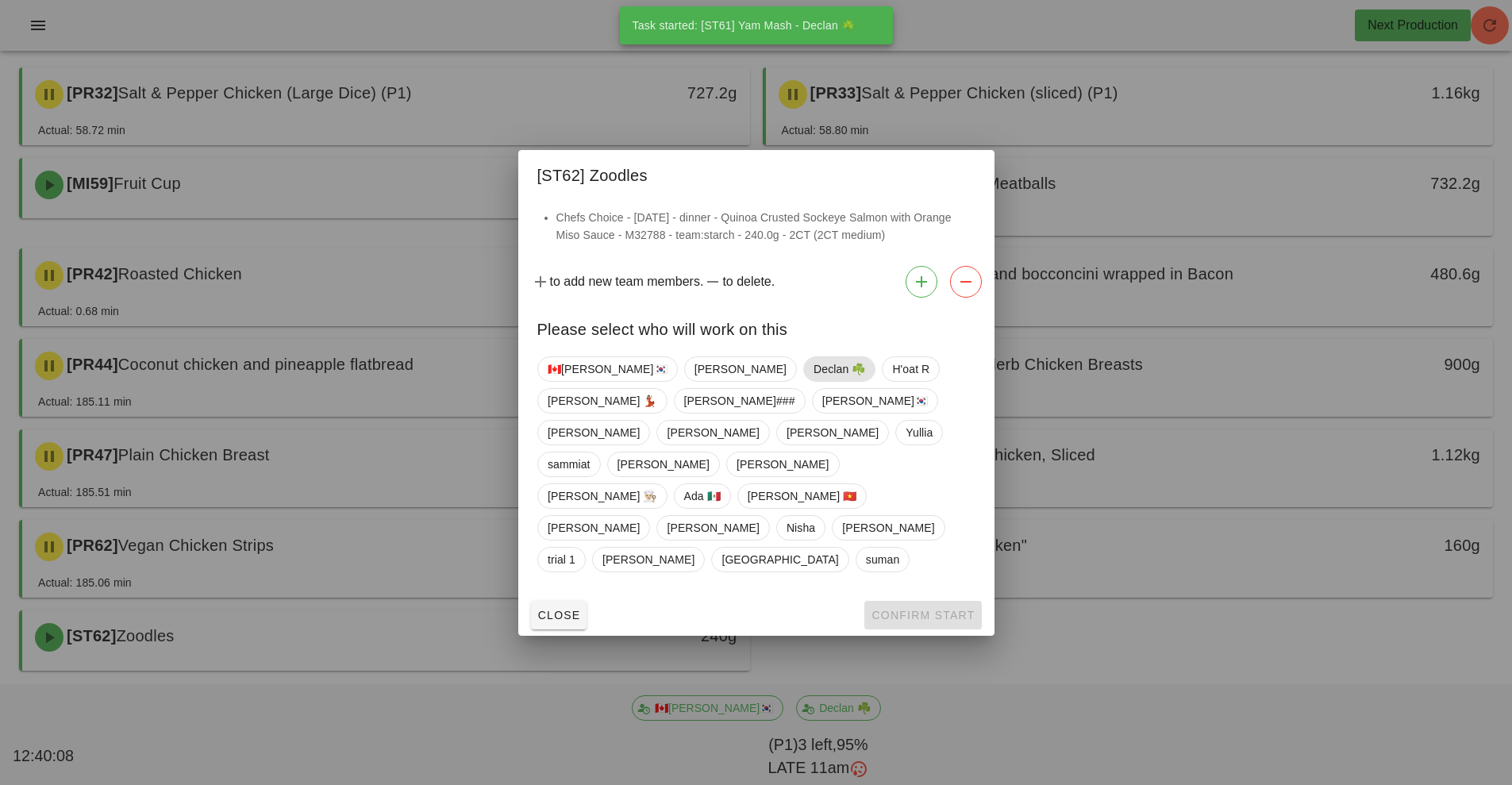
click at [813, 381] on span "Declan ☘️" at bounding box center [839, 369] width 52 height 23
click at [912, 609] on span "Confirm Start" at bounding box center [922, 615] width 104 height 13
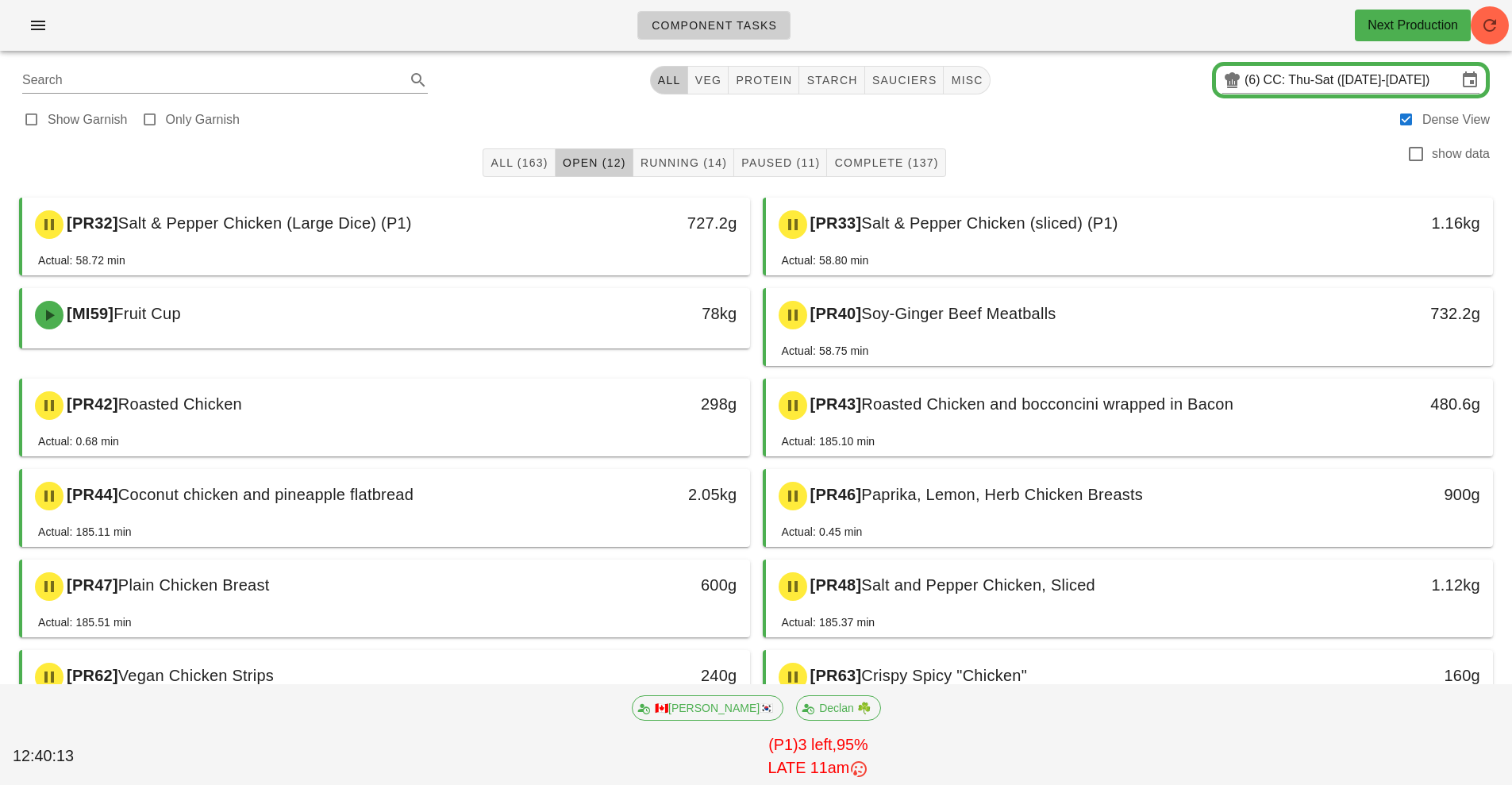
scroll to position [4, 0]
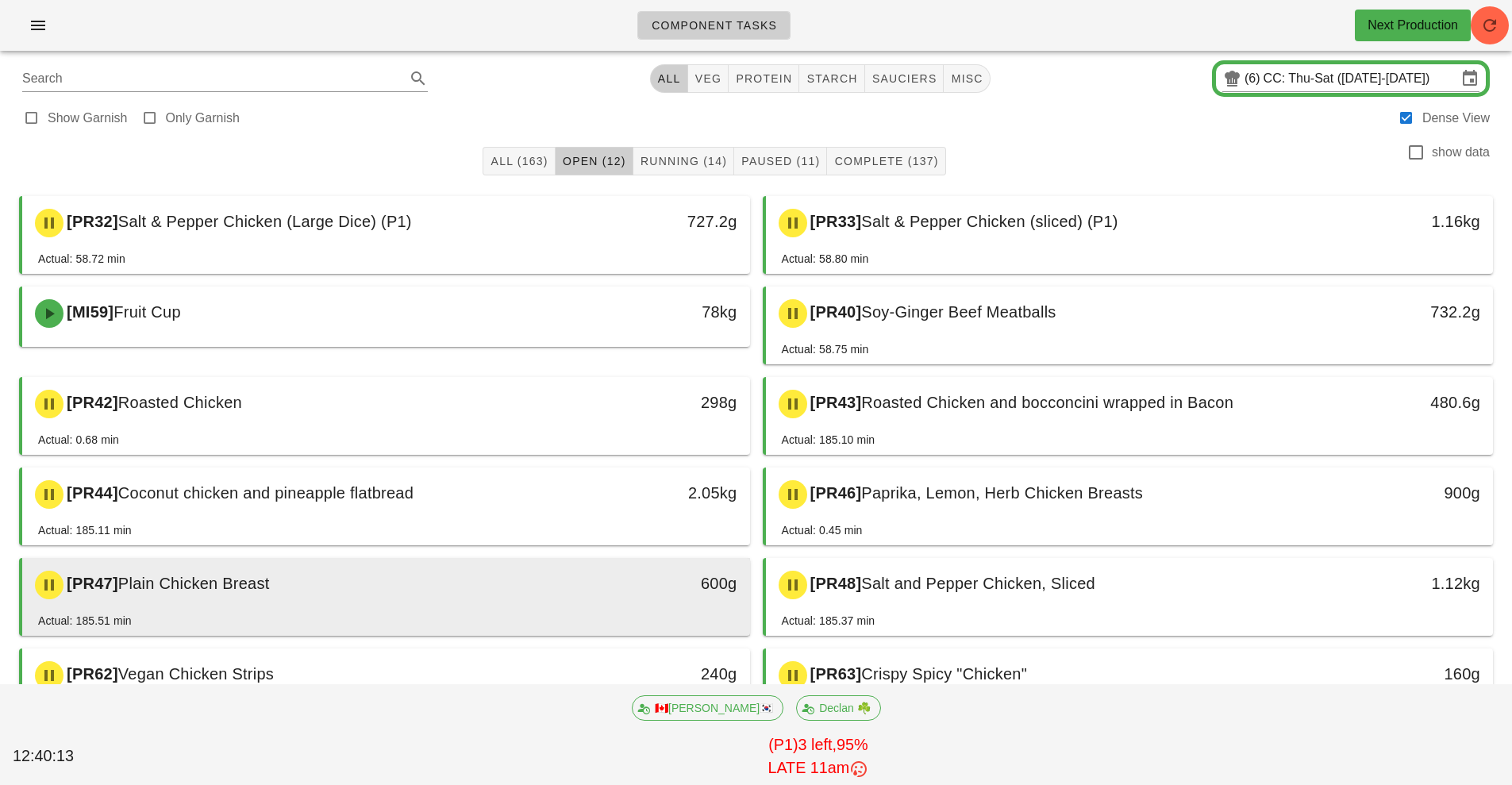
click at [624, 585] on div "600g" at bounding box center [656, 584] width 161 height 25
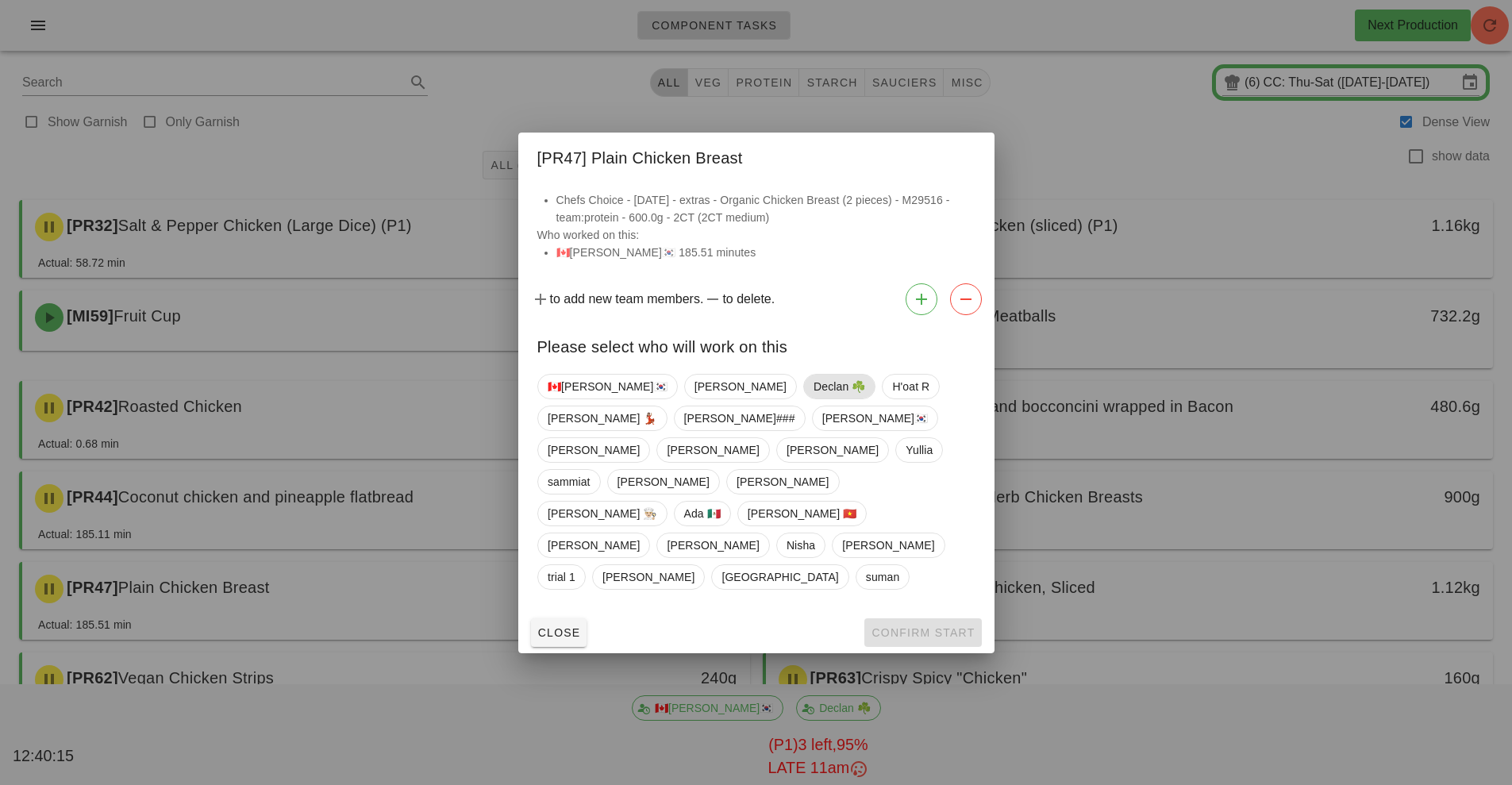
click at [813, 398] on span "Declan ☘️" at bounding box center [839, 387] width 52 height 23
click at [912, 626] on span "Confirm Start" at bounding box center [922, 632] width 104 height 13
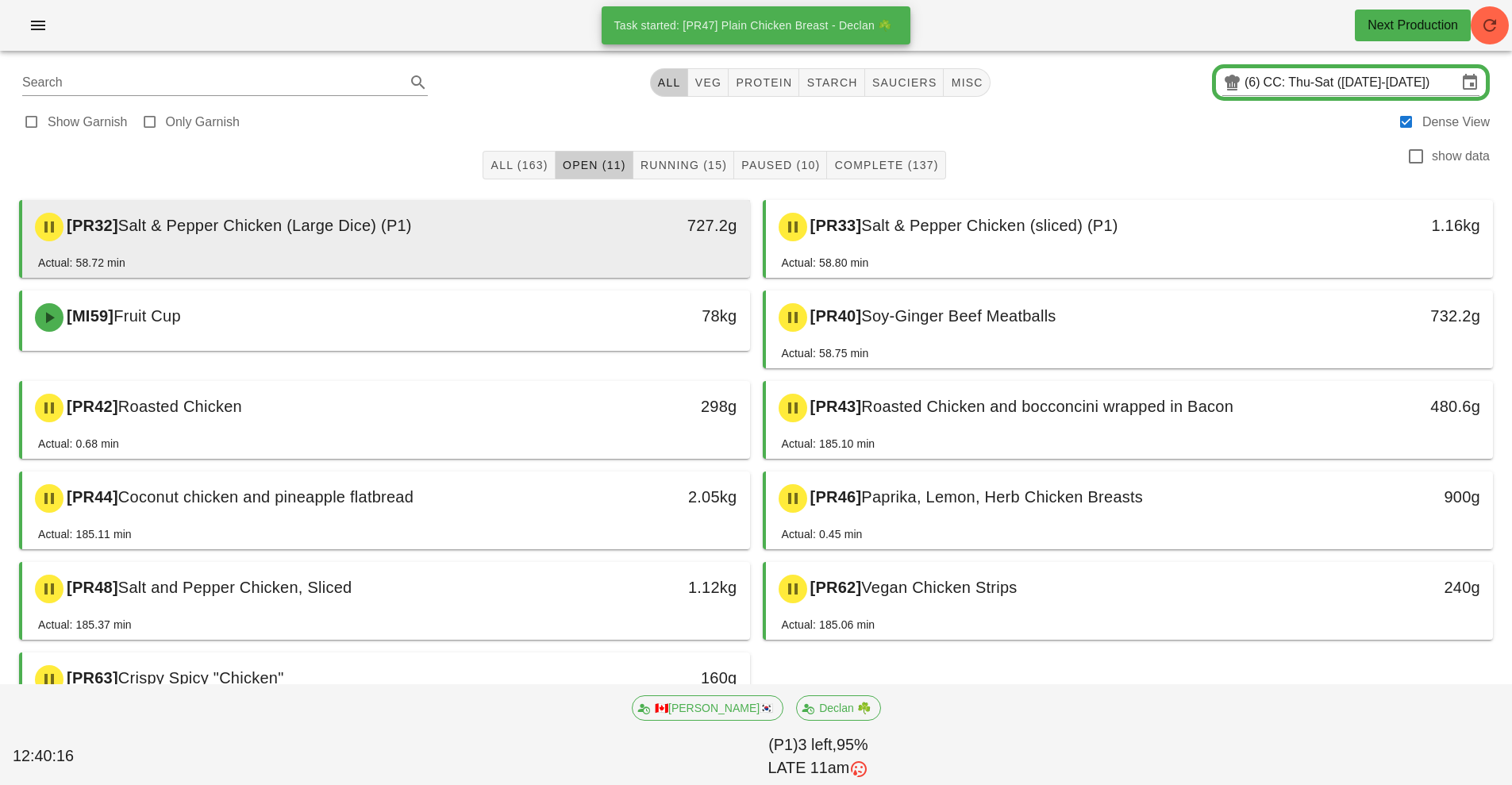
click at [494, 218] on div "[PR32] Salt & Pepper Chicken (Large Dice) (P1)" at bounding box center [295, 226] width 541 height 48
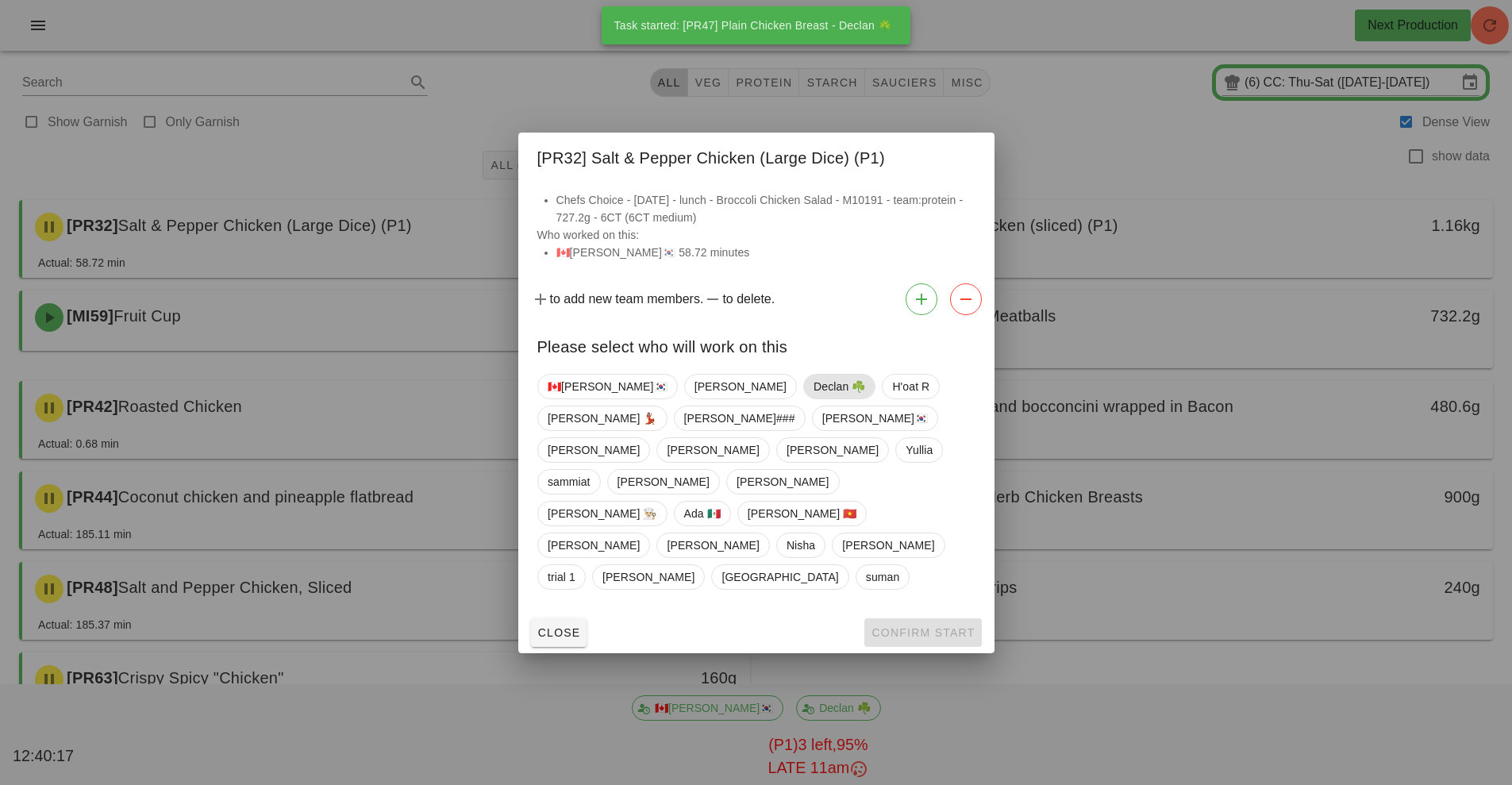
click at [813, 398] on span "Declan ☘️" at bounding box center [839, 387] width 52 height 23
click at [924, 626] on span "Confirm Start" at bounding box center [922, 632] width 104 height 13
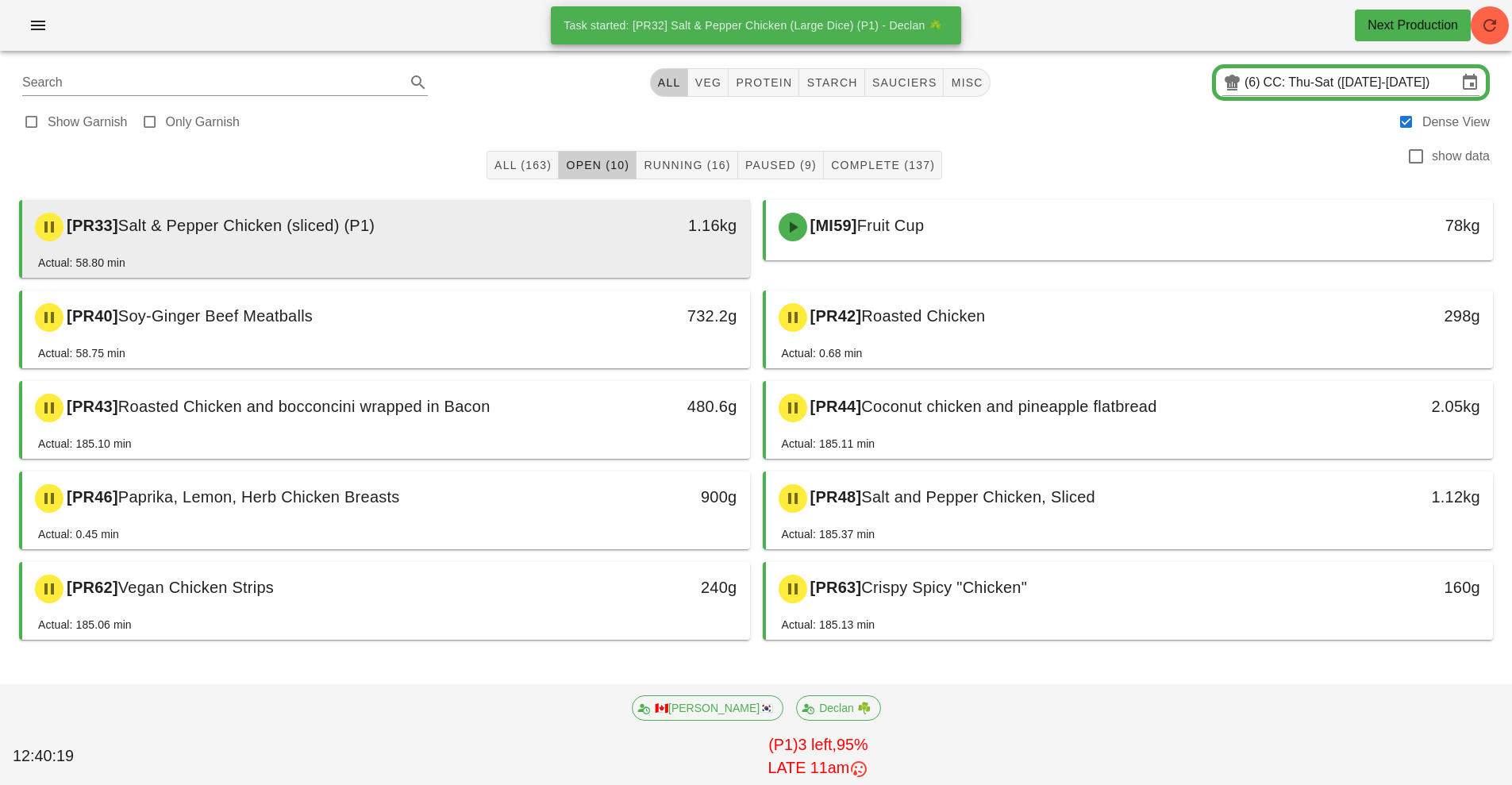
click at [688, 245] on div "1.16kg" at bounding box center [656, 226] width 180 height 48
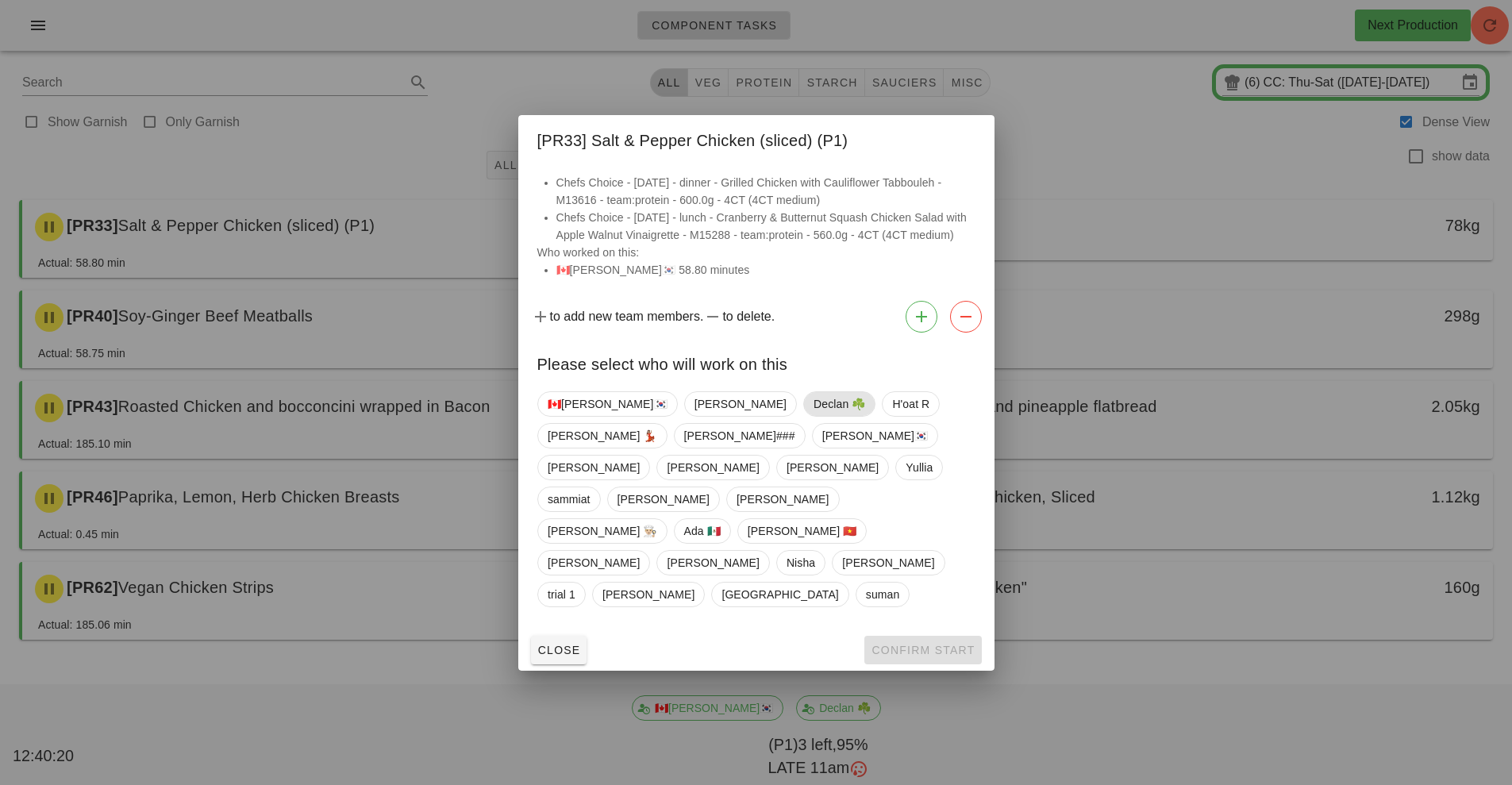
click at [813, 416] on span "Declan ☘️" at bounding box center [839, 404] width 52 height 23
click at [913, 644] on span "Confirm Start" at bounding box center [922, 650] width 104 height 13
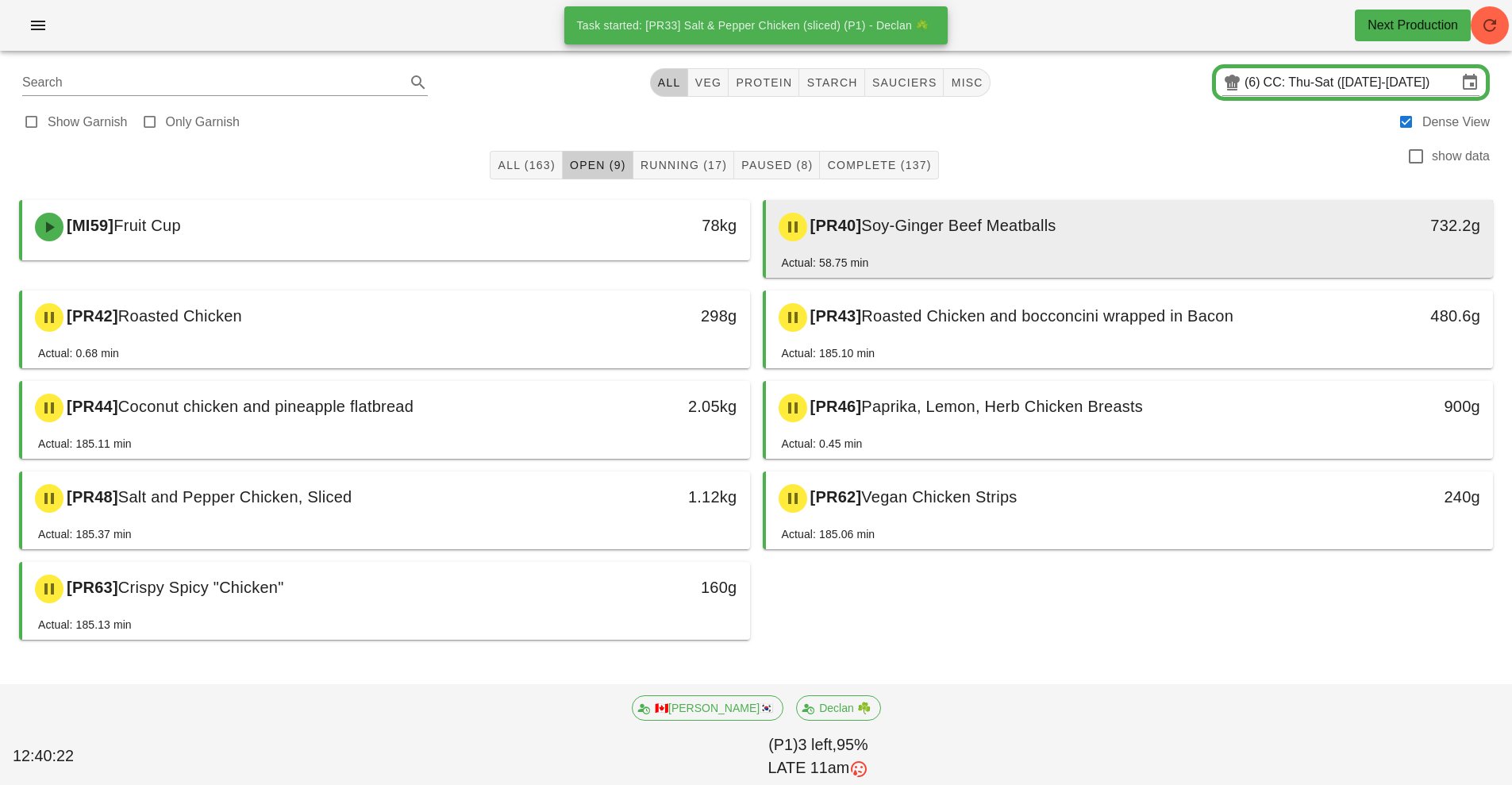
click at [995, 227] on span "Soy-Ginger Beef Meatballs" at bounding box center [959, 225] width 195 height 18
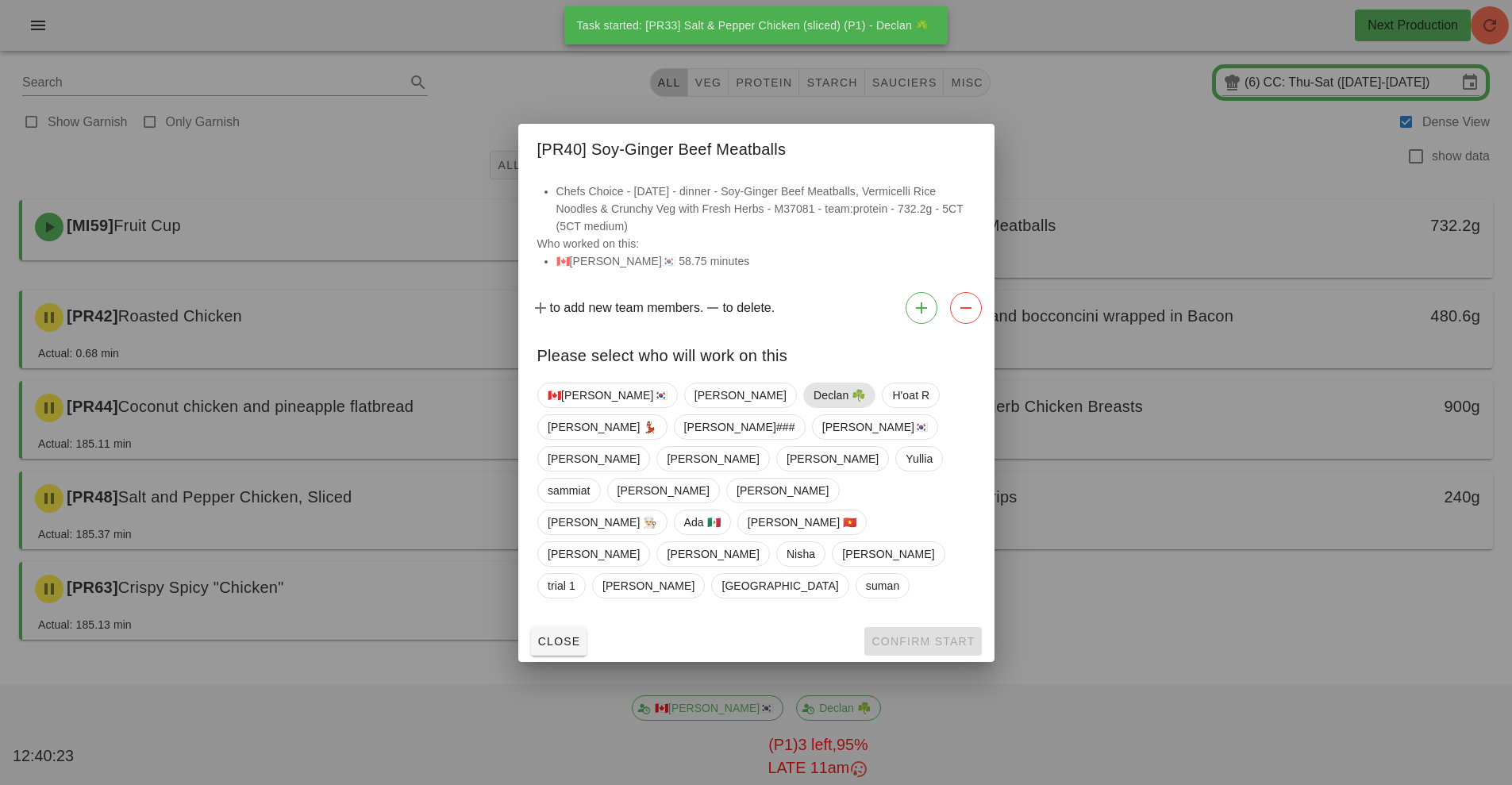
click at [813, 408] on span "Declan ☘️" at bounding box center [839, 395] width 52 height 23
click at [935, 627] on button "Confirm Start" at bounding box center [922, 642] width 117 height 29
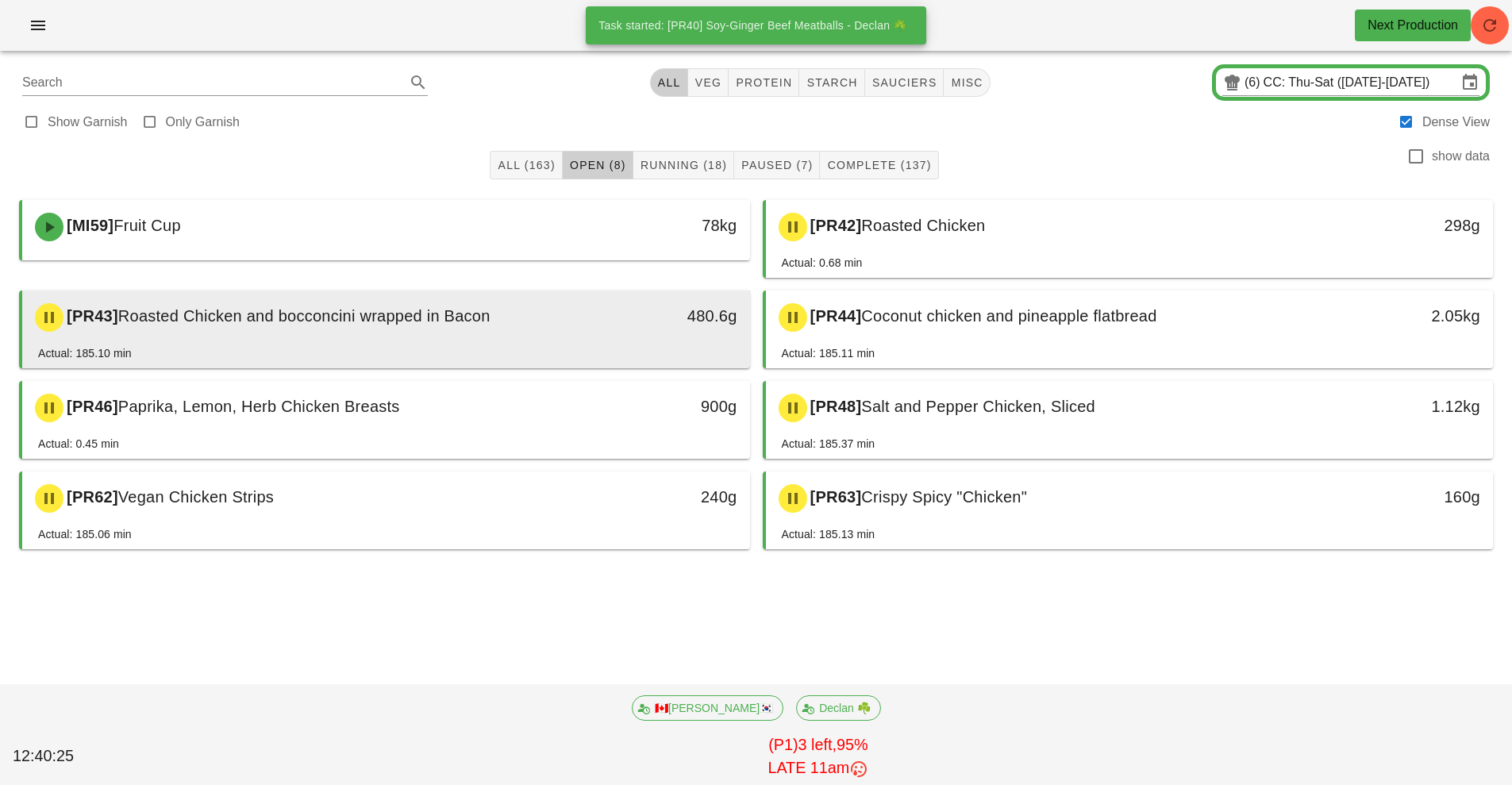
click at [512, 306] on div "[PR43] Roasted Chicken and bocconcini wrapped in Bacon" at bounding box center [295, 317] width 541 height 48
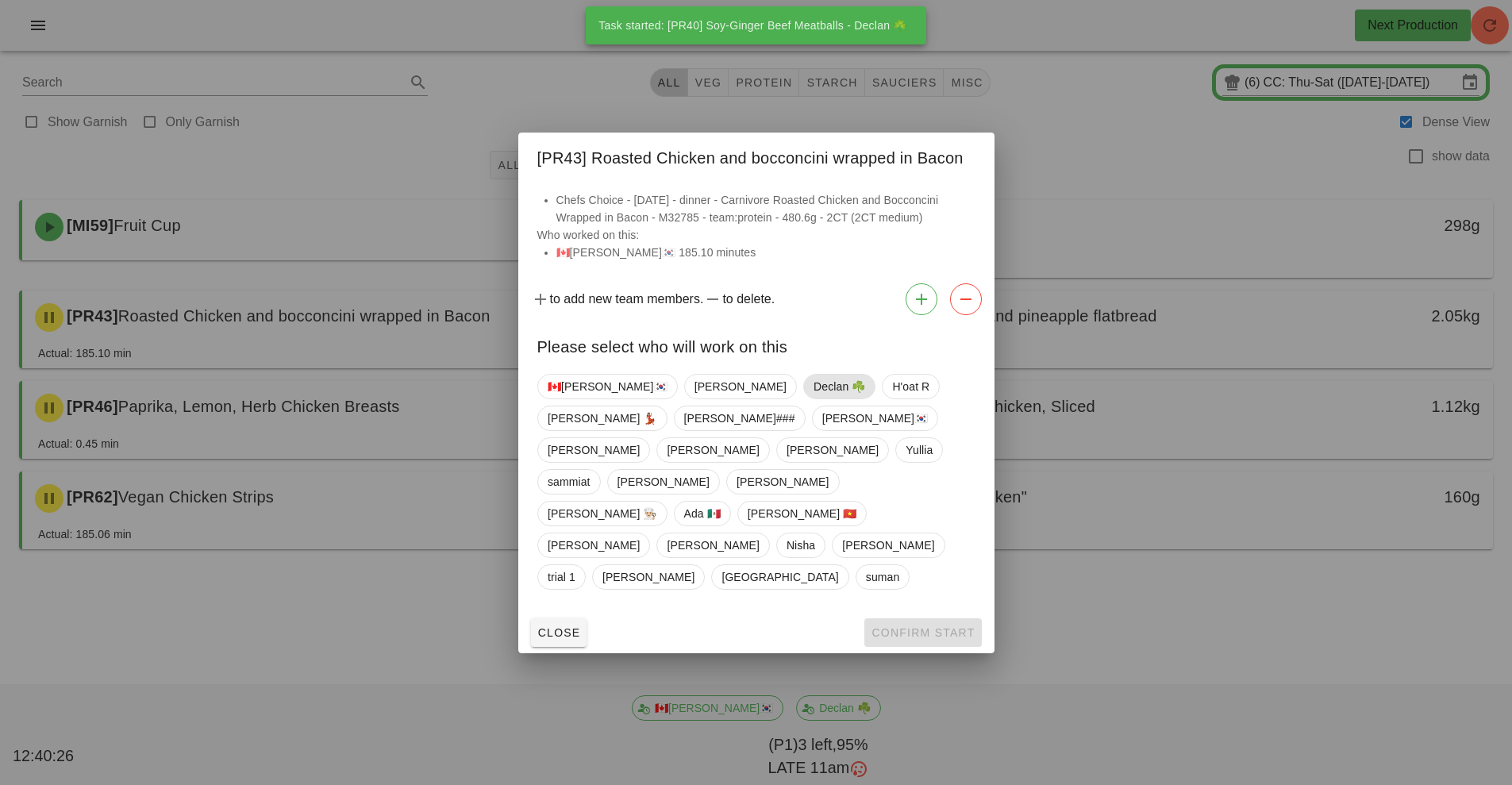
click at [813, 398] on span "Declan ☘️" at bounding box center [839, 387] width 52 height 23
click at [929, 618] on button "Confirm Start" at bounding box center [922, 632] width 117 height 29
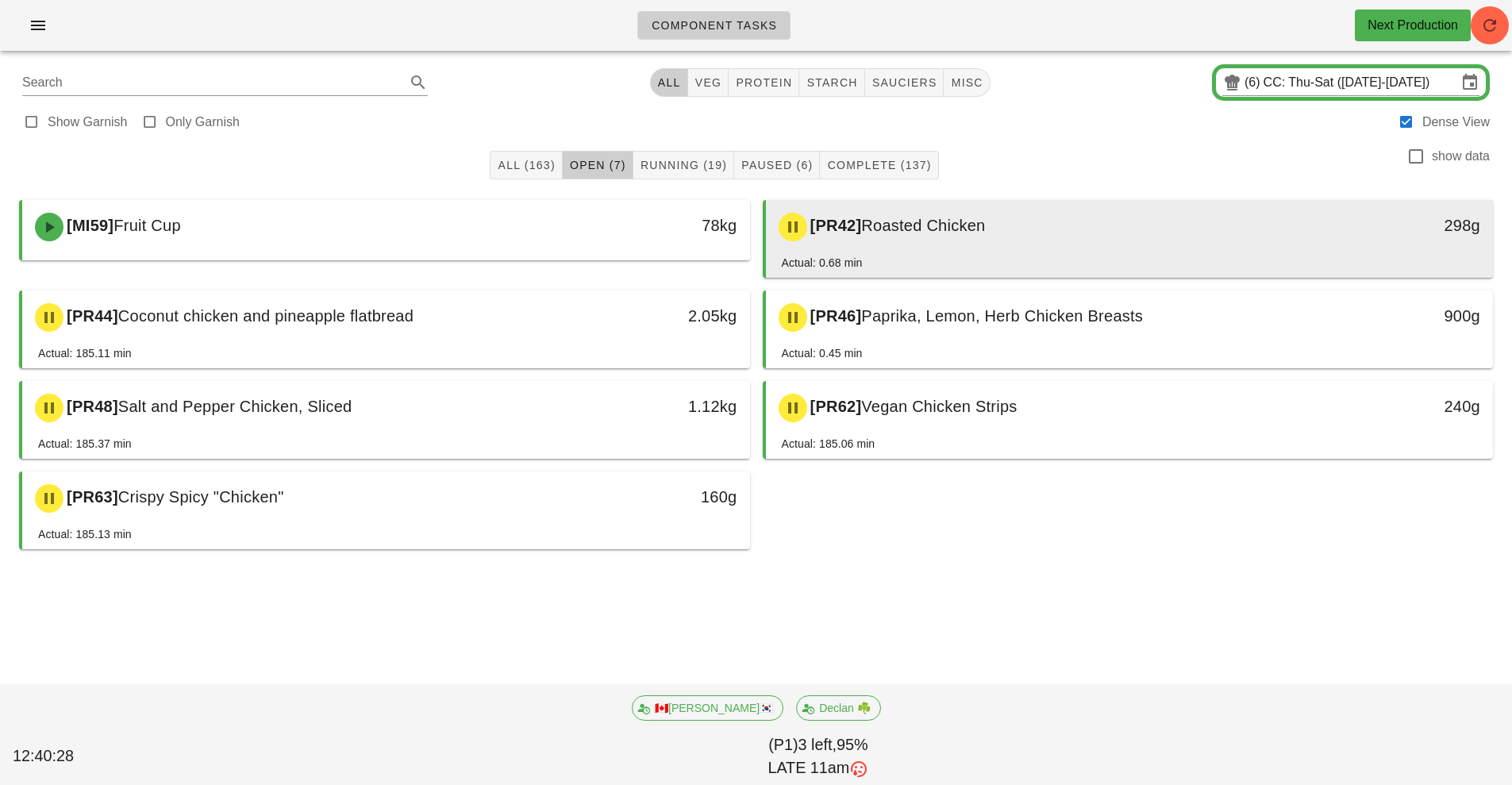
click at [933, 239] on div "[PR42] Roasted Chicken" at bounding box center [1039, 226] width 541 height 48
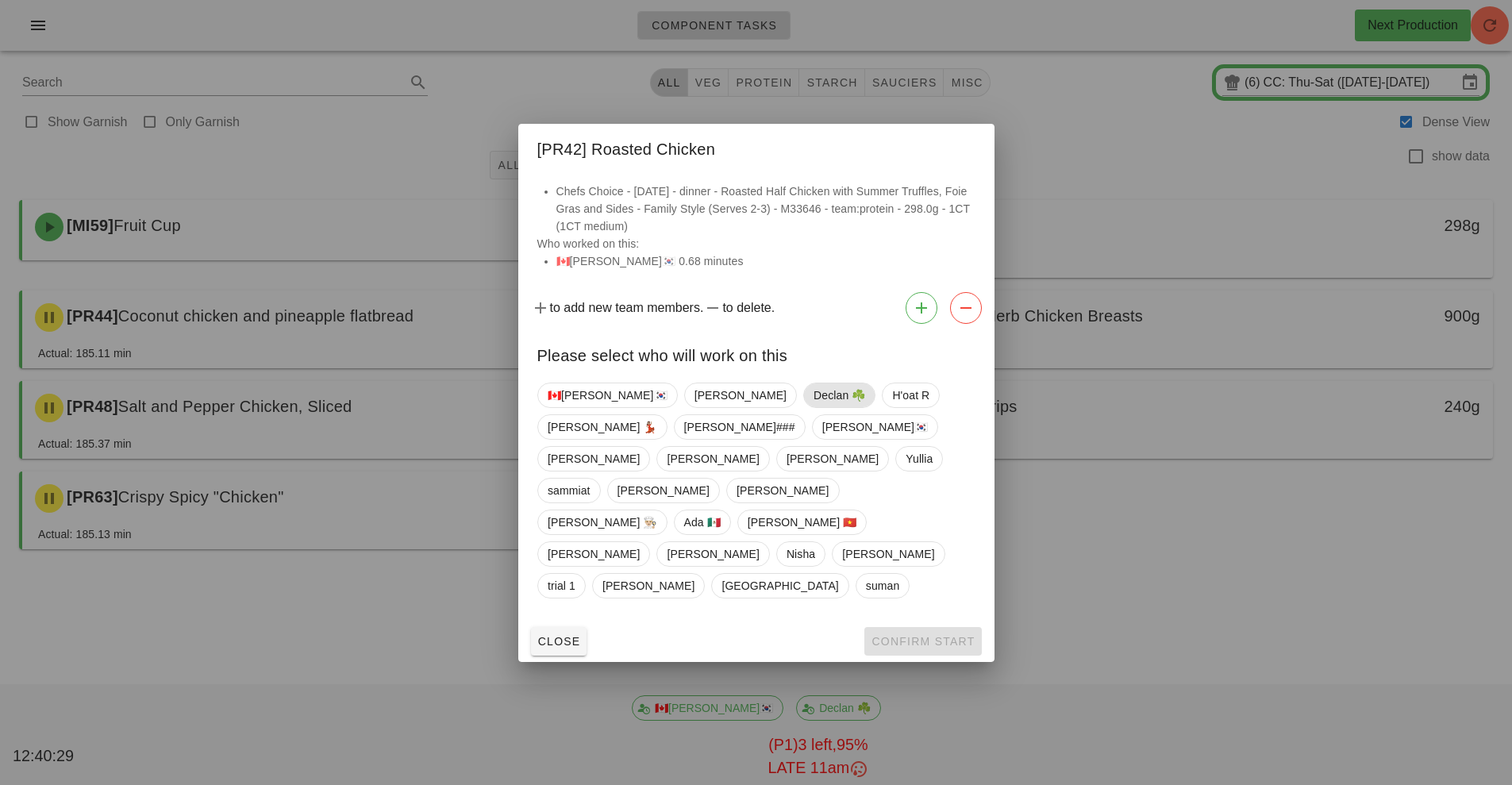
click at [813, 408] on span "Declan ☘️" at bounding box center [839, 395] width 52 height 23
click at [933, 635] on span "Confirm Start" at bounding box center [922, 641] width 104 height 13
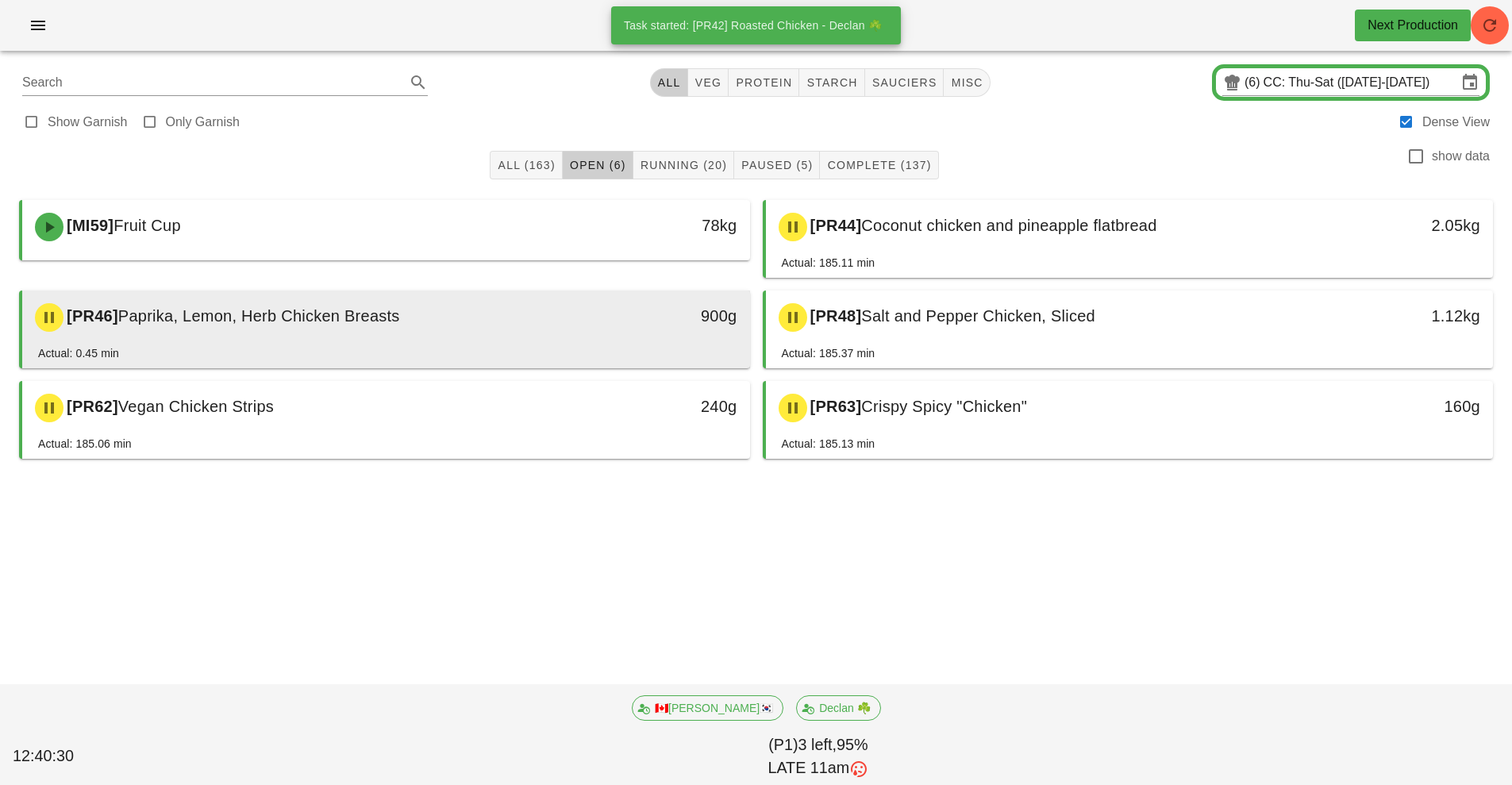
click at [512, 345] on div "Actual: 0.45 min" at bounding box center [386, 356] width 696 height 23
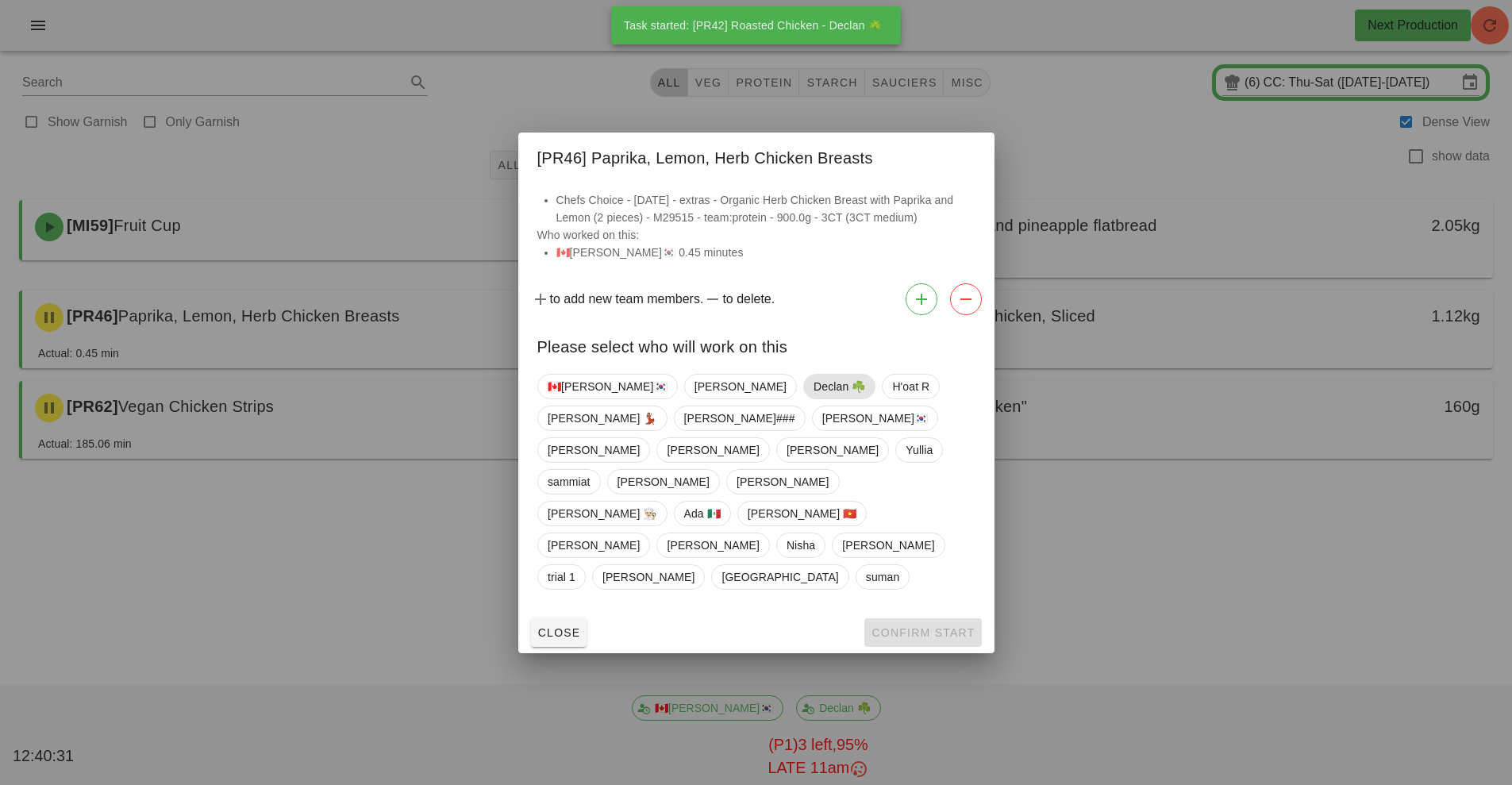
click at [813, 398] on span "Declan ☘️" at bounding box center [839, 387] width 52 height 23
click at [934, 618] on button "Confirm Start" at bounding box center [922, 632] width 117 height 29
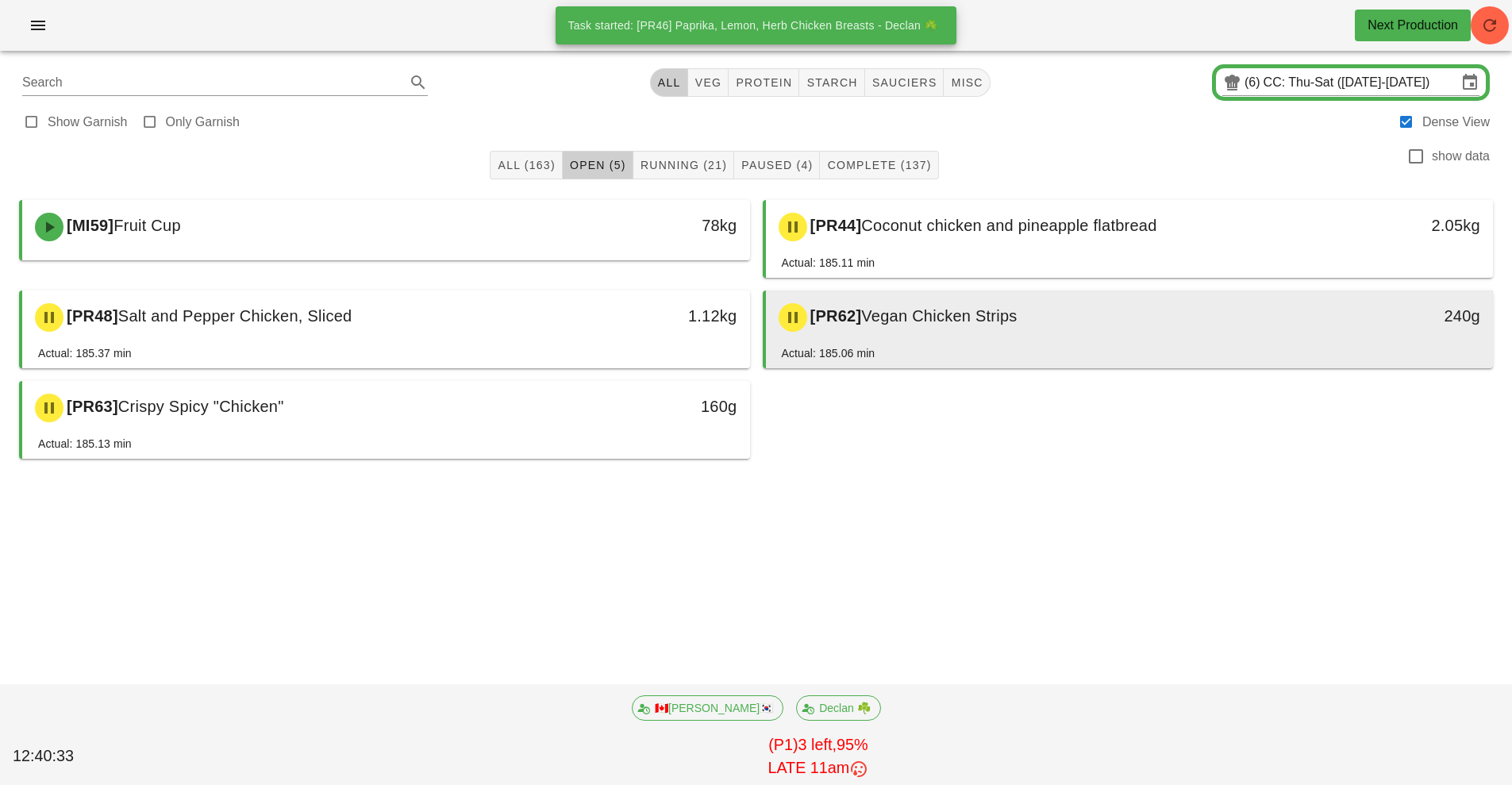
click at [994, 321] on span "Vegan Chicken Strips" at bounding box center [939, 315] width 156 height 18
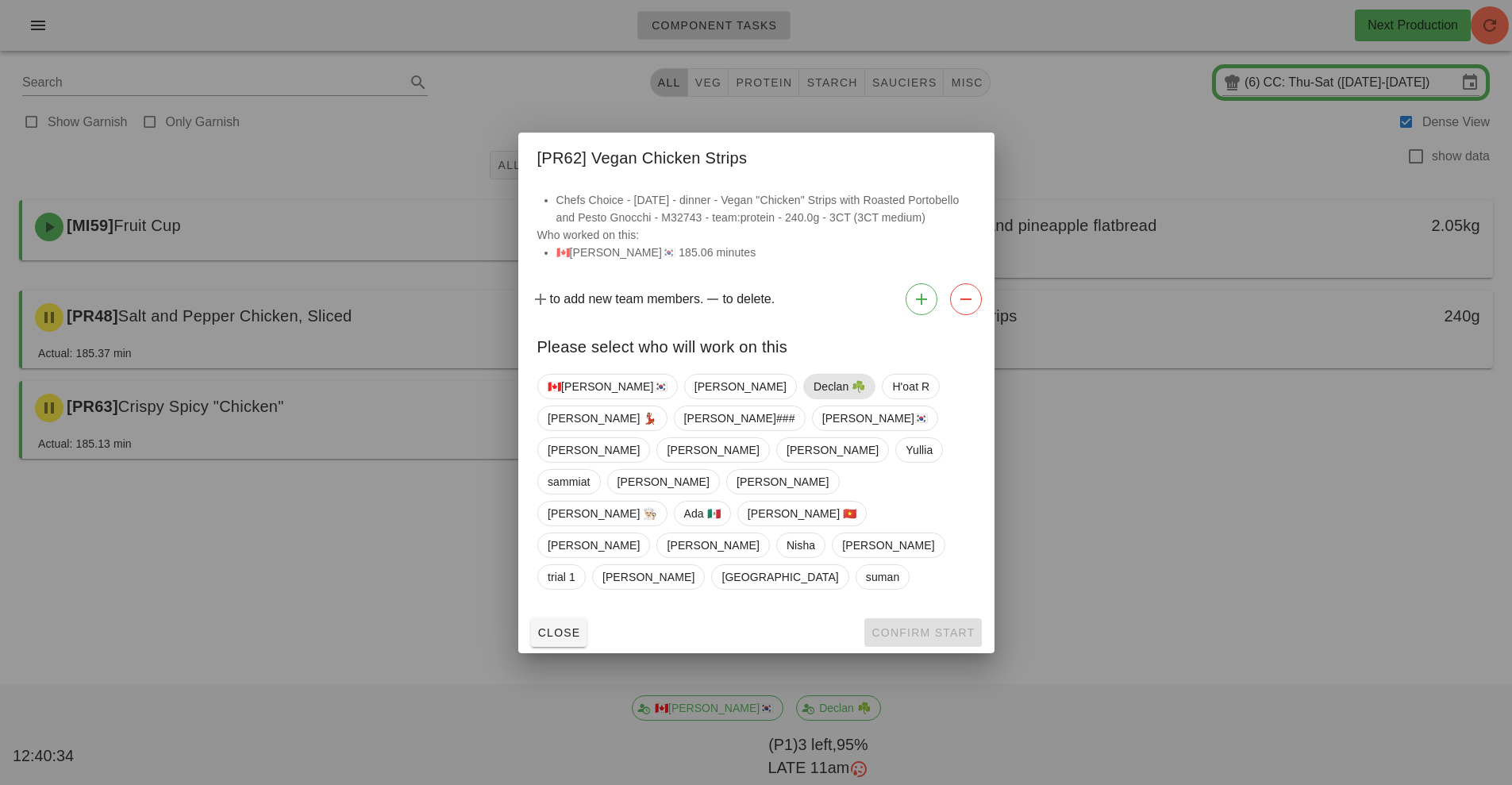
click at [813, 398] on span "Declan ☘️" at bounding box center [839, 387] width 52 height 23
click at [944, 618] on button "Confirm Start" at bounding box center [922, 632] width 117 height 29
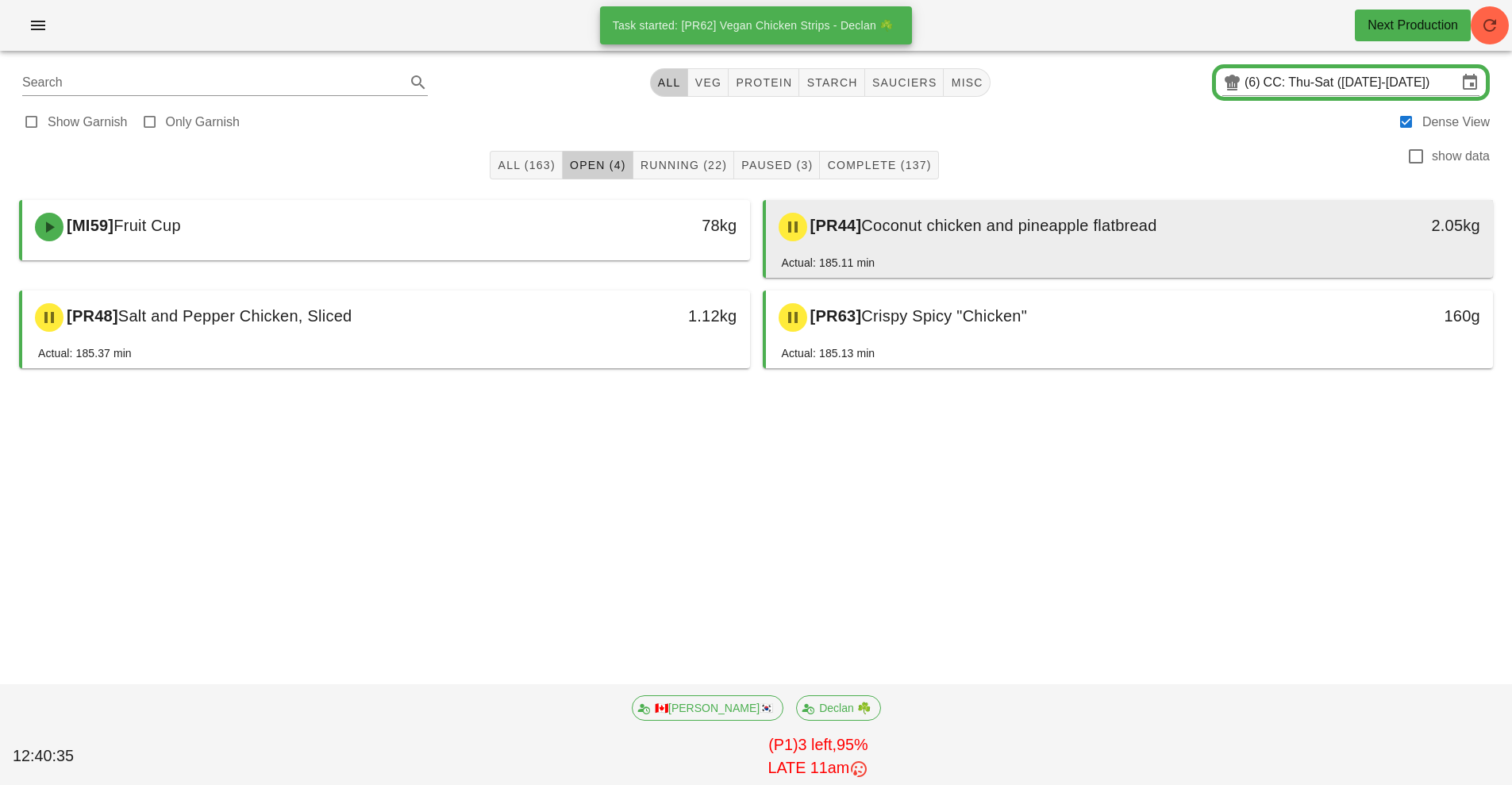
click at [1095, 230] on span "Coconut chicken and pineapple flatbread" at bounding box center [1009, 225] width 295 height 18
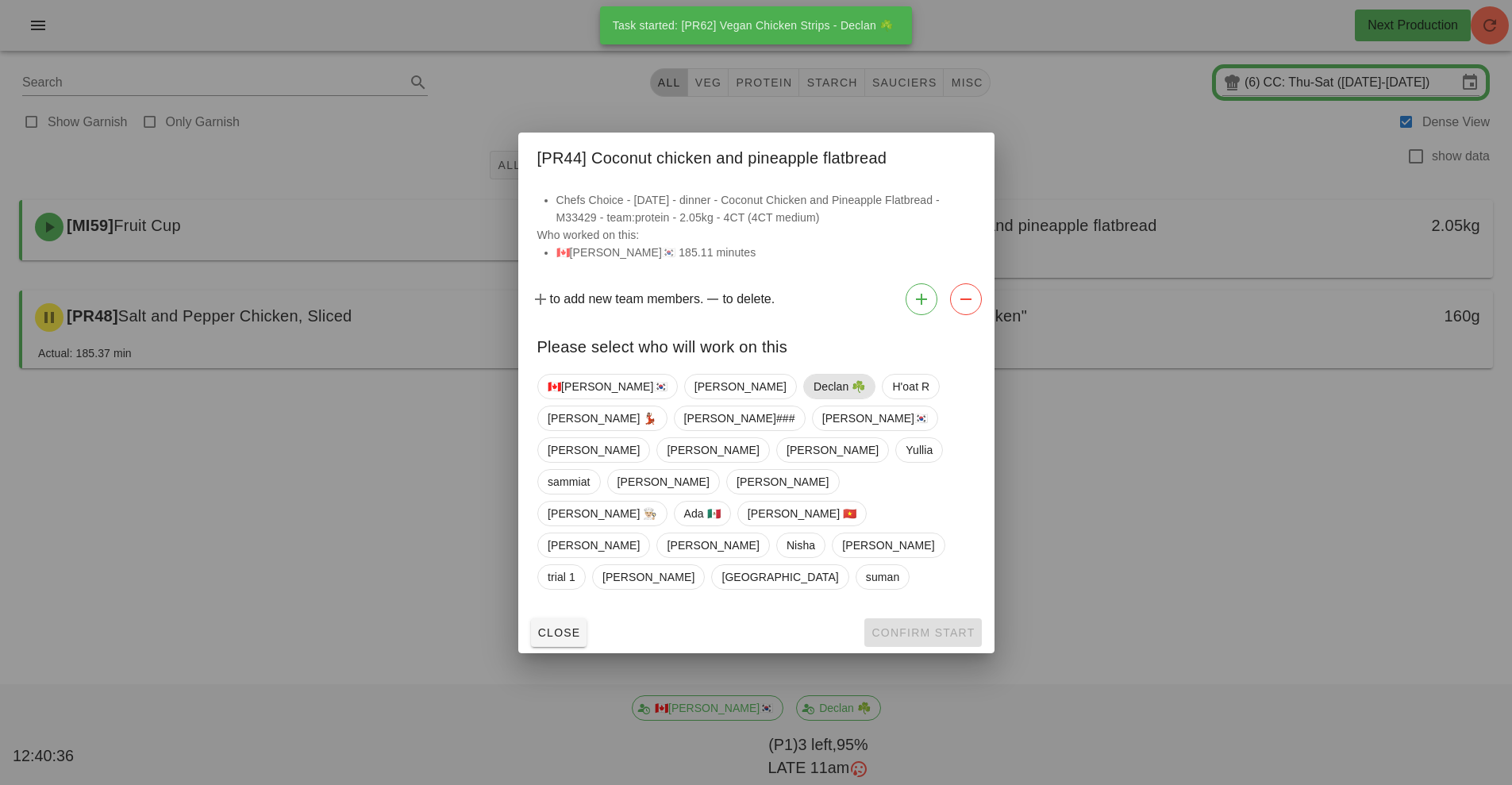
click at [813, 398] on span "Declan ☘️" at bounding box center [839, 387] width 52 height 23
click at [896, 626] on span "Confirm Start" at bounding box center [922, 632] width 104 height 13
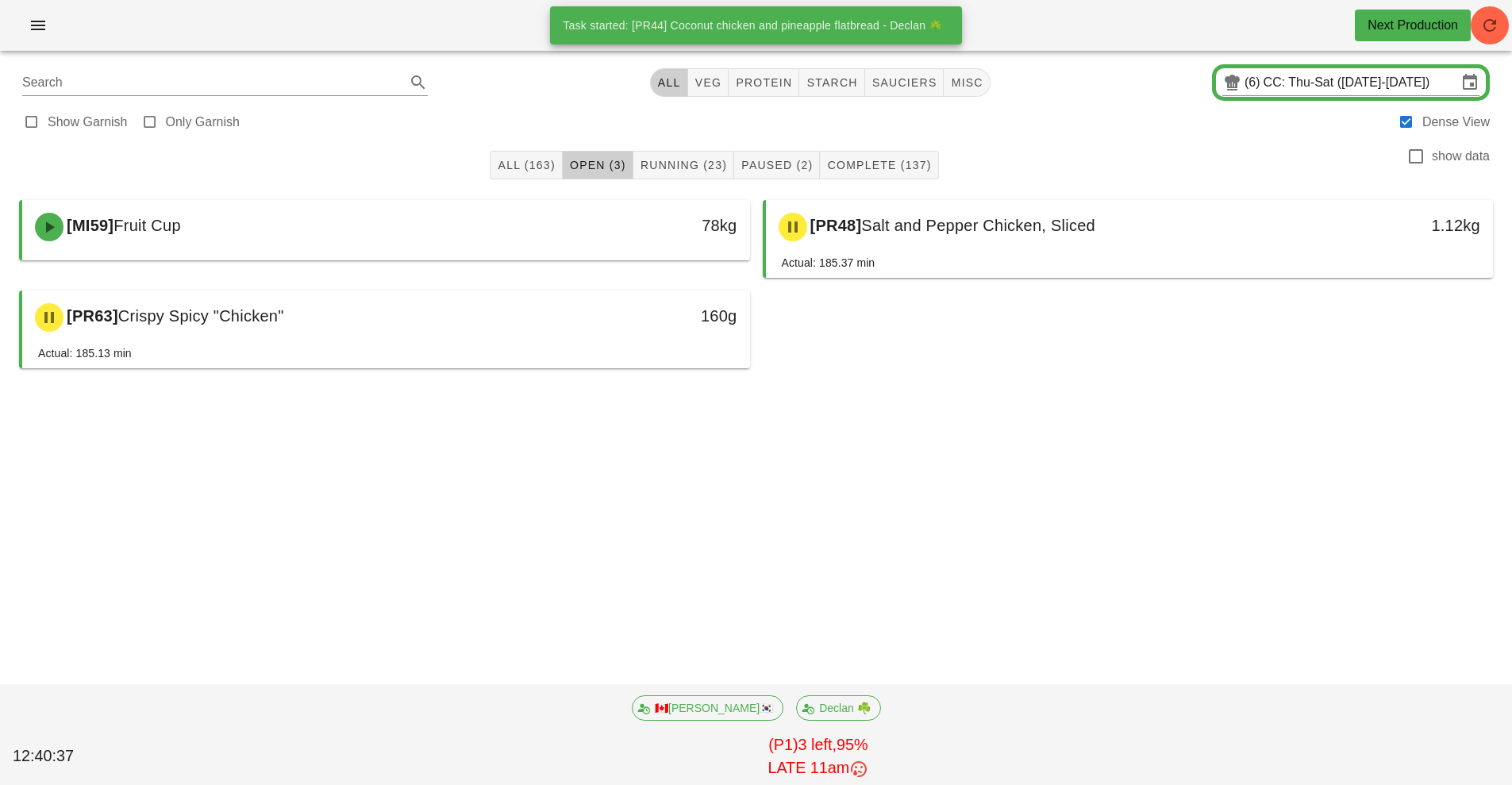
click at [981, 348] on div "[MI59] Fruit Cup 78kg [PR48] Salt and Pepper Chicken, Sliced 1.12kg Actual: 185…" at bounding box center [756, 284] width 1487 height 181
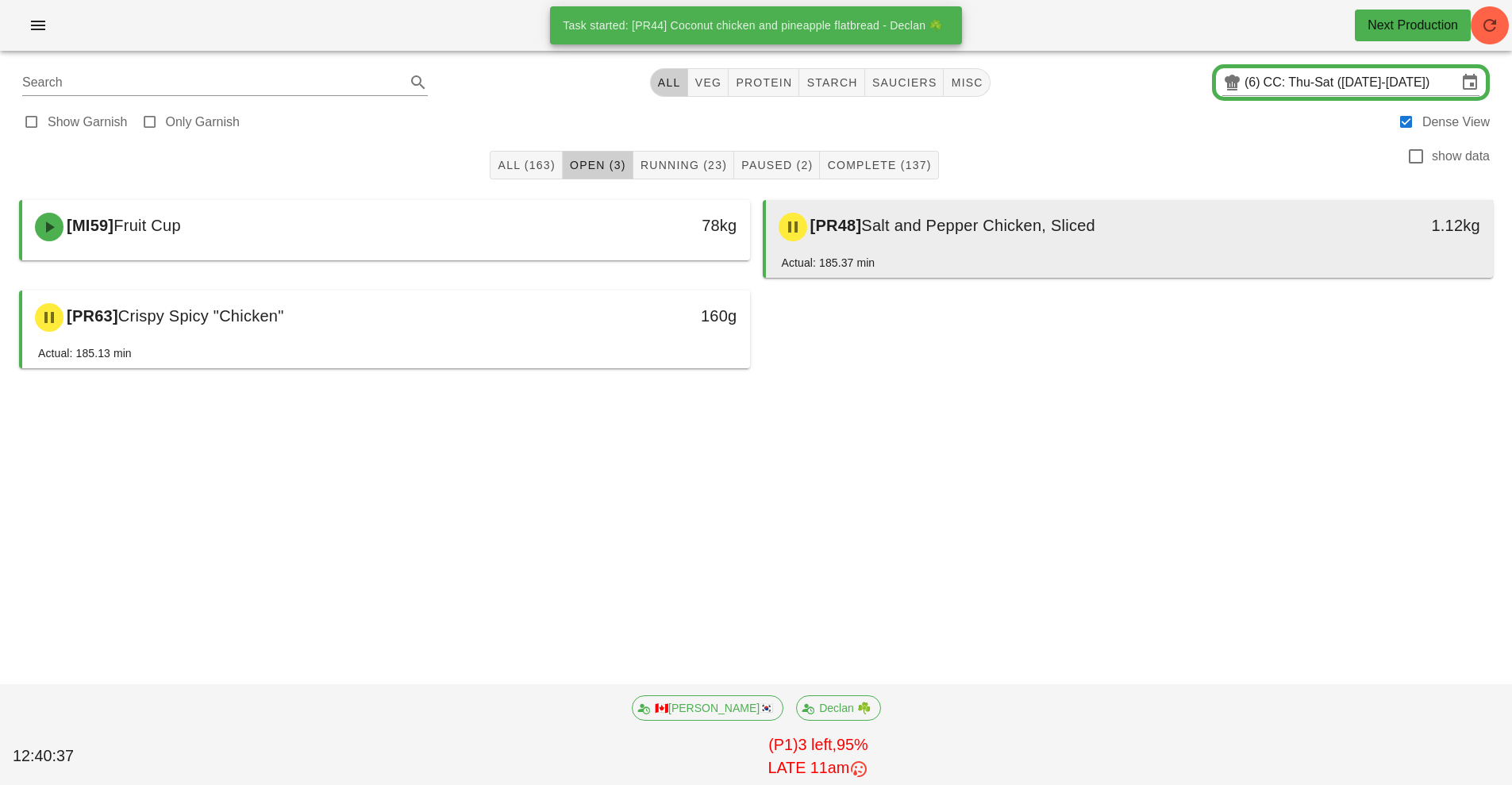
click at [993, 242] on div "[PR48] Salt and Pepper Chicken, Sliced" at bounding box center [1039, 226] width 541 height 48
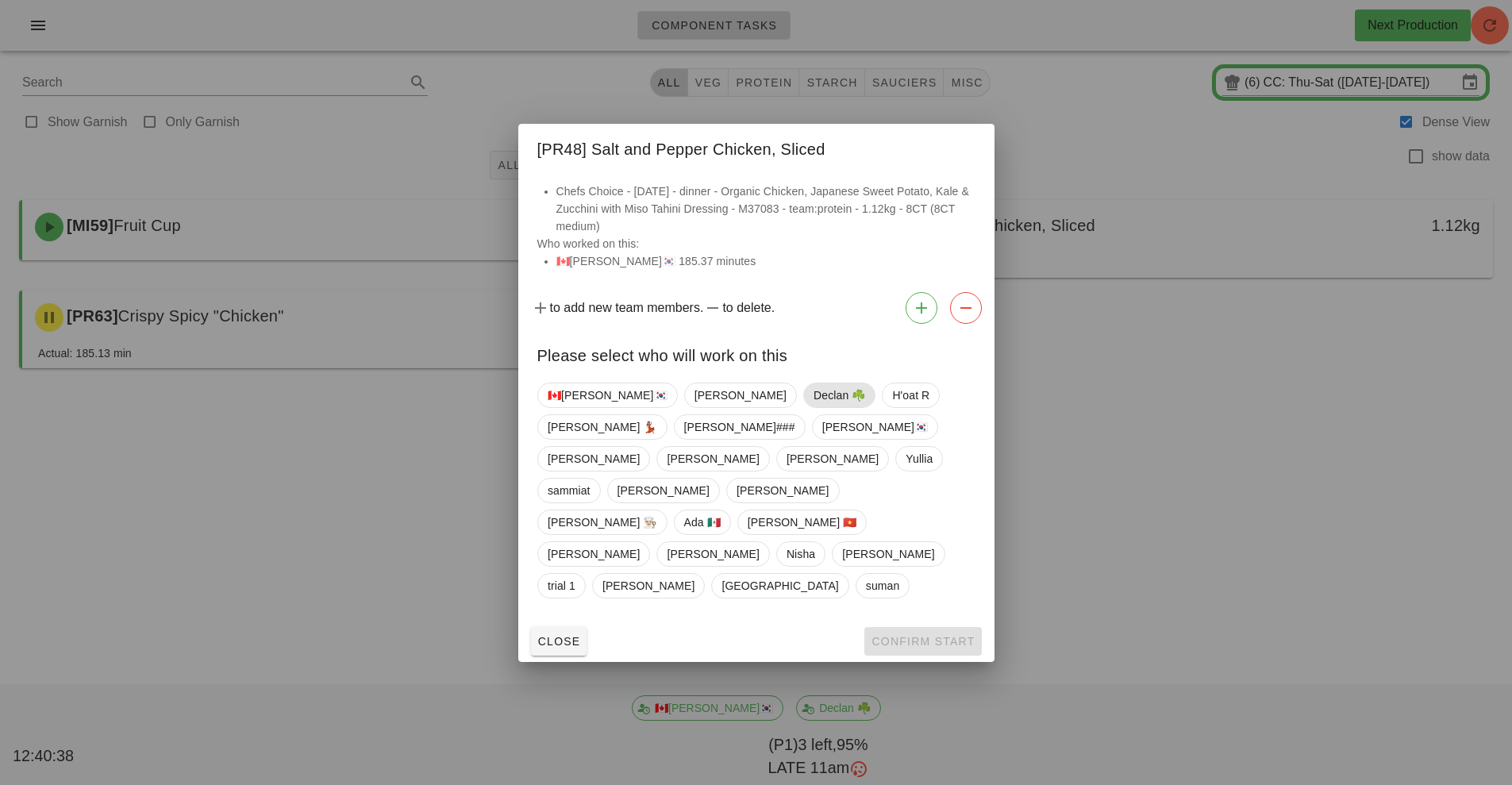
click at [813, 408] on span "Declan ☘️" at bounding box center [839, 395] width 52 height 23
click at [905, 635] on span "Confirm Start" at bounding box center [922, 641] width 104 height 13
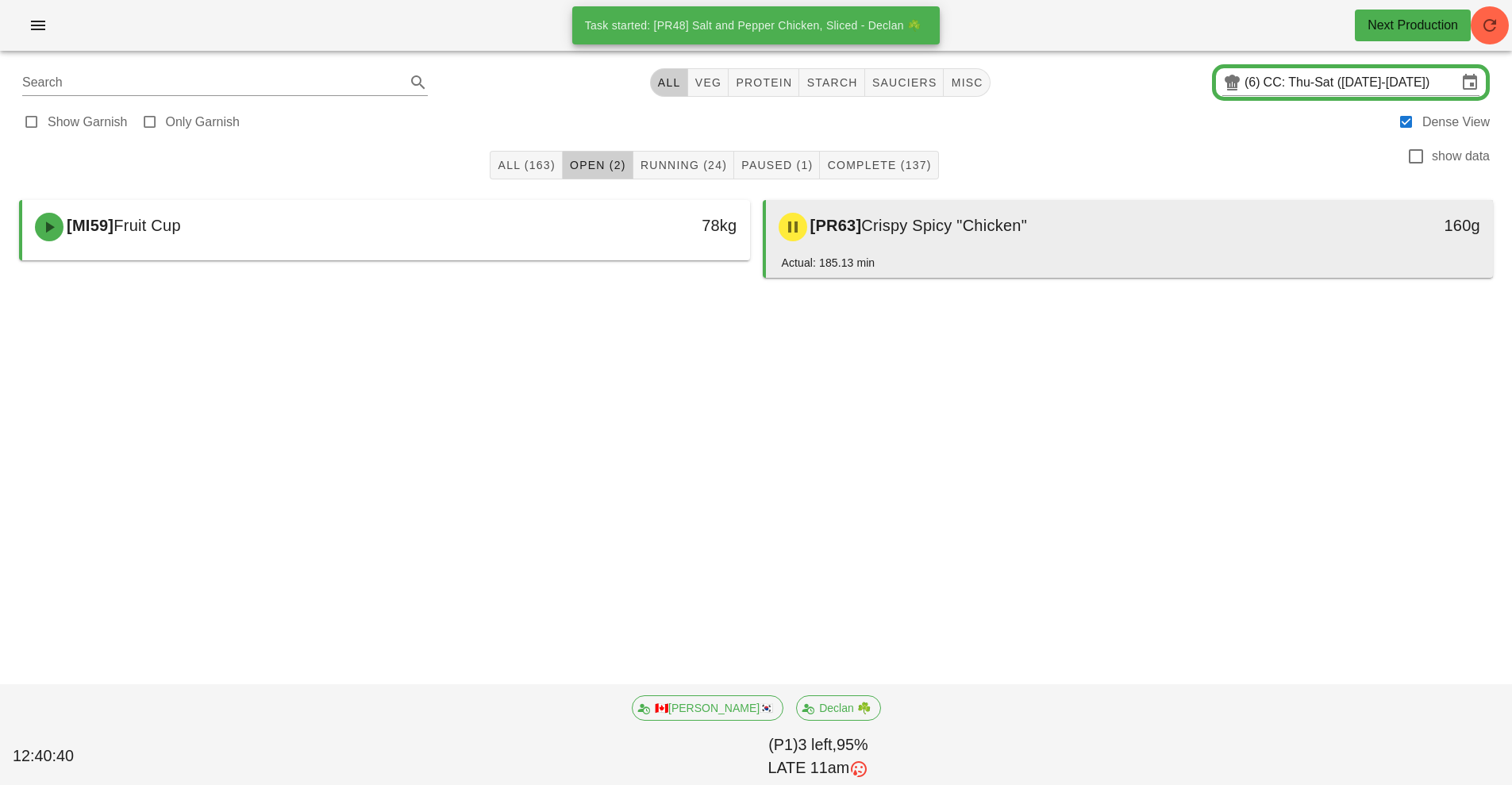
click at [882, 247] on div "[PR63] Crispy Spicy "Chicken"" at bounding box center [1039, 226] width 541 height 48
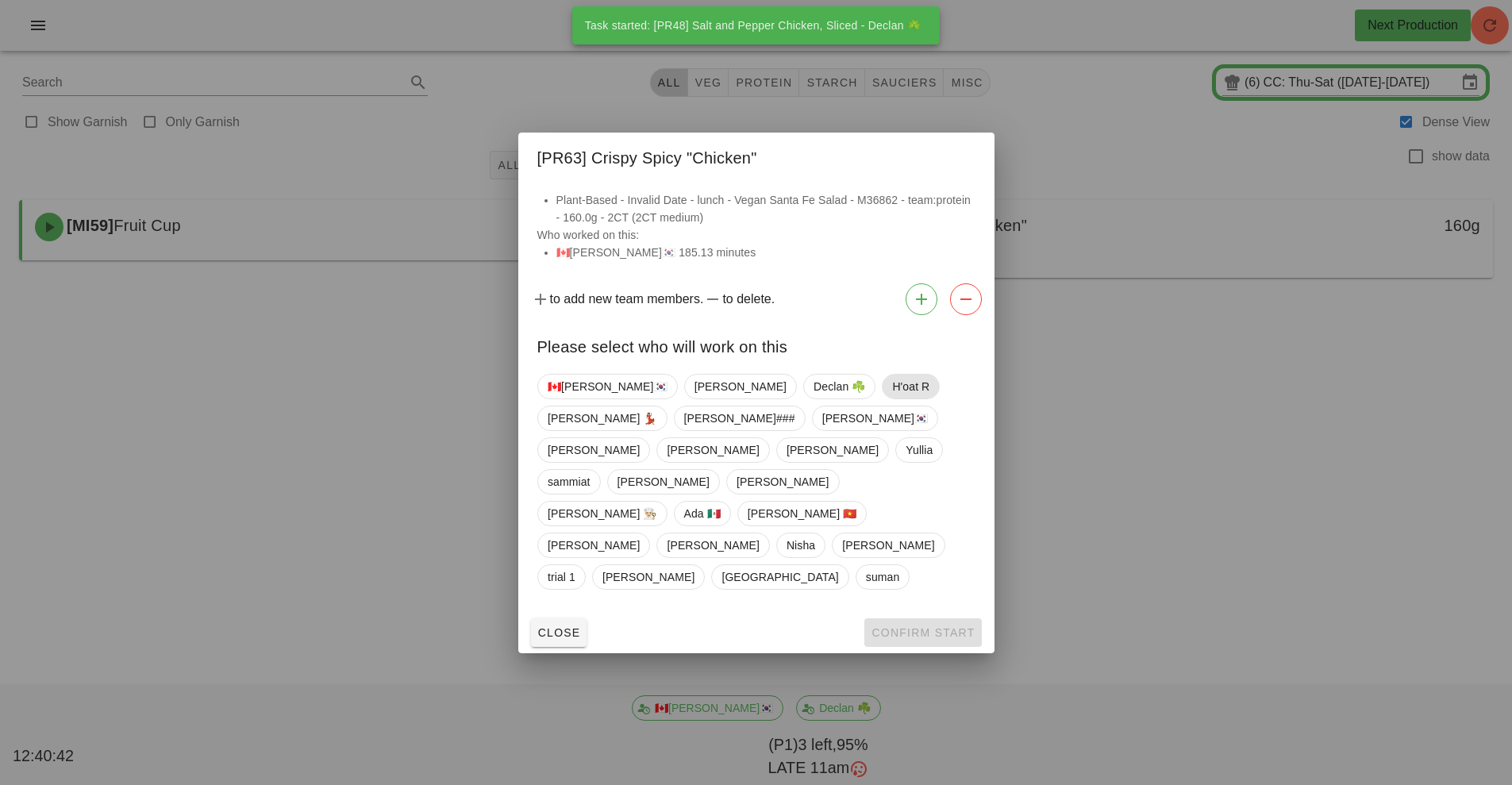
click at [882, 399] on span "H'oat R" at bounding box center [911, 387] width 58 height 25
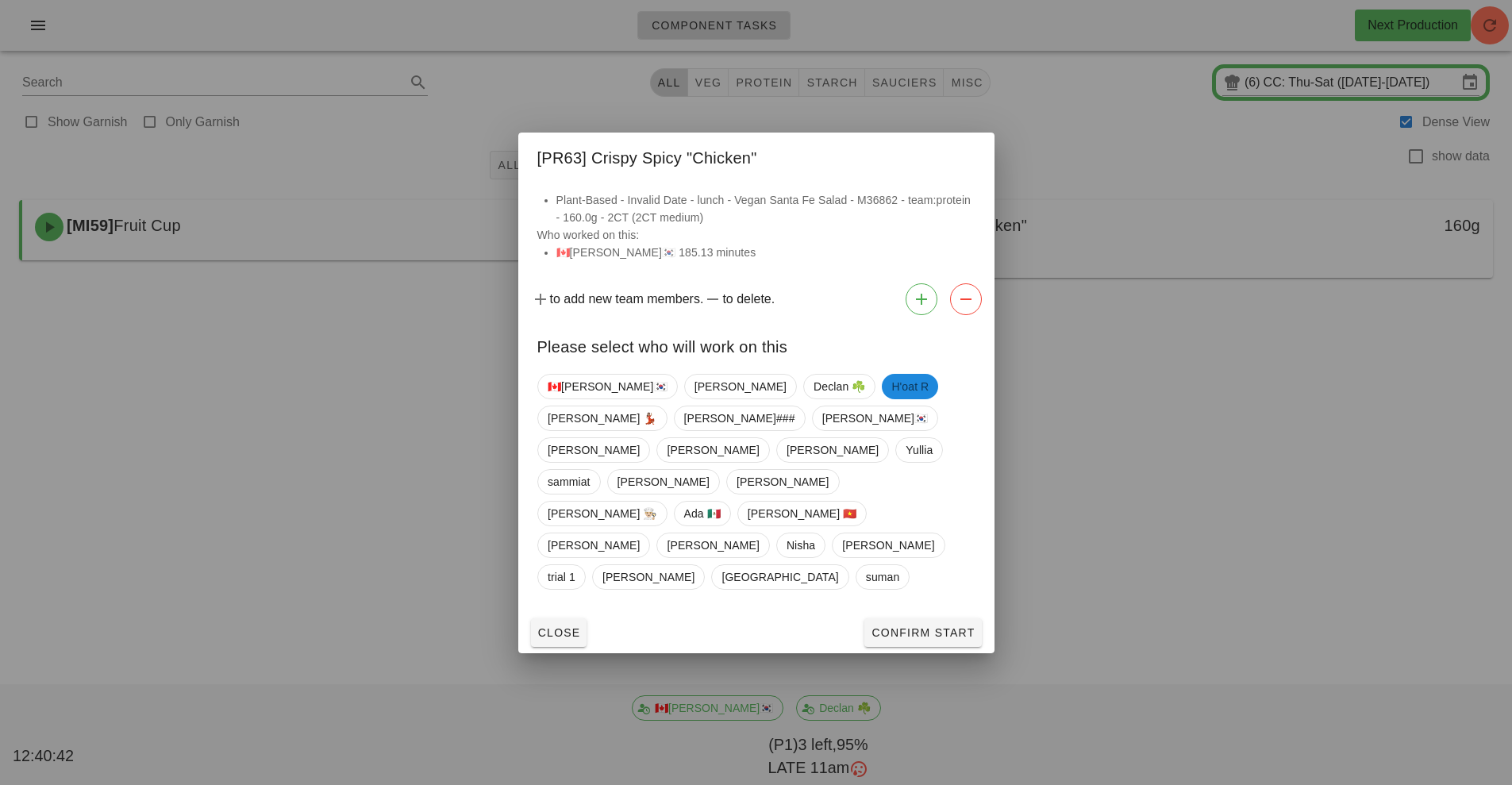
click at [891, 399] on span "H'oat R" at bounding box center [910, 387] width 37 height 25
click at [813, 398] on span "Declan ☘️" at bounding box center [839, 387] width 52 height 23
click at [935, 626] on span "Confirm Start" at bounding box center [922, 632] width 104 height 13
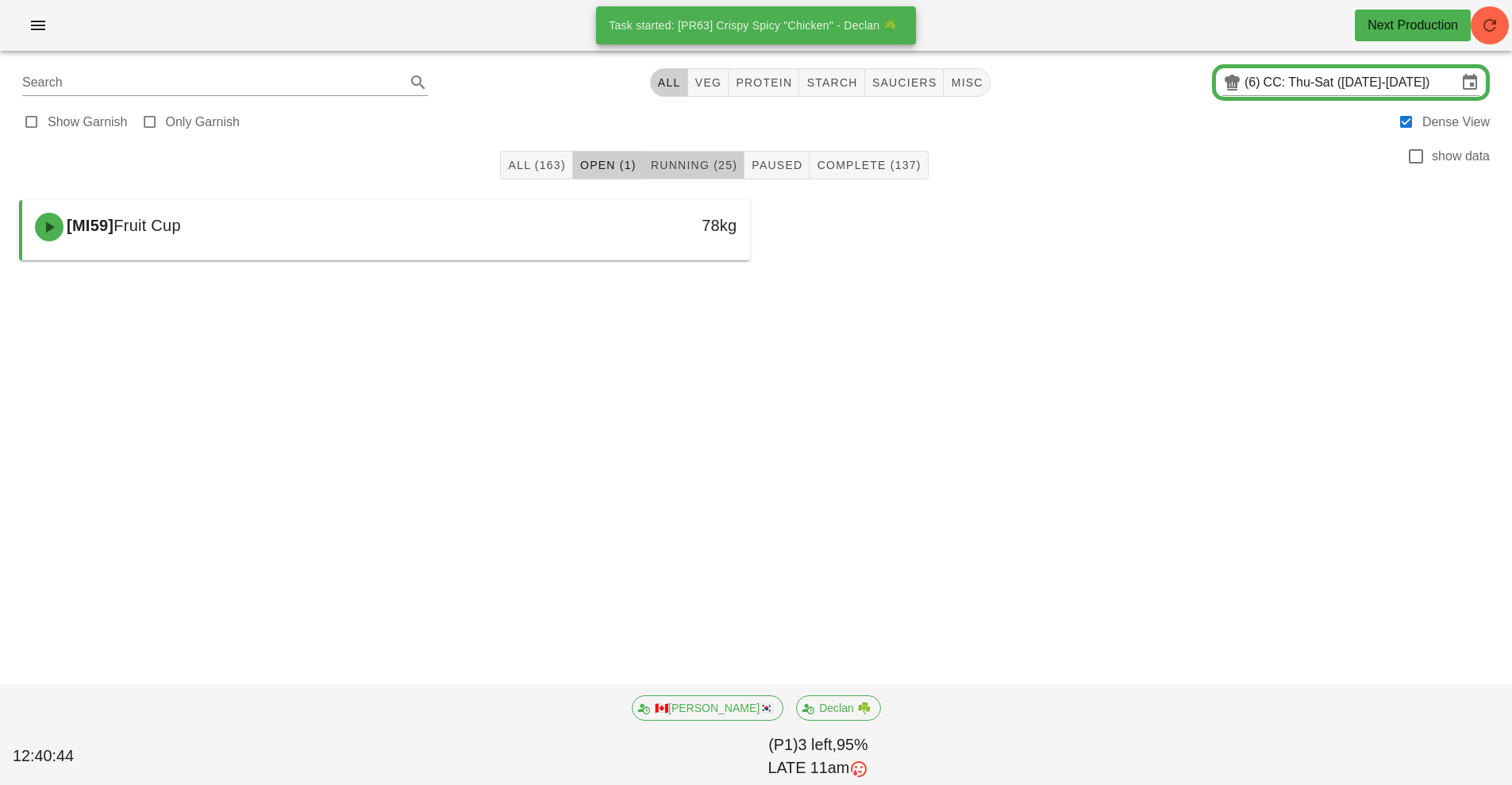
click at [694, 179] on button "Running (25)" at bounding box center [694, 165] width 101 height 29
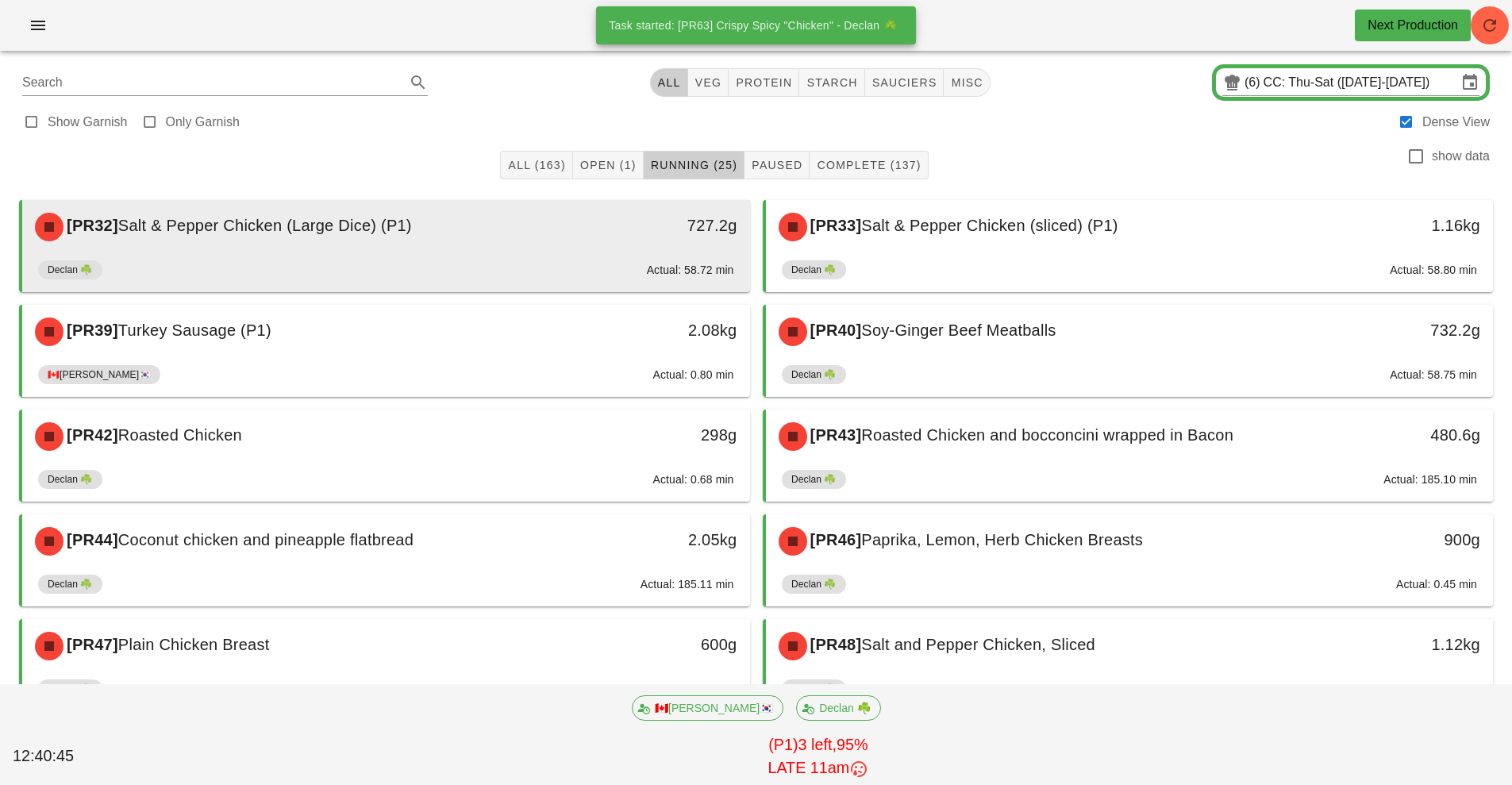
click at [603, 263] on div "Declan ☘️ Actual: 58.72 min" at bounding box center [386, 273] width 696 height 38
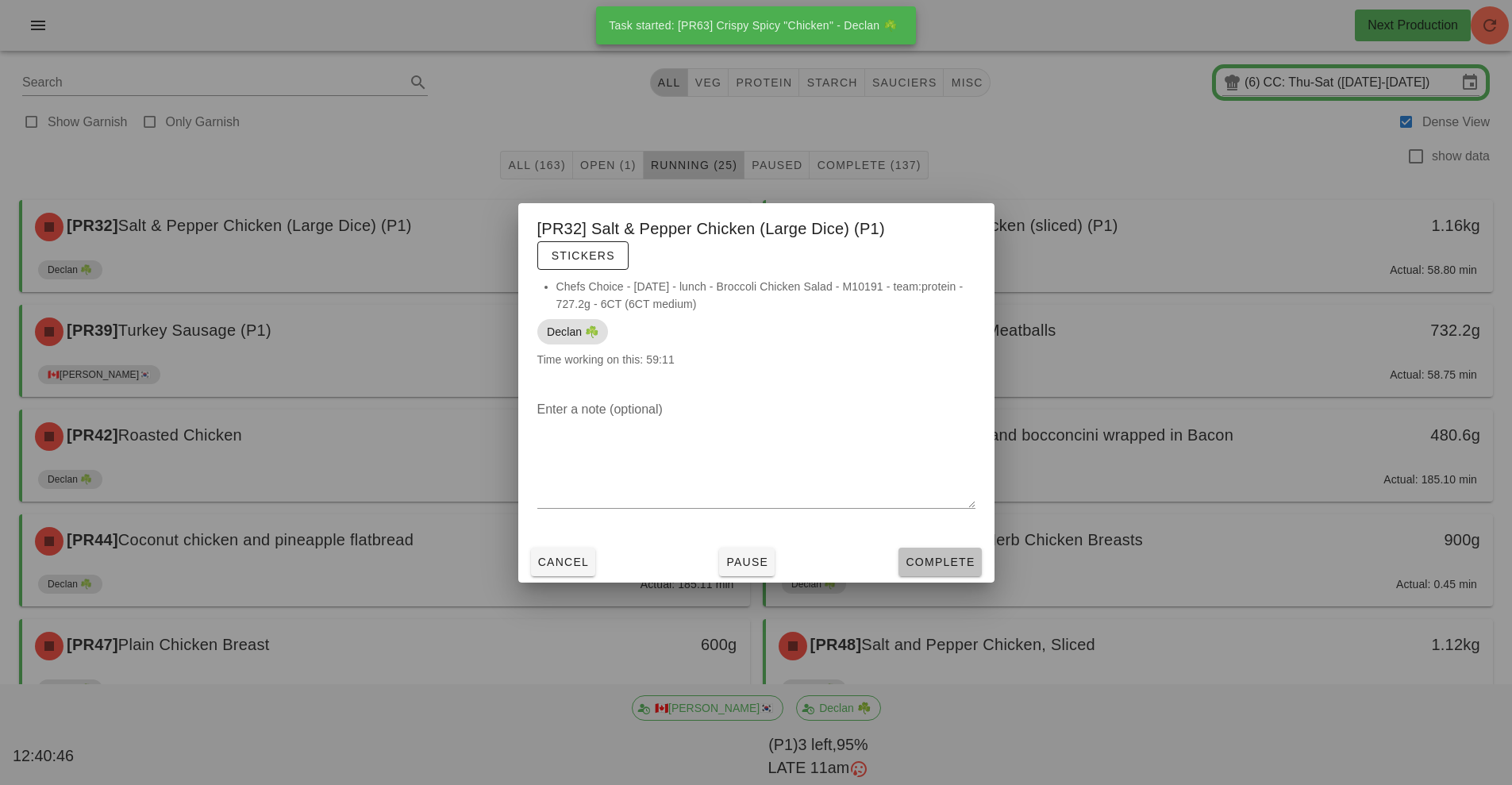
click at [952, 575] on button "Complete" at bounding box center [939, 562] width 82 height 29
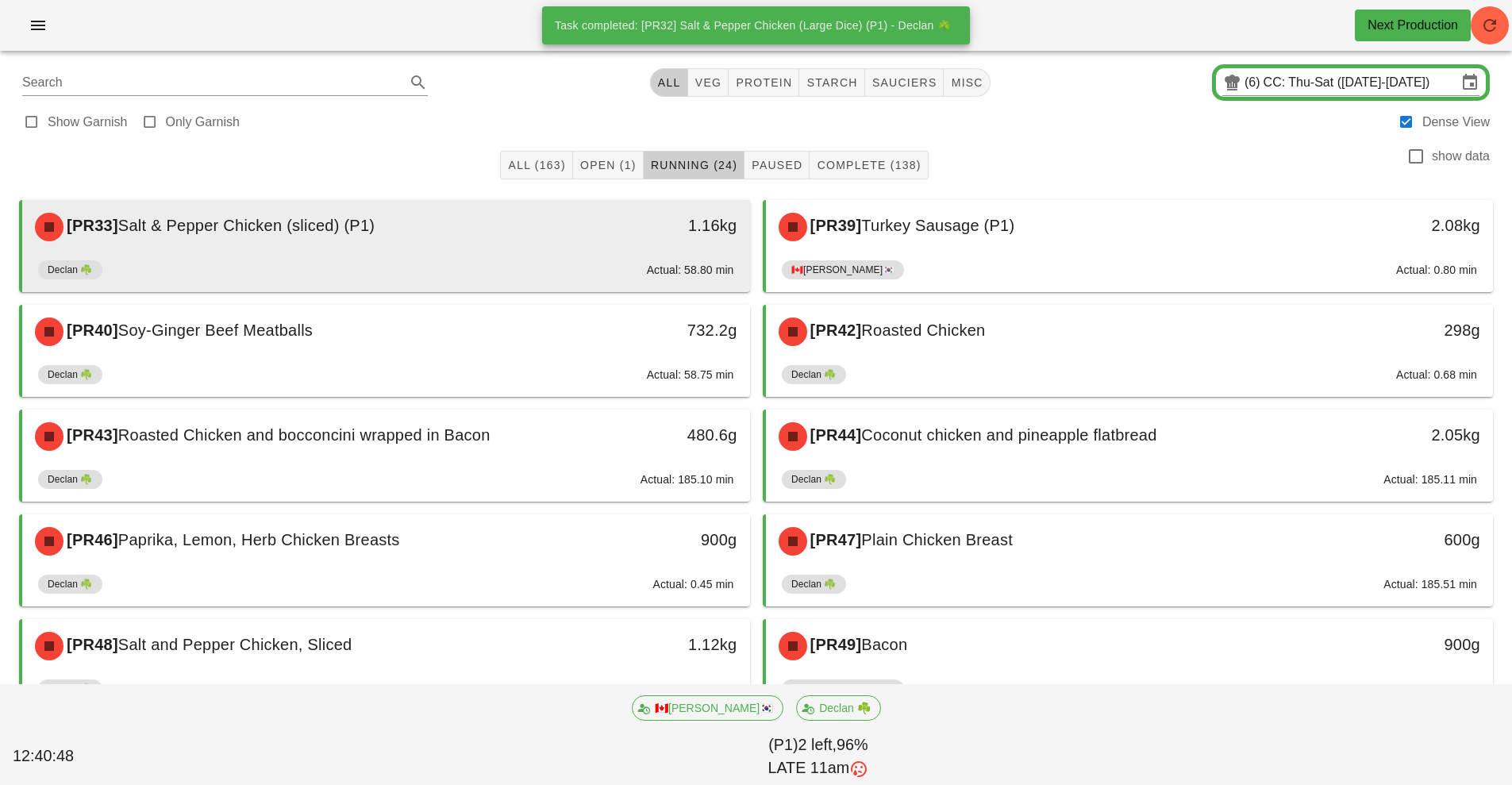
click at [529, 262] on div "Declan ☘️ Actual: 58.80 min" at bounding box center [386, 273] width 696 height 38
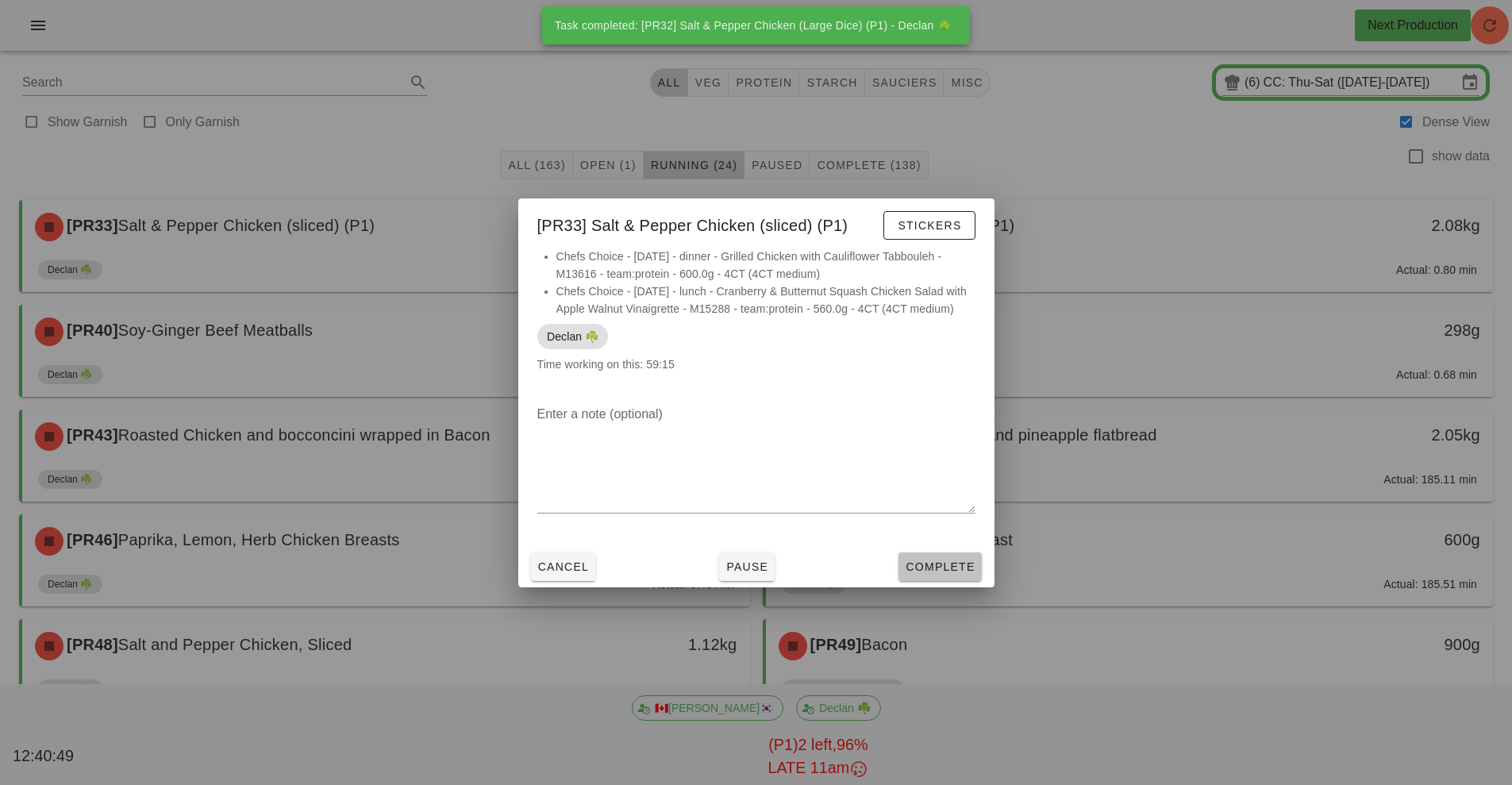
click at [940, 577] on button "Complete" at bounding box center [939, 567] width 82 height 29
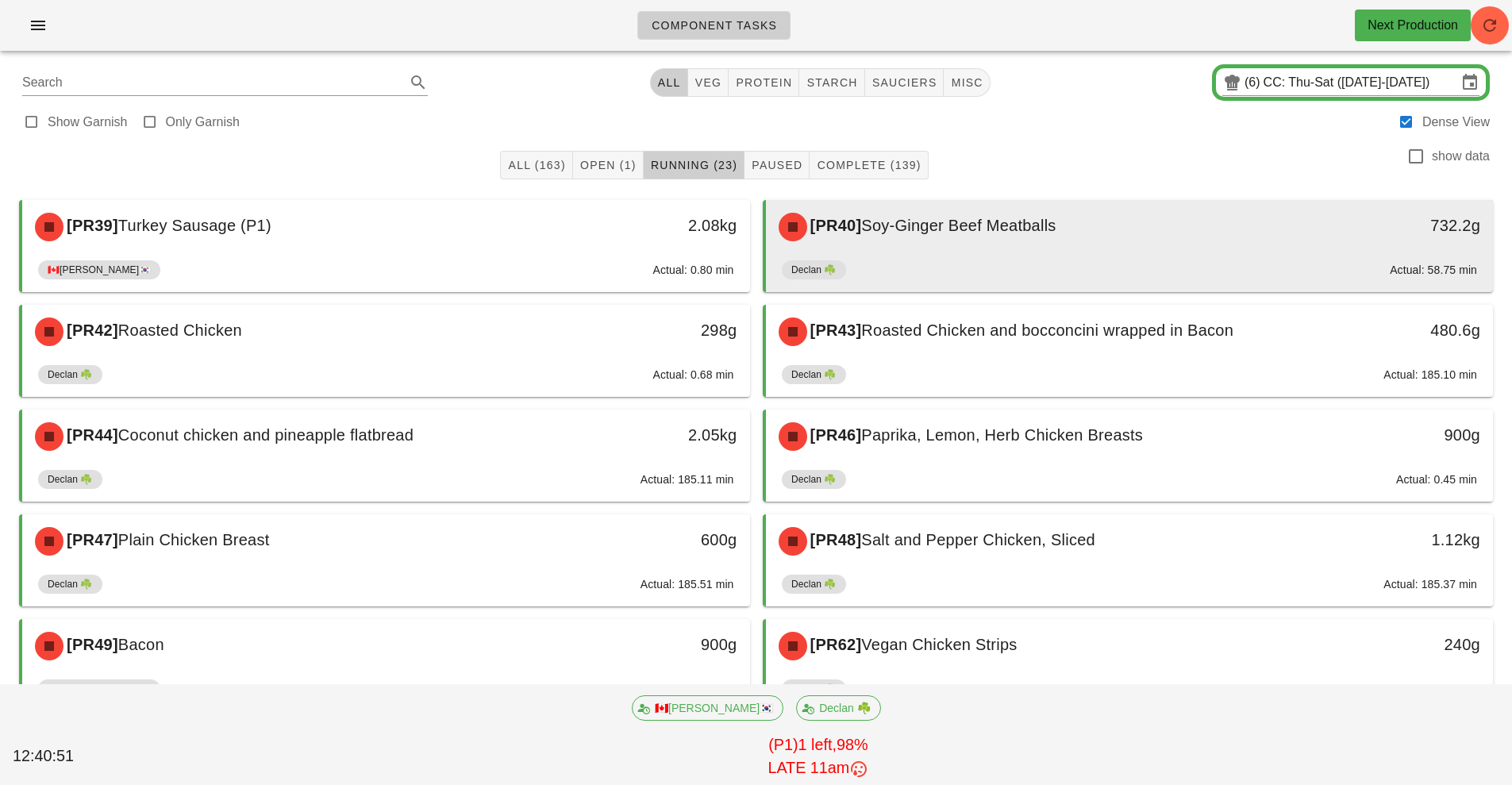
click at [908, 245] on div "[PR40] Soy-Ginger Beef Meatballs" at bounding box center [1039, 226] width 541 height 48
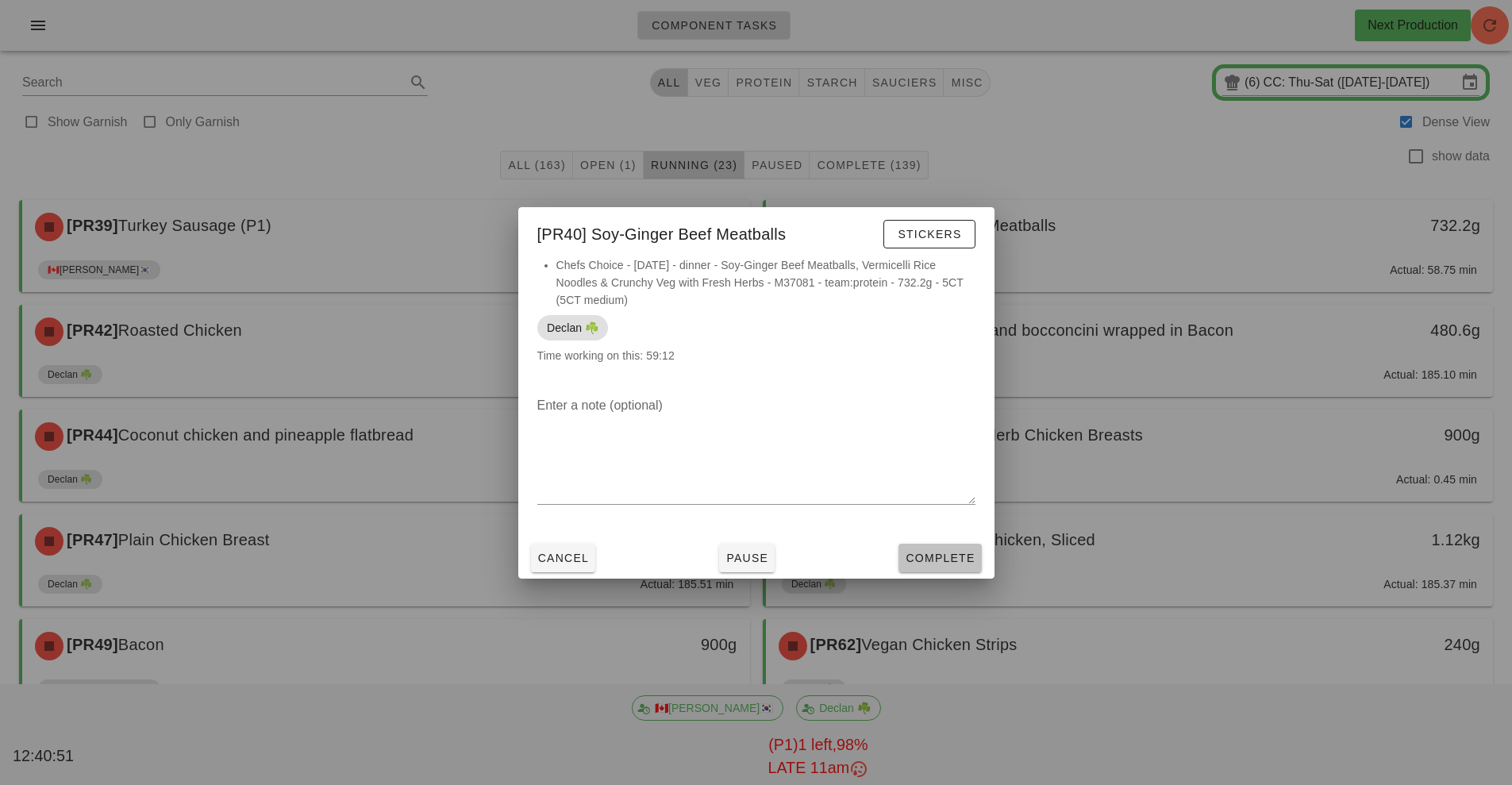
click at [936, 559] on span "Complete" at bounding box center [939, 558] width 70 height 13
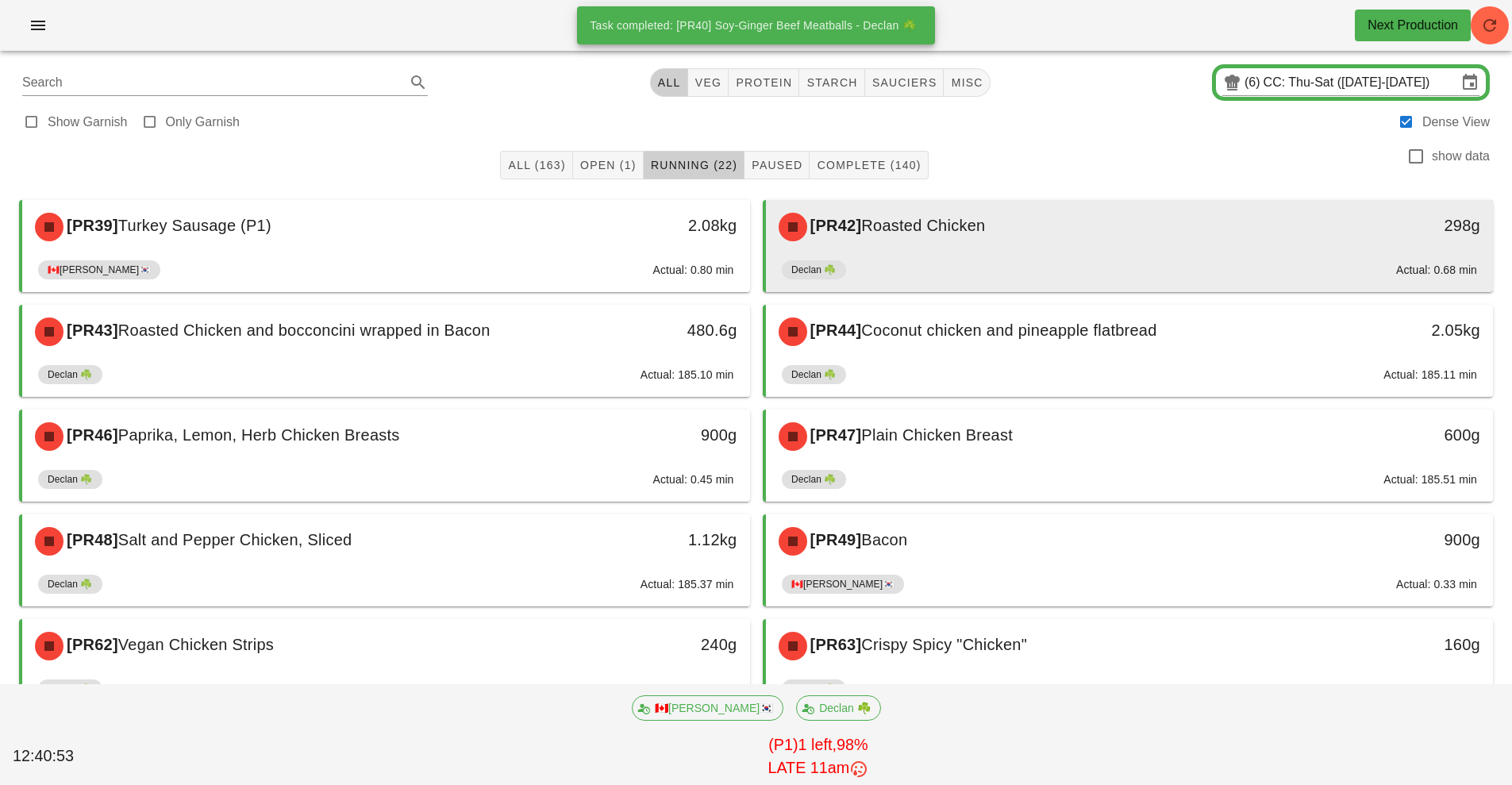
click at [1041, 233] on div "[PR42] Roasted Chicken" at bounding box center [1039, 226] width 541 height 48
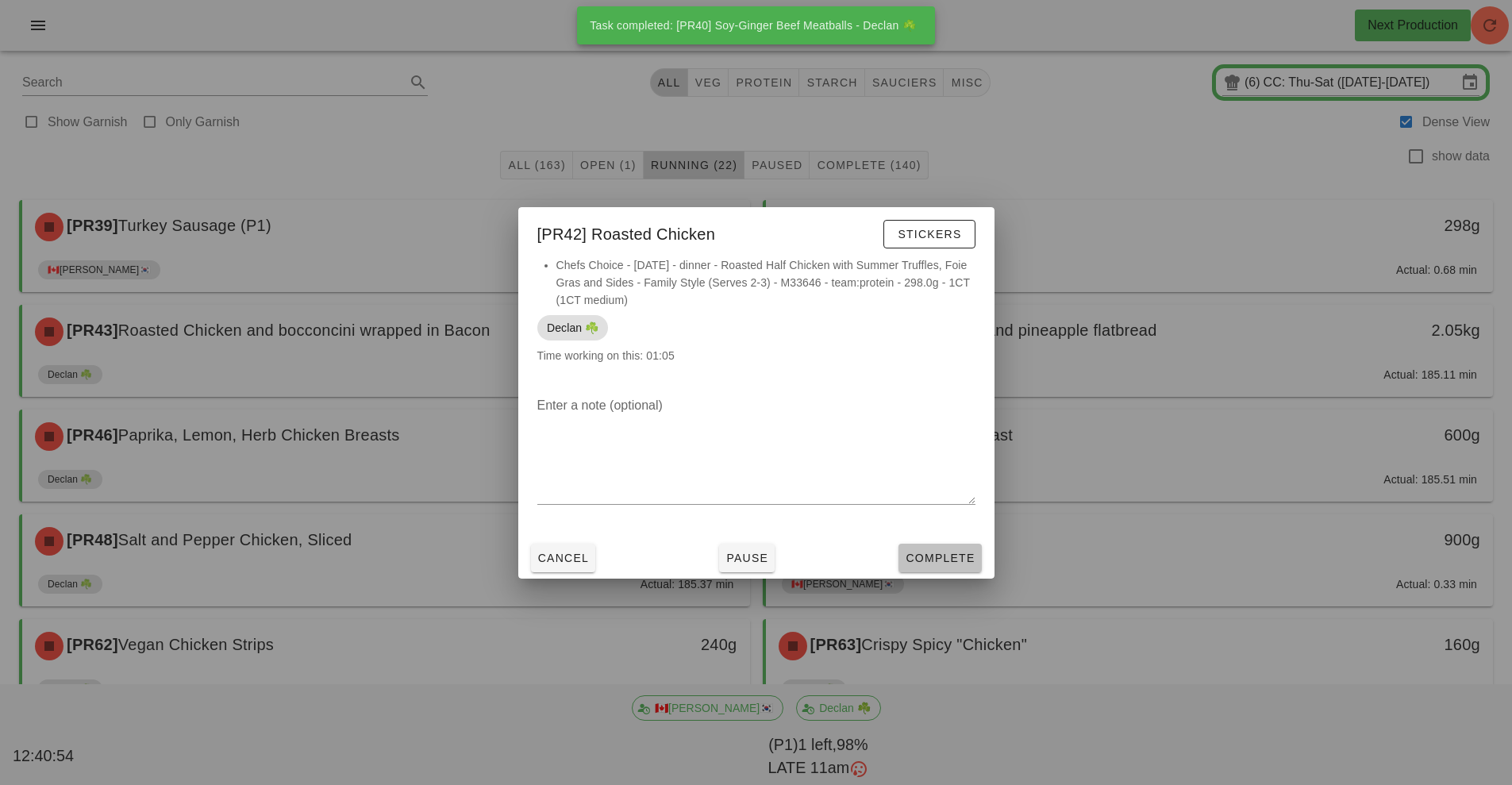
click at [962, 568] on button "Complete" at bounding box center [939, 558] width 82 height 29
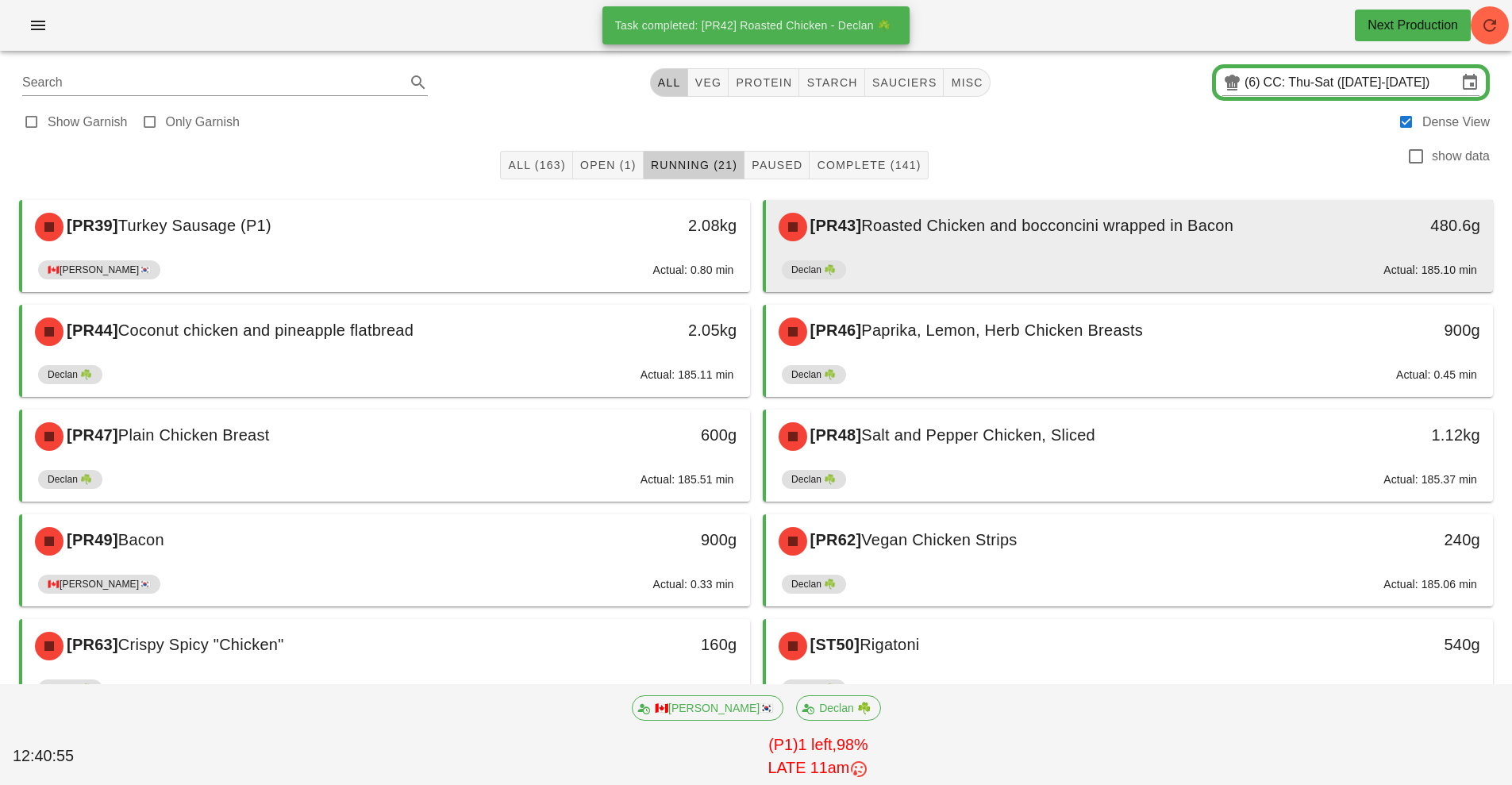
click at [1011, 230] on span "Roasted Chicken and bocconcini wrapped in Bacon" at bounding box center [1047, 225] width 372 height 18
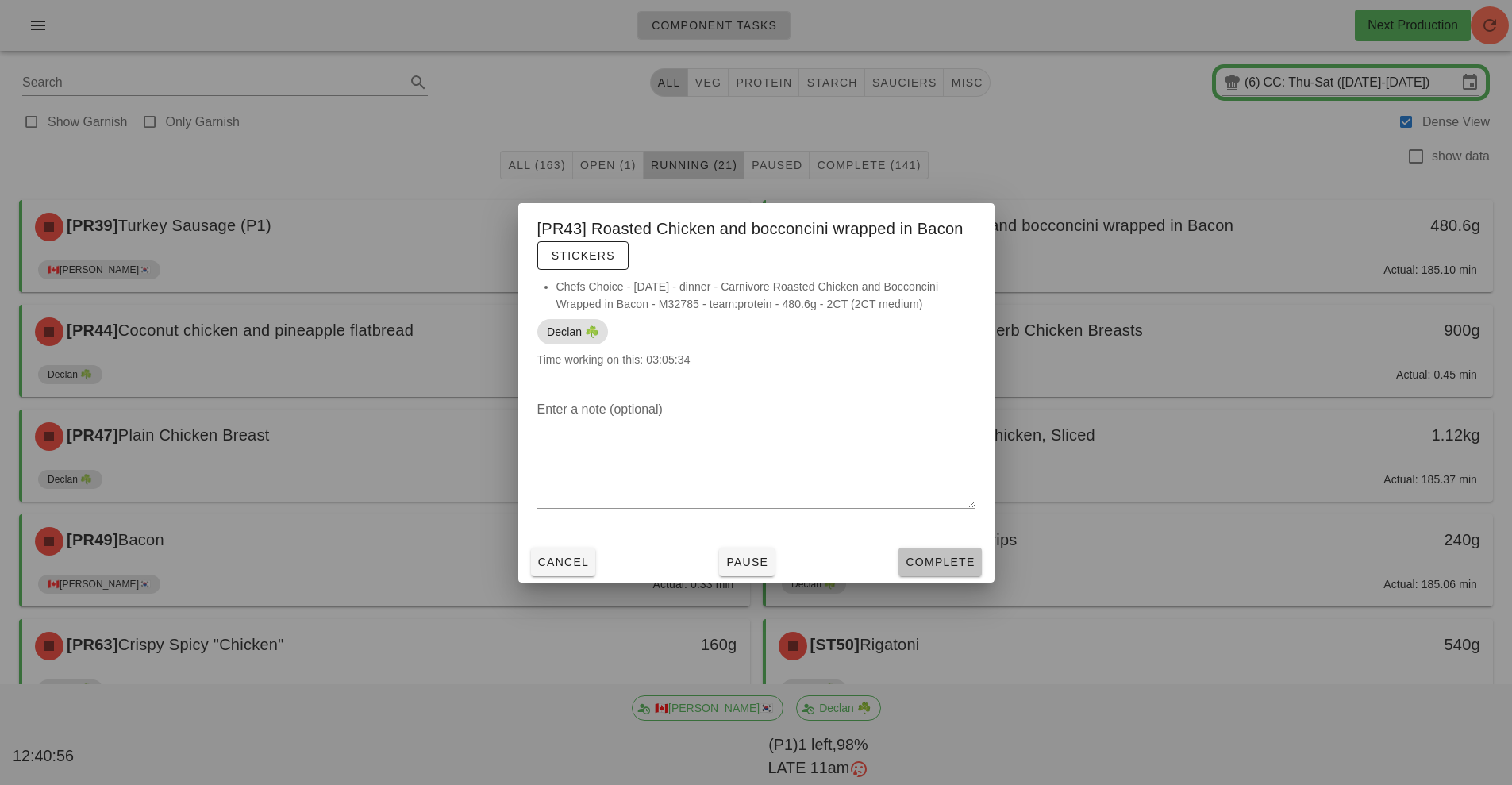
click at [944, 562] on span "Complete" at bounding box center [939, 562] width 70 height 13
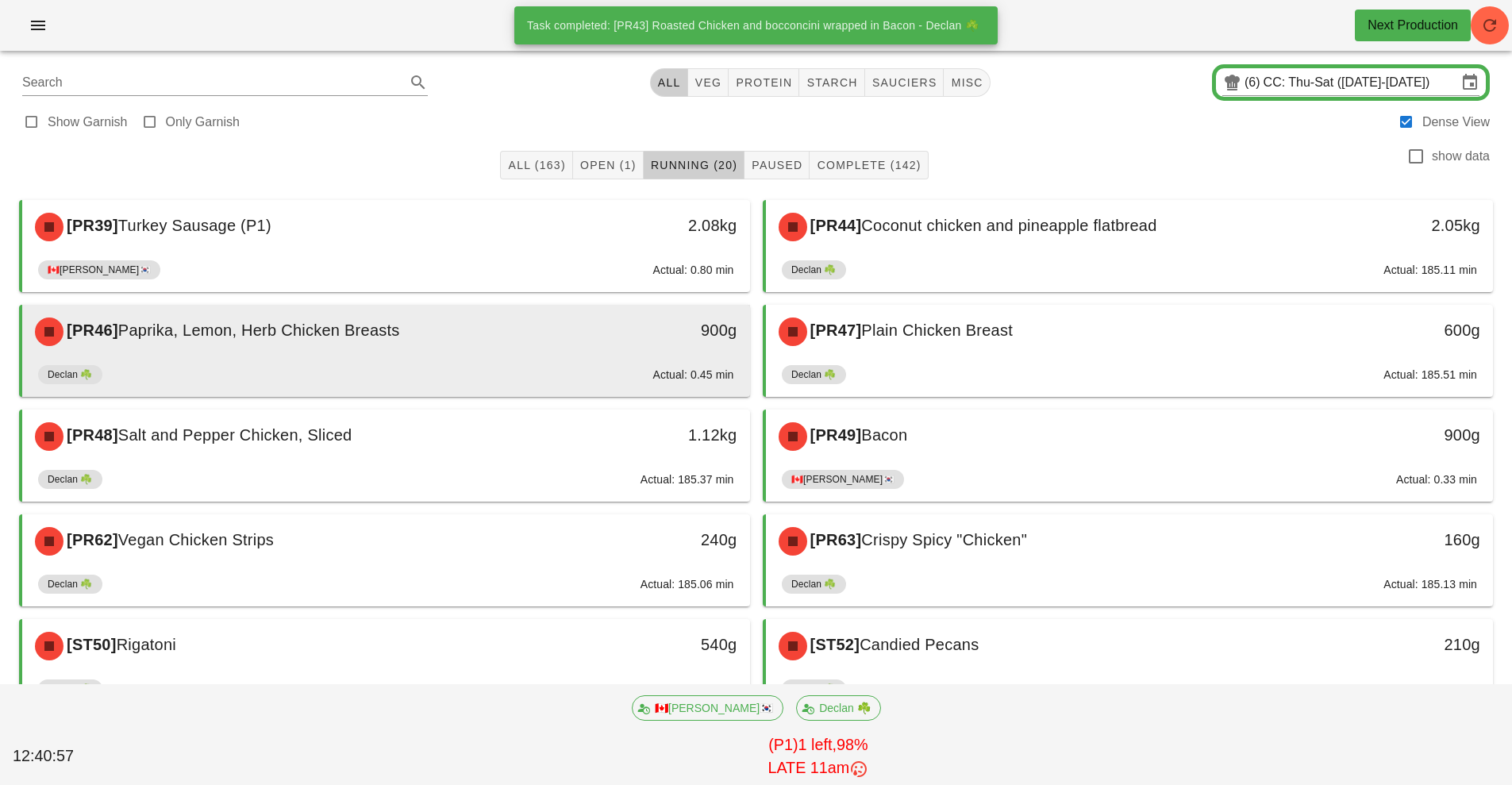
click at [278, 351] on div "[PR46] Paprika, Lemon, Herb Chicken Breasts" at bounding box center [295, 331] width 541 height 48
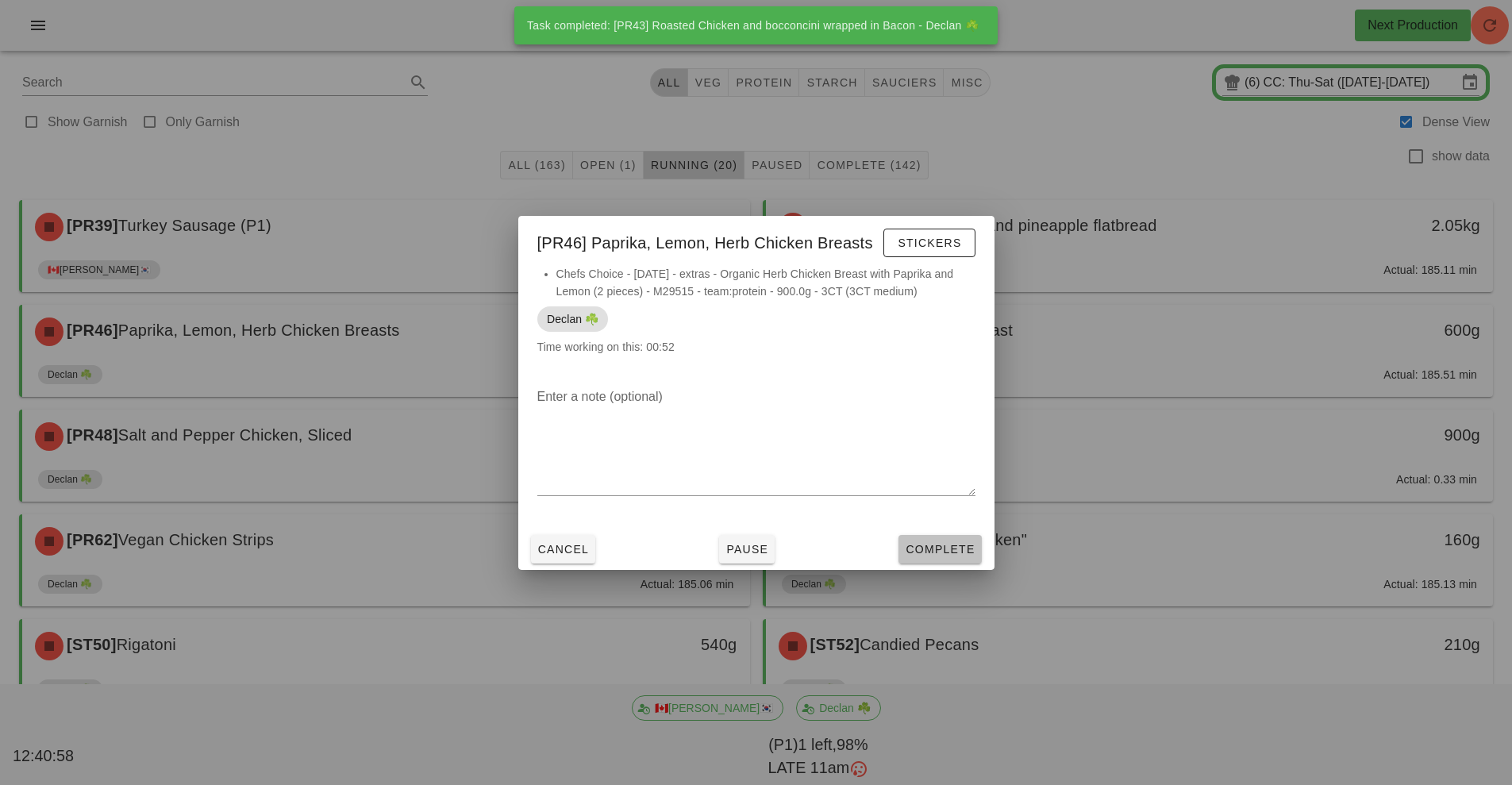
click at [967, 555] on span "Complete" at bounding box center [939, 548] width 70 height 13
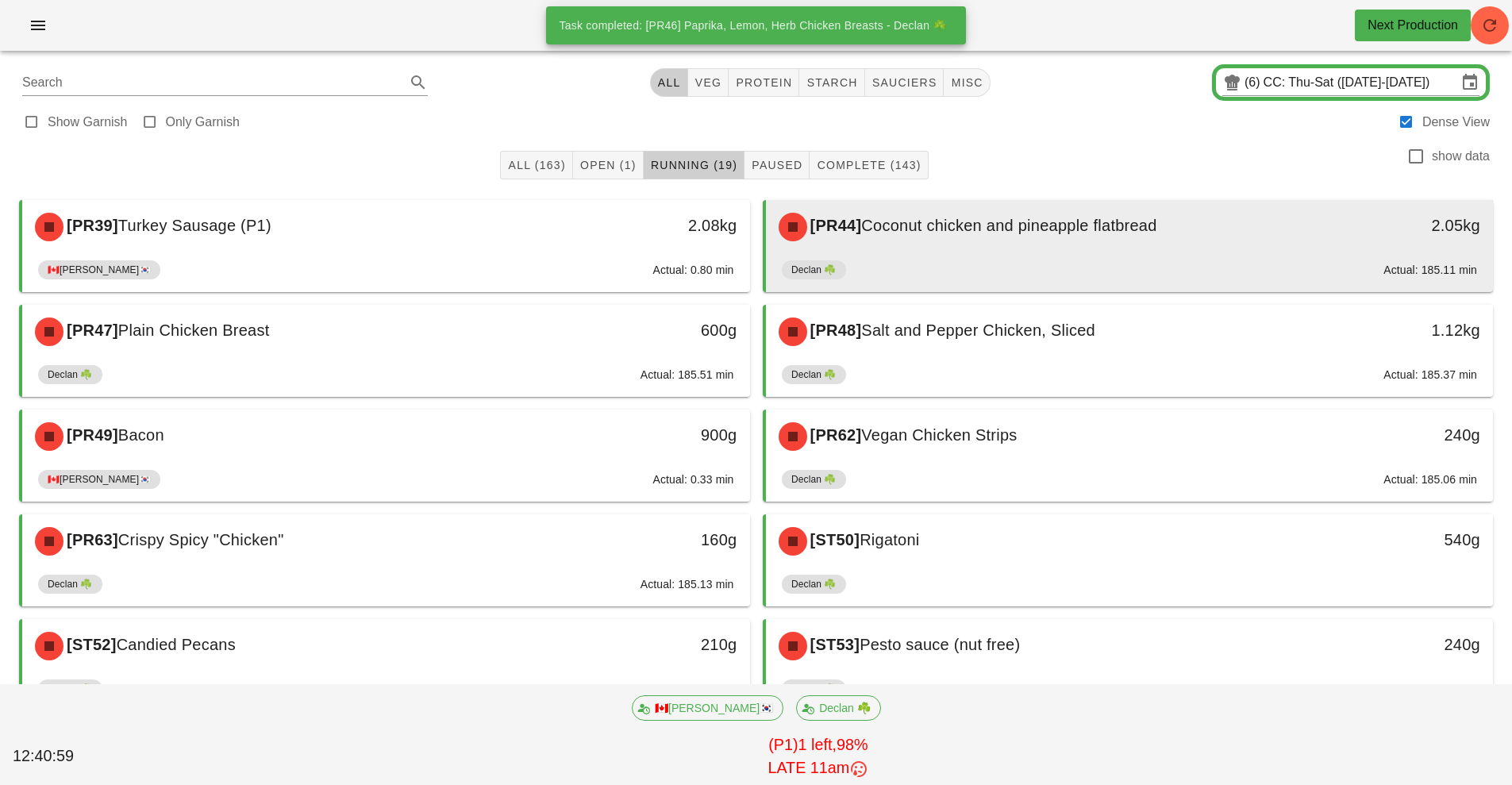
click at [1078, 242] on div "[PR44] Coconut chicken and pineapple flatbread" at bounding box center [1039, 226] width 541 height 48
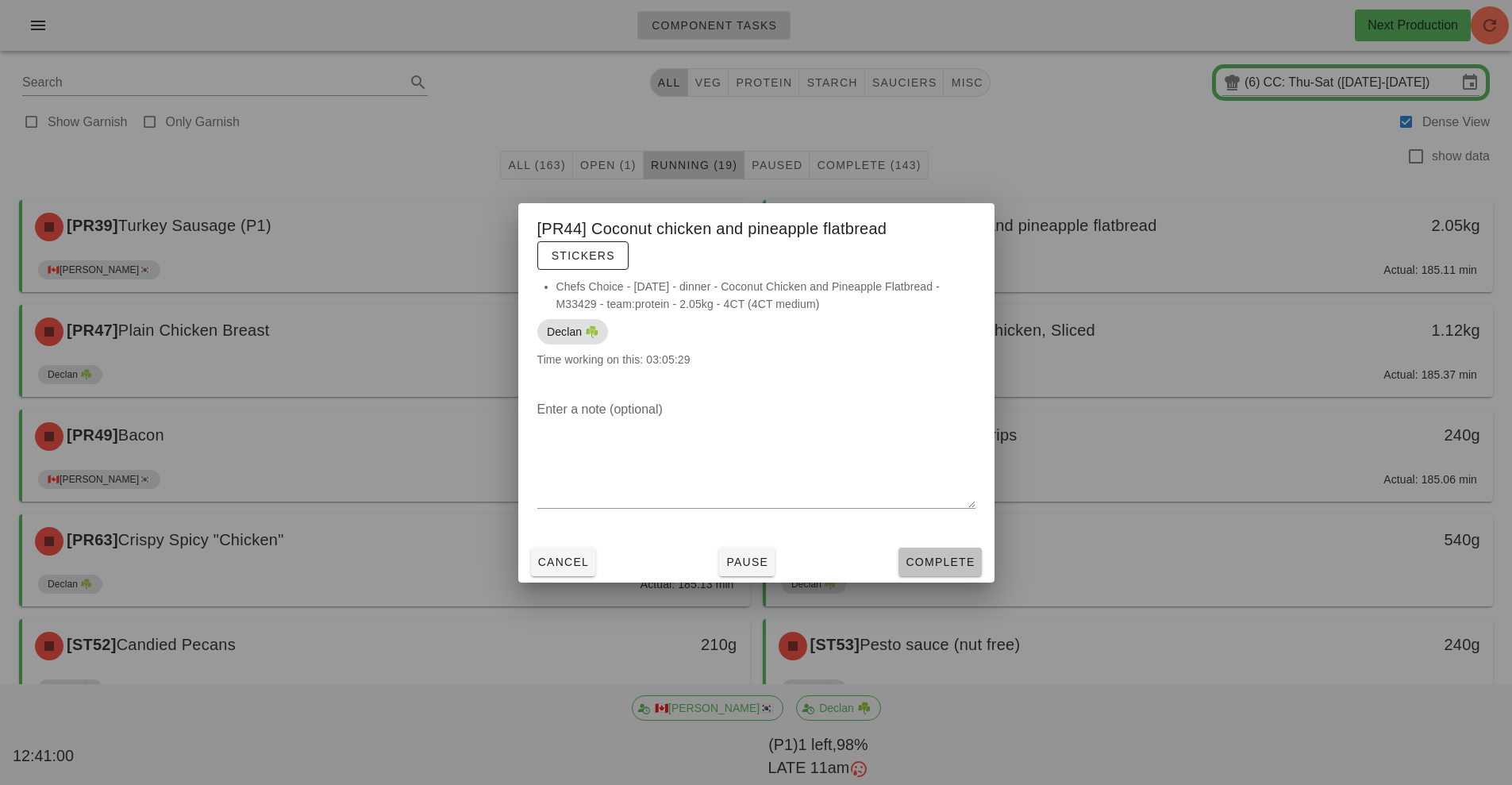
click at [954, 570] on button "Complete" at bounding box center [939, 562] width 82 height 29
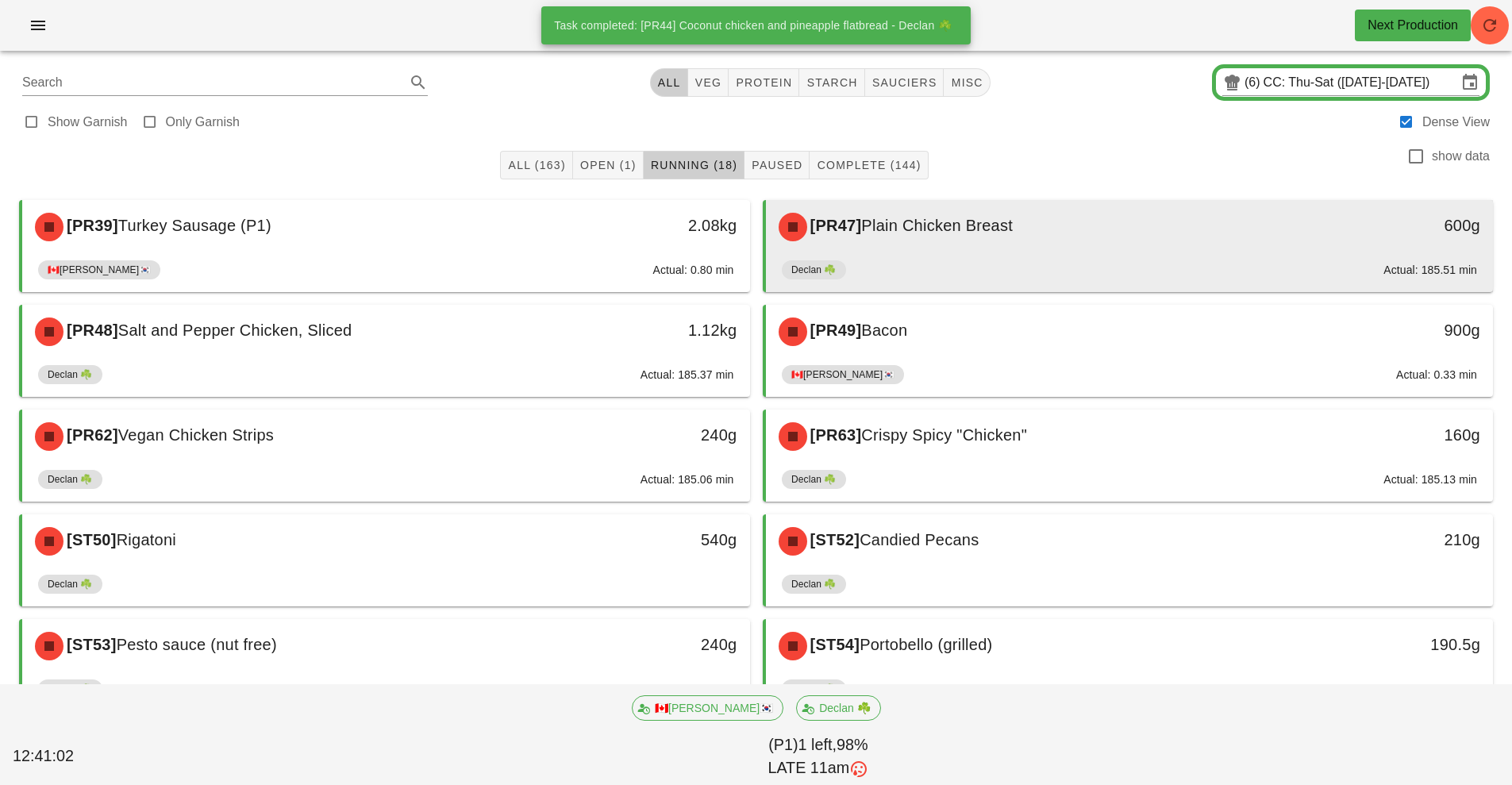
click at [993, 242] on div "[PR47] Plain Chicken Breast" at bounding box center [1039, 226] width 541 height 48
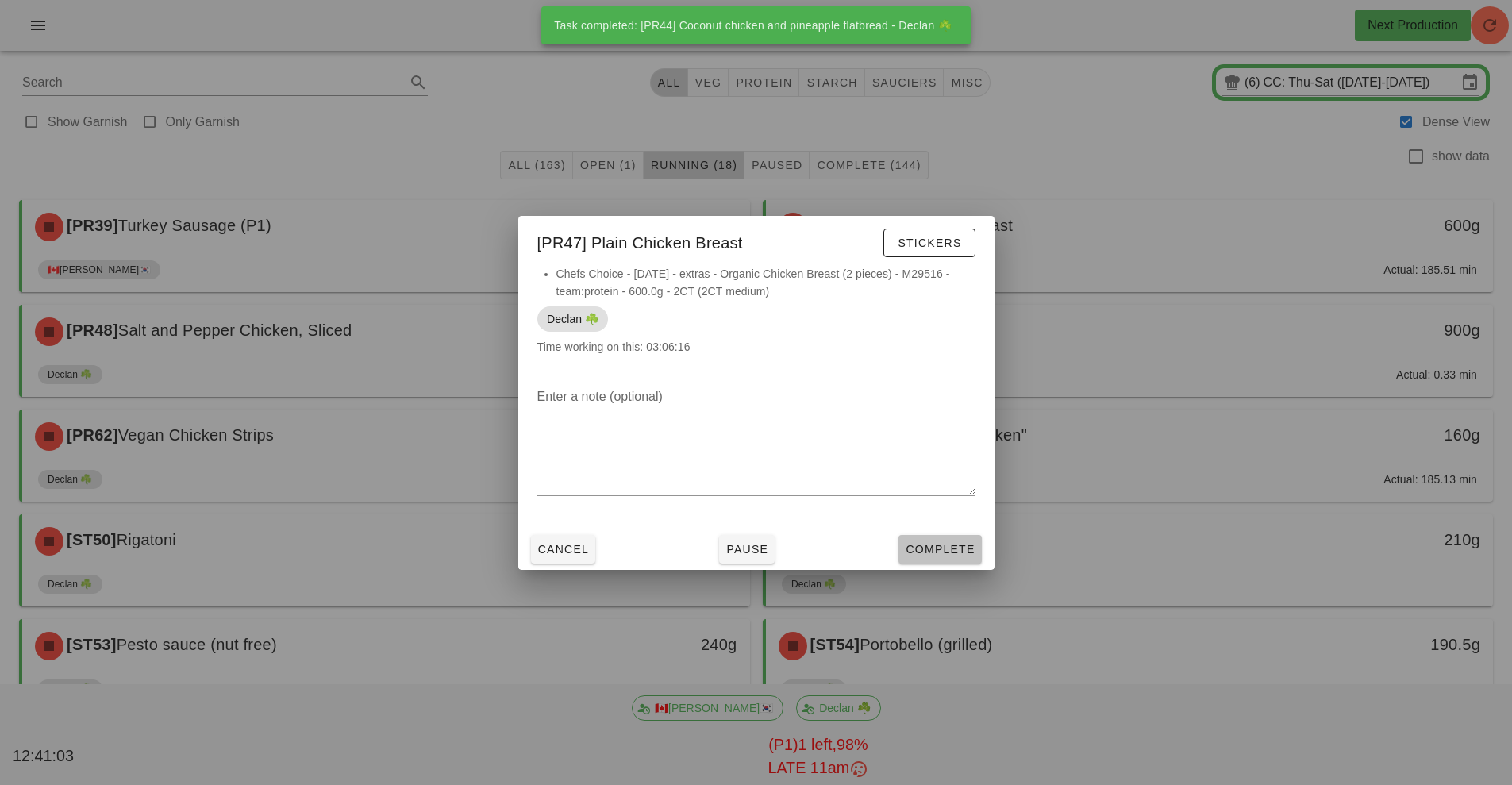
click at [950, 560] on button "Complete" at bounding box center [939, 549] width 82 height 29
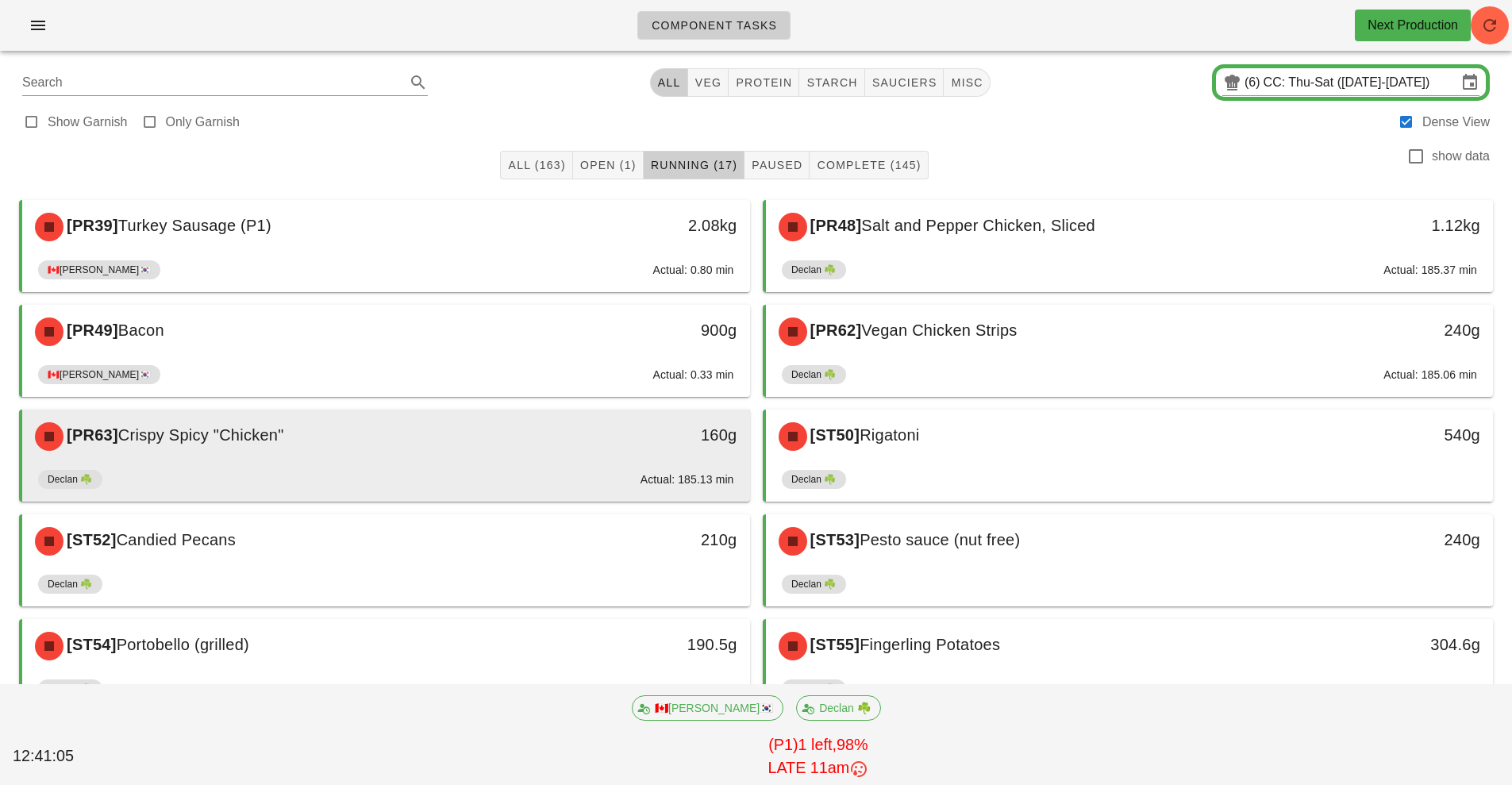
click at [550, 470] on div "Declan ☘️ Actual: 185.13 min" at bounding box center [386, 482] width 696 height 38
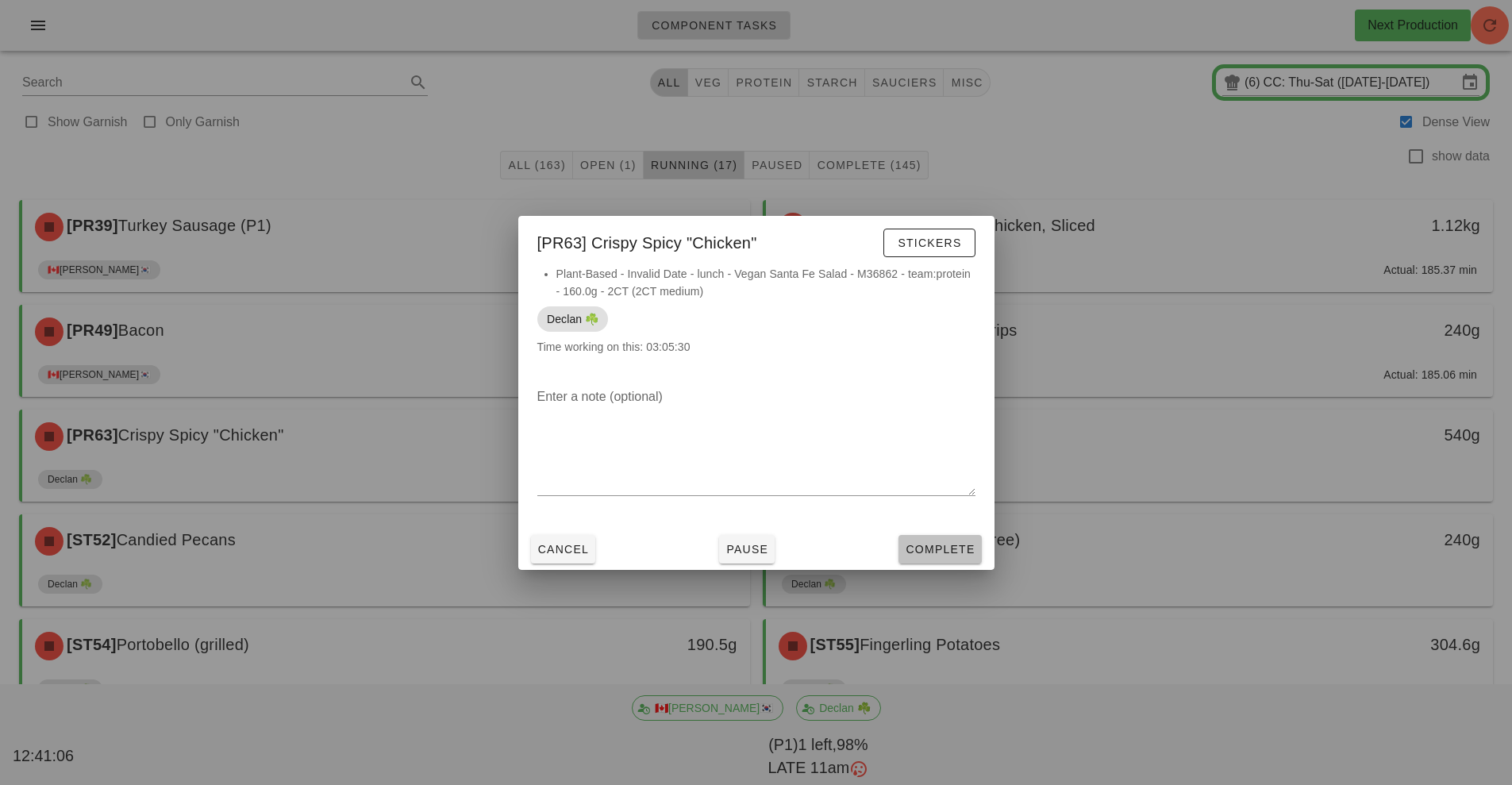
click at [927, 549] on span "Complete" at bounding box center [939, 548] width 70 height 13
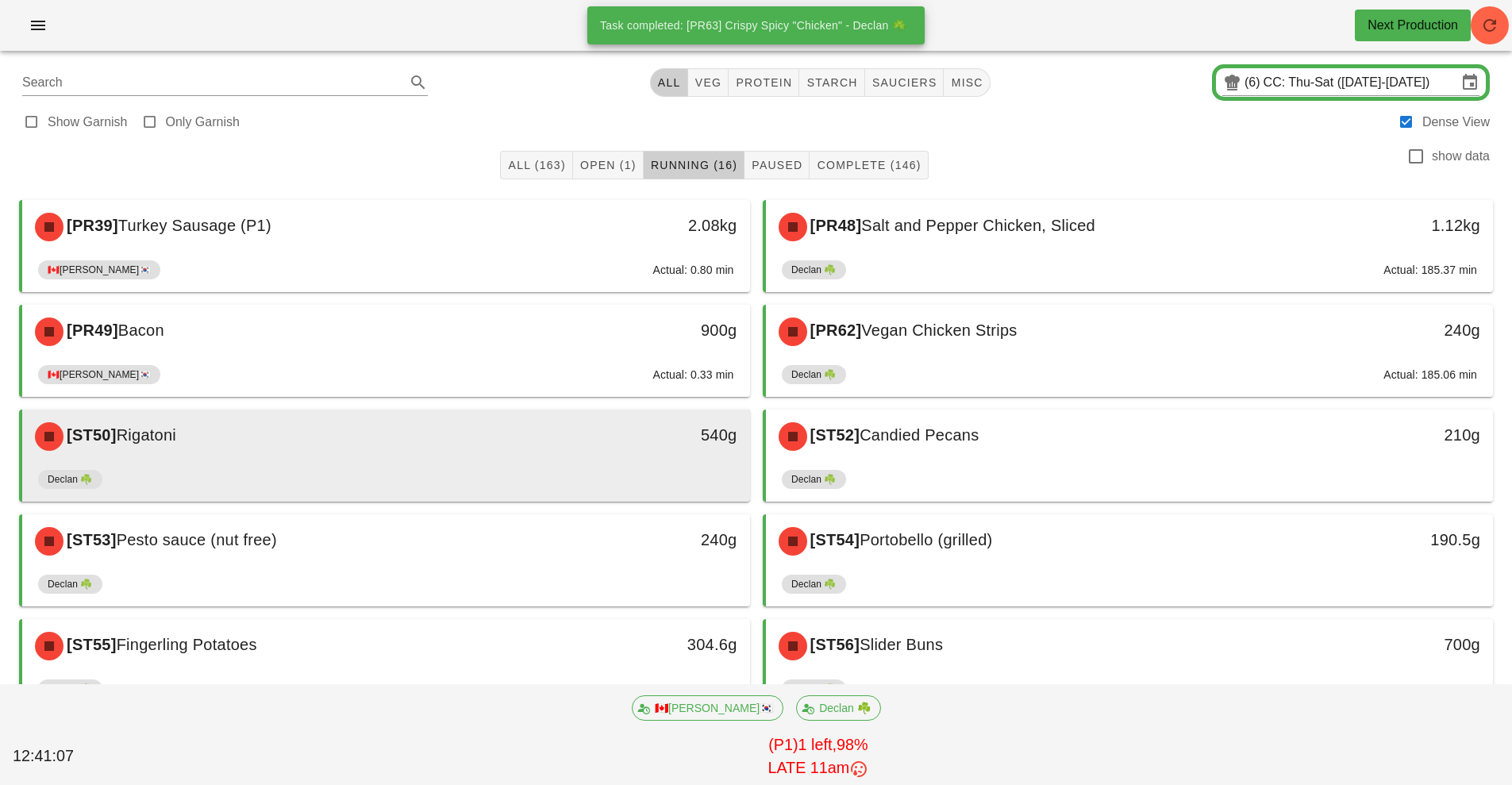
click at [570, 450] on div "540g" at bounding box center [656, 436] width 180 height 48
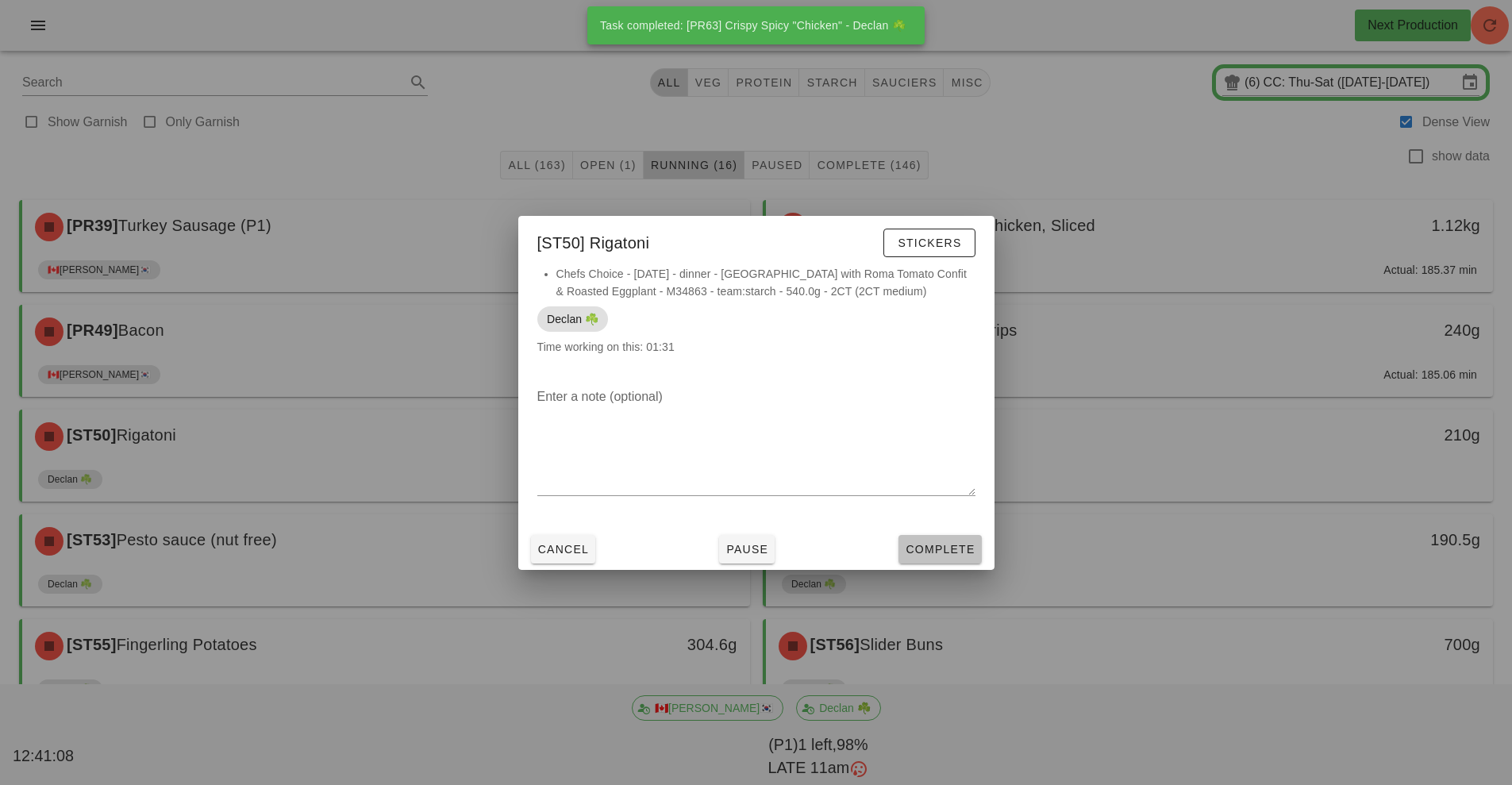
click at [966, 561] on button "Complete" at bounding box center [939, 549] width 82 height 29
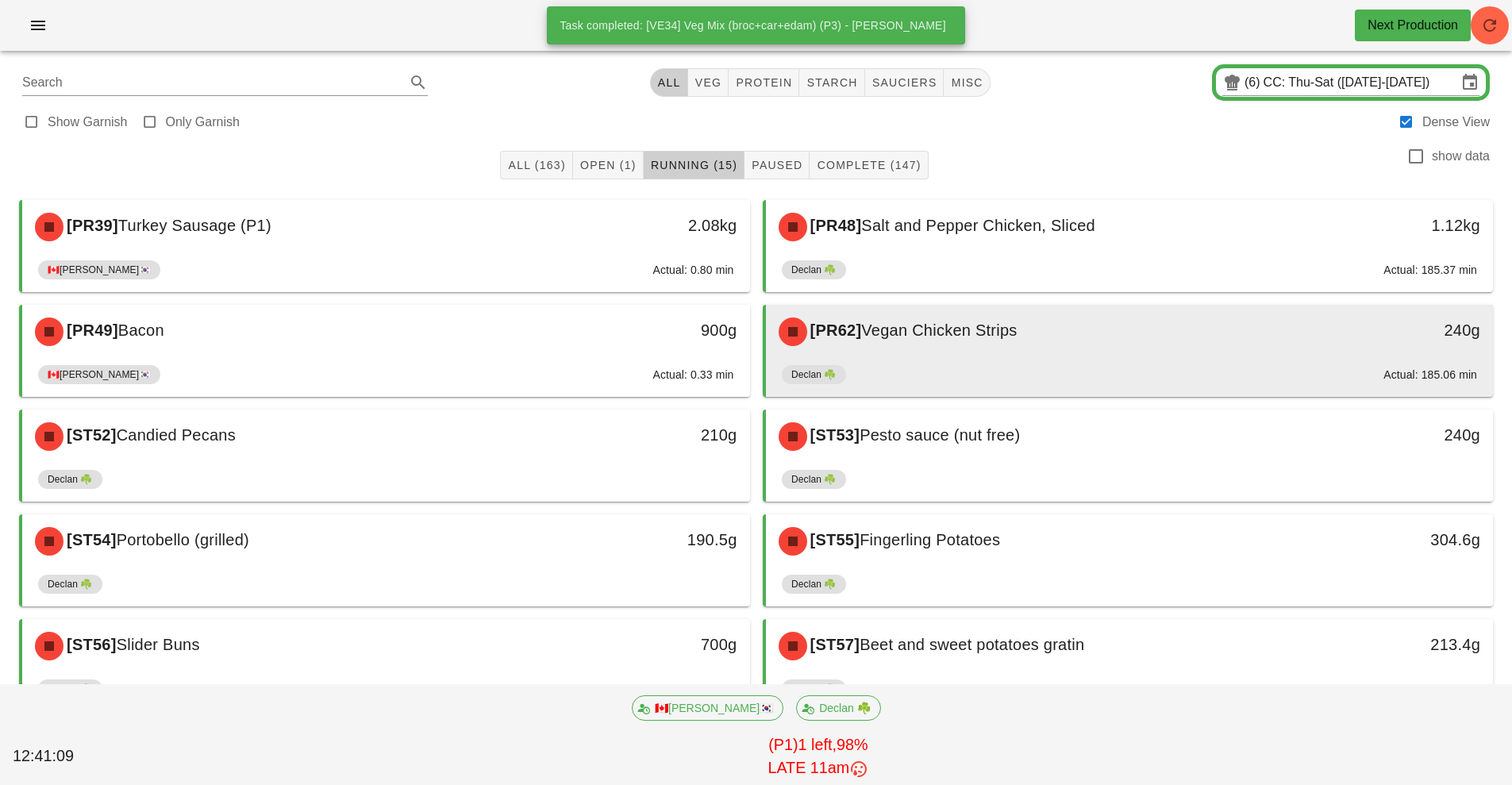
click at [1031, 335] on div "[PR62] Vegan Chicken Strips" at bounding box center [1039, 331] width 541 height 48
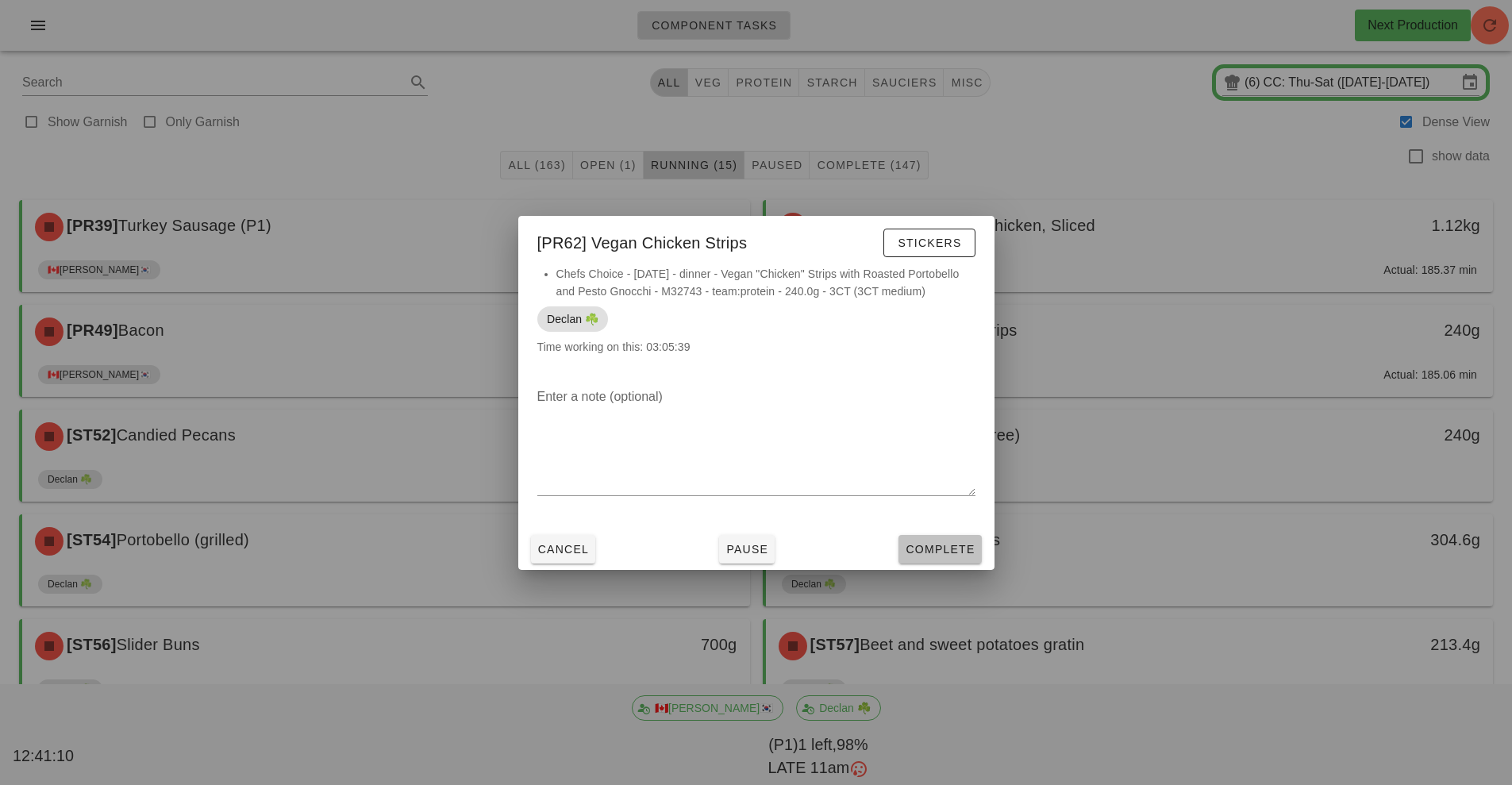
click at [970, 548] on span "Complete" at bounding box center [939, 548] width 70 height 13
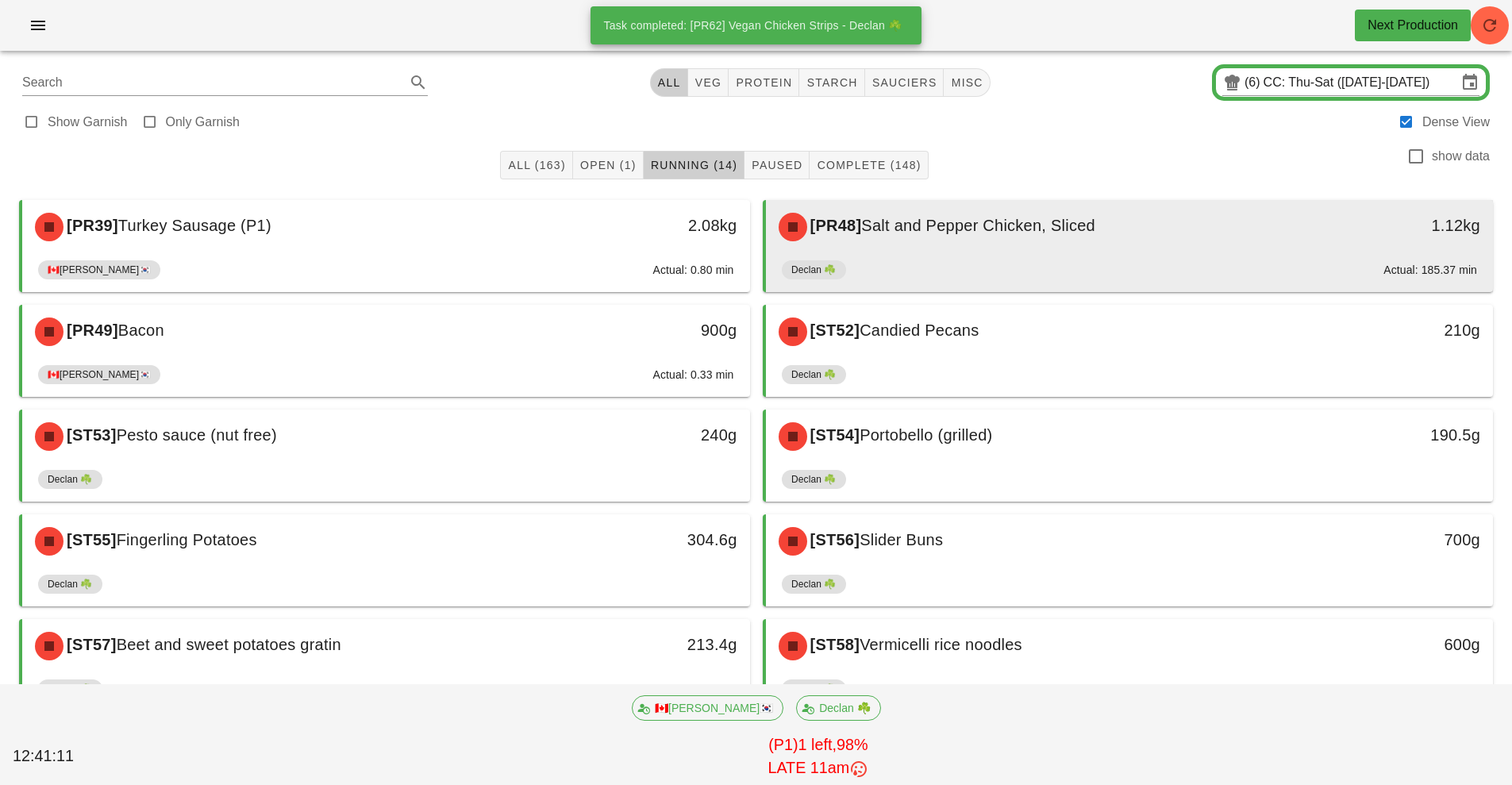
click at [1112, 229] on div "[PR48] Salt and Pepper Chicken, Sliced" at bounding box center [1039, 226] width 541 height 48
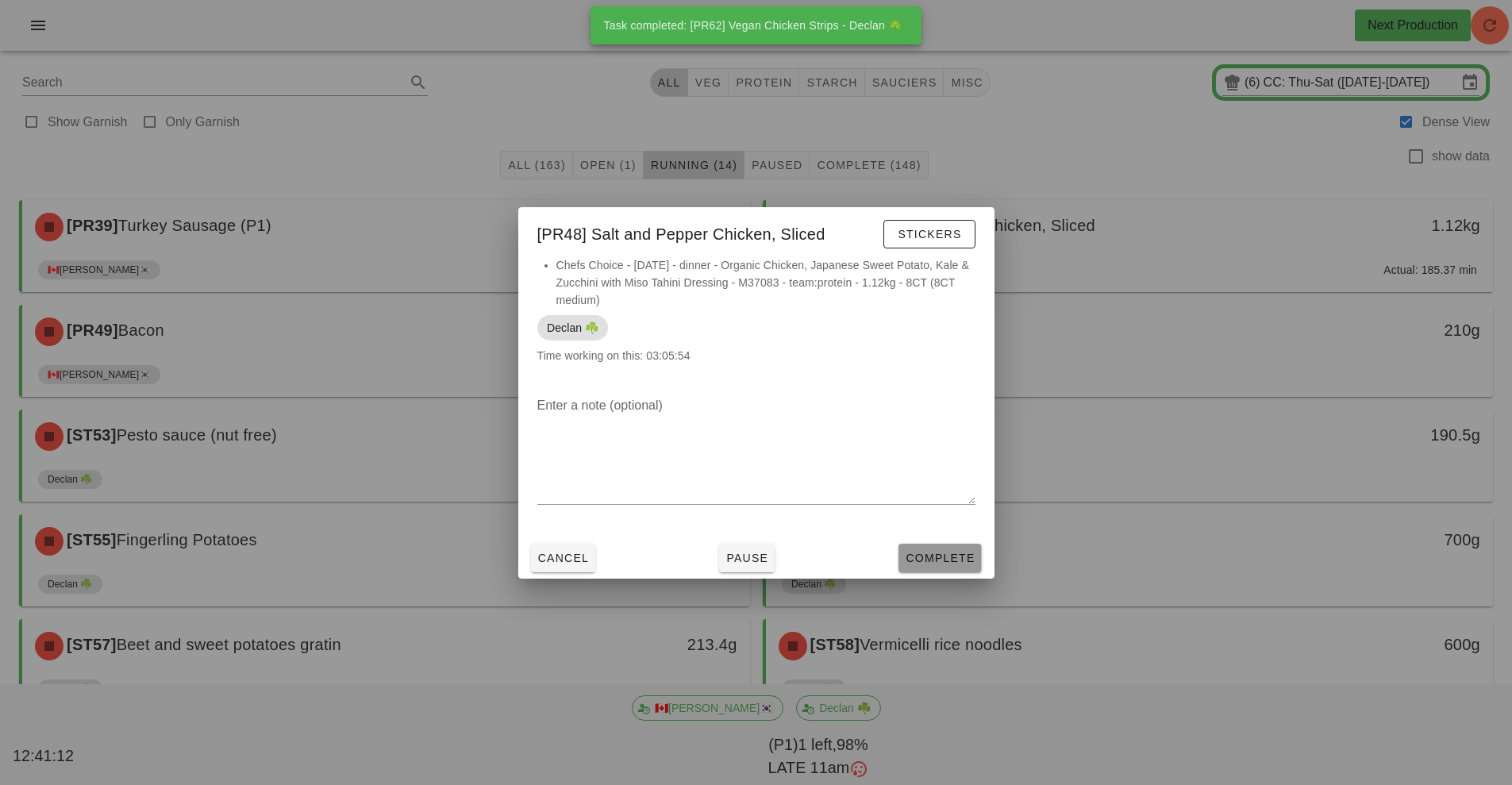
click at [927, 569] on button "Complete" at bounding box center [939, 558] width 82 height 29
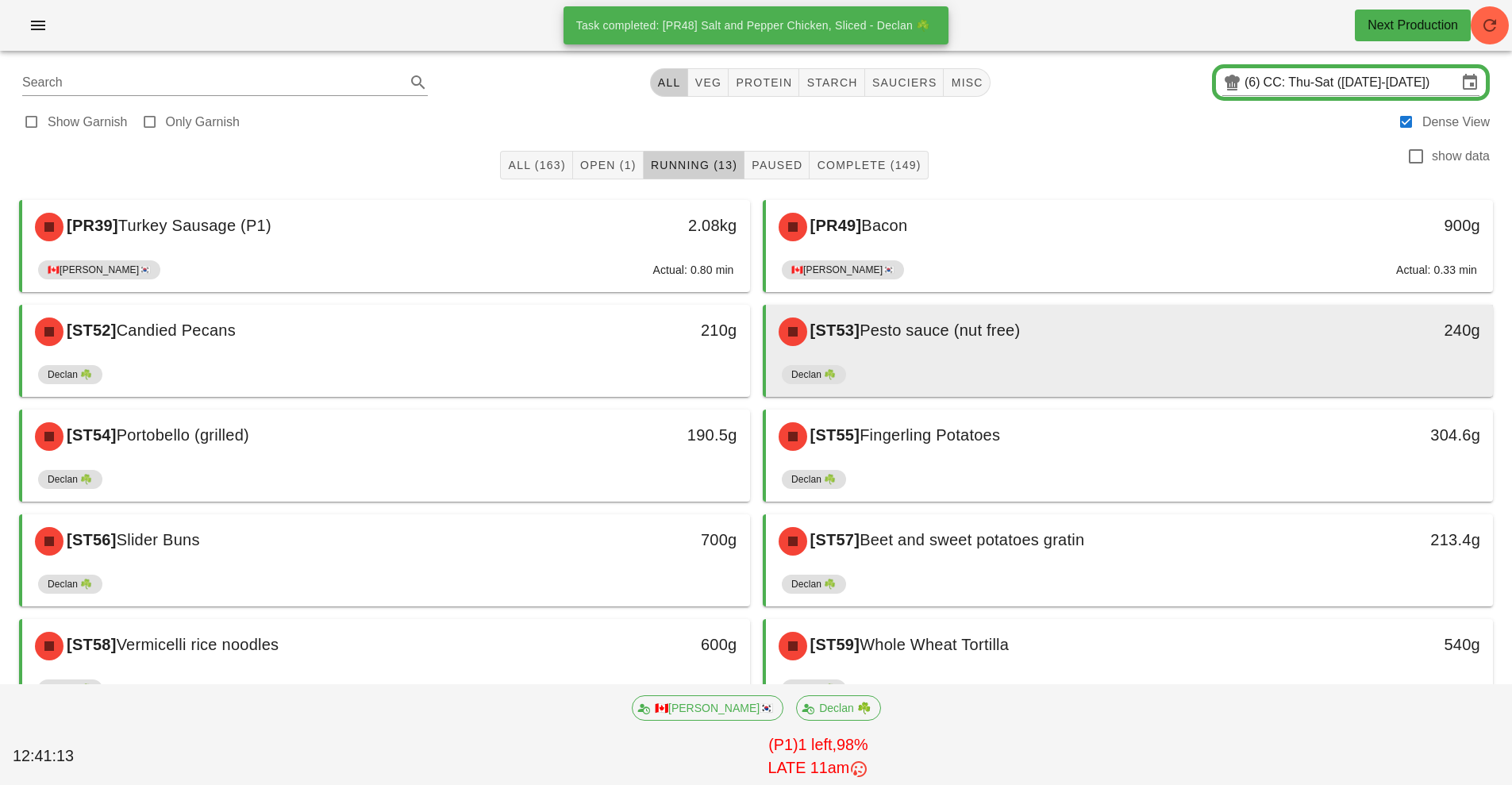
click at [1024, 345] on div "[ST53] Pesto sauce (nut free)" at bounding box center [1039, 331] width 541 height 48
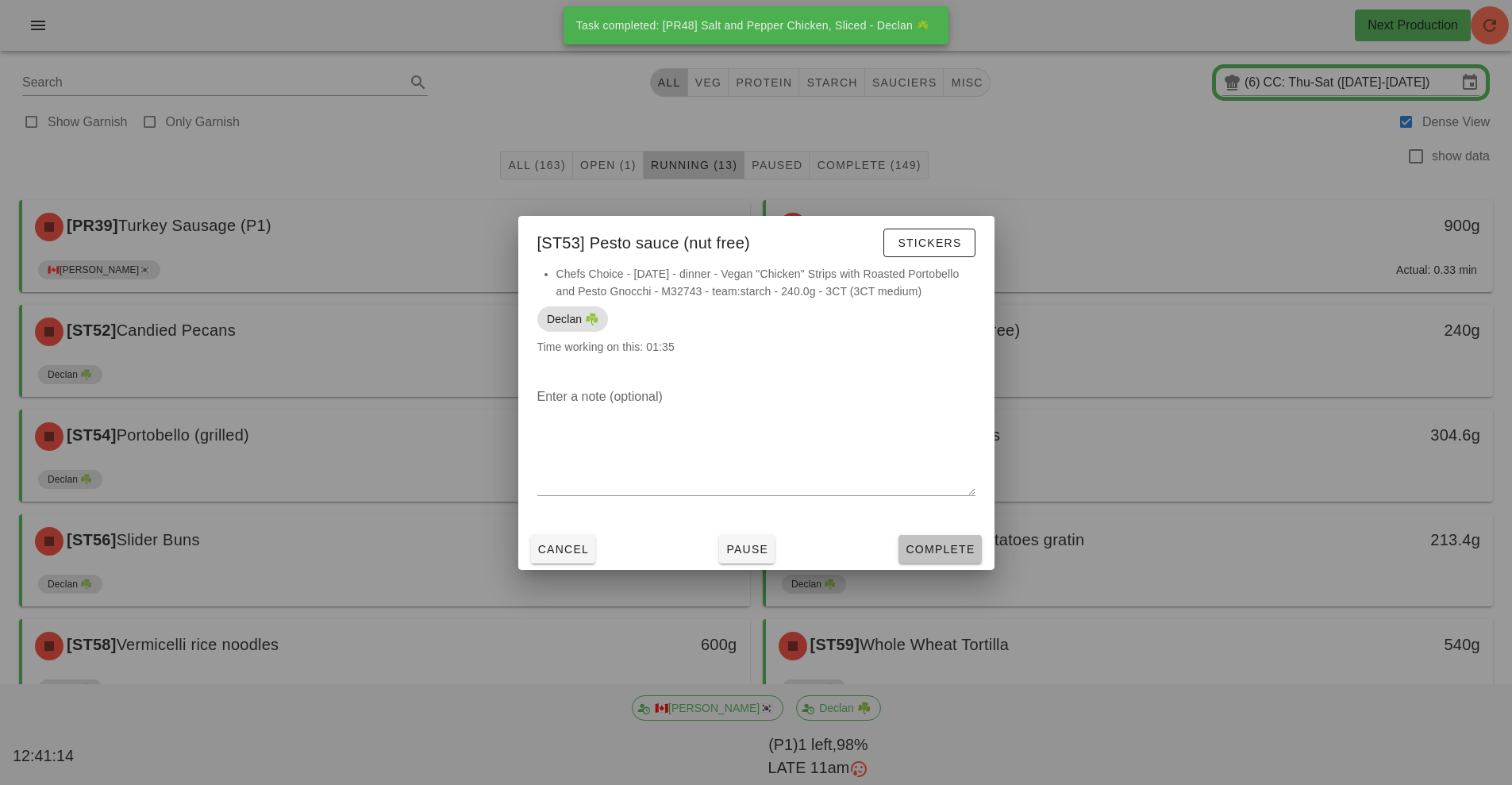
click at [946, 547] on span "Complete" at bounding box center [939, 548] width 70 height 13
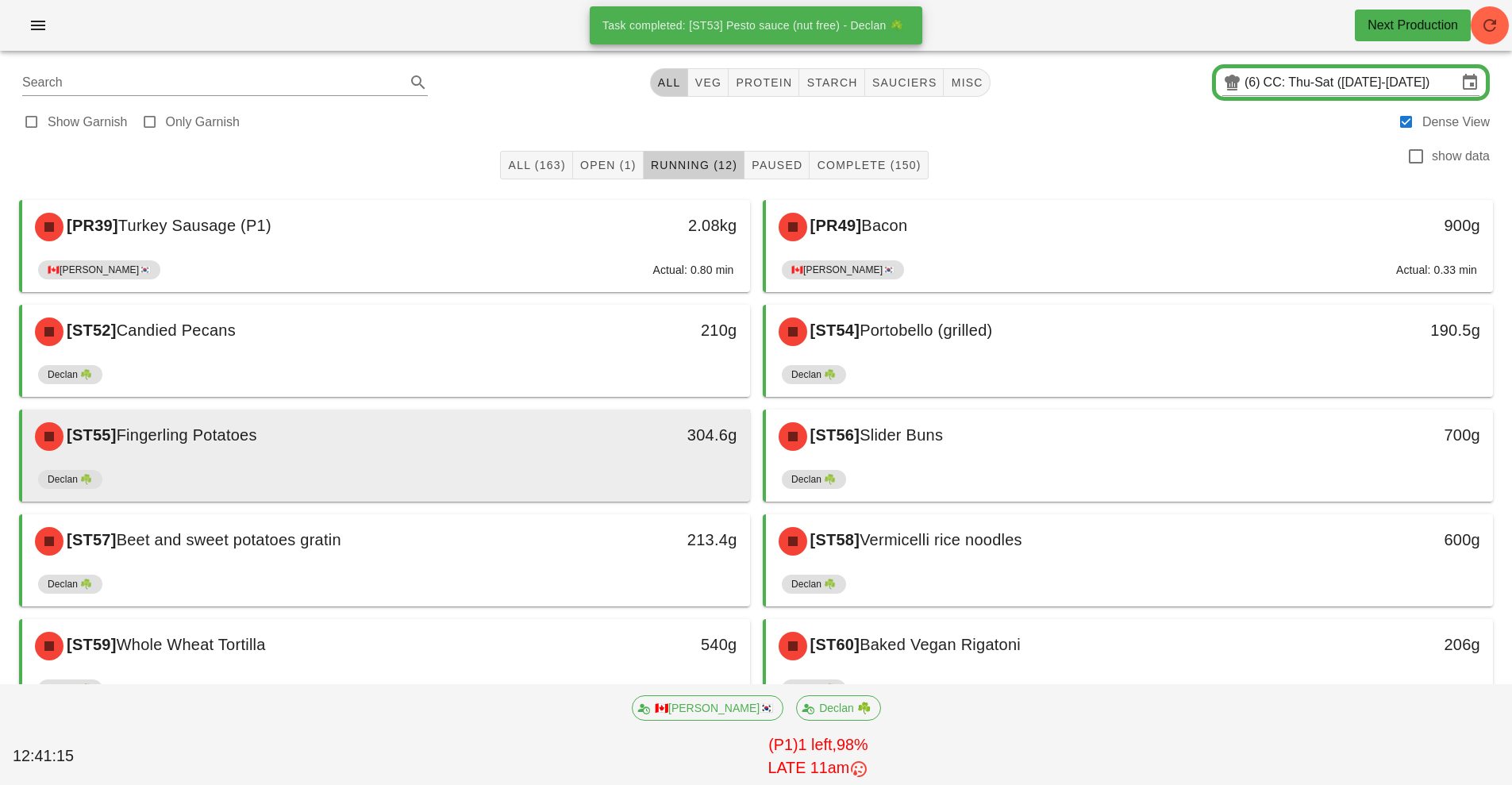
click at [470, 452] on div "[ST55] Fingerling Potatoes" at bounding box center [295, 436] width 541 height 48
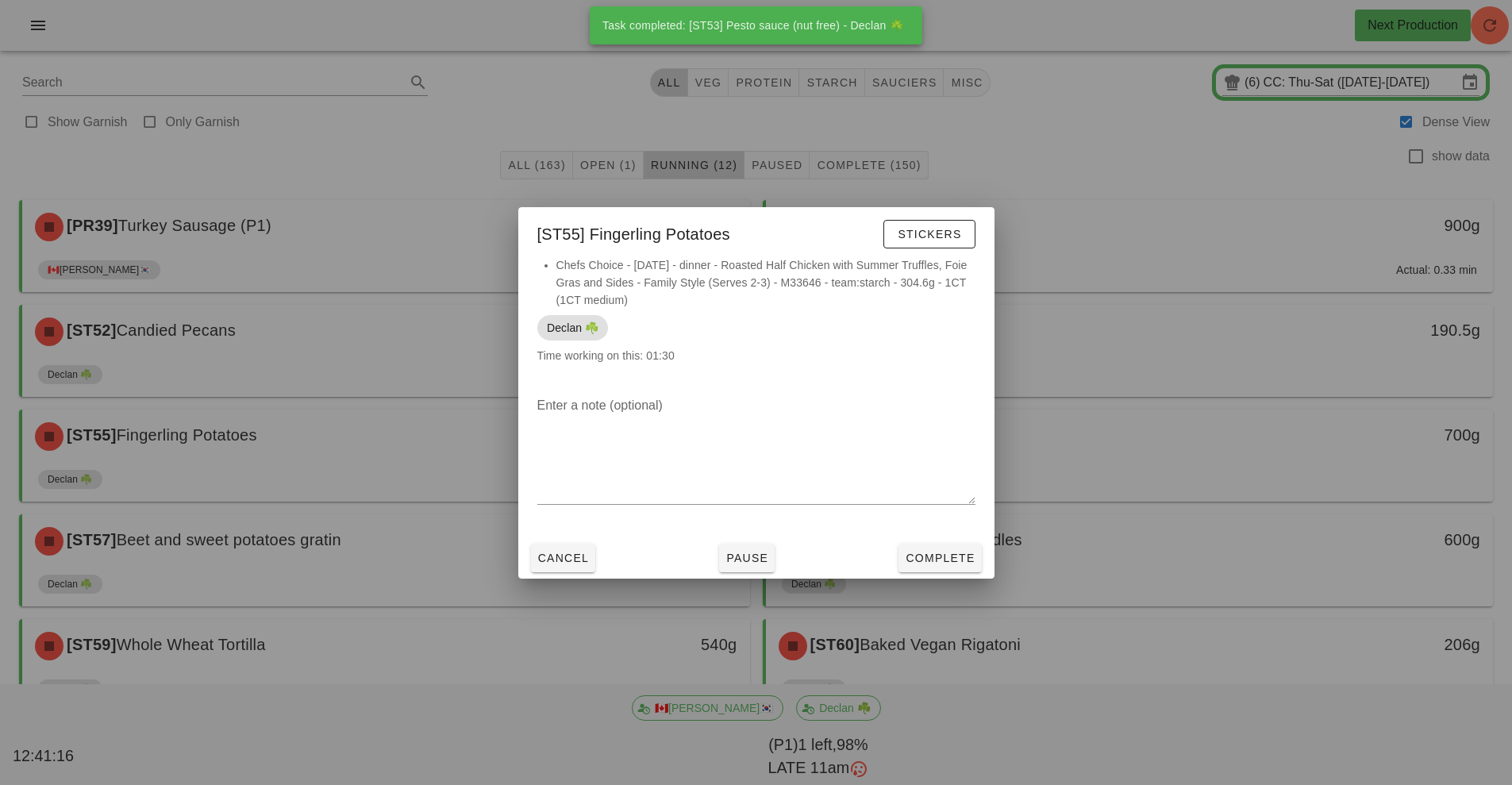
click at [908, 578] on div "Cancel Pause Complete" at bounding box center [756, 558] width 476 height 41
click at [941, 559] on span "Complete" at bounding box center [939, 558] width 70 height 13
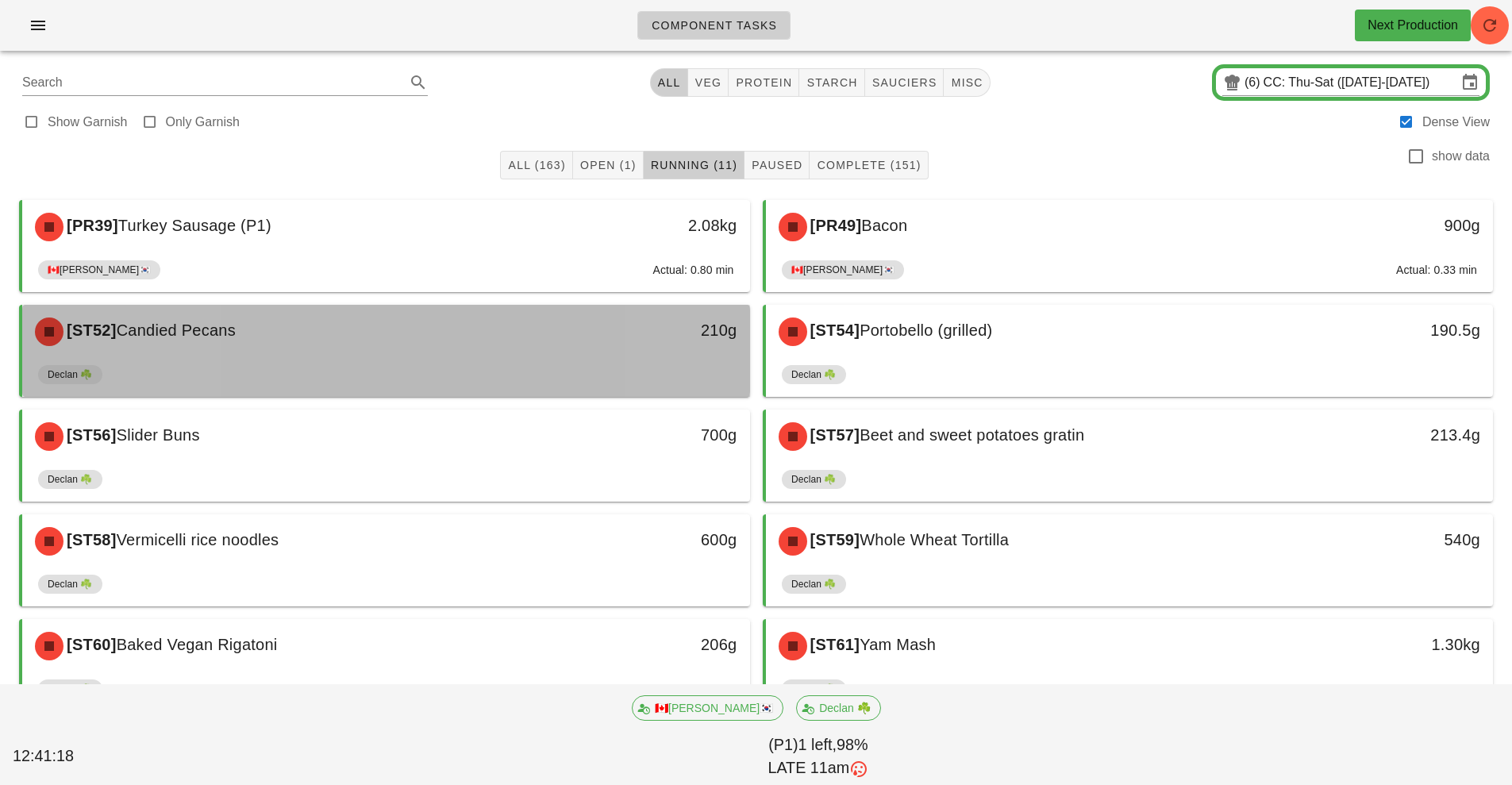
click at [476, 362] on div "Declan ☘️" at bounding box center [386, 377] width 696 height 38
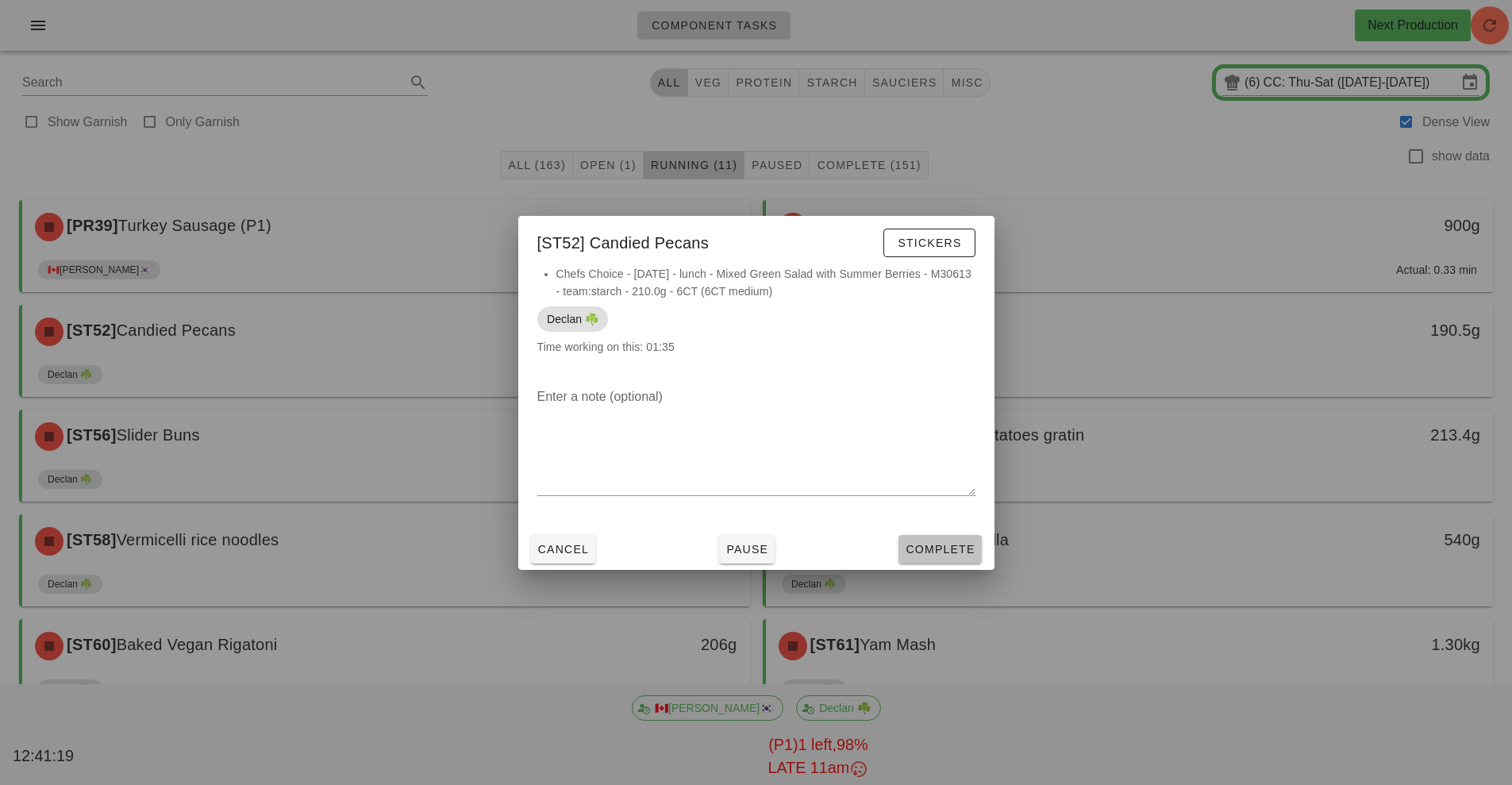
click at [917, 551] on span "Complete" at bounding box center [939, 548] width 70 height 13
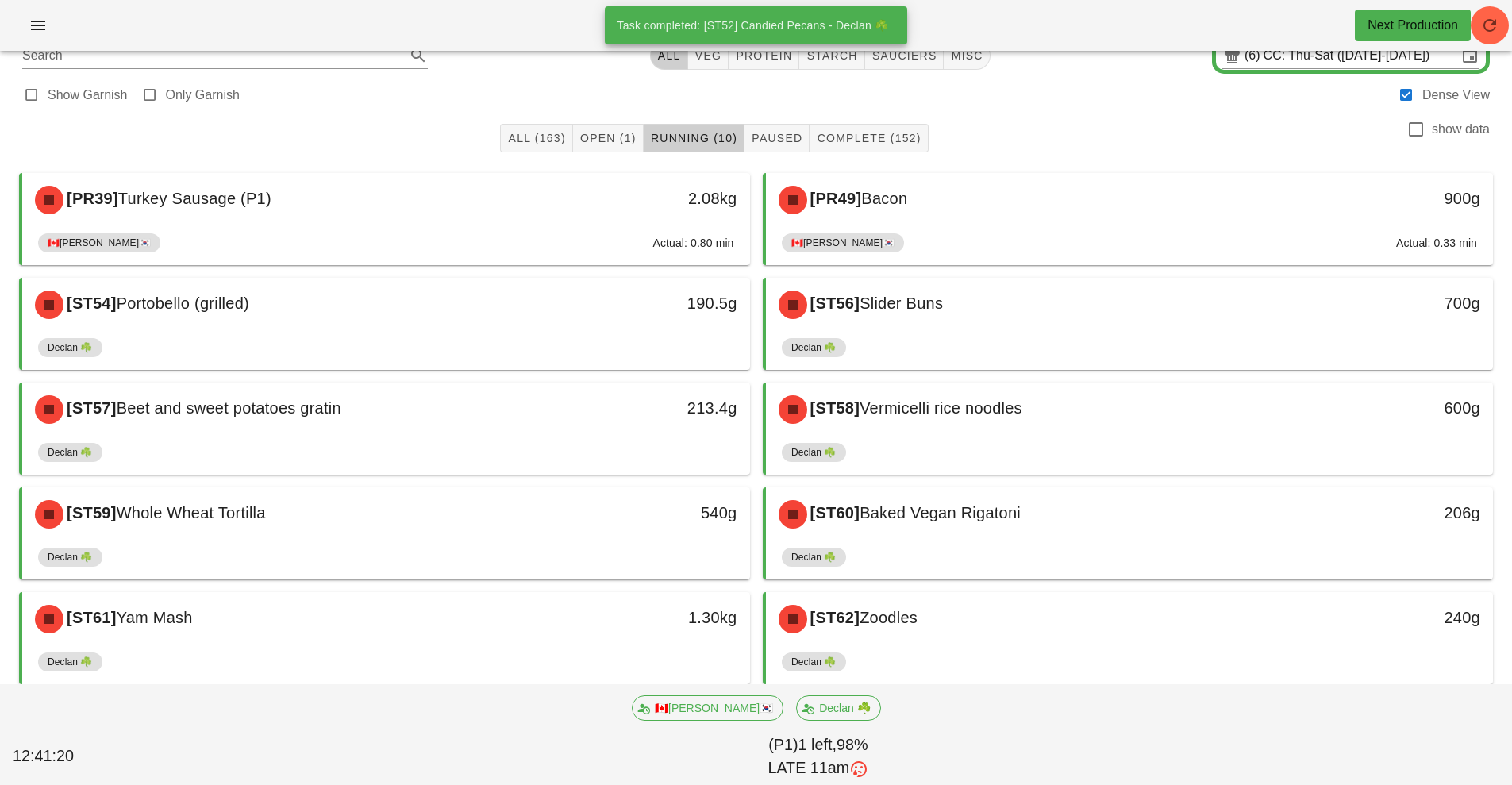
scroll to position [40, 0]
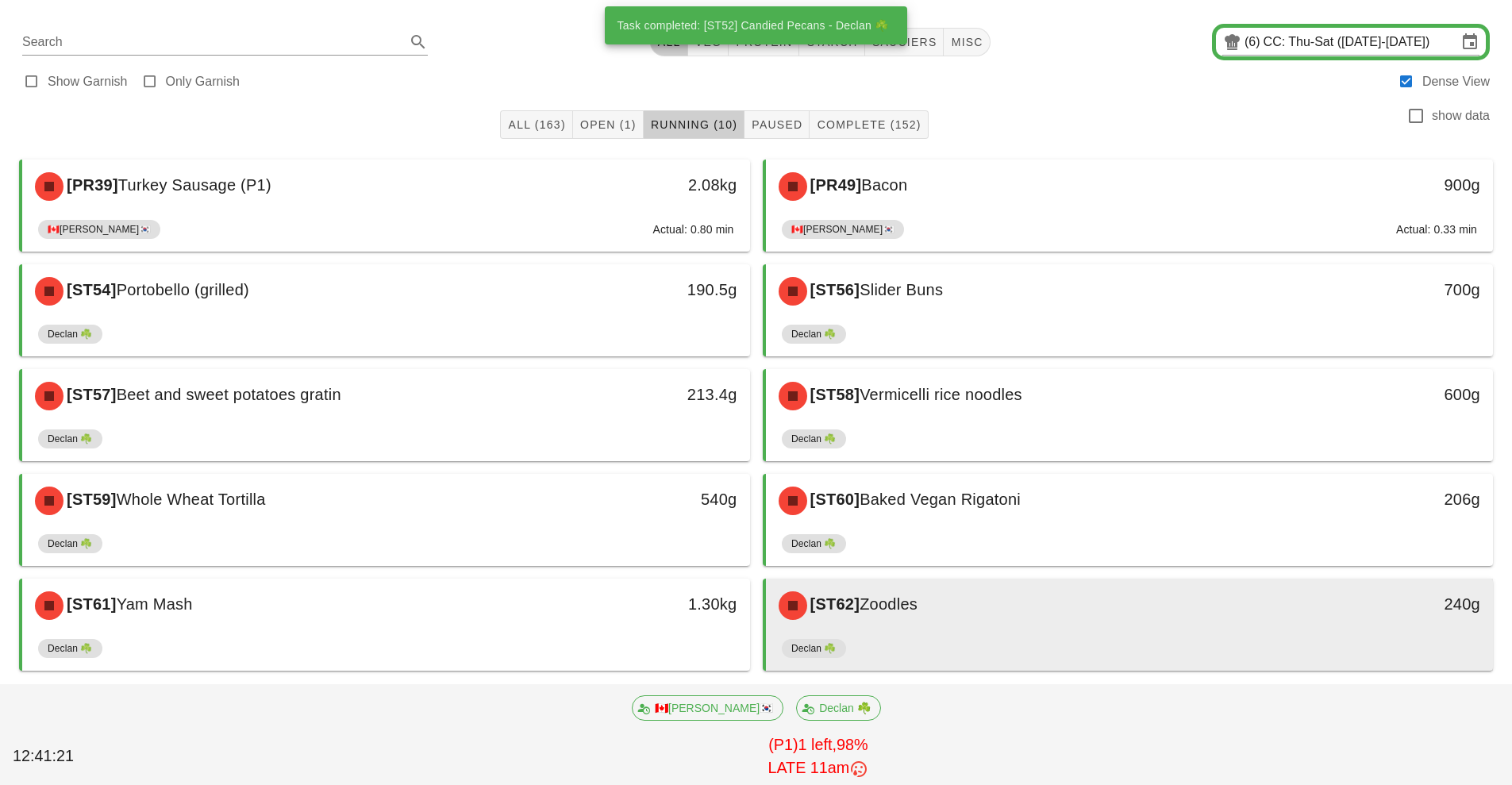
click at [938, 594] on div "[ST62] Zoodles" at bounding box center [1039, 606] width 541 height 48
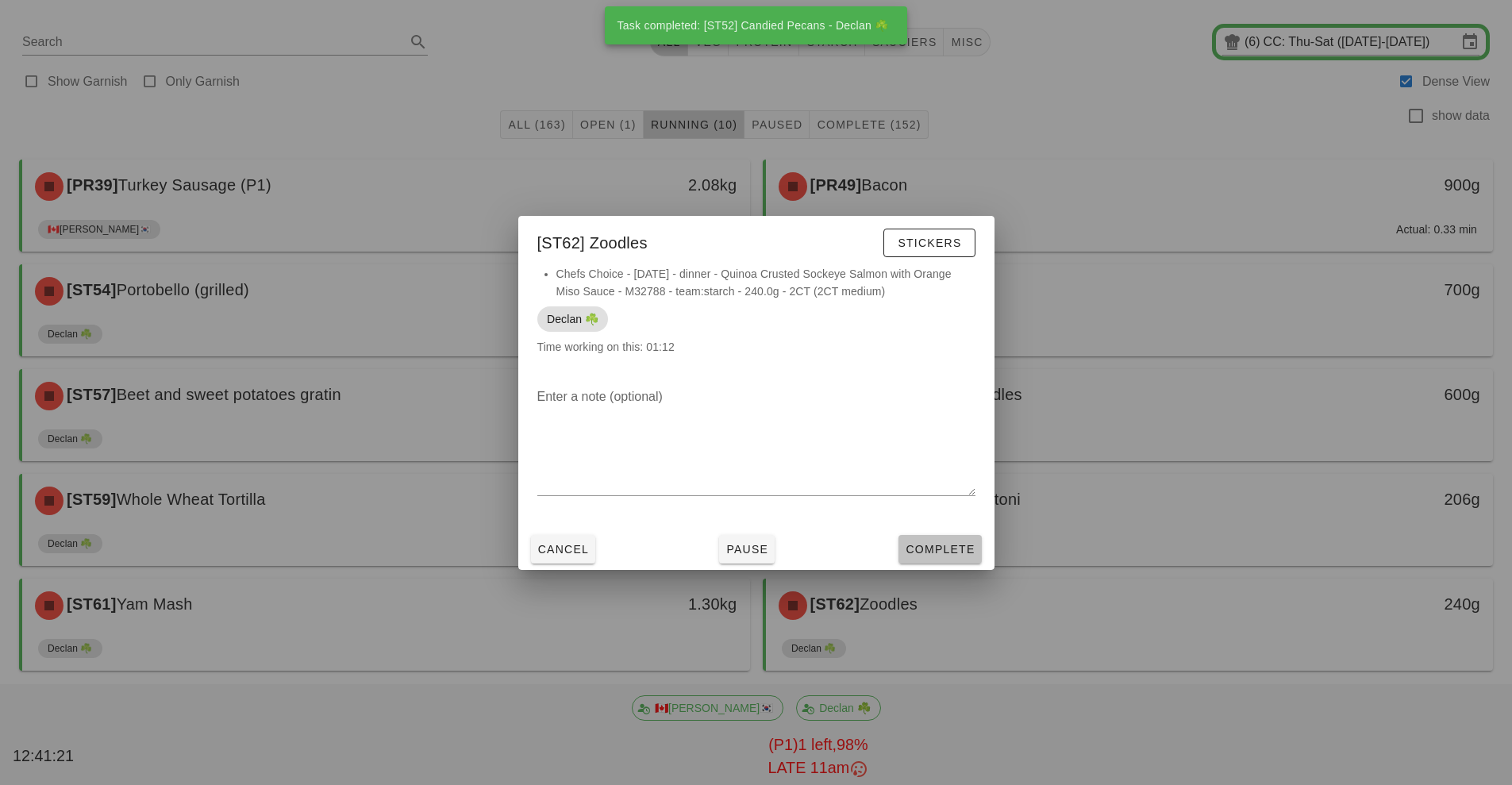
click at [948, 552] on span "Complete" at bounding box center [939, 548] width 70 height 13
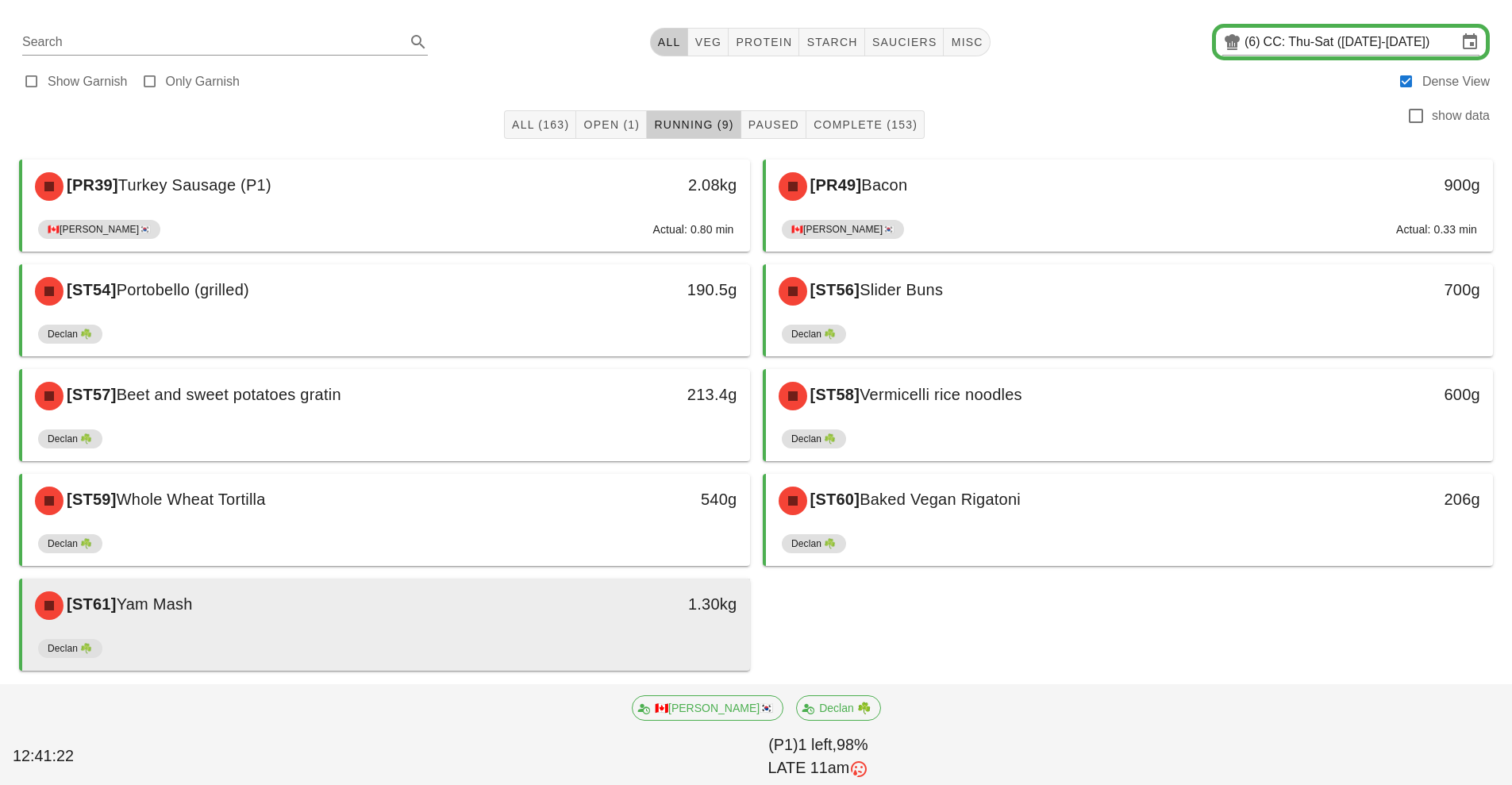
click at [461, 618] on div "[ST61] Yam Mash" at bounding box center [295, 606] width 541 height 48
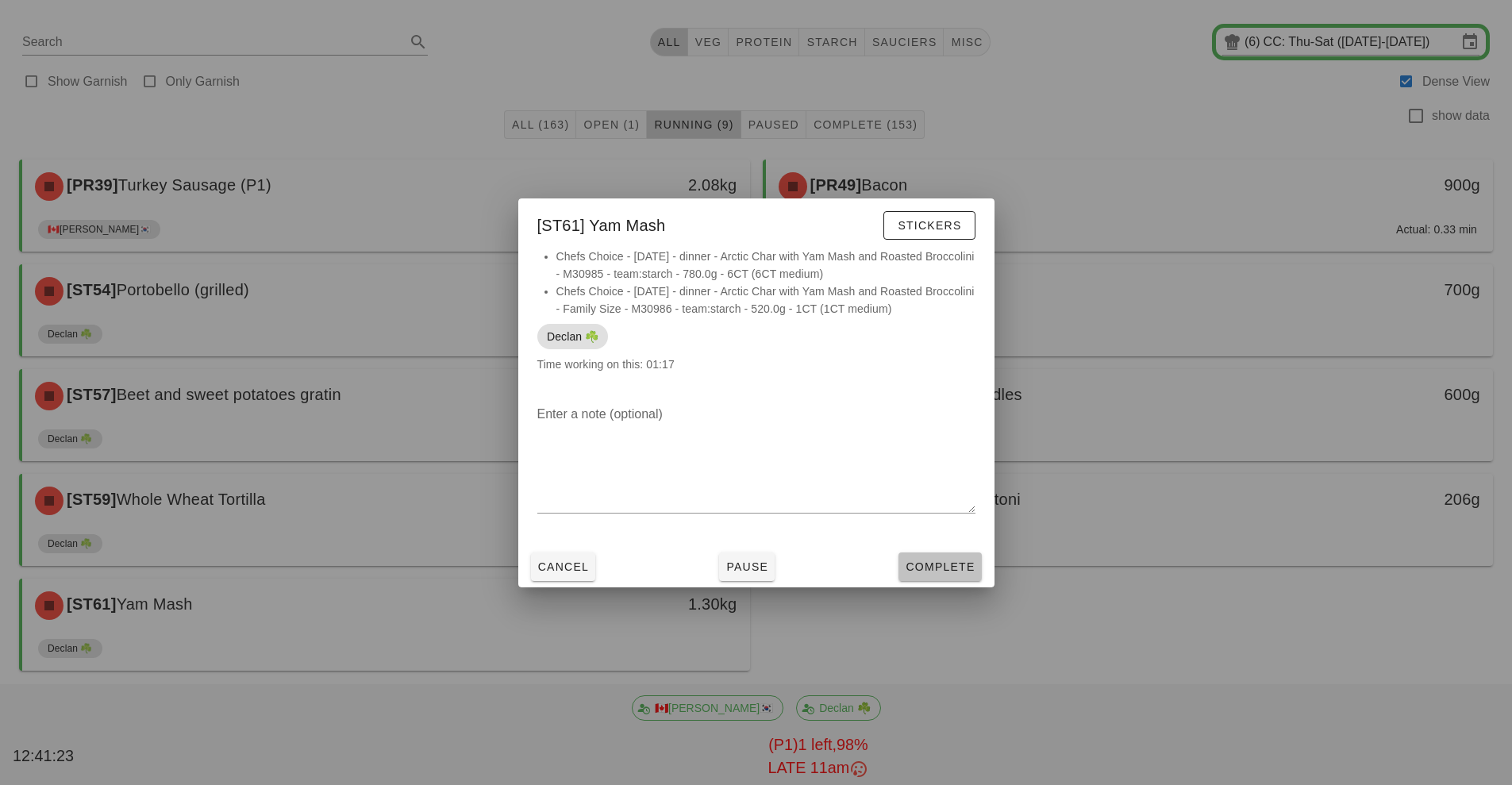
click at [933, 562] on span "Complete" at bounding box center [939, 566] width 70 height 13
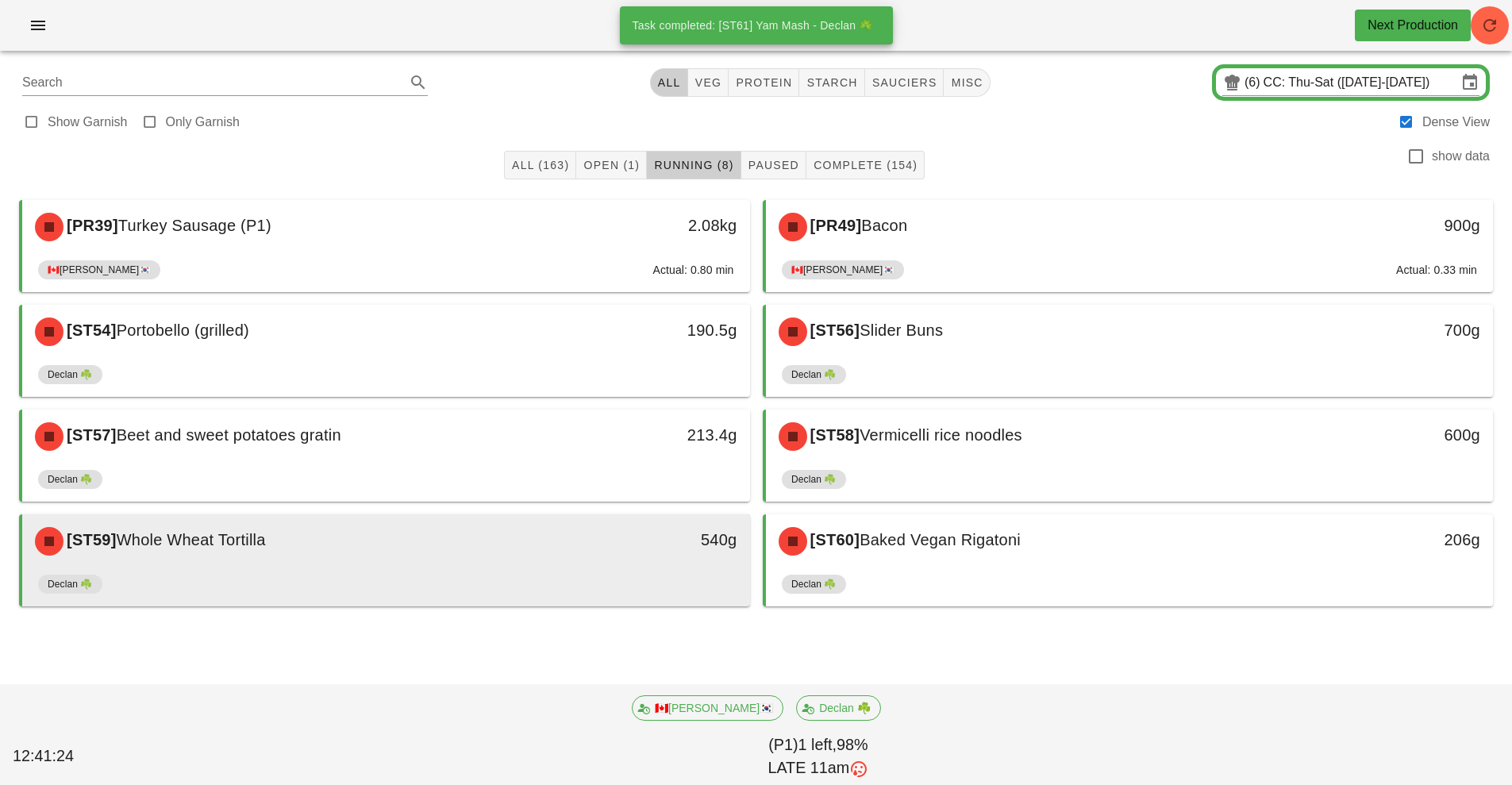
click at [435, 516] on div "[ST59] Whole Wheat Tortilla 540g" at bounding box center [387, 541] width 728 height 54
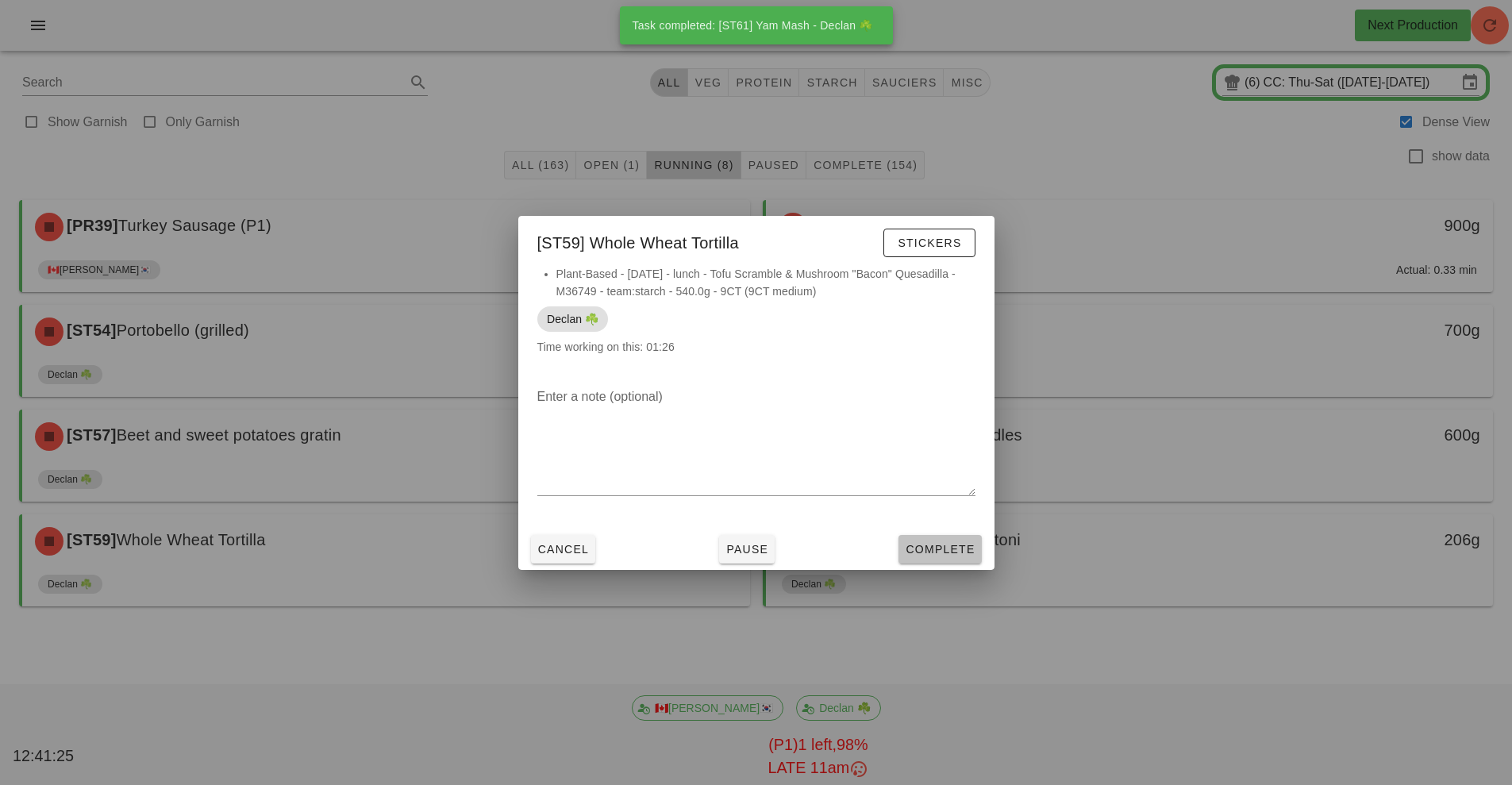
click at [916, 549] on span "Complete" at bounding box center [939, 548] width 70 height 13
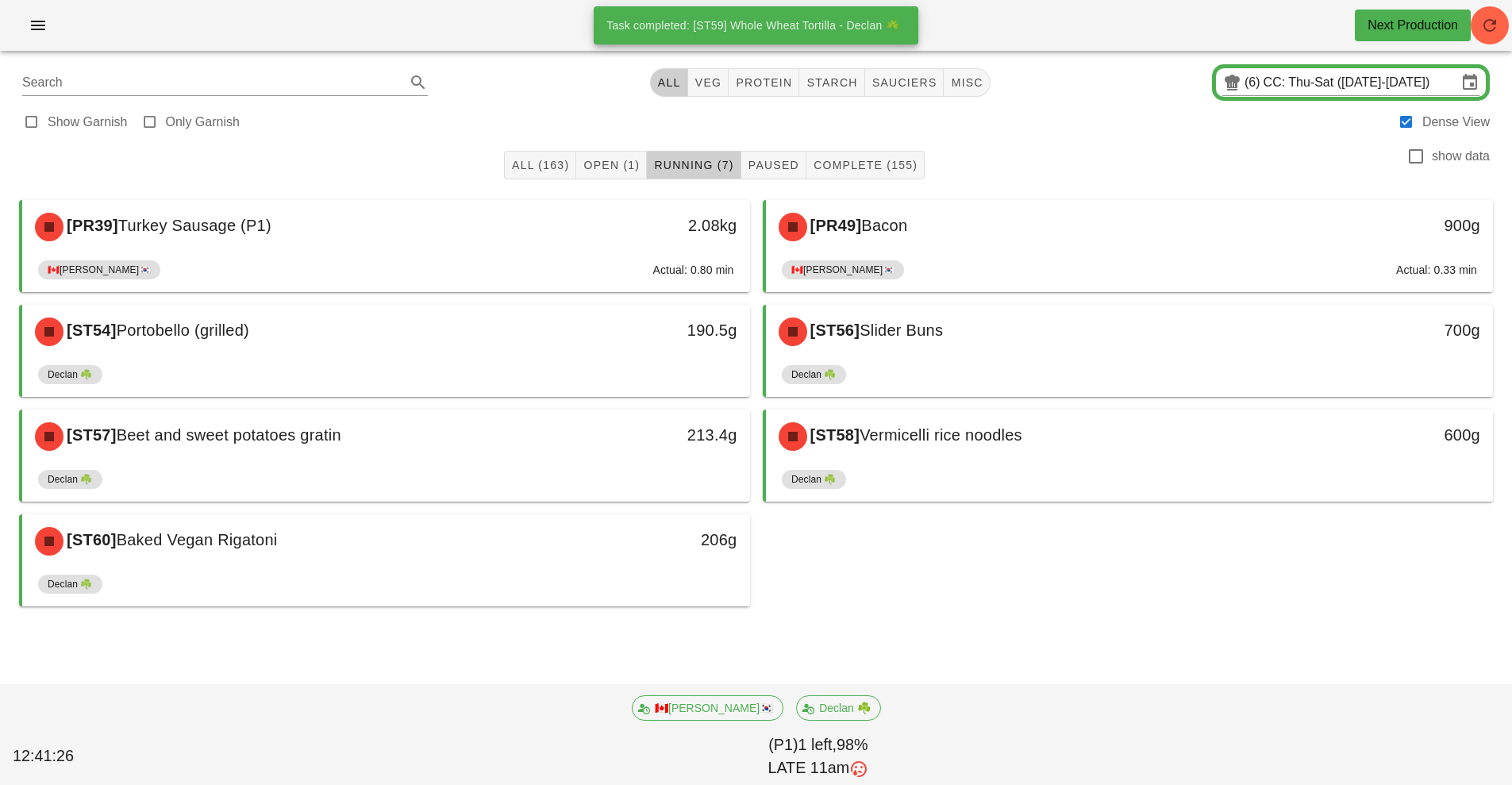
click at [1025, 558] on div "[PR39] Turkey Sausage (P1) 2.08kg 🇨🇦[PERSON_NAME]🇰🇷 Actual: 0.80 min [PR49] Bac…" at bounding box center [756, 403] width 1487 height 419
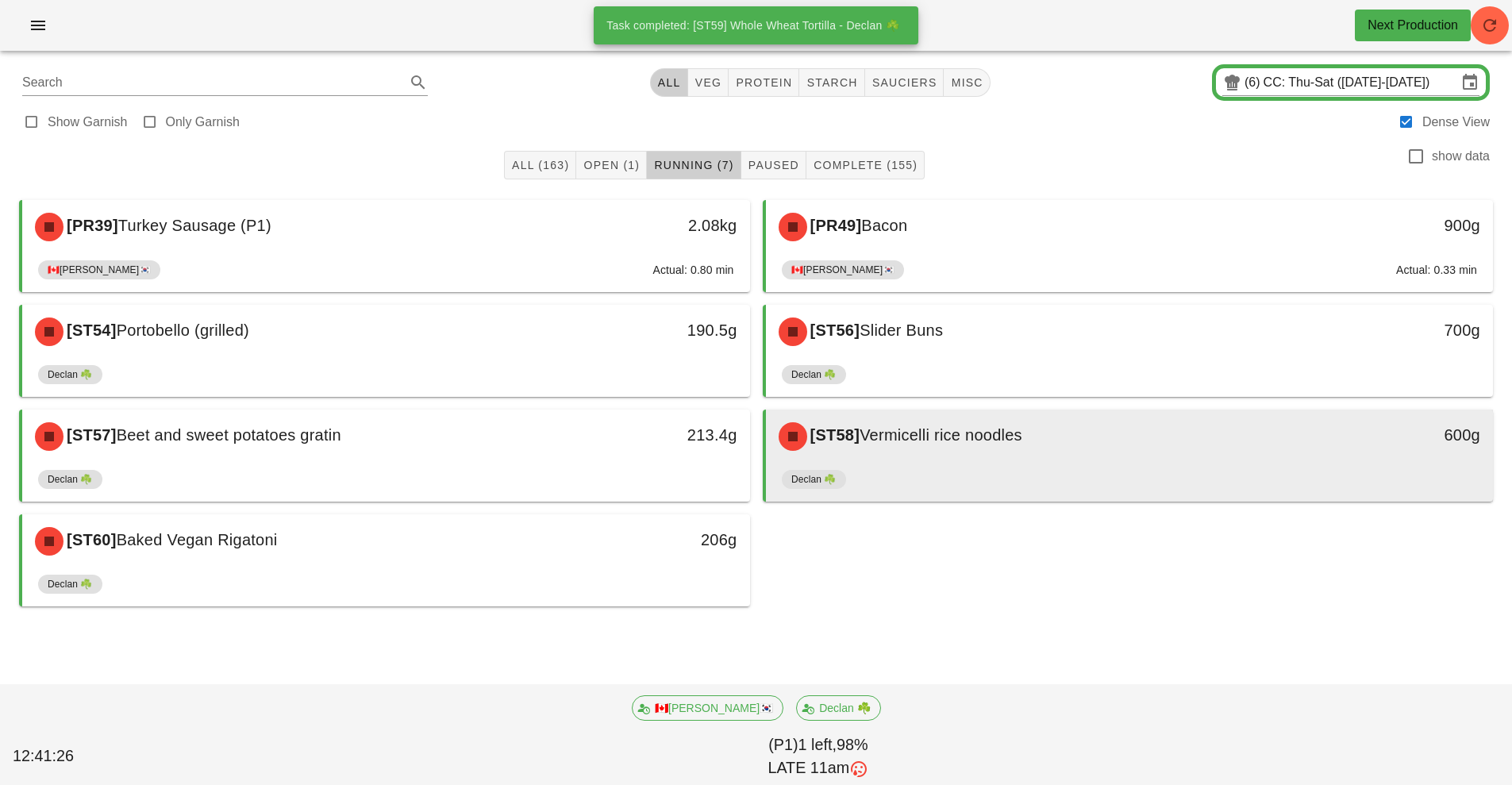
click at [976, 445] on div "[ST58] Vermicelli rice noodles" at bounding box center [1039, 436] width 541 height 48
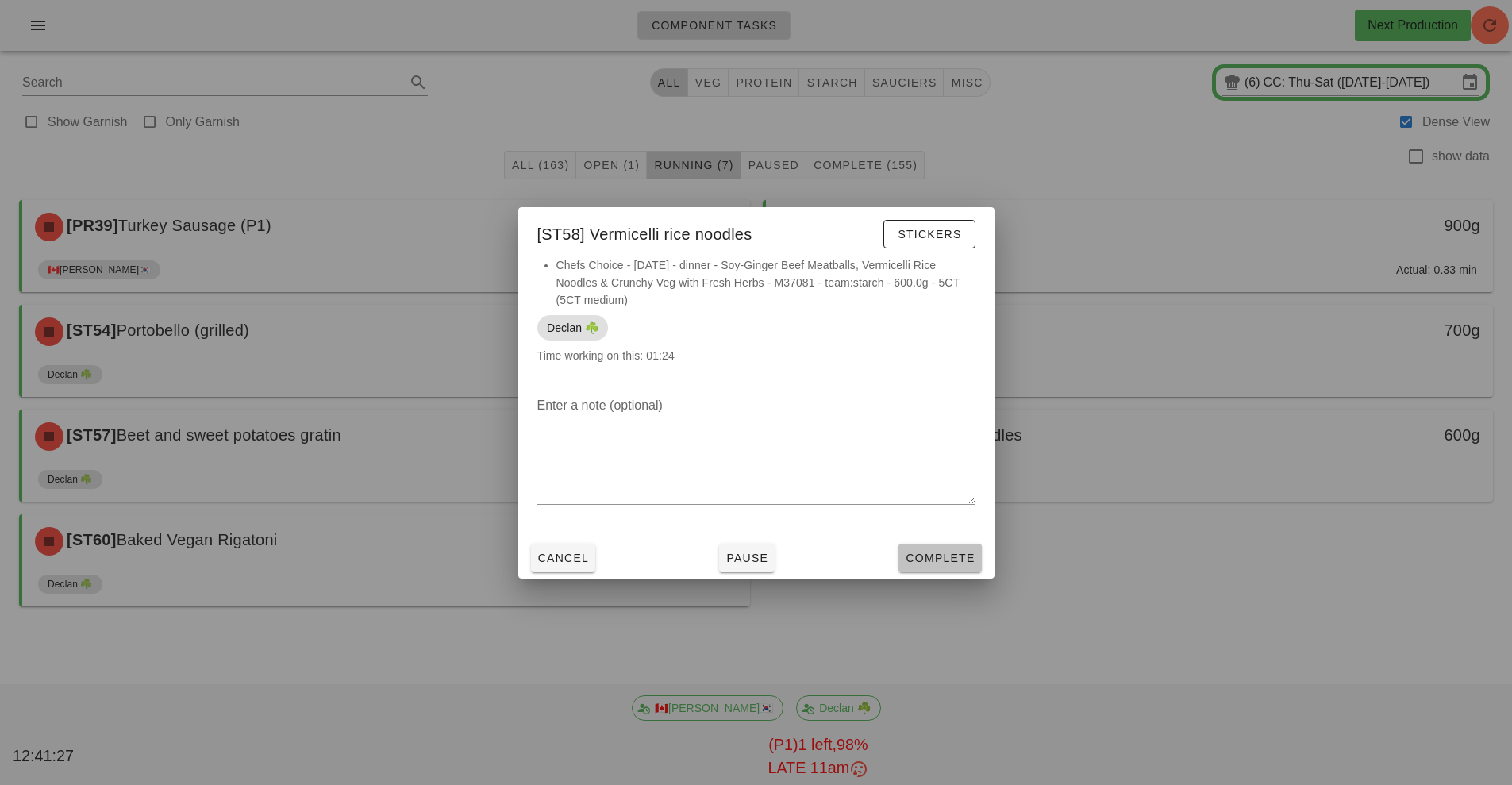
click at [922, 570] on button "Complete" at bounding box center [939, 558] width 82 height 29
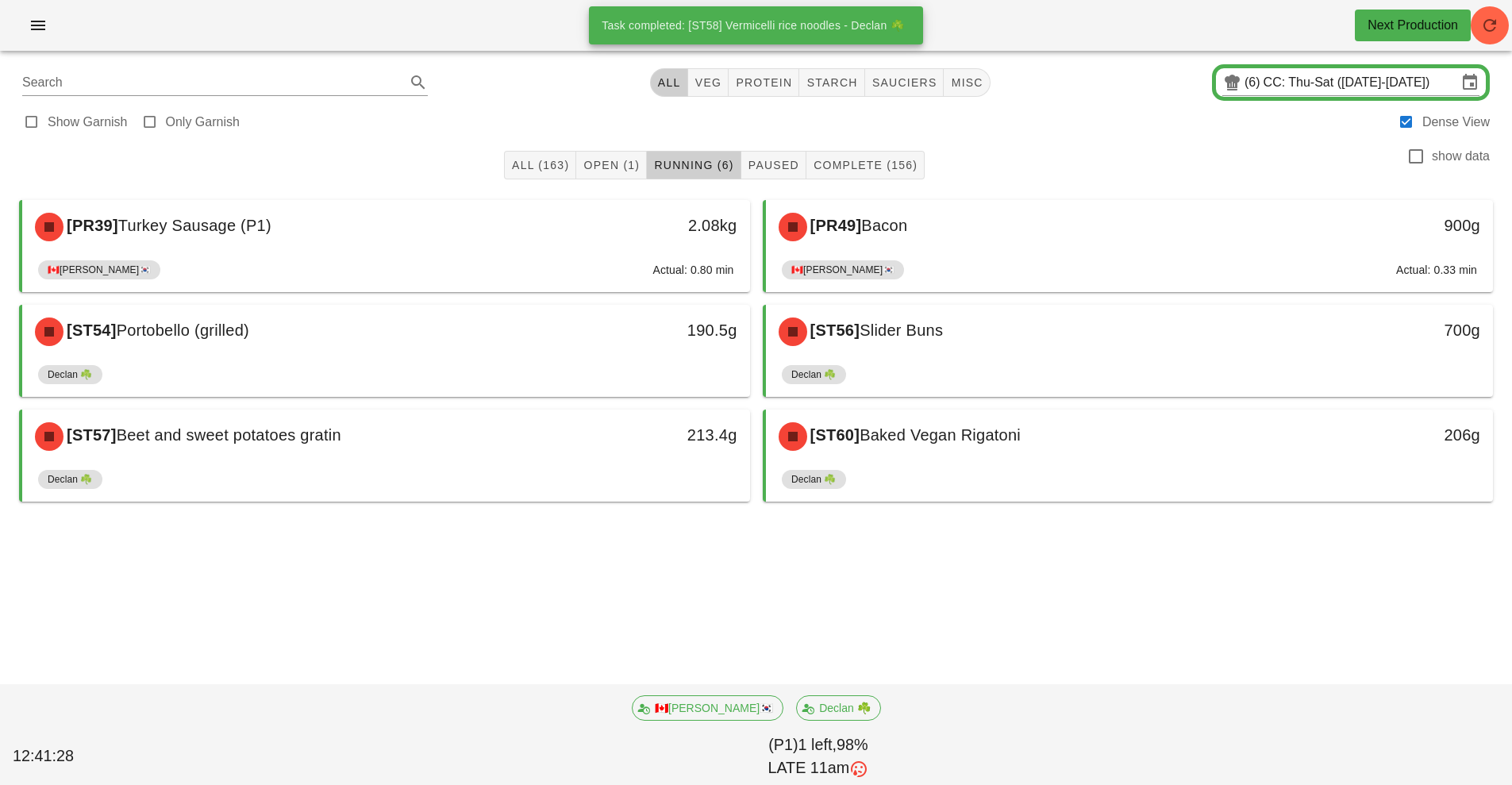
click at [495, 558] on div "[PR39] Turkey Sausage (P1) 2.08kg 🇨🇦[PERSON_NAME]🇰🇷 Actual: 0.80 min [PR49] Bac…" at bounding box center [756, 374] width 1493 height 368
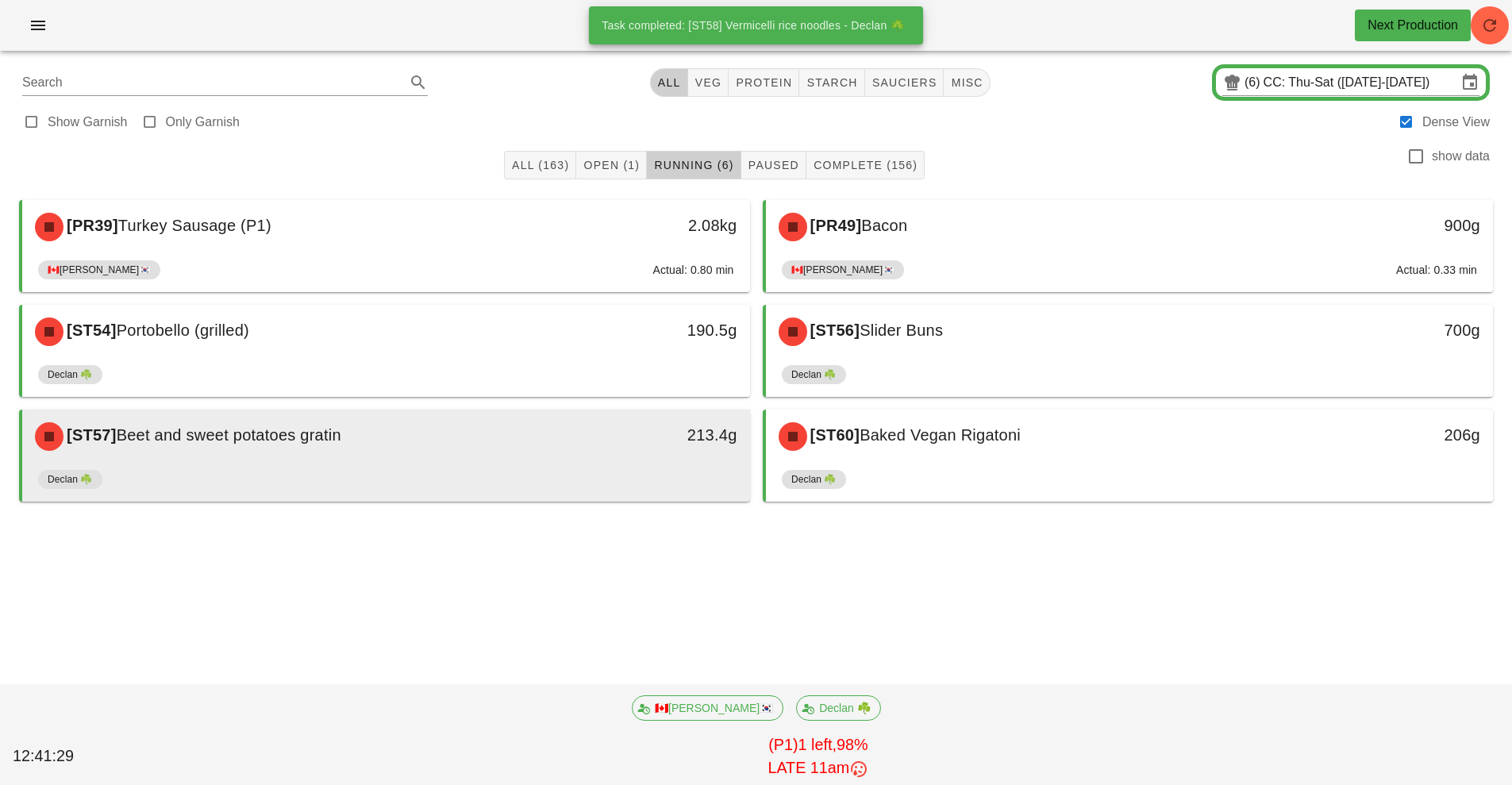
click at [603, 470] on div "Declan ☘️" at bounding box center [386, 482] width 696 height 38
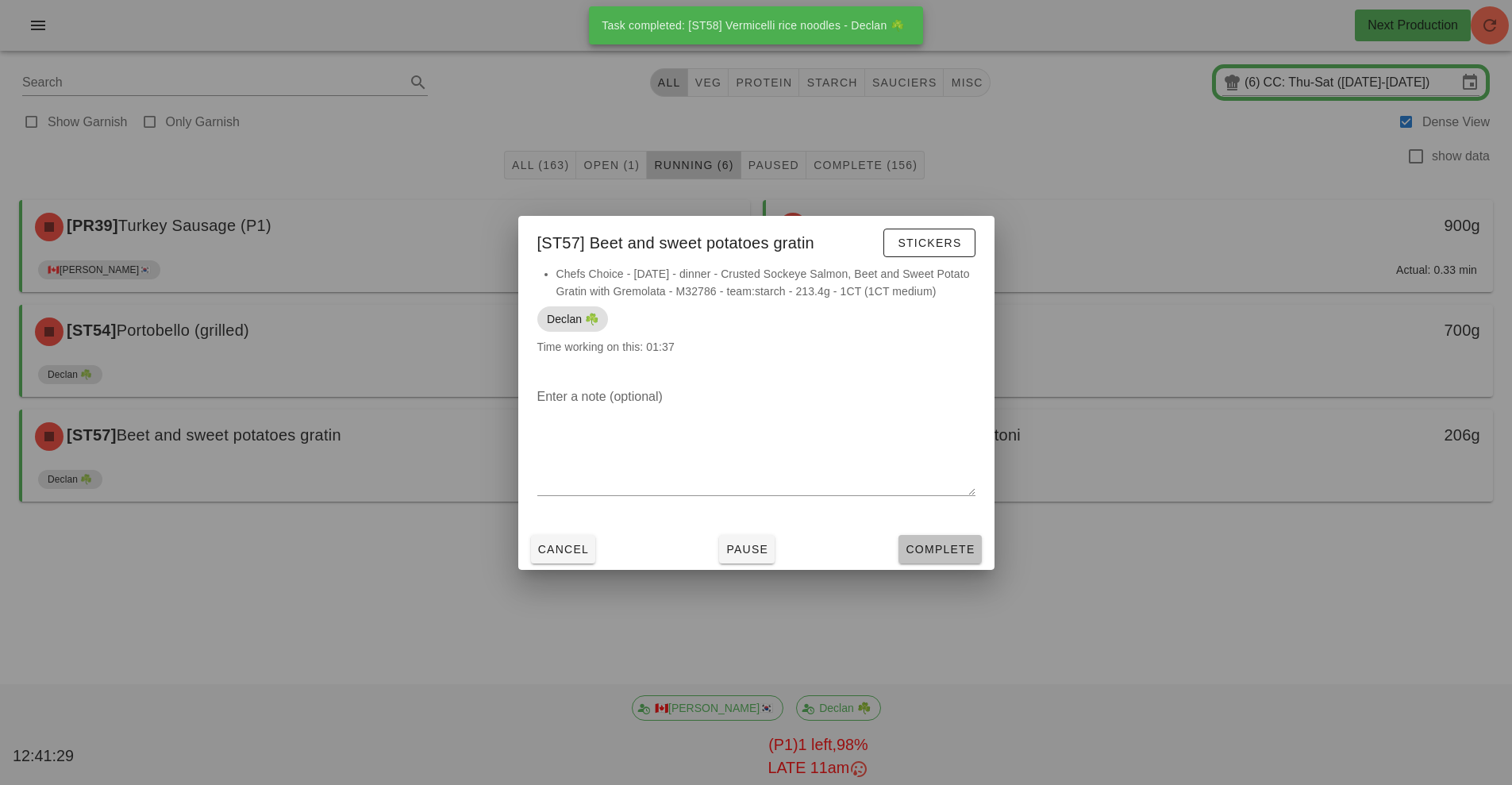
click at [937, 559] on button "Complete" at bounding box center [939, 549] width 82 height 29
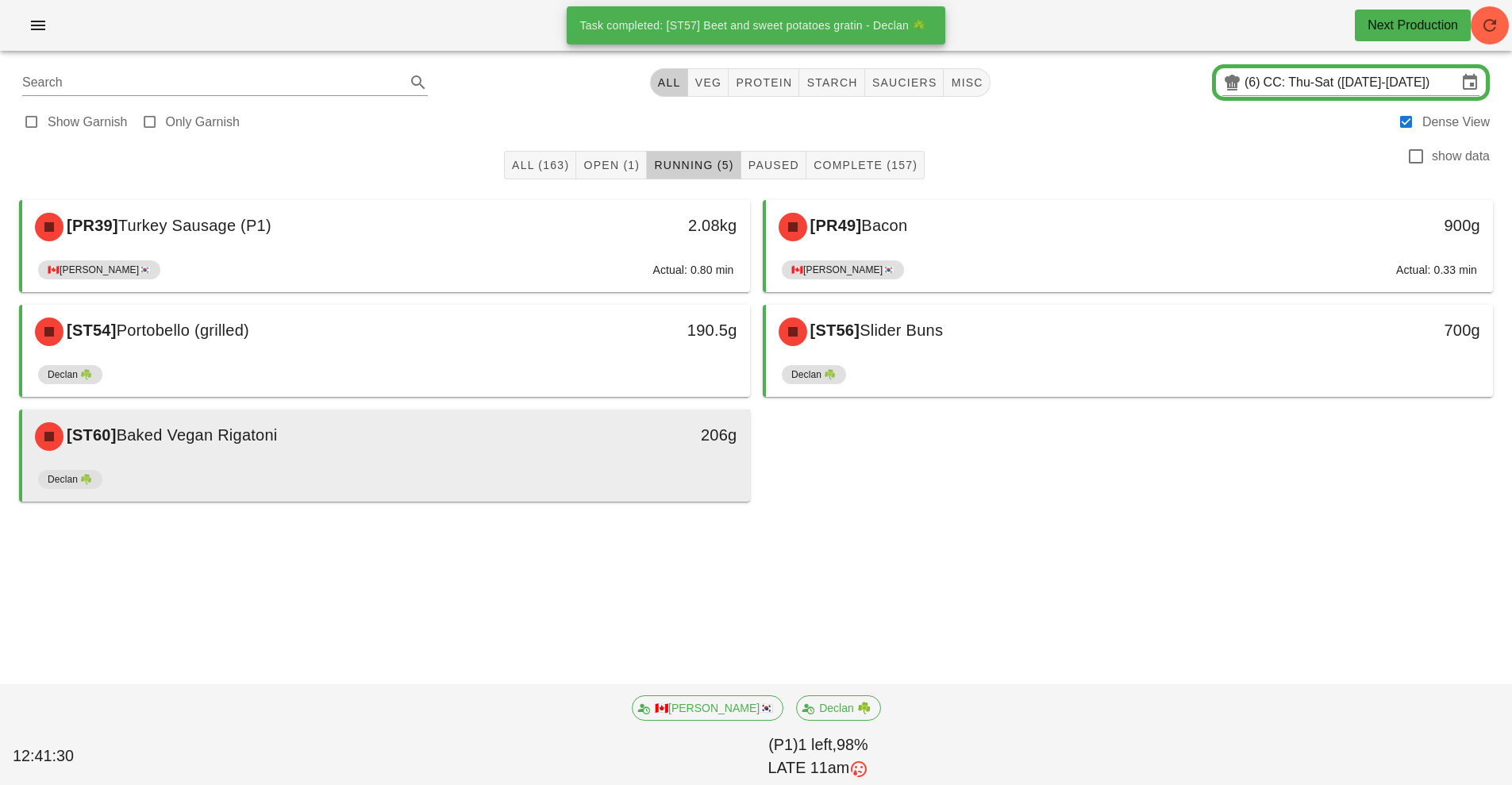
click at [641, 451] on div "206g" at bounding box center [656, 436] width 180 height 48
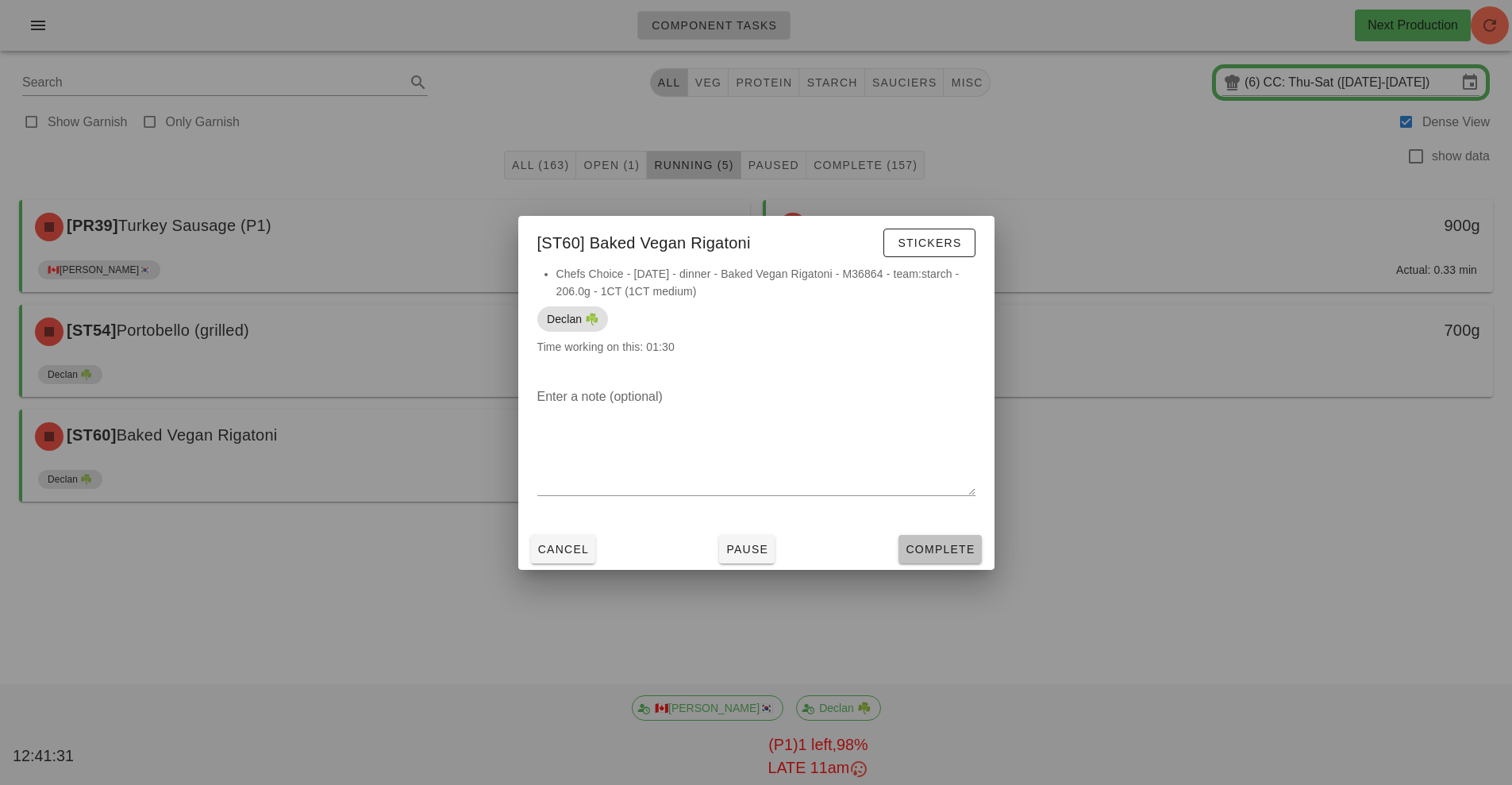
click at [926, 559] on button "Complete" at bounding box center [939, 549] width 82 height 29
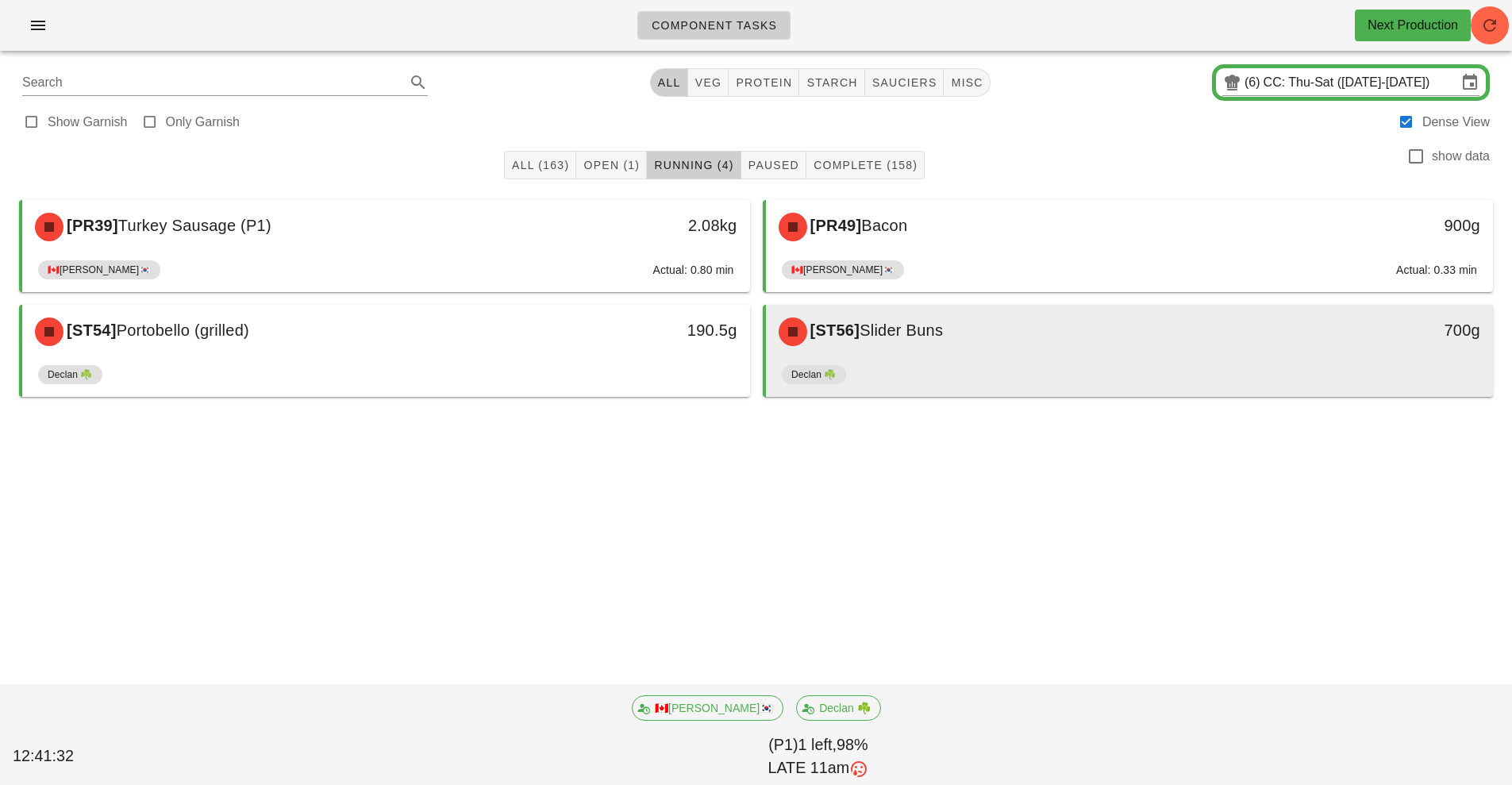
click at [979, 354] on div "[ST56] Slider Buns" at bounding box center [1039, 331] width 541 height 48
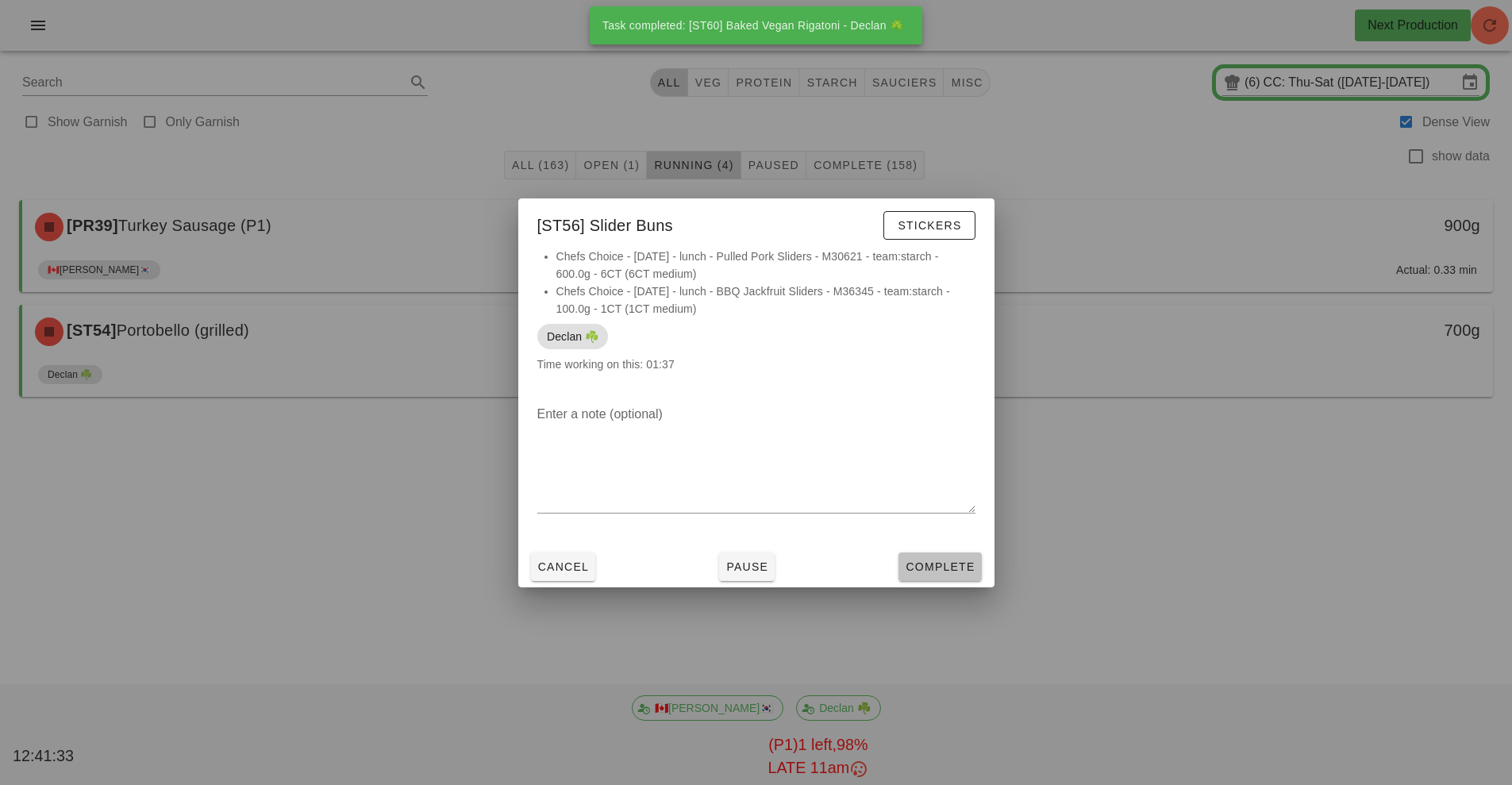
click at [942, 576] on button "Complete" at bounding box center [939, 567] width 82 height 29
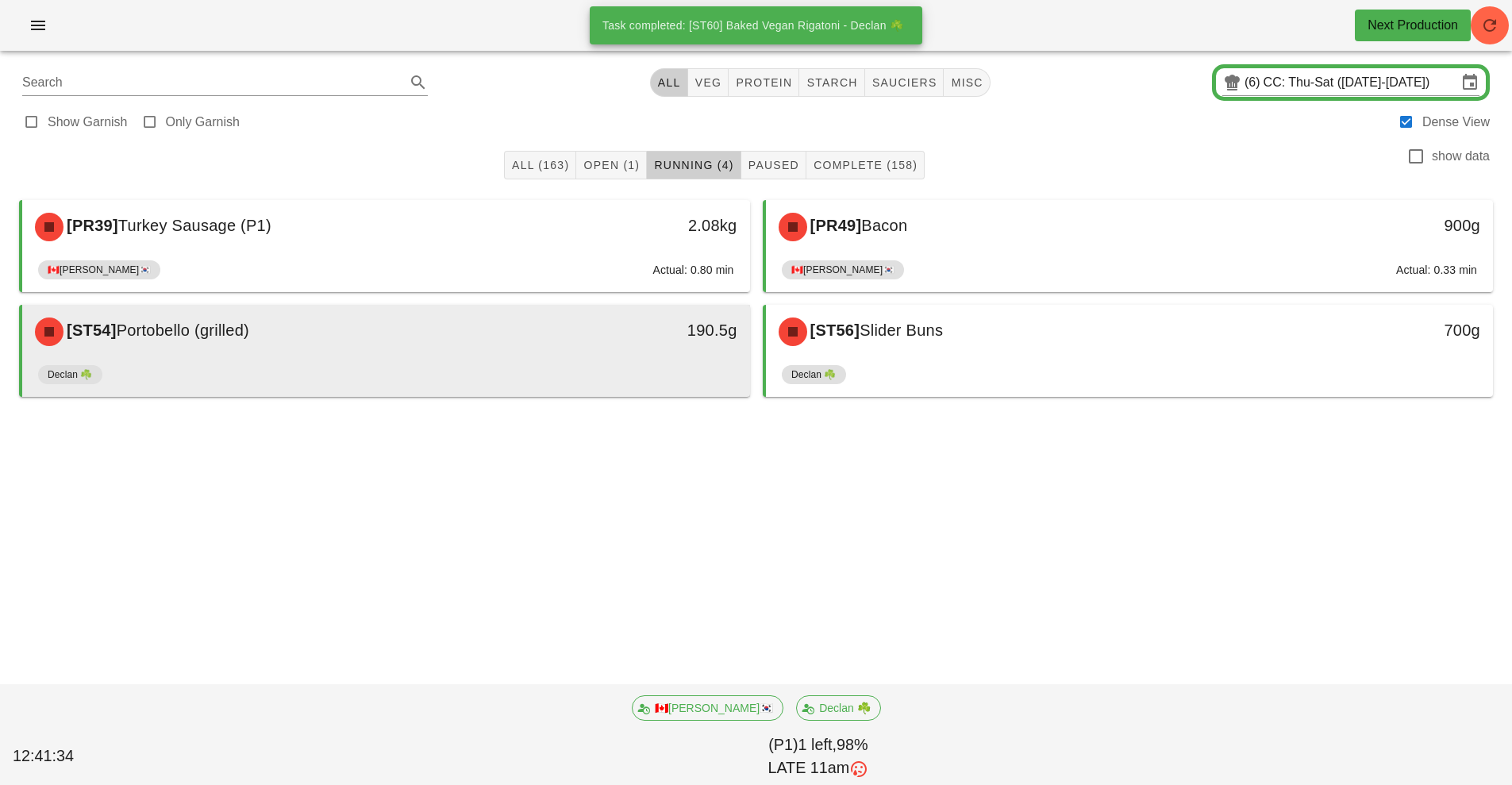
click at [456, 346] on div "[ST54] Portobello (grilled)" at bounding box center [295, 331] width 541 height 48
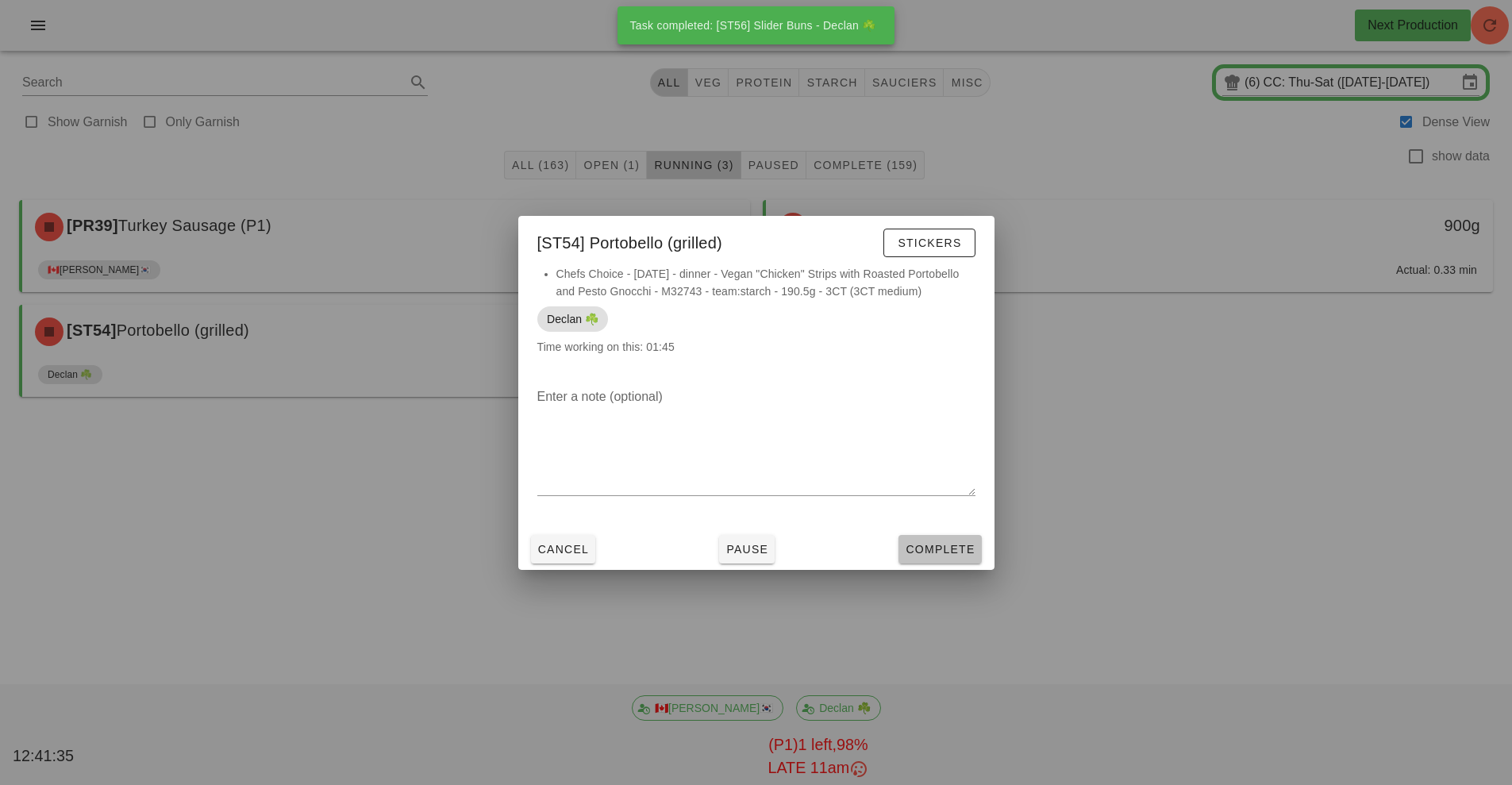
click at [943, 559] on button "Complete" at bounding box center [939, 549] width 82 height 29
